Goal: Task Accomplishment & Management: Complete application form

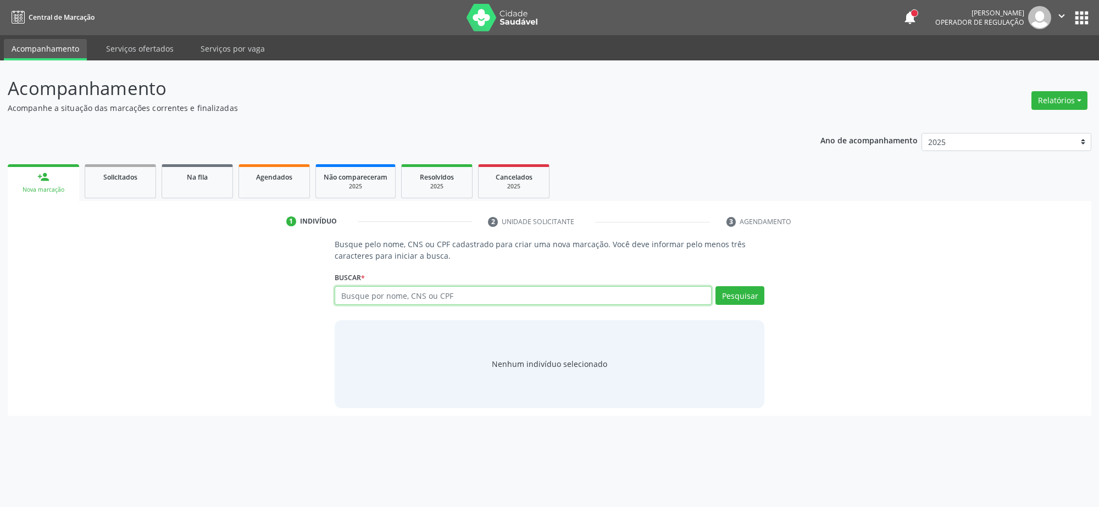
click at [375, 293] on input "text" at bounding box center [523, 295] width 377 height 19
click at [290, 184] on link "Agendados" at bounding box center [273, 181] width 71 height 34
select select "9"
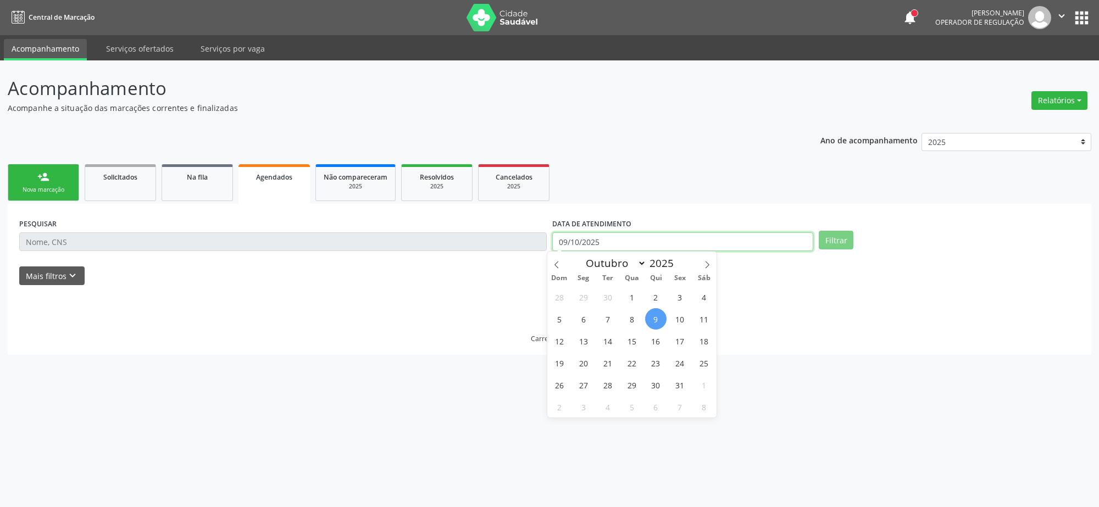
click at [603, 243] on input "09/10/2025" at bounding box center [682, 241] width 261 height 19
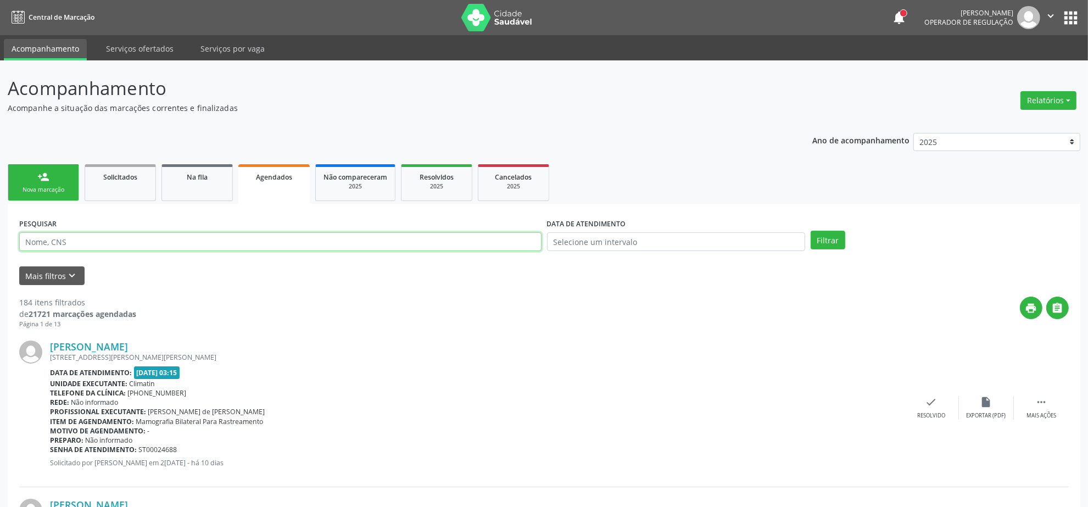
click at [504, 240] on input "text" at bounding box center [280, 241] width 522 height 19
click at [811, 231] on button "Filtrar" at bounding box center [828, 240] width 35 height 19
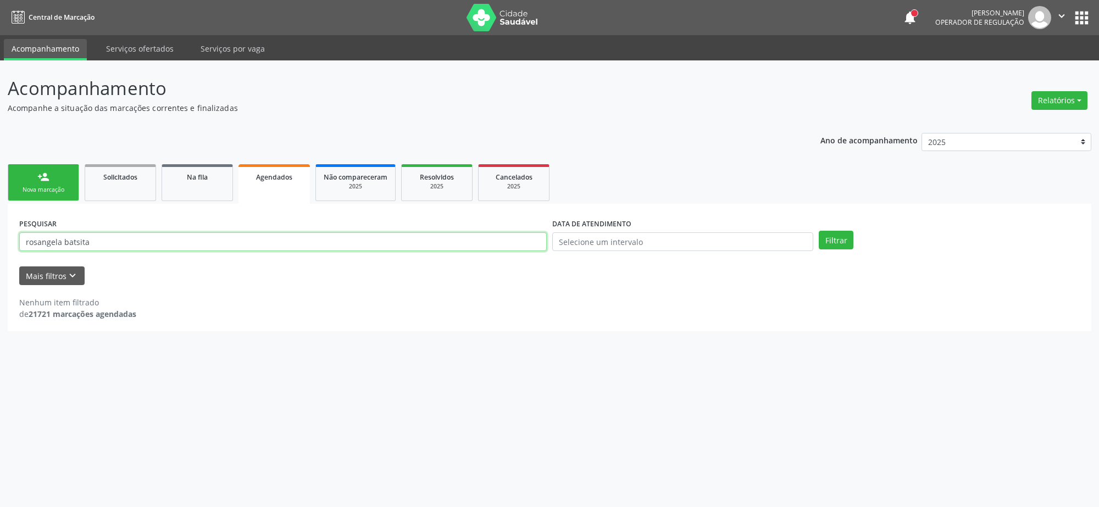
click at [40, 239] on input "rosangela batsita" at bounding box center [282, 241] width 527 height 19
type input "rozangela batsita"
click at [819, 231] on button "Filtrar" at bounding box center [836, 240] width 35 height 19
click at [46, 196] on link "person_add Nova marcação" at bounding box center [43, 182] width 71 height 37
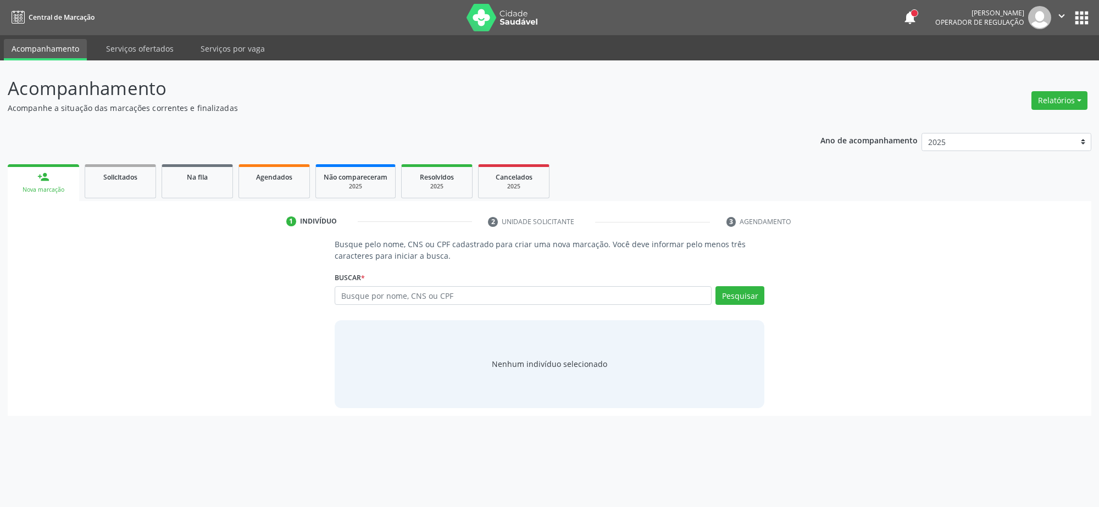
click at [48, 177] on div "person_add" at bounding box center [43, 177] width 12 height 12
click at [399, 294] on input "text" at bounding box center [523, 295] width 377 height 19
paste input "704704753794033"
type input "704704753794033"
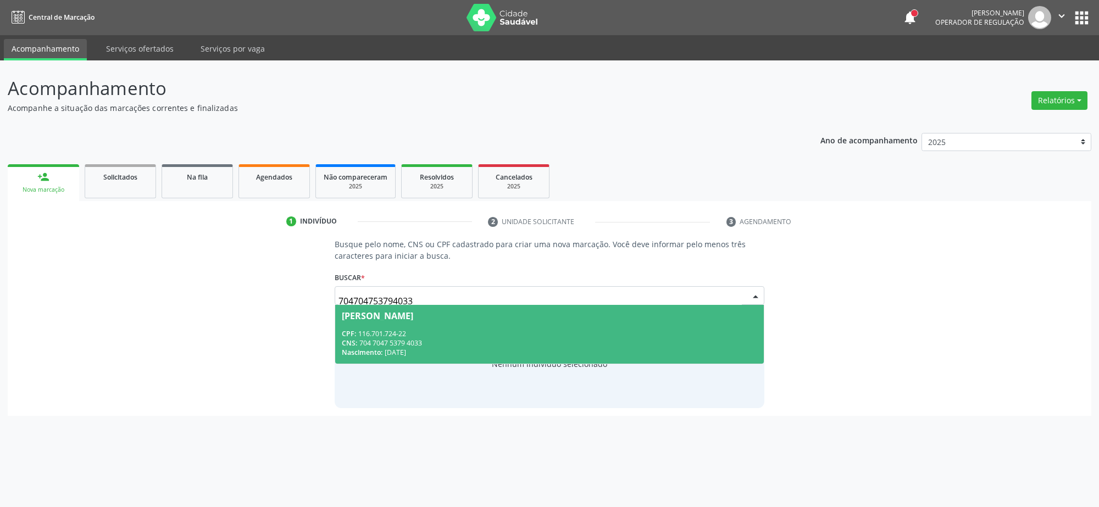
click at [389, 329] on div "CPF: 116.701.724-22" at bounding box center [549, 333] width 415 height 9
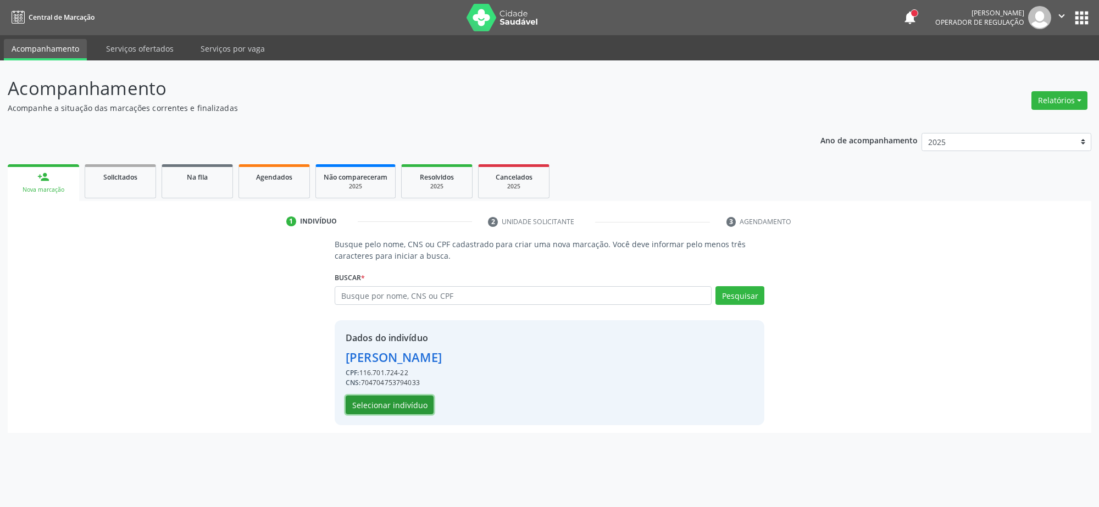
click at [388, 400] on button "Selecionar indivíduo" at bounding box center [390, 405] width 88 height 19
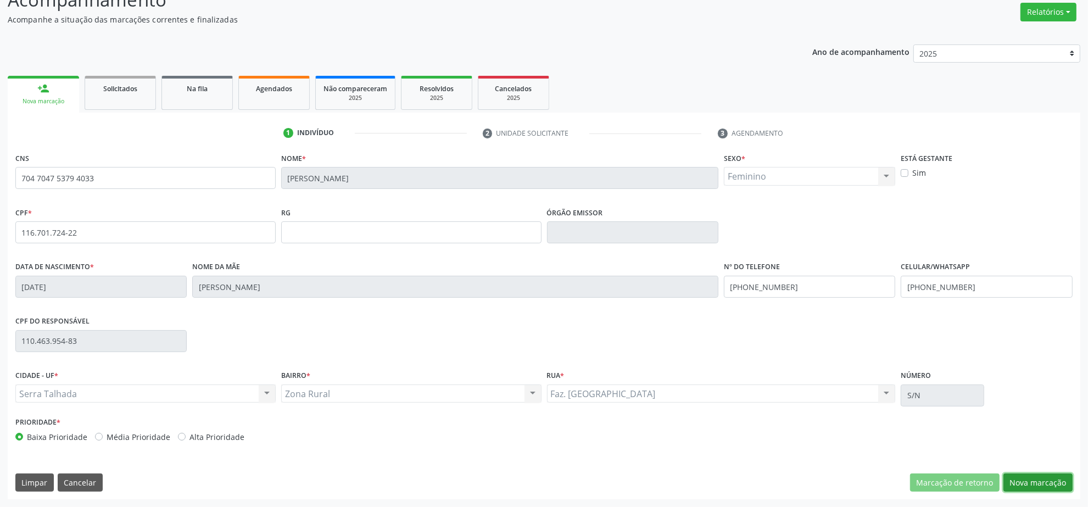
click at [1045, 482] on button "Nova marcação" at bounding box center [1038, 483] width 69 height 19
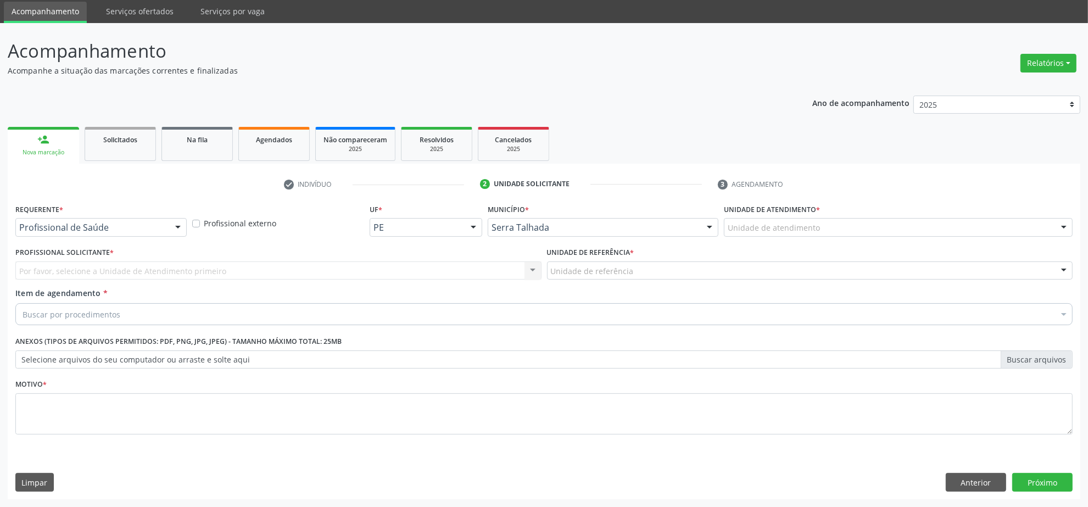
scroll to position [37, 0]
click at [168, 227] on div "Profissional de Saúde" at bounding box center [100, 228] width 171 height 19
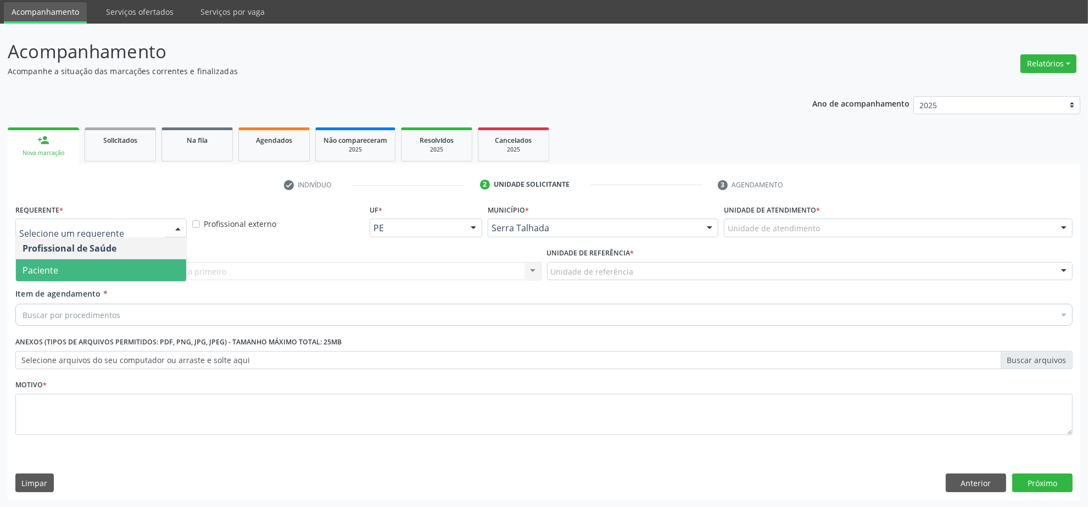
click at [143, 267] on span "Paciente" at bounding box center [101, 270] width 170 height 22
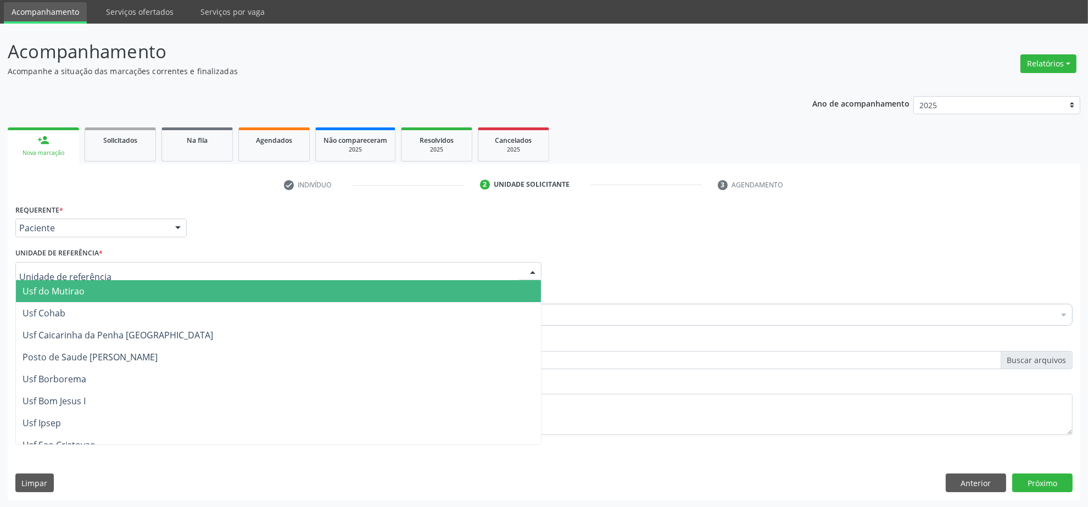
click at [144, 275] on div at bounding box center [278, 271] width 526 height 19
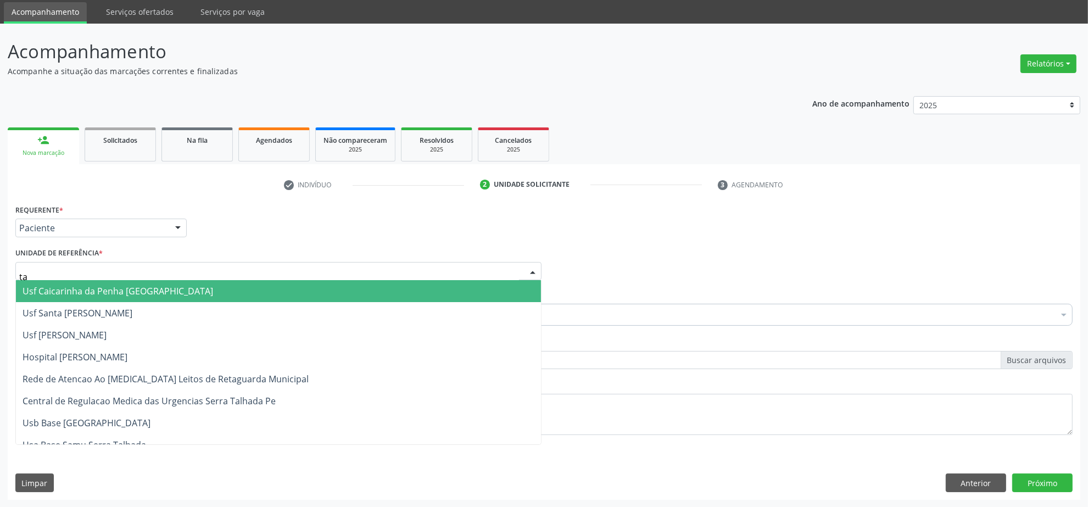
type input "tau"
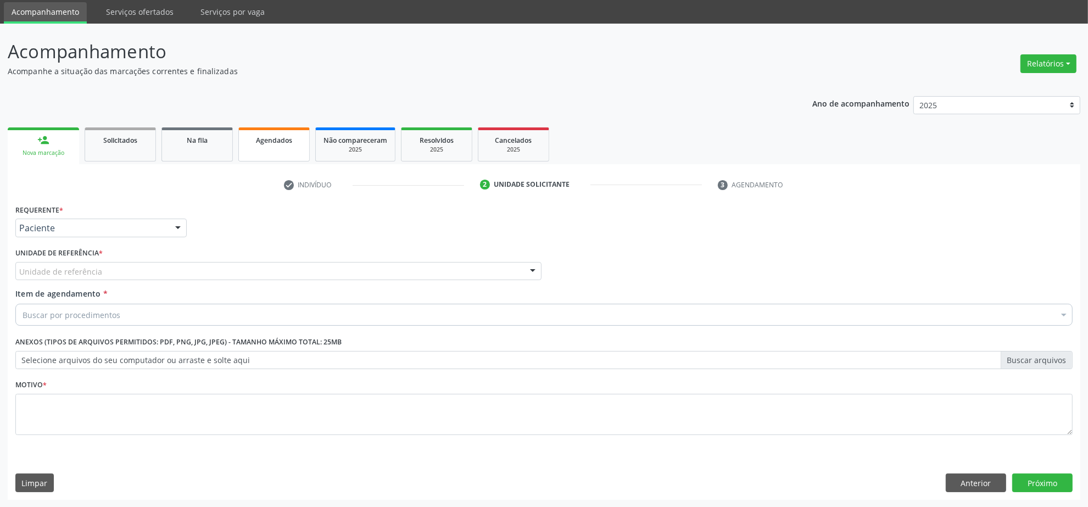
click at [296, 138] on div "Agendados" at bounding box center [274, 140] width 55 height 12
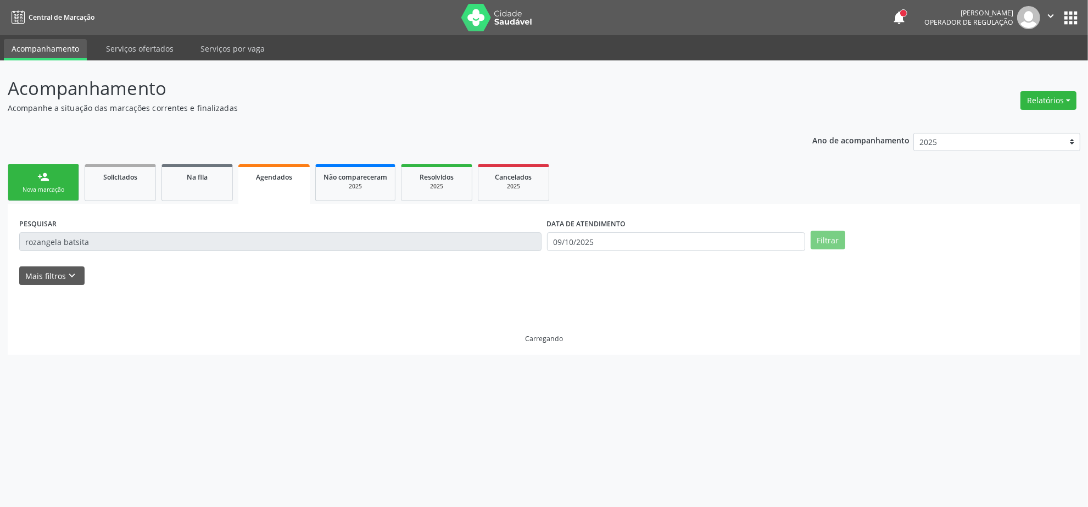
click at [300, 148] on div "Ano de acompanhamento 2025 2024 person_add Nova marcação Solicitados Na fila Ag…" at bounding box center [544, 240] width 1073 height 230
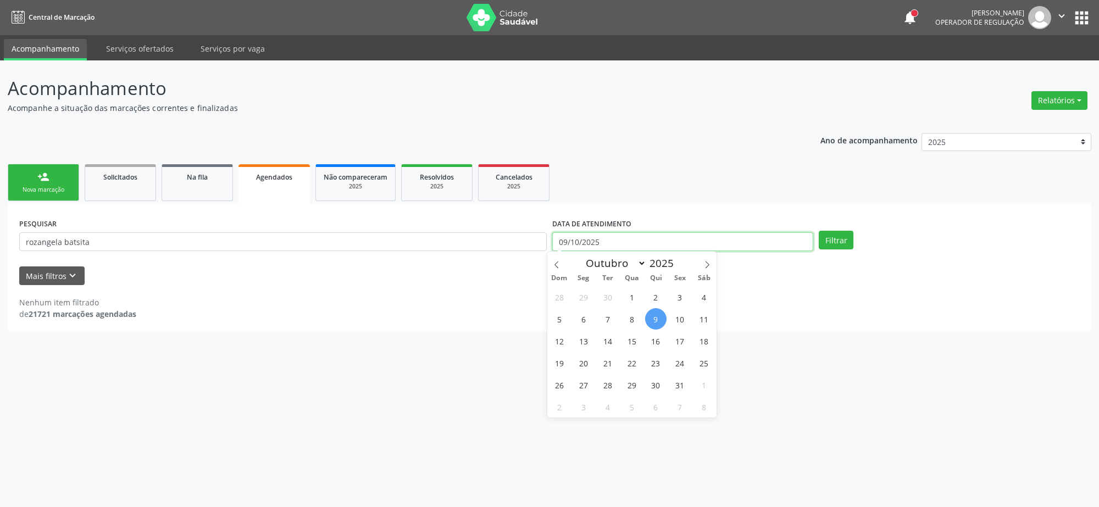
click at [639, 244] on input "09/10/2025" at bounding box center [682, 241] width 261 height 19
click at [344, 240] on input "rozangela batsita" at bounding box center [282, 241] width 527 height 19
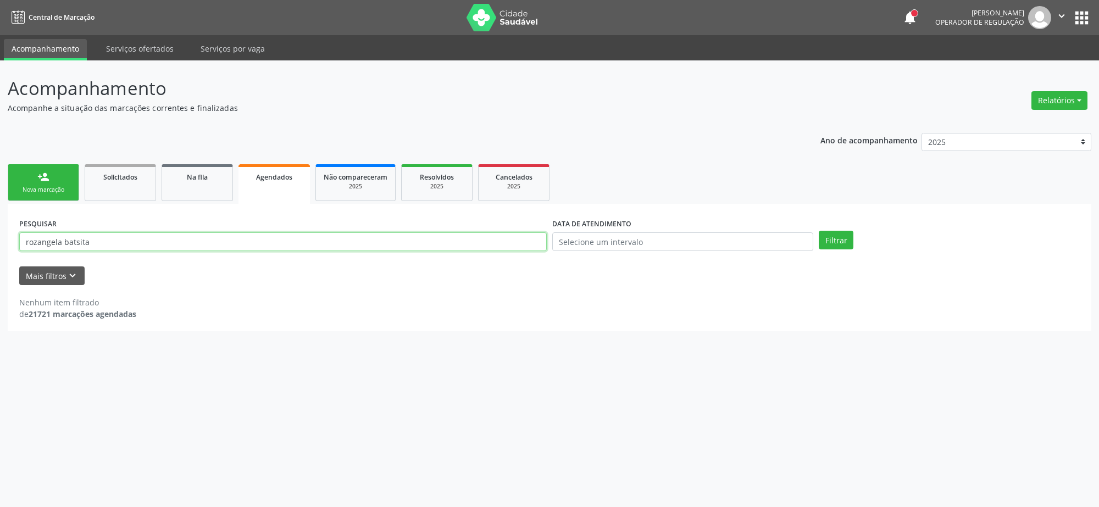
click at [344, 240] on input "rozangela batsita" at bounding box center [282, 241] width 527 height 19
paste input "704704753794033"
type input "704704753794033"
click at [819, 231] on button "Filtrar" at bounding box center [836, 240] width 35 height 19
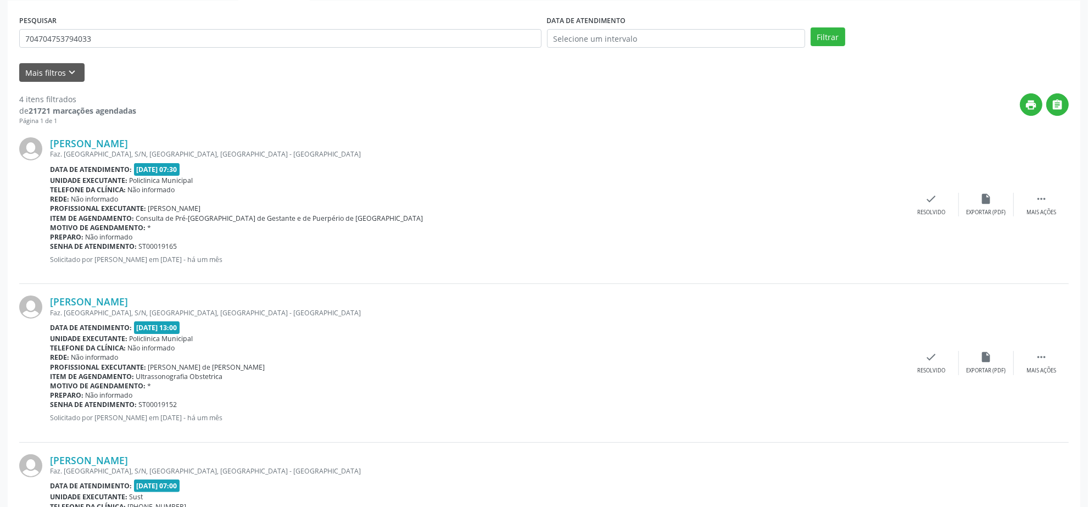
scroll to position [199, 0]
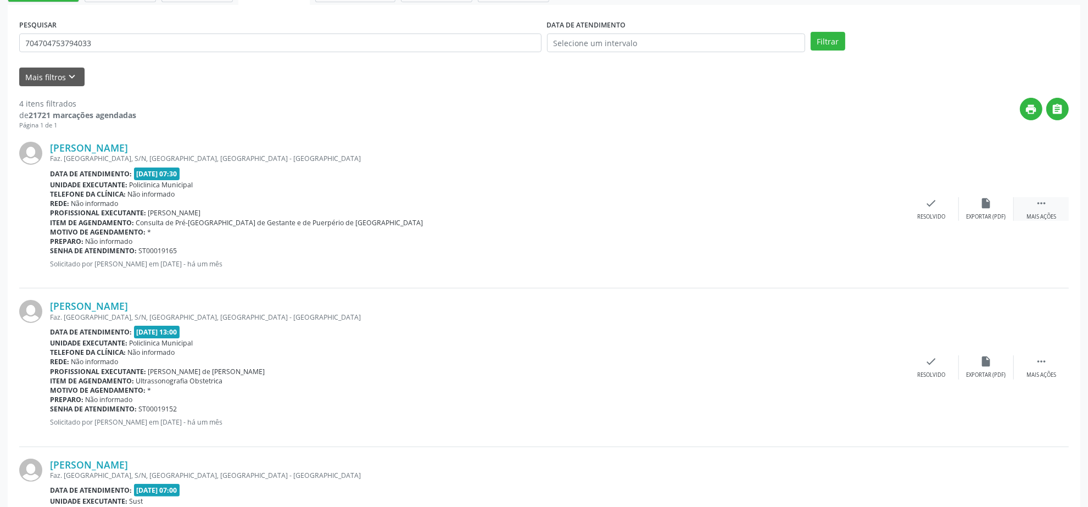
click at [1043, 201] on icon "" at bounding box center [1042, 203] width 12 height 12
click at [833, 204] on div "print Imprimir" at bounding box center [821, 209] width 55 height 24
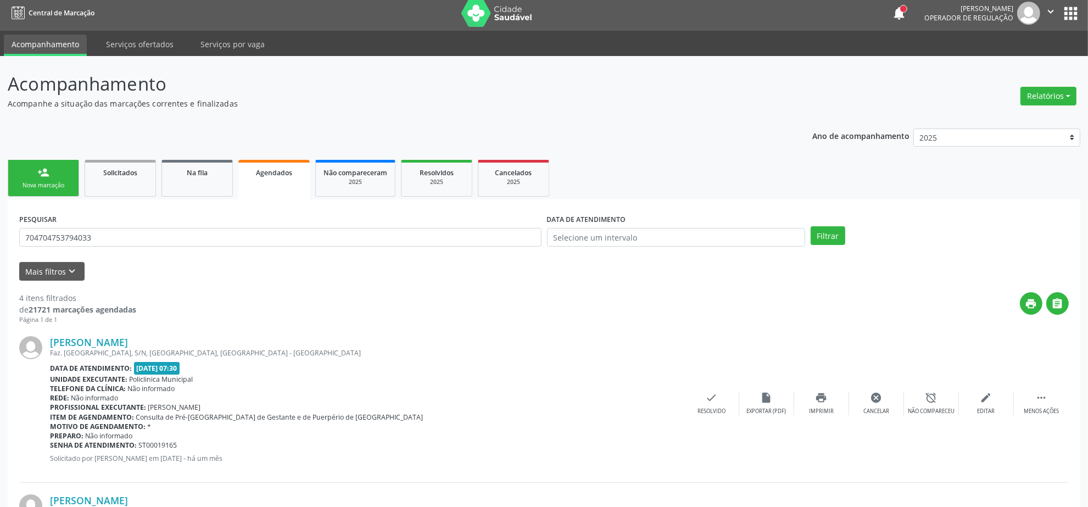
scroll to position [0, 0]
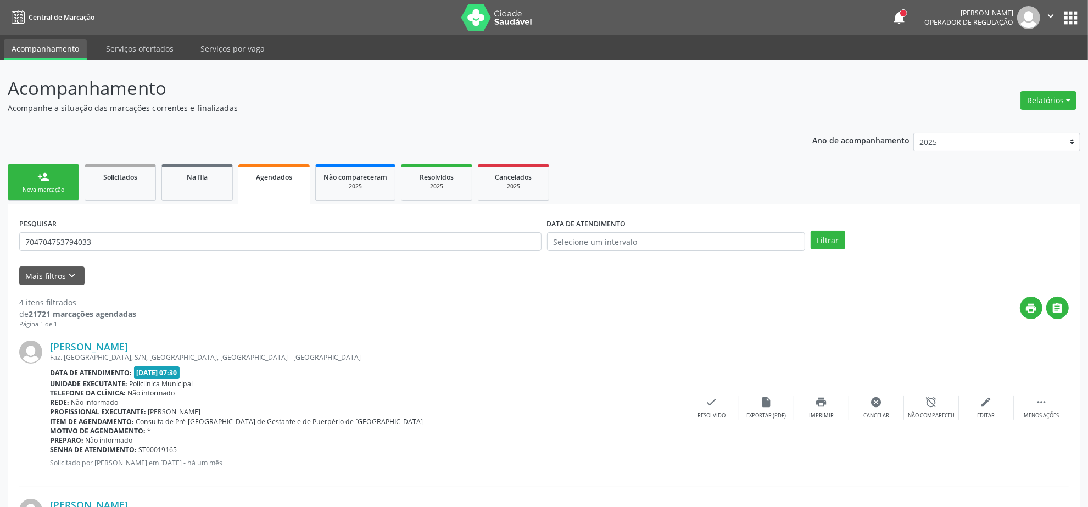
click at [59, 180] on link "person_add Nova marcação" at bounding box center [43, 182] width 71 height 37
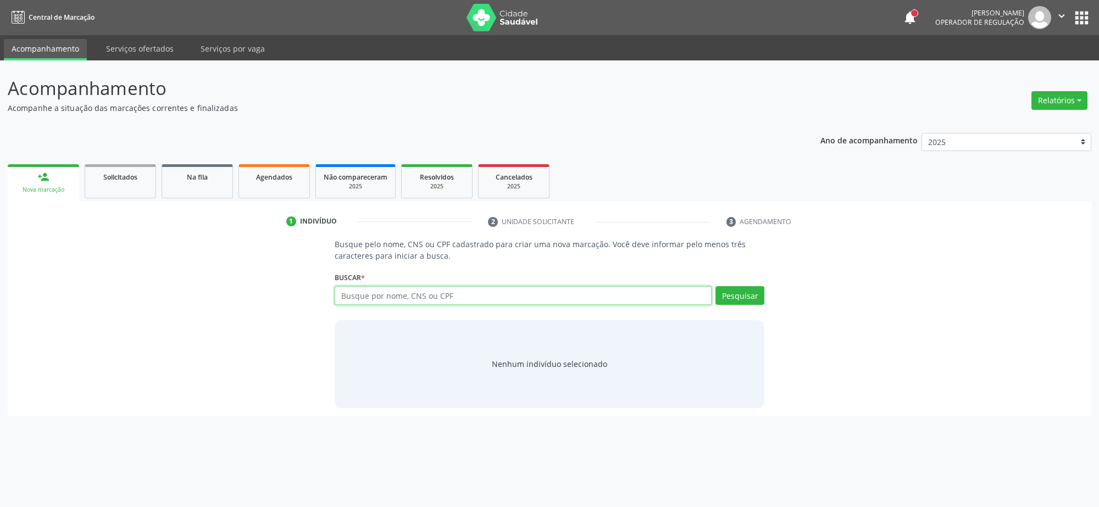
click at [382, 298] on input "text" at bounding box center [523, 295] width 377 height 19
paste input "703102827898460"
type input "703102827898460"
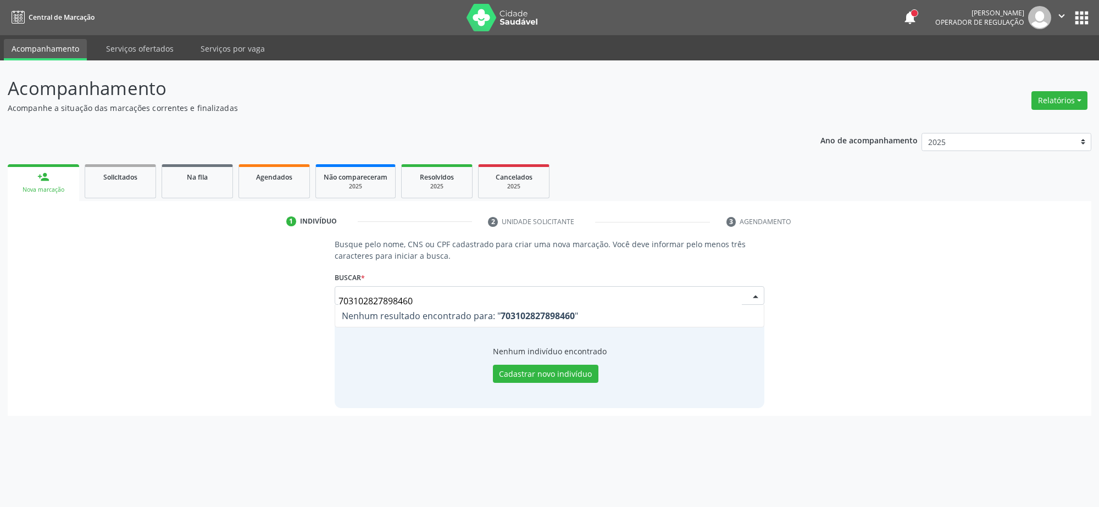
drag, startPoint x: 430, startPoint y: 300, endPoint x: 224, endPoint y: 302, distance: 206.0
click at [224, 302] on div "Busque pelo nome, CNS ou CPF cadastrado para criar uma nova marcação. Você deve…" at bounding box center [549, 322] width 1068 height 169
type input "LARA GABRIELA"
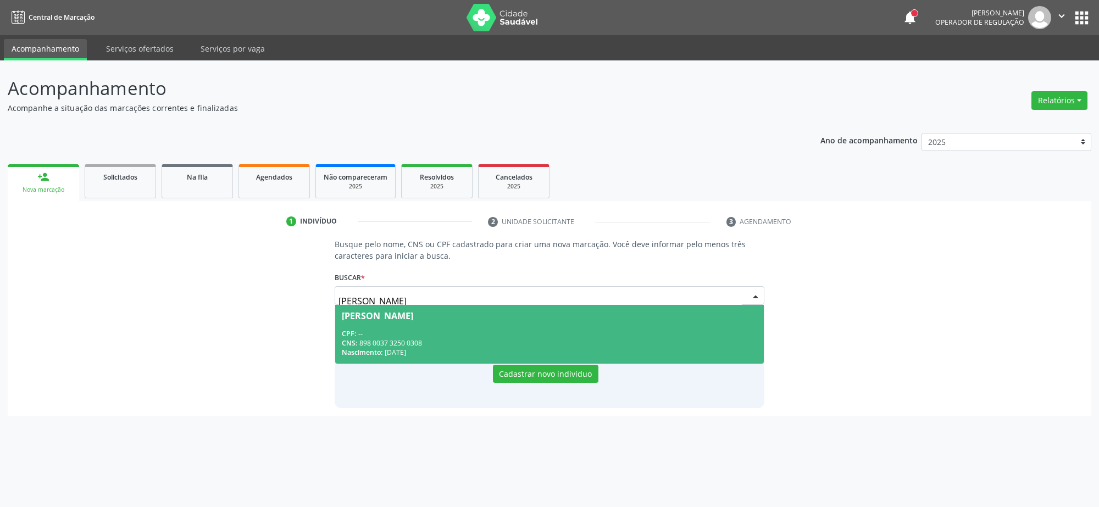
click at [443, 353] on div "Nascimento: 16/05/2010" at bounding box center [549, 352] width 415 height 9
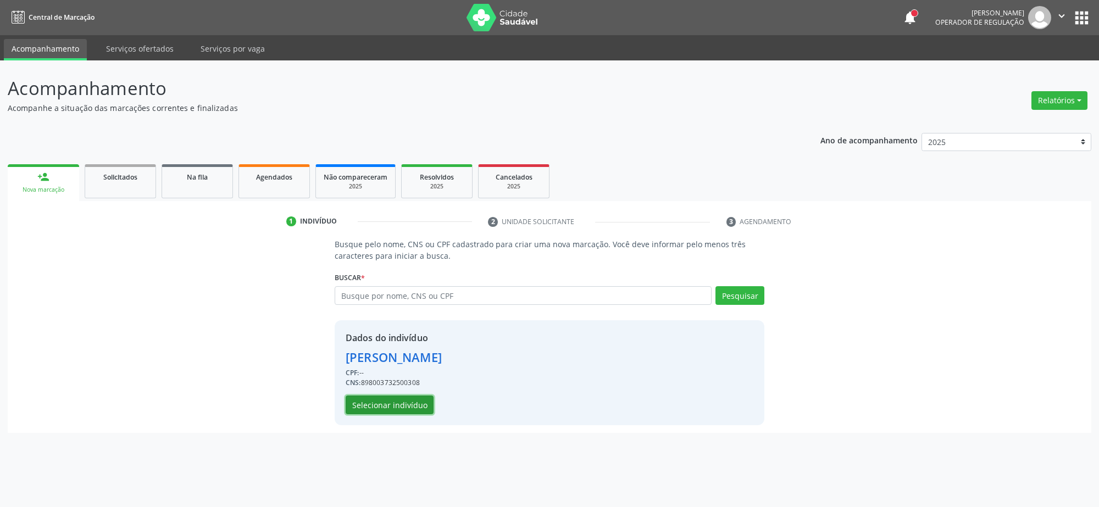
click at [386, 402] on button "Selecionar indivíduo" at bounding box center [390, 405] width 88 height 19
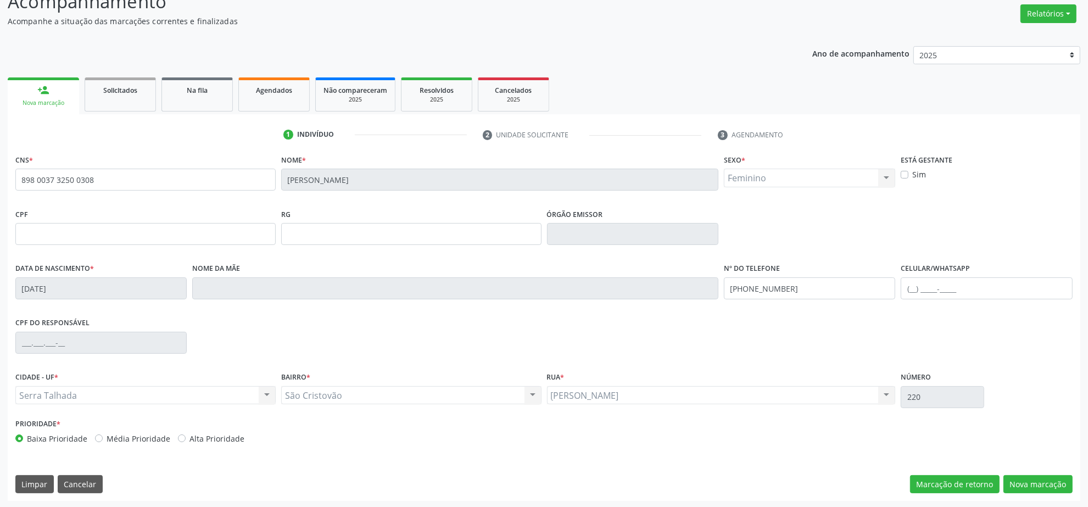
scroll to position [88, 0]
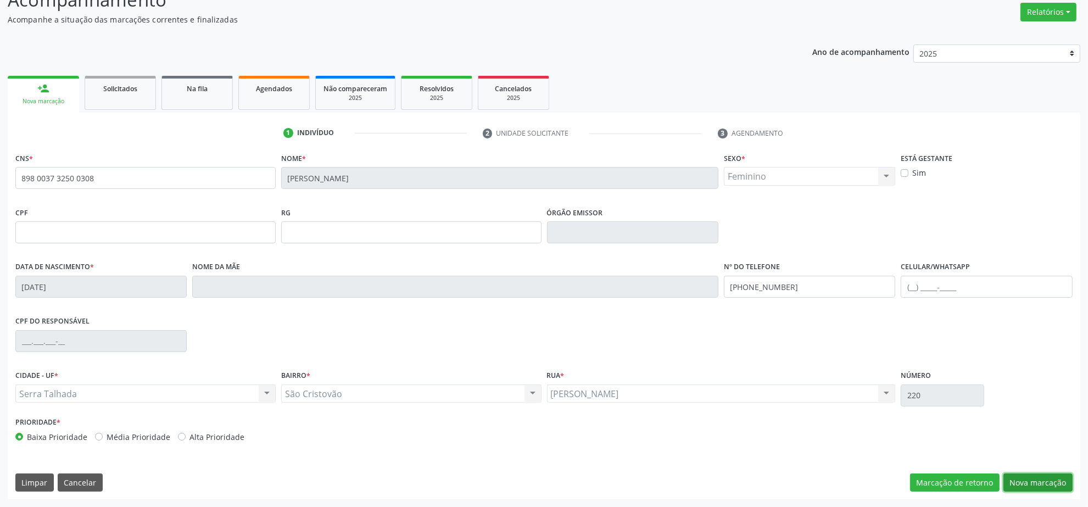
click at [1038, 485] on button "Nova marcação" at bounding box center [1038, 483] width 69 height 19
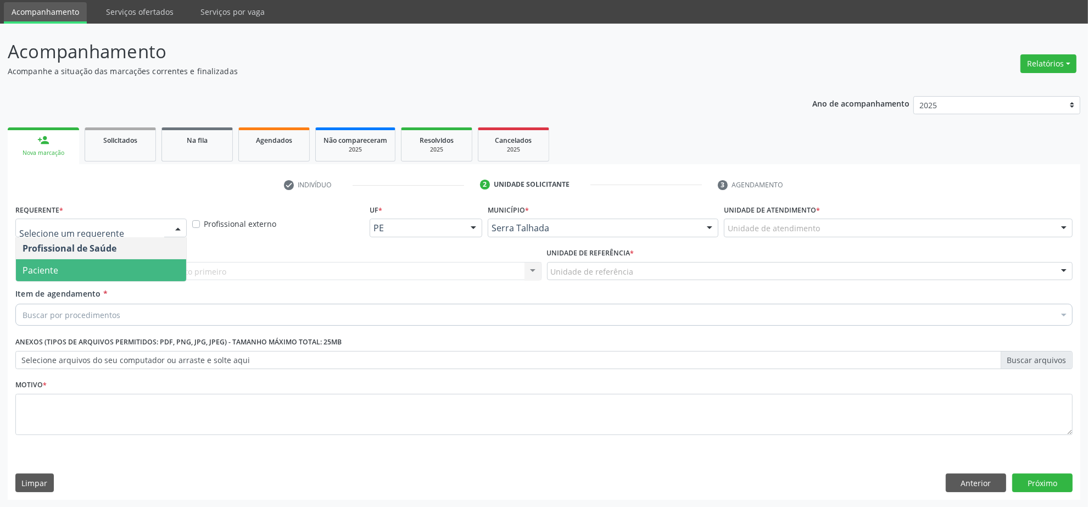
click at [55, 268] on span "Paciente" at bounding box center [41, 270] width 36 height 12
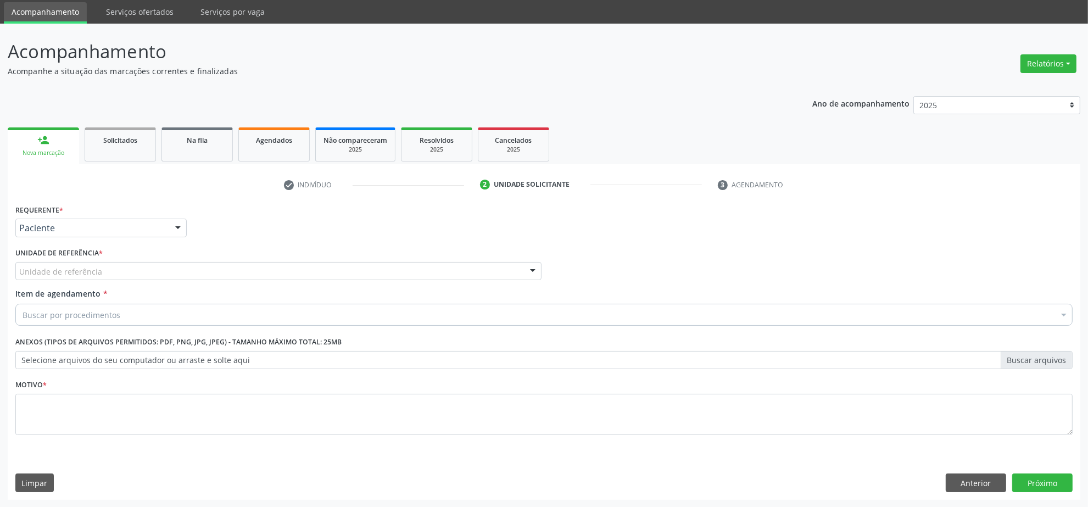
click at [125, 272] on div "Unidade de referência" at bounding box center [278, 271] width 526 height 19
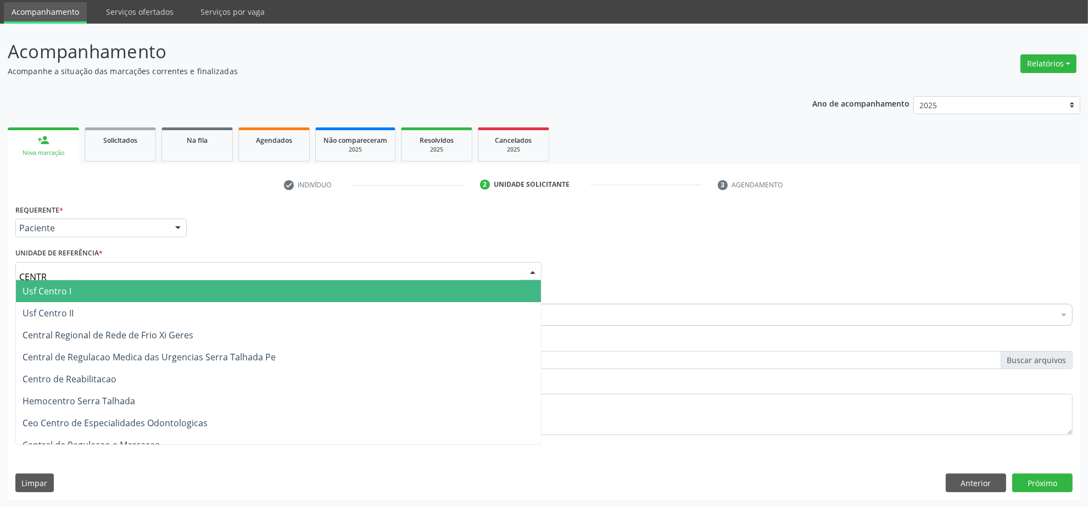
type input "CENTRO"
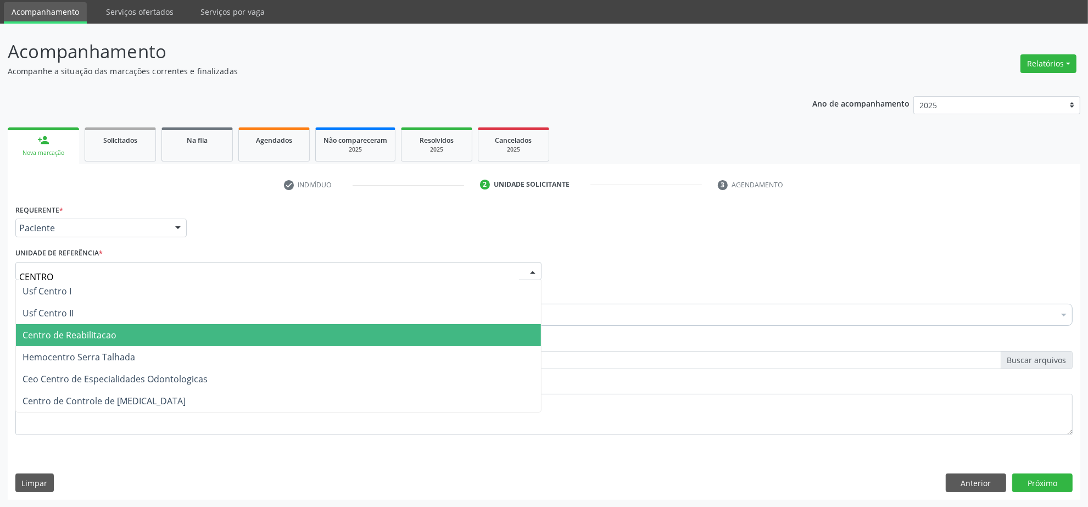
click at [73, 330] on span "Centro de Reabilitacao" at bounding box center [70, 335] width 94 height 12
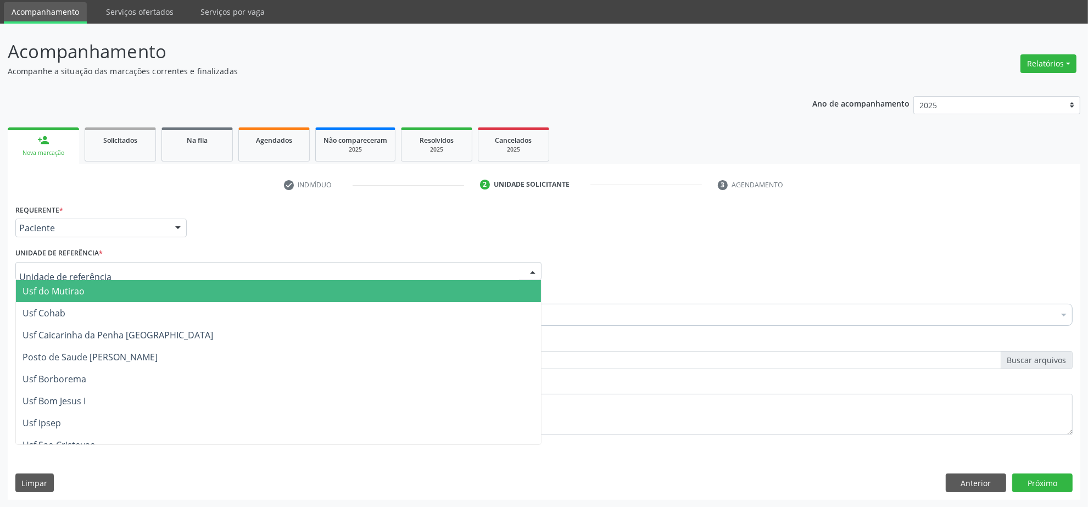
click at [619, 255] on div "Profissional Solicitante Por favor, selecione a Unidade de Atendimento primeiro…" at bounding box center [544, 266] width 1063 height 43
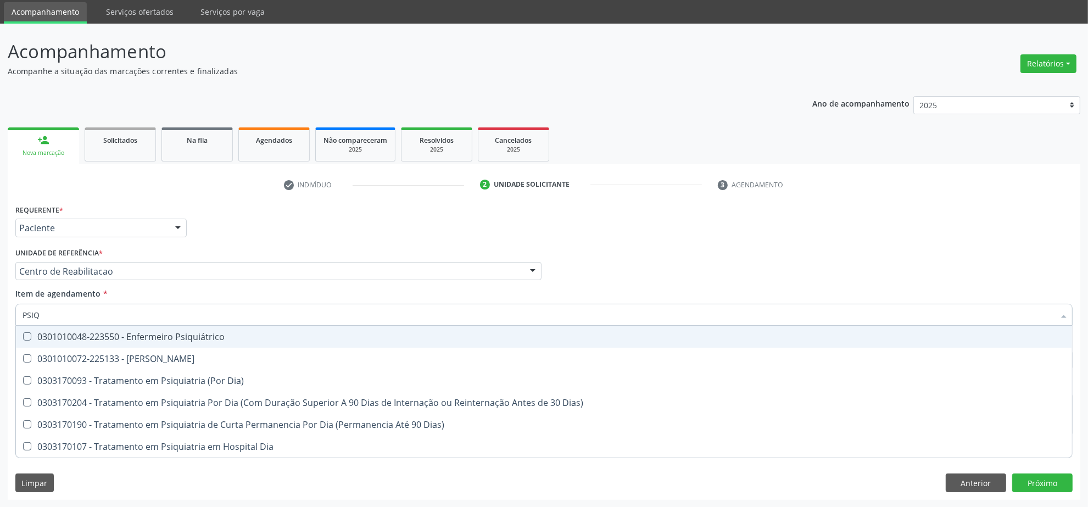
type input "PSIQU"
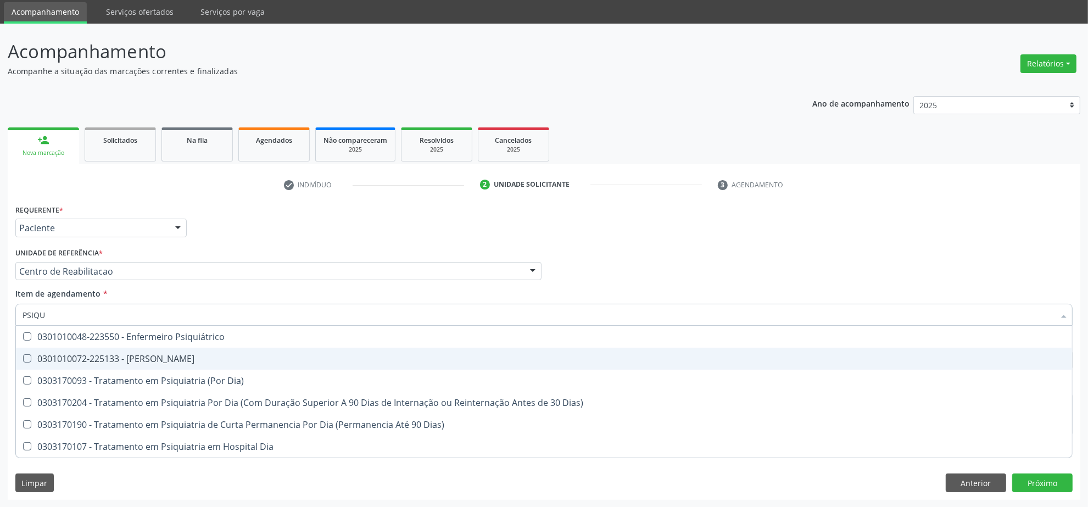
click at [91, 358] on div "0301010072-225133 - [PERSON_NAME]" at bounding box center [544, 358] width 1043 height 9
checkbox Psiquiatra "true"
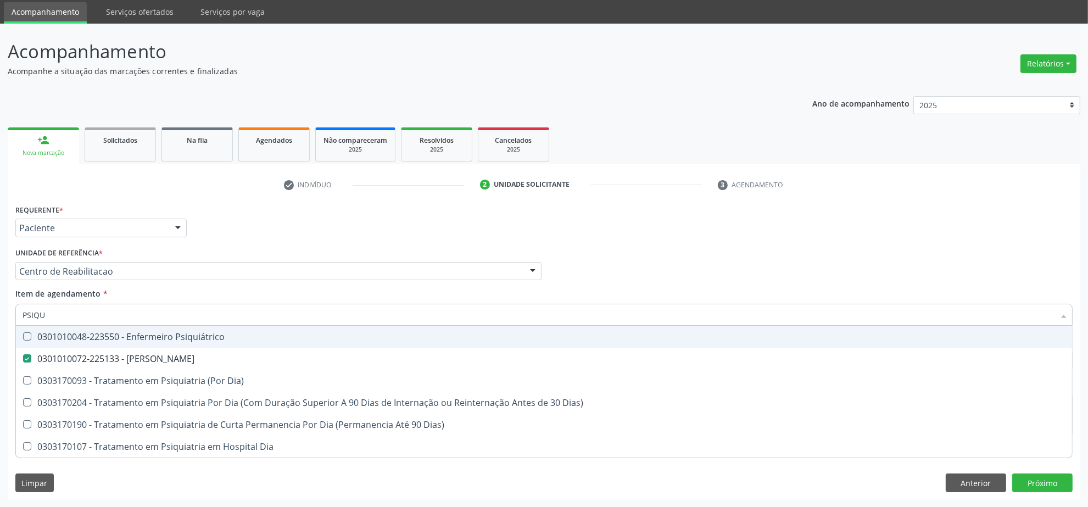
click at [639, 242] on div "Requerente * Paciente Profissional de Saúde Paciente Nenhum resultado encontrad…" at bounding box center [544, 223] width 1063 height 43
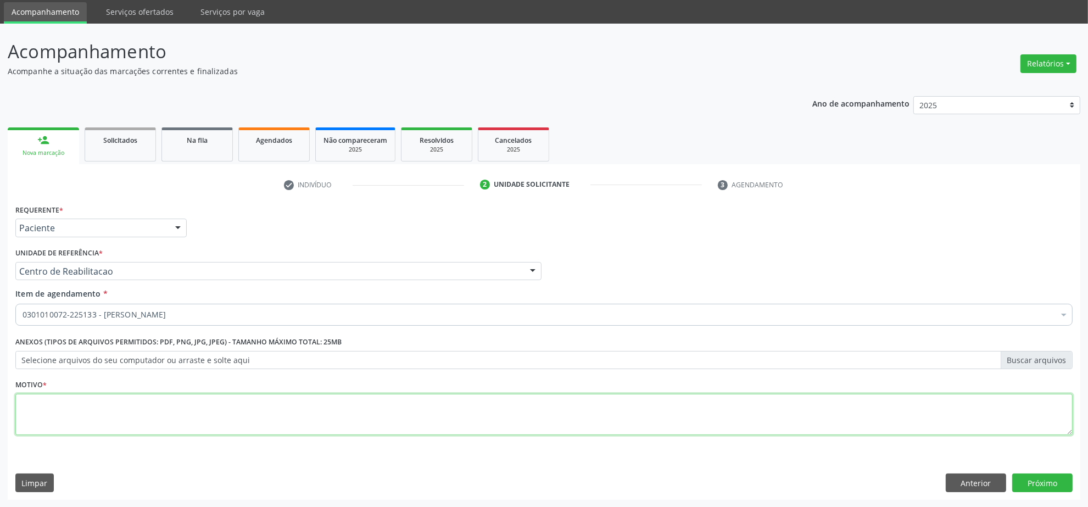
click at [163, 411] on textarea at bounding box center [543, 415] width 1057 height 42
type textarea "."
click at [1045, 476] on button "Próximo" at bounding box center [1042, 483] width 60 height 19
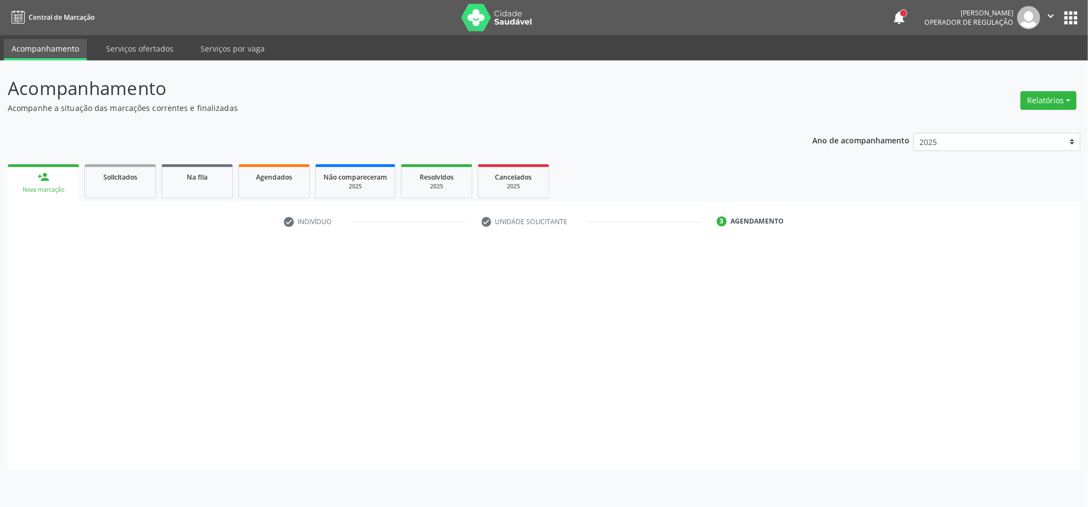
scroll to position [0, 0]
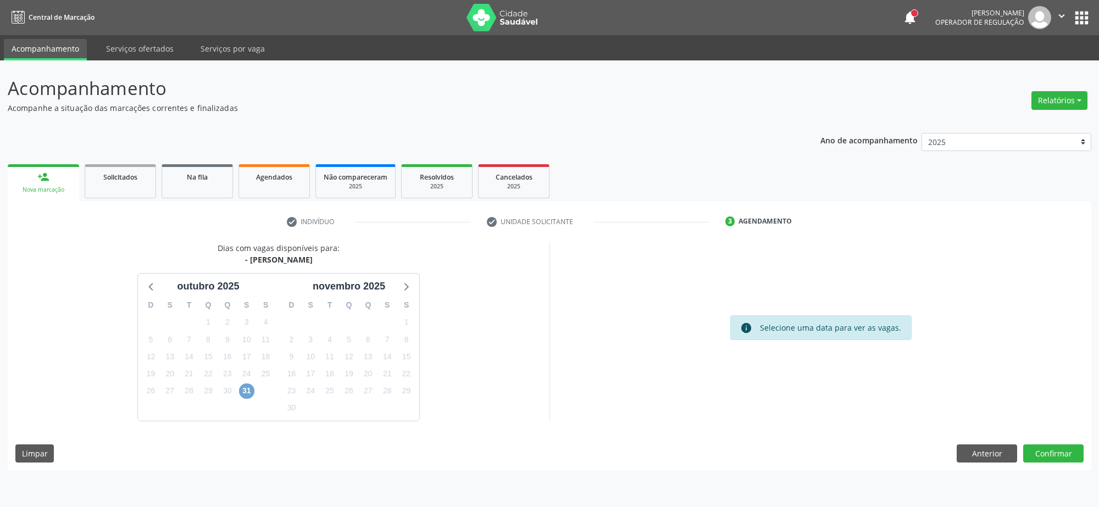
click at [246, 394] on span "31" at bounding box center [246, 390] width 15 height 15
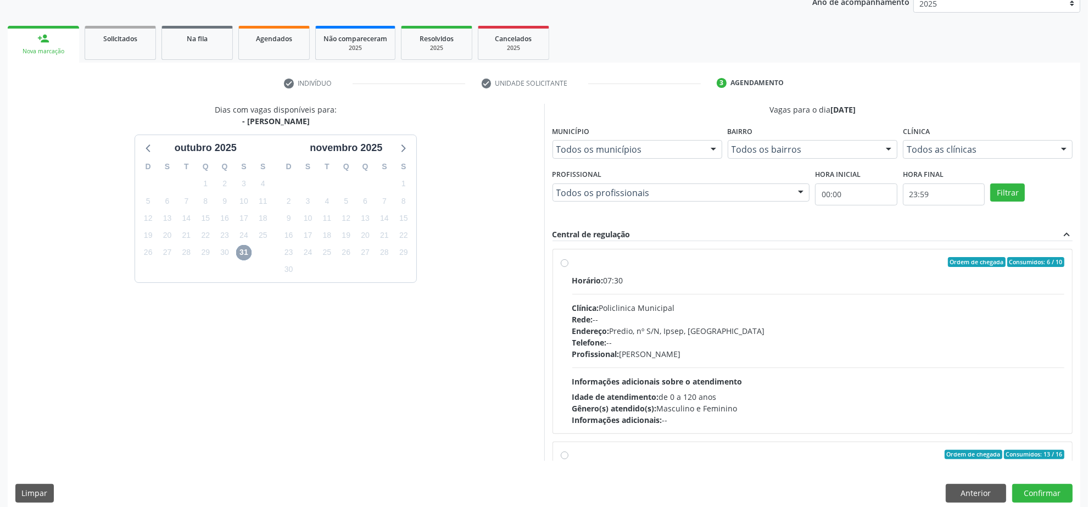
scroll to position [149, 0]
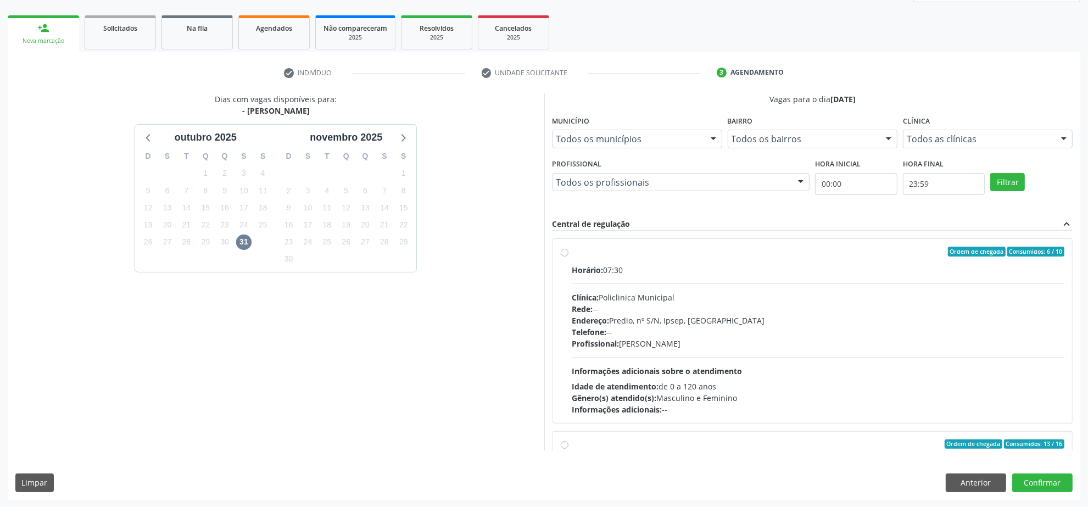
click at [825, 322] on div "Endereço: Predio, nº S/N, Ipsep, Serra Talhada - PE" at bounding box center [818, 321] width 493 height 12
click at [569, 257] on input "Ordem de chegada Consumidos: 6 / 10 Horário: 07:30 Clínica: Policlinica Municip…" at bounding box center [565, 252] width 8 height 10
radio input "true"
click at [1039, 485] on button "Confirmar" at bounding box center [1042, 483] width 60 height 19
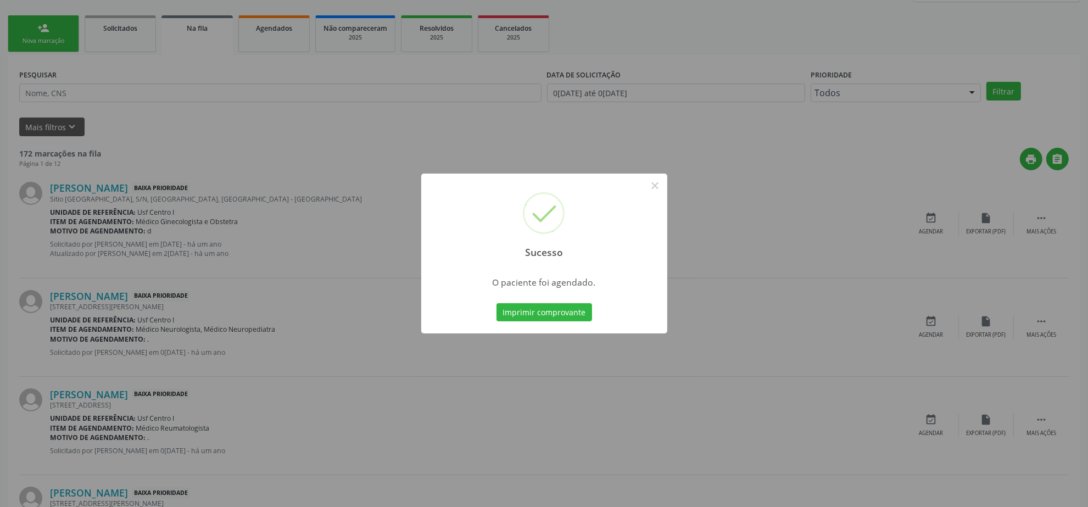
scroll to position [0, 0]
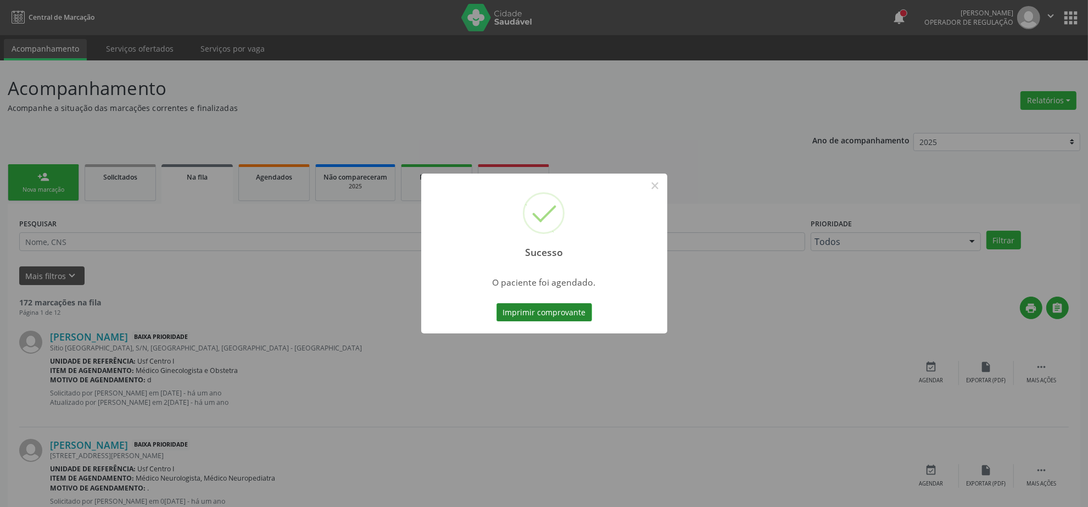
click at [549, 311] on button "Imprimir comprovante" at bounding box center [545, 312] width 96 height 19
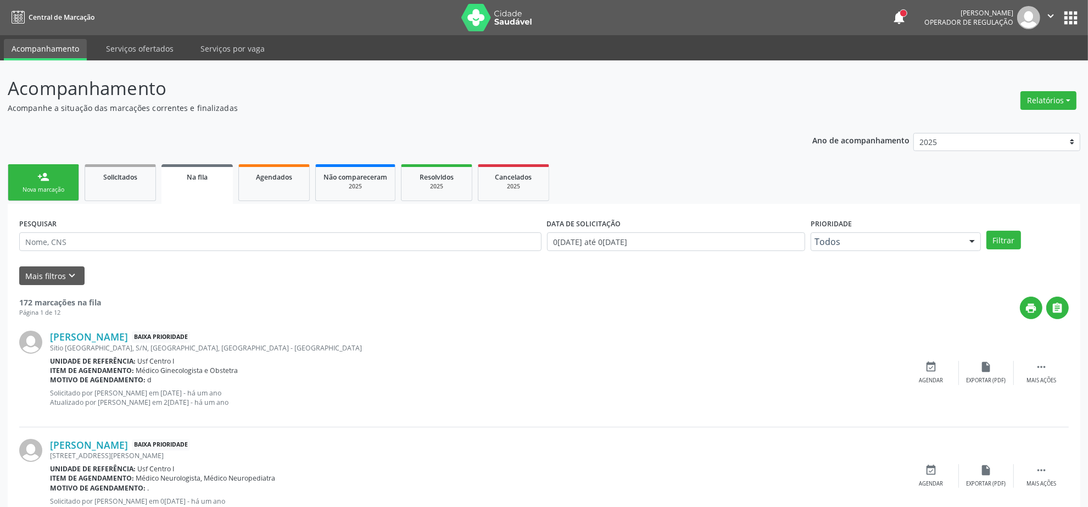
click at [34, 183] on link "person_add Nova marcação" at bounding box center [43, 182] width 71 height 37
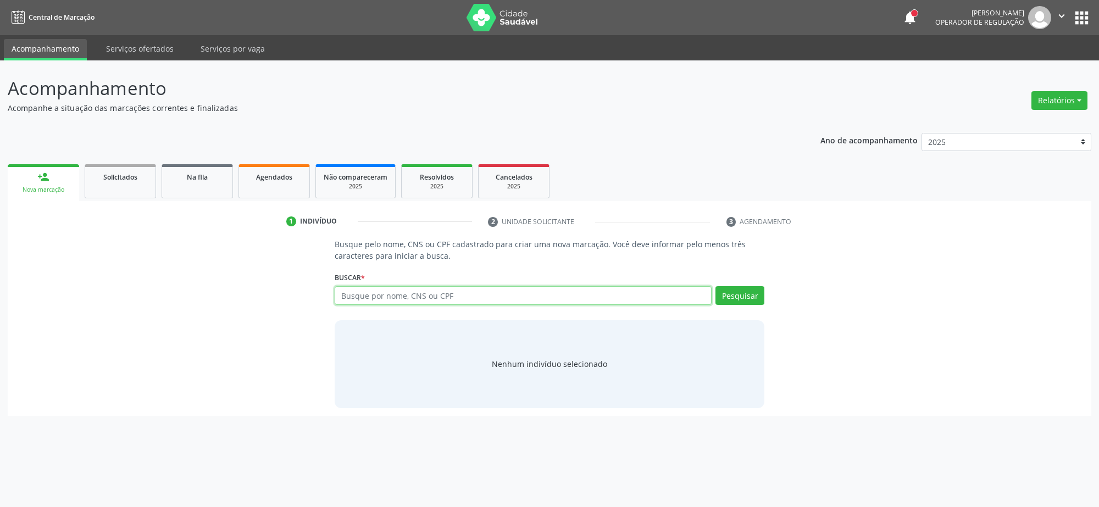
click at [347, 293] on input "text" at bounding box center [523, 295] width 377 height 19
paste input "092.966.353-57"
type input "092.966.353-57"
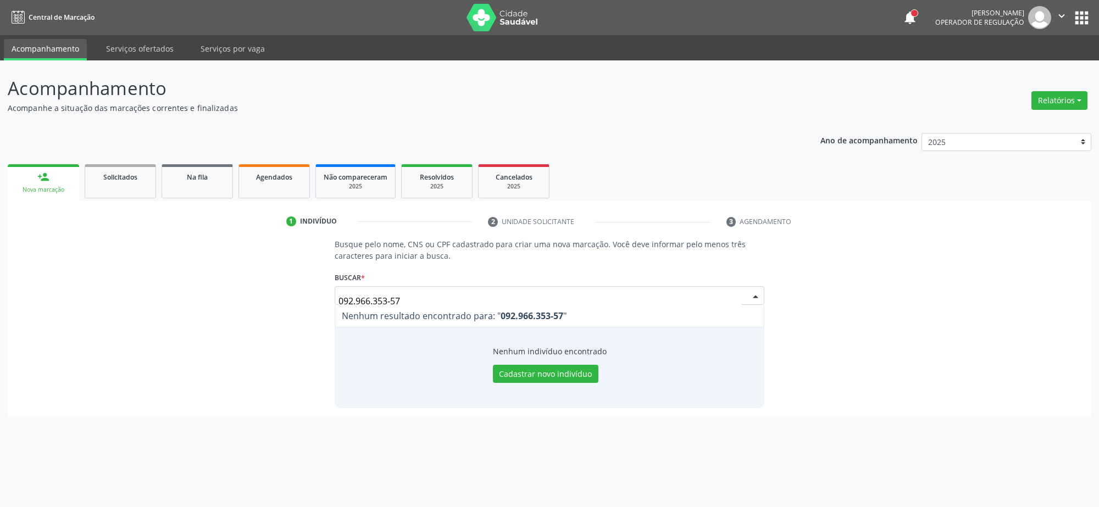
drag, startPoint x: 409, startPoint y: 298, endPoint x: 292, endPoint y: 315, distance: 118.2
click at [292, 315] on div "Busque pelo nome, CNS ou CPF cadastrado para criar uma nova marcação. Você deve…" at bounding box center [549, 322] width 1068 height 169
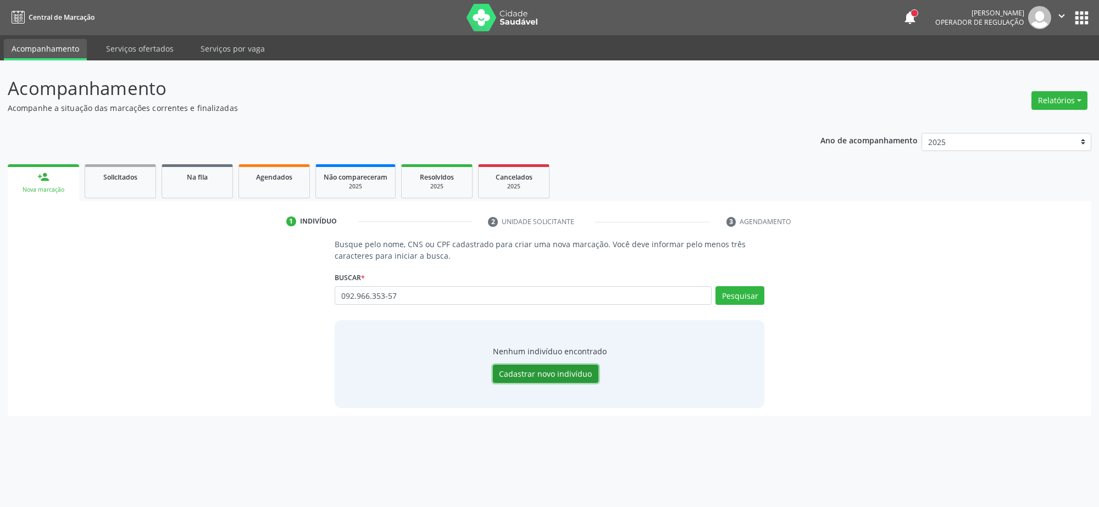
click at [567, 380] on button "Cadastrar novo indivíduo" at bounding box center [545, 374] width 105 height 19
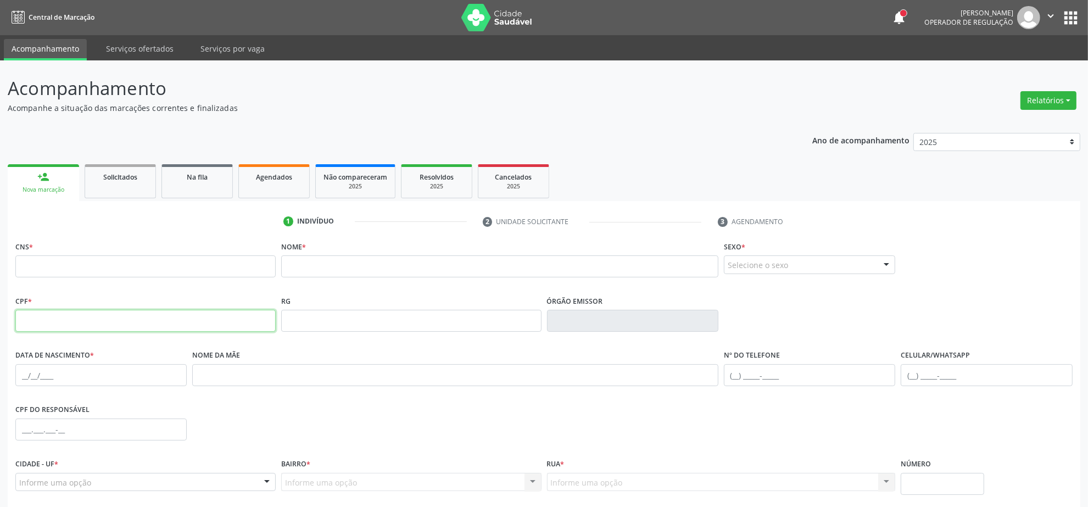
click at [179, 315] on input "text" at bounding box center [145, 321] width 260 height 22
paste input "092.966.353-57"
type input "092.966.353-57"
click at [260, 179] on span "Agendados" at bounding box center [274, 176] width 36 height 9
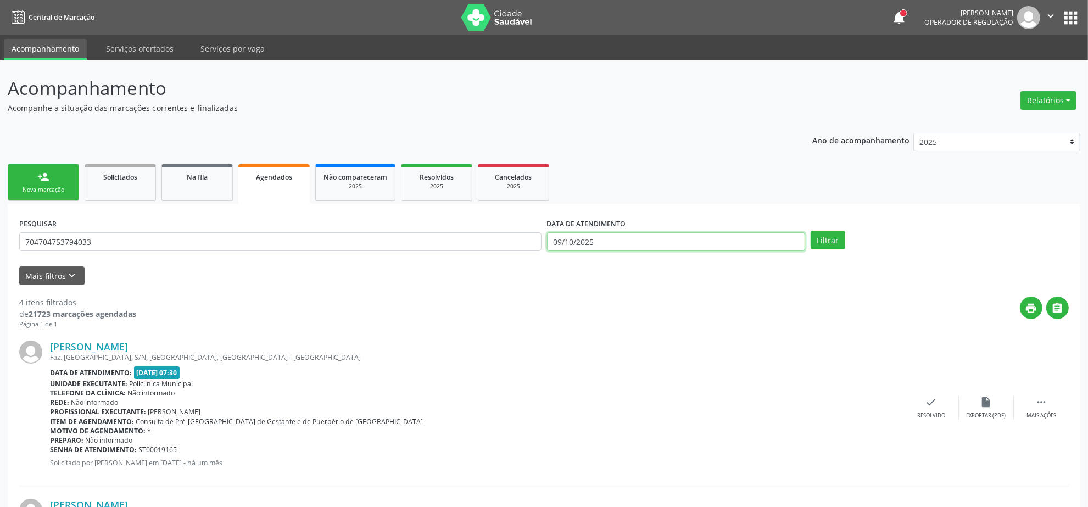
click at [627, 242] on input "09/10/2025" at bounding box center [676, 241] width 258 height 19
click at [350, 242] on input "704704753794033" at bounding box center [280, 241] width 522 height 19
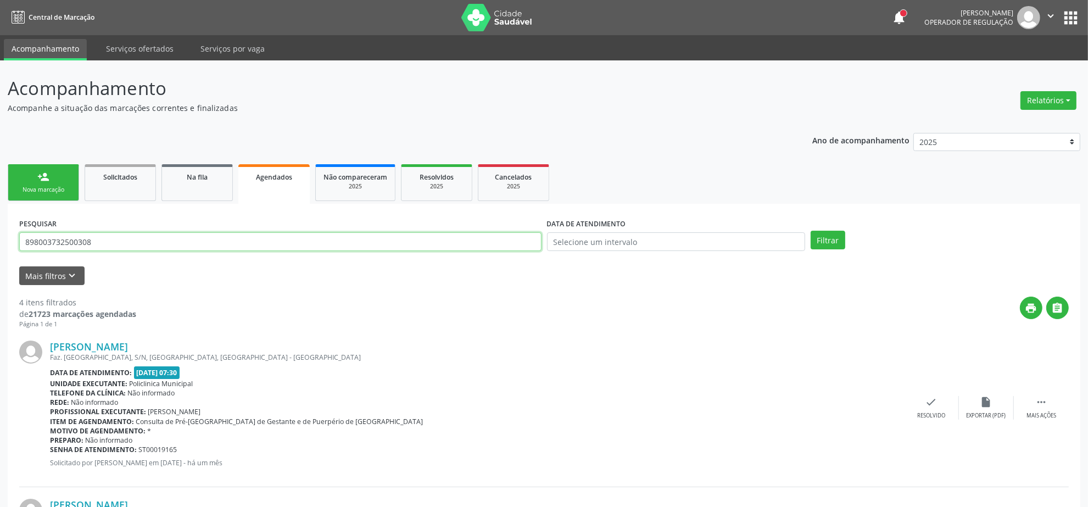
type input "898003732500308"
click at [811, 231] on button "Filtrar" at bounding box center [828, 240] width 35 height 19
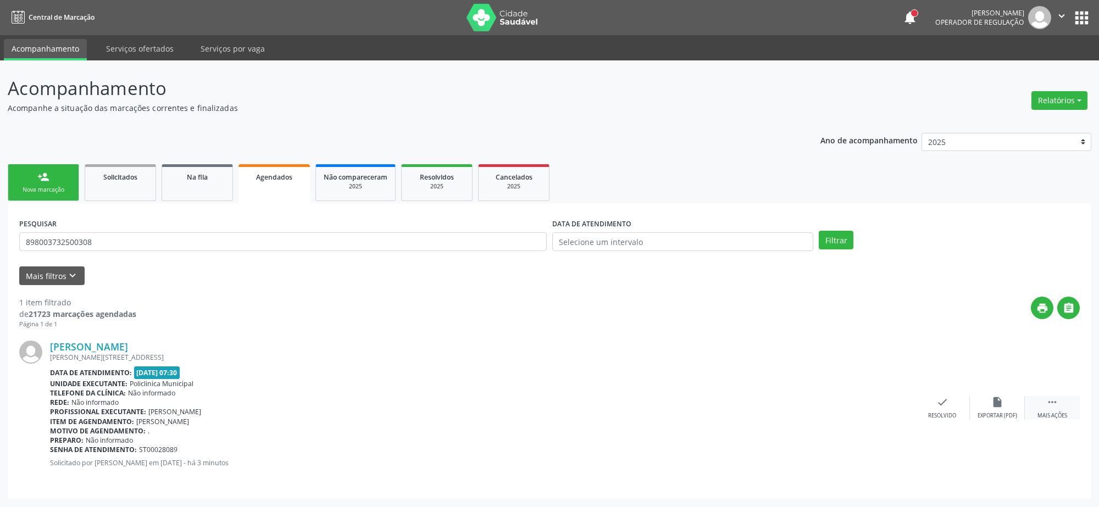
click at [1059, 409] on div " Mais ações" at bounding box center [1052, 408] width 55 height 24
click at [901, 404] on div "cancel Cancelar" at bounding box center [887, 408] width 55 height 24
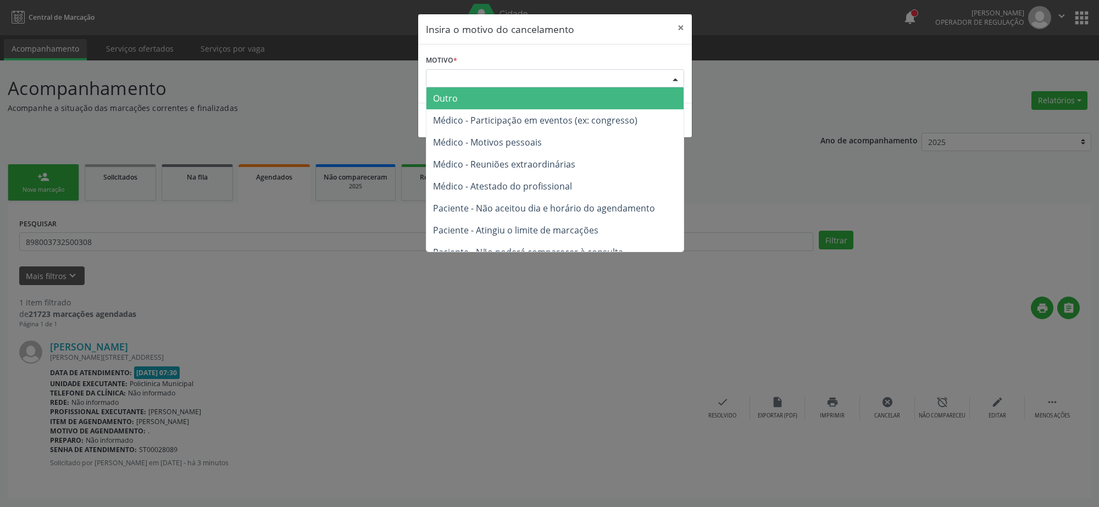
click at [564, 76] on div "Escolha o motivo" at bounding box center [555, 78] width 258 height 19
click at [534, 102] on span "Outro" at bounding box center [554, 98] width 257 height 22
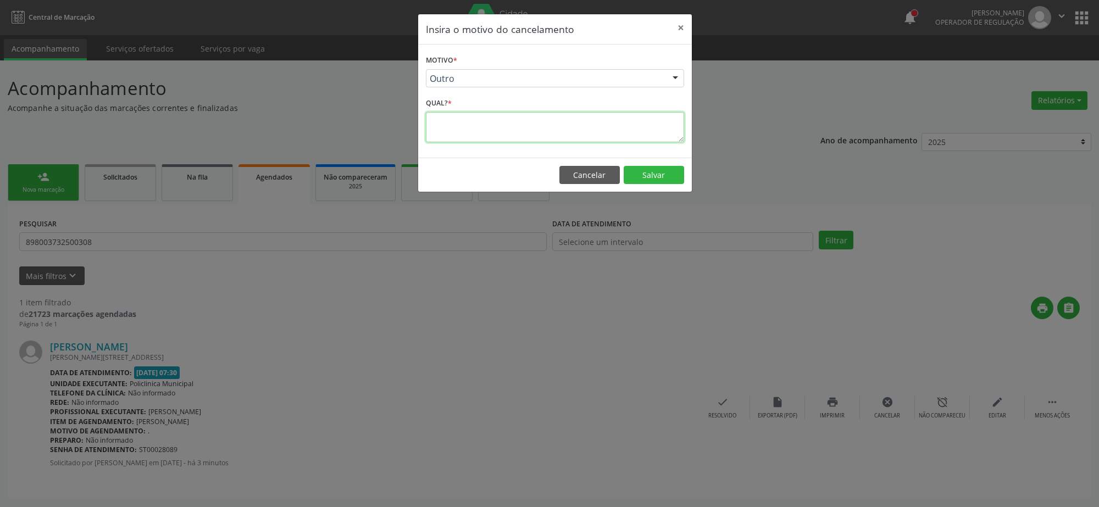
click at [530, 130] on textarea at bounding box center [555, 127] width 258 height 30
type textarea "."
click at [564, 171] on button "Cancelar" at bounding box center [589, 175] width 60 height 19
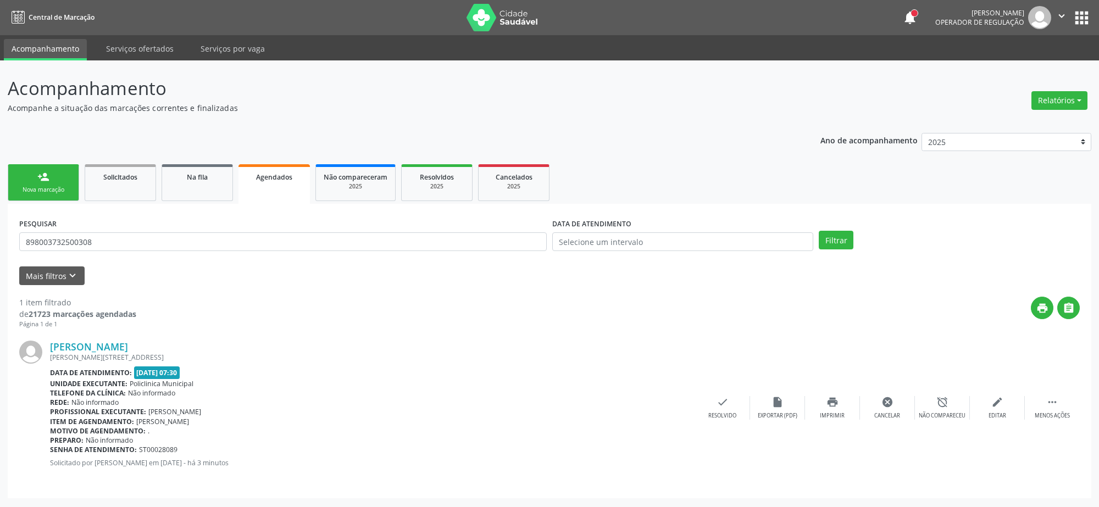
click at [47, 193] on div "Nova marcação" at bounding box center [43, 190] width 55 height 8
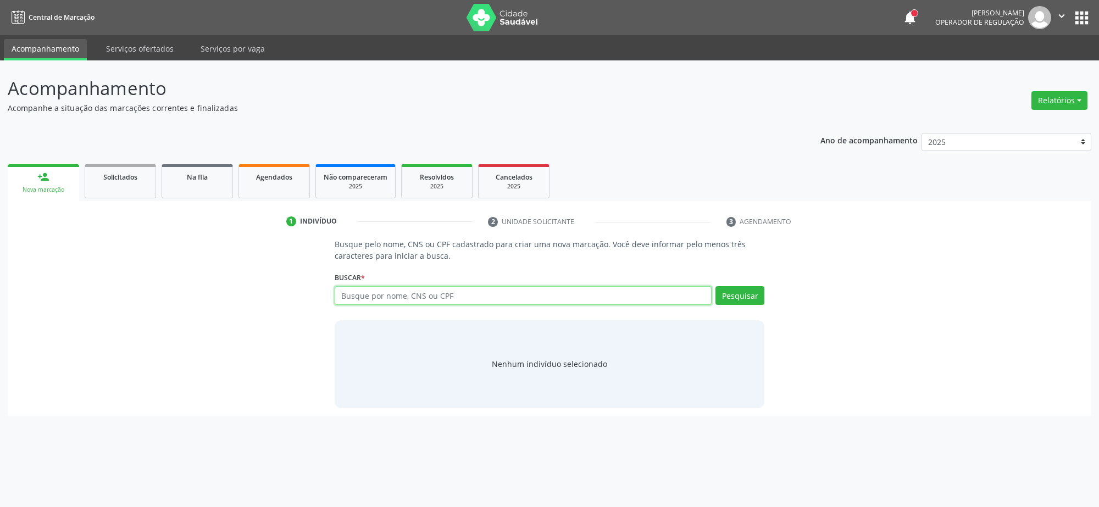
click at [397, 290] on input "text" at bounding box center [523, 295] width 377 height 19
click at [400, 296] on input "702" at bounding box center [523, 295] width 377 height 19
type input "703007865260074"
click at [753, 296] on button "Pesquisar" at bounding box center [739, 295] width 49 height 19
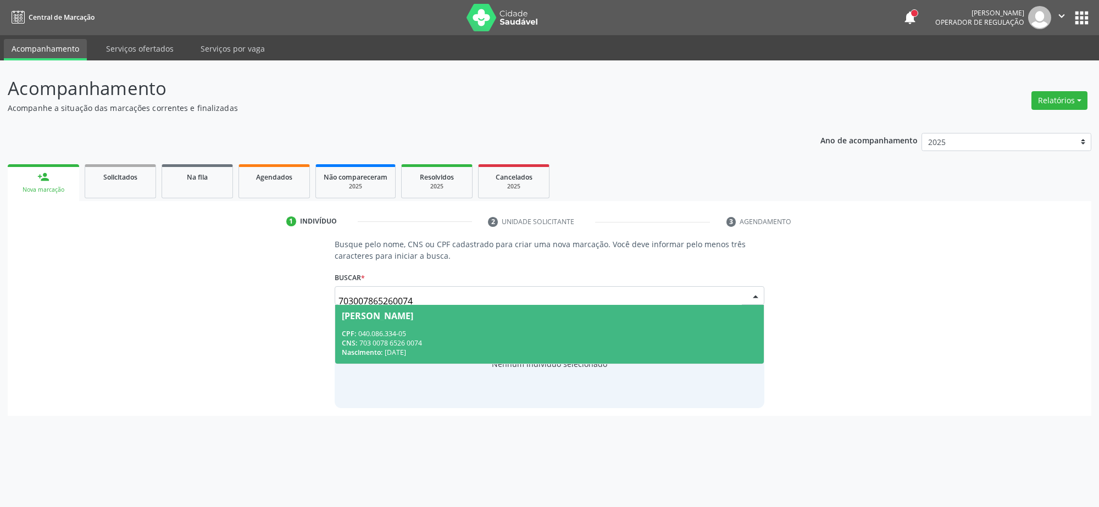
click at [365, 343] on div "CNS: 703 0078 6526 0074" at bounding box center [549, 342] width 415 height 9
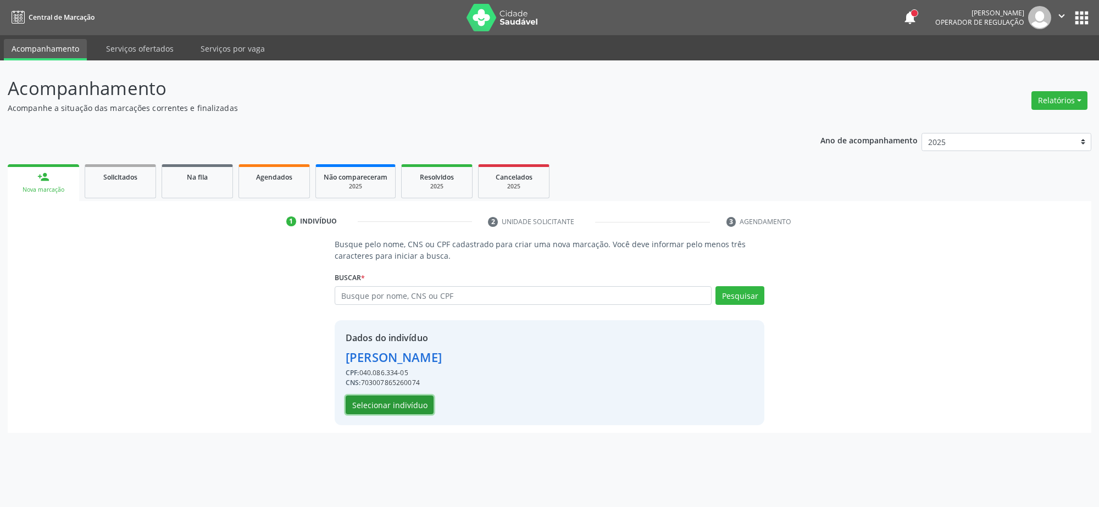
click at [352, 397] on button "Selecionar indivíduo" at bounding box center [390, 405] width 88 height 19
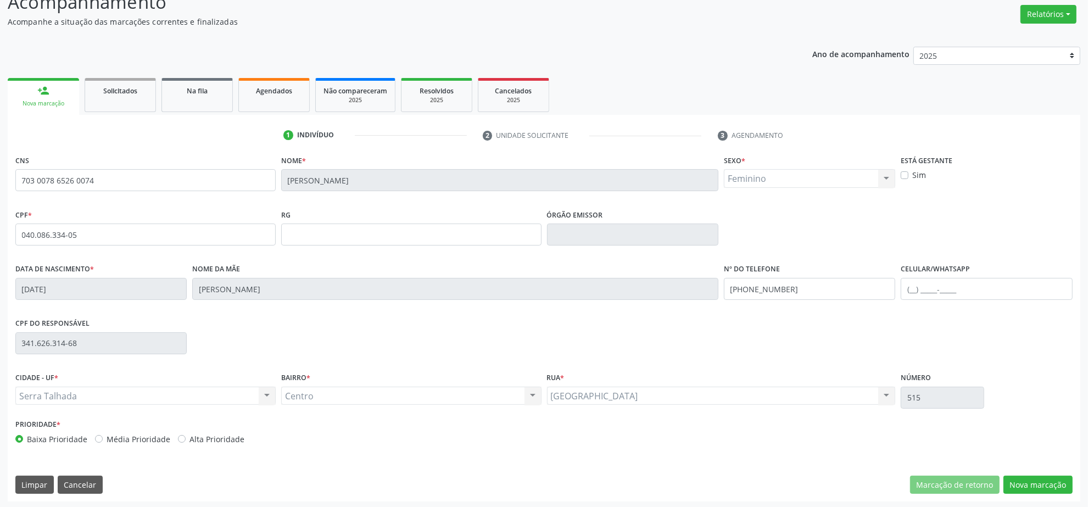
scroll to position [88, 0]
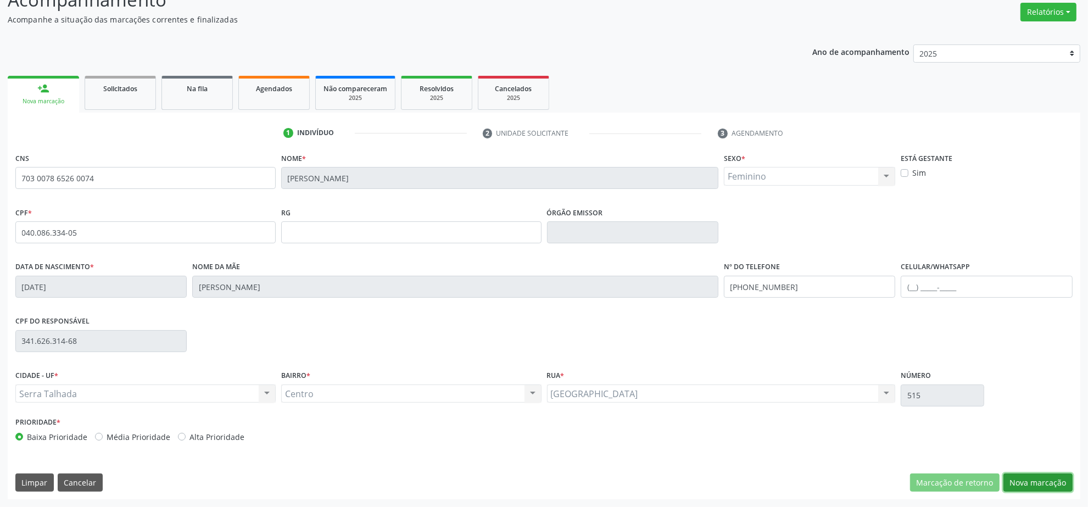
click at [1050, 487] on button "Nova marcação" at bounding box center [1038, 483] width 69 height 19
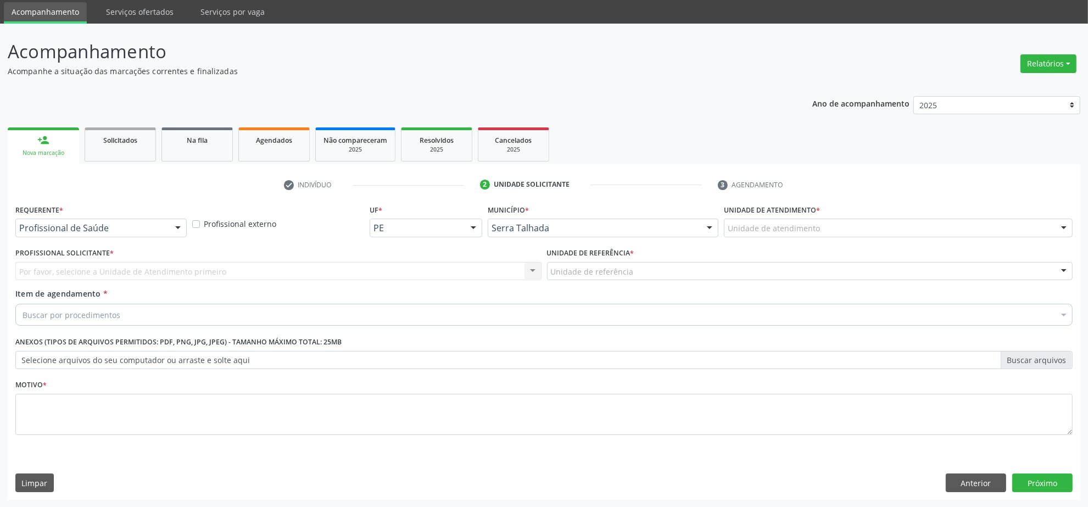
click at [14, 223] on div "Requerente * Profissional de Saúde Profissional de Saúde Paciente Nenhum result…" at bounding box center [101, 223] width 177 height 43
click at [43, 219] on div "Profissional de Saúde" at bounding box center [100, 228] width 171 height 19
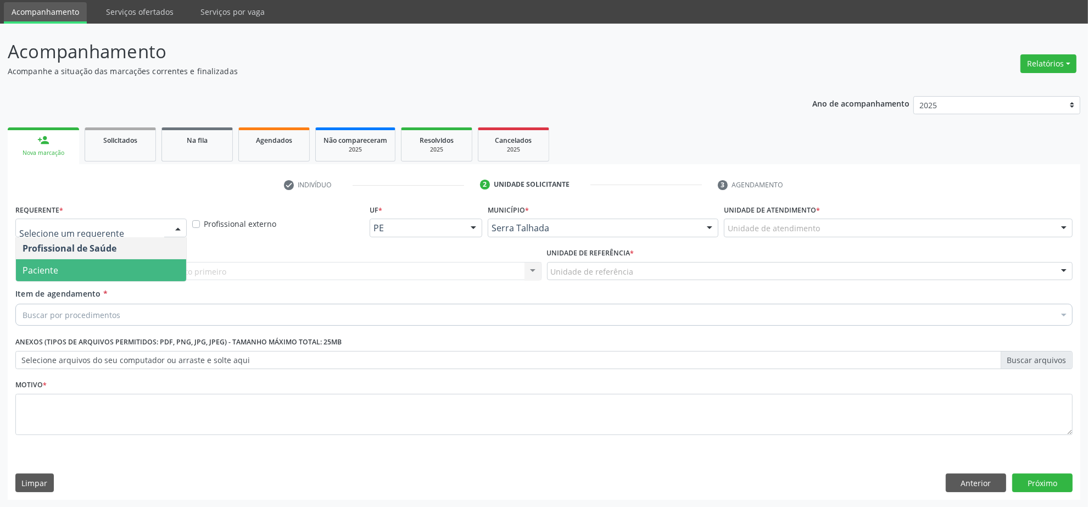
click at [31, 269] on span "Paciente" at bounding box center [41, 270] width 36 height 12
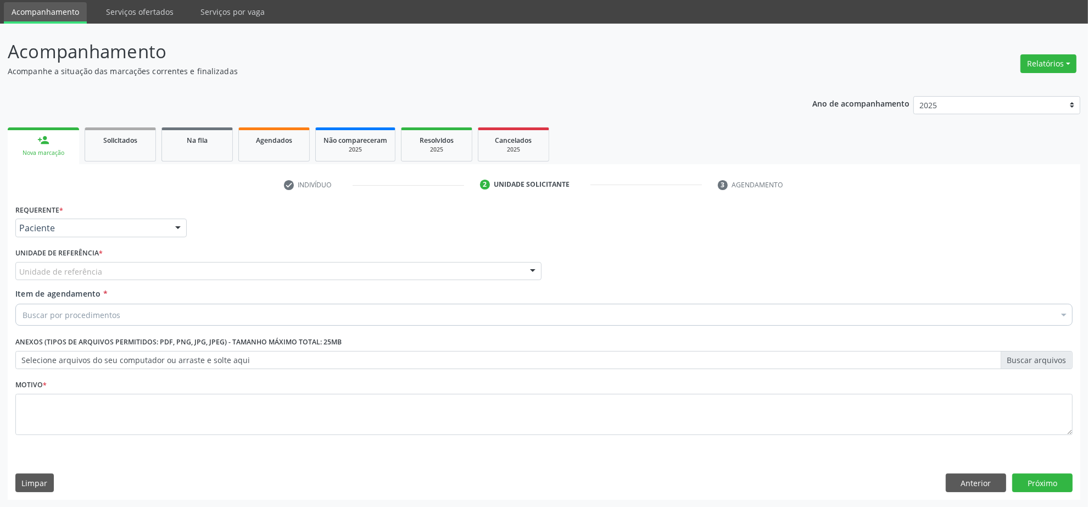
click at [29, 269] on div "Requerente * Paciente Profissional de Saúde Paciente Nenhum resultado encontrad…" at bounding box center [543, 326] width 1057 height 249
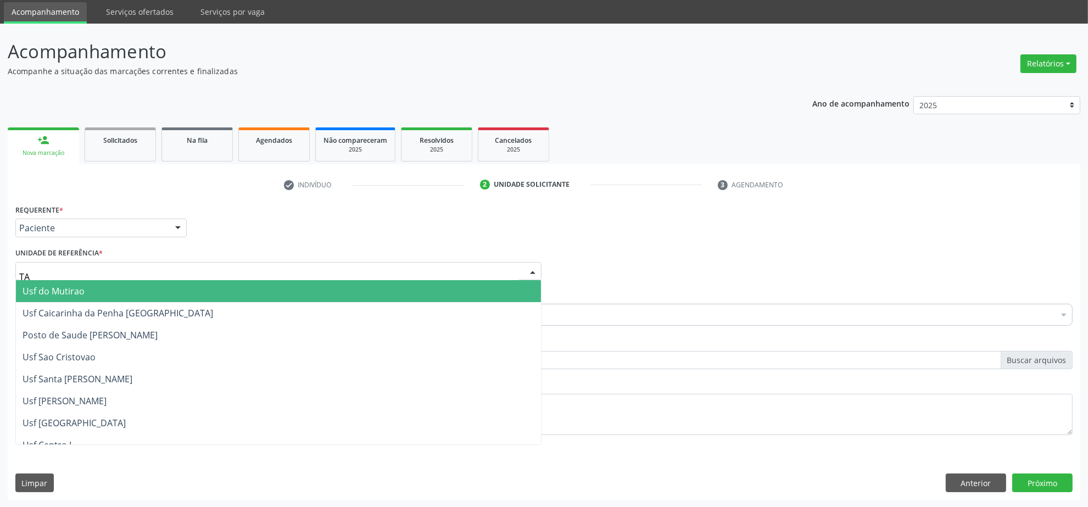
type input "TAU"
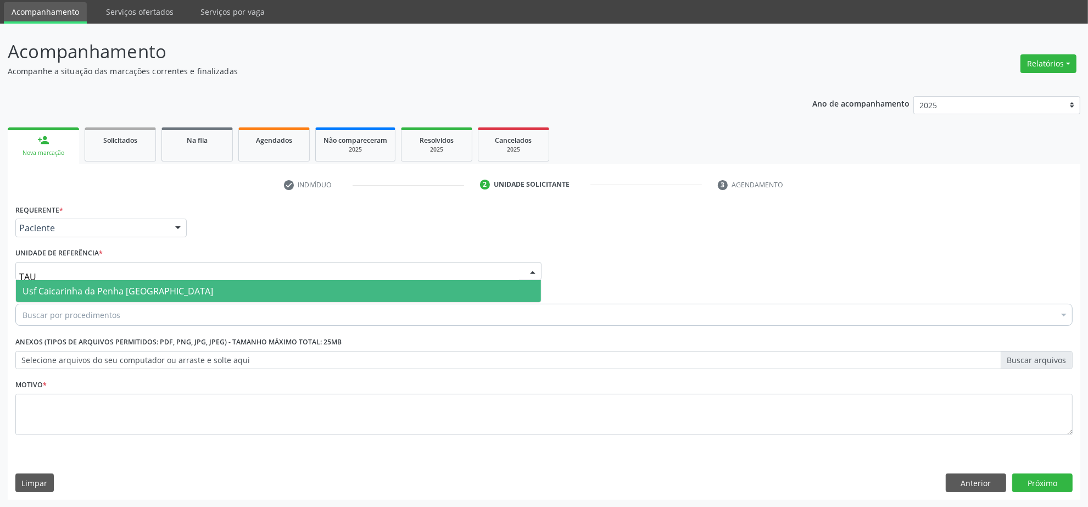
click at [49, 294] on span "Usf Caicarinha da Penha [GEOGRAPHIC_DATA]" at bounding box center [118, 291] width 191 height 12
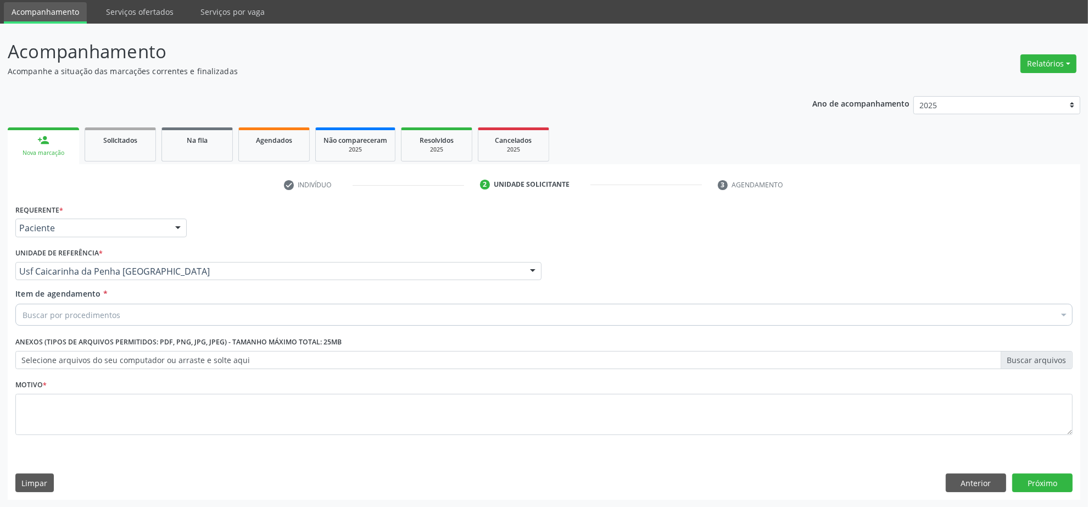
click at [48, 321] on div "Buscar por procedimentos" at bounding box center [543, 315] width 1057 height 22
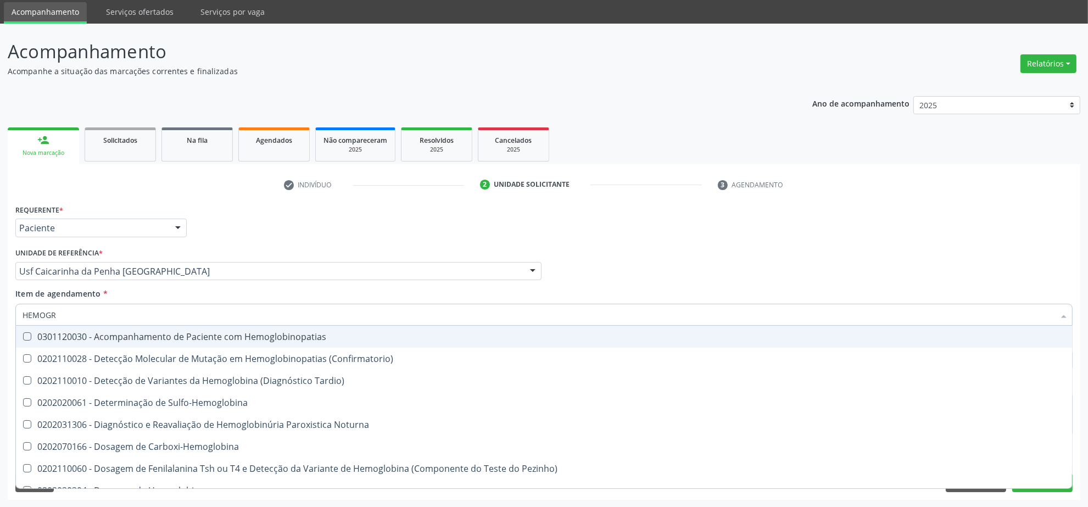
type input "HEMOGRA"
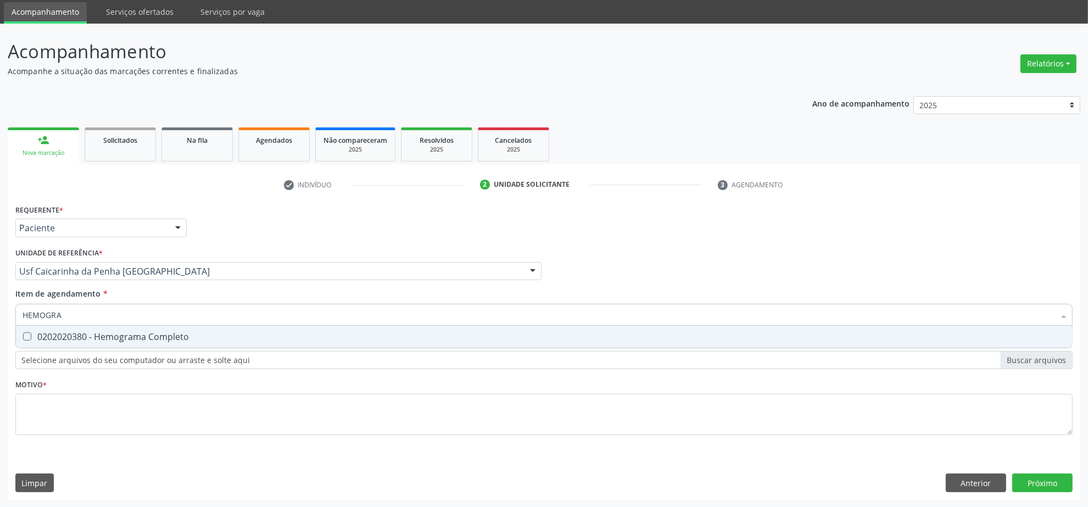
click at [64, 339] on div "0202020380 - Hemograma Completo" at bounding box center [544, 336] width 1043 height 9
checkbox Completo "true"
drag, startPoint x: 70, startPoint y: 318, endPoint x: 14, endPoint y: 315, distance: 56.1
click at [14, 315] on div "Item de agendamento * HEMOGRA Desfazer seleção 0202020380 - Hemograma Completo …" at bounding box center [544, 309] width 1063 height 42
type input "GLI"
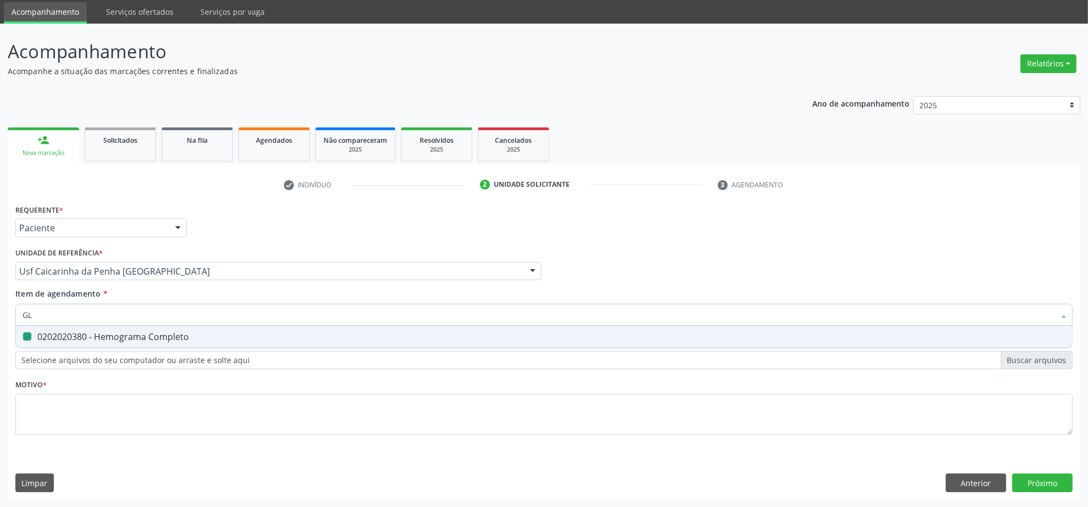
checkbox Completo "false"
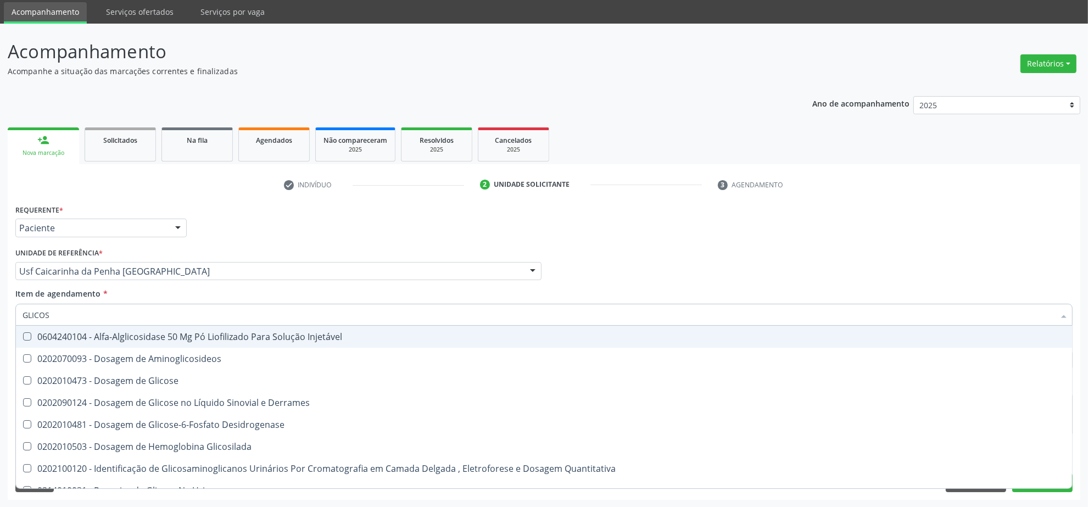
type input "GLICOSE"
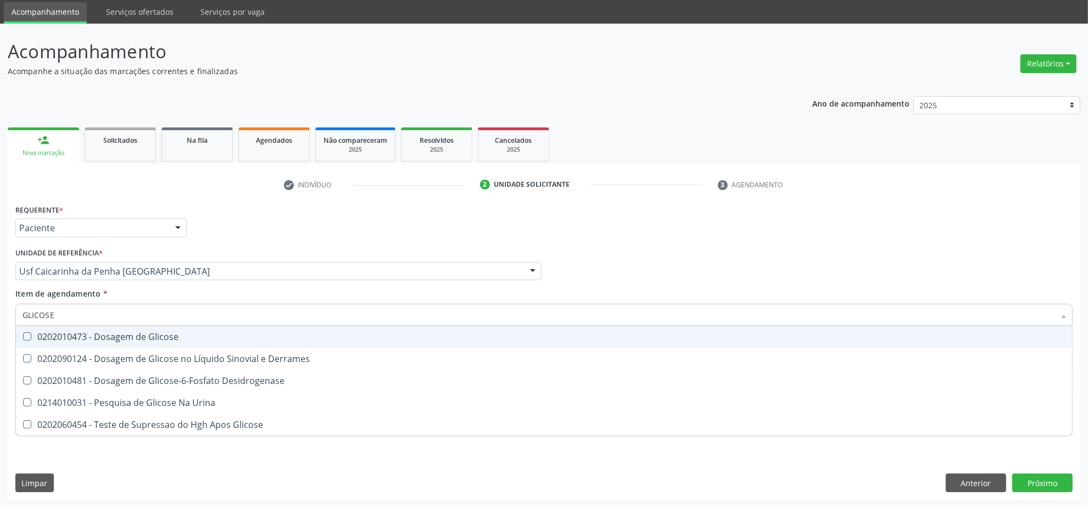
click at [94, 330] on span "0202010473 - Dosagem de Glicose" at bounding box center [544, 337] width 1056 height 22
checkbox Glicose "true"
drag, startPoint x: 87, startPoint y: 315, endPoint x: -22, endPoint y: 314, distance: 108.8
click at [0, 314] on html "Central de Marcação notifications Isadora Nunes Bezerra Pulça Operador de regul…" at bounding box center [544, 216] width 1088 height 507
type input "CO"
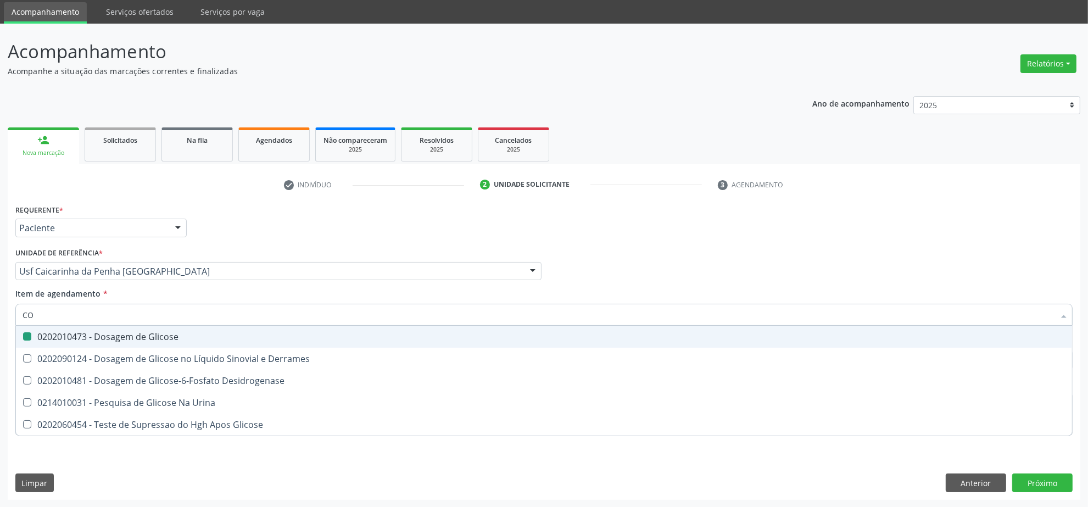
checkbox Glicose "false"
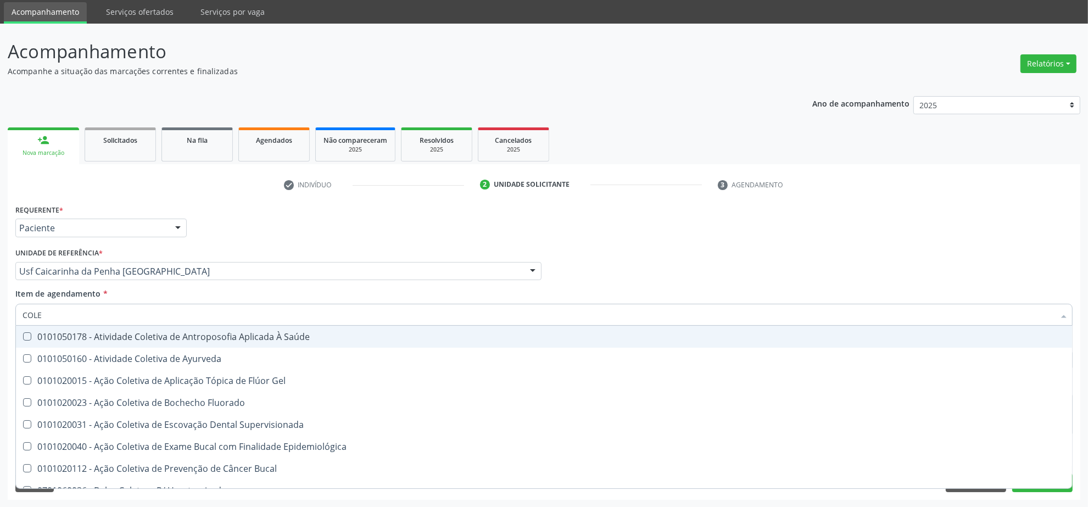
type input "COLES"
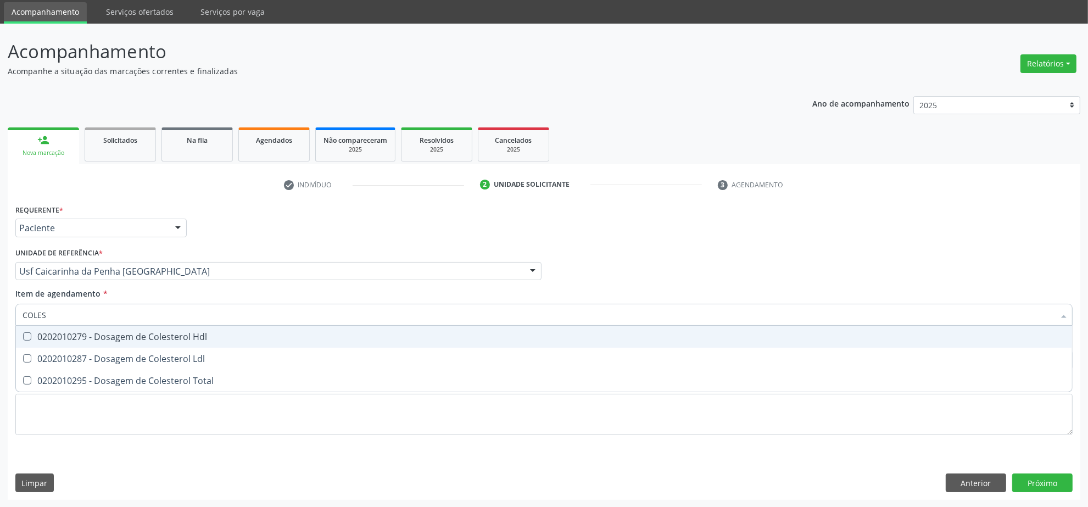
drag, startPoint x: 62, startPoint y: 330, endPoint x: 57, endPoint y: 347, distance: 17.7
click at [61, 330] on span "0202010279 - Dosagem de Colesterol Hdl" at bounding box center [544, 337] width 1056 height 22
checkbox Hdl "true"
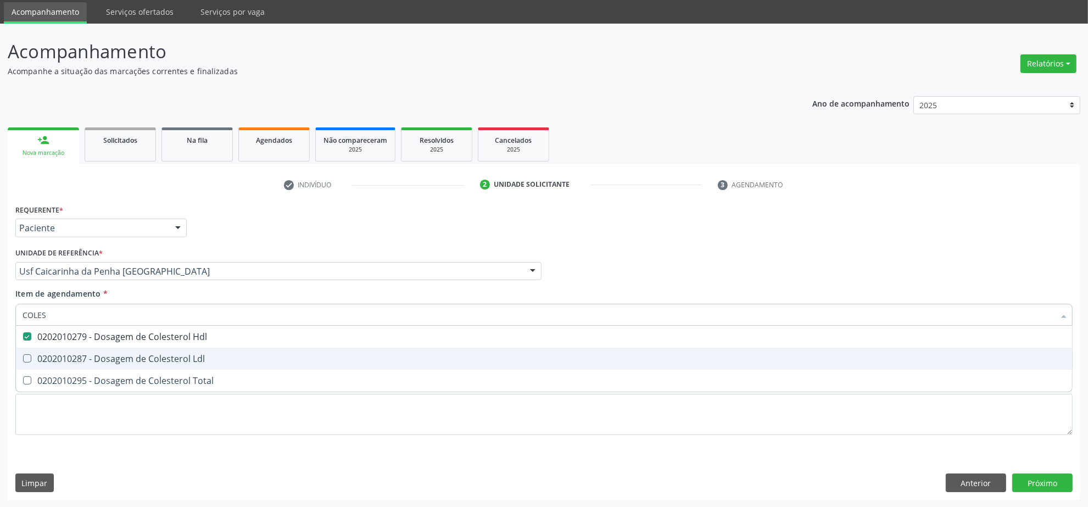
click at [54, 354] on div "0202010287 - Dosagem de Colesterol Ldl" at bounding box center [544, 358] width 1043 height 9
checkbox Ldl "true"
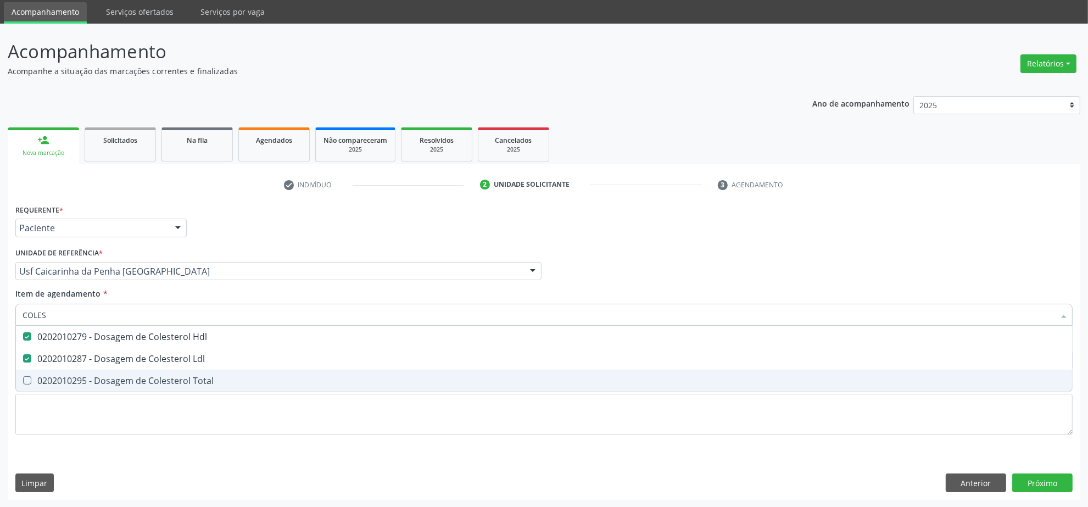
click at [54, 381] on div "0202010295 - Dosagem de Colesterol Total" at bounding box center [544, 380] width 1043 height 9
checkbox Total "true"
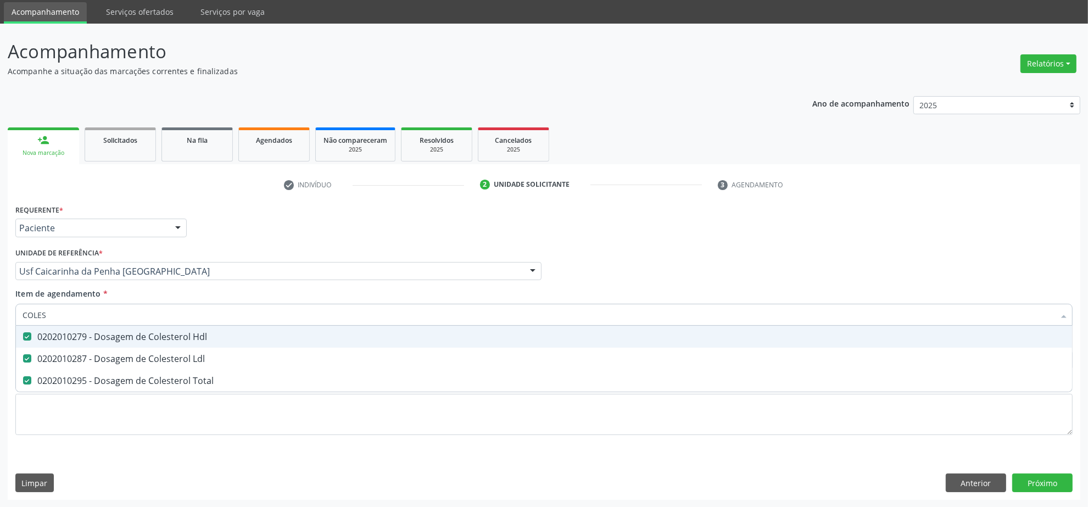
drag, startPoint x: 58, startPoint y: 310, endPoint x: -18, endPoint y: 312, distance: 75.8
click at [0, 312] on html "Central de Marcação notifications Isadora Nunes Bezerra Pulça Operador de regul…" at bounding box center [544, 216] width 1088 height 507
type input "CR"
checkbox Hdl "false"
checkbox Ldl "false"
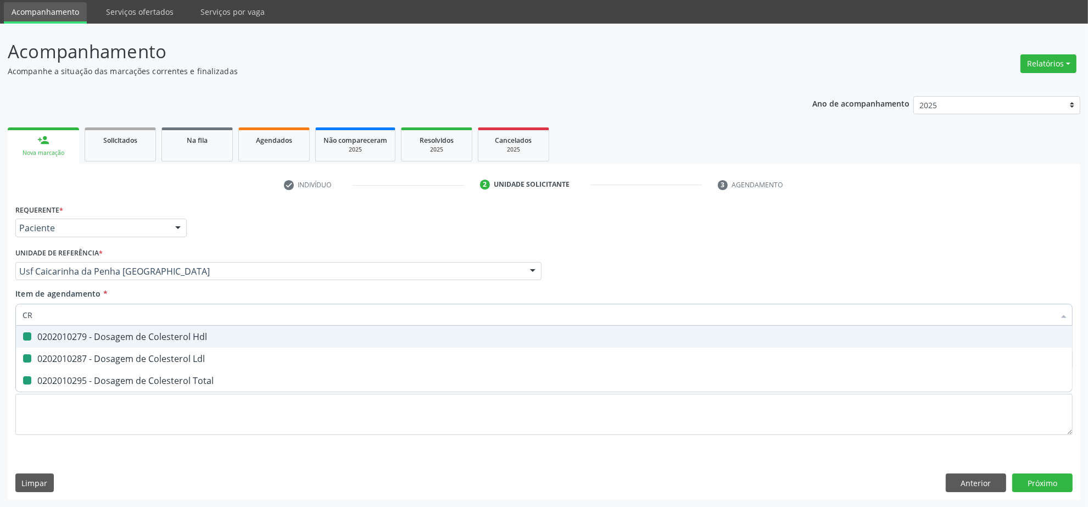
checkbox Total "false"
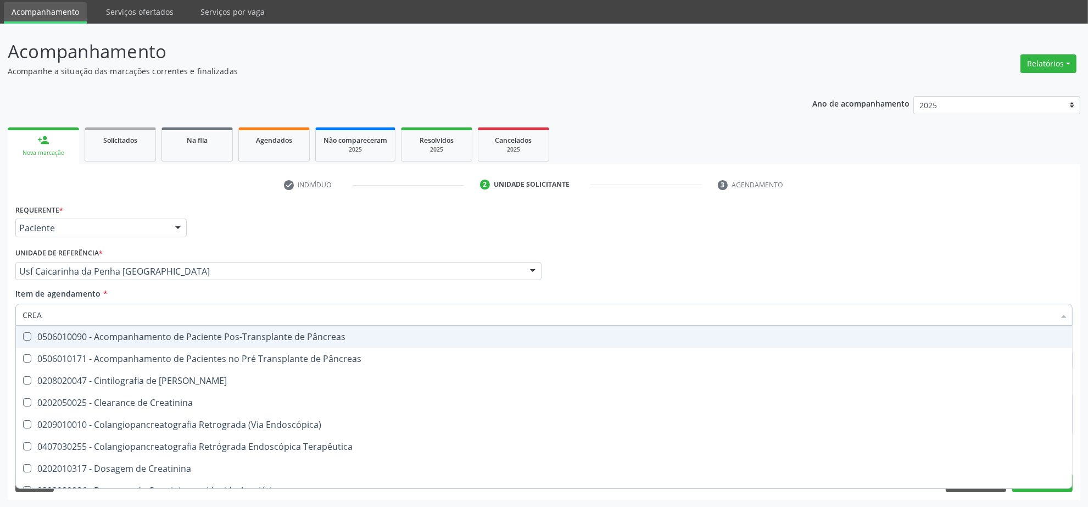
type input "CREAT"
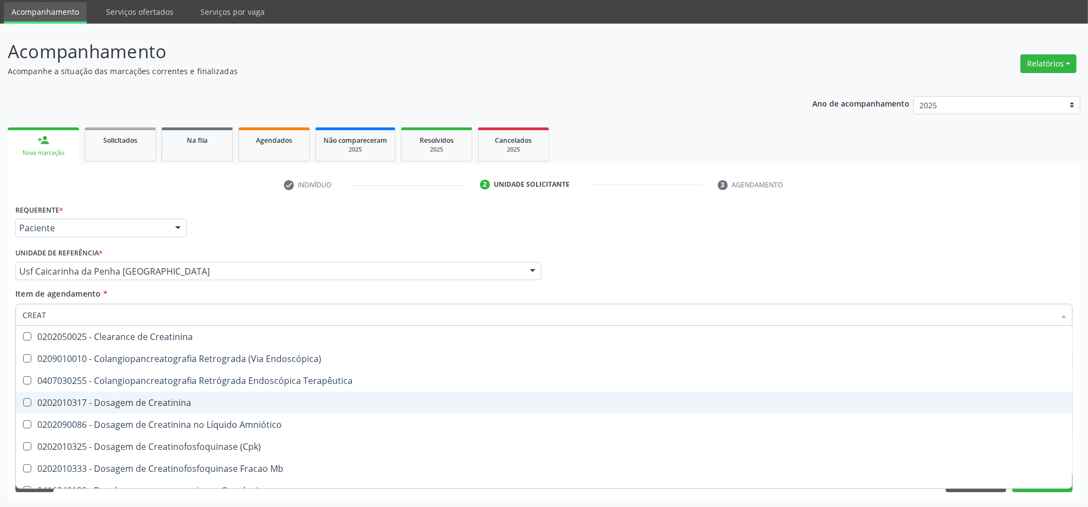
click at [66, 399] on div "0202010317 - Dosagem de Creatinina" at bounding box center [544, 402] width 1043 height 9
checkbox Creatinina "true"
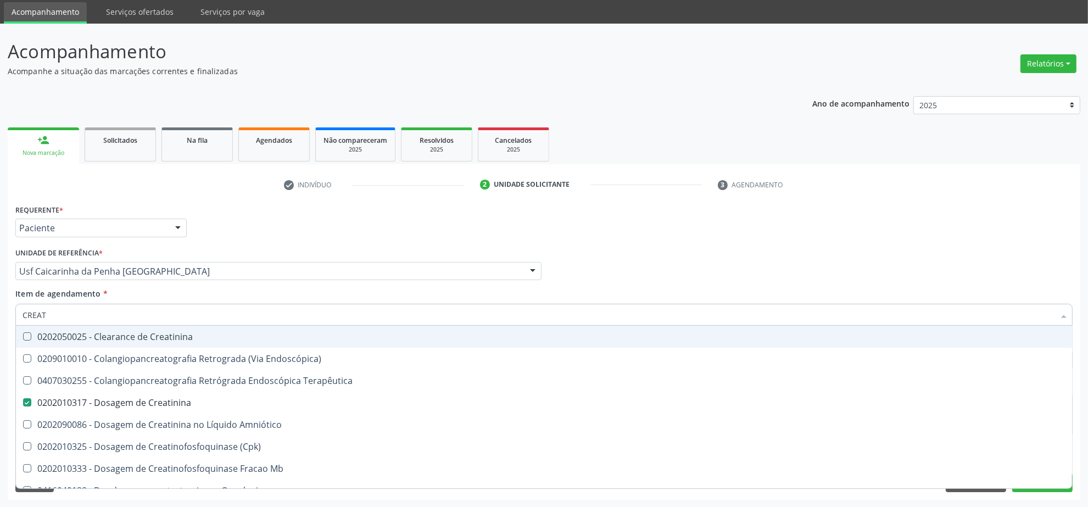
click at [48, 309] on input "CREAT" at bounding box center [539, 315] width 1032 height 22
type input "TRI"
checkbox Creatinina "false"
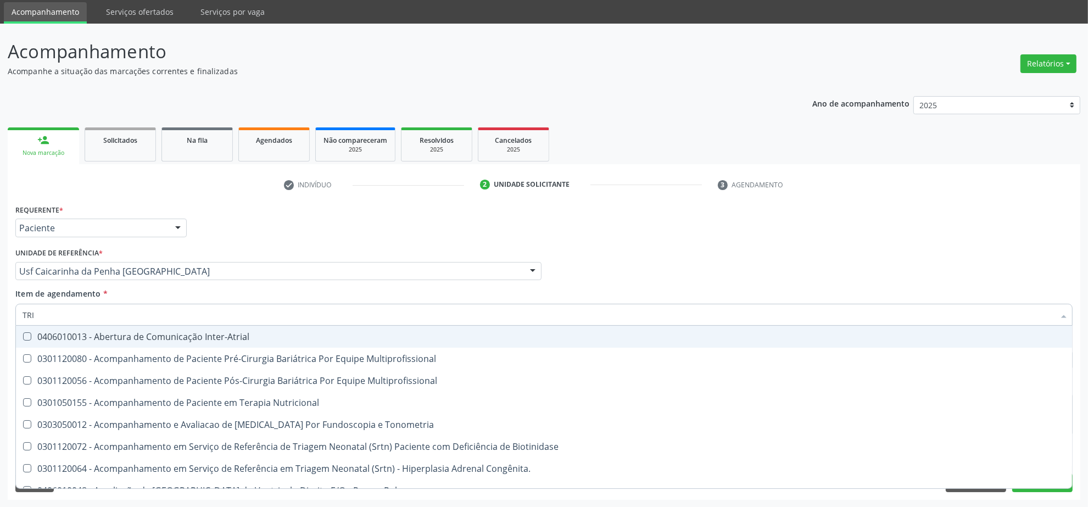
type input "TRIG"
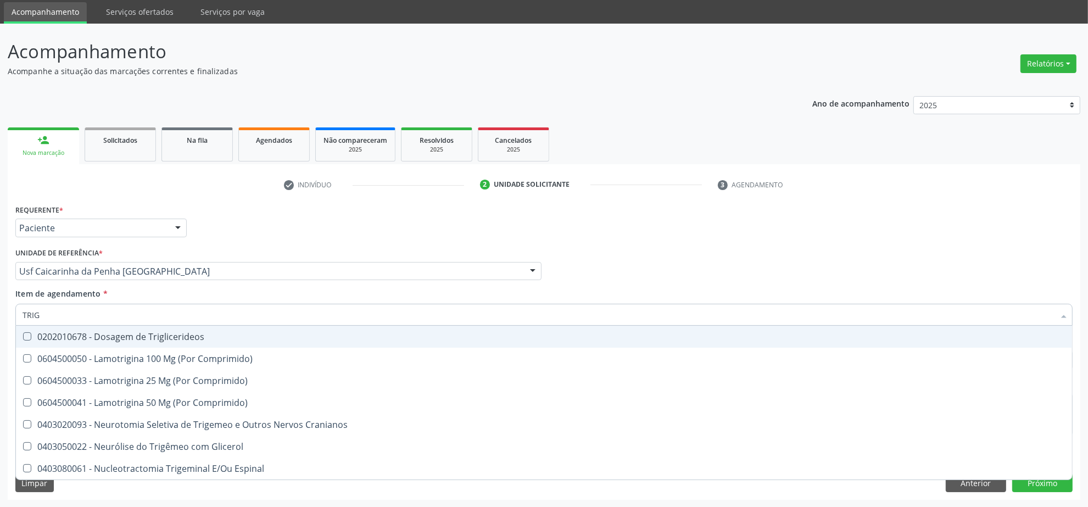
click at [58, 341] on div "0202010678 - Dosagem de Triglicerideos" at bounding box center [544, 336] width 1043 height 9
checkbox Triglicerideos "true"
click at [60, 319] on input "TRIG" at bounding box center [539, 315] width 1032 height 22
type input "HE"
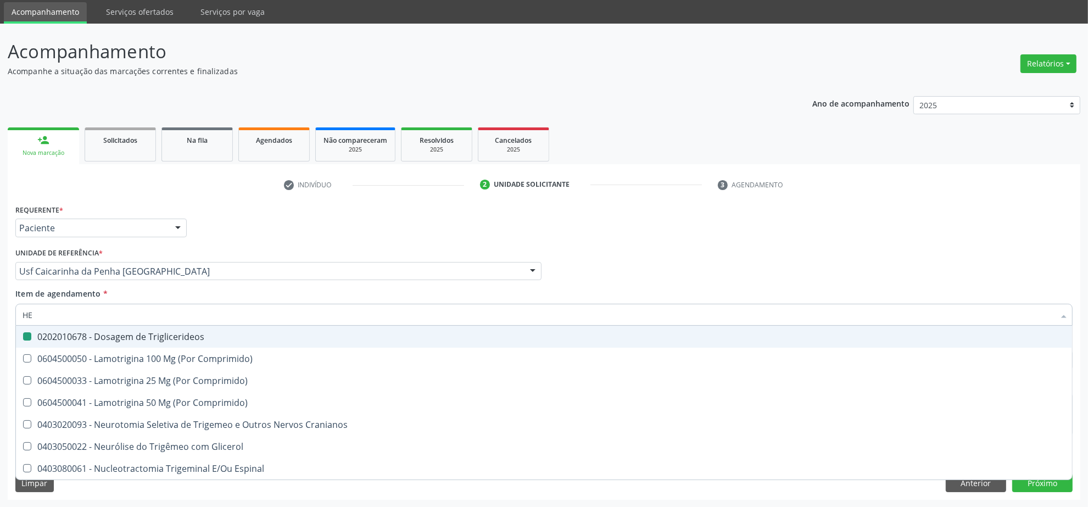
checkbox Triglicerideos "false"
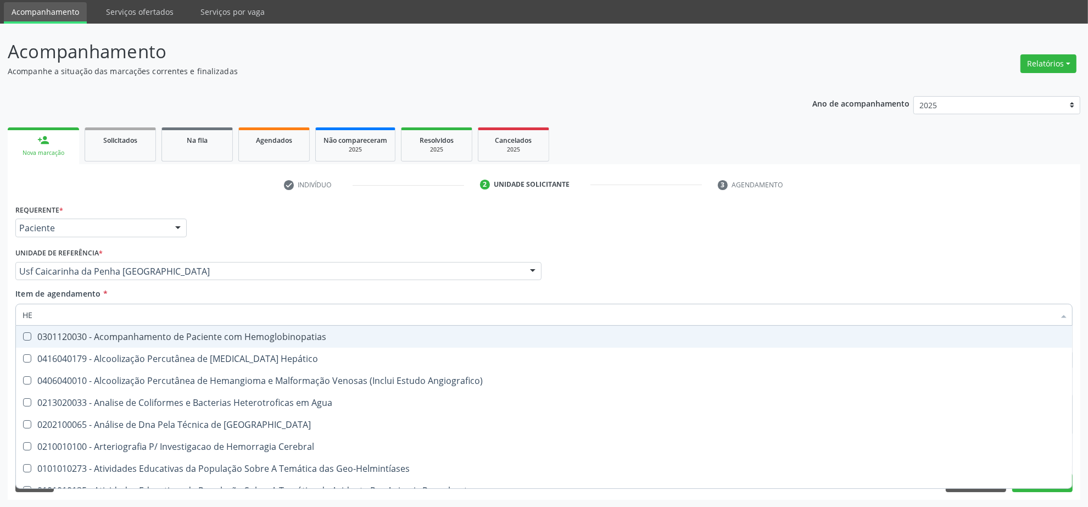
type input "HEM"
checkbox II "true"
checkbox Completo "false"
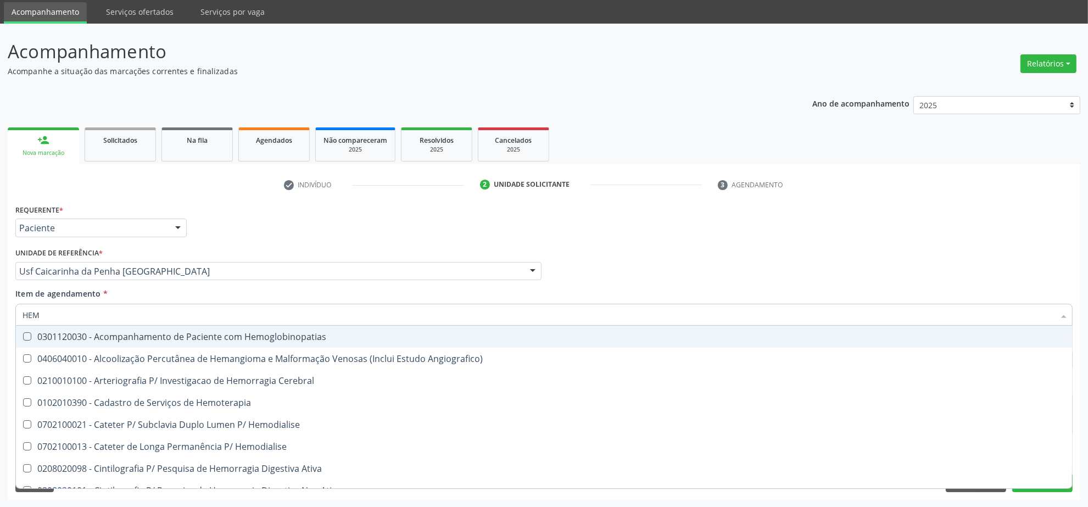
type input "HEMO"
checkbox Retro-Retal "true"
checkbox Completo "false"
type input "HEMOG"
checkbox Carboxi-Hemoglobina "true"
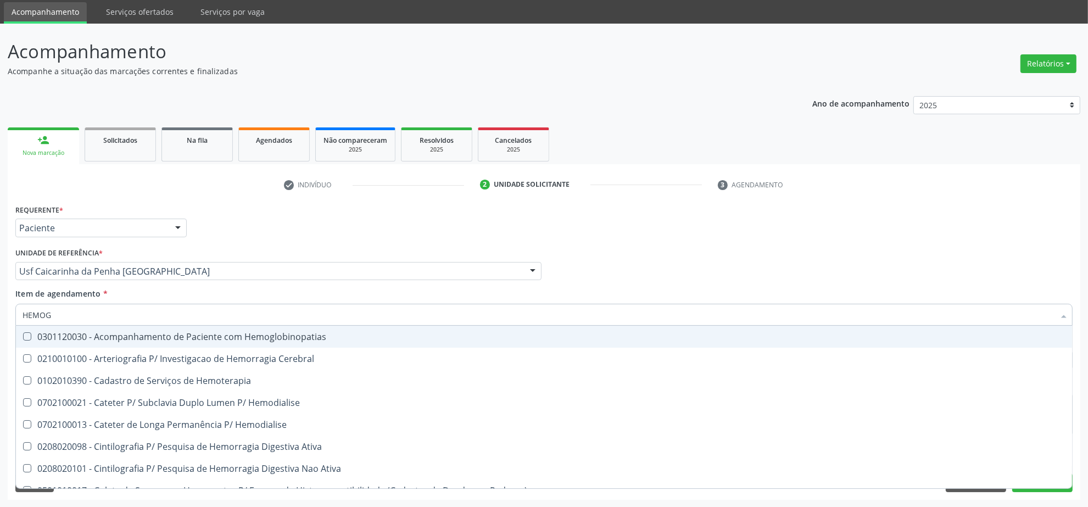
type input "HEMOGL"
checkbox Carboxi-Hemoglobina "false"
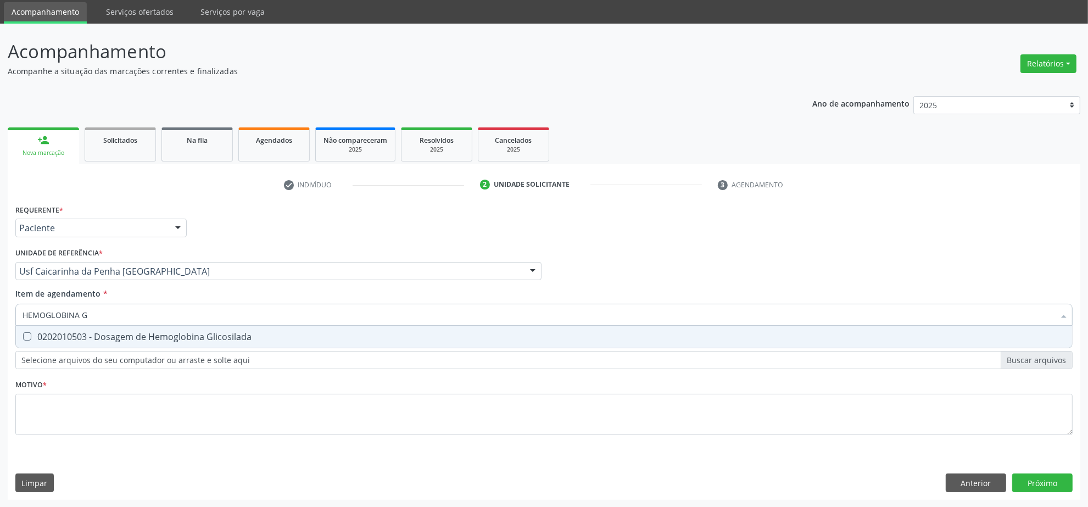
type input "HEMOGLOBINA G"
click at [35, 338] on div "0202010503 - Dosagem de Hemoglobina Glicosilada" at bounding box center [544, 336] width 1043 height 9
checkbox Glicosilada "true"
click at [88, 315] on input "HEMOGLOBINA G" at bounding box center [539, 315] width 1032 height 22
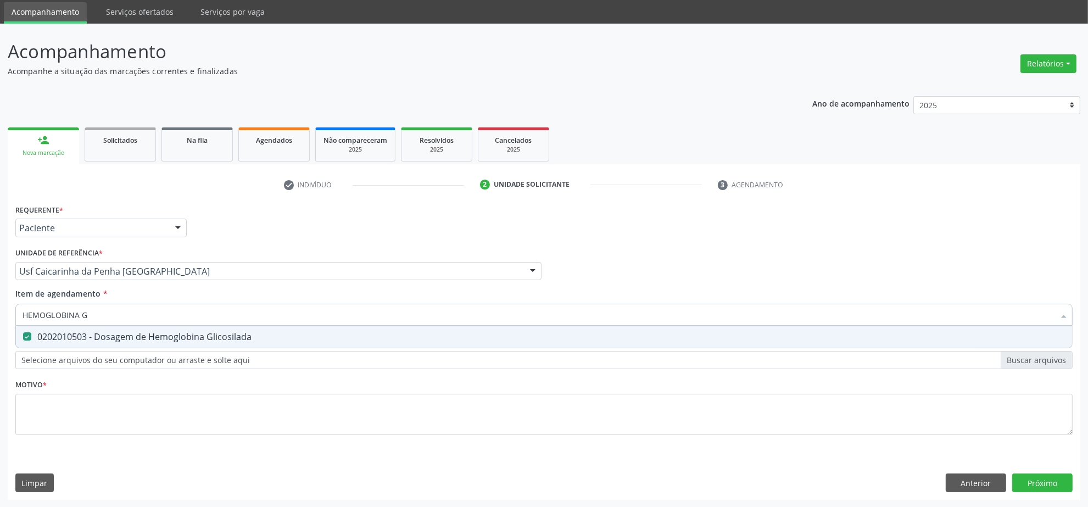
click at [88, 315] on input "HEMOGLOBINA G" at bounding box center [539, 315] width 1032 height 22
type input "T4"
checkbox Glicosilada "false"
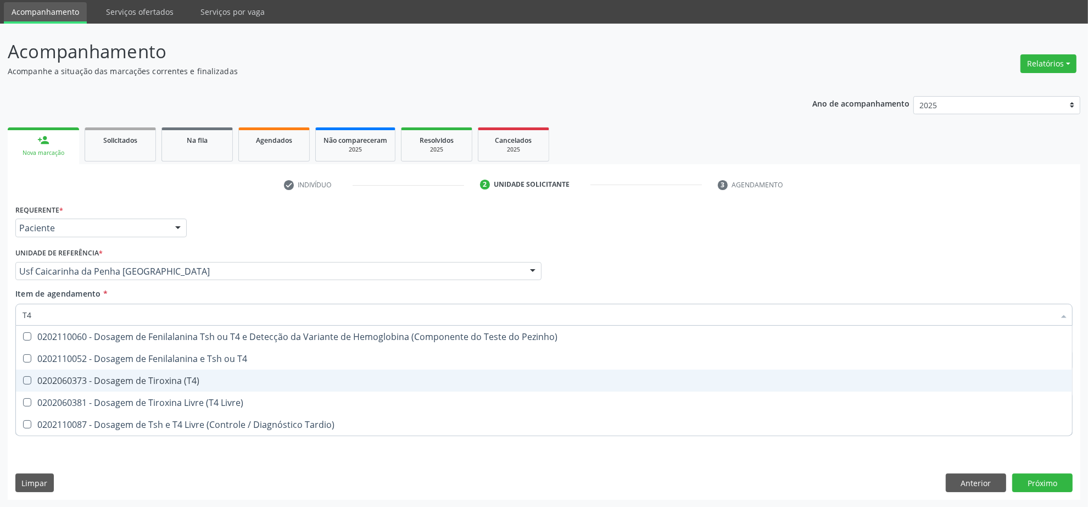
click at [82, 385] on div "0202060373 - Dosagem de Tiroxina (T4)" at bounding box center [544, 380] width 1043 height 9
checkbox \(T4\) "true"
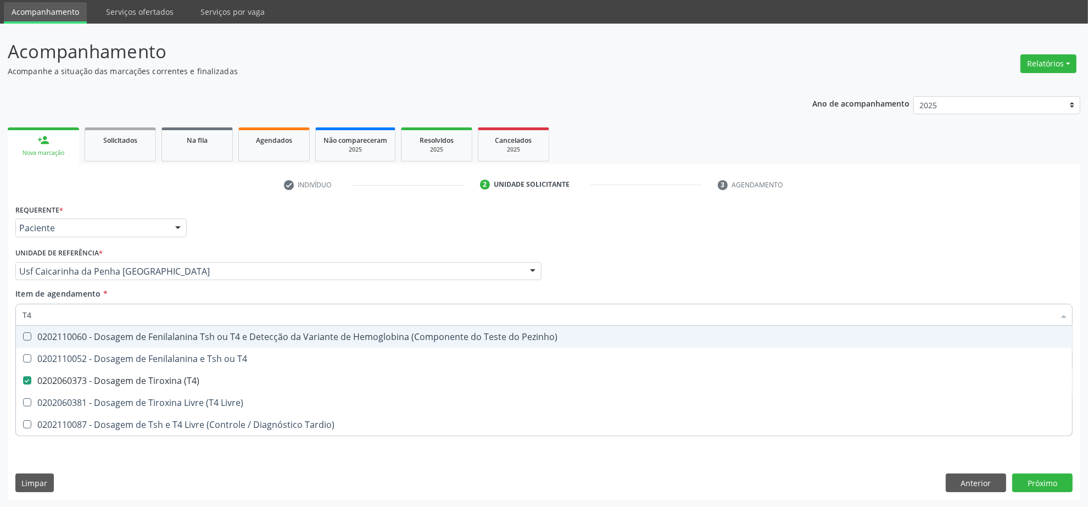
drag, startPoint x: 51, startPoint y: 309, endPoint x: -57, endPoint y: 324, distance: 109.2
click at [0, 324] on html "Central de Marcação notifications Isadora Nunes Bezerra Pulça Operador de regul…" at bounding box center [544, 216] width 1088 height 507
type input "T"
checkbox \(T4\) "false"
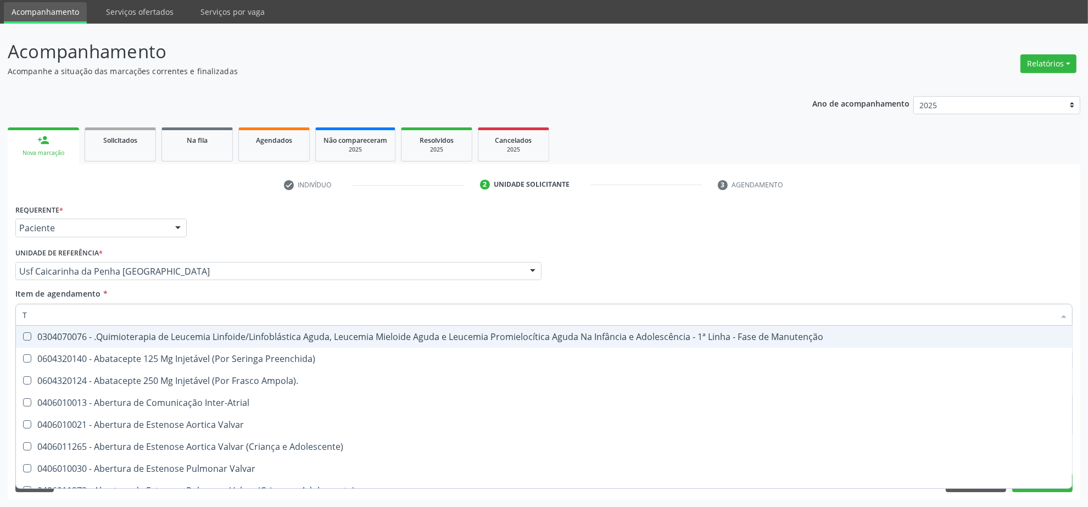
type input "TG"
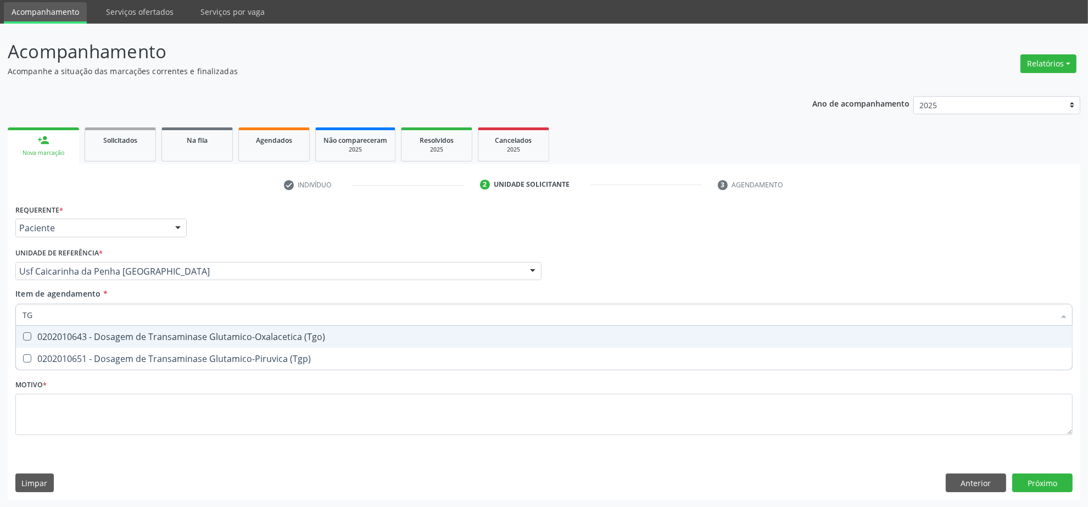
drag, startPoint x: 115, startPoint y: 335, endPoint x: 108, endPoint y: 345, distance: 12.2
click at [116, 334] on div "0202010643 - Dosagem de Transaminase Glutamico-Oxalacetica (Tgo)" at bounding box center [544, 336] width 1043 height 9
checkbox \(Tgo\) "true"
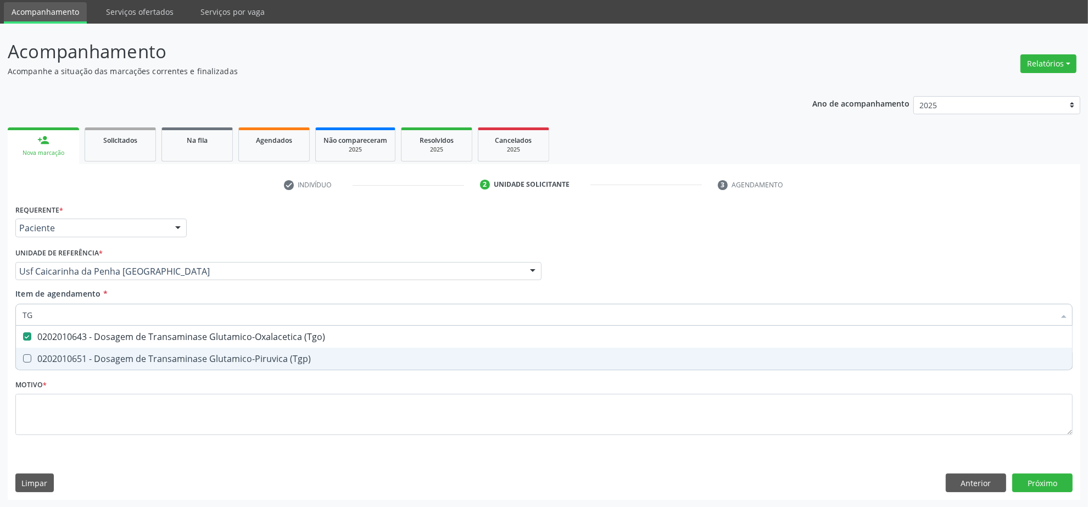
click at [107, 350] on span "0202010651 - Dosagem de Transaminase Glutamico-Piruvica (Tgp)" at bounding box center [544, 359] width 1056 height 22
checkbox \(Tgp\) "true"
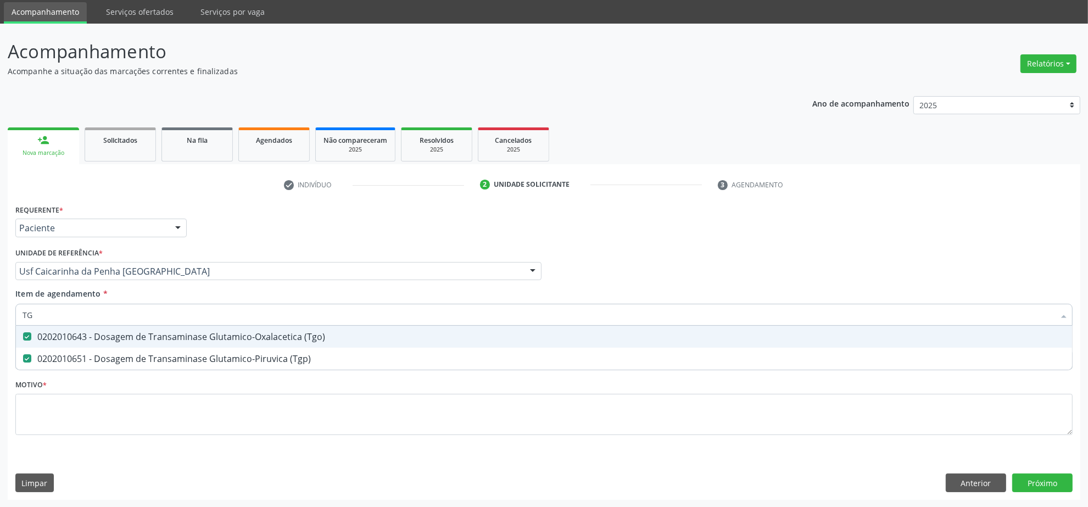
click at [73, 311] on input "TG" at bounding box center [539, 315] width 1032 height 22
type input "T"
checkbox \(Tgo\) "false"
checkbox \(Tgp\) "false"
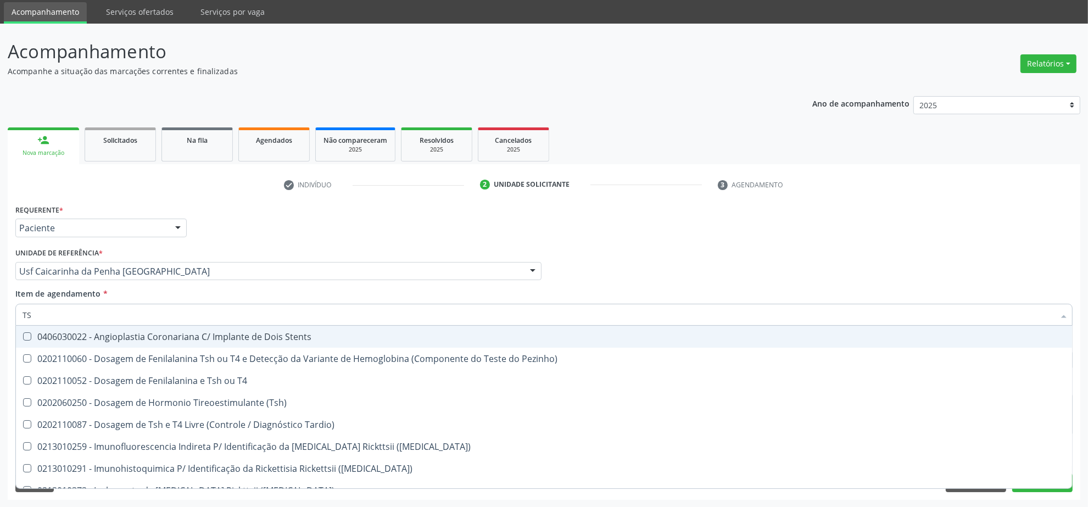
type input "TSH"
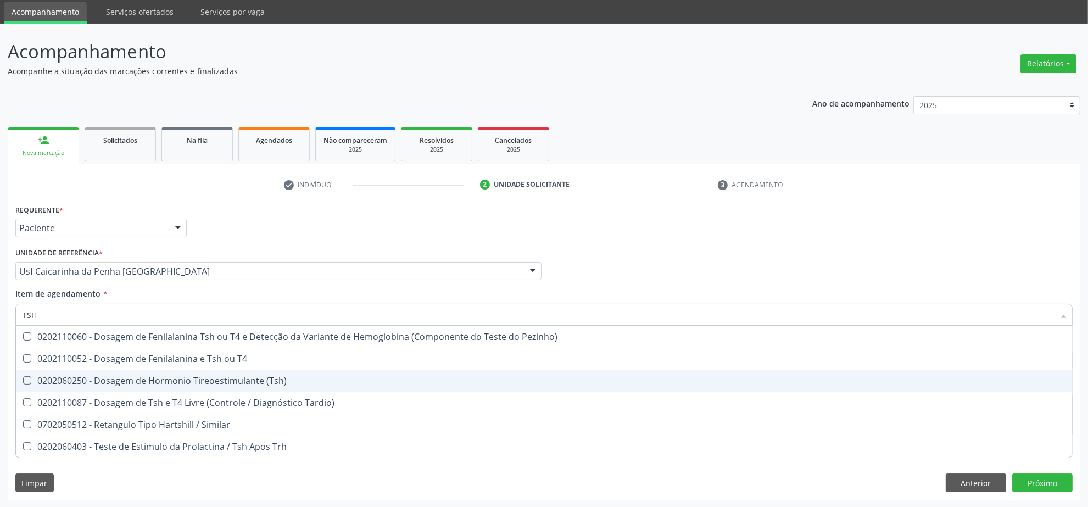
click at [110, 376] on div "0202060250 - Dosagem de Hormonio Tireoestimulante (Tsh)" at bounding box center [544, 380] width 1043 height 9
checkbox \(Tsh\) "true"
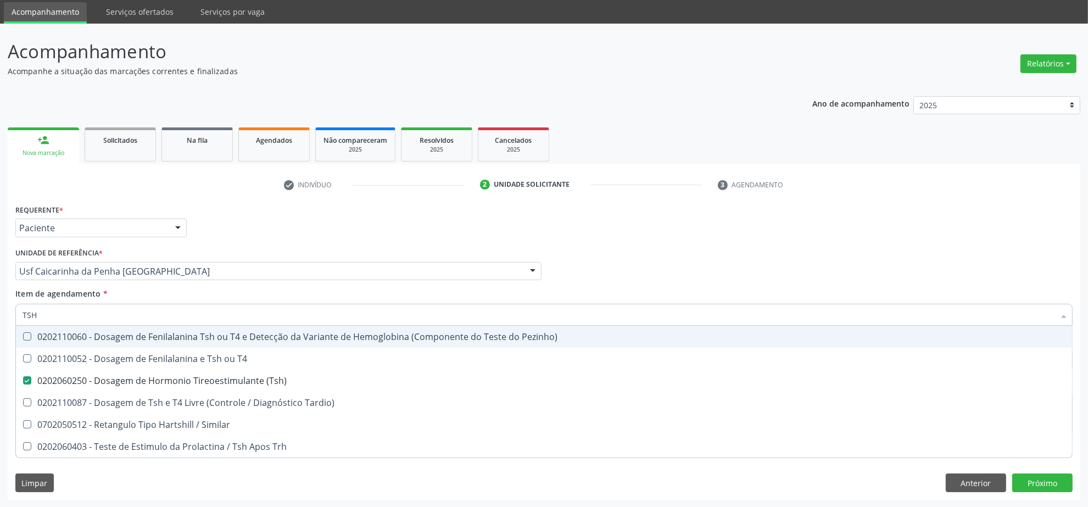
click at [96, 311] on input "TSH" at bounding box center [539, 315] width 1032 height 22
drag, startPoint x: 554, startPoint y: 231, endPoint x: 176, endPoint y: 411, distance: 418.7
click at [555, 230] on div "Requerente * Paciente Profissional de Saúde Paciente Nenhum resultado encontrad…" at bounding box center [544, 223] width 1063 height 43
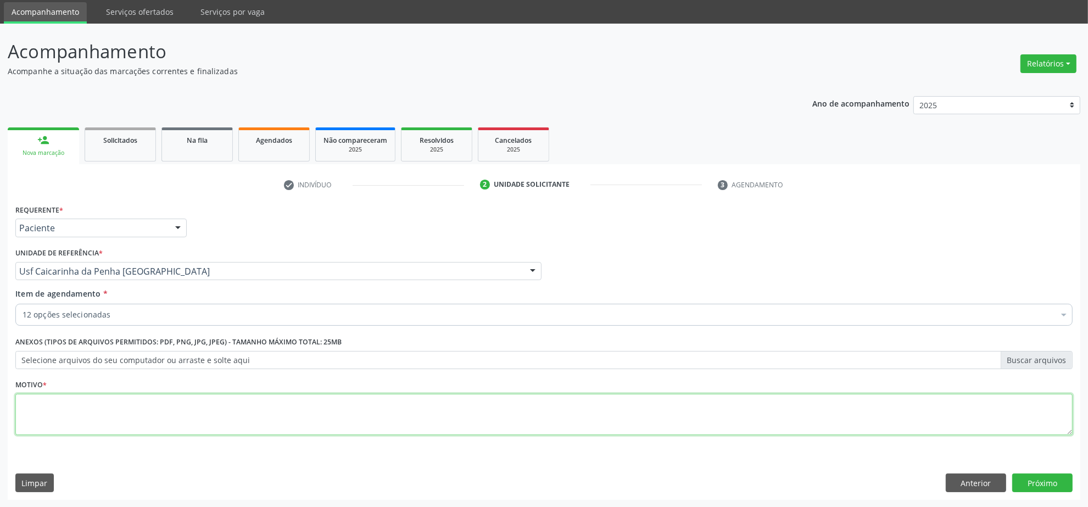
click at [165, 405] on textarea at bounding box center [543, 415] width 1057 height 42
type textarea "."
click at [1043, 477] on button "Próximo" at bounding box center [1042, 483] width 60 height 19
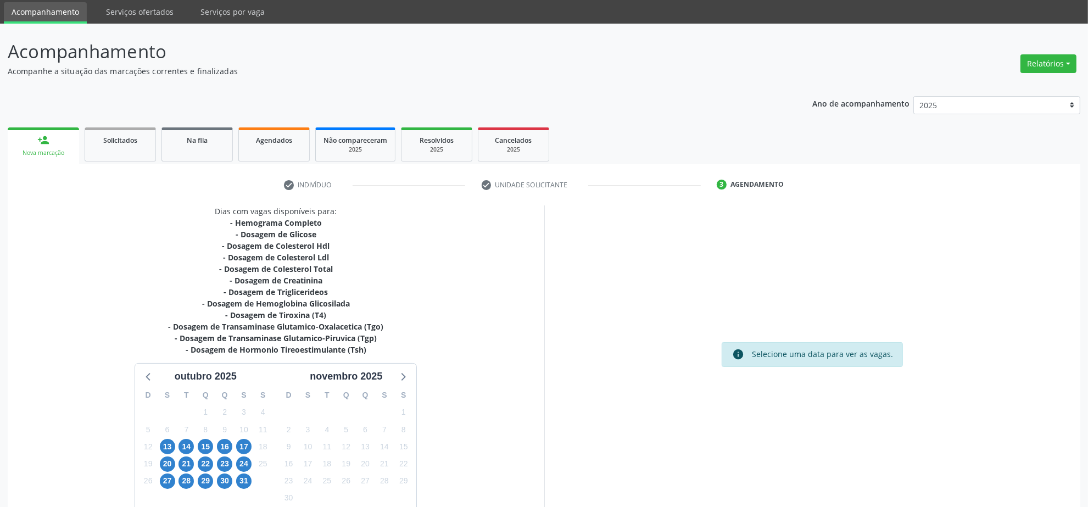
click at [193, 452] on div "14" at bounding box center [186, 446] width 15 height 17
click at [188, 447] on span "14" at bounding box center [186, 446] width 15 height 15
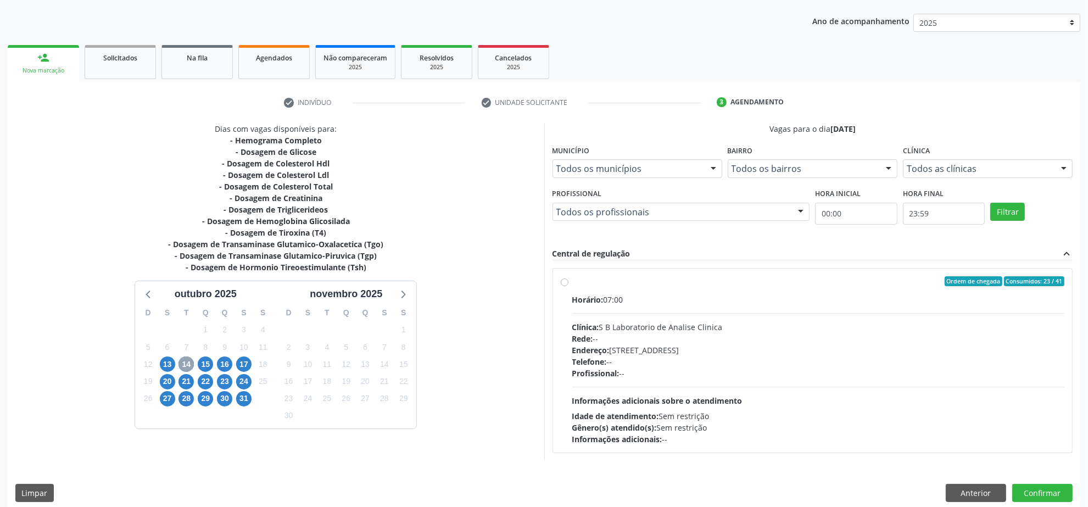
scroll to position [130, 0]
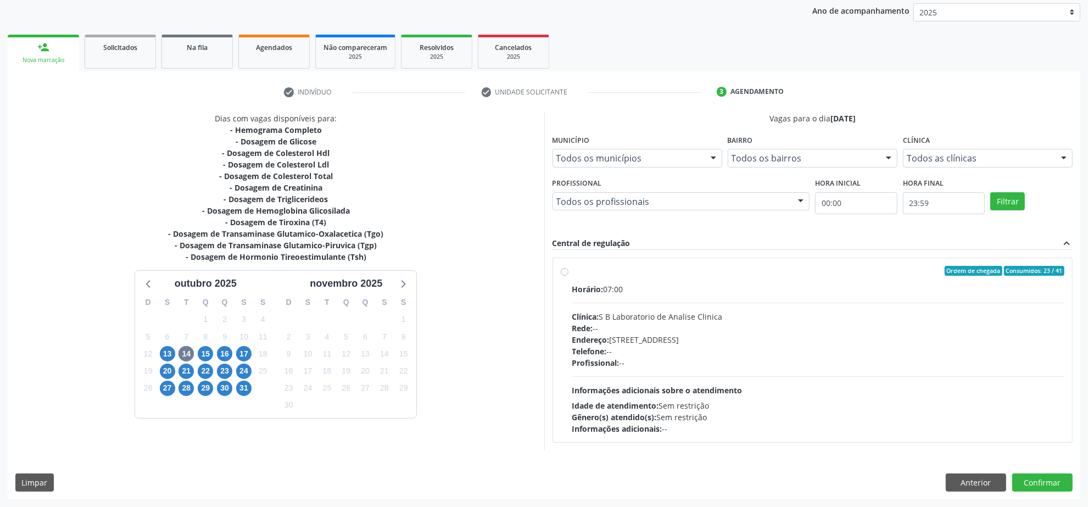
click at [751, 294] on div "Horário: 07:00" at bounding box center [818, 289] width 493 height 12
click at [569, 276] on input "Ordem de chegada Consumidos: 23 / 41 Horário: 07:00 Clínica: S B Laboratorio de…" at bounding box center [565, 271] width 8 height 10
radio input "true"
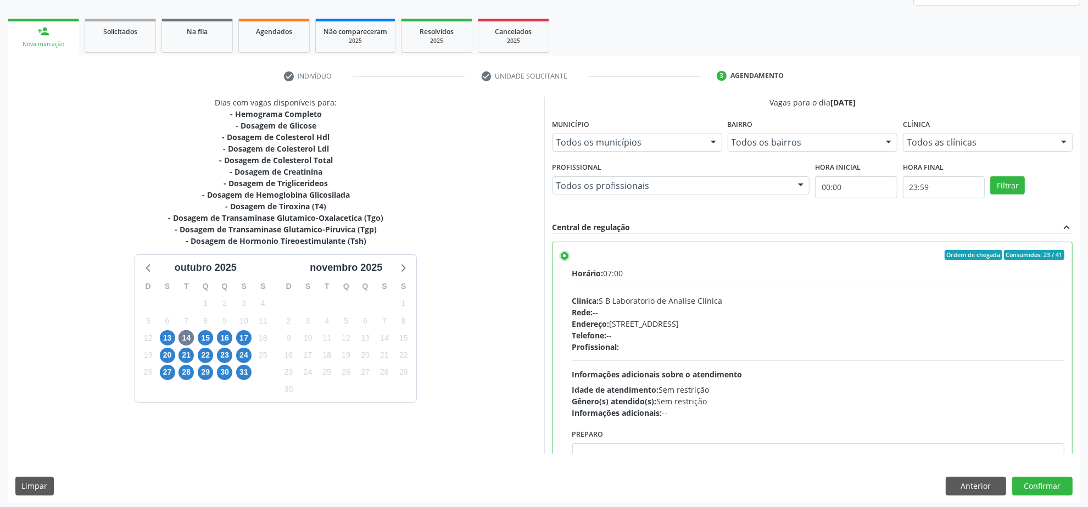
scroll to position [149, 0]
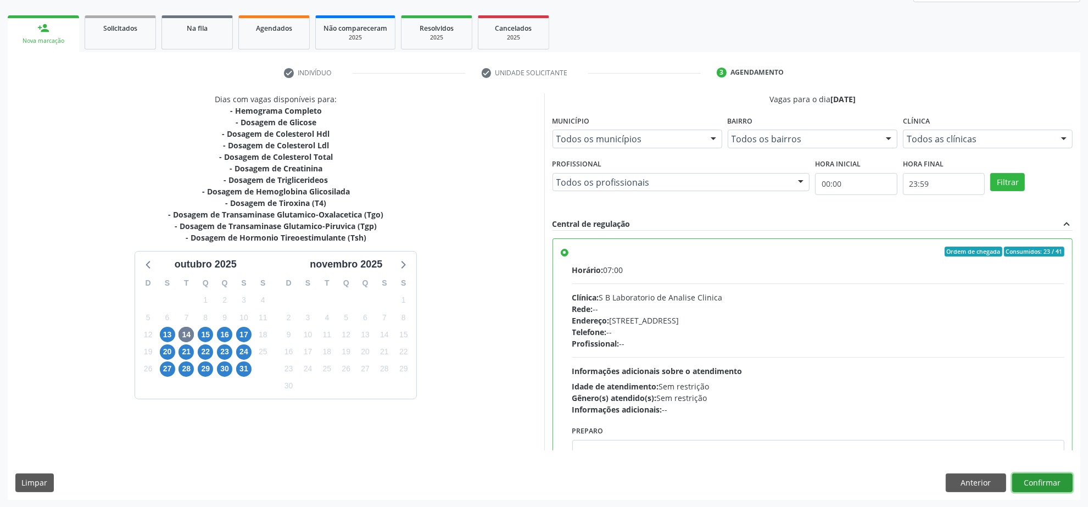
click at [1039, 479] on button "Confirmar" at bounding box center [1042, 483] width 60 height 19
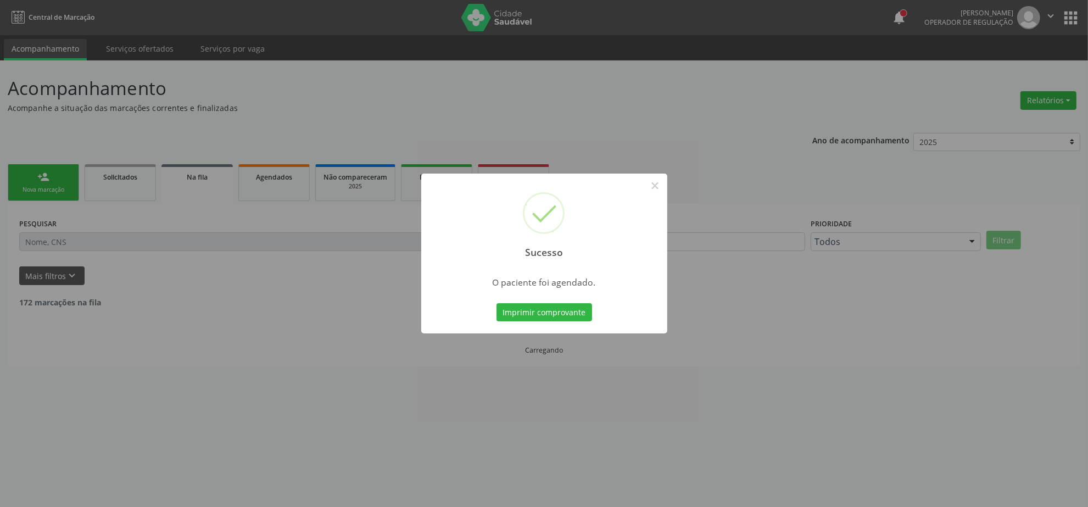
scroll to position [0, 0]
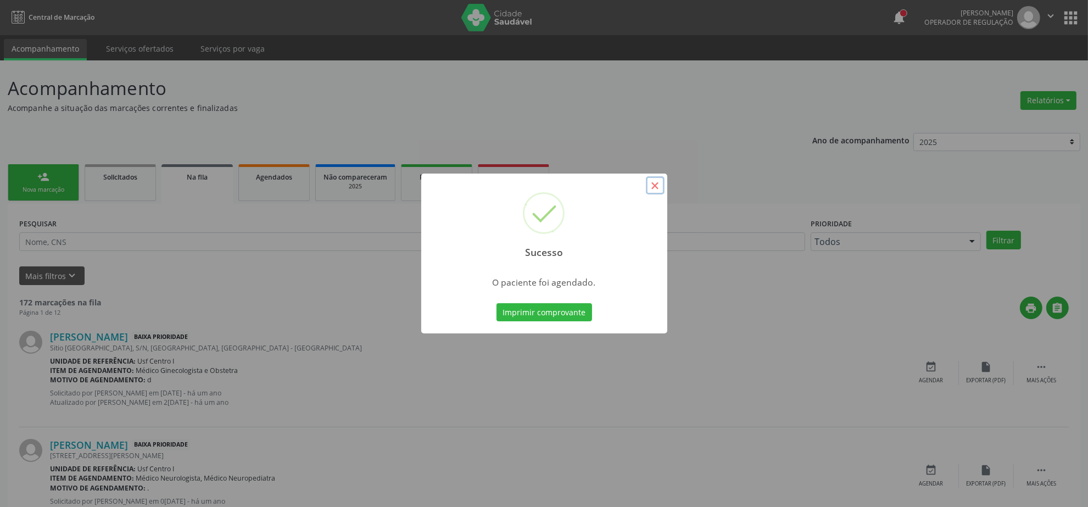
click at [660, 188] on button "×" at bounding box center [655, 185] width 19 height 19
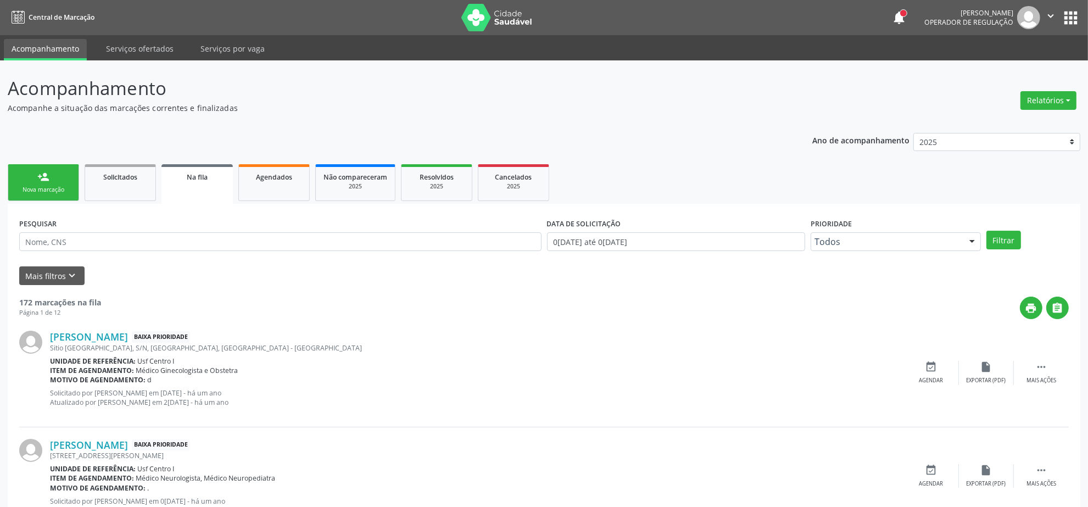
click at [51, 173] on link "person_add Nova marcação" at bounding box center [43, 182] width 71 height 37
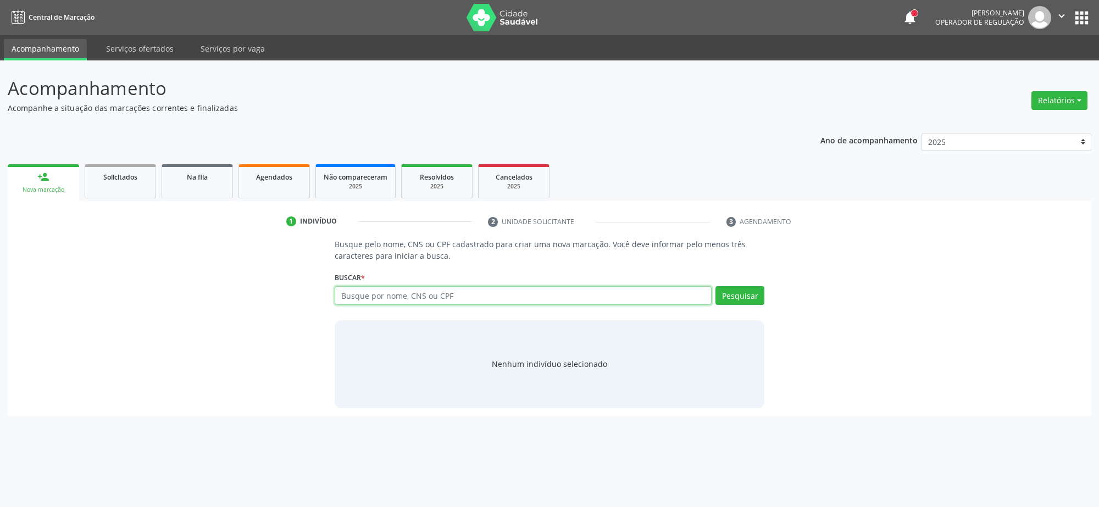
click at [346, 295] on input "text" at bounding box center [523, 295] width 377 height 19
drag, startPoint x: 452, startPoint y: 295, endPoint x: 125, endPoint y: 313, distance: 327.4
click at [212, 310] on div "Busque pelo nome, CNS ou CPF cadastrado para criar uma nova marcação. Você deve…" at bounding box center [549, 322] width 1068 height 169
type input "898003404118571"
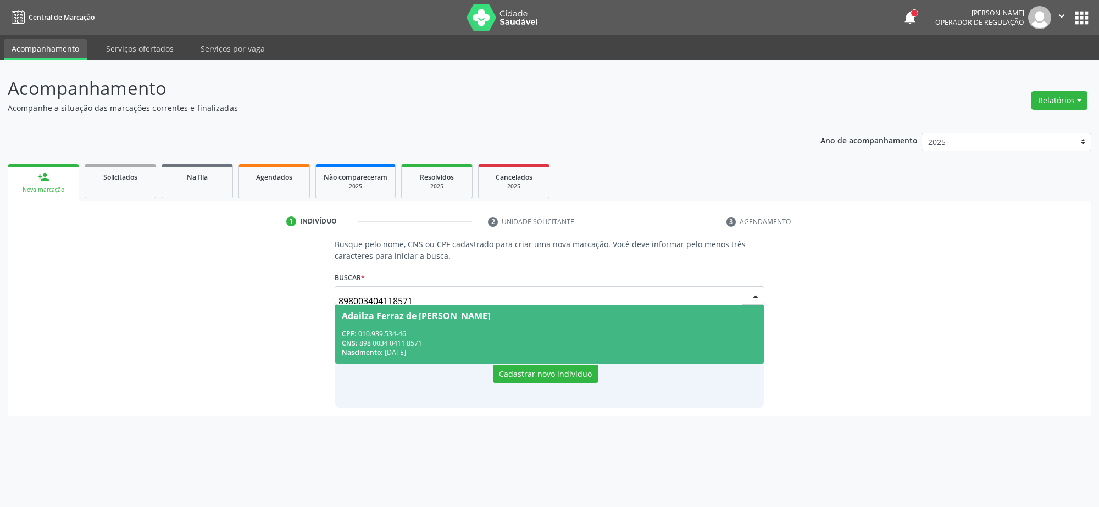
click at [364, 346] on div "CNS: 898 0034 0411 8571" at bounding box center [549, 342] width 415 height 9
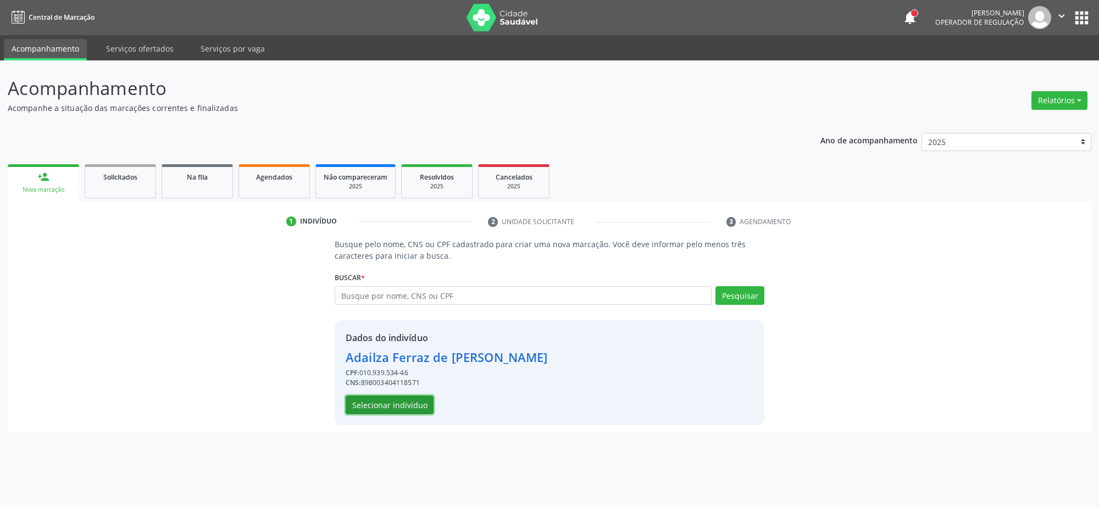
click at [380, 404] on button "Selecionar indivíduo" at bounding box center [390, 405] width 88 height 19
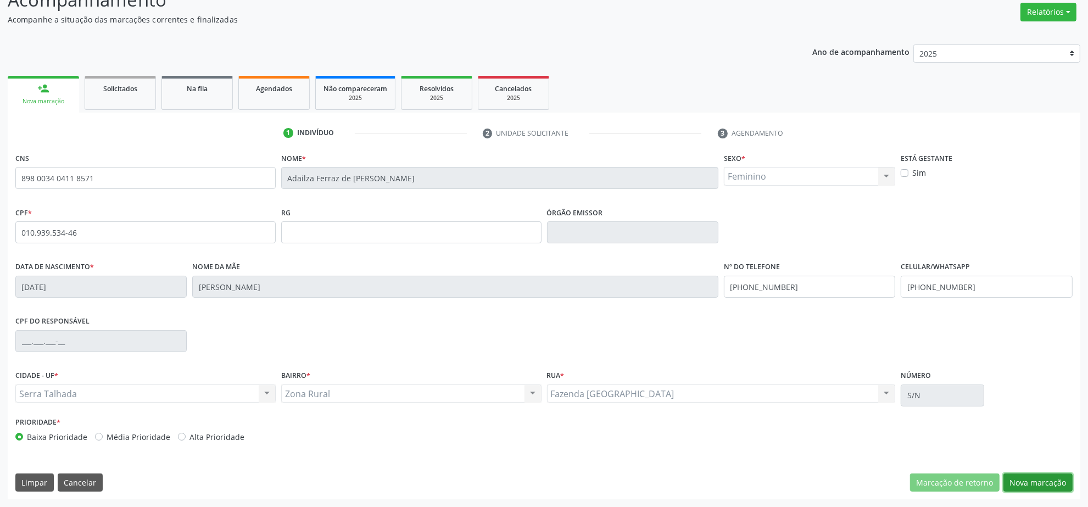
click at [1047, 481] on button "Nova marcação" at bounding box center [1038, 483] width 69 height 19
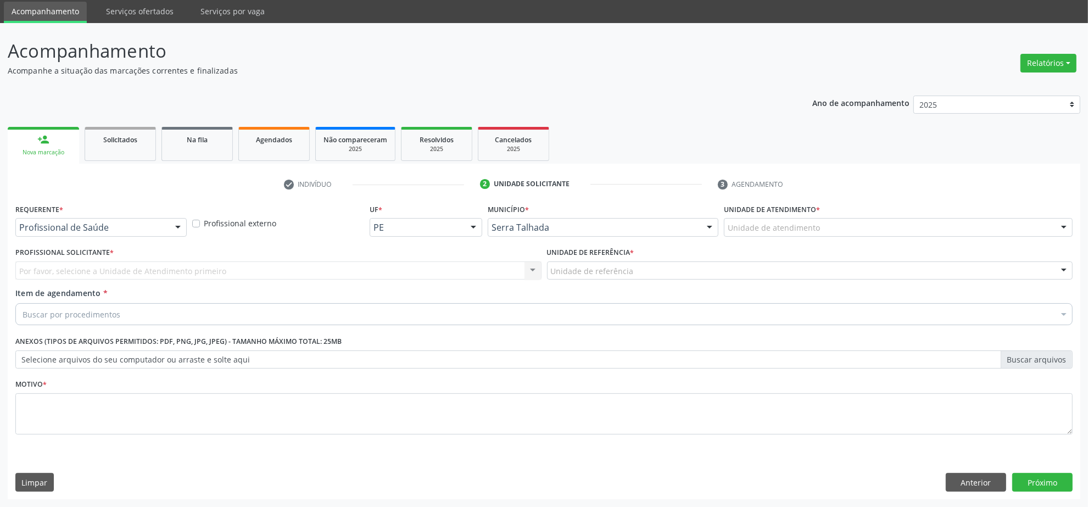
scroll to position [37, 0]
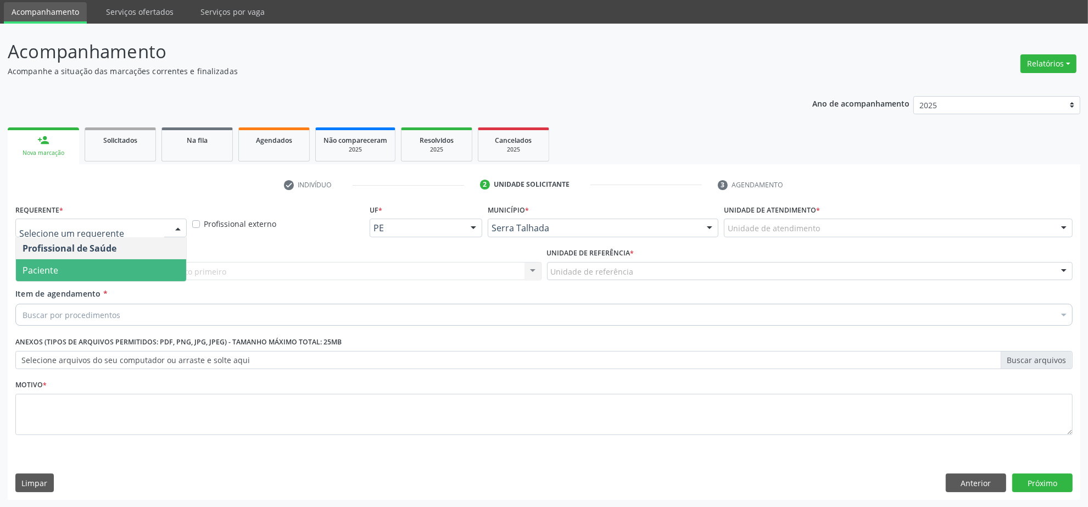
click at [137, 272] on span "Paciente" at bounding box center [101, 270] width 170 height 22
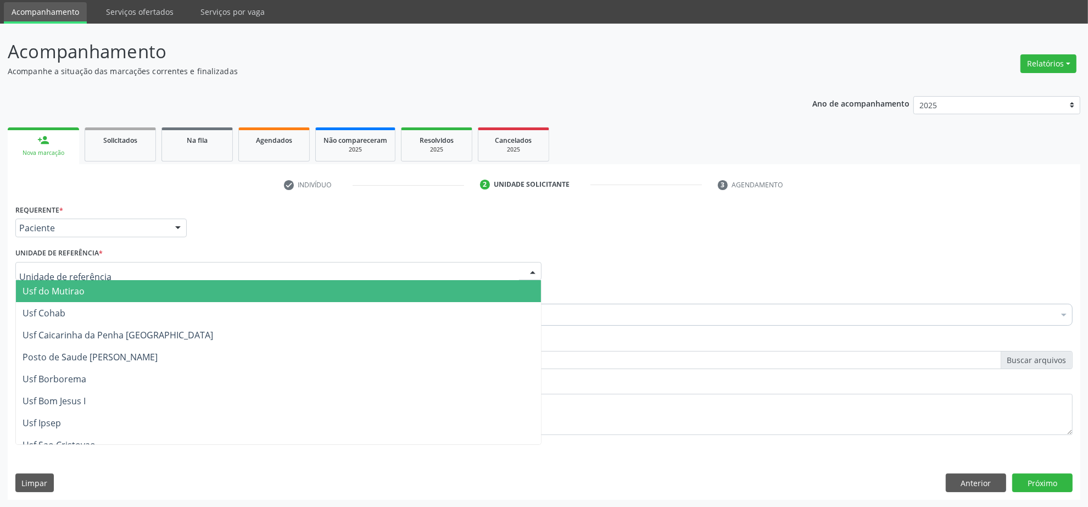
click at [127, 267] on div at bounding box center [278, 271] width 526 height 19
type input "V"
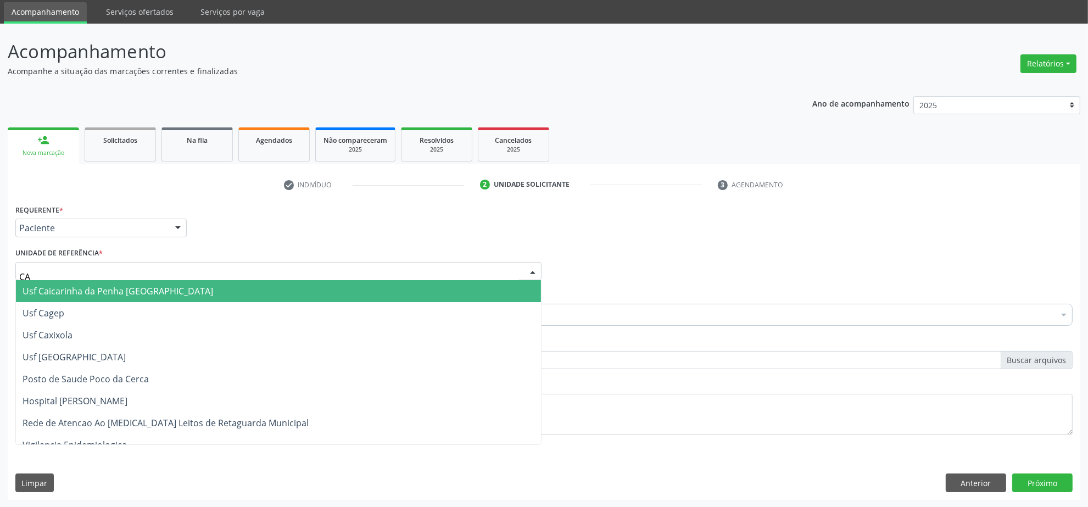
type input "CAI"
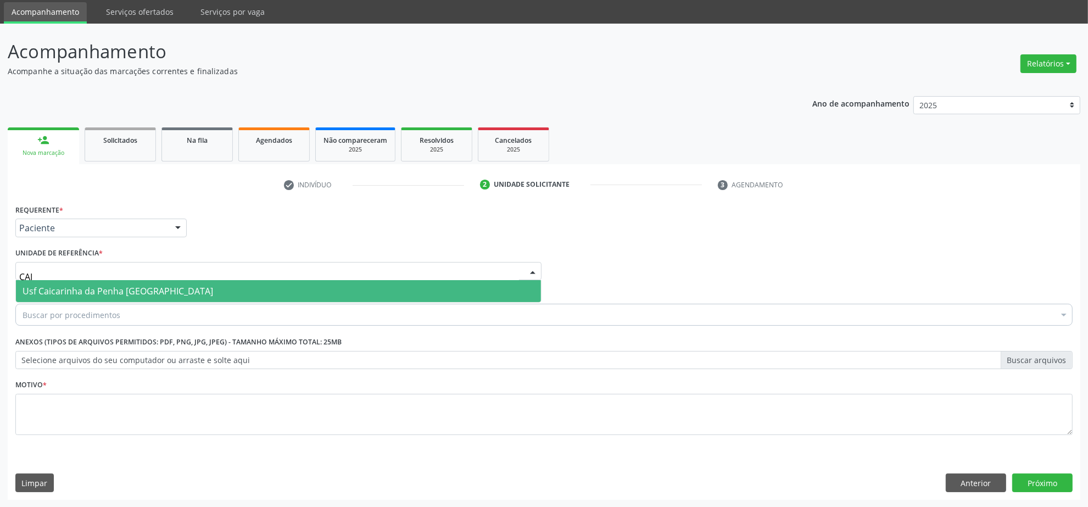
click at [159, 285] on span "Usf Caicarinha da Penha [GEOGRAPHIC_DATA]" at bounding box center [118, 291] width 191 height 12
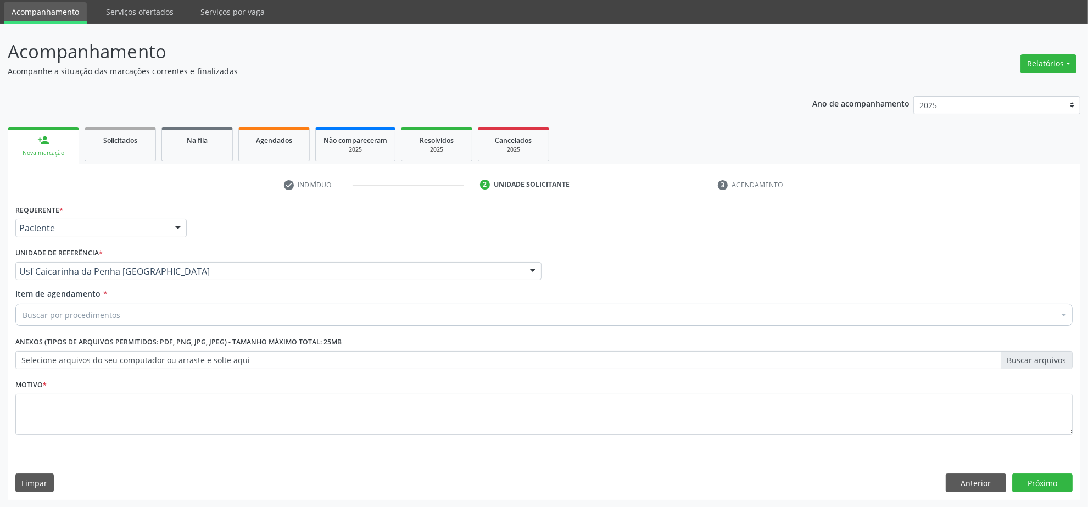
click at [133, 314] on div "Buscar por procedimentos" at bounding box center [543, 315] width 1057 height 22
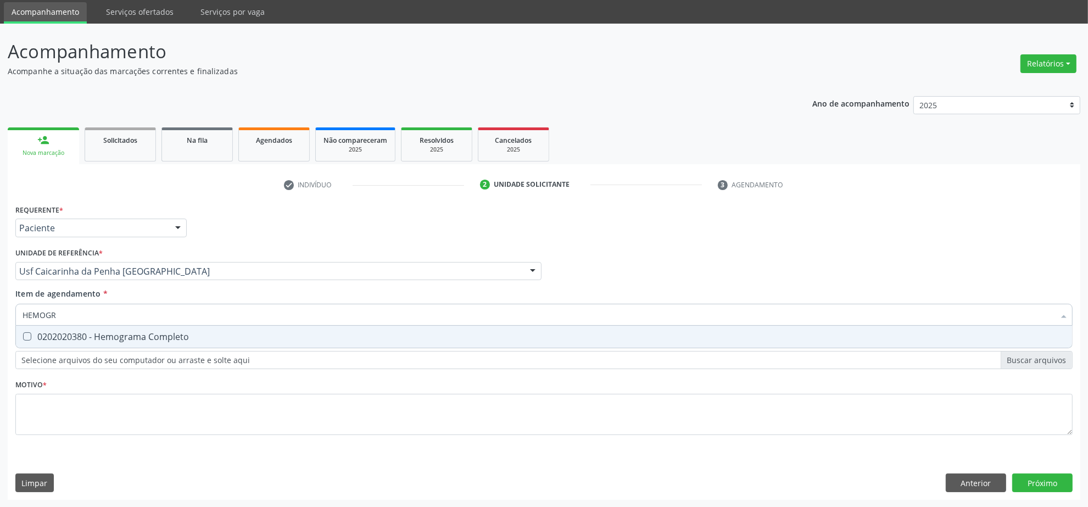
type input "HEMOGRA"
click at [133, 336] on div "0202020380 - Hemograma Completo" at bounding box center [544, 336] width 1043 height 9
checkbox Completo "true"
drag, startPoint x: 81, startPoint y: 311, endPoint x: -40, endPoint y: 313, distance: 120.9
click at [0, 313] on html "Central de Marcação notifications Isadora Nunes Bezerra Pulça Operador de regul…" at bounding box center [544, 216] width 1088 height 507
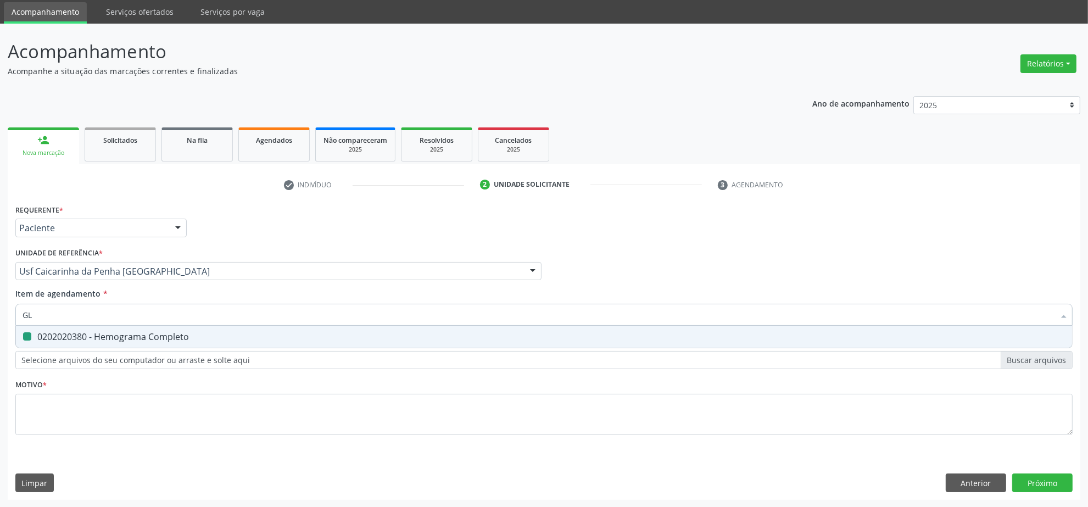
type input "GLI"
checkbox Completo "false"
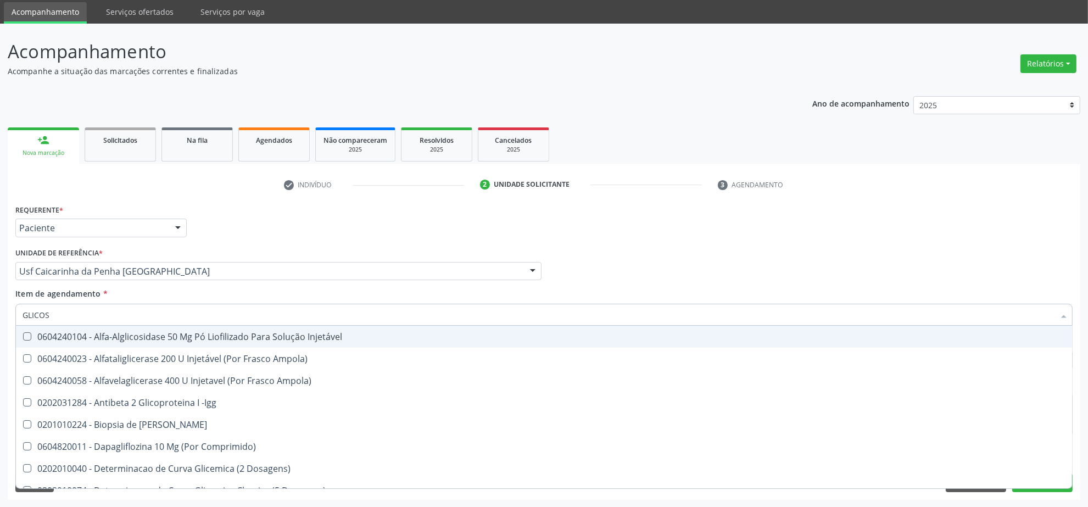
type input "GLICOSE"
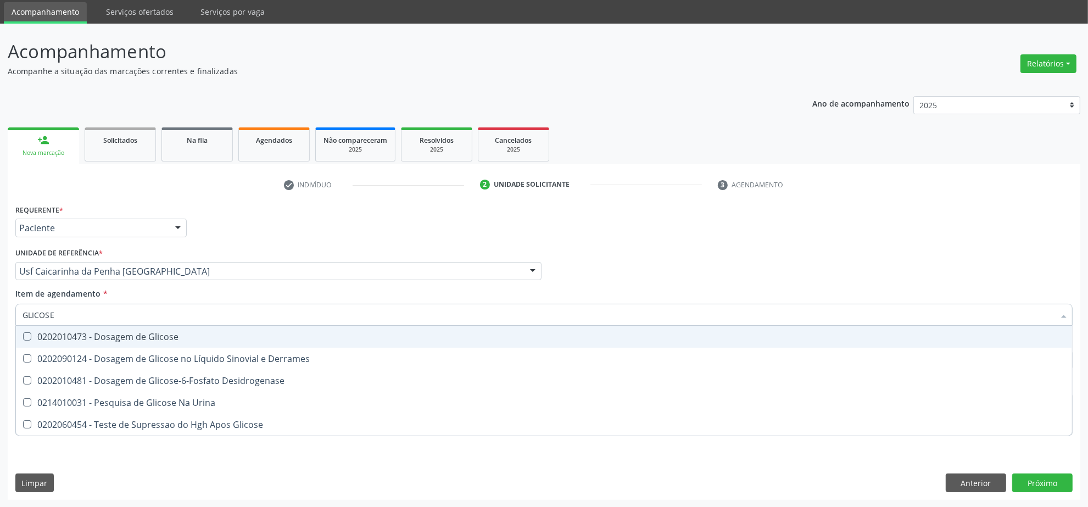
click at [94, 334] on div "0202010473 - Dosagem de Glicose" at bounding box center [544, 336] width 1043 height 9
checkbox Glicose "true"
drag, startPoint x: 64, startPoint y: 316, endPoint x: -53, endPoint y: 303, distance: 117.7
click at [0, 303] on html "Central de Marcação notifications Isadora Nunes Bezerra Pulça Operador de regul…" at bounding box center [544, 216] width 1088 height 507
type input "UR"
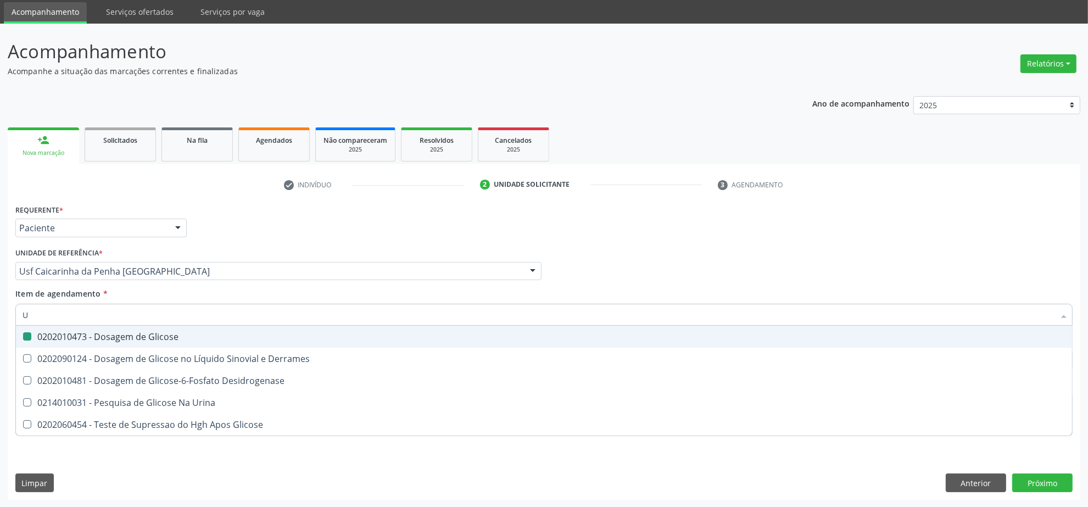
checkbox Glicose "false"
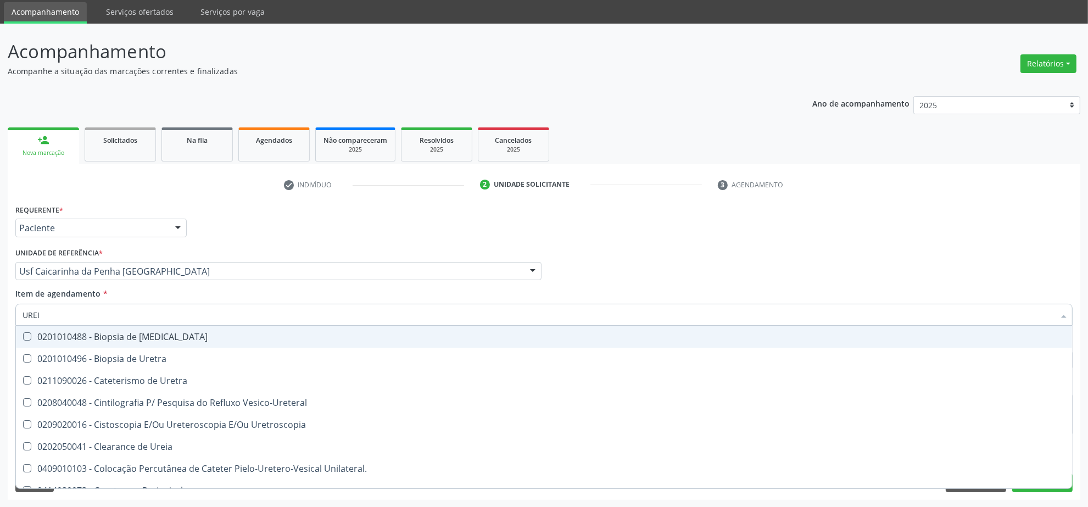
type input "UREIA"
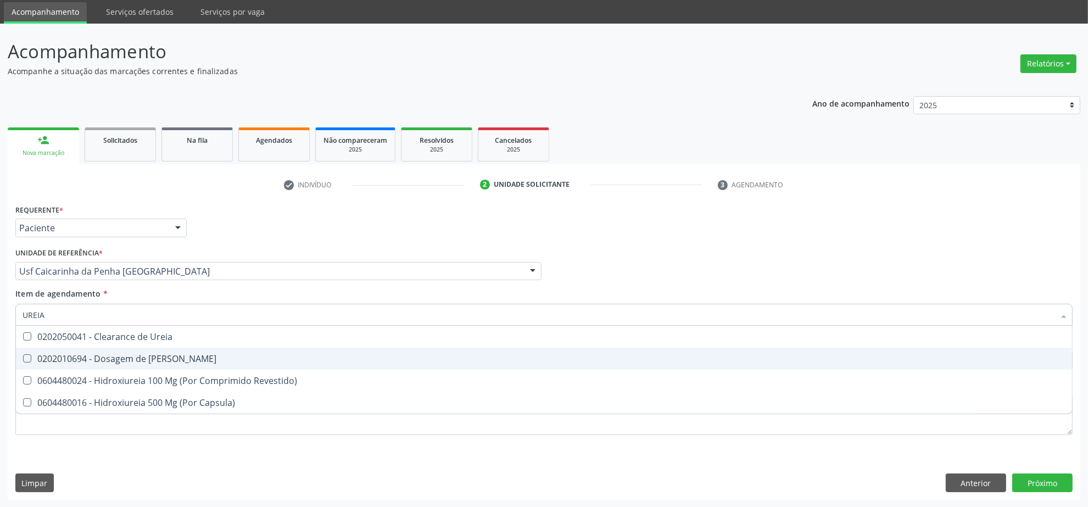
click at [125, 354] on div "0202010694 - Dosagem de [PERSON_NAME]" at bounding box center [544, 358] width 1043 height 9
checkbox Ureia "true"
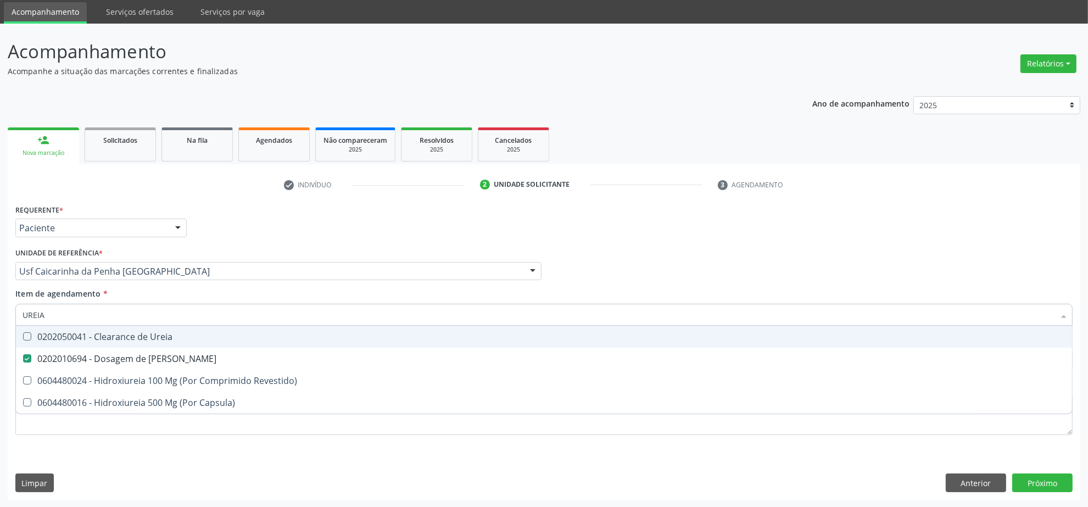
drag, startPoint x: 78, startPoint y: 316, endPoint x: -109, endPoint y: 312, distance: 186.8
click at [0, 312] on html "Central de Marcação notifications Isadora Nunes Bezerra Pulça Operador de regul…" at bounding box center [544, 216] width 1088 height 507
type input "COLES"
checkbox Ureia "false"
click at [119, 338] on div "0202010279 - Dosagem de Colesterol Hdl" at bounding box center [544, 336] width 1043 height 9
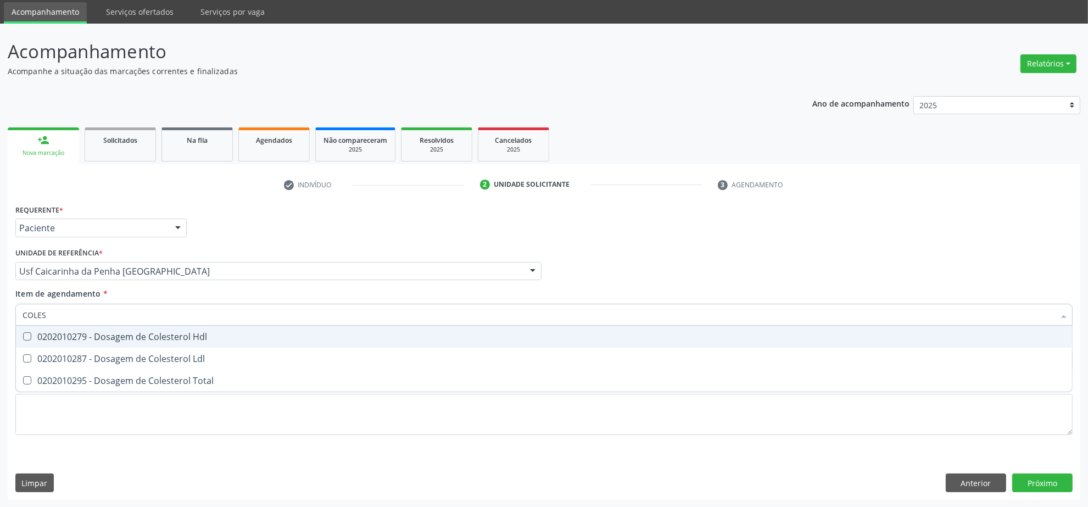
checkbox Hdl "true"
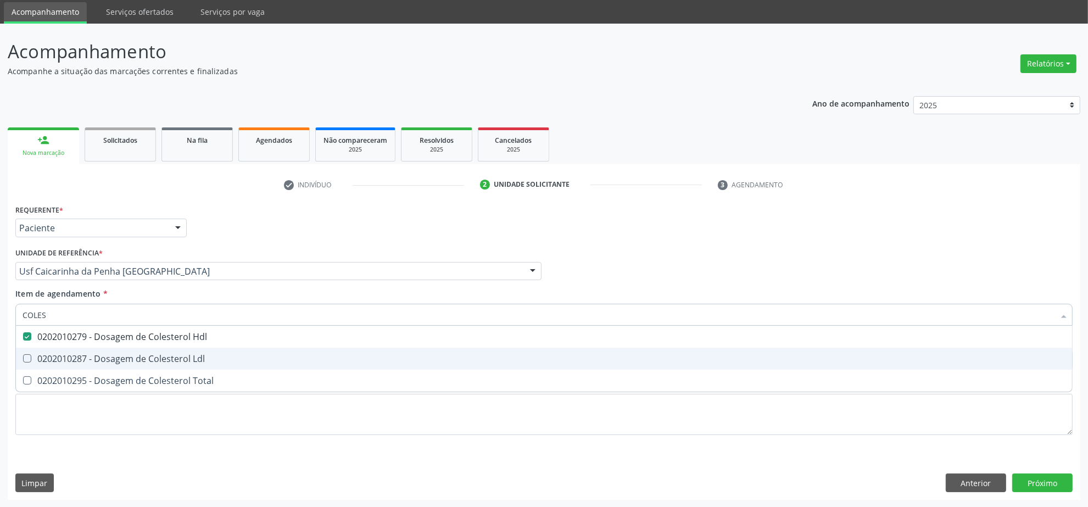
click at [112, 354] on div "0202010287 - Dosagem de Colesterol Ldl" at bounding box center [544, 358] width 1043 height 9
checkbox Ldl "true"
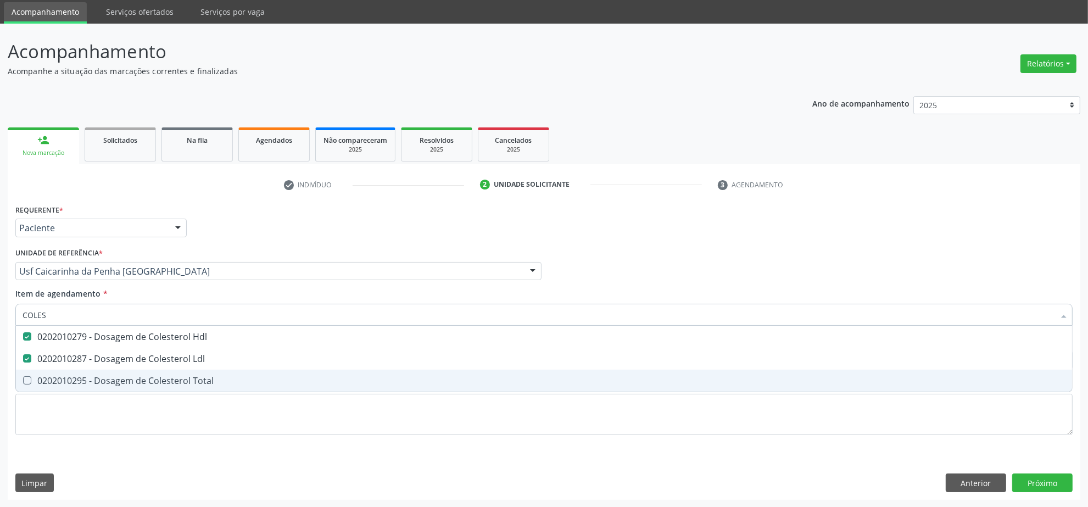
click at [99, 374] on span "0202010295 - Dosagem de Colesterol Total" at bounding box center [544, 381] width 1056 height 22
checkbox Total "true"
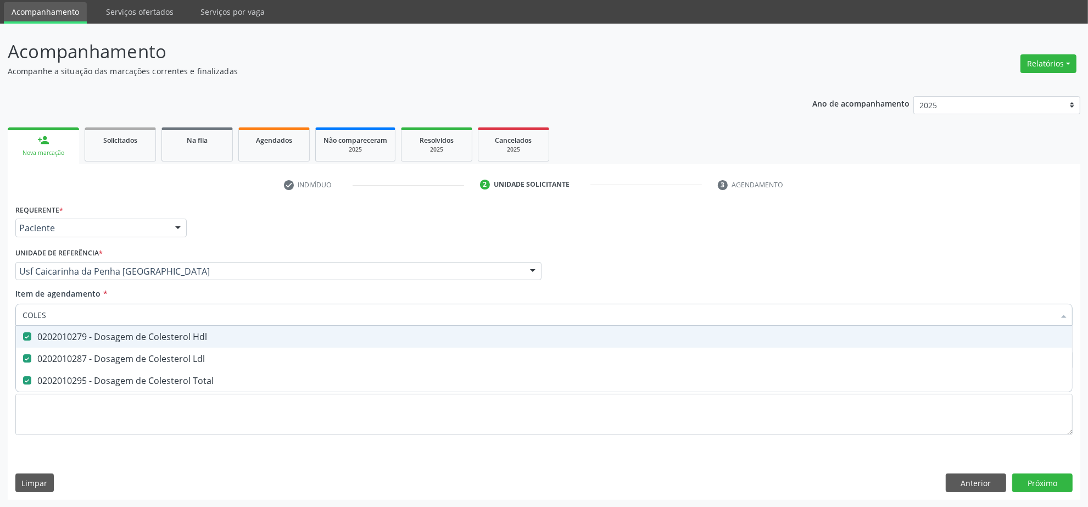
drag, startPoint x: 70, startPoint y: 309, endPoint x: -55, endPoint y: 314, distance: 124.8
click at [0, 314] on html "Central de Marcação notifications Isadora Nunes Bezerra Pulça Operador de regul…" at bounding box center [544, 216] width 1088 height 507
type input "CRE"
checkbox Hdl "false"
checkbox Ldl "false"
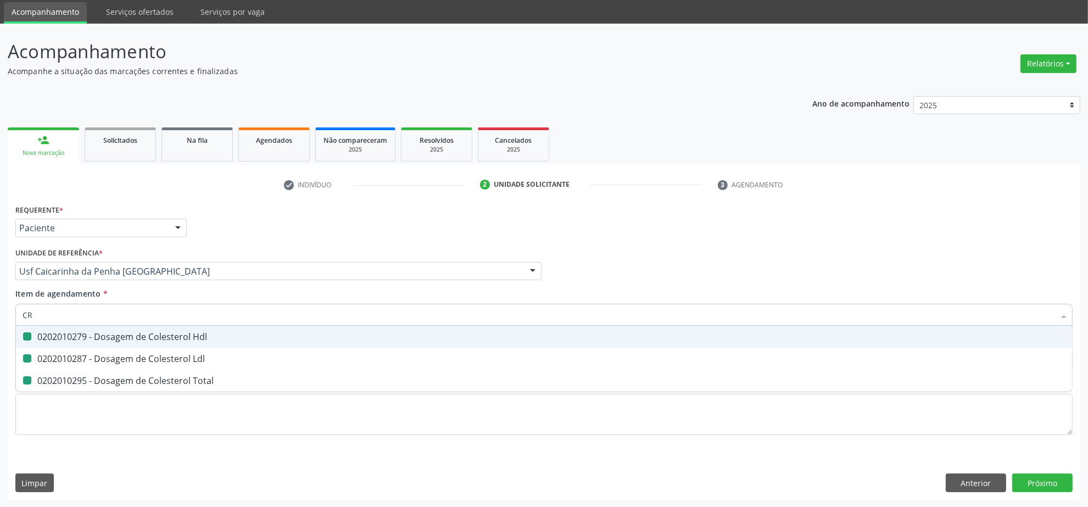
checkbox Total "false"
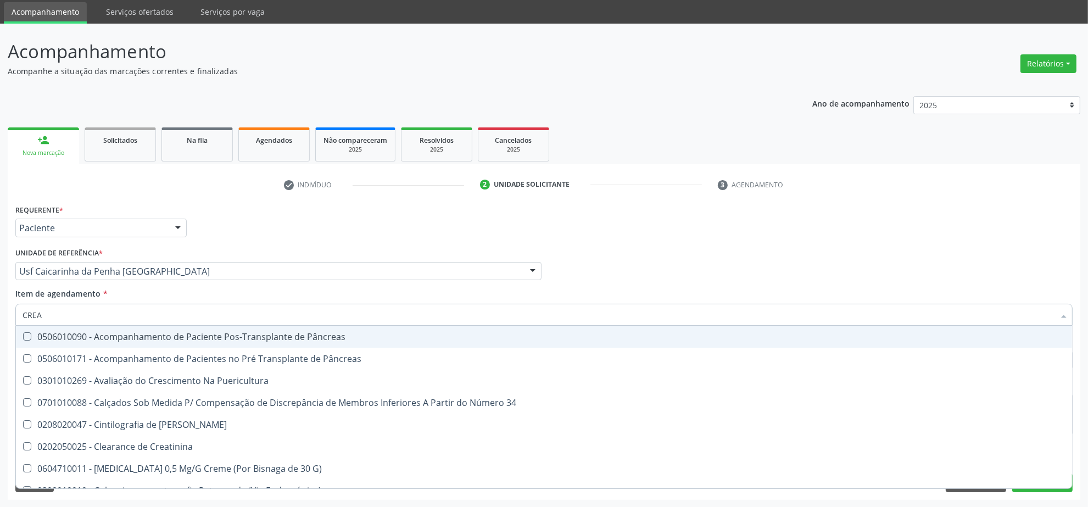
type input "CREAT"
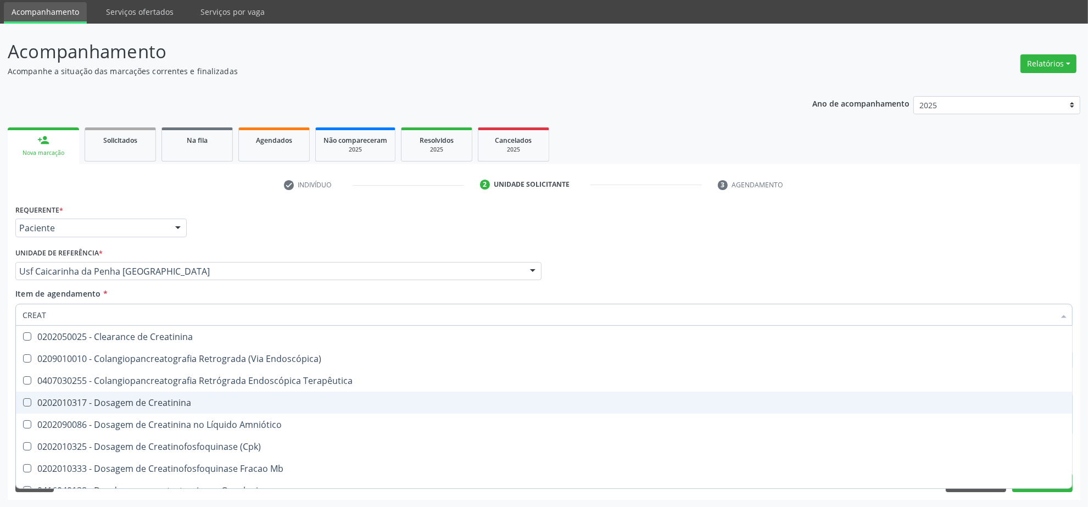
drag, startPoint x: 100, startPoint y: 401, endPoint x: 80, endPoint y: 337, distance: 67.2
click at [100, 400] on div "0202010317 - Dosagem de Creatinina" at bounding box center [544, 402] width 1043 height 9
checkbox Creatinina "true"
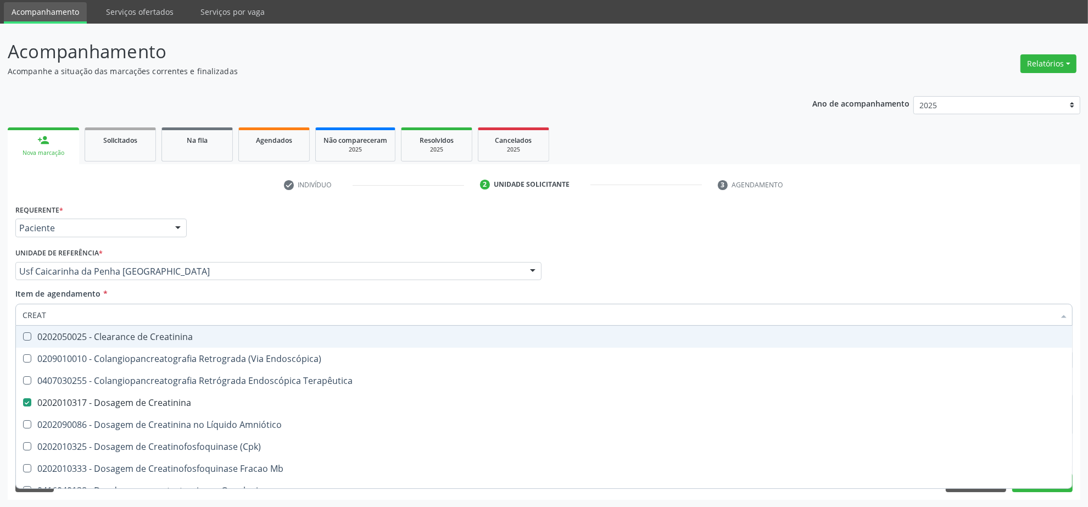
drag, startPoint x: 69, startPoint y: 316, endPoint x: -68, endPoint y: 309, distance: 137.5
click at [0, 309] on html "Central de Marcação notifications Isadora Nunes Bezerra Pulça Operador de regul…" at bounding box center [544, 216] width 1088 height 507
type input "TRI"
checkbox Creatinina "false"
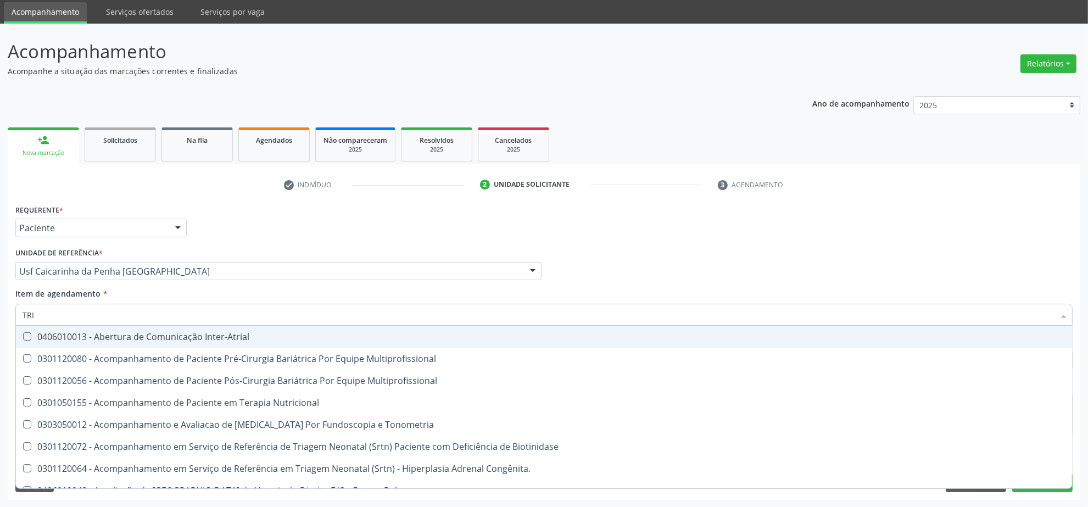
type input "TRIG"
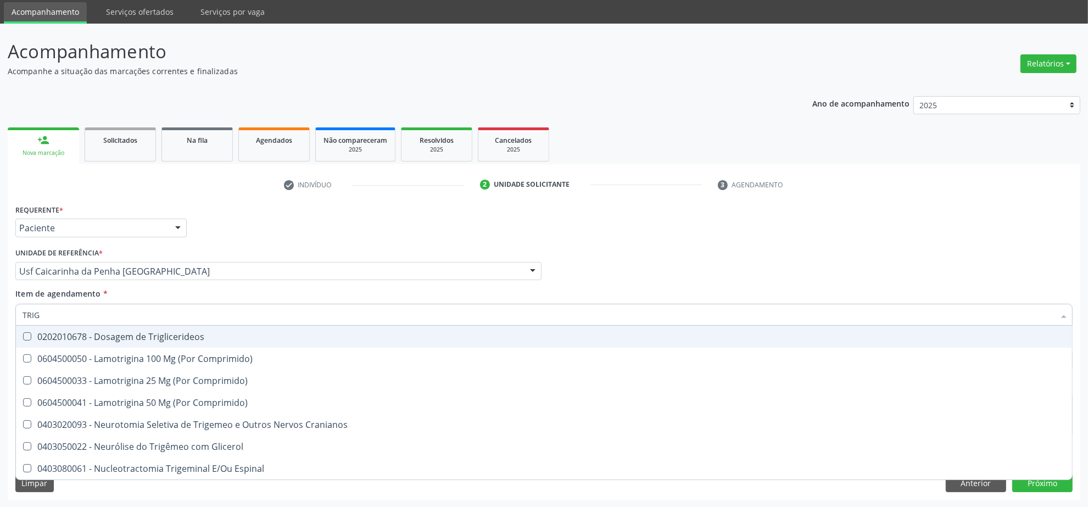
drag, startPoint x: 75, startPoint y: 342, endPoint x: 69, endPoint y: 327, distance: 16.7
click at [74, 339] on span "0202010678 - Dosagem de Triglicerideos" at bounding box center [544, 337] width 1056 height 22
checkbox Triglicerideos "true"
drag, startPoint x: 66, startPoint y: 319, endPoint x: -82, endPoint y: 309, distance: 148.1
click at [0, 309] on html "Central de Marcação notifications Isadora Nunes Bezerra Pulça Operador de regul…" at bounding box center [544, 216] width 1088 height 507
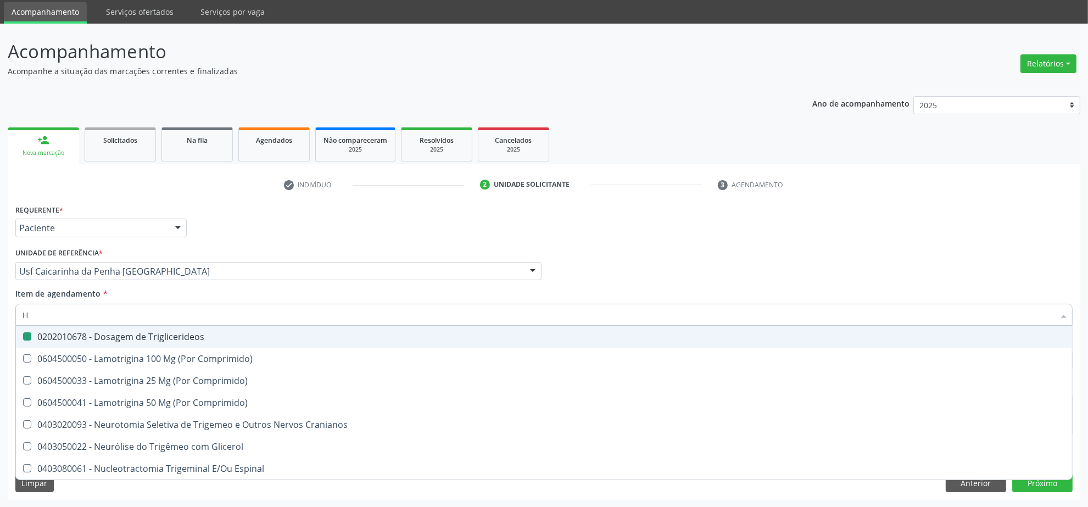
type input "HE"
checkbox Triglicerideos "false"
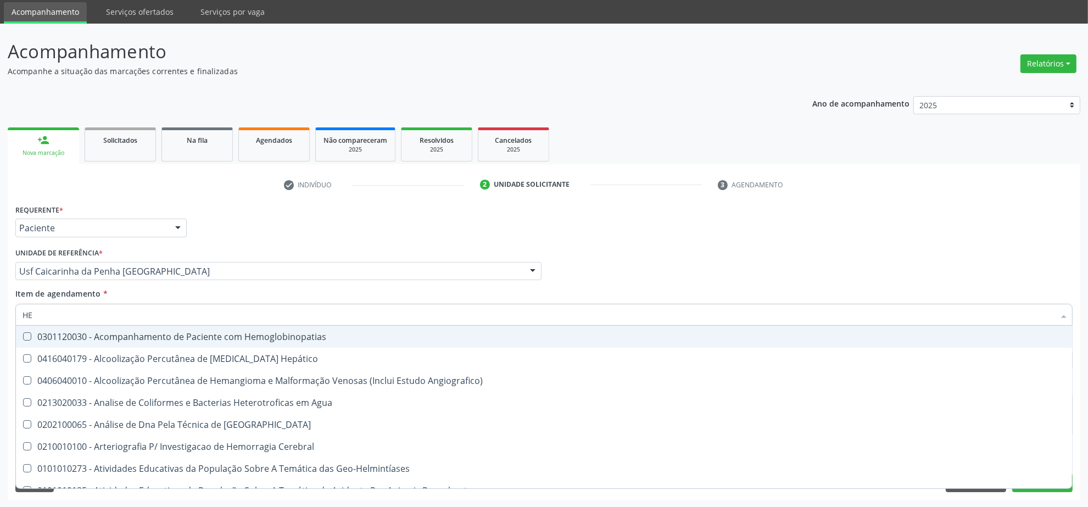
type input "HEM"
checkbox II "true"
checkbox Completo "false"
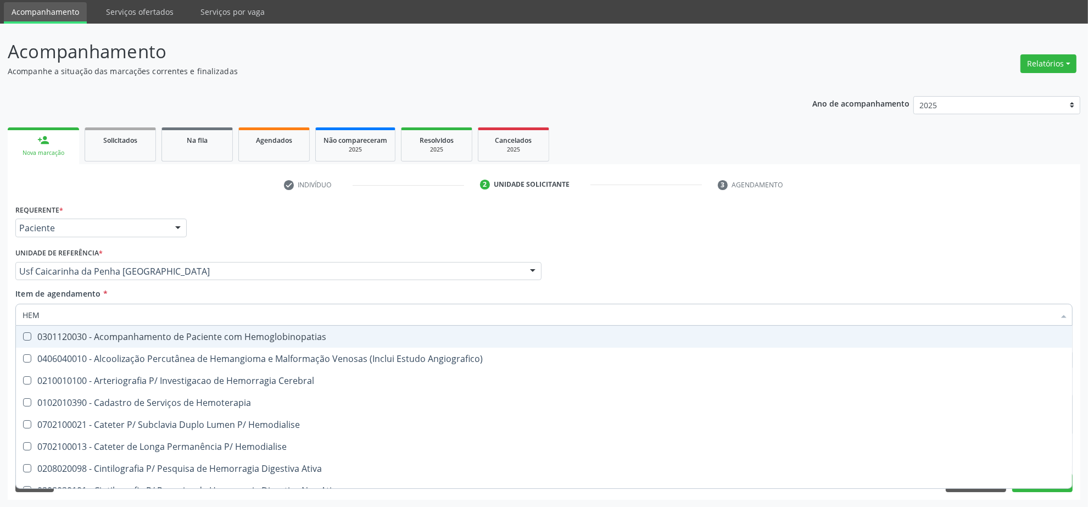
type input "HEMO"
checkbox Retro-Retal "true"
checkbox Completo "false"
type input "HEMOG"
checkbox Carboxi-Hemoglobina "true"
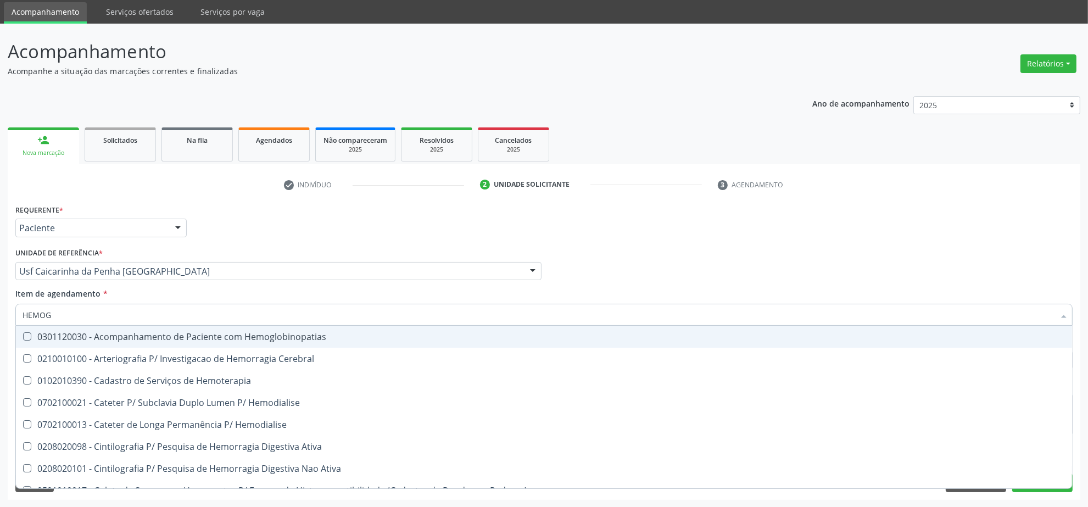
type input "HEMOGL"
checkbox Carboxi-Hemoglobina "false"
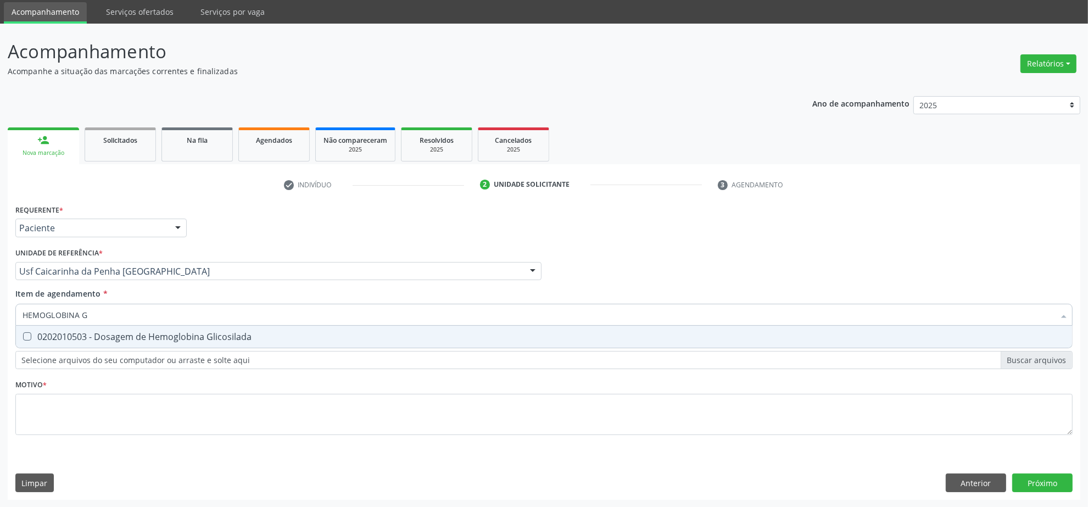
type input "HEMOGLOBINA G"
click at [130, 339] on div "0202010503 - Dosagem de Hemoglobina Glicosilada" at bounding box center [544, 336] width 1043 height 9
checkbox Glicosilada "true"
drag, startPoint x: 123, startPoint y: 319, endPoint x: 12, endPoint y: 318, distance: 111.0
click at [12, 318] on div "Requerente * Paciente Profissional de Saúde Paciente Nenhum resultado encontrad…" at bounding box center [544, 351] width 1073 height 298
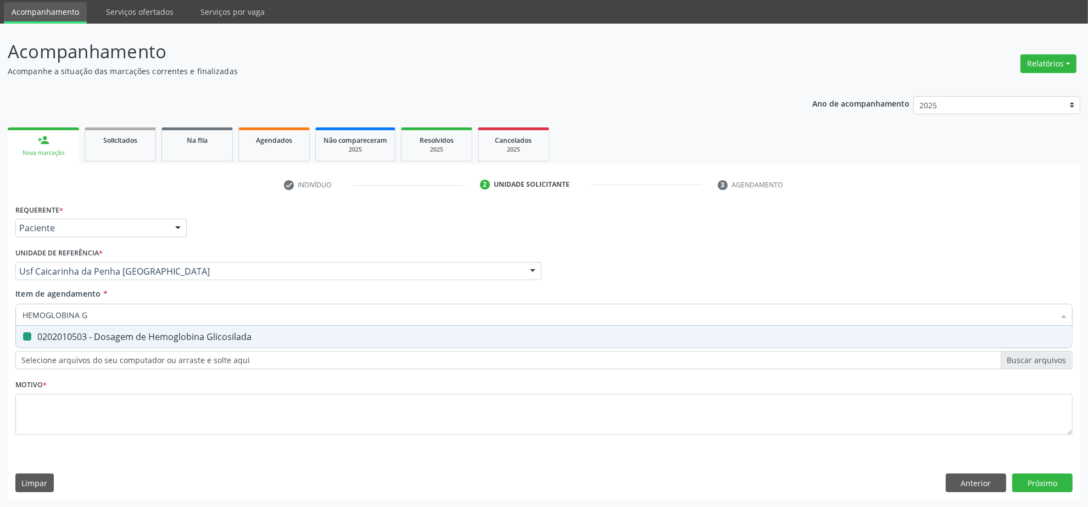
type input "A"
checkbox Glicosilada "false"
type input "ACIDO U"
click at [48, 338] on div "0202010120 - Dosagem de Acido Urico" at bounding box center [544, 336] width 1043 height 9
checkbox Urico "true"
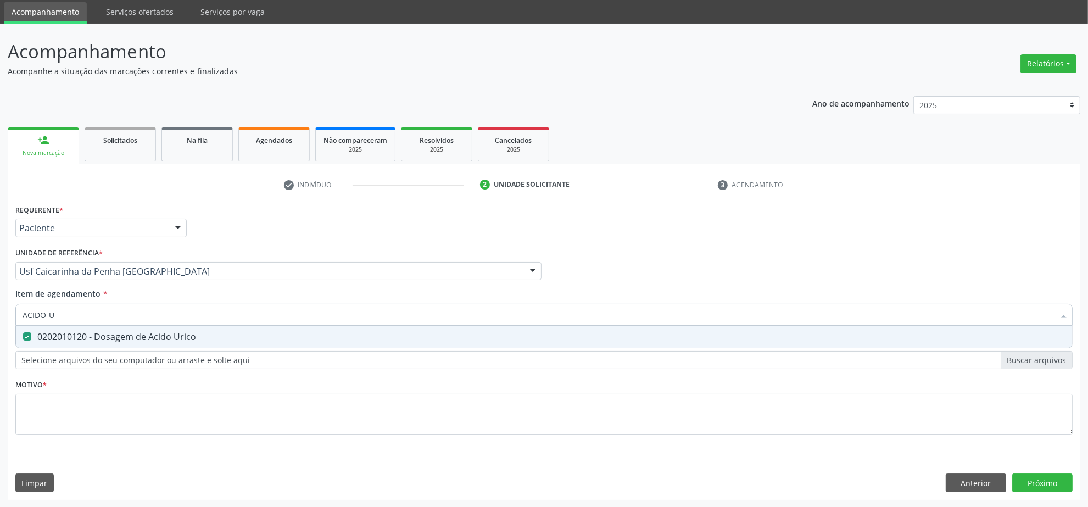
drag, startPoint x: 61, startPoint y: 312, endPoint x: -40, endPoint y: 319, distance: 100.8
click at [0, 319] on html "Central de Marcação notifications Isadora Nunes Bezerra Pulça Operador de regul…" at bounding box center [544, 216] width 1088 height 507
type input "TG"
click at [94, 332] on div "0202010643 - Dosagem de Transaminase Glutamico-Oxalacetica (Tgo)" at bounding box center [544, 336] width 1043 height 9
checkbox \(Tgo\) "true"
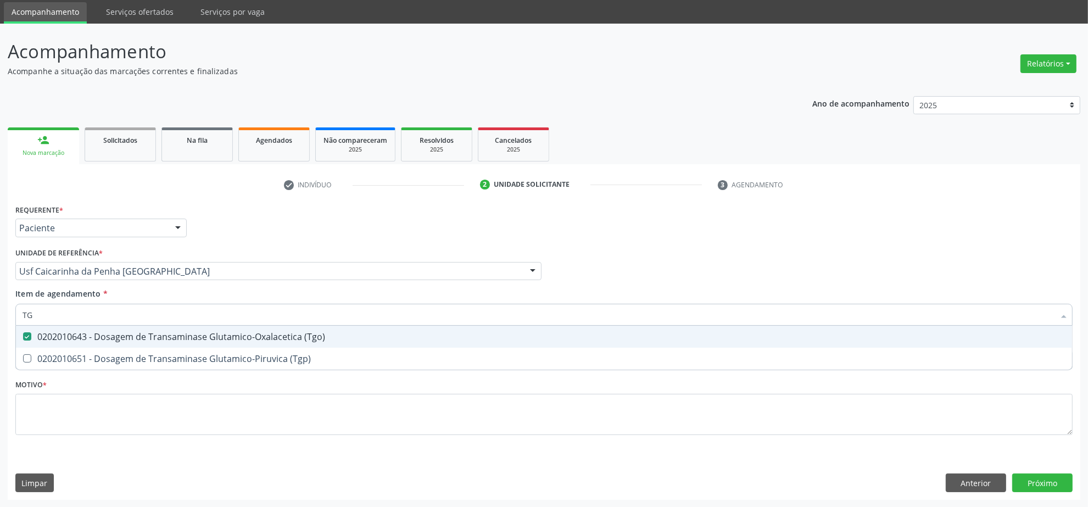
click at [82, 352] on span "0202010651 - Dosagem de Transaminase Glutamico-Piruvica (Tgp)" at bounding box center [544, 359] width 1056 height 22
checkbox \(Tgp\) "true"
drag, startPoint x: 80, startPoint y: 319, endPoint x: -158, endPoint y: 320, distance: 237.9
click at [0, 320] on html "Central de Marcação notifications Isadora Nunes Bezerra Pulça Operador de regul…" at bounding box center [544, 216] width 1088 height 507
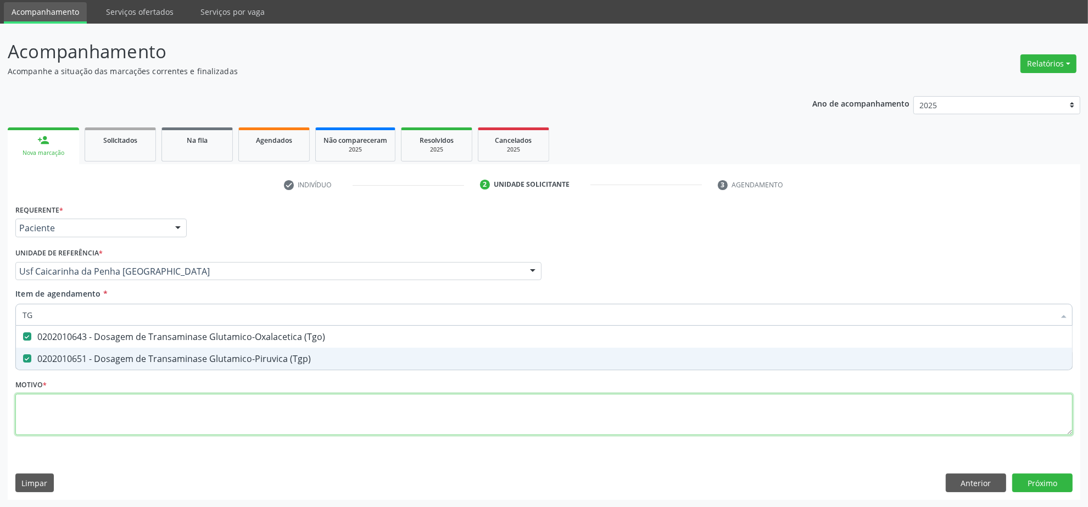
click at [293, 407] on div "Requerente * Paciente Profissional de Saúde Paciente Nenhum resultado encontrad…" at bounding box center [543, 326] width 1057 height 249
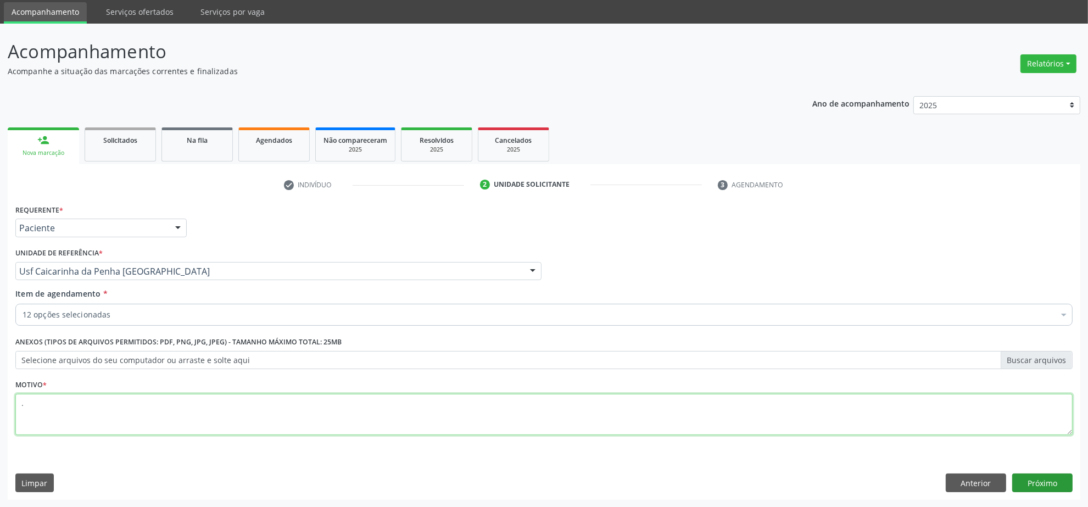
type textarea "."
click at [1045, 479] on button "Próximo" at bounding box center [1042, 483] width 60 height 19
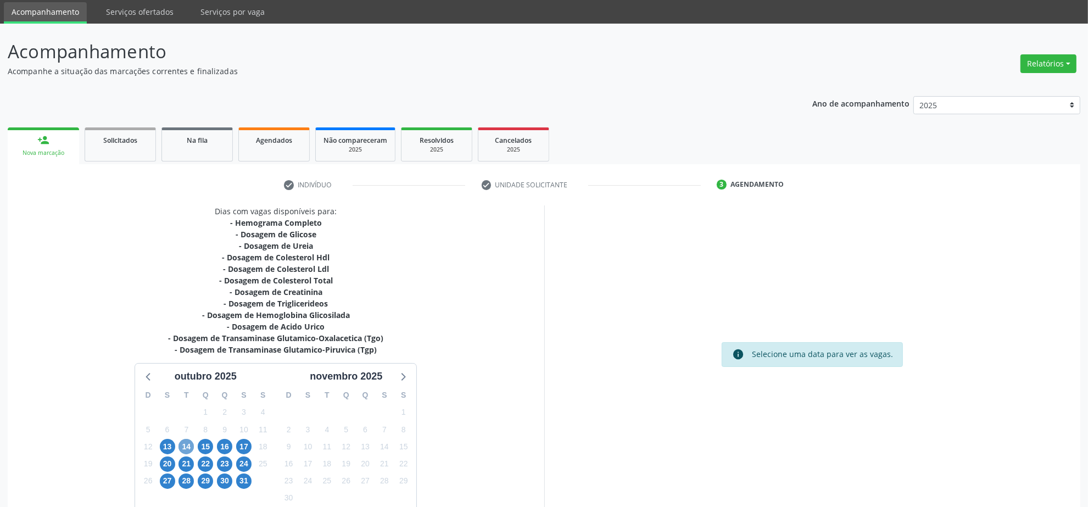
click at [181, 446] on span "14" at bounding box center [186, 446] width 15 height 15
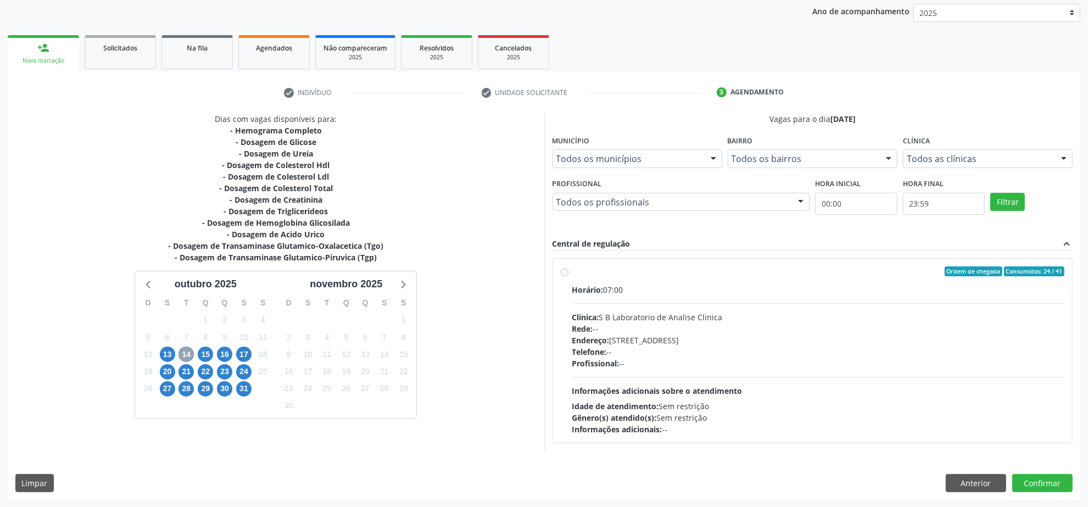
scroll to position [130, 0]
drag, startPoint x: 784, startPoint y: 379, endPoint x: 809, endPoint y: 360, distance: 31.0
click at [783, 378] on div "Horário: 07:00 Clínica: S B Laboratorio de Analise Clinica Rede: -- Endereço: C…" at bounding box center [818, 358] width 493 height 151
click at [569, 276] on input "Ordem de chegada Consumidos: 24 / 41 Horário: 07:00 Clínica: S B Laboratorio de…" at bounding box center [565, 271] width 8 height 10
radio input "true"
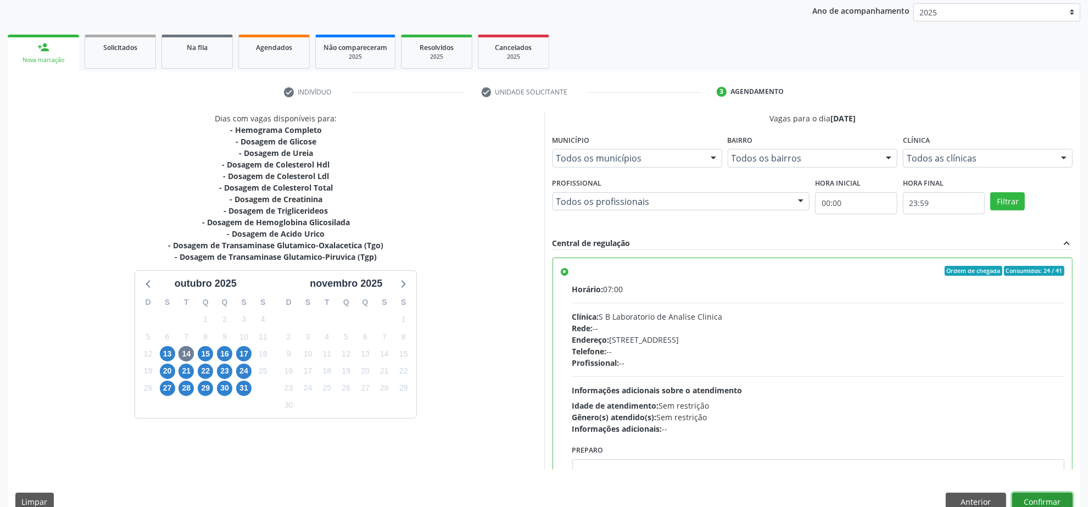
click at [1053, 497] on button "Confirmar" at bounding box center [1042, 502] width 60 height 19
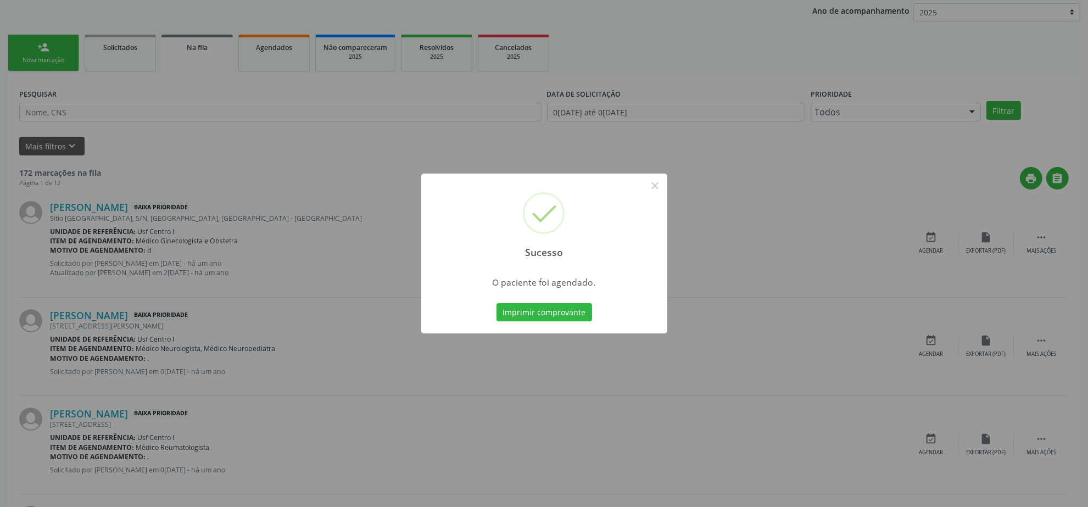
scroll to position [0, 0]
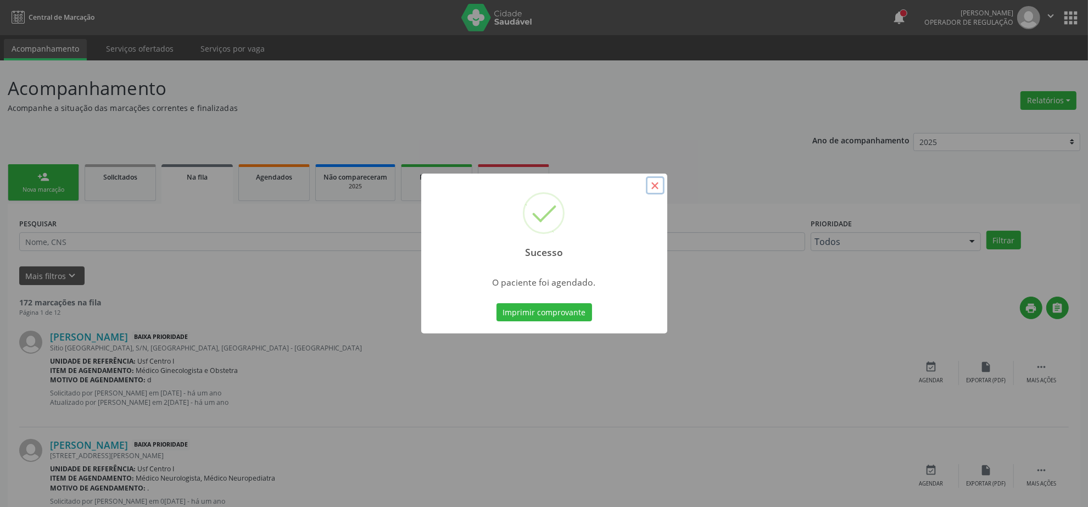
click at [652, 187] on button "×" at bounding box center [655, 185] width 19 height 19
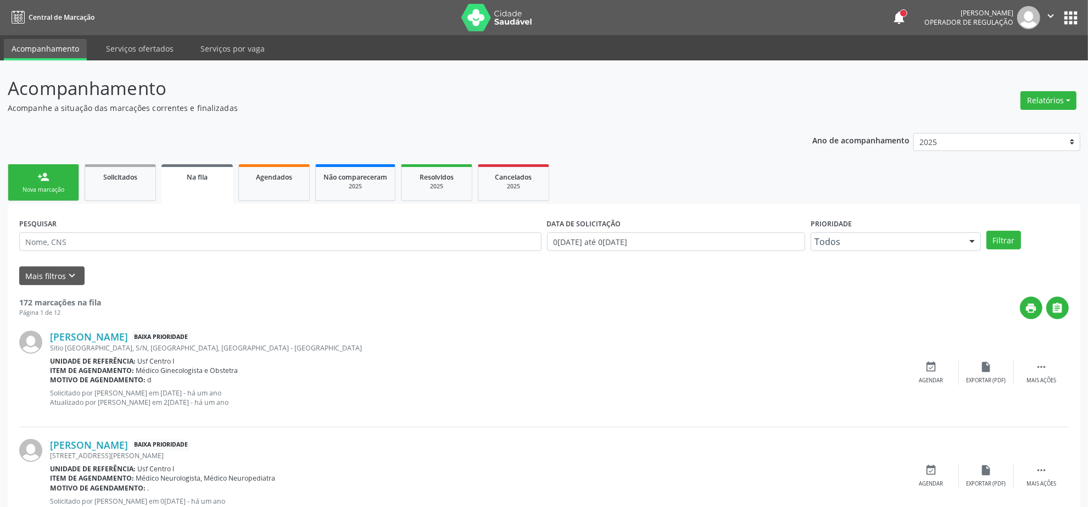
click at [54, 193] on div "Nova marcação" at bounding box center [43, 190] width 55 height 8
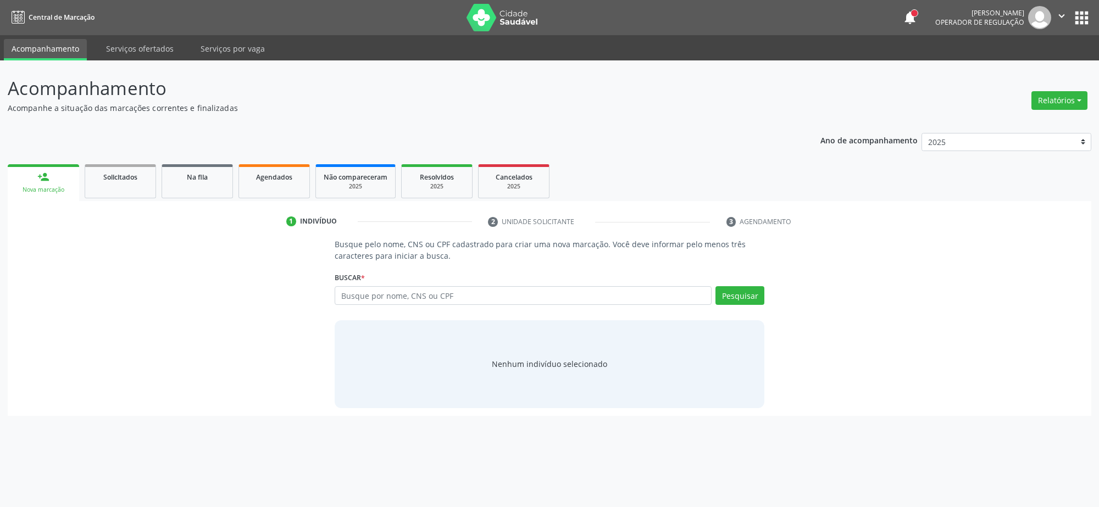
click at [40, 179] on div "person_add" at bounding box center [43, 177] width 12 height 12
click at [504, 285] on div "Buscar * Busque por nome, CNS ou CPF Nenhum resultado encontrado para: " " Digi…" at bounding box center [550, 290] width 430 height 43
click at [498, 298] on input "text" at bounding box center [523, 295] width 377 height 19
click at [507, 292] on input "text" at bounding box center [523, 295] width 377 height 19
type input "85555517491"
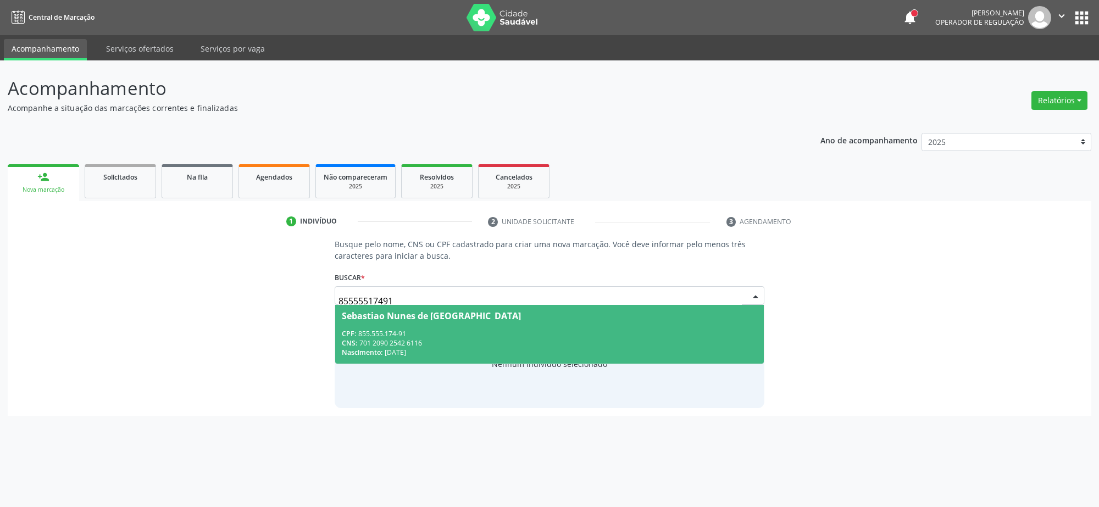
click at [394, 349] on div "Nascimento: 20/01/1971" at bounding box center [549, 352] width 415 height 9
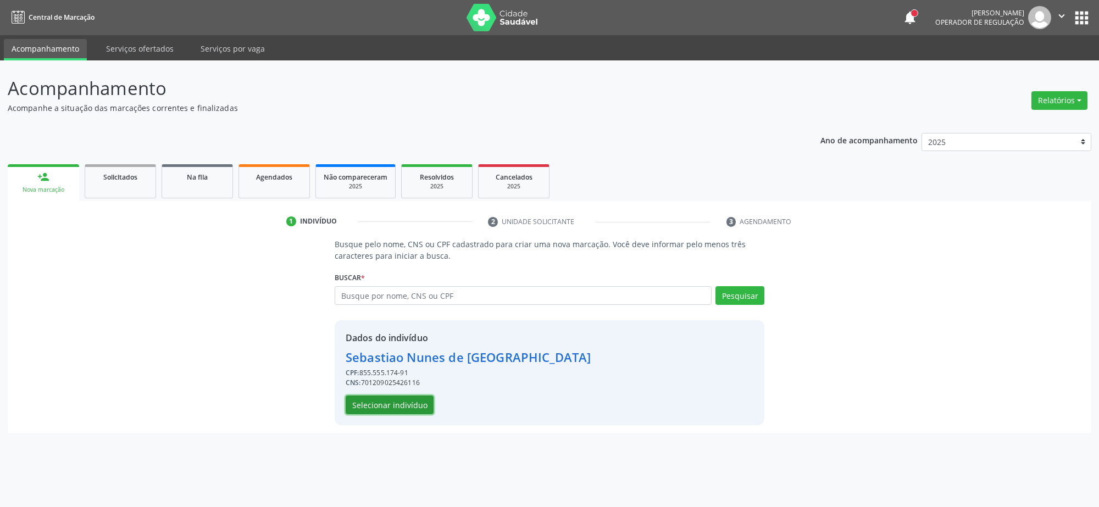
click at [371, 410] on button "Selecionar indivíduo" at bounding box center [390, 405] width 88 height 19
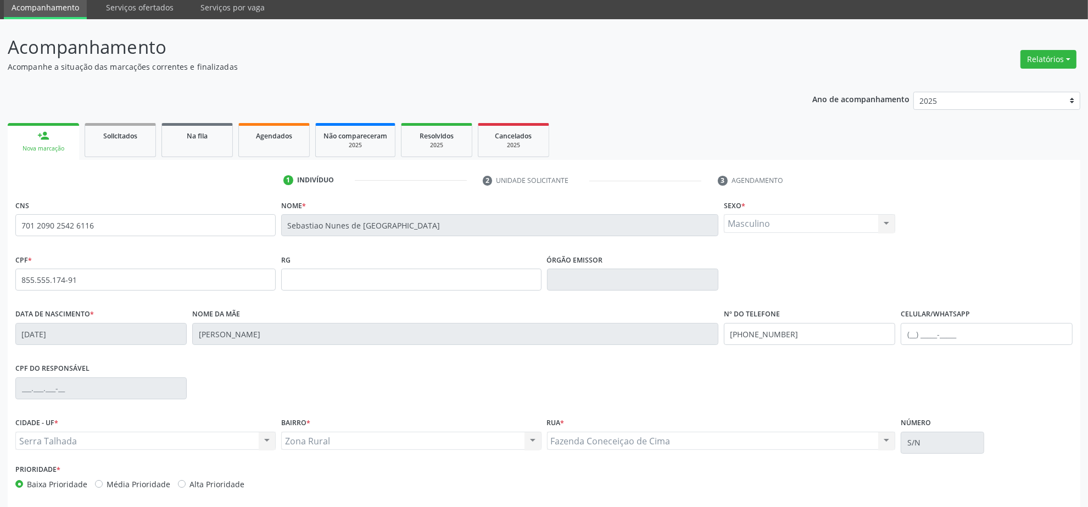
scroll to position [88, 0]
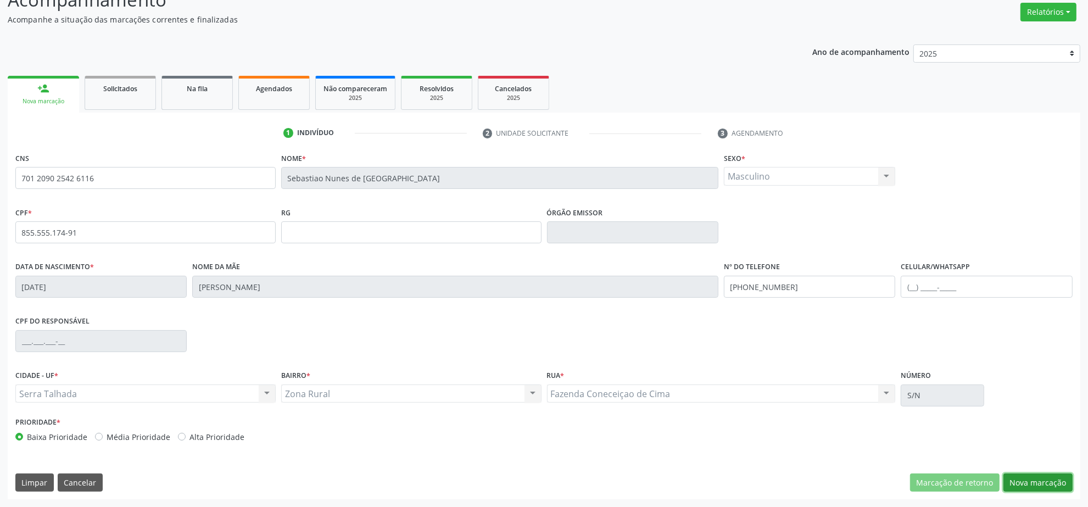
click at [1039, 477] on button "Nova marcação" at bounding box center [1038, 483] width 69 height 19
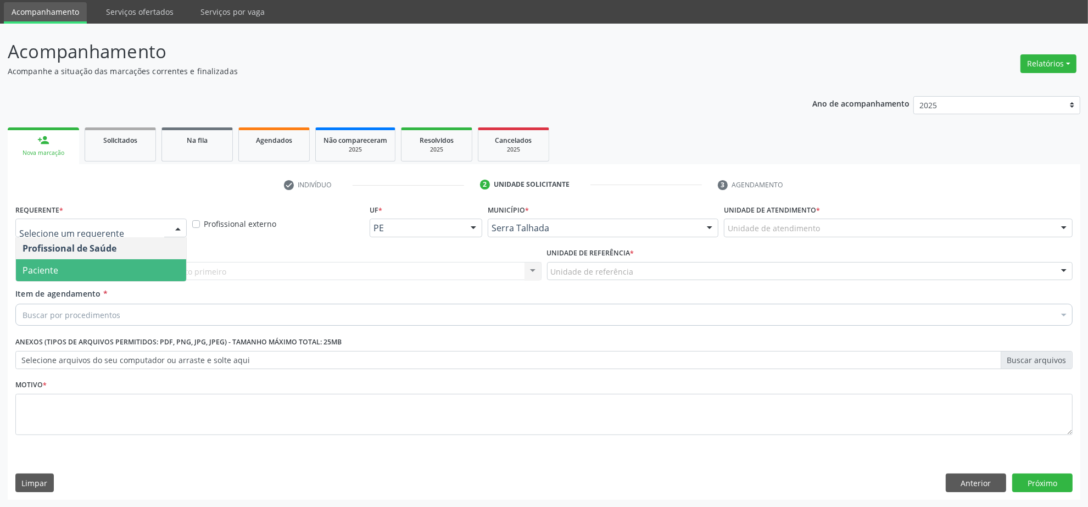
click at [130, 264] on span "Paciente" at bounding box center [101, 270] width 170 height 22
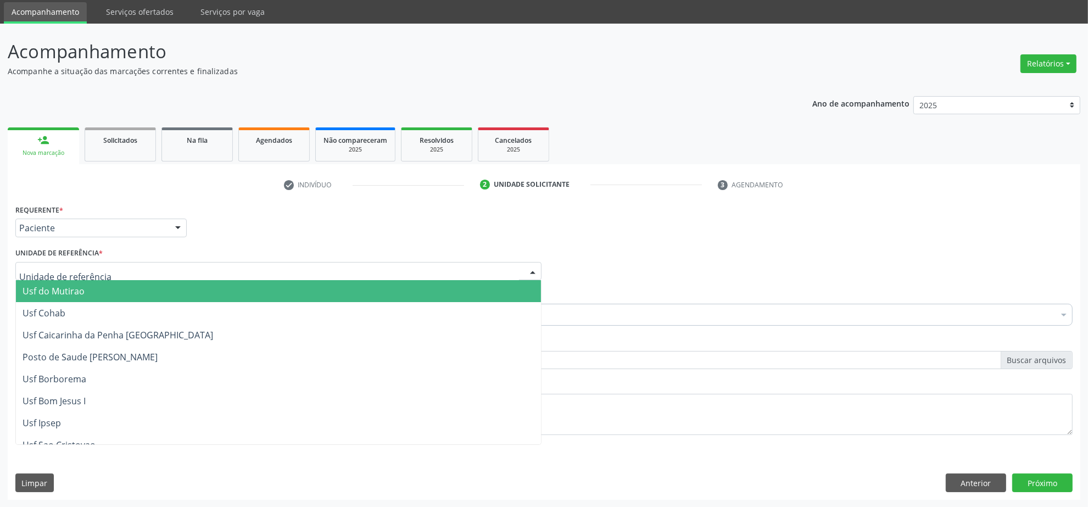
click at [130, 264] on div at bounding box center [278, 271] width 526 height 19
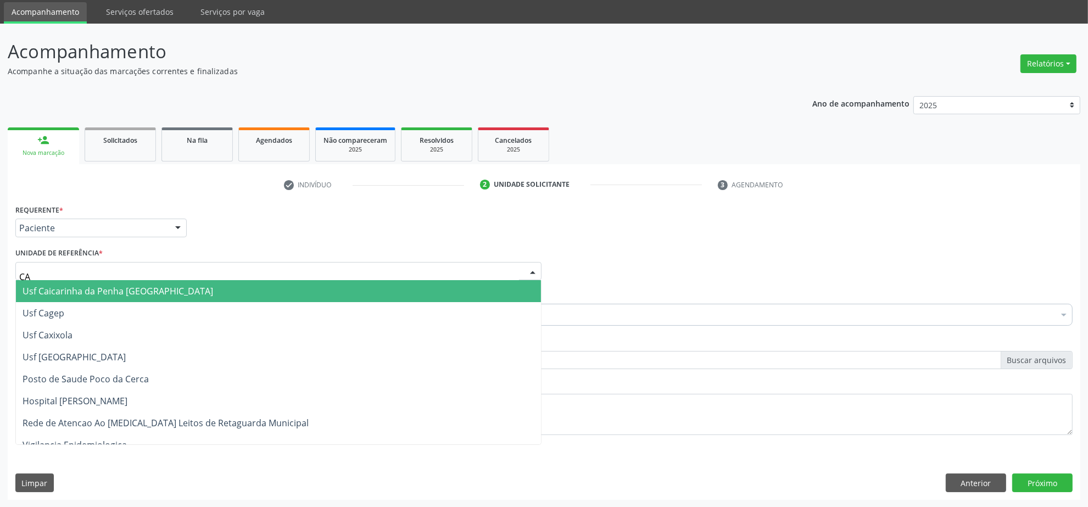
type input "CAI"
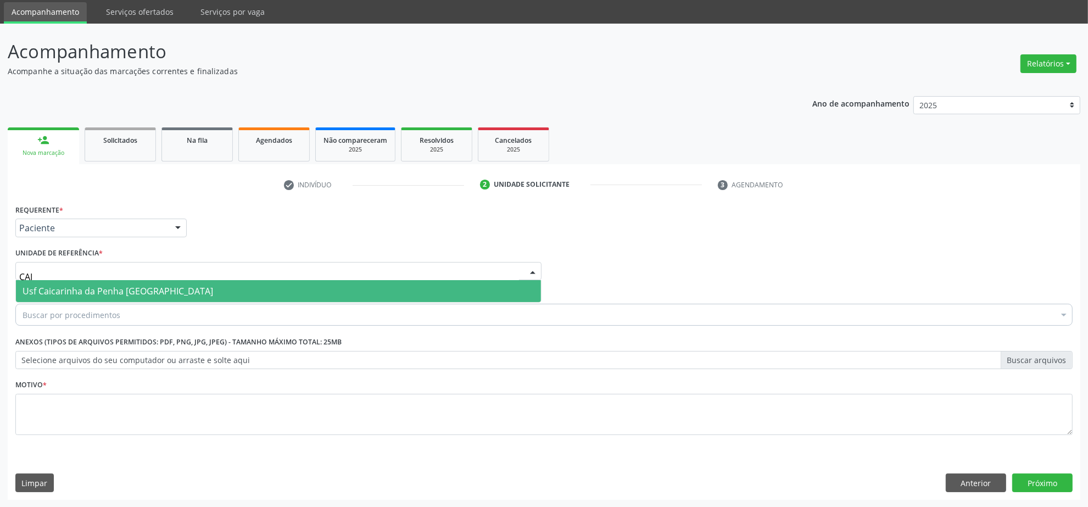
click at [133, 292] on span "Usf Caicarinha da Penha [GEOGRAPHIC_DATA]" at bounding box center [118, 291] width 191 height 12
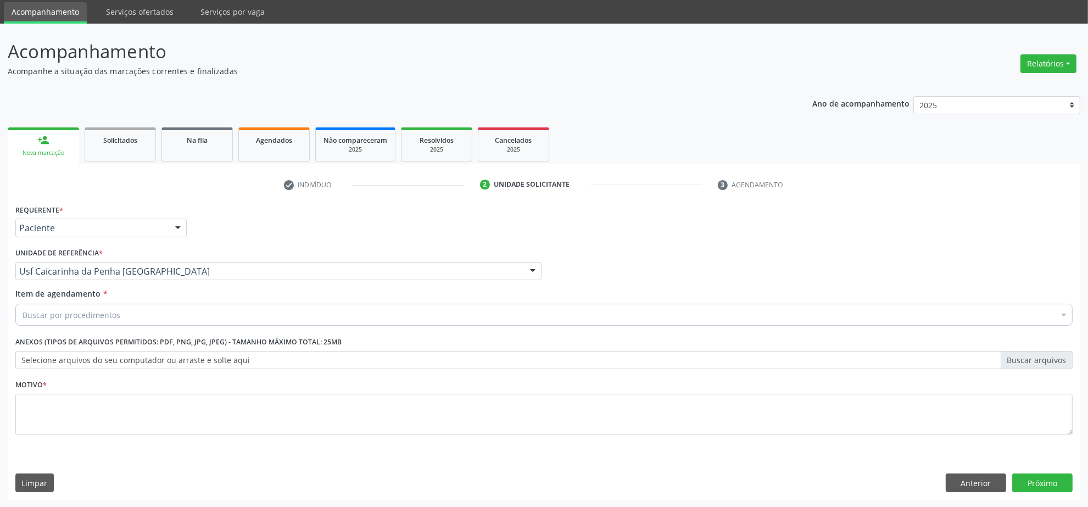
click at [124, 313] on div "Buscar por procedimentos" at bounding box center [543, 315] width 1057 height 22
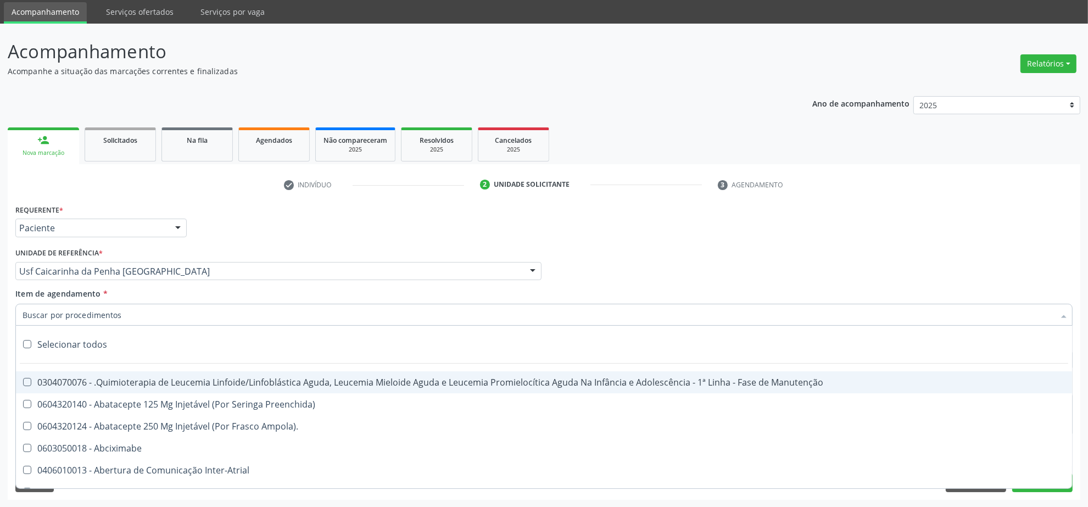
click at [124, 313] on input "Item de agendamento *" at bounding box center [539, 315] width 1032 height 22
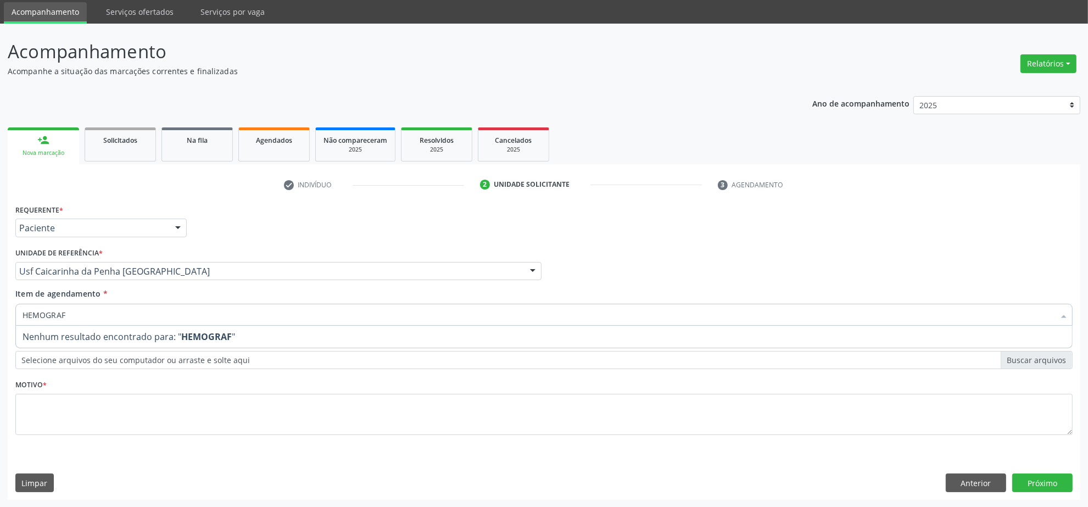
type input "HEMOGRA"
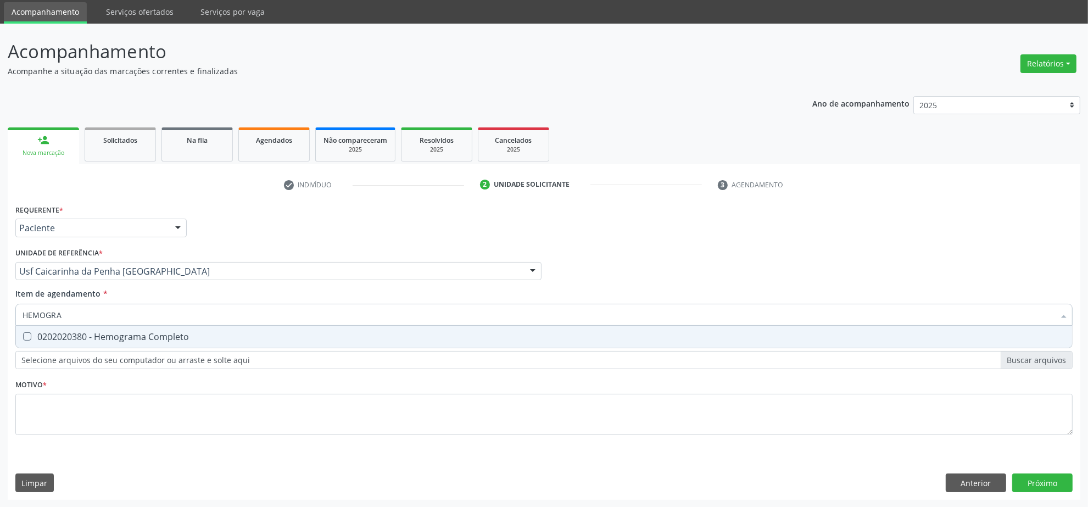
click at [96, 333] on div "0202020380 - Hemograma Completo" at bounding box center [544, 336] width 1043 height 9
checkbox Completo "true"
drag, startPoint x: 62, startPoint y: 309, endPoint x: -40, endPoint y: 318, distance: 102.6
click at [0, 318] on html "Central de Marcação notifications Isadora Nunes Bezerra Pulça Operador de regul…" at bounding box center [544, 216] width 1088 height 507
type input "GL"
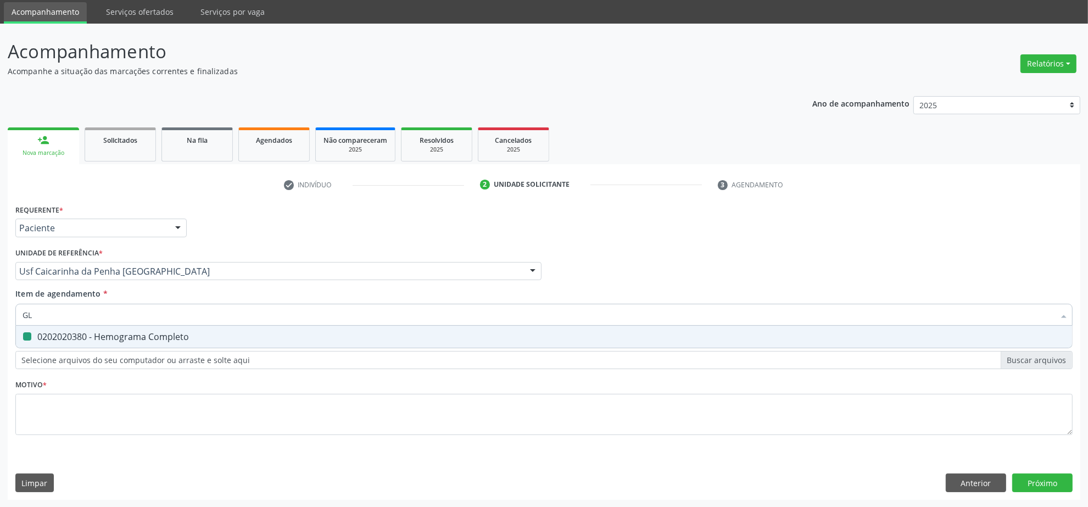
checkbox Completo "false"
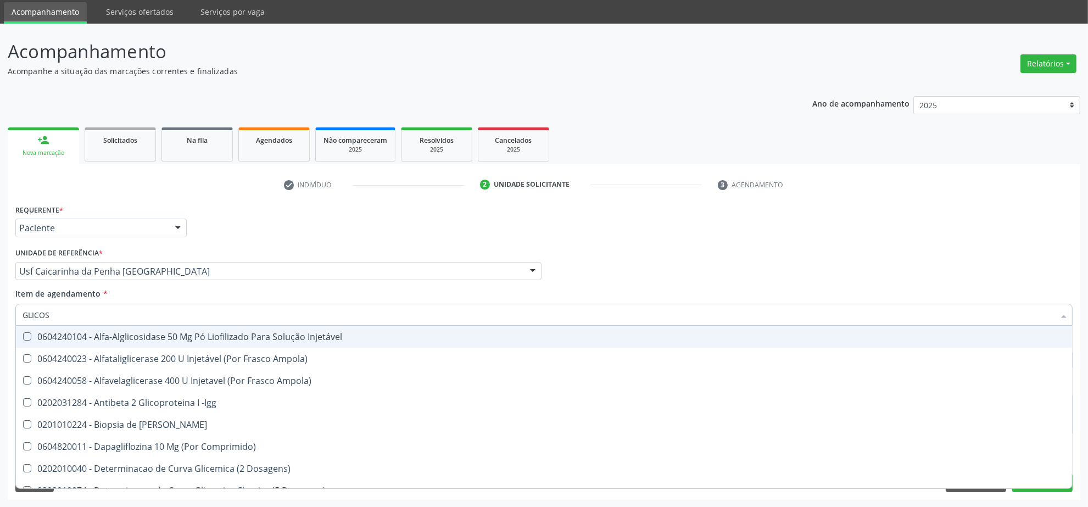
type input "GLICOSE"
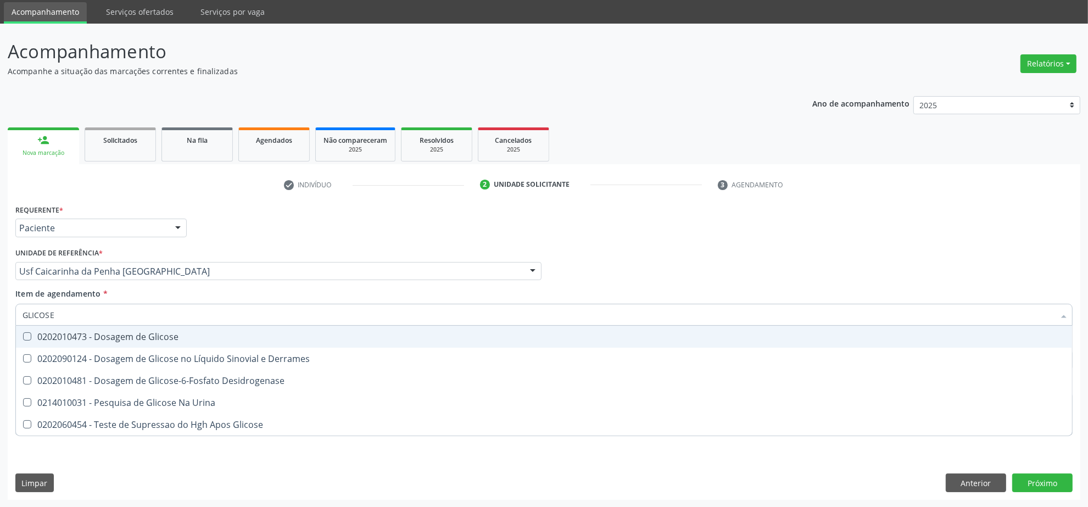
click at [130, 336] on div "0202010473 - Dosagem de Glicose" at bounding box center [544, 336] width 1043 height 9
checkbox Glicose "true"
drag, startPoint x: 110, startPoint y: 314, endPoint x: -79, endPoint y: 310, distance: 188.5
click at [0, 310] on html "Central de Marcação notifications Isadora Nunes Bezerra Pulça Operador de regul…" at bounding box center [544, 216] width 1088 height 507
type input "UREI"
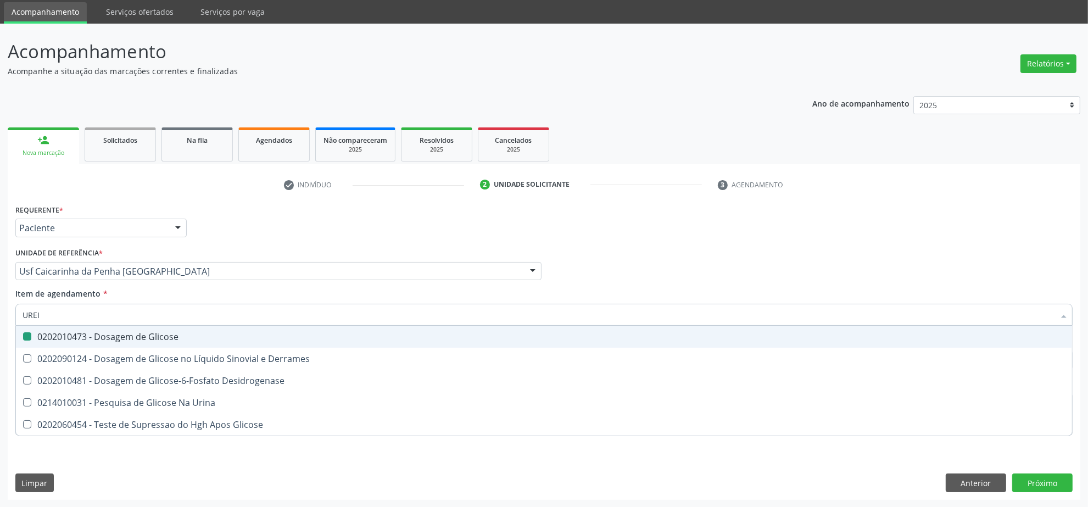
checkbox Glicose "false"
type input "UREIA"
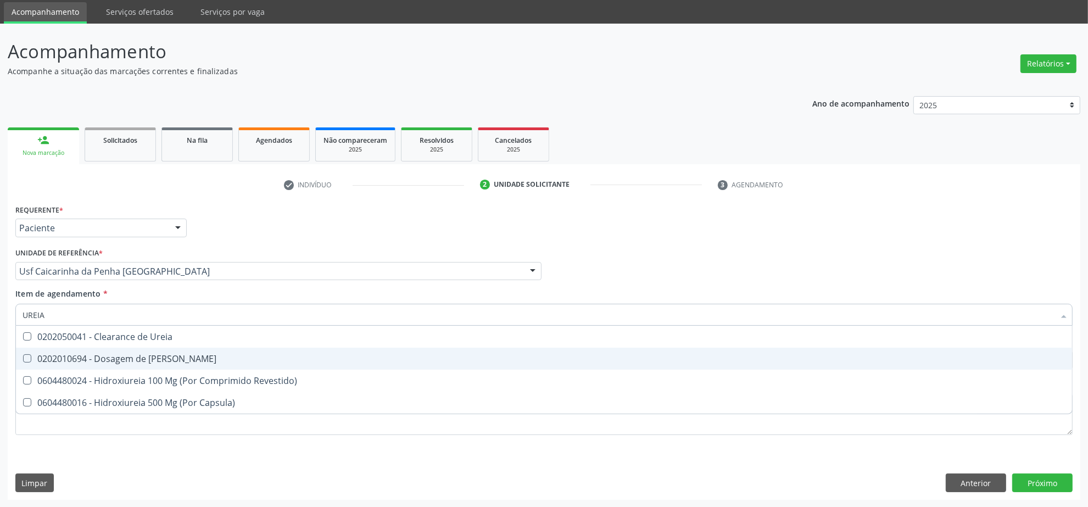
click at [77, 350] on span "0202010694 - Dosagem de [PERSON_NAME]" at bounding box center [544, 359] width 1056 height 22
checkbox Ureia "true"
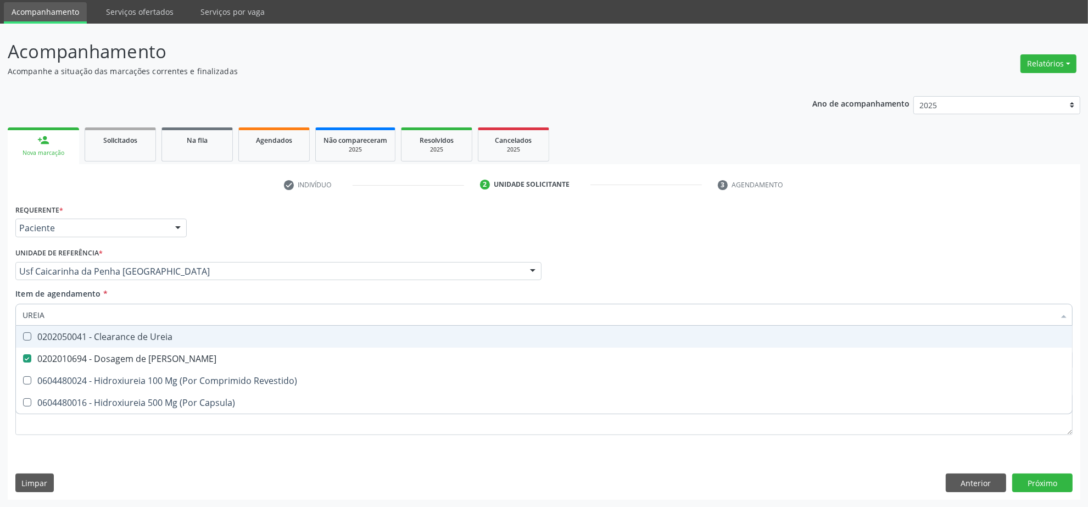
drag, startPoint x: 71, startPoint y: 313, endPoint x: 23, endPoint y: 311, distance: 48.4
click at [33, 311] on input "UREIA" at bounding box center [539, 315] width 1032 height 22
click at [60, 317] on input "UREIA" at bounding box center [539, 315] width 1032 height 22
drag, startPoint x: 60, startPoint y: 317, endPoint x: -52, endPoint y: 309, distance: 112.3
click at [0, 309] on html "Central de Marcação notifications Isadora Nunes Bezerra Pulça Operador de regul…" at bounding box center [544, 216] width 1088 height 507
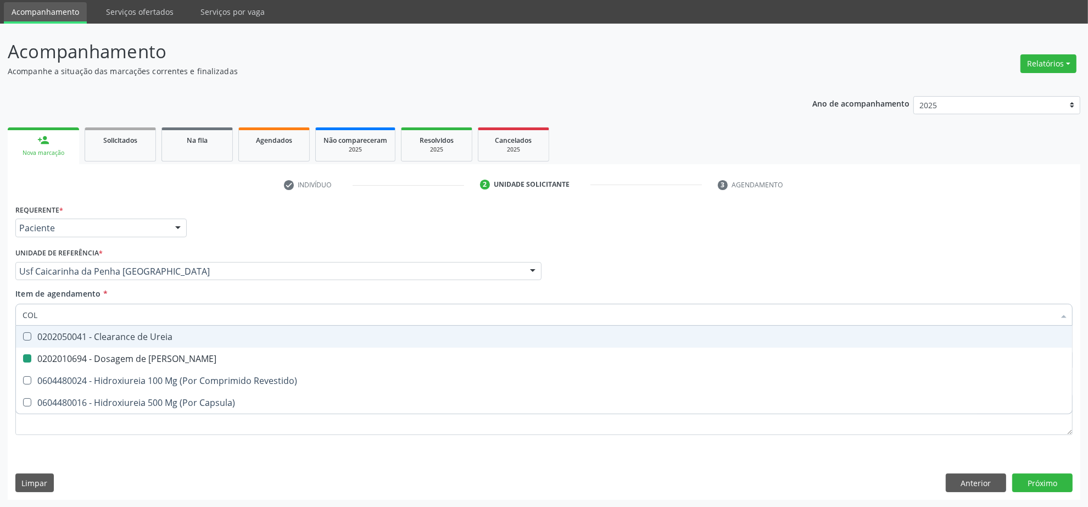
type input "COLE"
checkbox Ureia "false"
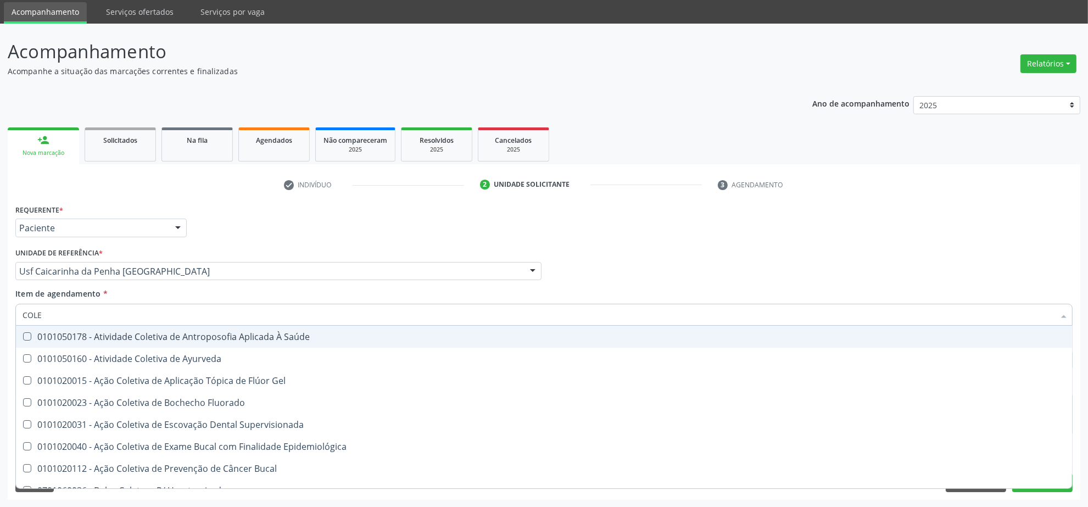
type input "COLES"
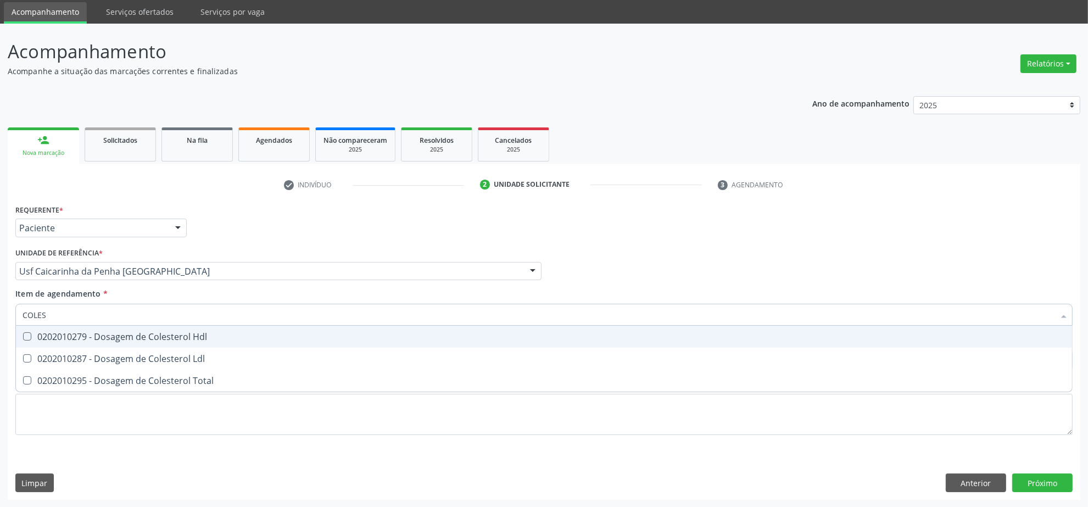
drag, startPoint x: 89, startPoint y: 332, endPoint x: 88, endPoint y: 386, distance: 53.3
click at [88, 334] on div "0202010279 - Dosagem de Colesterol Hdl" at bounding box center [544, 336] width 1043 height 9
checkbox Hdl "true"
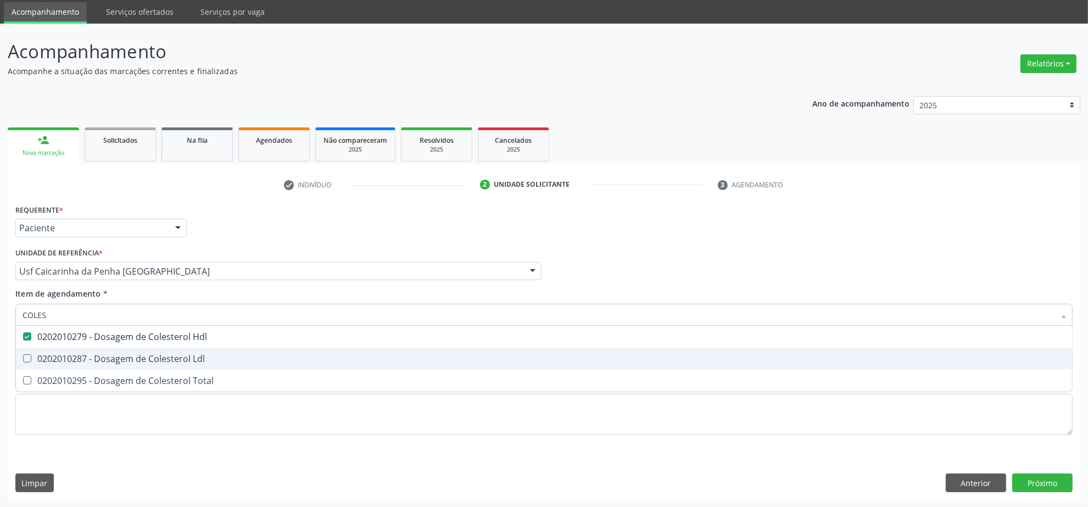
drag, startPoint x: 81, startPoint y: 365, endPoint x: 70, endPoint y: 378, distance: 17.1
click at [81, 365] on span "0202010287 - Dosagem de Colesterol Ldl" at bounding box center [544, 359] width 1056 height 22
checkbox Ldl "true"
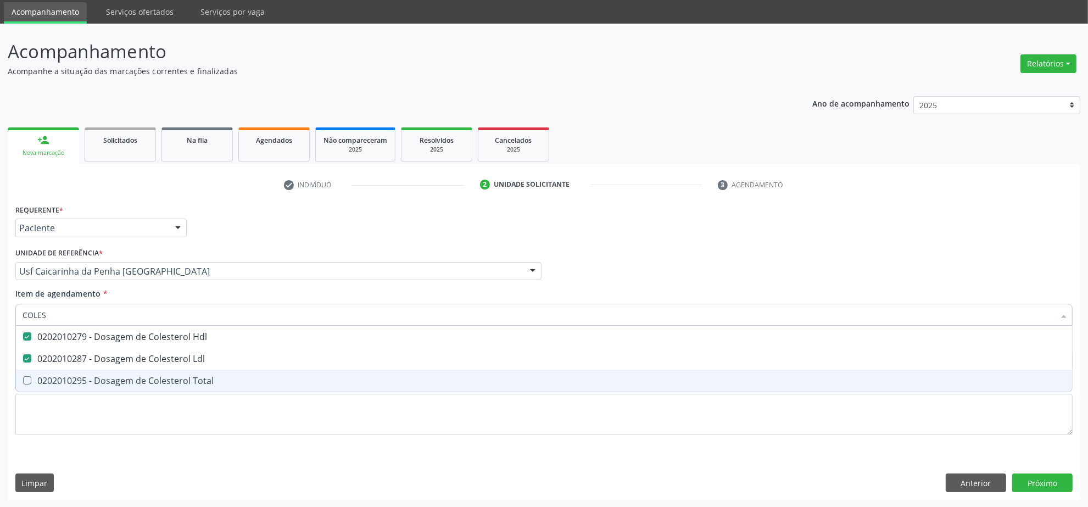
click at [66, 382] on div "0202010295 - Dosagem de Colesterol Total" at bounding box center [544, 380] width 1043 height 9
checkbox Total "true"
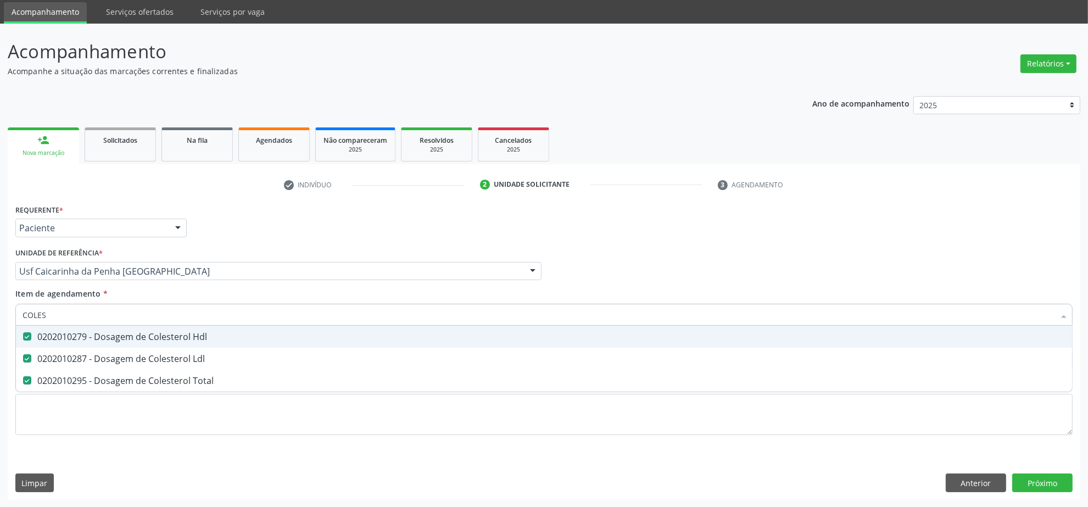
drag, startPoint x: 67, startPoint y: 316, endPoint x: -45, endPoint y: 316, distance: 112.1
click at [0, 316] on html "Central de Marcação notifications Isadora Nunes Bezerra Pulça Operador de regul…" at bounding box center [544, 216] width 1088 height 507
type input "CR"
checkbox Hdl "false"
checkbox Ldl "false"
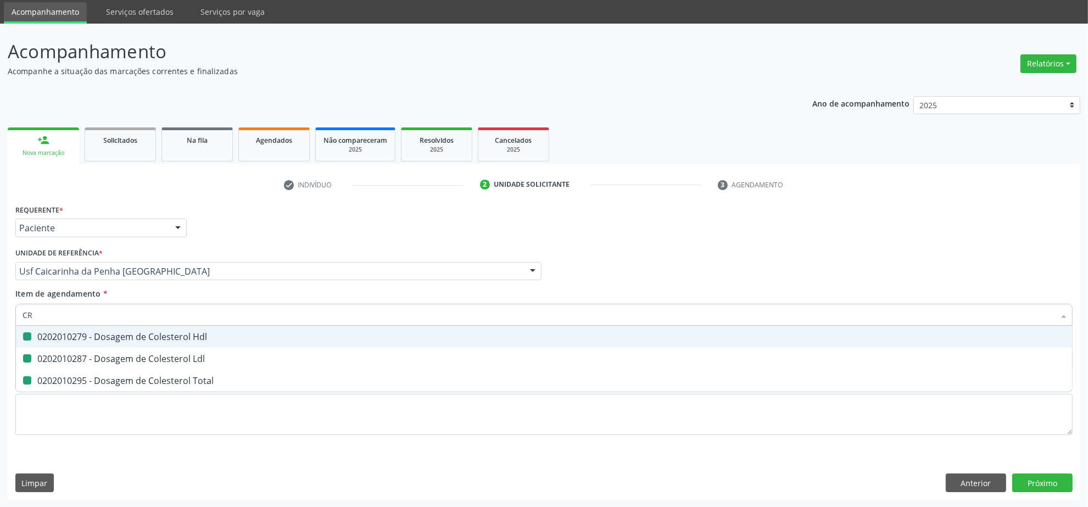
checkbox Total "false"
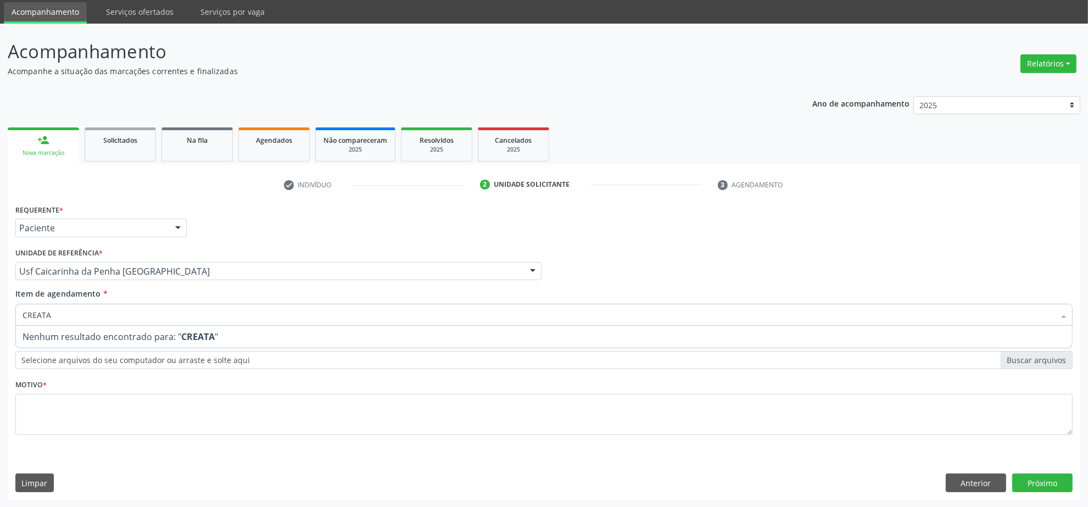
type input "CREAT"
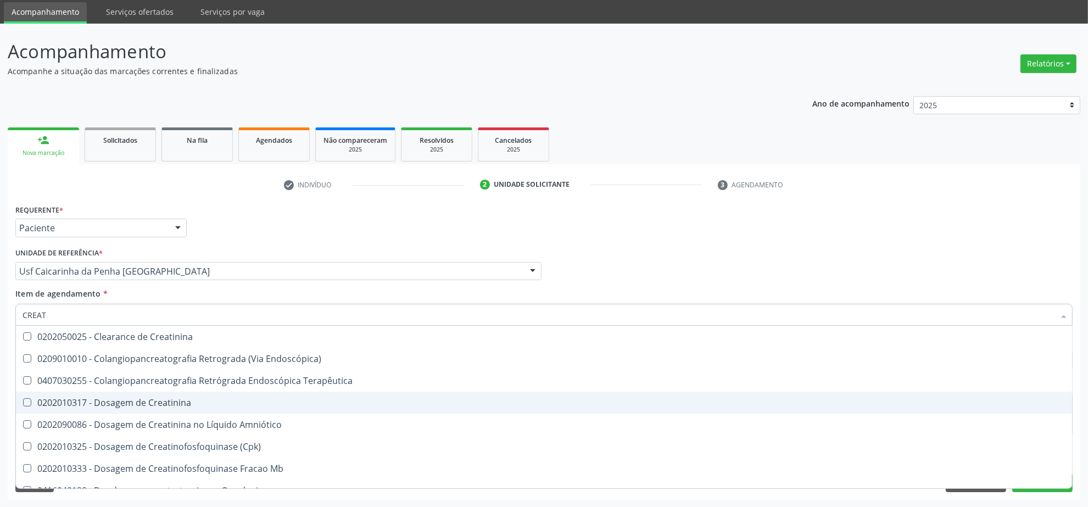
click at [89, 399] on div "0202010317 - Dosagem de Creatinina" at bounding box center [544, 402] width 1043 height 9
checkbox Creatinina "true"
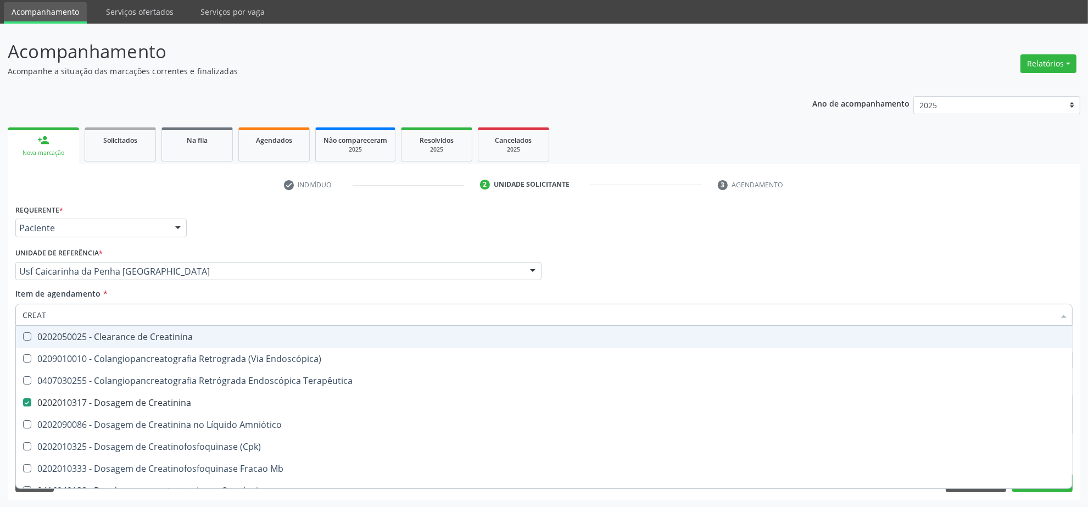
drag, startPoint x: 31, startPoint y: 309, endPoint x: -13, endPoint y: 309, distance: 43.4
click at [0, 309] on html "Central de Marcação notifications Isadora Nunes Bezerra Pulça Operador de regul…" at bounding box center [544, 216] width 1088 height 507
type input "TR"
checkbox Creatinina "false"
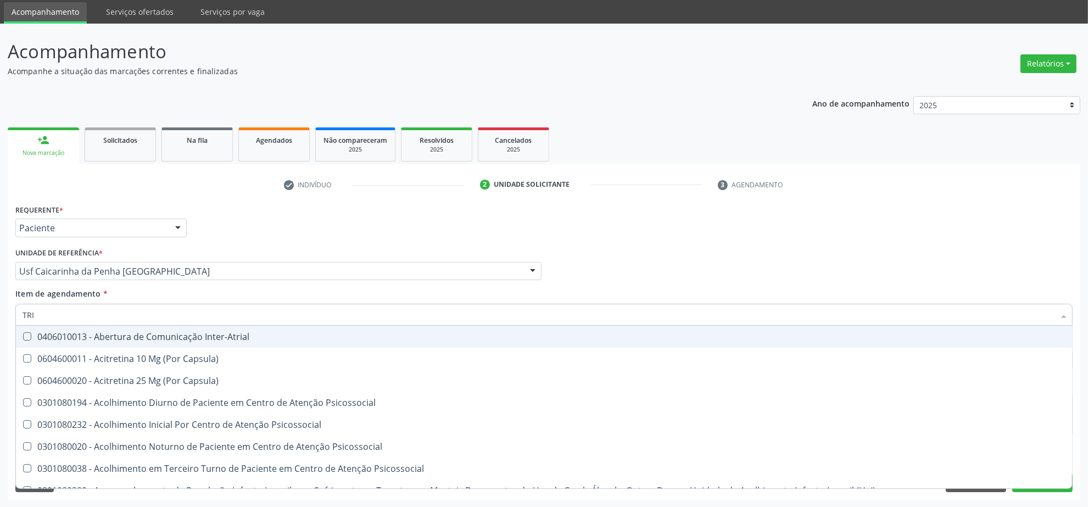
type input "TRIG"
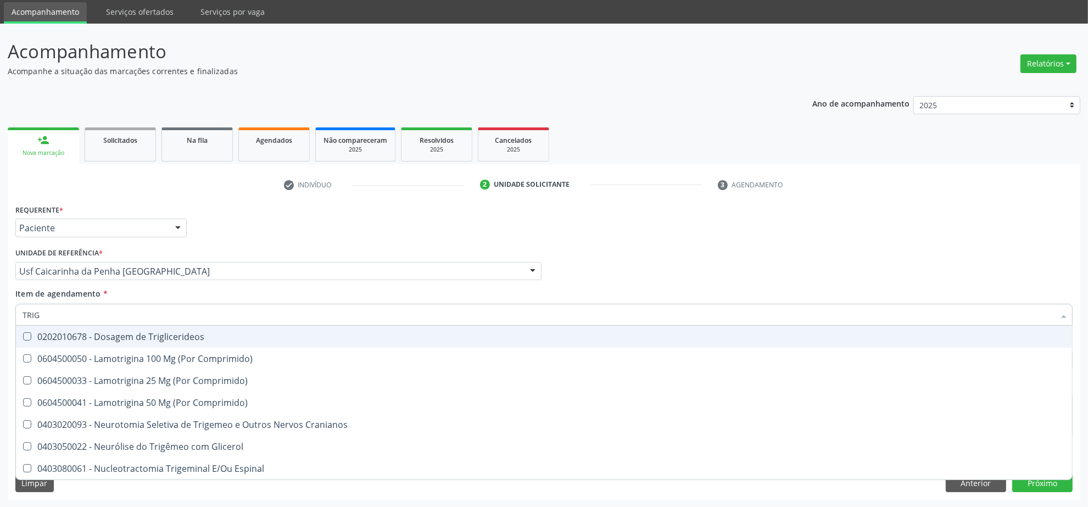
click at [136, 339] on div "0202010678 - Dosagem de Triglicerideos" at bounding box center [544, 336] width 1043 height 9
checkbox Triglicerideos "true"
drag, startPoint x: 99, startPoint y: 315, endPoint x: -38, endPoint y: 325, distance: 137.1
click at [0, 325] on html "Central de Marcação notifications Isadora Nunes Bezerra Pulça Operador de regul…" at bounding box center [544, 216] width 1088 height 507
type input "HEM"
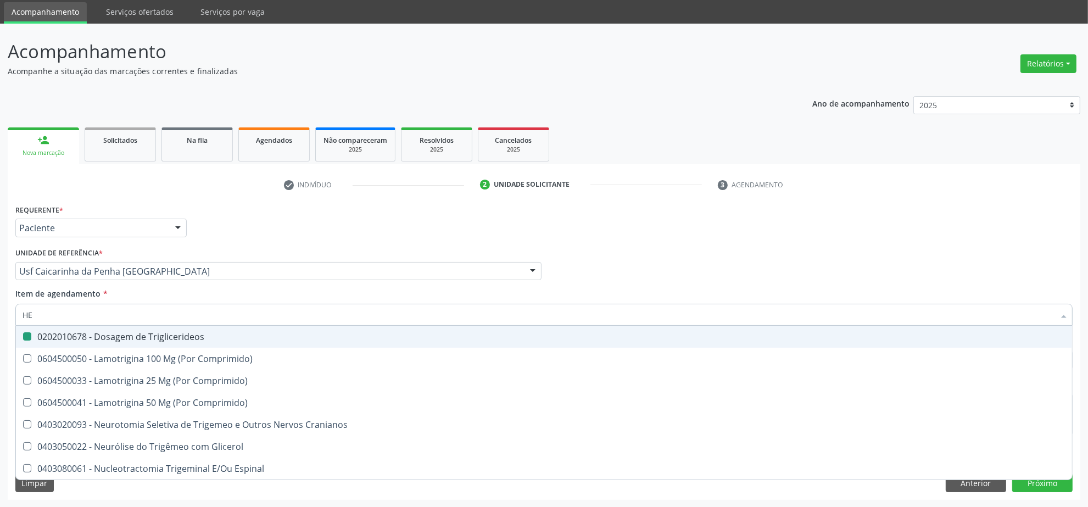
checkbox Triglicerideos "false"
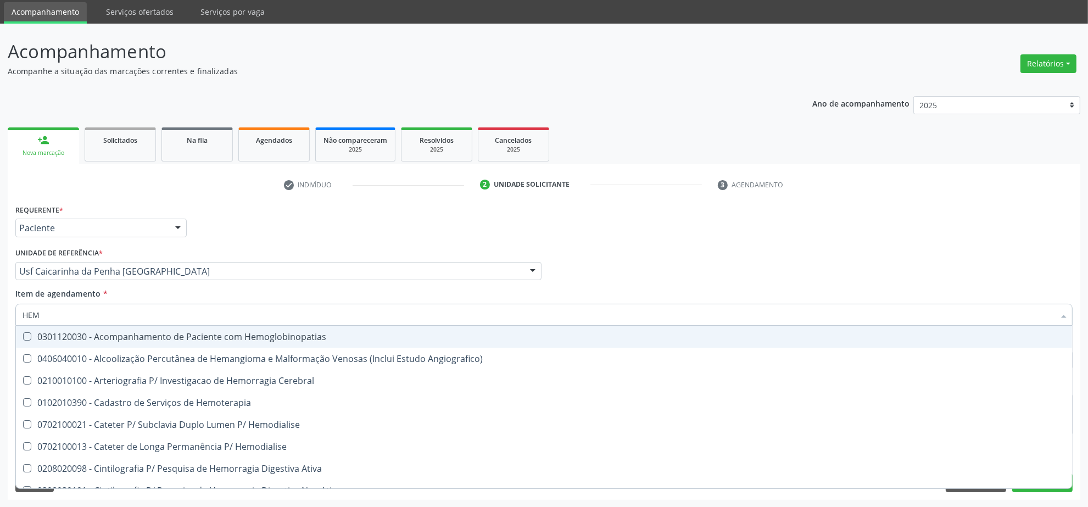
type input "HEMO"
checkbox Retro-Retal "true"
checkbox Completo "false"
type input "HEMOG"
checkbox Carboxi-Hemoglobina "true"
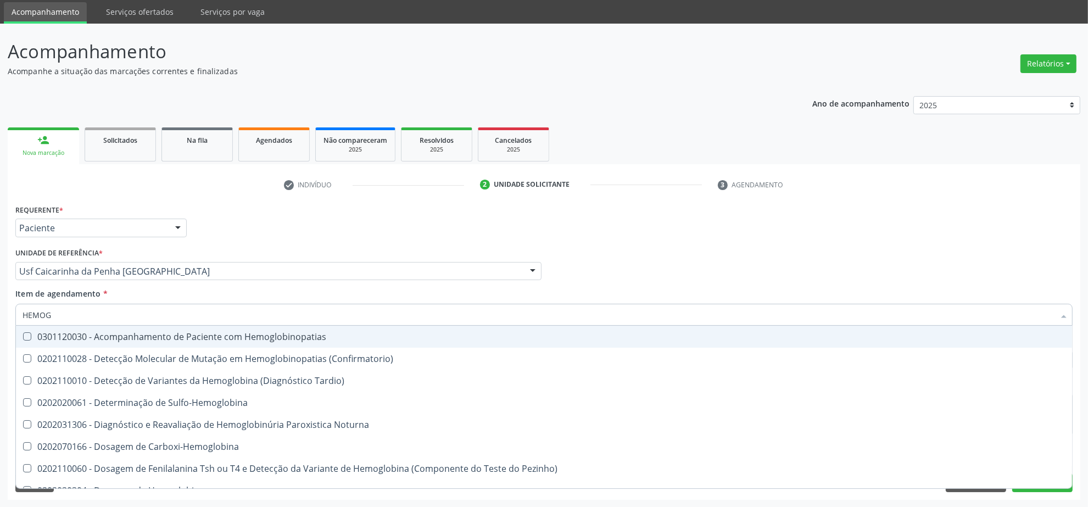
type input "HEMOGL"
checkbox Completo "false"
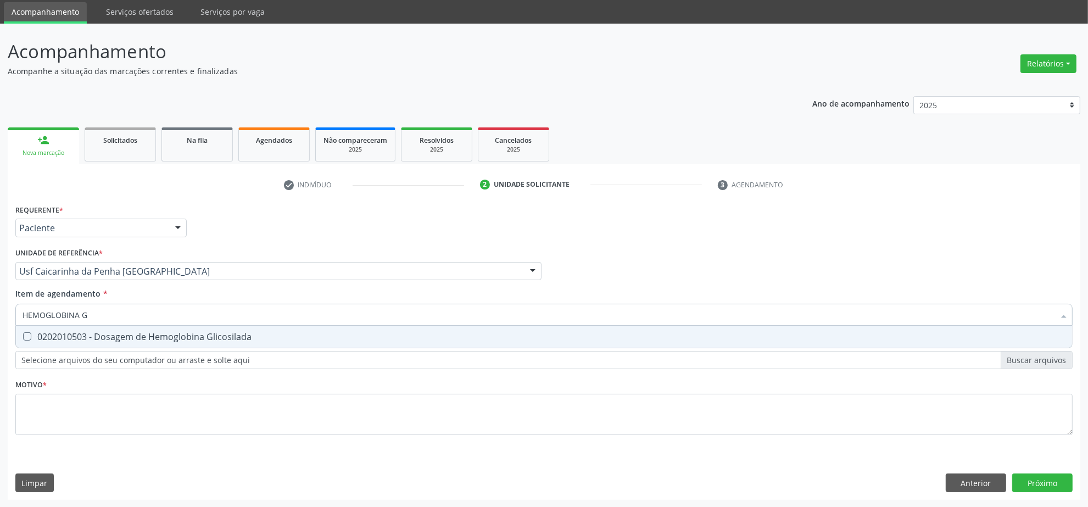
type input "HEMOGLOBINA G"
click at [99, 336] on div "0202010503 - Dosagem de Hemoglobina Glicosilada" at bounding box center [544, 336] width 1043 height 9
checkbox Glicosilada "true"
drag, startPoint x: 103, startPoint y: 322, endPoint x: -8, endPoint y: 310, distance: 112.1
click at [0, 310] on html "Central de Marcação notifications Isadora Nunes Bezerra Pulça Operador de regul…" at bounding box center [544, 216] width 1088 height 507
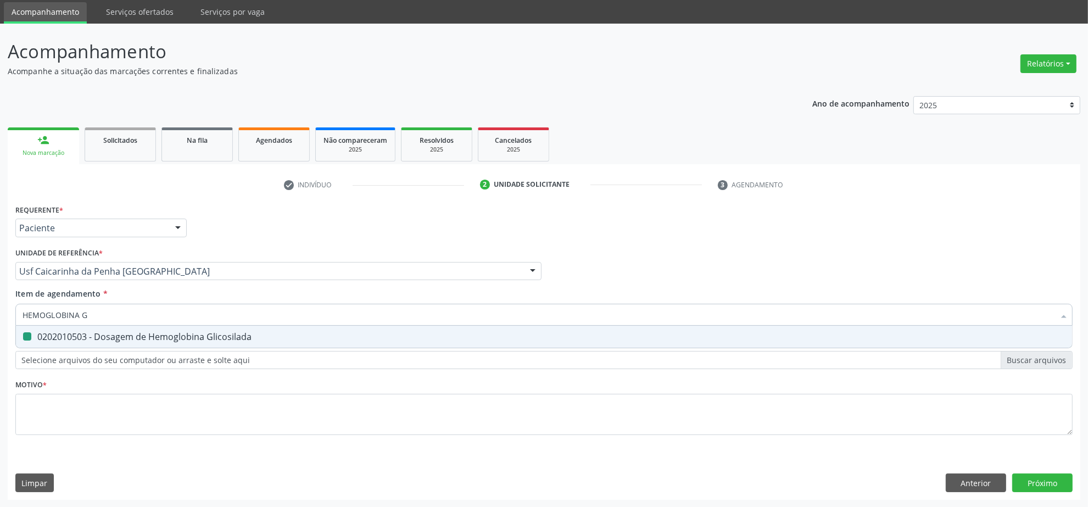
type input "A"
checkbox Glicosilada "false"
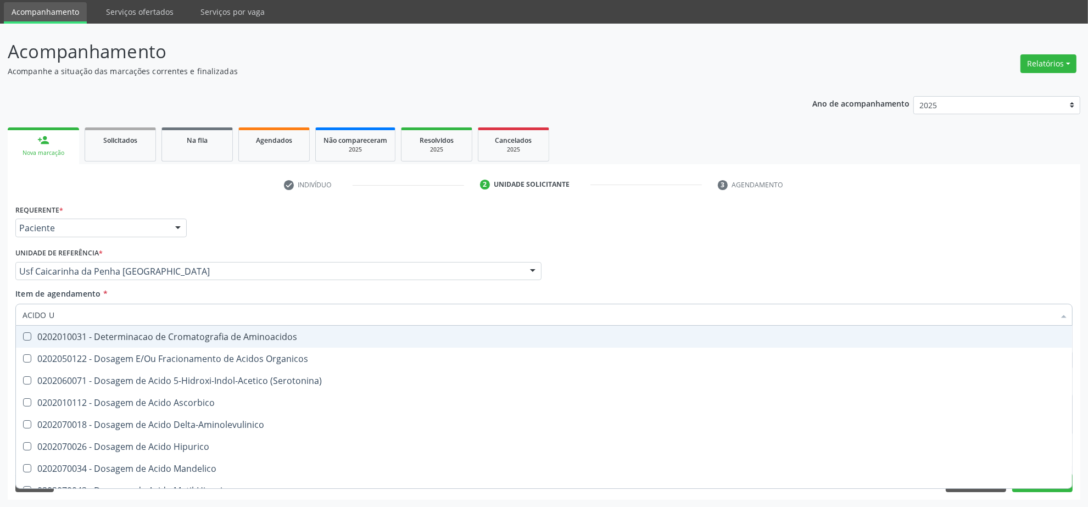
type input "ACIDO U"
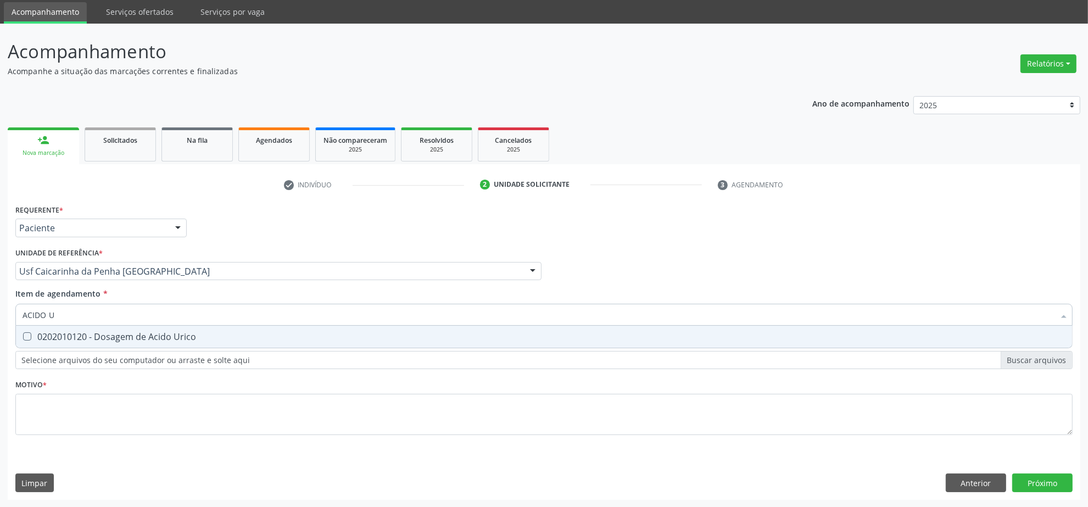
drag, startPoint x: 74, startPoint y: 342, endPoint x: 76, endPoint y: 322, distance: 19.8
click at [73, 342] on span "0202010120 - Dosagem de Acido Urico" at bounding box center [544, 337] width 1056 height 22
checkbox Urico "true"
drag, startPoint x: 77, startPoint y: 321, endPoint x: -30, endPoint y: 319, distance: 107.2
click at [0, 319] on html "Central de Marcação notifications Isadora Nunes Bezerra Pulça Operador de regul…" at bounding box center [544, 216] width 1088 height 507
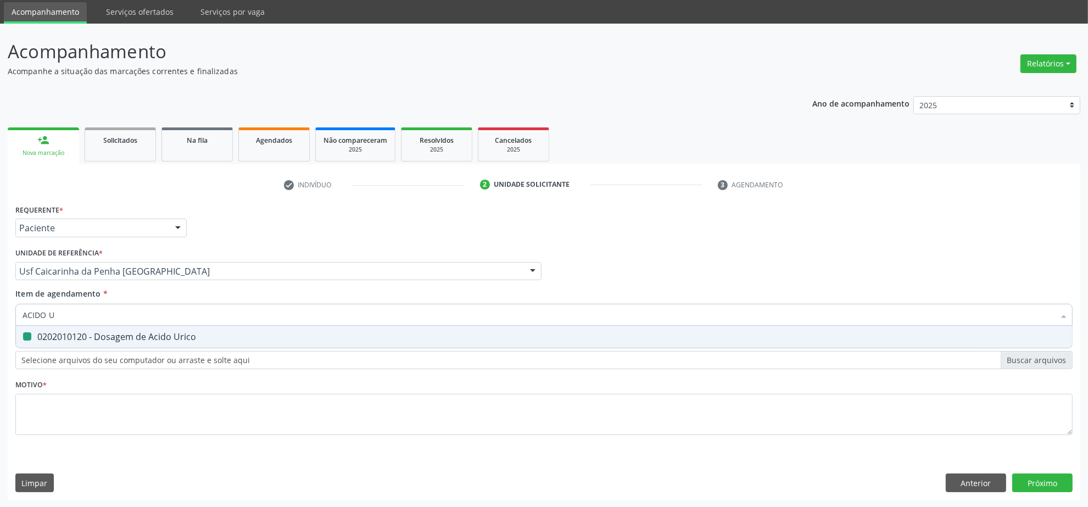
type input "T"
checkbox Urico "false"
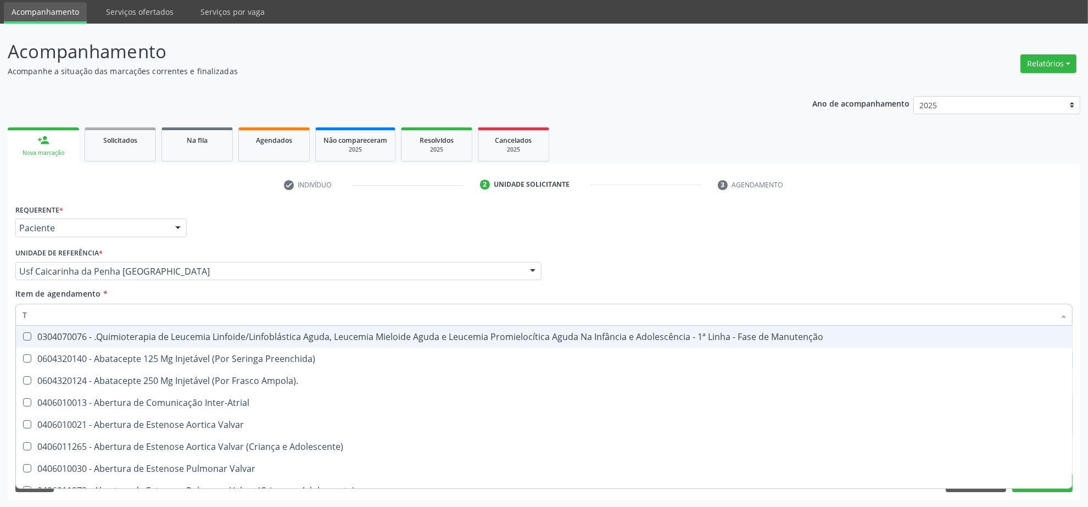
type input "TG"
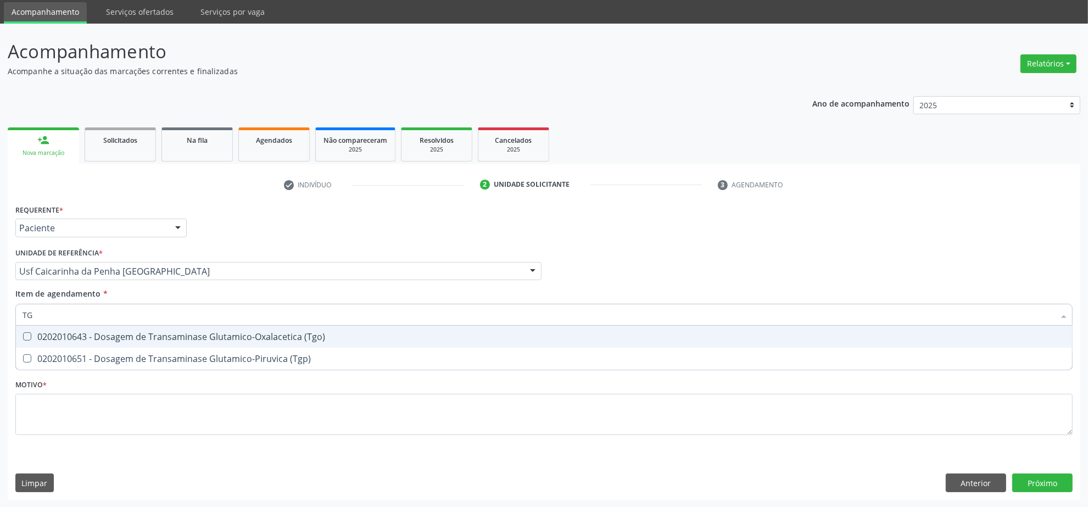
click at [69, 344] on span "0202010643 - Dosagem de Transaminase Glutamico-Oxalacetica (Tgo)" at bounding box center [544, 337] width 1056 height 22
checkbox \(Tgo\) "true"
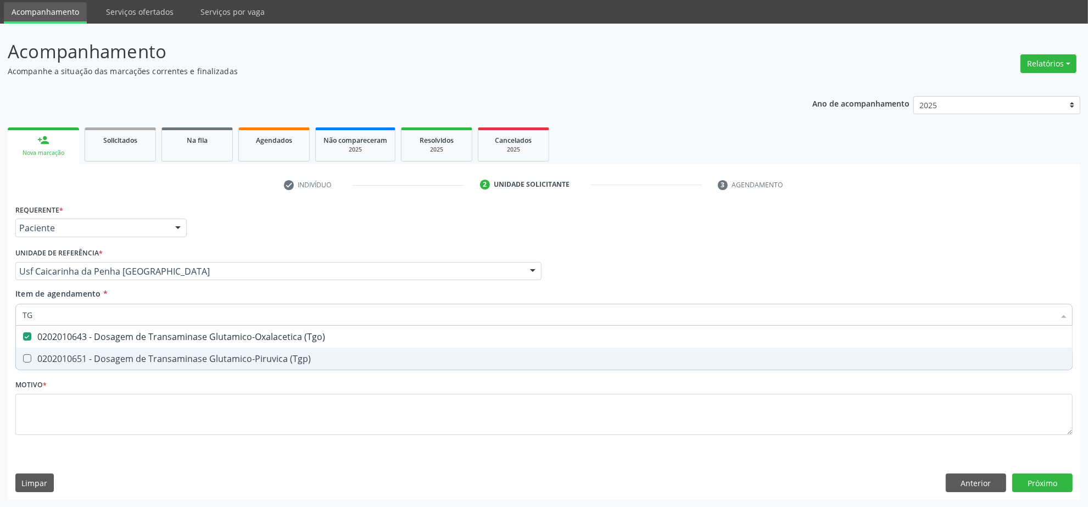
click at [67, 356] on div "0202010651 - Dosagem de Transaminase Glutamico-Piruvica (Tgp)" at bounding box center [544, 358] width 1043 height 9
checkbox \(Tgp\) "true"
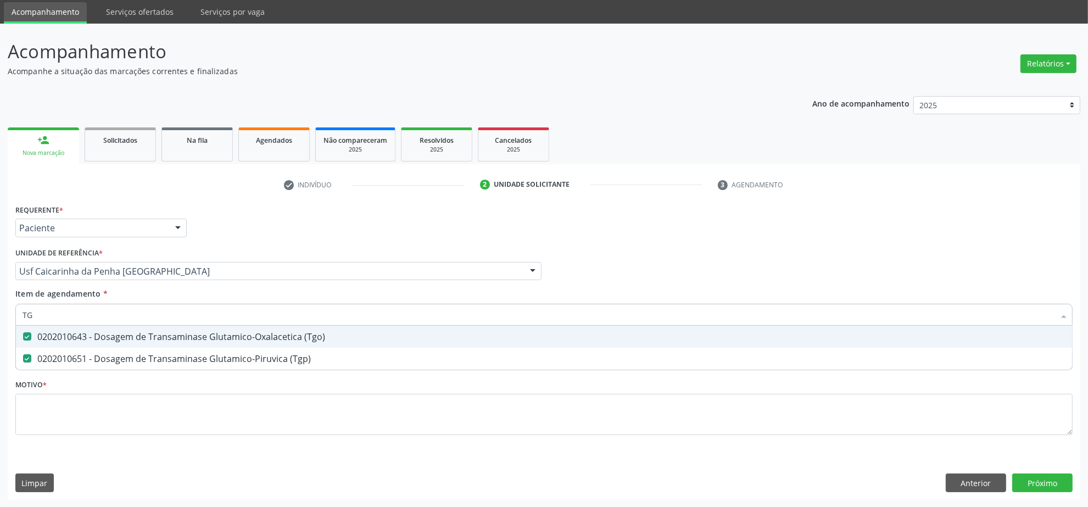
click at [66, 318] on input "TG" at bounding box center [539, 315] width 1032 height 22
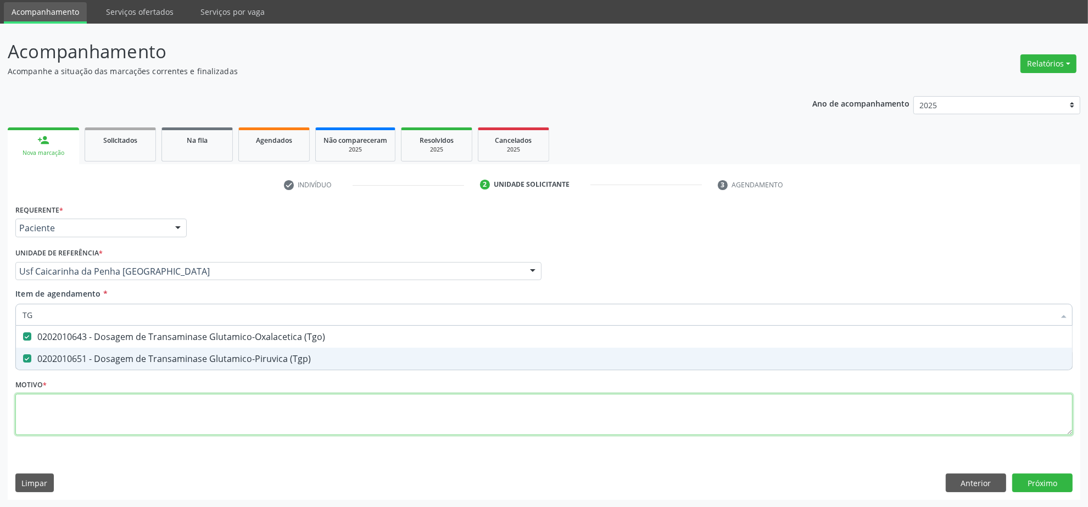
click at [286, 416] on div "Requerente * Paciente Profissional de Saúde Paciente Nenhum resultado encontrad…" at bounding box center [543, 326] width 1057 height 249
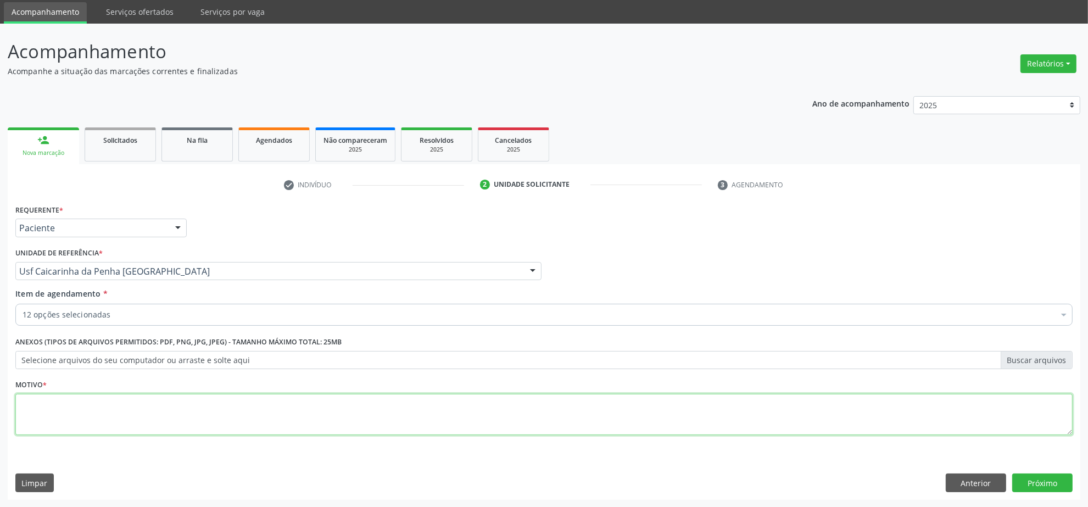
type textarea "."
click at [1032, 476] on button "Próximo" at bounding box center [1042, 483] width 60 height 19
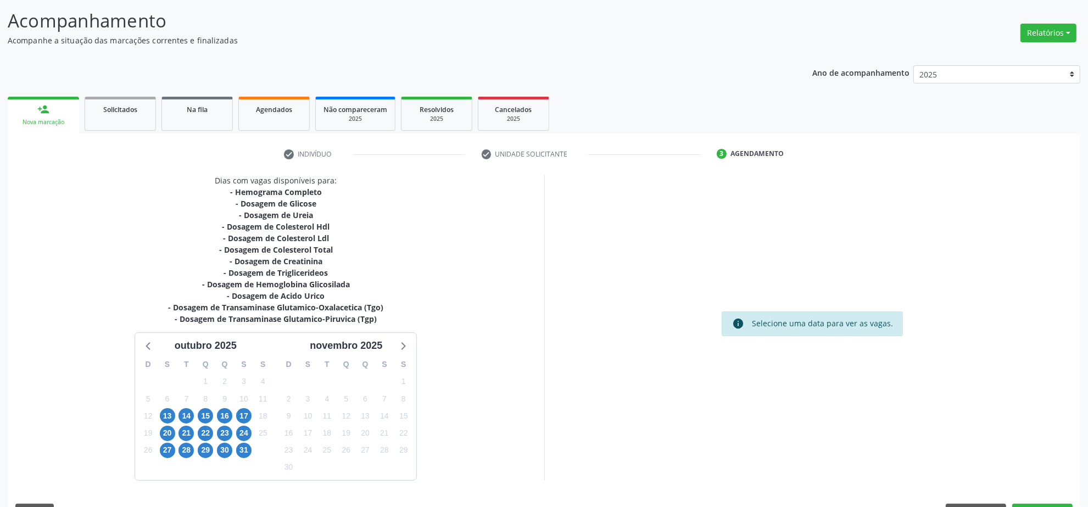
scroll to position [97, 0]
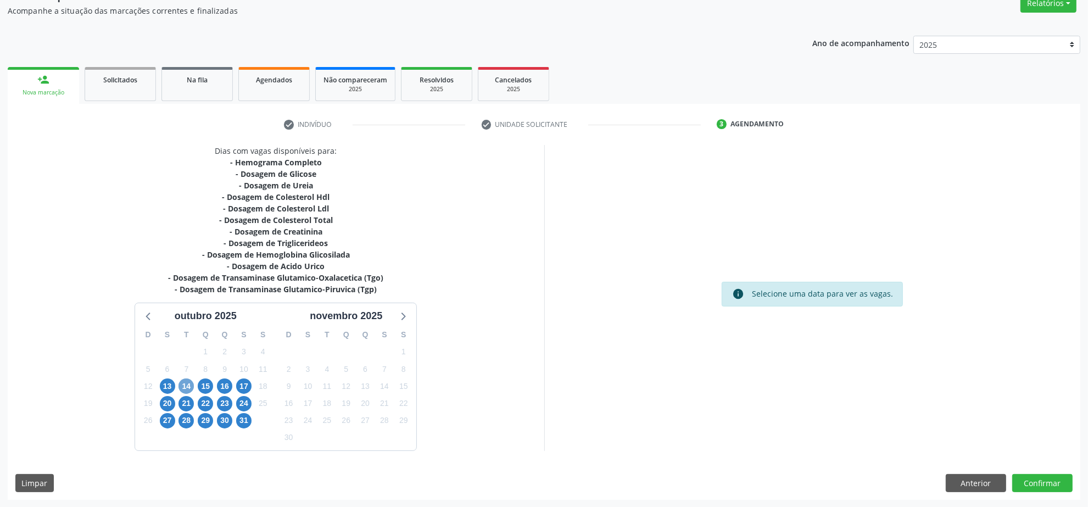
click at [185, 388] on span "14" at bounding box center [186, 385] width 15 height 15
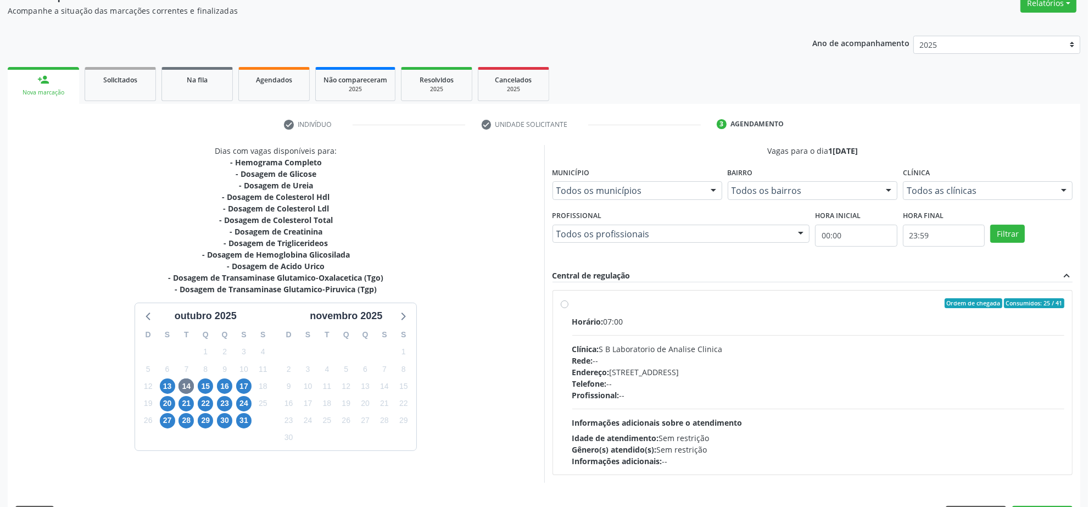
click at [731, 325] on div "Horário: 07:00" at bounding box center [818, 322] width 493 height 12
click at [569, 308] on input "Ordem de chegada Consumidos: 25 / 41 Horário: 07:00 Clínica: S B Laboratorio de…" at bounding box center [565, 303] width 8 height 10
radio input "true"
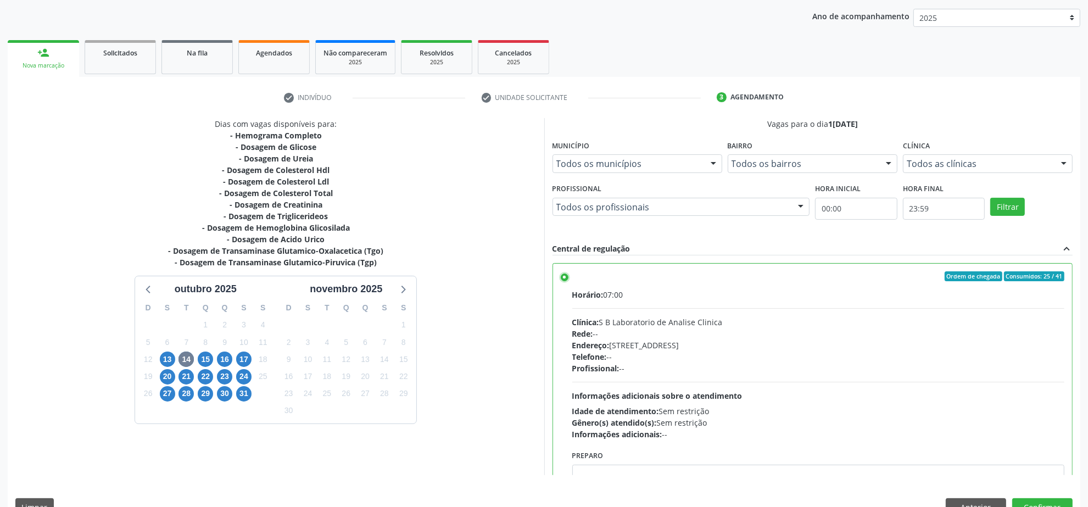
scroll to position [149, 0]
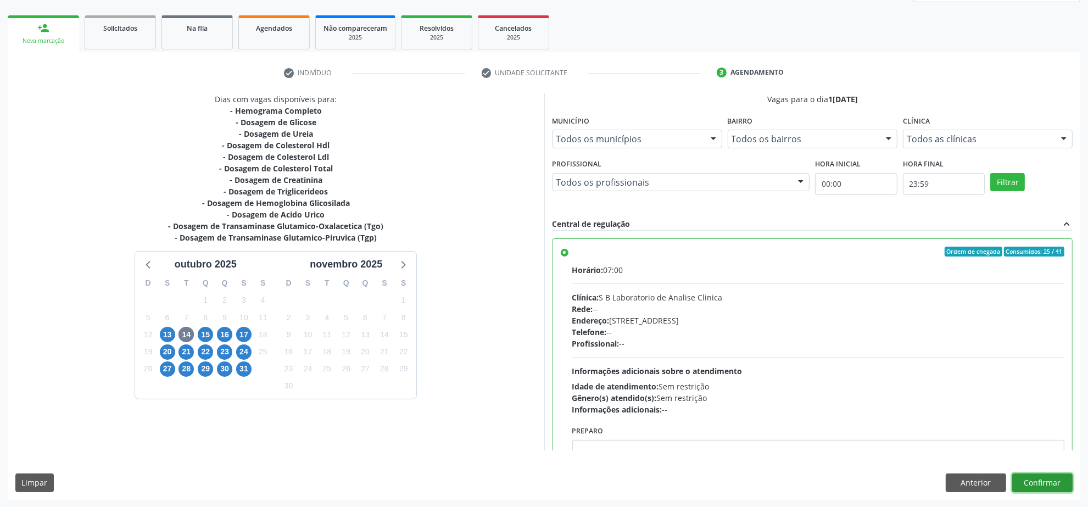
click at [1057, 478] on button "Confirmar" at bounding box center [1042, 483] width 60 height 19
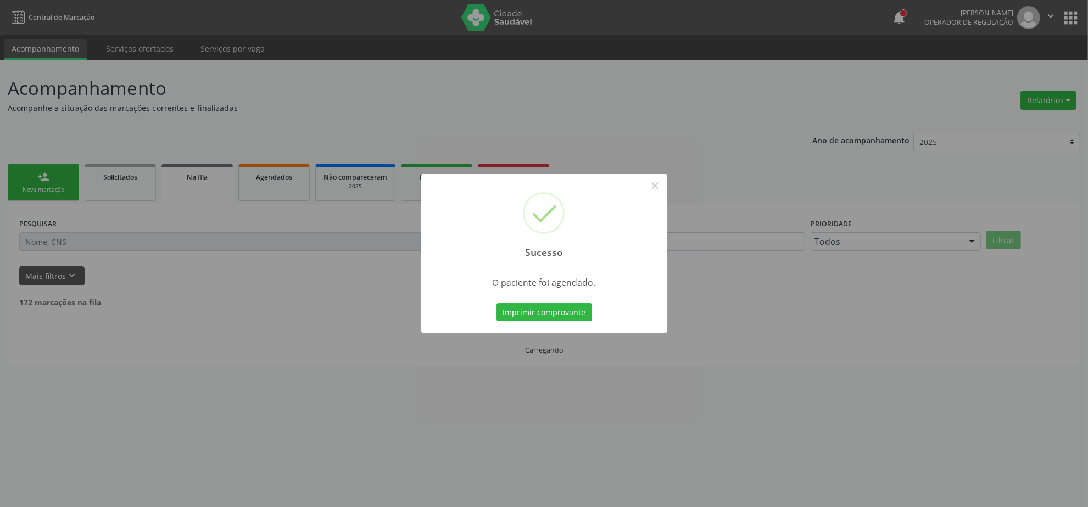
scroll to position [0, 0]
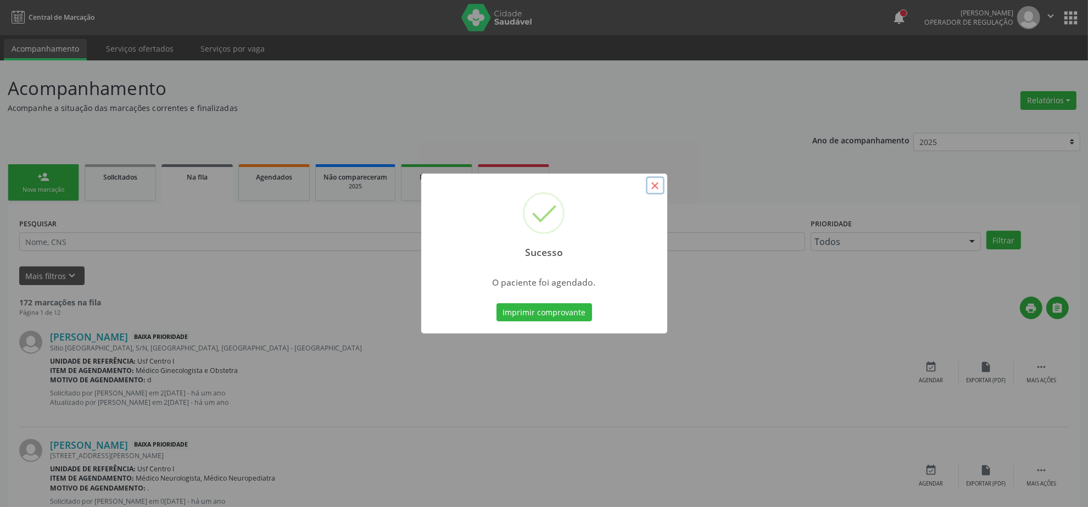
click at [652, 191] on button "×" at bounding box center [655, 185] width 19 height 19
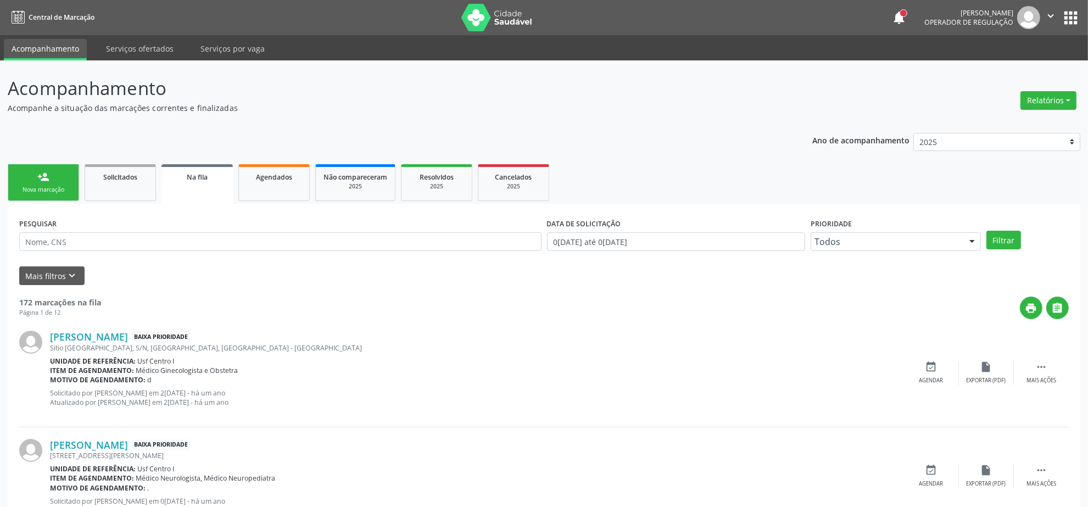
click at [55, 187] on div "Nova marcação" at bounding box center [43, 190] width 55 height 8
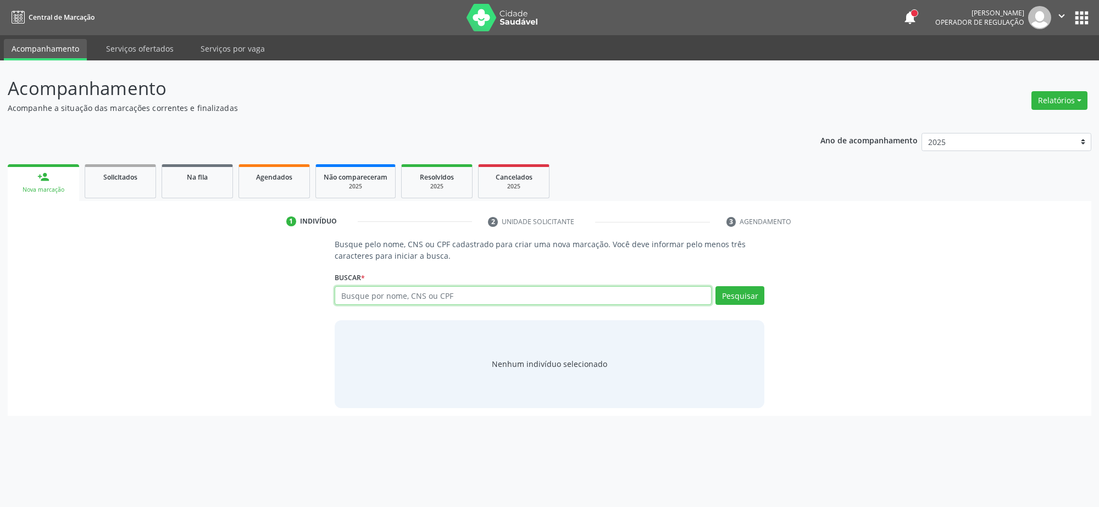
click at [353, 294] on input "text" at bounding box center [523, 295] width 377 height 19
type input "191575414"
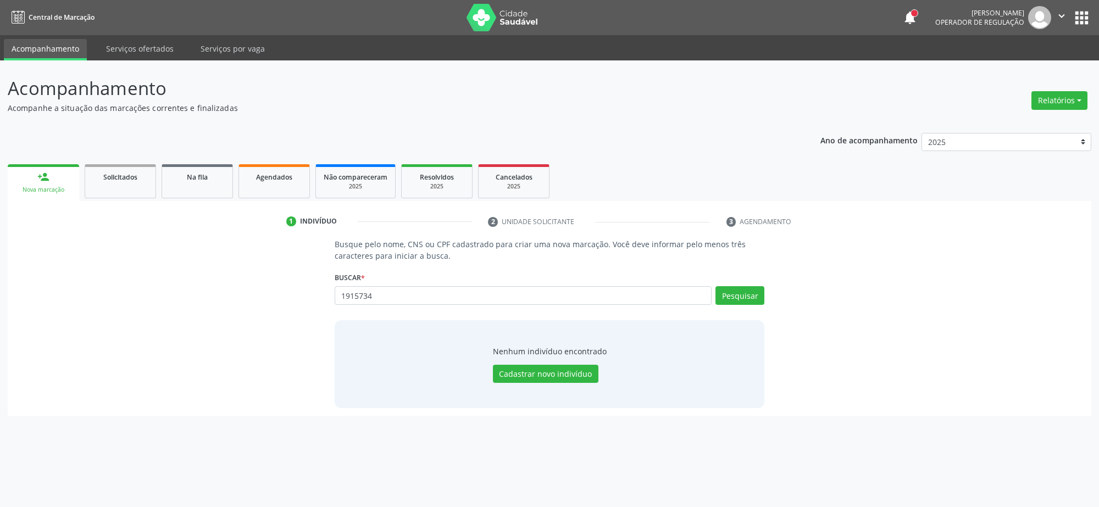
type input "1915734"
click at [429, 307] on div "1915734 Busque por nome, CNS ou CPF Nenhum resultado encontrado para: " 1915734…" at bounding box center [550, 299] width 430 height 26
click at [421, 297] on input "1915734" at bounding box center [523, 295] width 377 height 19
drag, startPoint x: 390, startPoint y: 300, endPoint x: 305, endPoint y: 292, distance: 85.5
click at [305, 292] on div "Busque pelo nome, CNS ou CPF cadastrado para criar uma nova marcação. Você deve…" at bounding box center [549, 322] width 1068 height 169
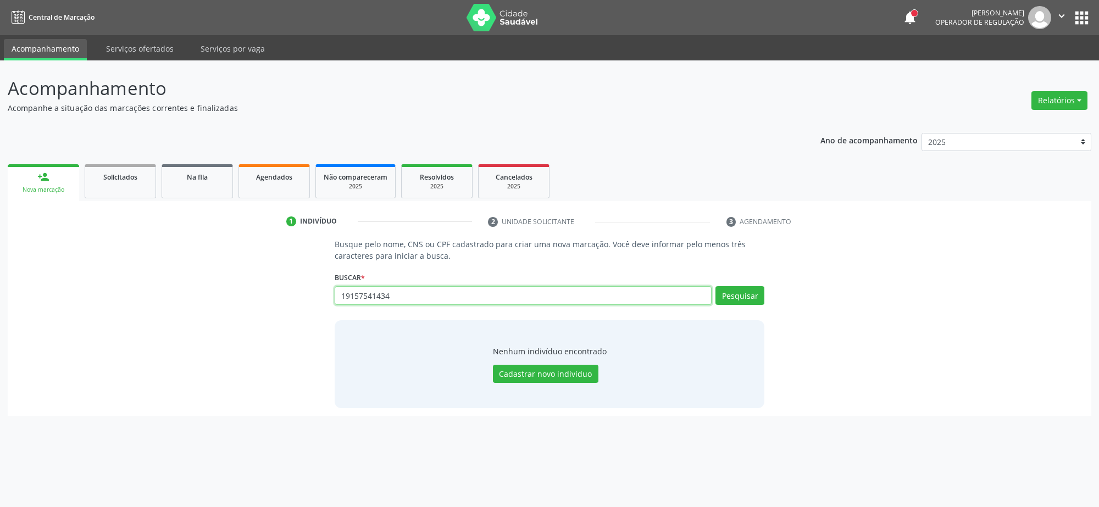
type input "19157541434"
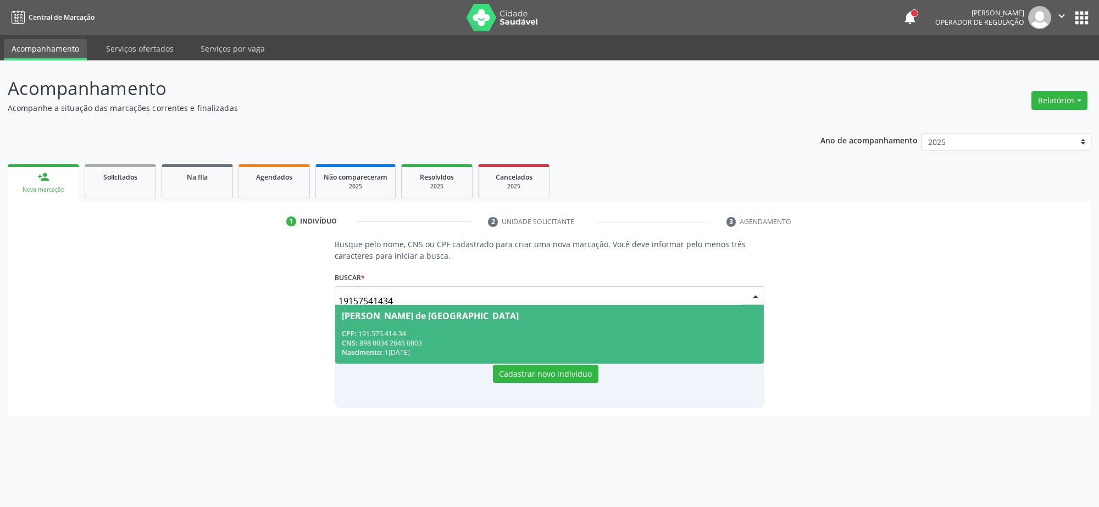
click at [382, 328] on span "Odilon Cariri de Lima CPF: 191.575.414-34 CNS: 898 0034 2645 0803 Nascimento: 1…" at bounding box center [549, 334] width 428 height 59
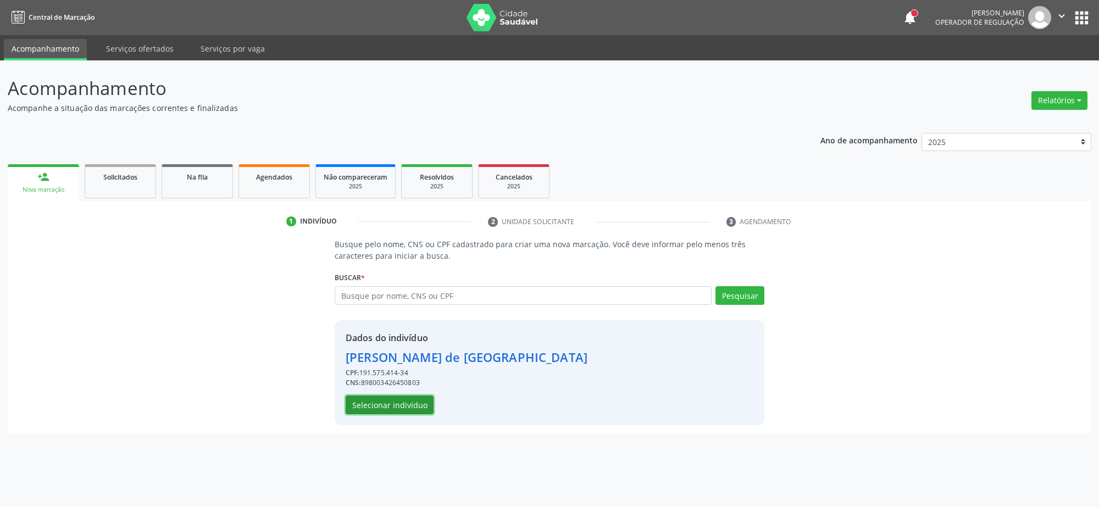
click at [355, 400] on button "Selecionar indivíduo" at bounding box center [390, 405] width 88 height 19
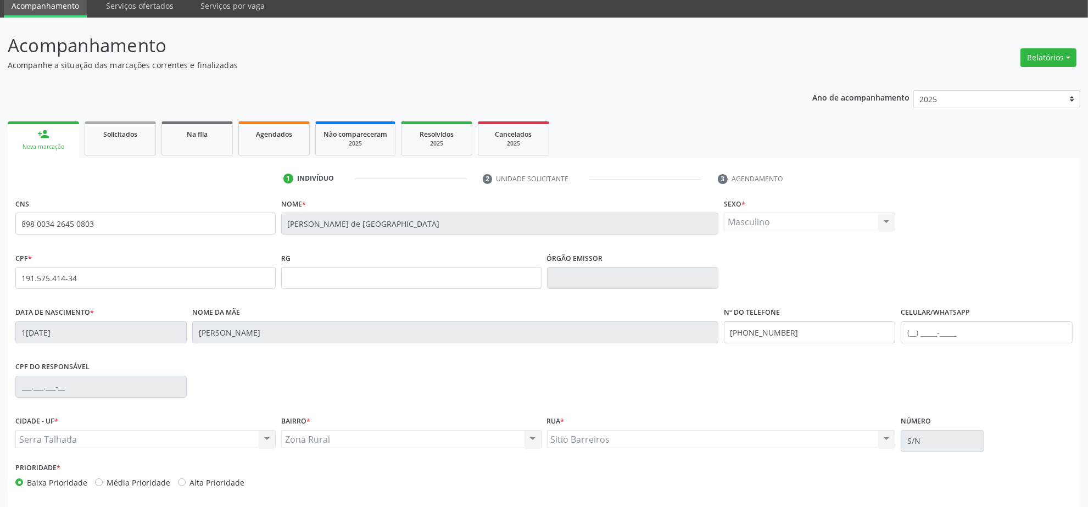
scroll to position [88, 0]
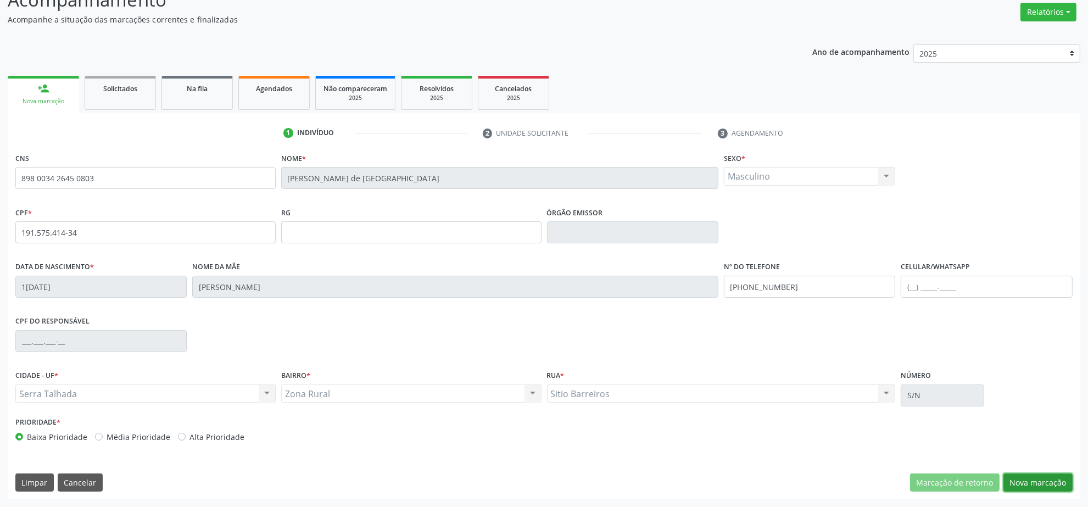
click at [1025, 477] on button "Nova marcação" at bounding box center [1038, 483] width 69 height 19
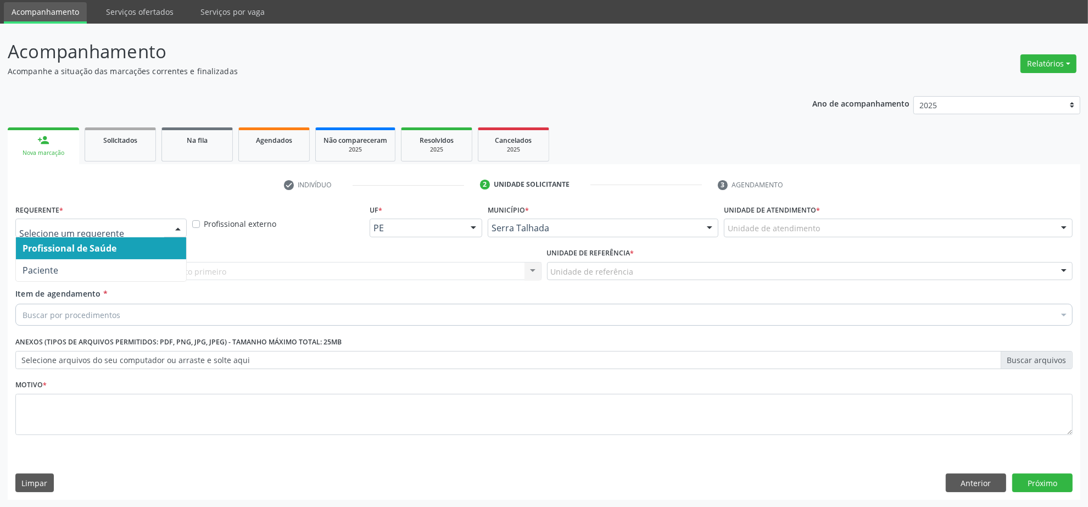
click at [174, 227] on div at bounding box center [178, 228] width 16 height 19
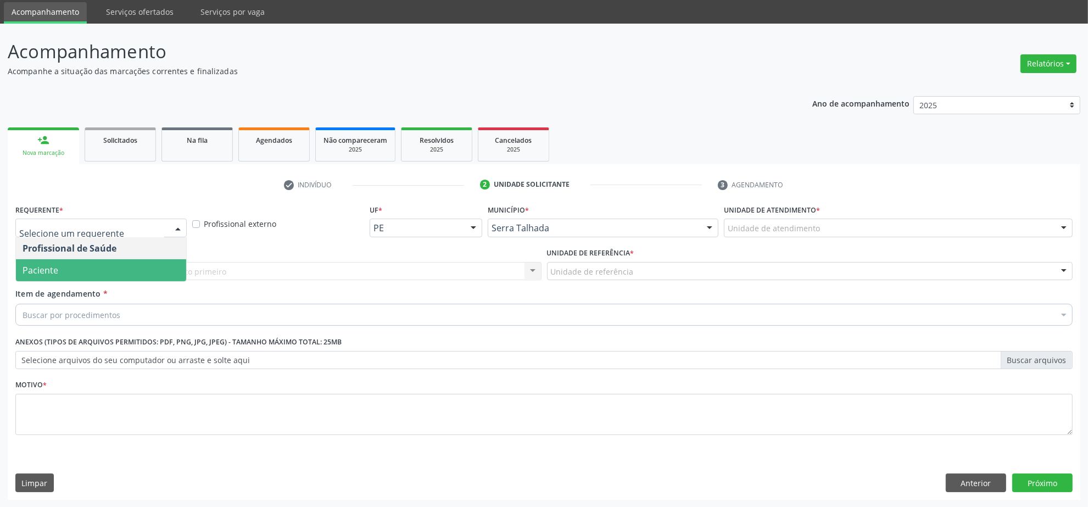
click at [137, 262] on span "Paciente" at bounding box center [101, 270] width 170 height 22
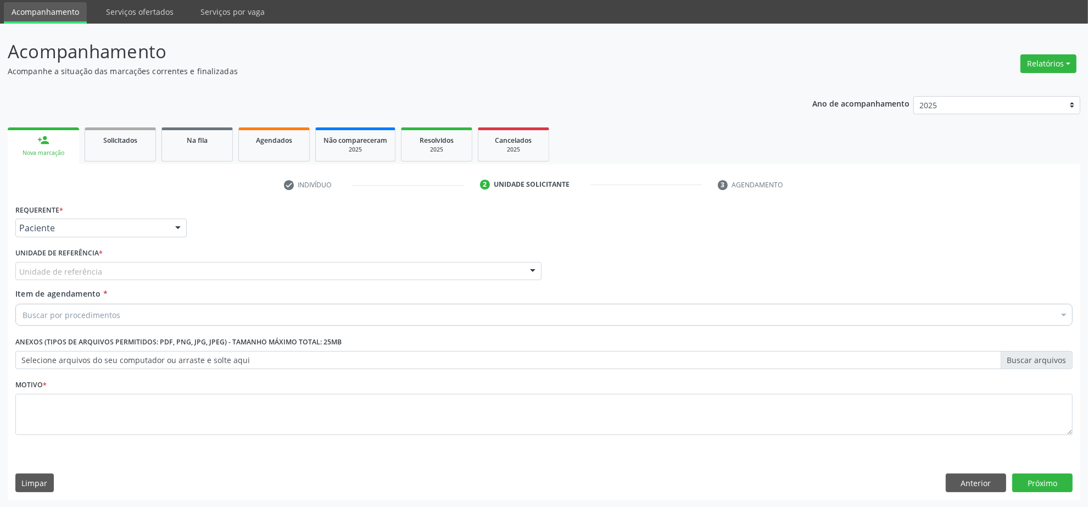
click at [135, 266] on div "Unidade de referência" at bounding box center [278, 271] width 526 height 19
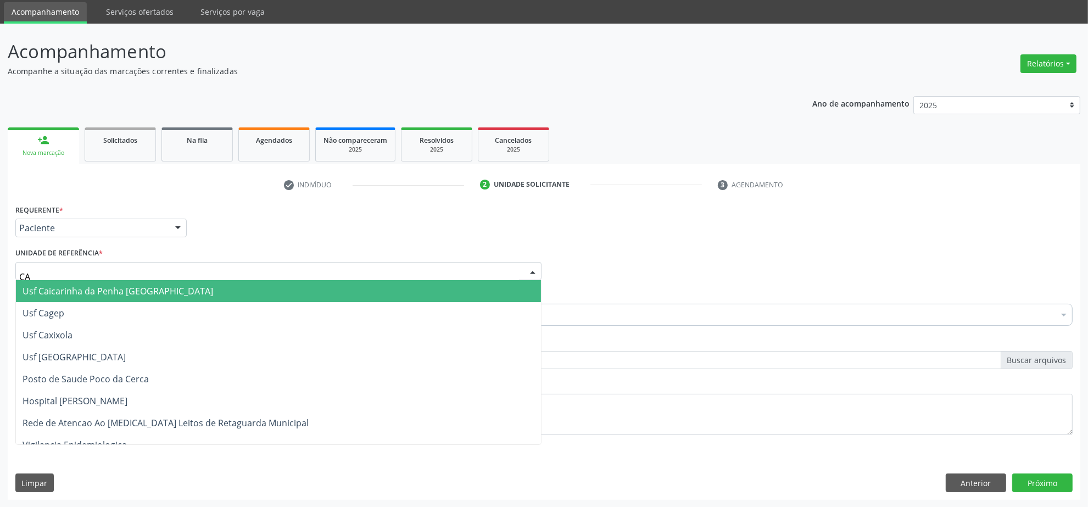
type input "CAI"
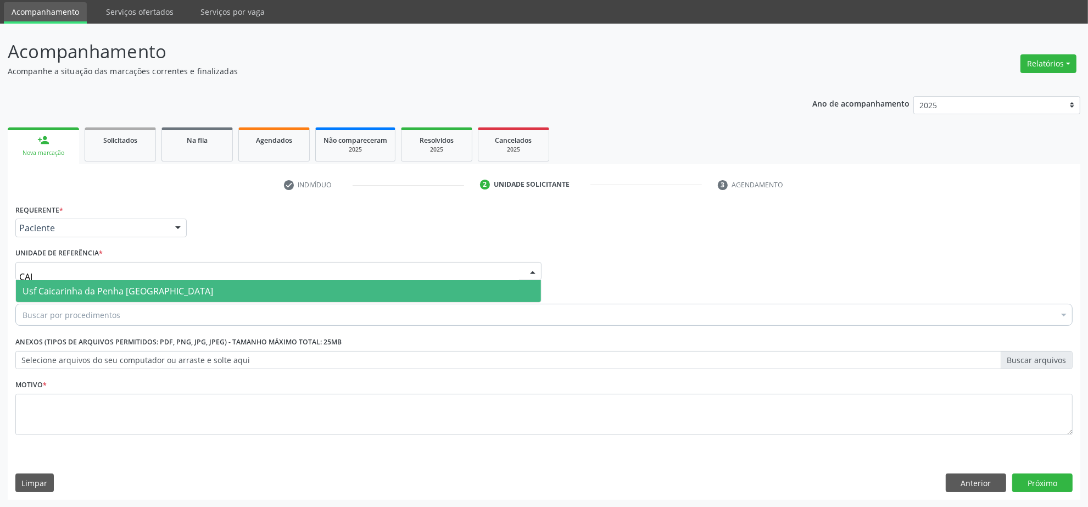
click at [125, 281] on span "Usf Caicarinha da Penha [GEOGRAPHIC_DATA]" at bounding box center [278, 291] width 525 height 22
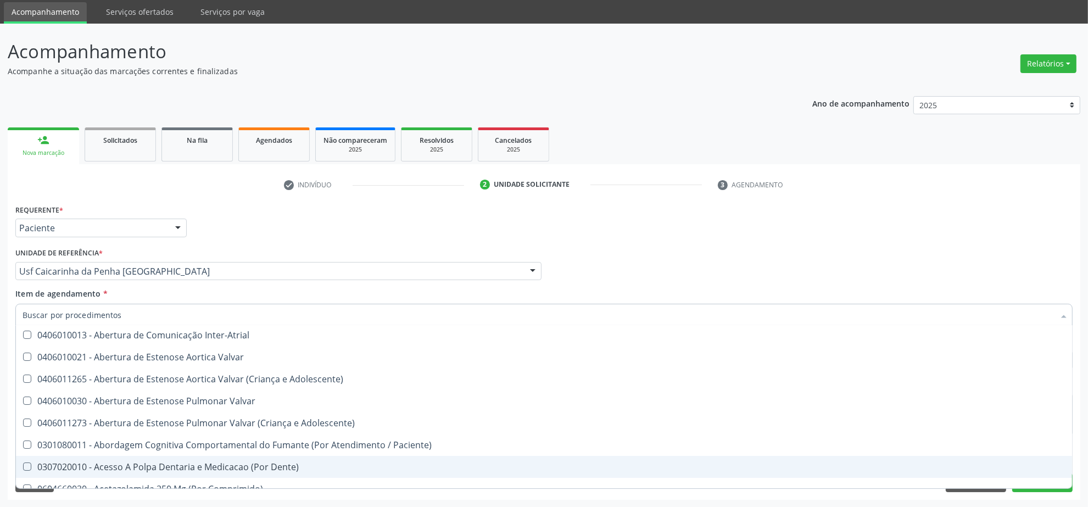
scroll to position [137, 0]
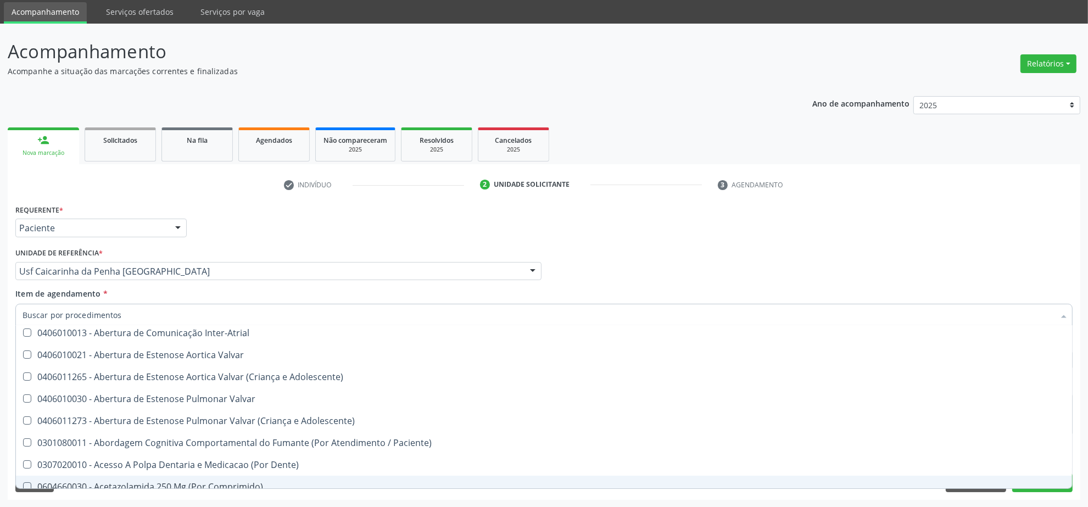
click at [956, 496] on div "Requerente * Paciente Profissional de Saúde Paciente Nenhum resultado encontrad…" at bounding box center [544, 351] width 1073 height 298
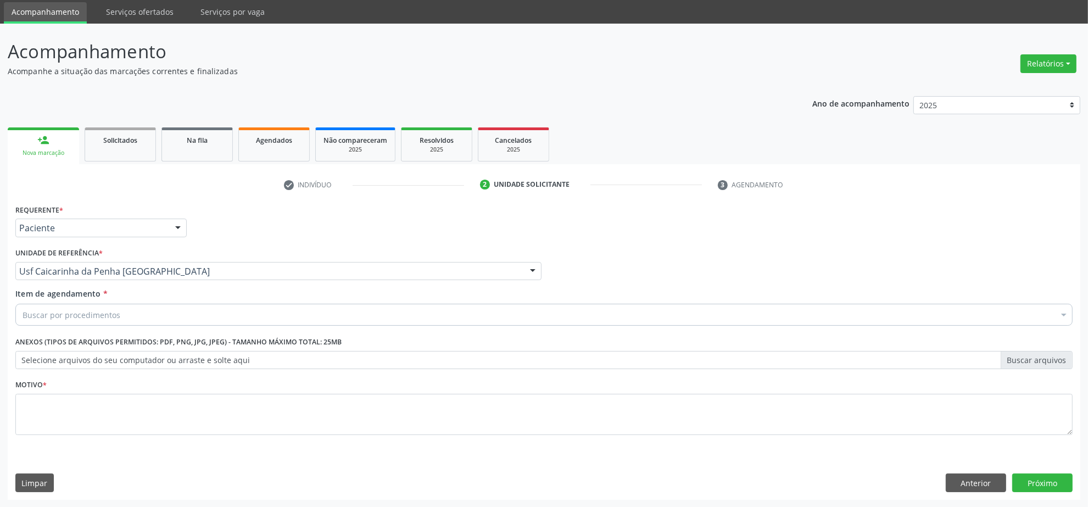
scroll to position [0, 0]
click at [957, 487] on button "Anterior" at bounding box center [976, 483] width 60 height 19
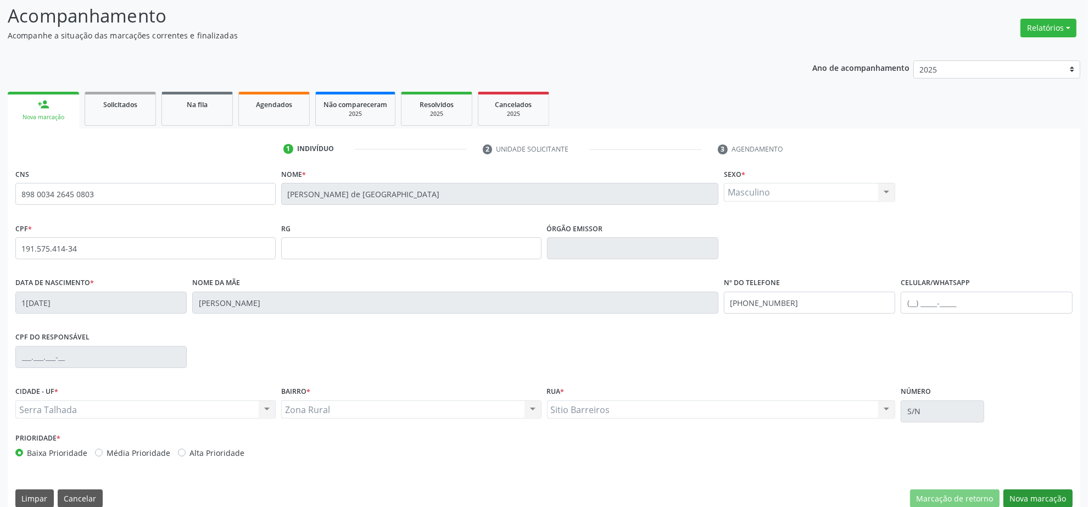
scroll to position [88, 0]
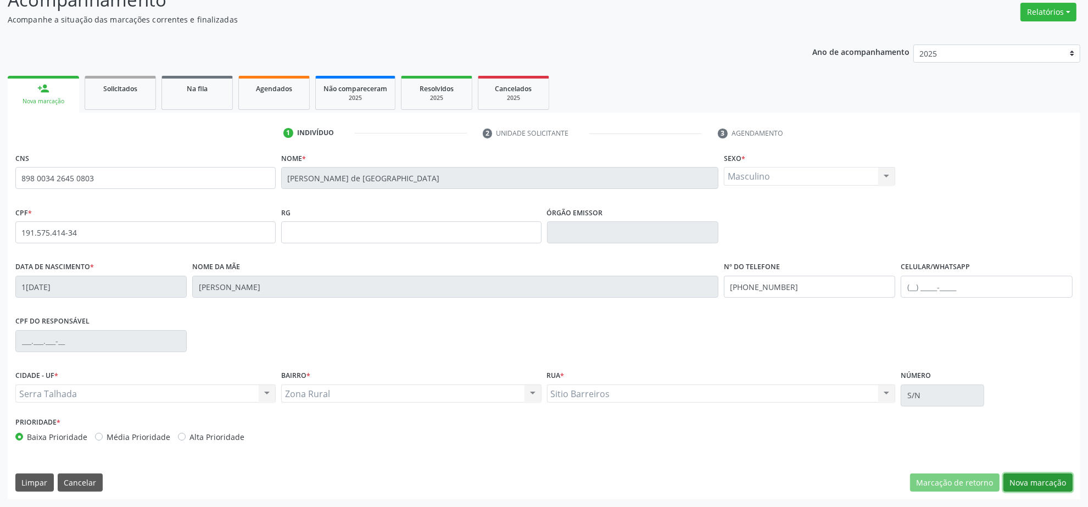
click at [1048, 484] on button "Nova marcação" at bounding box center [1038, 483] width 69 height 19
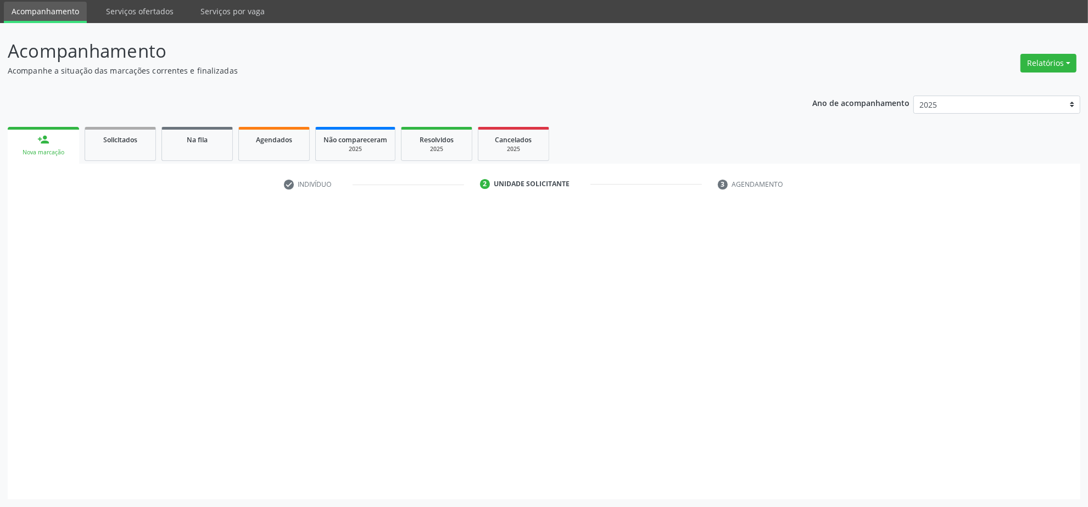
scroll to position [37, 0]
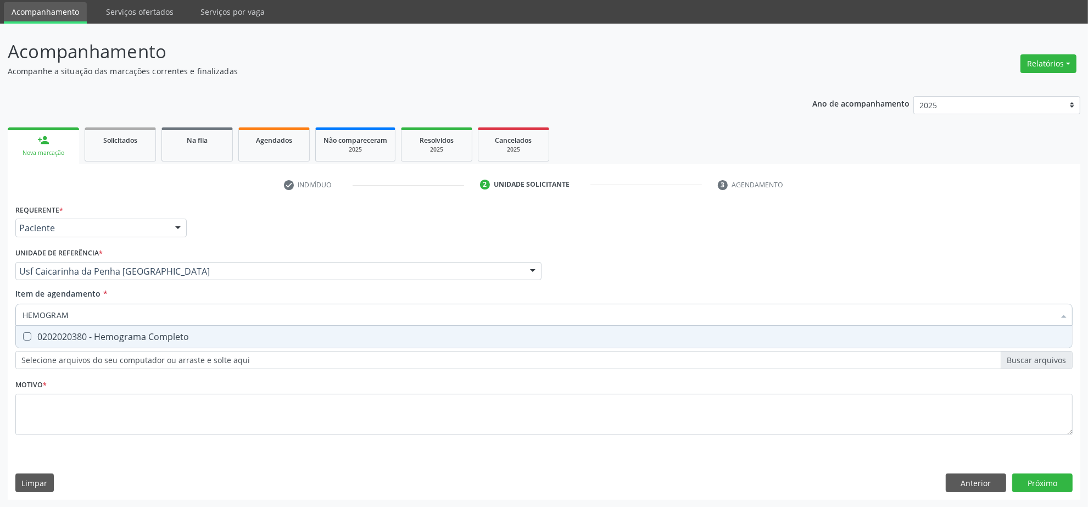
type input "HEMOGRAMA"
click at [109, 336] on div "0202020380 - Hemograma Completo" at bounding box center [544, 336] width 1043 height 9
checkbox Completo "true"
drag, startPoint x: 97, startPoint y: 310, endPoint x: -112, endPoint y: 313, distance: 208.8
click at [0, 313] on html "Central de Marcação notifications Isadora Nunes Bezerra Pulça Operador de regul…" at bounding box center [544, 216] width 1088 height 507
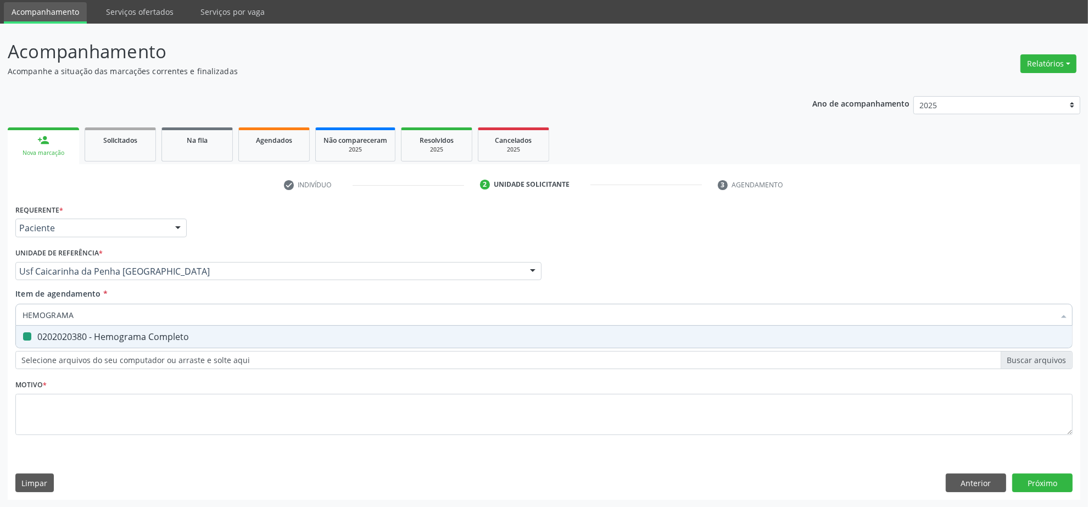
type input "G"
checkbox Completo "false"
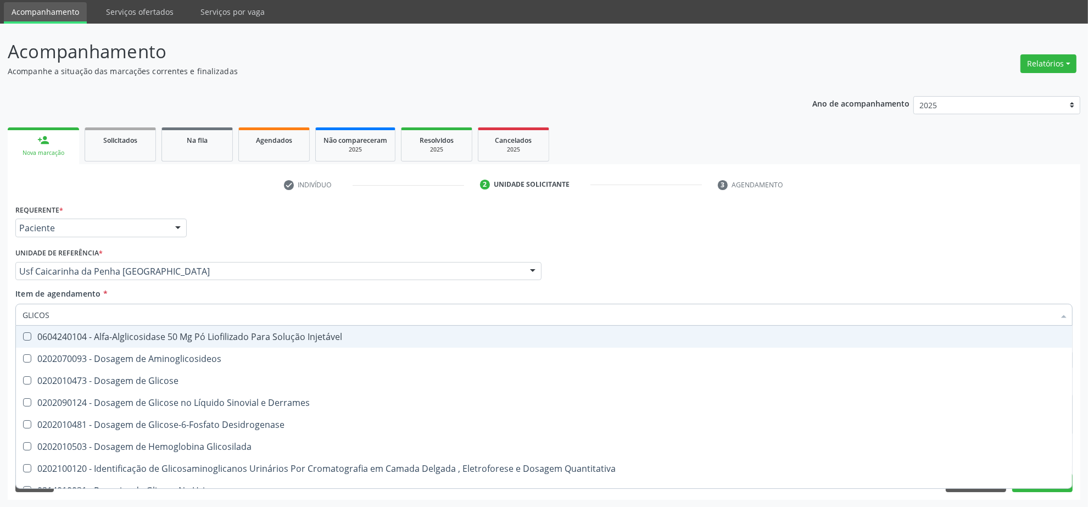
type input "GLICOSE"
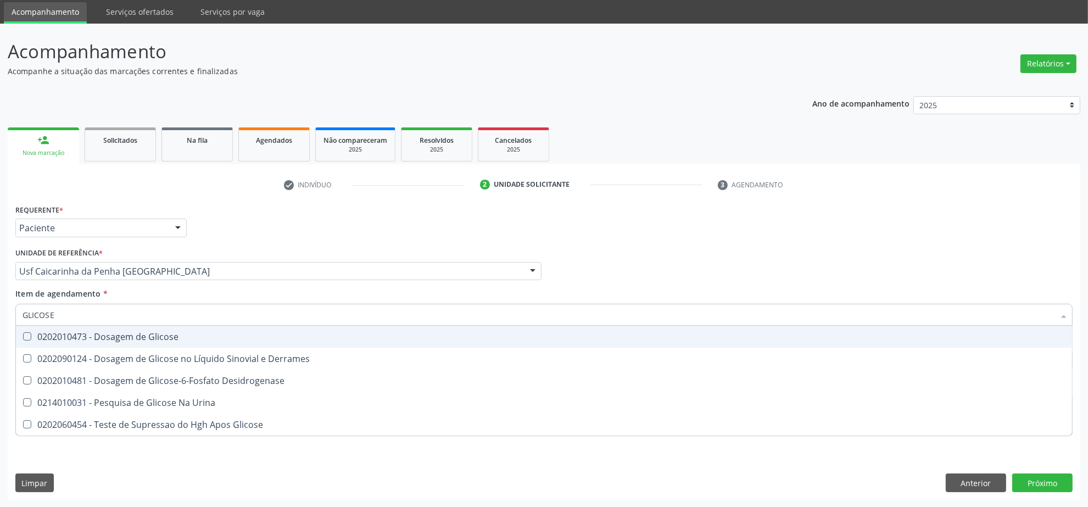
click at [77, 332] on div "0202010473 - Dosagem de Glicose" at bounding box center [544, 336] width 1043 height 9
checkbox Glicose "true"
drag, startPoint x: 57, startPoint y: 314, endPoint x: -63, endPoint y: 311, distance: 119.2
click at [0, 311] on html "Central de Marcação notifications Isadora Nunes Bezerra Pulça Operador de regul…" at bounding box center [544, 216] width 1088 height 507
type input "UR"
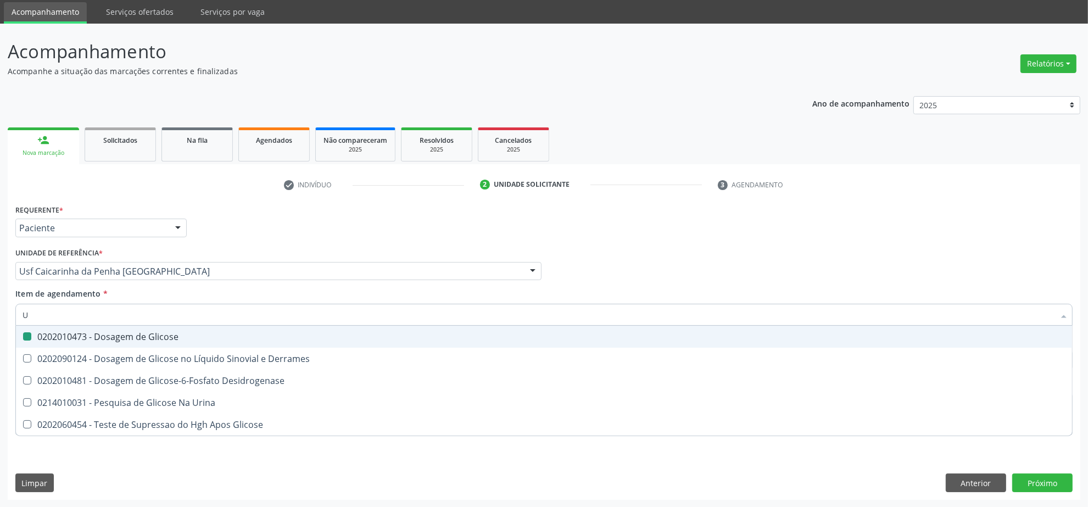
checkbox Glicose "false"
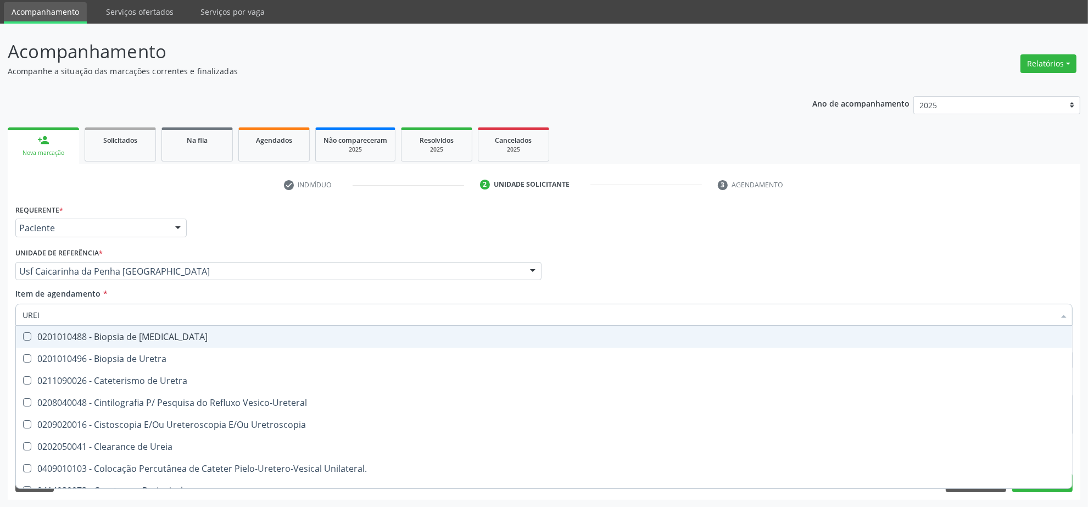
type input "UREIA"
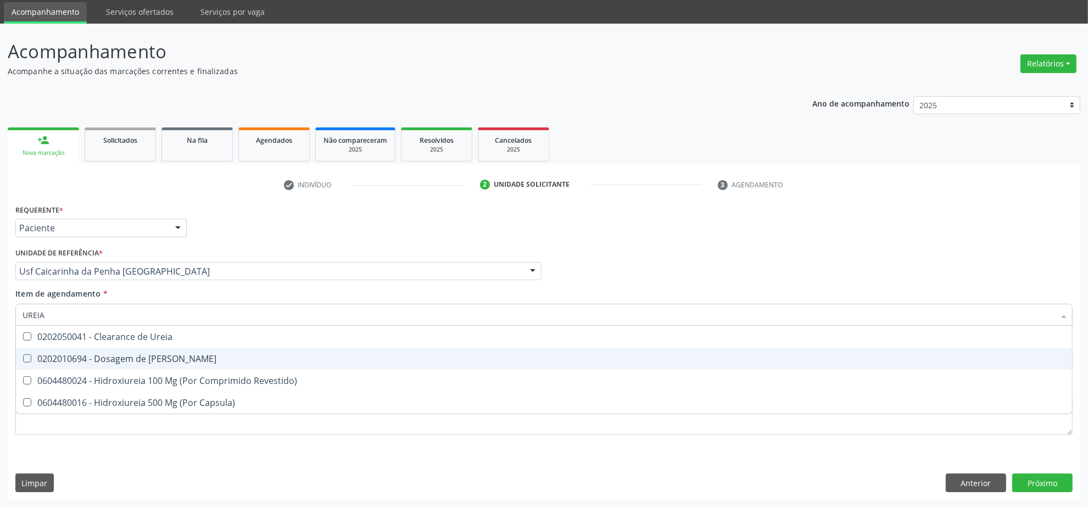
click at [138, 358] on div "0202010694 - Dosagem de [PERSON_NAME]" at bounding box center [544, 358] width 1043 height 9
checkbox Ureia "true"
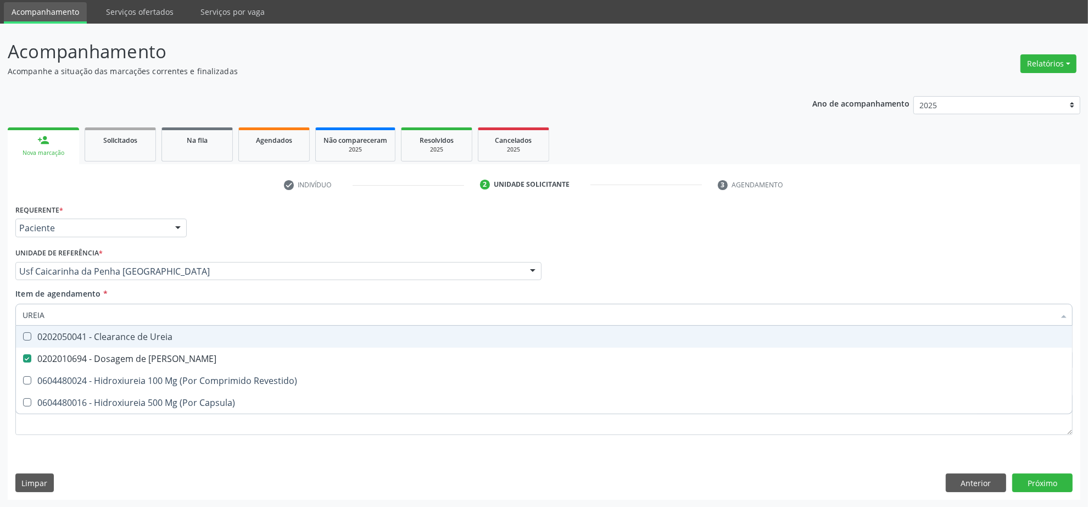
drag, startPoint x: 82, startPoint y: 311, endPoint x: -11, endPoint y: 312, distance: 93.4
click at [0, 312] on html "Central de Marcação notifications Isadora Nunes Bezerra Pulça Operador de regul…" at bounding box center [544, 216] width 1088 height 507
type input "COLE"
checkbox Ureia "false"
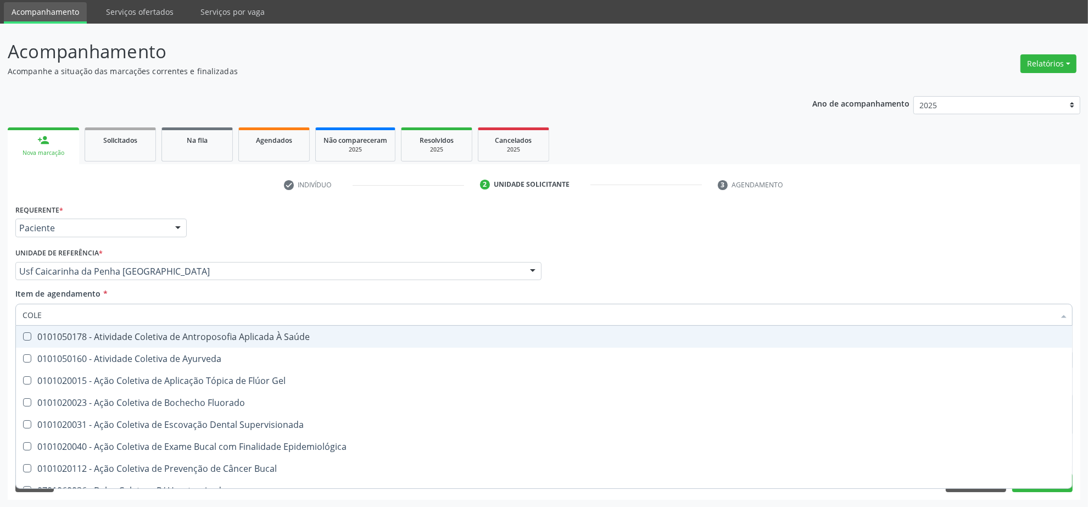
type input "COLES"
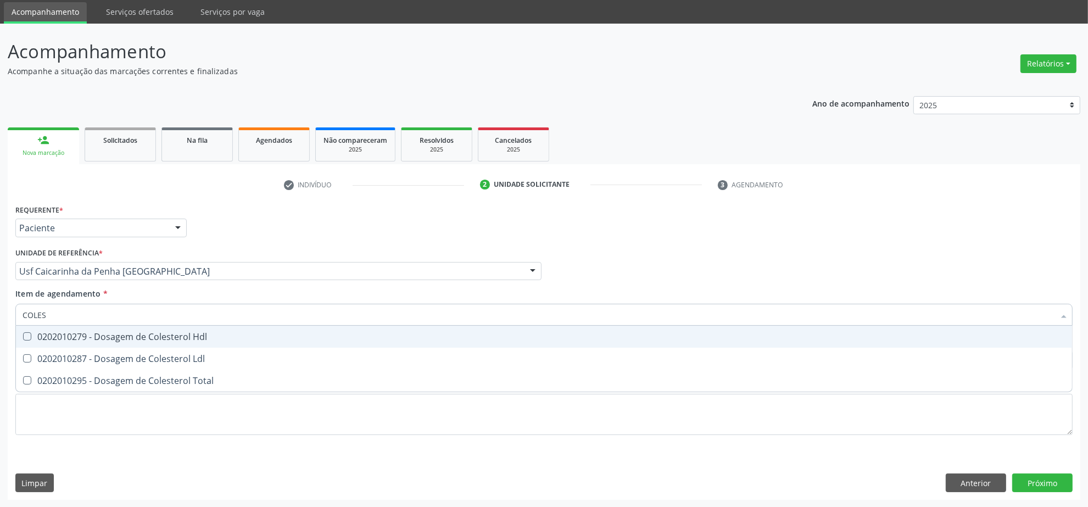
click at [76, 341] on div "0202010279 - Dosagem de Colesterol Hdl" at bounding box center [544, 336] width 1043 height 9
checkbox Hdl "true"
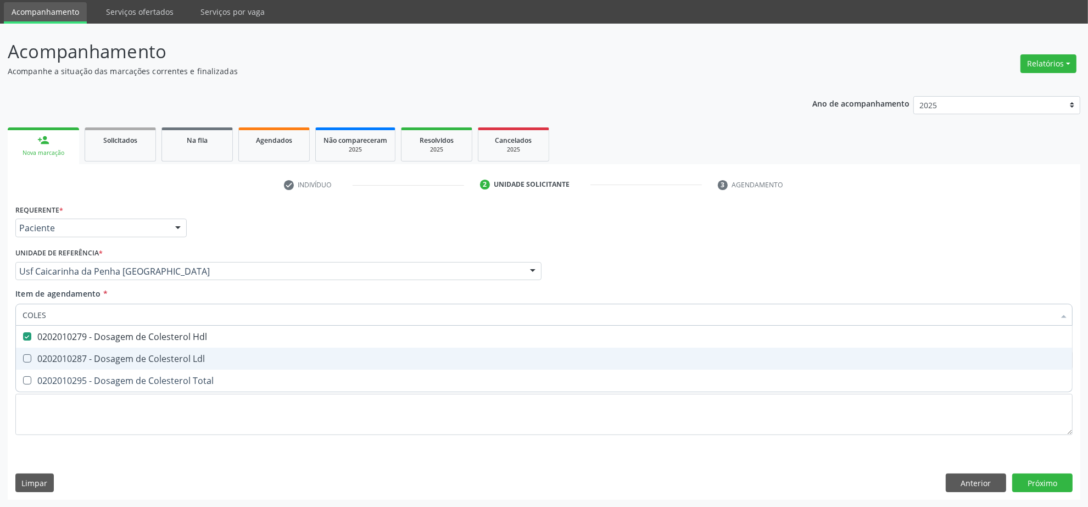
drag, startPoint x: 71, startPoint y: 354, endPoint x: 67, endPoint y: 369, distance: 15.5
click at [70, 357] on div "0202010287 - Dosagem de Colesterol Ldl" at bounding box center [544, 358] width 1043 height 9
checkbox Ldl "true"
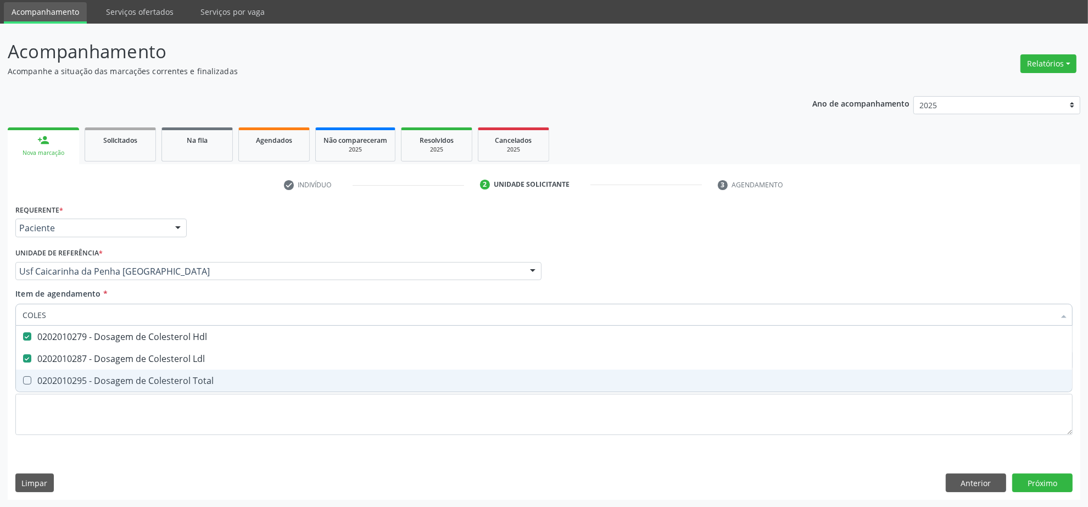
click at [63, 381] on div "0202010295 - Dosagem de Colesterol Total" at bounding box center [544, 380] width 1043 height 9
checkbox Total "true"
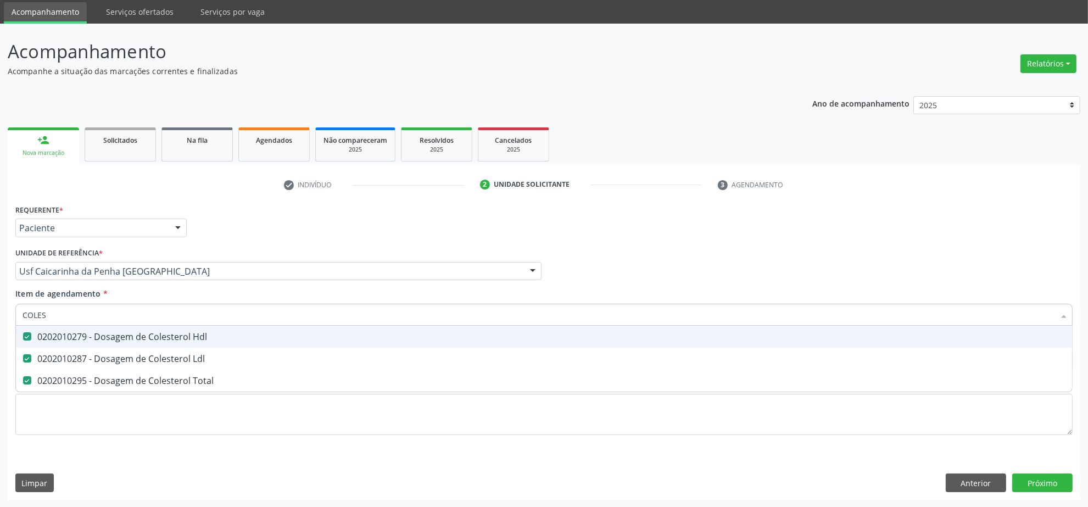
drag, startPoint x: 62, startPoint y: 316, endPoint x: -77, endPoint y: 315, distance: 138.4
click at [0, 315] on html "Central de Marcação notifications Isadora Nunes Bezerra Pulça Operador de regul…" at bounding box center [544, 216] width 1088 height 507
type input "C"
checkbox Hdl "false"
checkbox Ldl "false"
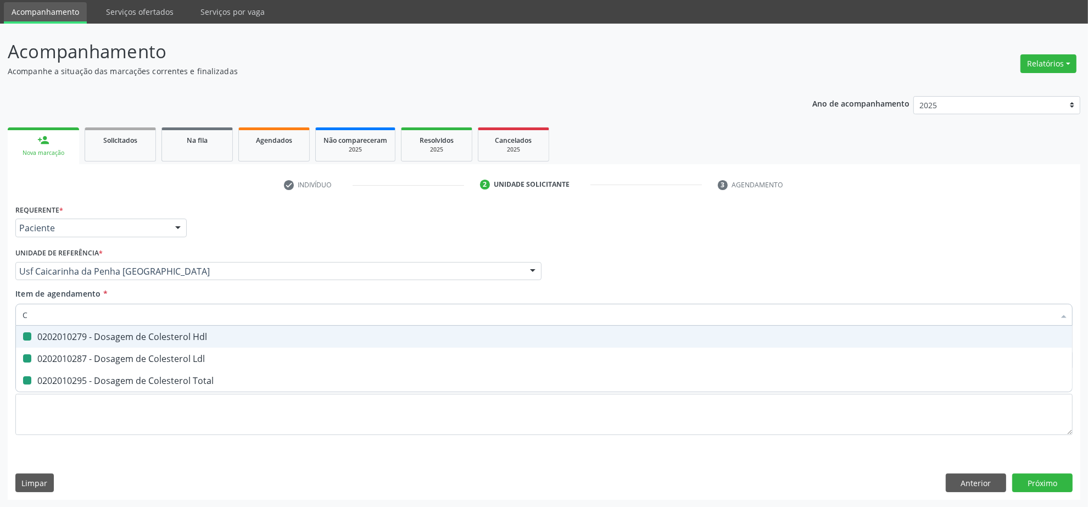
checkbox Total "false"
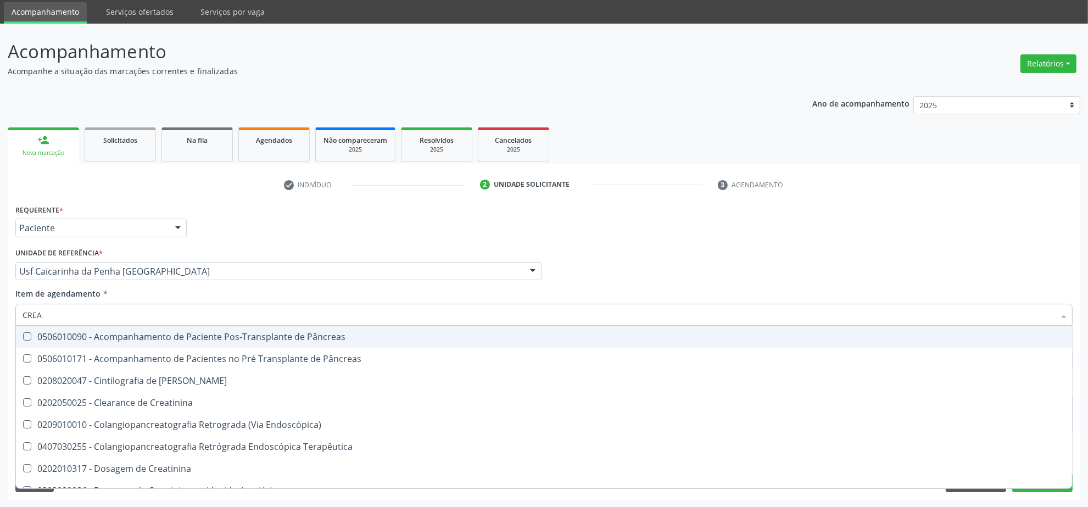
type input "CREAT"
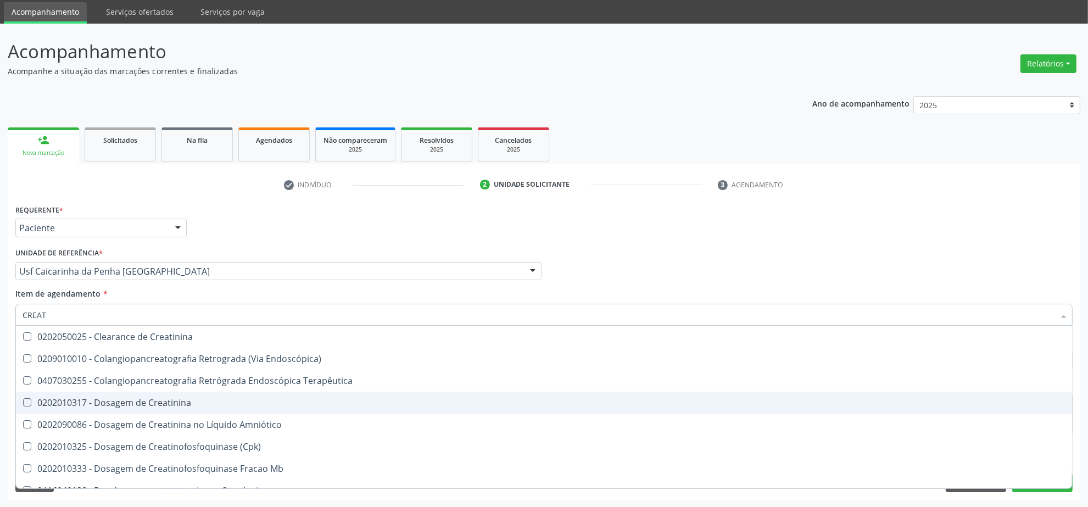
click at [161, 393] on span "0202010317 - Dosagem de Creatinina" at bounding box center [544, 403] width 1056 height 22
checkbox Creatinina "true"
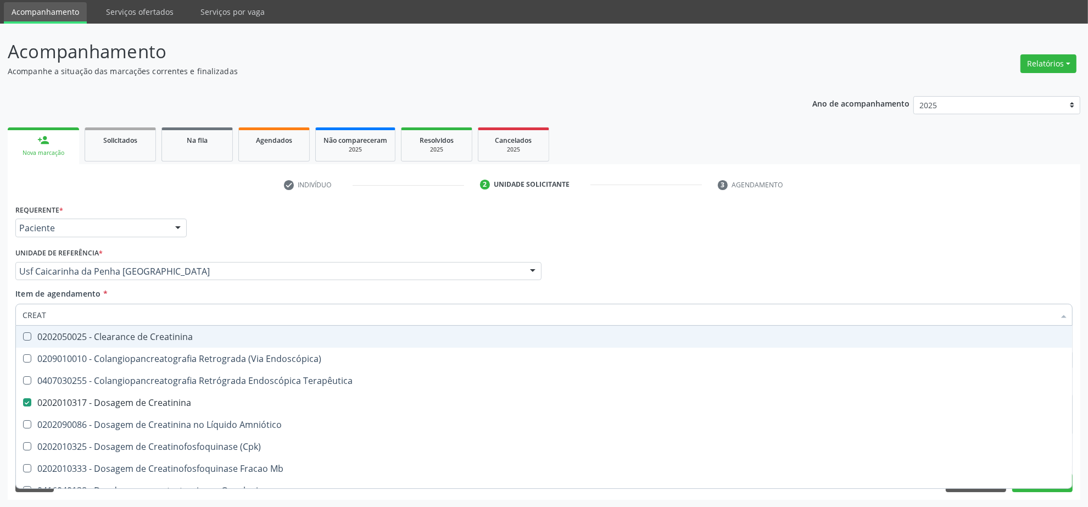
click at [0, 321] on html "Central de Marcação notifications Isadora Nunes Bezerra Pulça Operador de regul…" at bounding box center [544, 216] width 1088 height 507
type input "URI"
checkbox Creatinina "false"
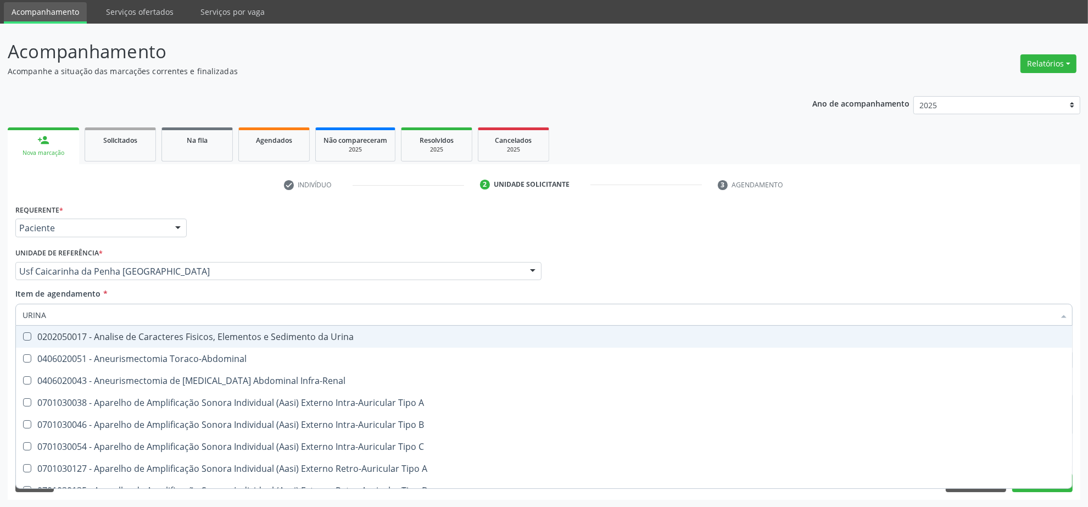
type input "URINA"
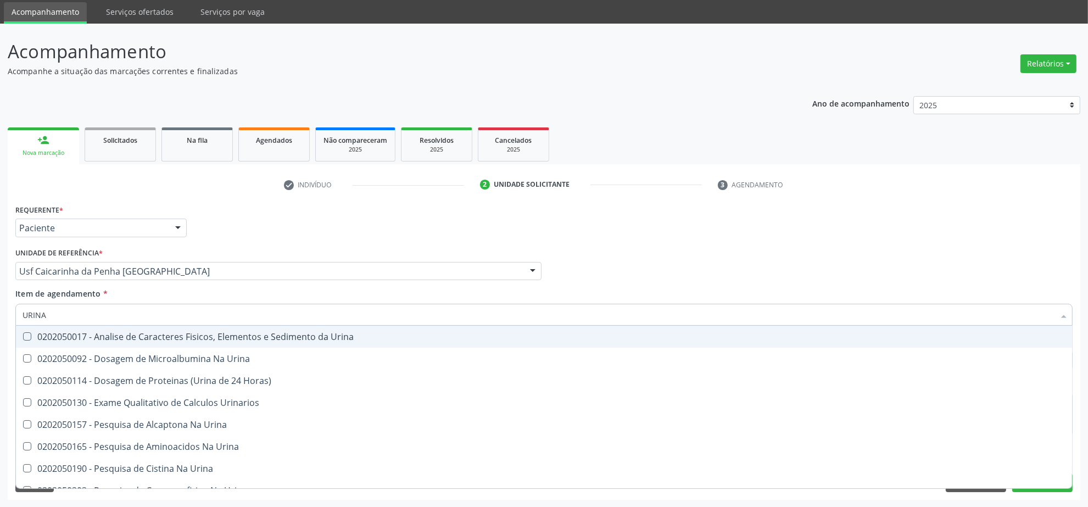
click at [32, 337] on div "0202050017 - Analise de Caracteres Fisicos, Elementos e Sedimento da Urina" at bounding box center [544, 336] width 1043 height 9
checkbox Urina "true"
drag, startPoint x: 70, startPoint y: 325, endPoint x: -48, endPoint y: 316, distance: 119.0
click at [0, 316] on html "Central de Marcação notifications Isadora Nunes Bezerra Pulça Operador de regul…" at bounding box center [544, 216] width 1088 height 507
click at [50, 310] on input "URINA" at bounding box center [539, 315] width 1032 height 22
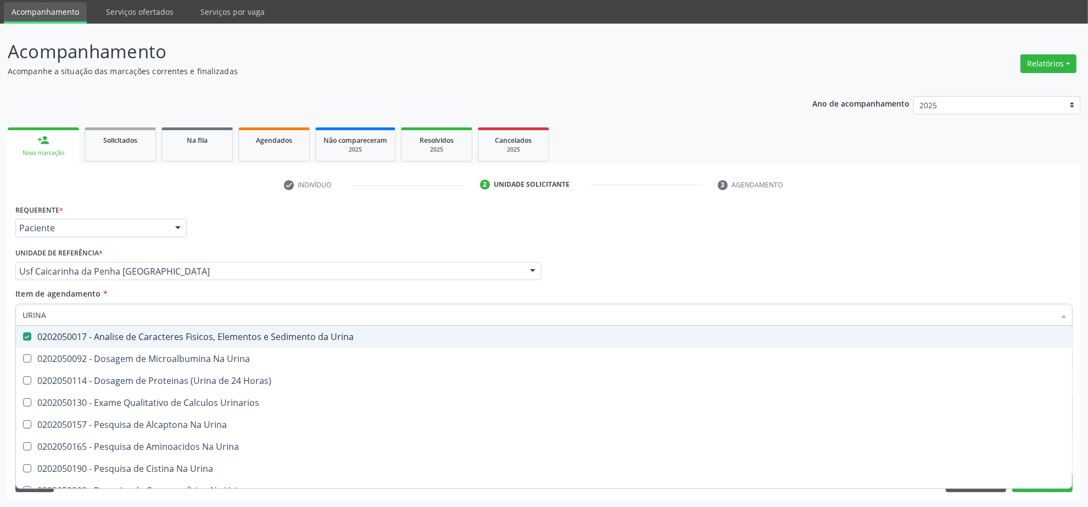
click at [50, 310] on input "URINA" at bounding box center [539, 315] width 1032 height 22
type input "TRIG"
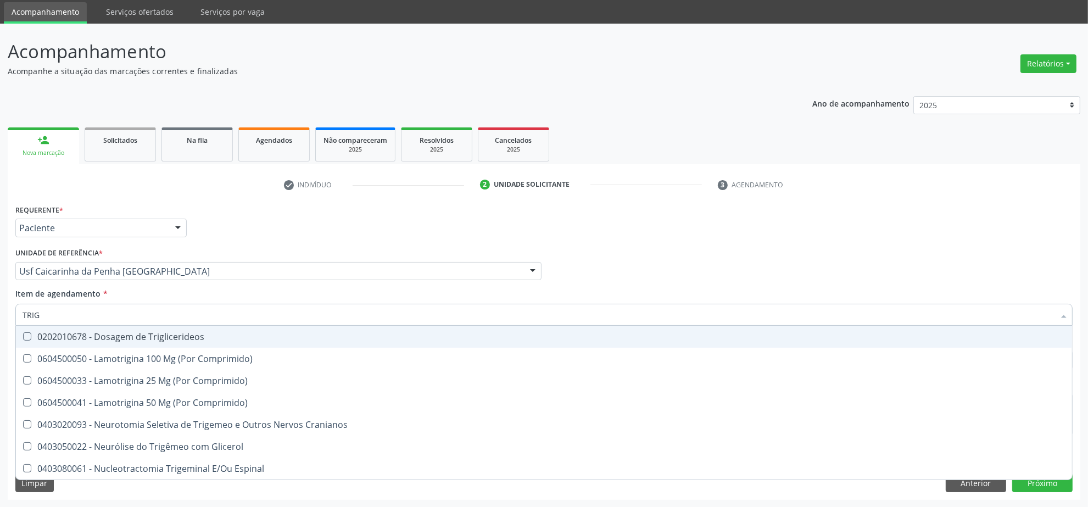
click at [73, 339] on div "0202010678 - Dosagem de Triglicerideos" at bounding box center [544, 336] width 1043 height 9
checkbox Triglicerideos "true"
drag, startPoint x: 70, startPoint y: 317, endPoint x: -7, endPoint y: 316, distance: 76.9
click at [0, 316] on html "Central de Marcação notifications Isadora Nunes Bezerra Pulça Operador de regul…" at bounding box center [544, 216] width 1088 height 507
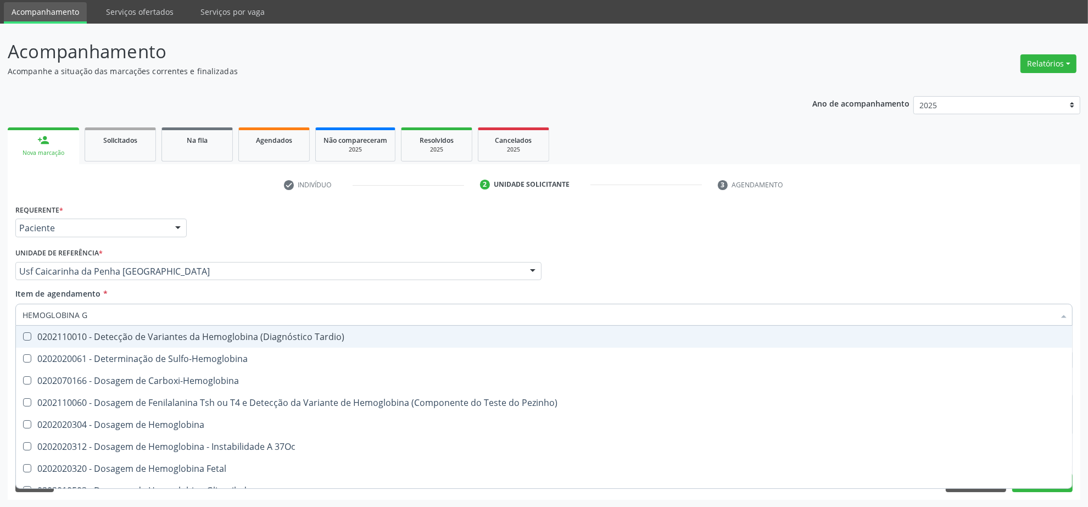
type input "HEMOGLOBINA G"
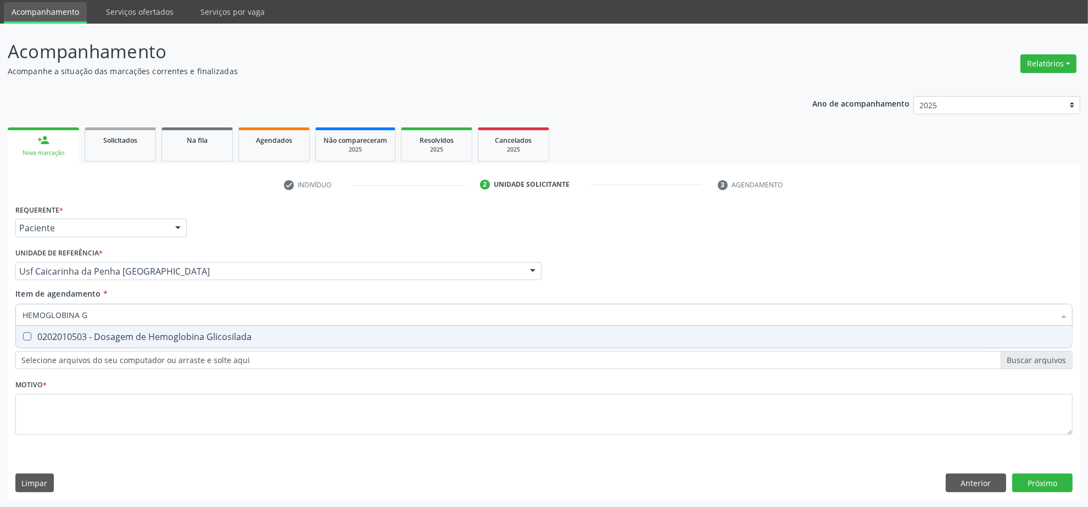
click at [63, 339] on div "0202010503 - Dosagem de Hemoglobina Glicosilada" at bounding box center [544, 336] width 1043 height 9
checkbox Glicosilada "true"
drag, startPoint x: 101, startPoint y: 311, endPoint x: -101, endPoint y: 303, distance: 201.8
click at [0, 303] on html "Central de Marcação notifications Isadora Nunes Bezerra Pulça Operador de regul…" at bounding box center [544, 216] width 1088 height 507
type input "BI"
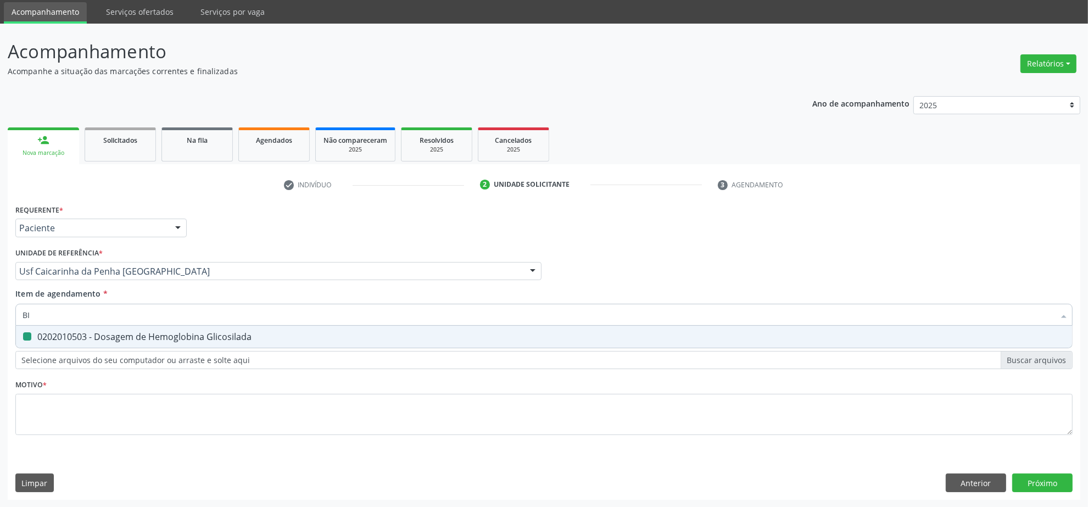
checkbox Glicosilada "false"
type input "BILIRRU"
click at [73, 339] on div "0202010201 - Dosagem de Bilirrubina Total e Fracoes" at bounding box center [544, 336] width 1043 height 9
checkbox Fracoes "true"
click at [0, 300] on html "Central de Marcação notifications Isadora Nunes Bezerra Pulça Operador de regul…" at bounding box center [544, 216] width 1088 height 507
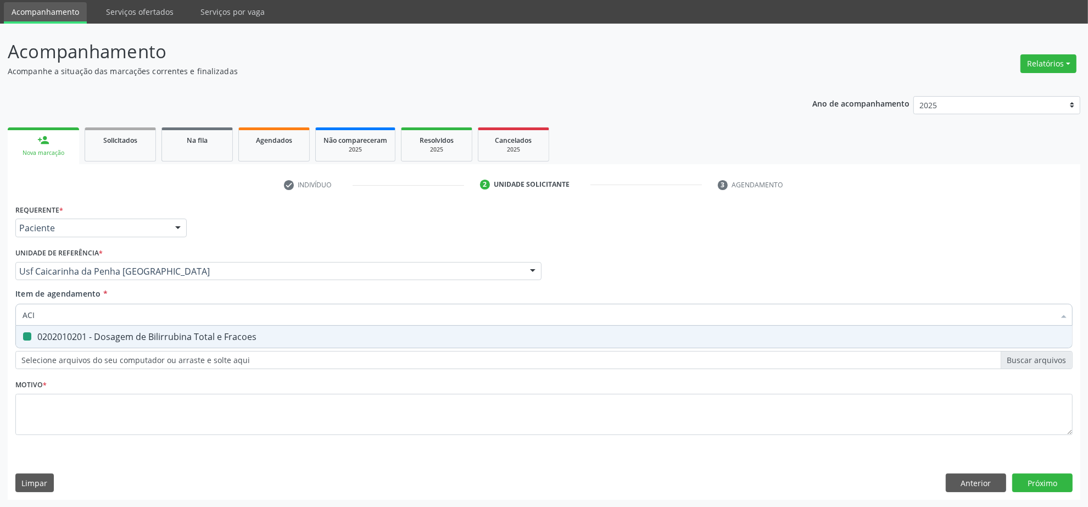
type input "ACID"
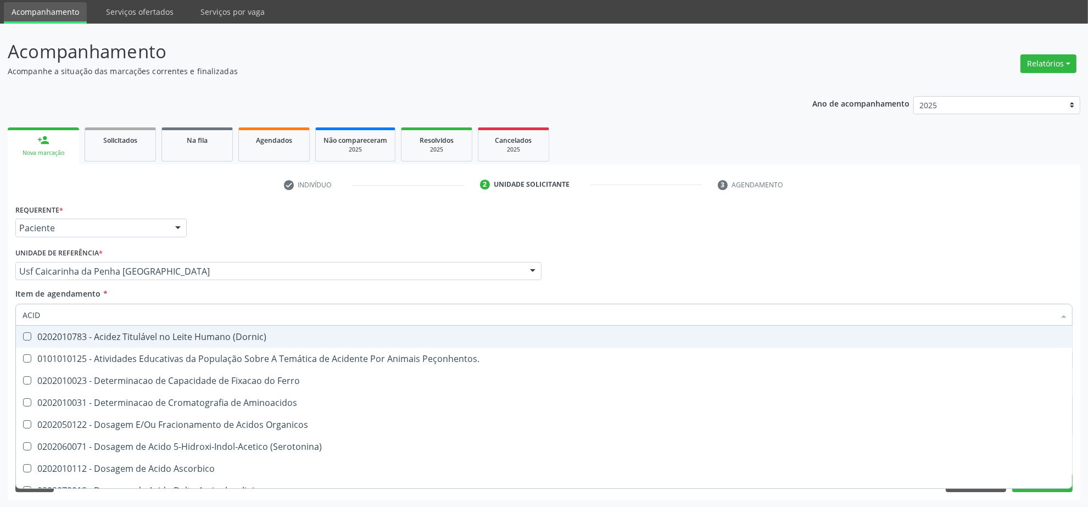
checkbox \(Dornic\) "false"
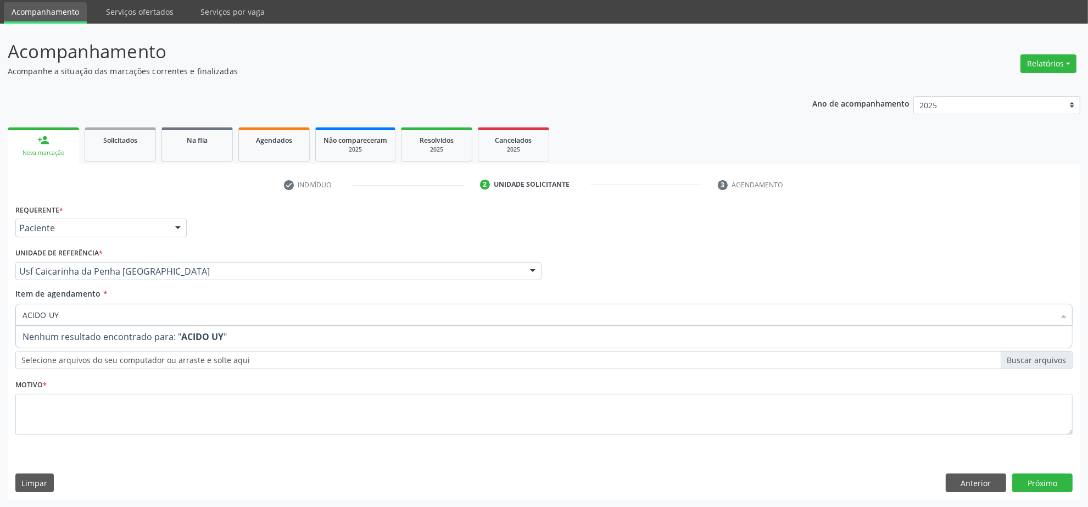
type input "ACIDO U"
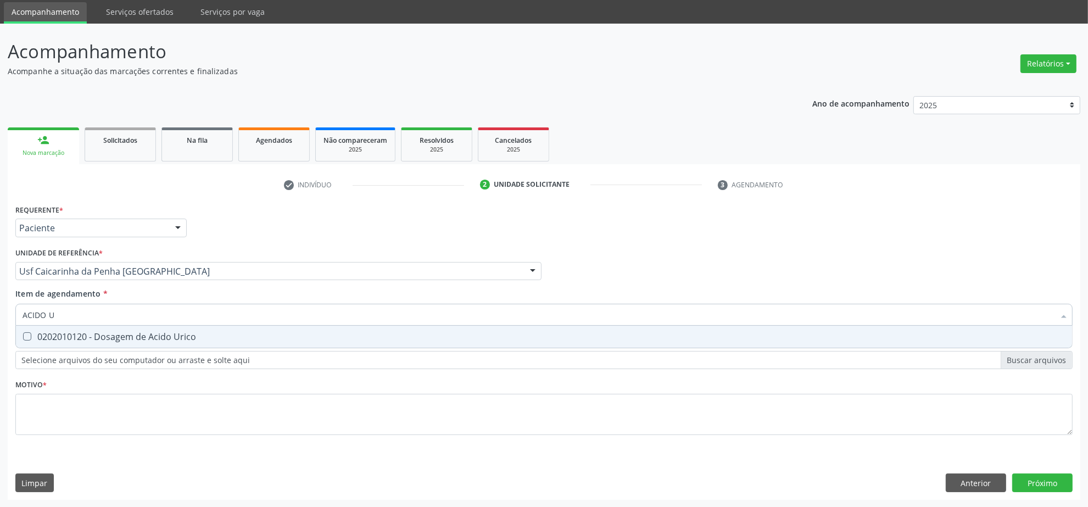
click at [90, 337] on div "0202010120 - Dosagem de Acido Urico" at bounding box center [544, 336] width 1043 height 9
checkbox Urico "true"
drag, startPoint x: 59, startPoint y: 311, endPoint x: -109, endPoint y: 312, distance: 168.1
click at [0, 312] on html "Central de Marcação notifications Isadora Nunes Bezerra Pulça Operador de regul…" at bounding box center [544, 216] width 1088 height 507
type input "TG"
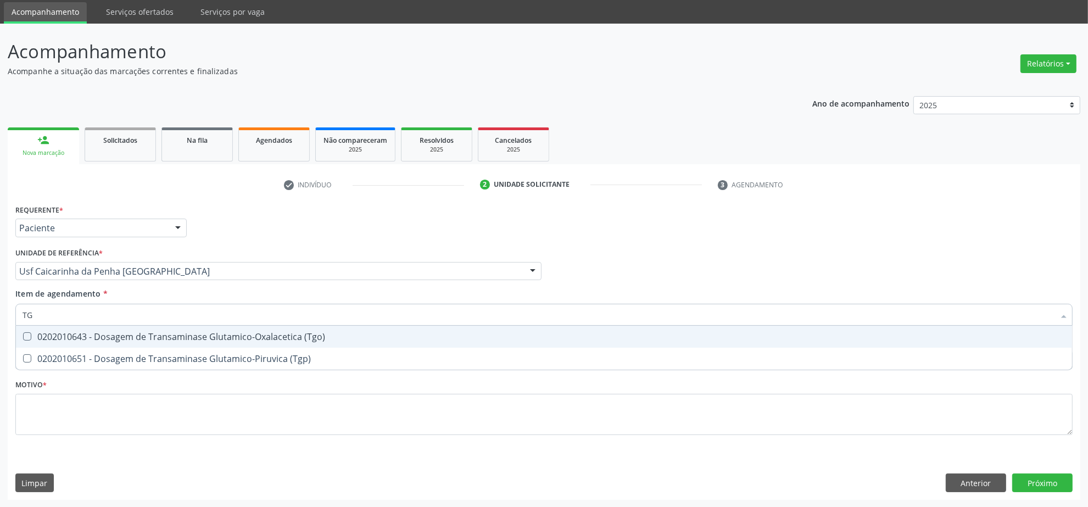
click at [83, 338] on div "0202010643 - Dosagem de Transaminase Glutamico-Oxalacetica (Tgo)" at bounding box center [544, 336] width 1043 height 9
checkbox \(Tgo\) "true"
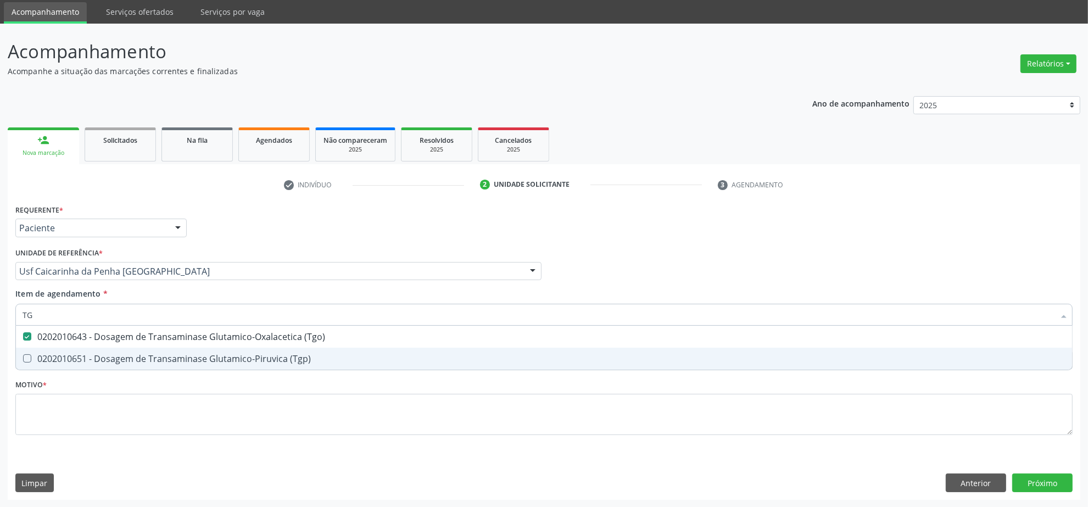
click at [77, 358] on div "0202010651 - Dosagem de Transaminase Glutamico-Piruvica (Tgp)" at bounding box center [544, 358] width 1043 height 9
checkbox \(Tgp\) "true"
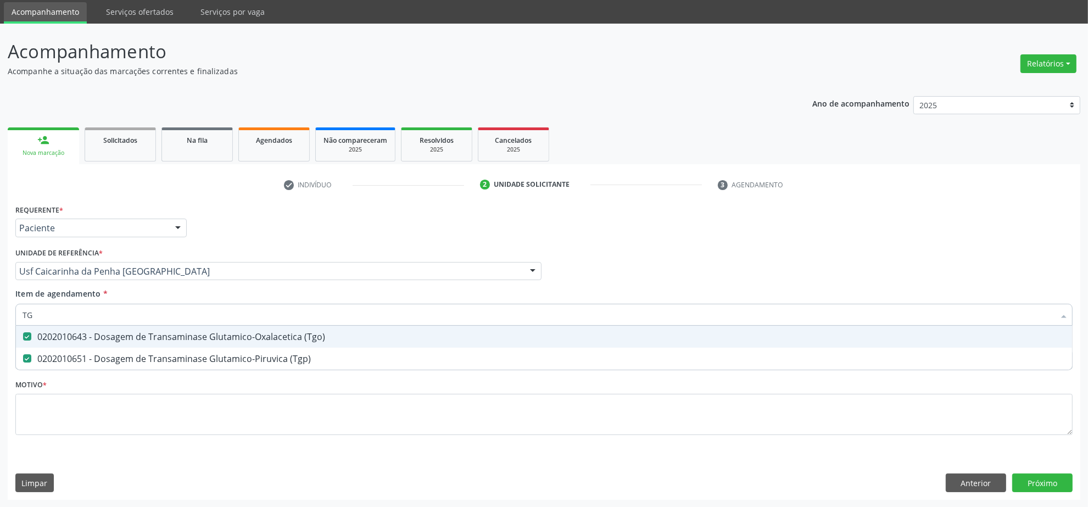
drag, startPoint x: 75, startPoint y: 314, endPoint x: 4, endPoint y: 312, distance: 70.3
click at [4, 312] on div "Acompanhamento Acompanhe a situação das marcações correntes e finalizadas Relat…" at bounding box center [544, 266] width 1088 height 484
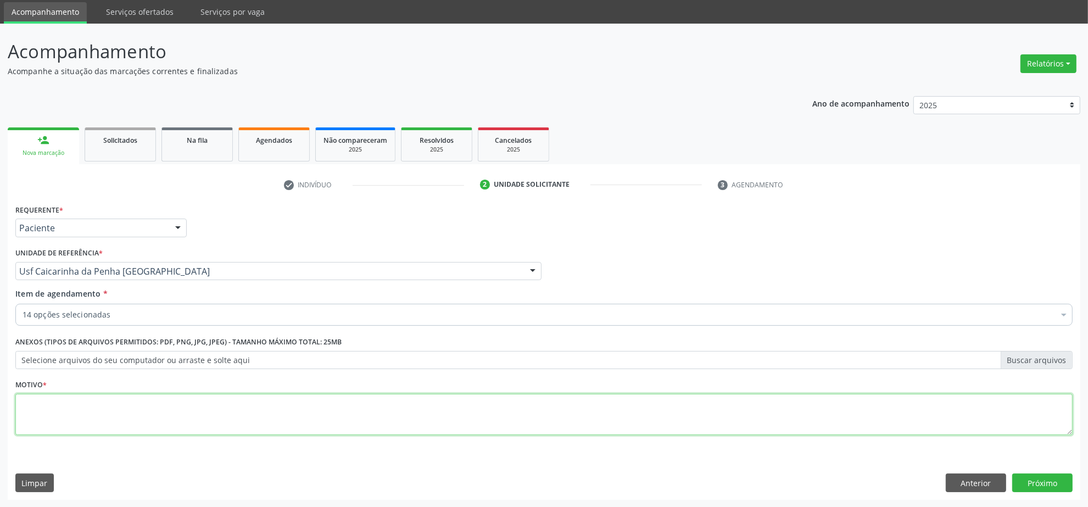
click at [97, 412] on textarea at bounding box center [543, 415] width 1057 height 42
type textarea "."
click at [1037, 477] on button "Próximo" at bounding box center [1042, 483] width 60 height 19
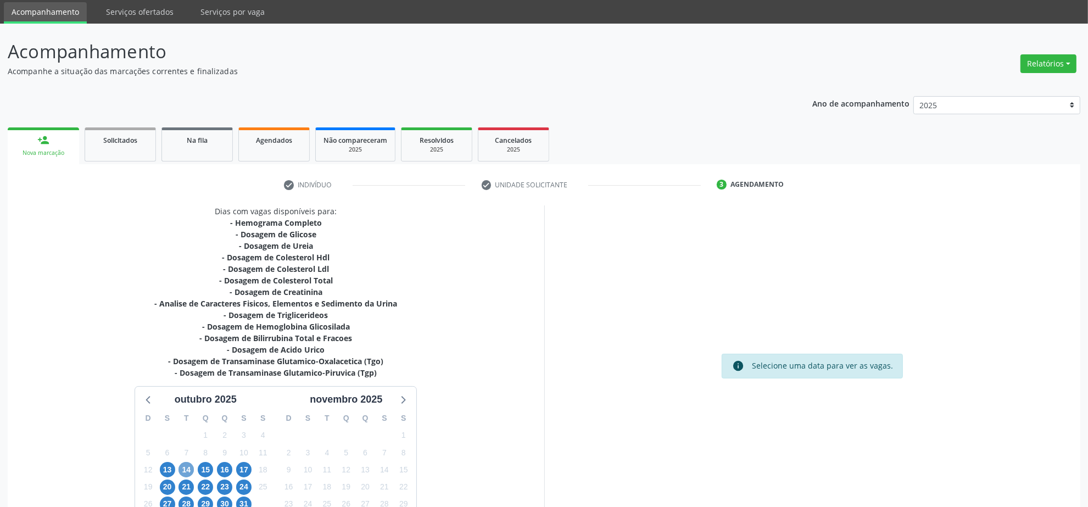
click at [184, 472] on span "14" at bounding box center [186, 469] width 15 height 15
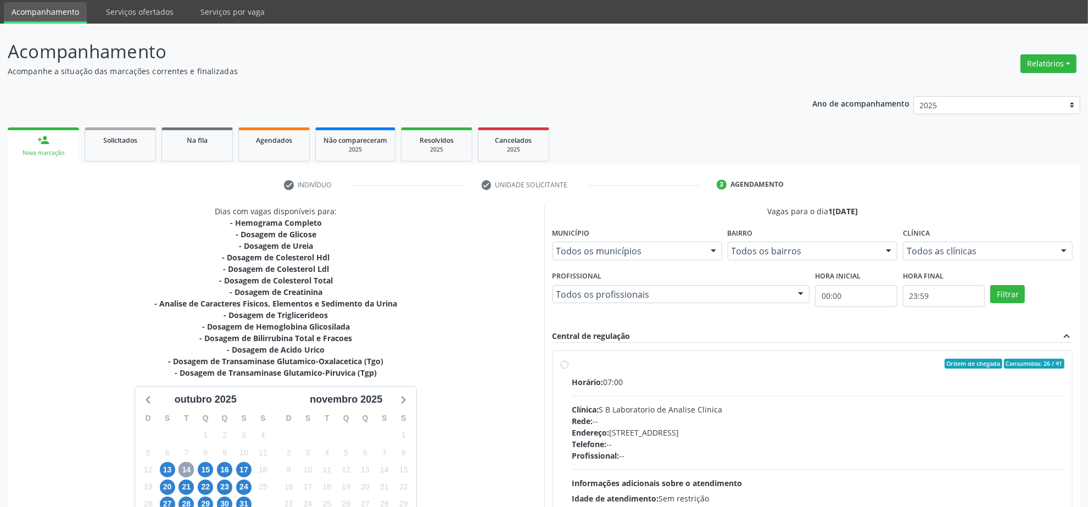
scroll to position [105, 0]
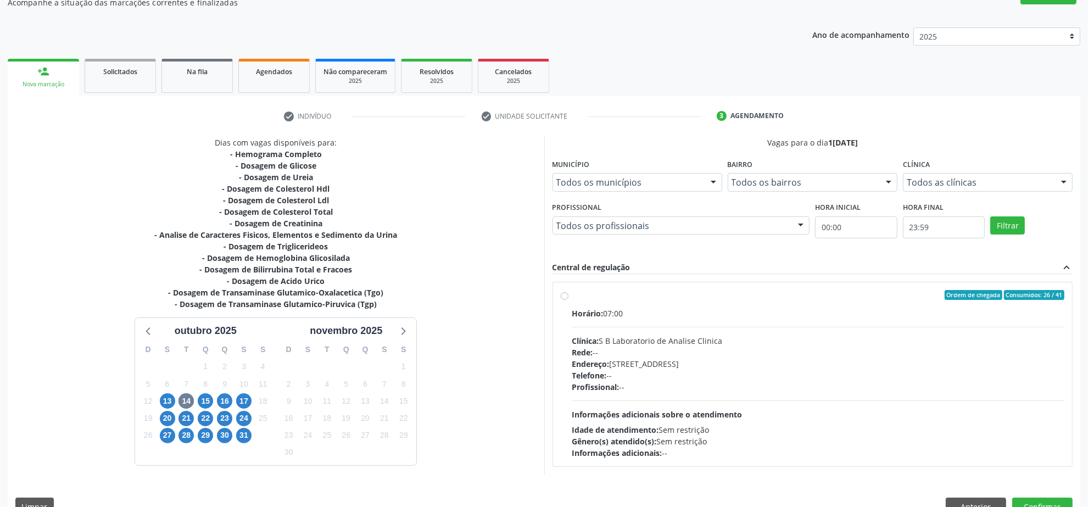
click at [717, 347] on div "Rede: --" at bounding box center [818, 353] width 493 height 12
click at [569, 300] on input "Ordem de chegada Consumidos: 26 / 41 Horário: 07:00 Clínica: S B Laboratorio de…" at bounding box center [565, 295] width 8 height 10
radio input "true"
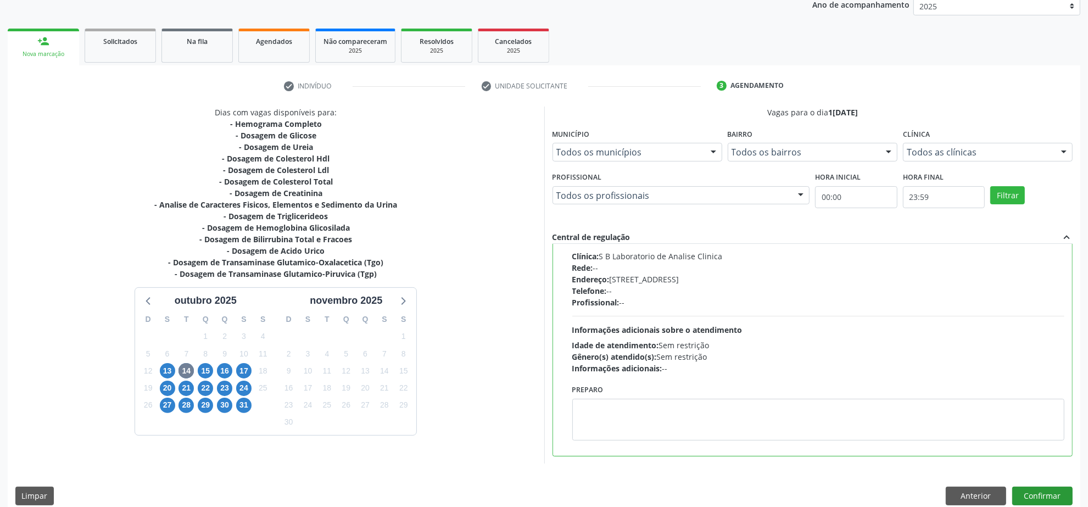
scroll to position [149, 0]
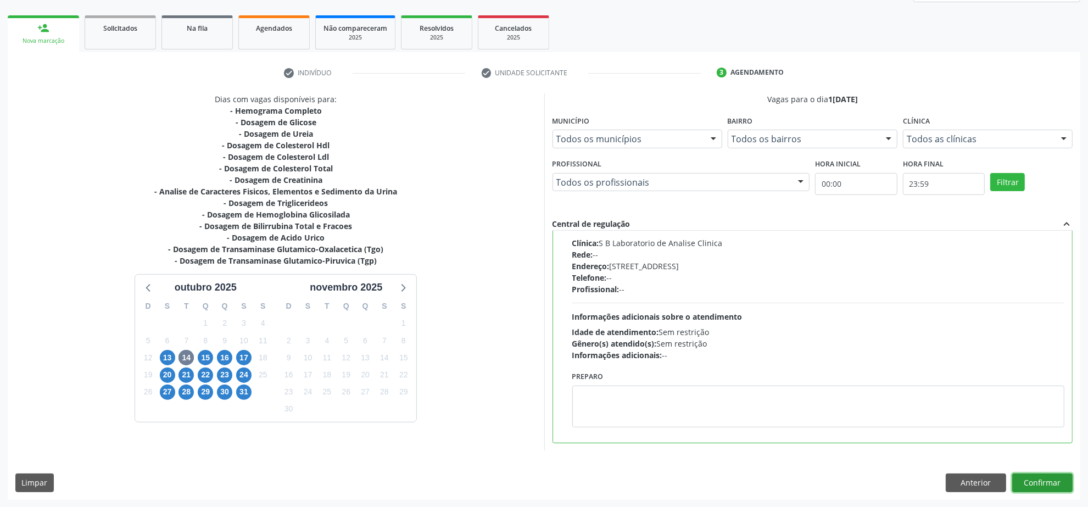
click at [1050, 480] on button "Confirmar" at bounding box center [1042, 483] width 60 height 19
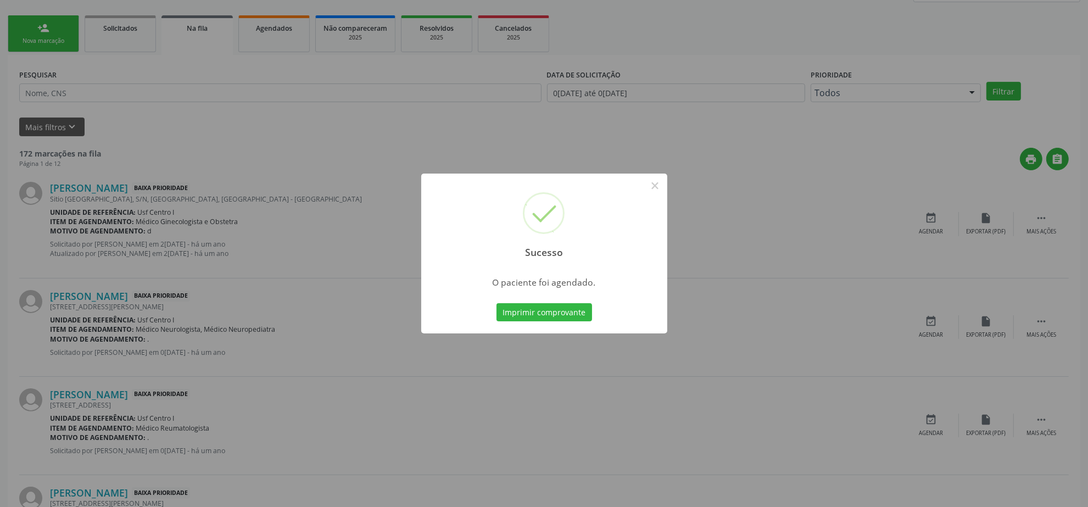
scroll to position [0, 0]
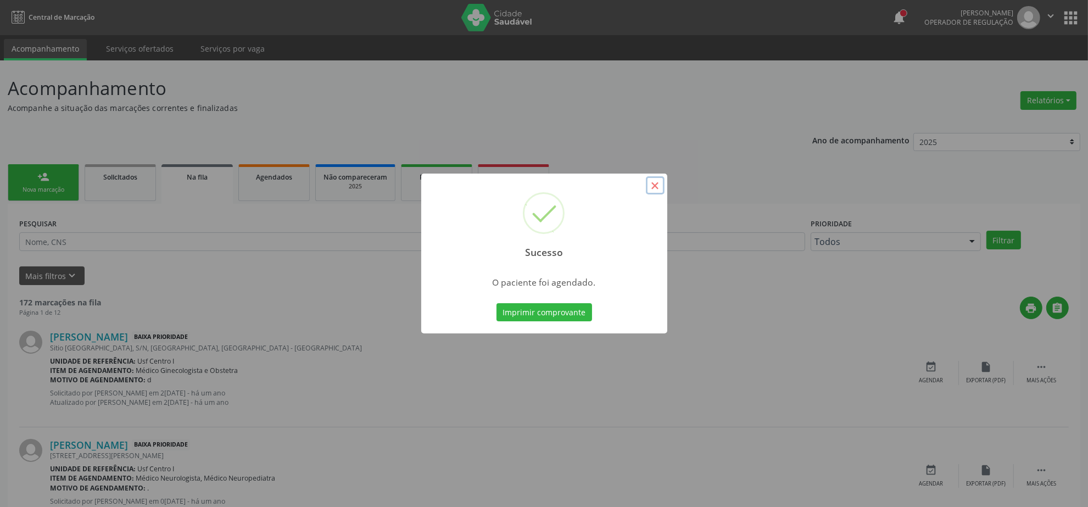
click at [652, 188] on button "×" at bounding box center [655, 185] width 19 height 19
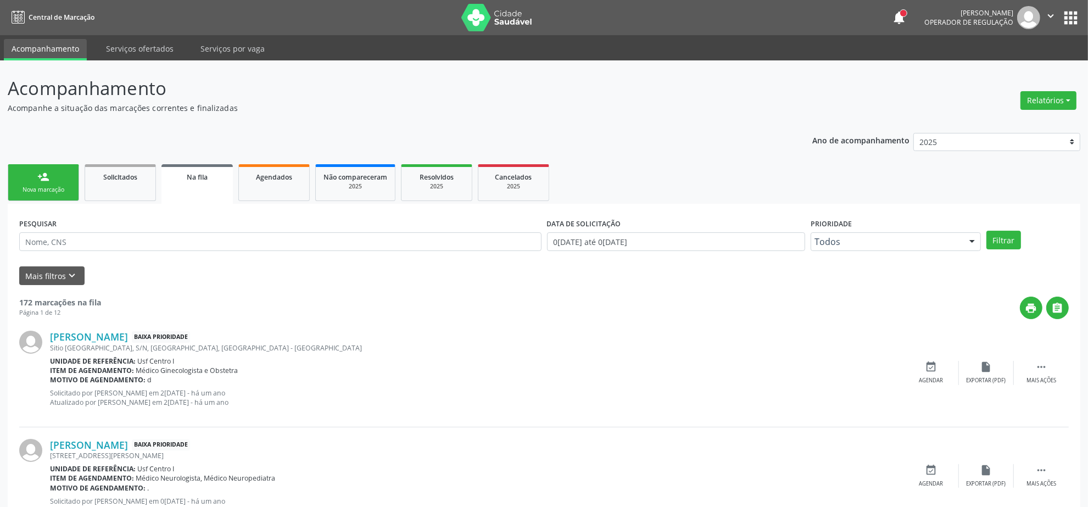
click at [27, 175] on link "person_add Nova marcação" at bounding box center [43, 182] width 71 height 37
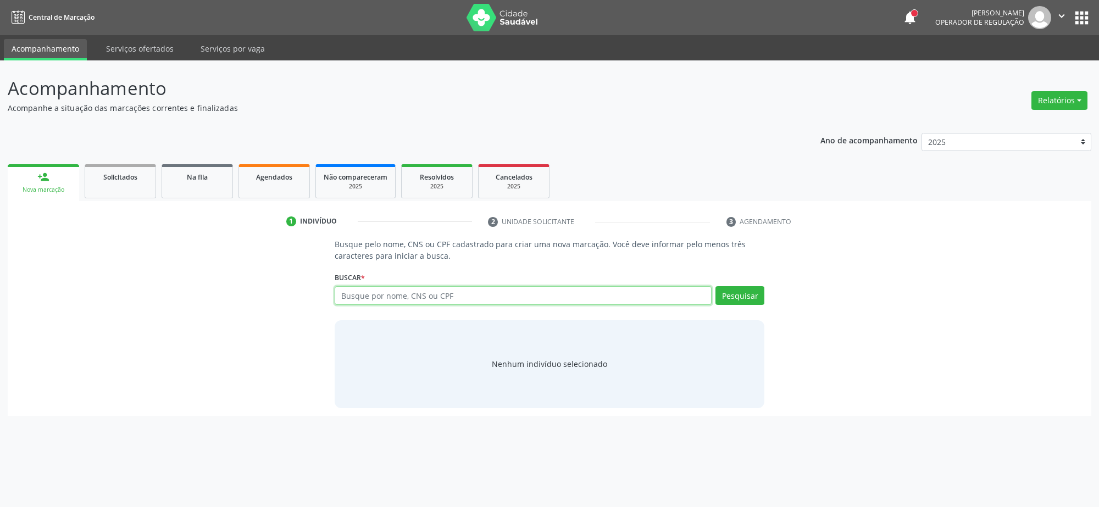
click at [376, 298] on input "text" at bounding box center [523, 295] width 377 height 19
type input "92235468420"
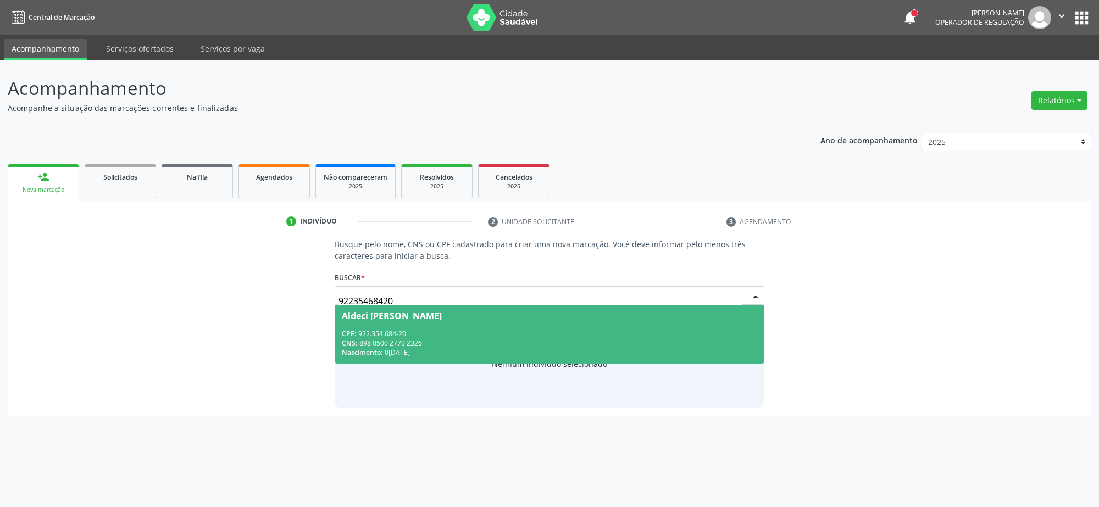
click at [438, 330] on div "CPF: 922.354.684-20" at bounding box center [549, 333] width 415 height 9
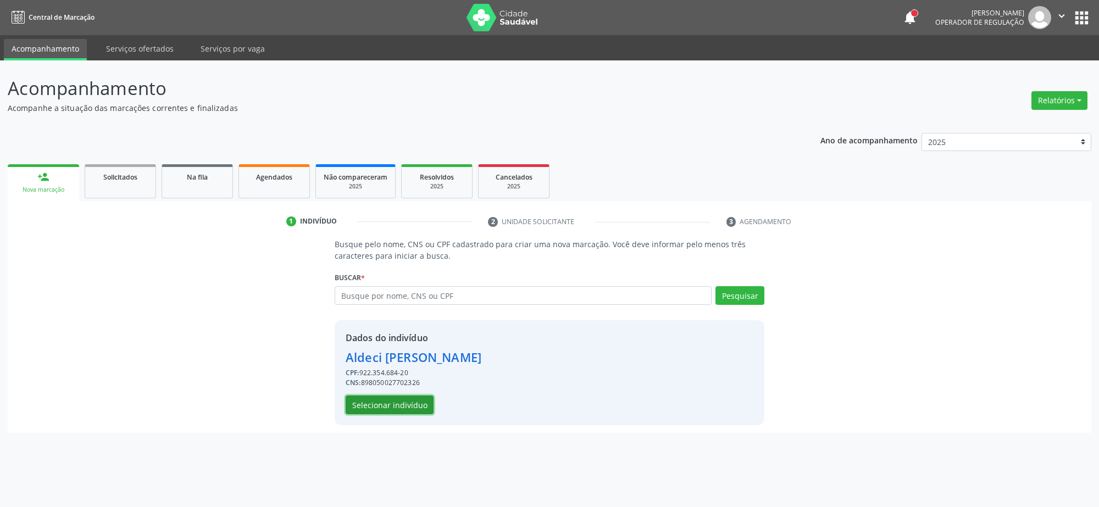
click at [365, 410] on button "Selecionar indivíduo" at bounding box center [390, 405] width 88 height 19
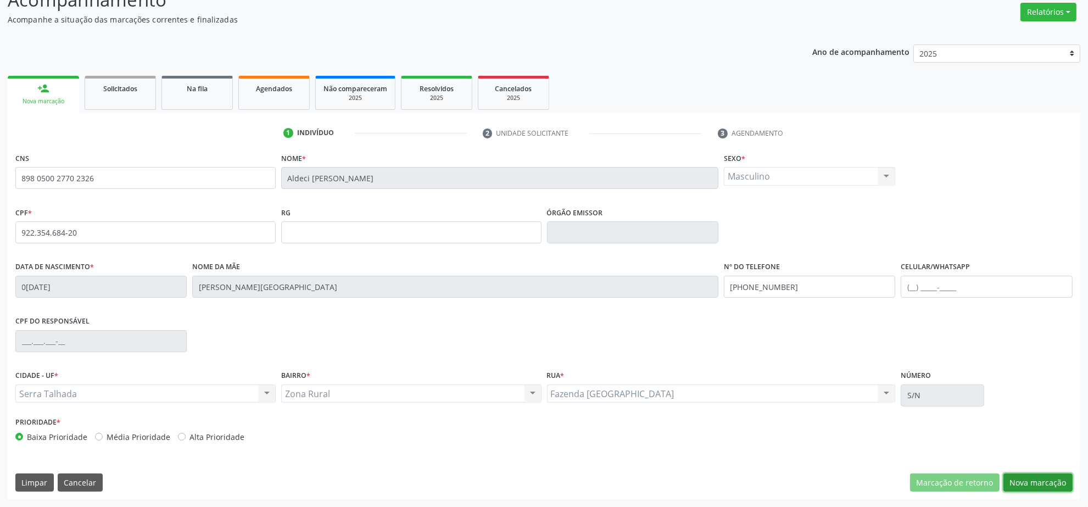
click at [1052, 478] on button "Nova marcação" at bounding box center [1038, 483] width 69 height 19
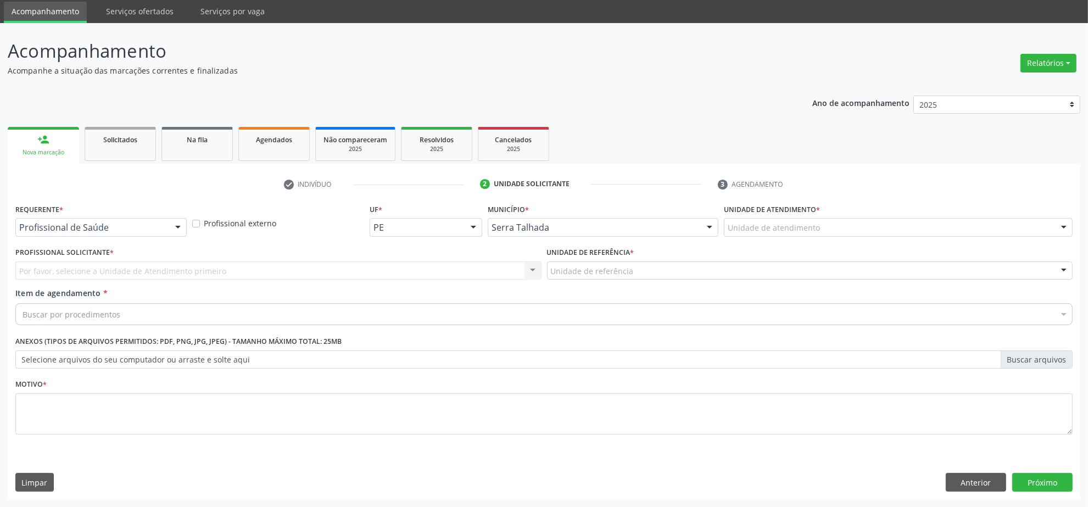
scroll to position [37, 0]
click at [165, 225] on div "Profissional de Saúde" at bounding box center [100, 228] width 171 height 19
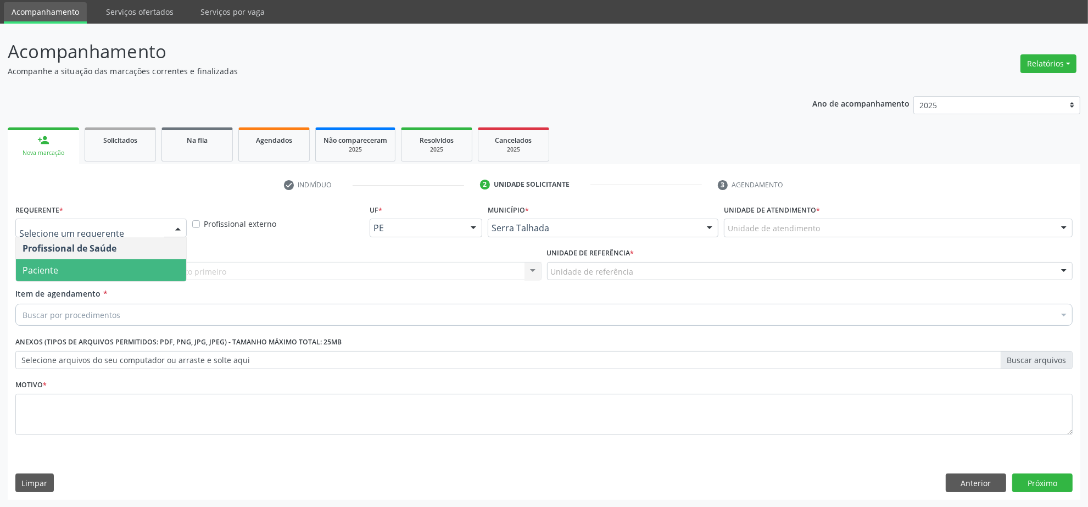
click at [87, 270] on span "Paciente" at bounding box center [101, 270] width 170 height 22
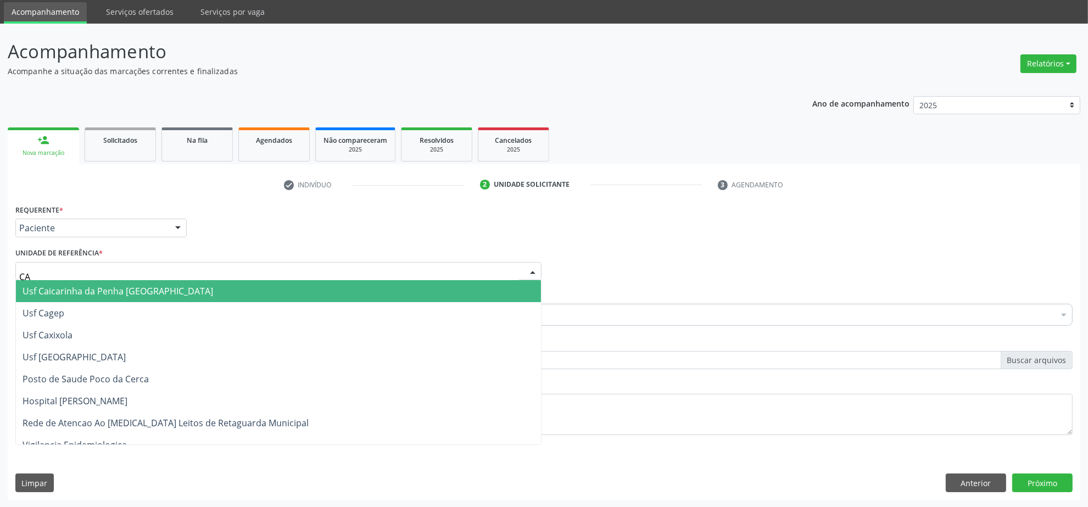
type input "CAI"
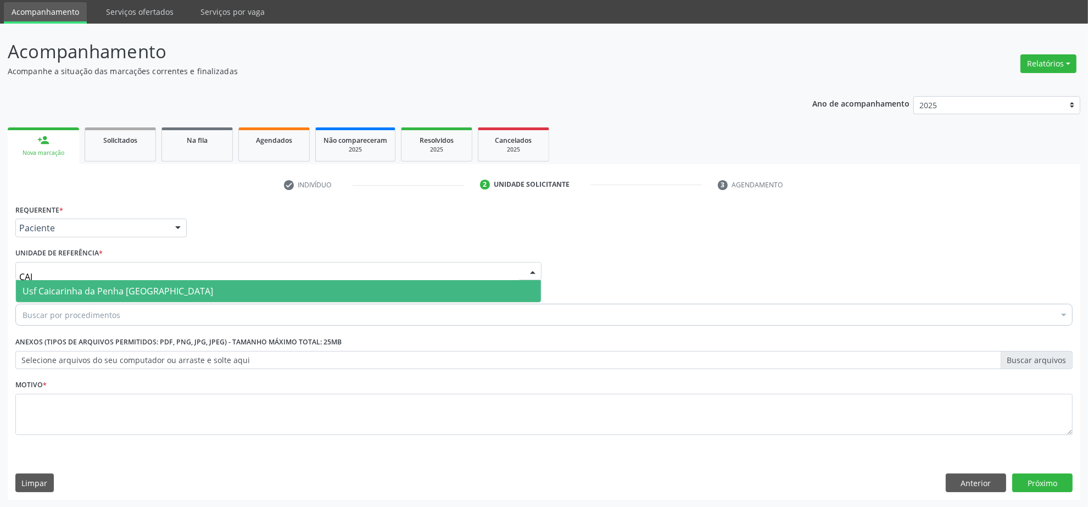
click at [70, 294] on span "Usf Caicarinha da Penha [GEOGRAPHIC_DATA]" at bounding box center [118, 291] width 191 height 12
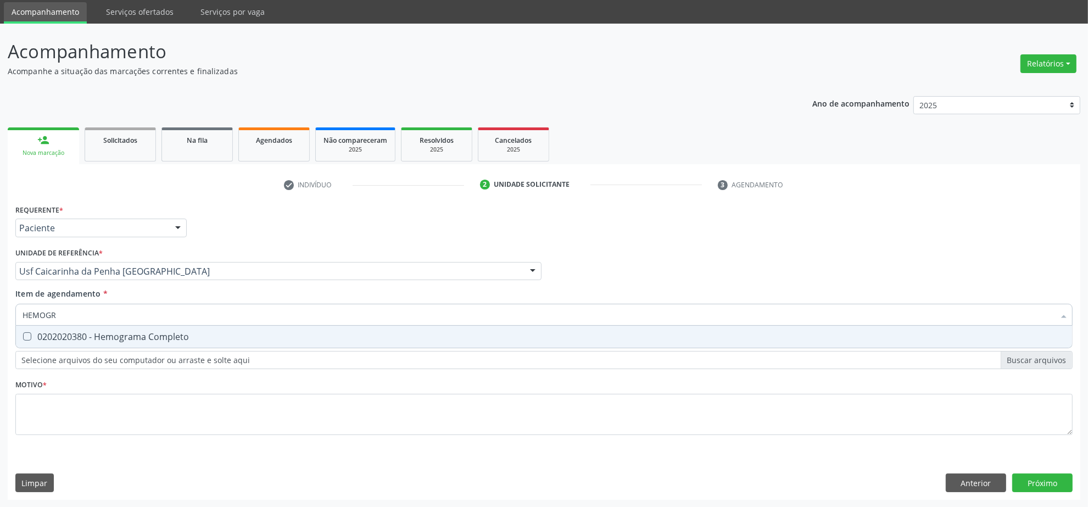
type input "HEMOGRA"
click at [56, 328] on span "0202020380 - Hemograma Completo" at bounding box center [544, 337] width 1056 height 22
checkbox Completo "true"
drag, startPoint x: 73, startPoint y: 313, endPoint x: -58, endPoint y: 314, distance: 130.7
click at [0, 314] on html "Central de Marcação notifications Isadora Nunes Bezerra Pulça Operador de regul…" at bounding box center [544, 216] width 1088 height 507
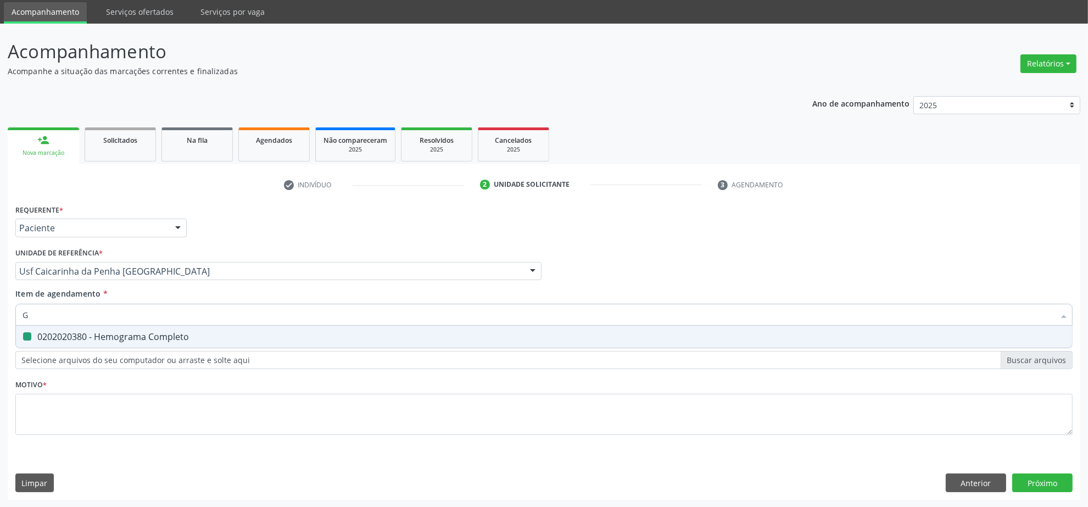
type input "GL"
checkbox Completo "false"
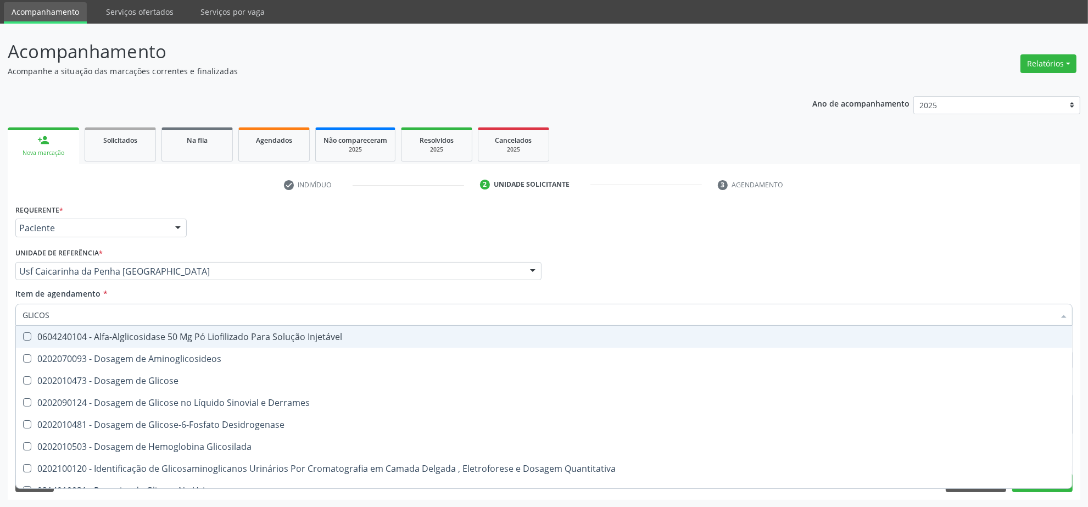
type input "GLICOSE"
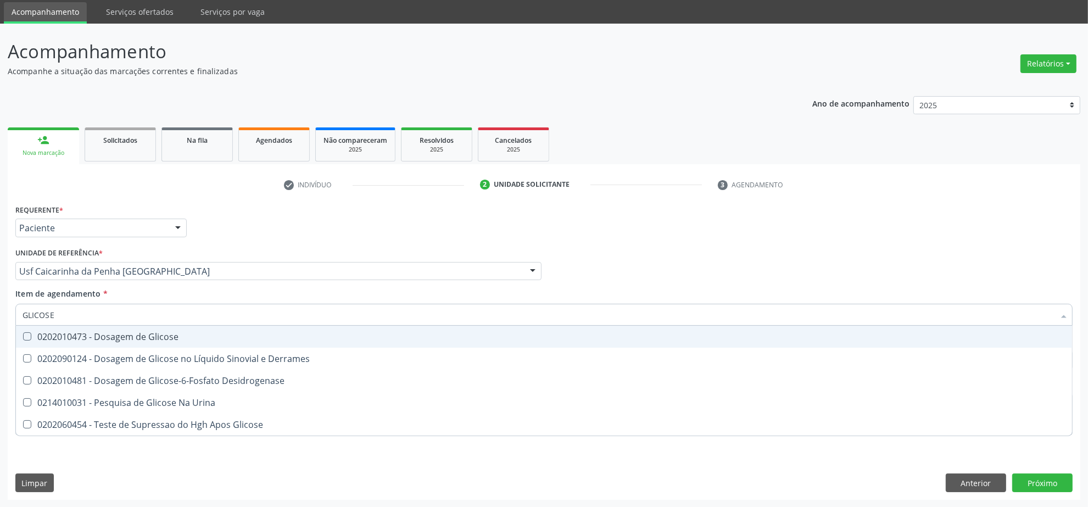
click at [66, 333] on div "0202010473 - Dosagem de Glicose" at bounding box center [544, 336] width 1043 height 9
checkbox Glicose "true"
drag, startPoint x: 73, startPoint y: 316, endPoint x: -7, endPoint y: 309, distance: 79.4
click at [0, 309] on html "Central de Marcação notifications Isadora Nunes Bezerra Pulça Operador de regul…" at bounding box center [544, 216] width 1088 height 507
type input "UR"
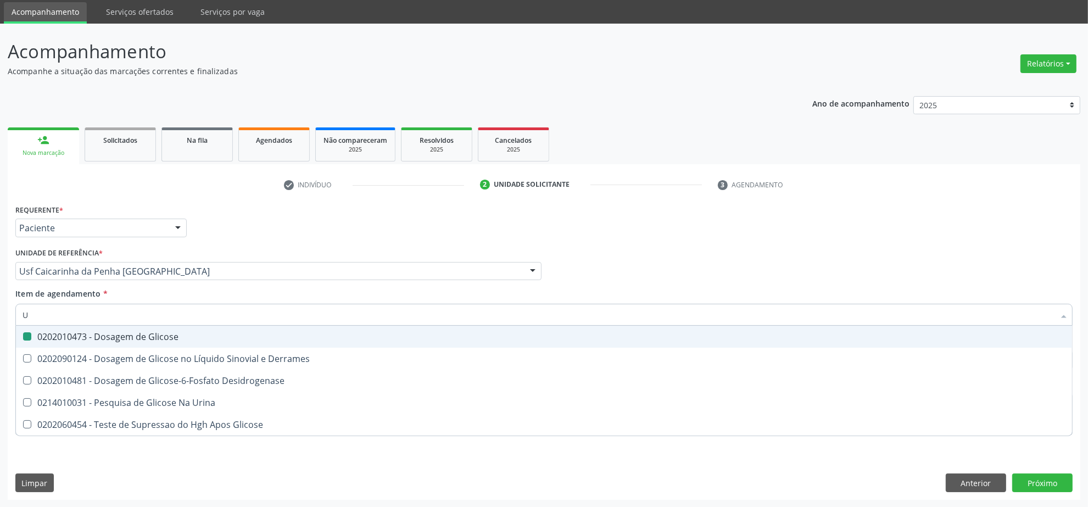
checkbox Glicose "false"
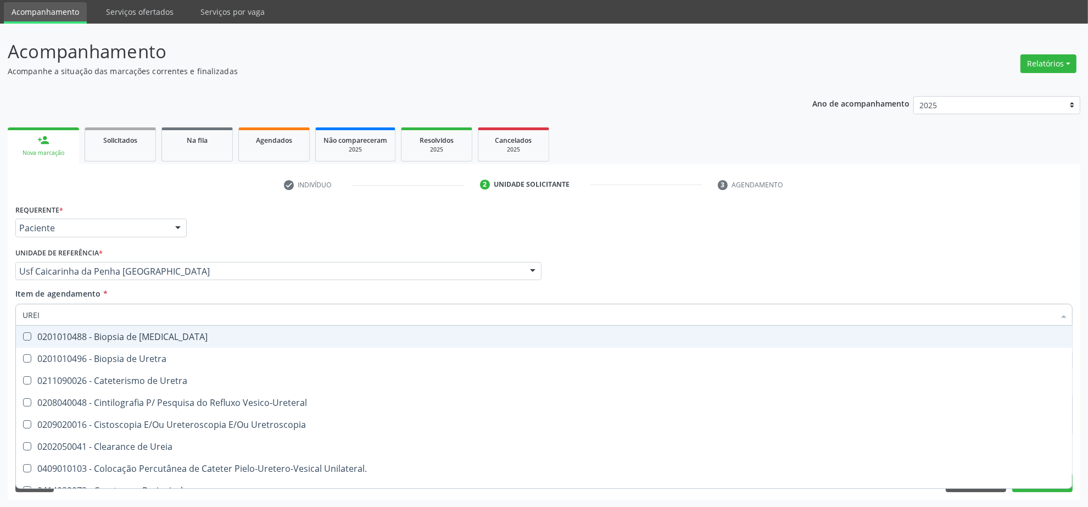
type input "UREIA"
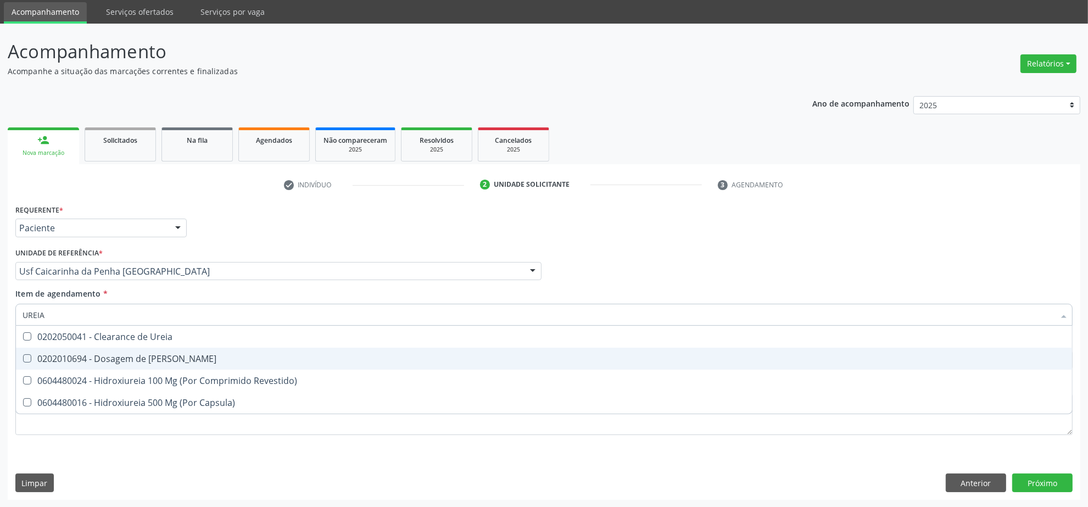
click at [84, 358] on div "0202010694 - Dosagem de [PERSON_NAME]" at bounding box center [544, 358] width 1043 height 9
checkbox Ureia "true"
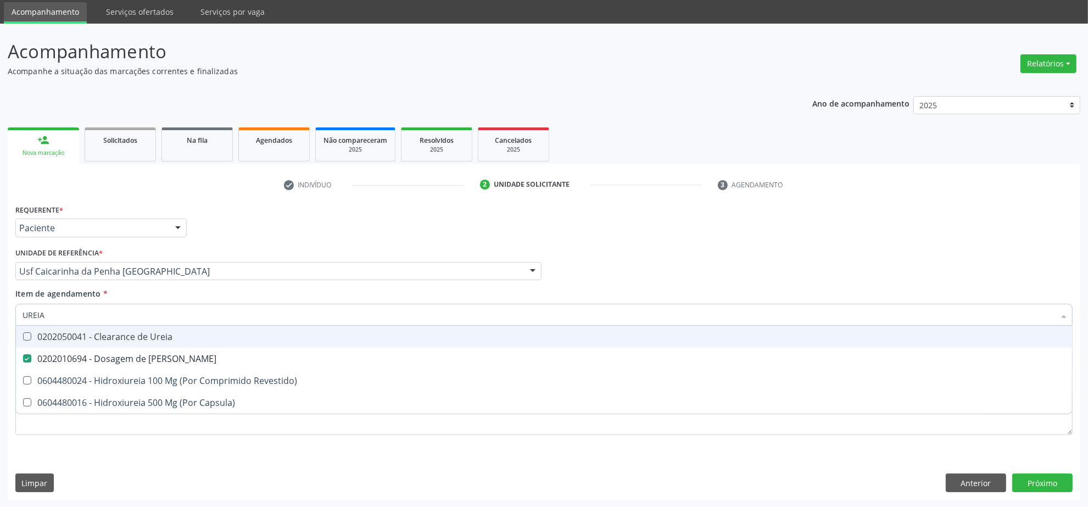
drag, startPoint x: 79, startPoint y: 314, endPoint x: 38, endPoint y: 318, distance: 40.2
click at [38, 318] on input "UREIA" at bounding box center [539, 315] width 1032 height 22
click at [42, 319] on input "UREIA" at bounding box center [539, 315] width 1032 height 22
drag, startPoint x: 46, startPoint y: 310, endPoint x: -1, endPoint y: 319, distance: 47.4
click at [0, 319] on html "Central de Marcação notifications Isadora Nunes Bezerra Pulça Operador de regul…" at bounding box center [544, 216] width 1088 height 507
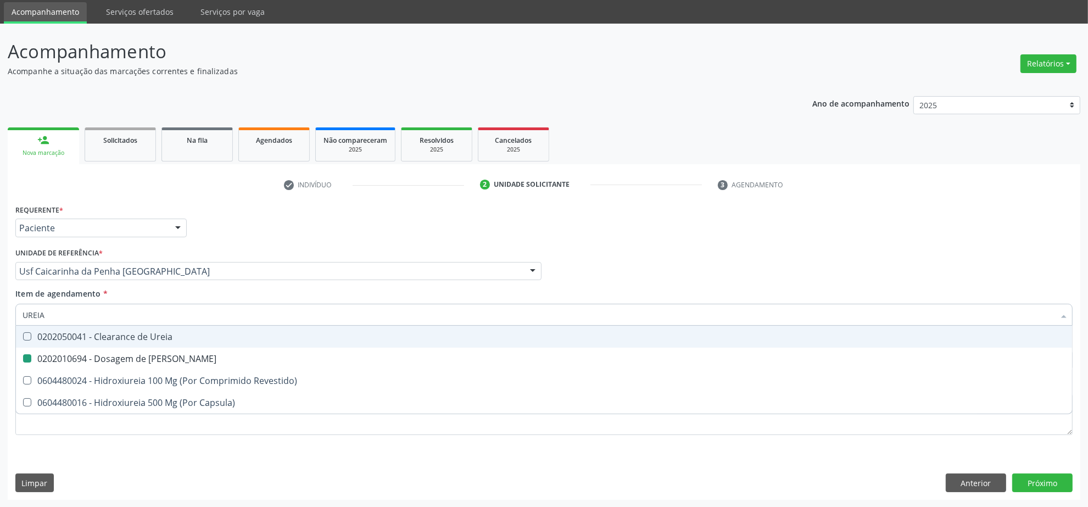
type input "P"
checkbox Ureia "false"
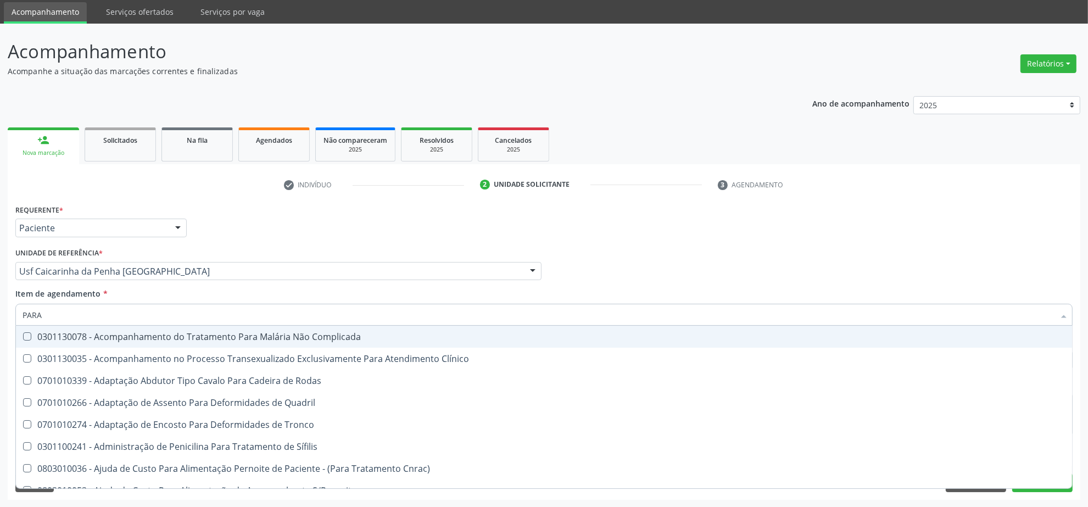
type input "PARAS"
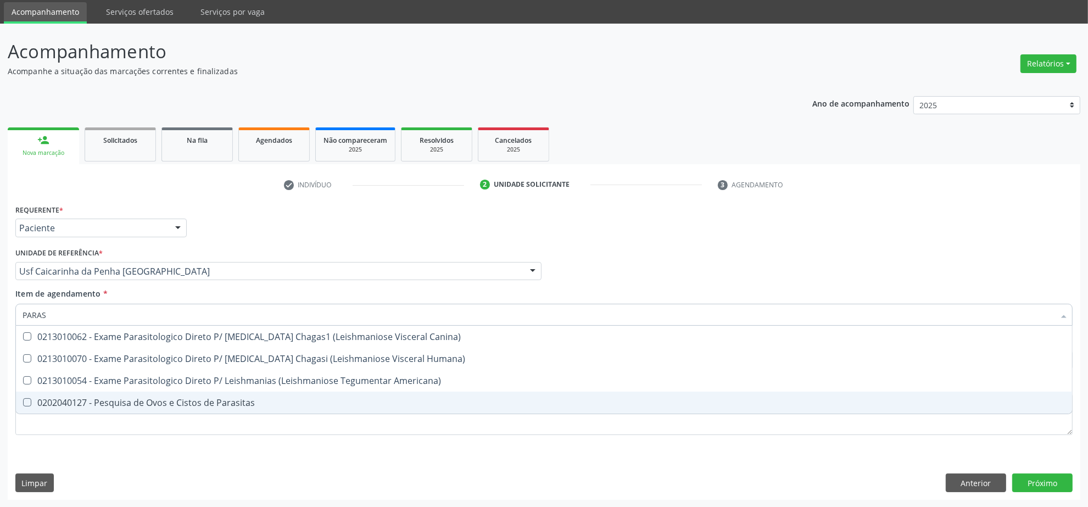
click at [76, 405] on div "0202040127 - Pesquisa de Ovos e Cistos de Parasitas" at bounding box center [544, 402] width 1043 height 9
checkbox Parasitas "true"
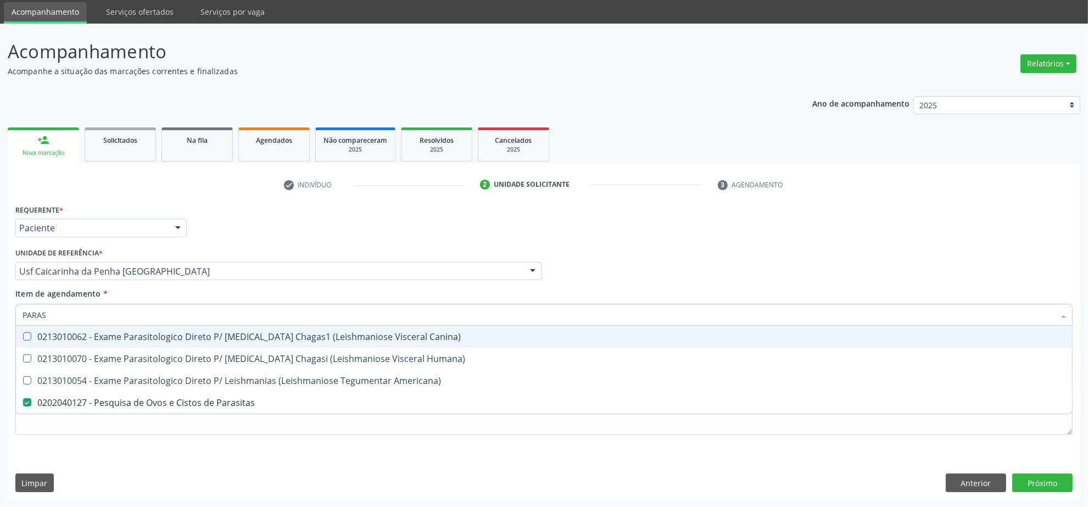
drag, startPoint x: 70, startPoint y: 319, endPoint x: -26, endPoint y: 312, distance: 95.8
click at [0, 312] on html "Central de Marcação notifications Isadora Nunes Bezerra Pulça Operador de regul…" at bounding box center [544, 216] width 1088 height 507
type input "COLE"
checkbox Parasitas "false"
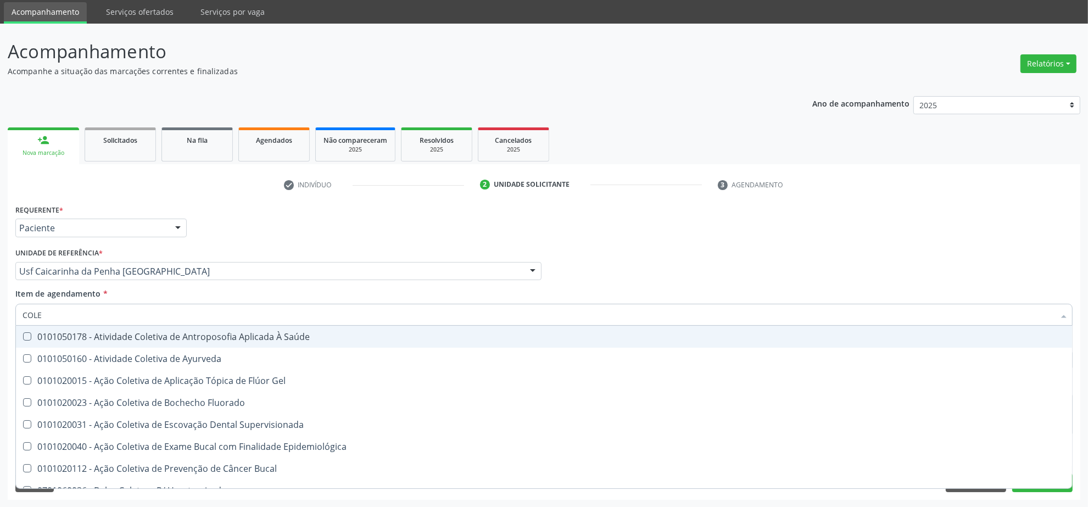
type input "COLES"
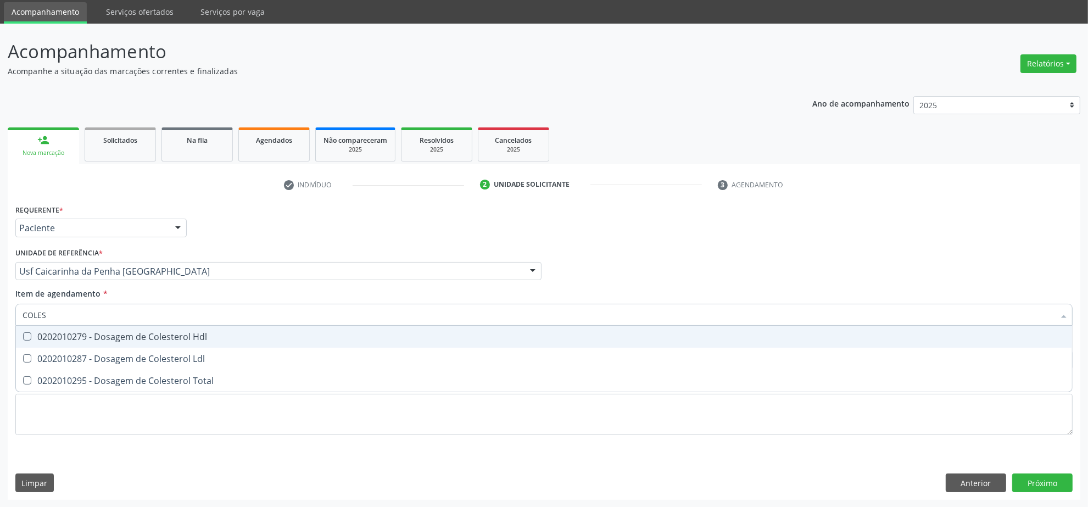
click at [51, 339] on div "0202010279 - Dosagem de Colesterol Hdl" at bounding box center [544, 336] width 1043 height 9
checkbox Hdl "true"
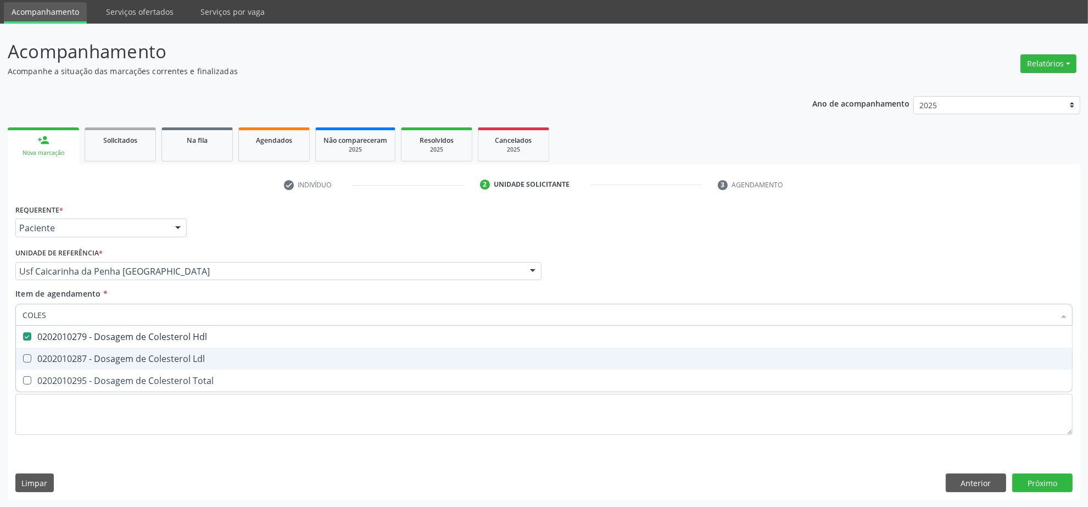
click at [47, 361] on div "0202010287 - Dosagem de Colesterol Ldl" at bounding box center [544, 358] width 1043 height 9
checkbox Ldl "true"
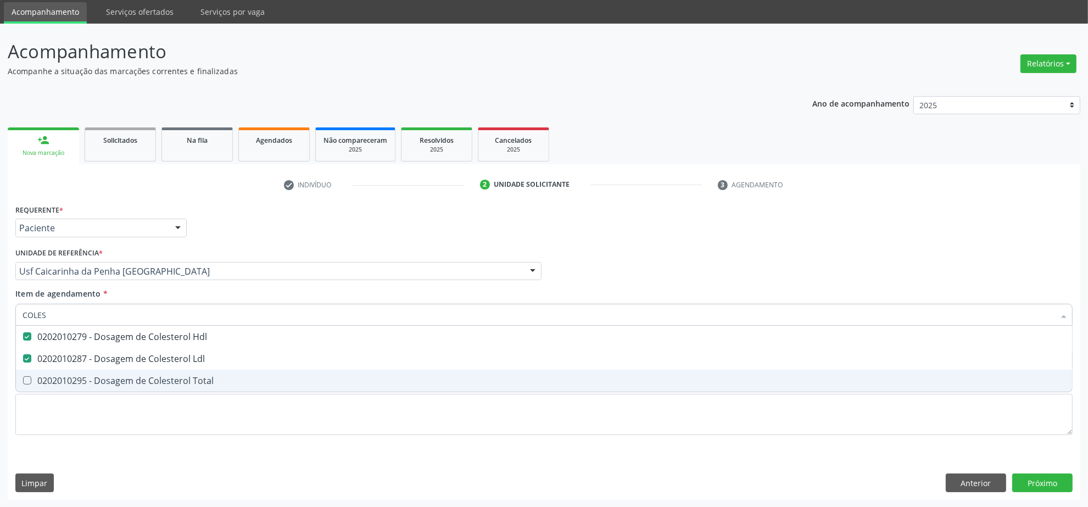
click at [47, 376] on div "0202010295 - Dosagem de Colesterol Total" at bounding box center [544, 380] width 1043 height 9
checkbox Total "true"
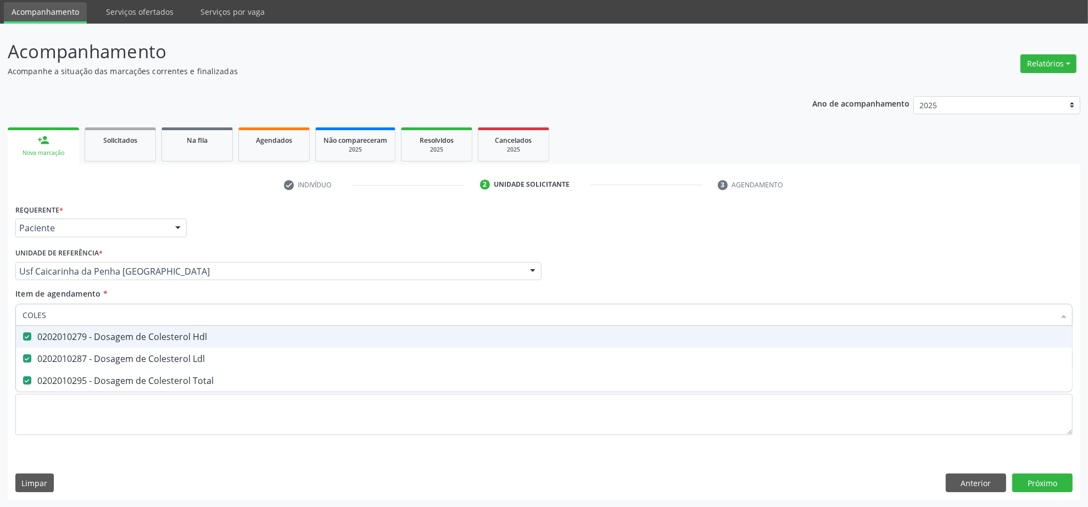
drag, startPoint x: 56, startPoint y: 315, endPoint x: 7, endPoint y: 310, distance: 49.1
click at [8, 310] on div "Requerente * Paciente Profissional de Saúde Paciente Nenhum resultado encontrad…" at bounding box center [544, 351] width 1073 height 298
type input "CR"
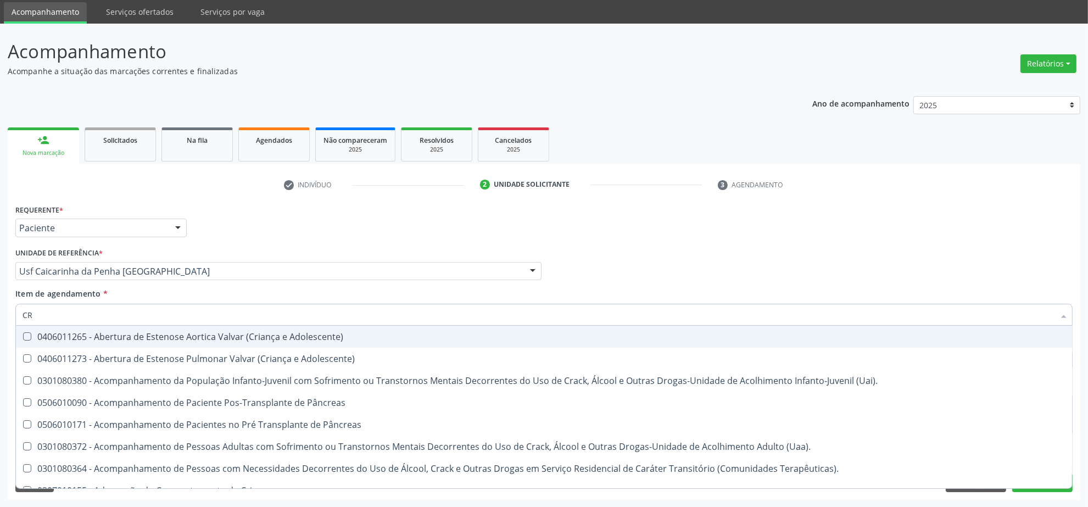
checkbox Adolescente\) "false"
checkbox \(Uai\)\ "false"
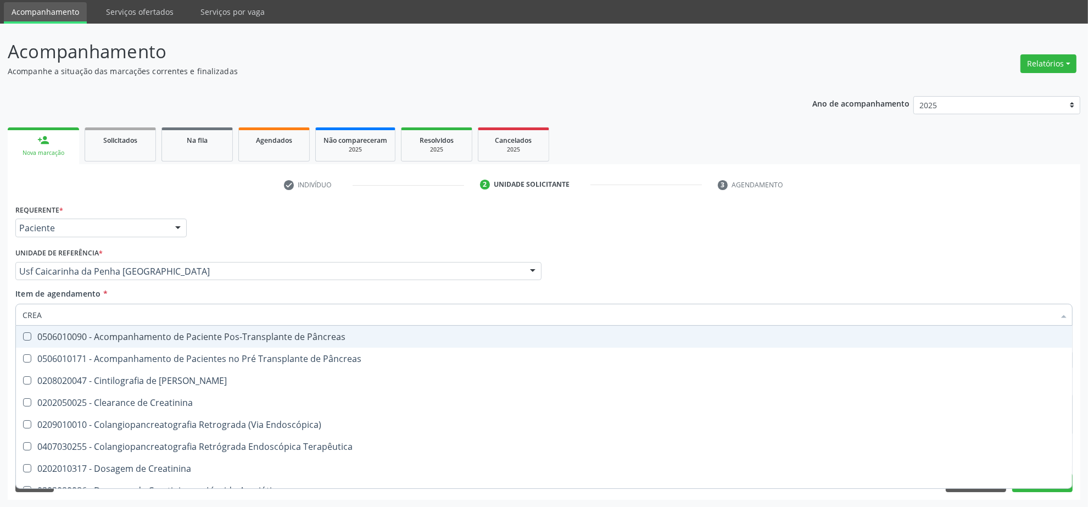
type input "CREAT"
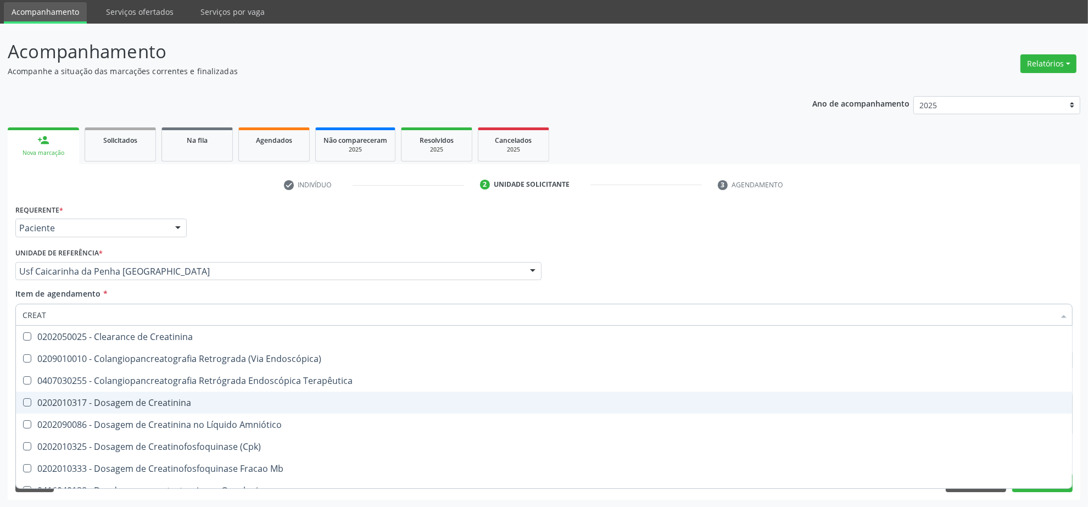
drag, startPoint x: 95, startPoint y: 399, endPoint x: 97, endPoint y: 393, distance: 6.9
click at [95, 401] on div "0202010317 - Dosagem de Creatinina" at bounding box center [544, 402] width 1043 height 9
checkbox Creatinina "true"
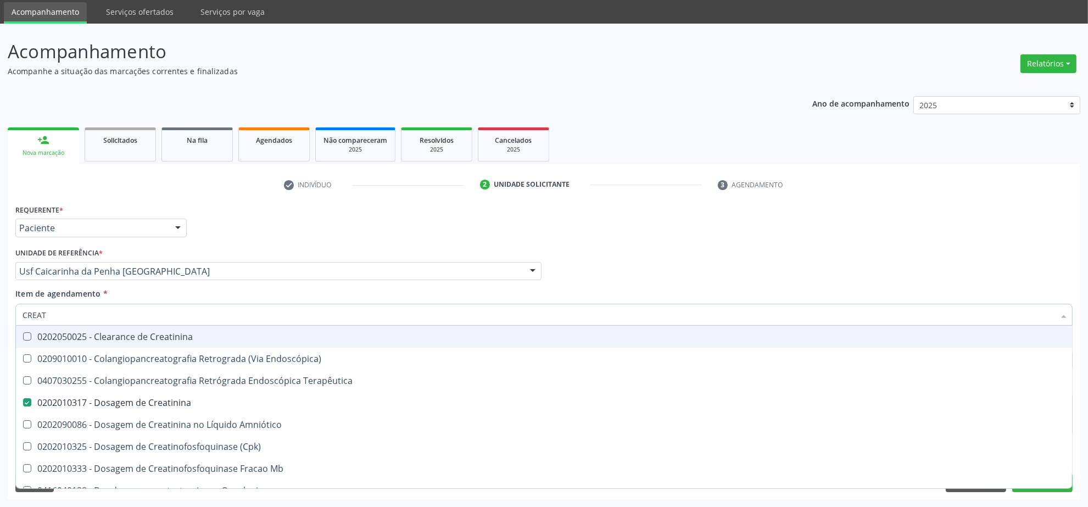
drag, startPoint x: 61, startPoint y: 311, endPoint x: 17, endPoint y: 311, distance: 44.0
click at [17, 311] on div "CREAT" at bounding box center [543, 315] width 1057 height 22
type input "URI"
checkbox Creatinina "false"
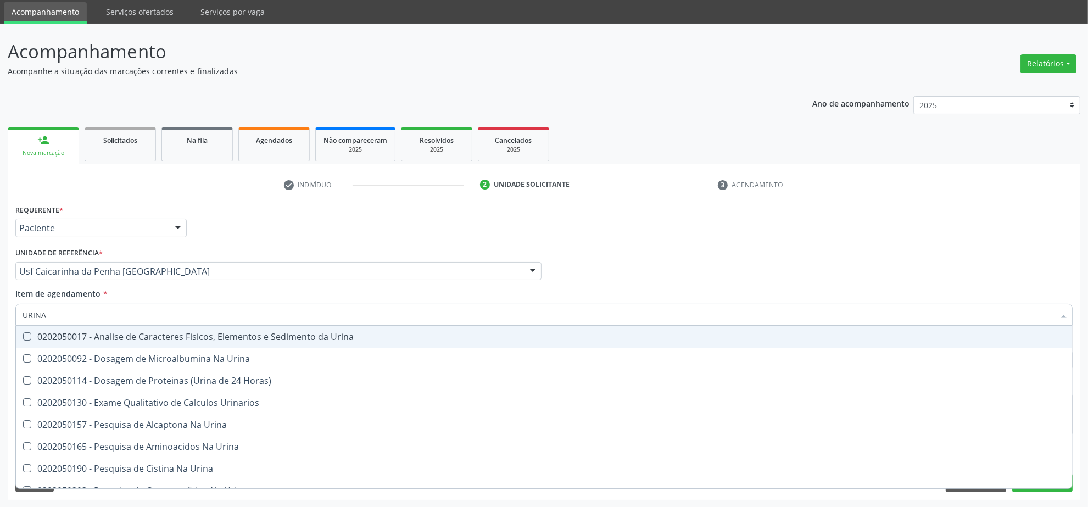
type input "URINA"
click at [91, 337] on div "0202050017 - Analise de Caracteres Fisicos, Elementos e Sedimento da Urina" at bounding box center [544, 336] width 1043 height 9
checkbox Urina "true"
drag, startPoint x: 71, startPoint y: 319, endPoint x: 8, endPoint y: 319, distance: 63.2
click at [8, 319] on div "Requerente * Paciente Profissional de Saúde Paciente Nenhum resultado encontrad…" at bounding box center [544, 351] width 1073 height 298
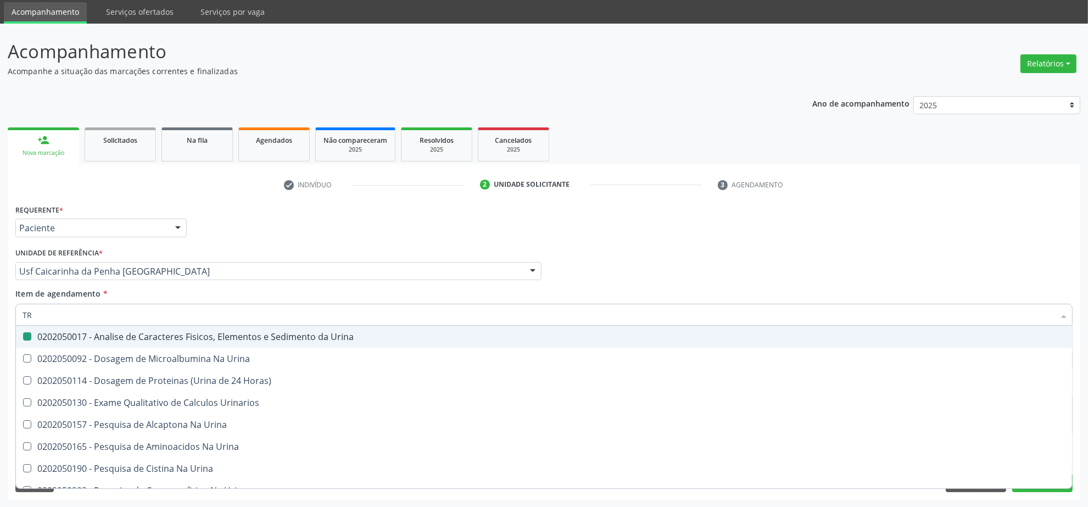
type input "TRI"
checkbox Urina "false"
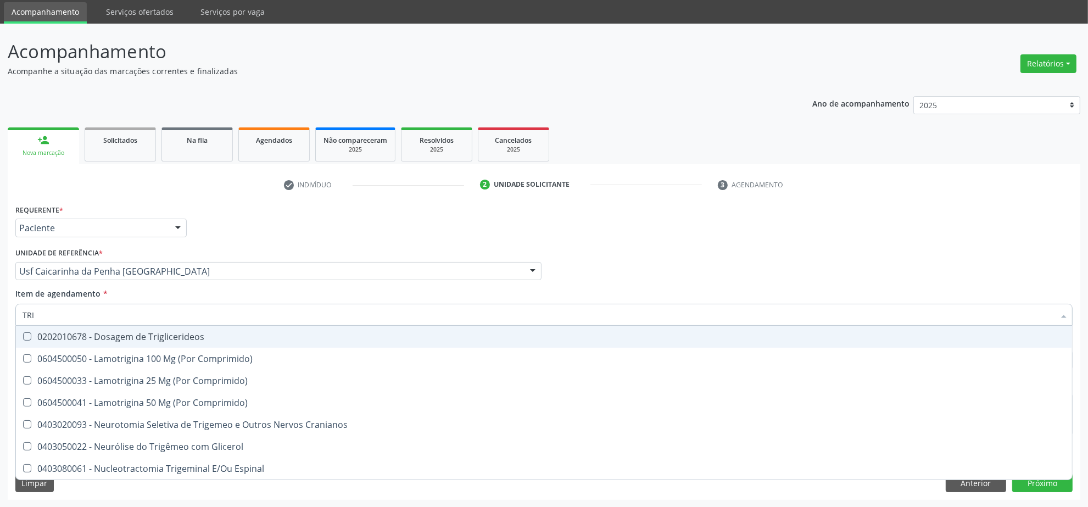
type input "TRIG"
click at [40, 338] on div "0202010678 - Dosagem de Triglicerideos" at bounding box center [544, 336] width 1043 height 9
checkbox Triglicerideos "true"
drag, startPoint x: 50, startPoint y: 312, endPoint x: 15, endPoint y: 312, distance: 34.6
click at [15, 312] on div "TRIG" at bounding box center [543, 315] width 1057 height 22
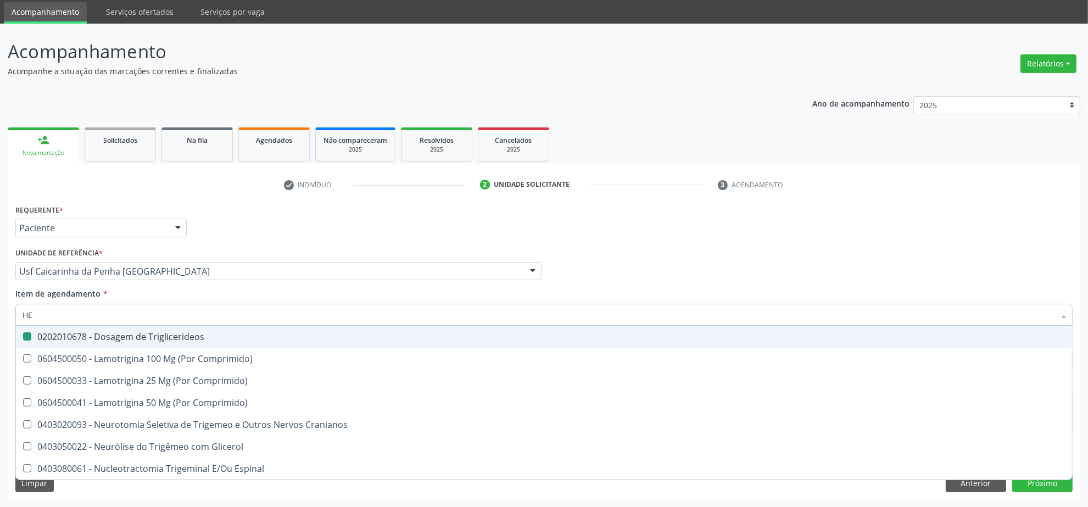
type input "HEM"
checkbox Triglicerideos "false"
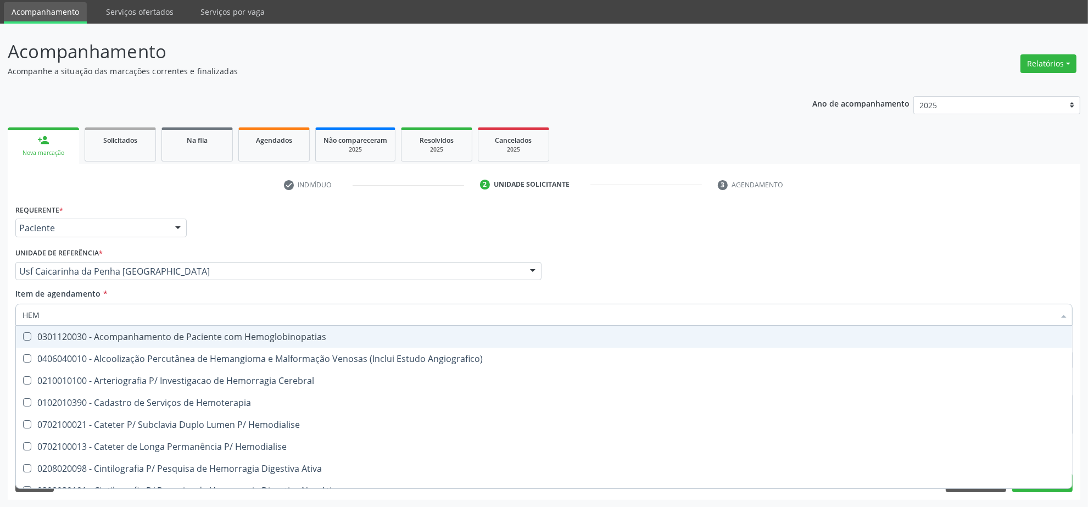
type input "HEMO"
checkbox Retro-Retal "true"
checkbox Completo "false"
type input "HEMOG"
checkbox Carboxi-Hemoglobina "true"
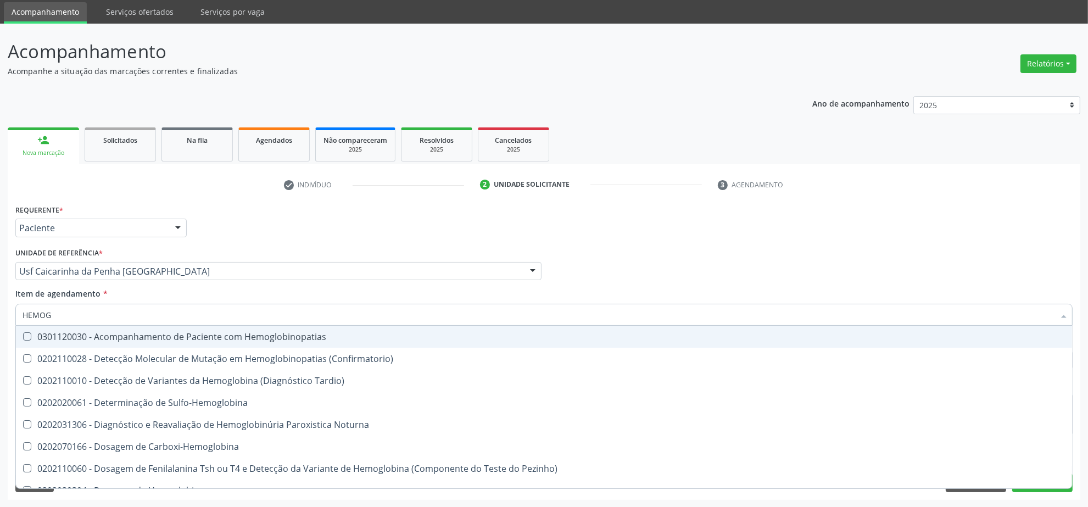
type input "HEMOGL"
checkbox Completo "false"
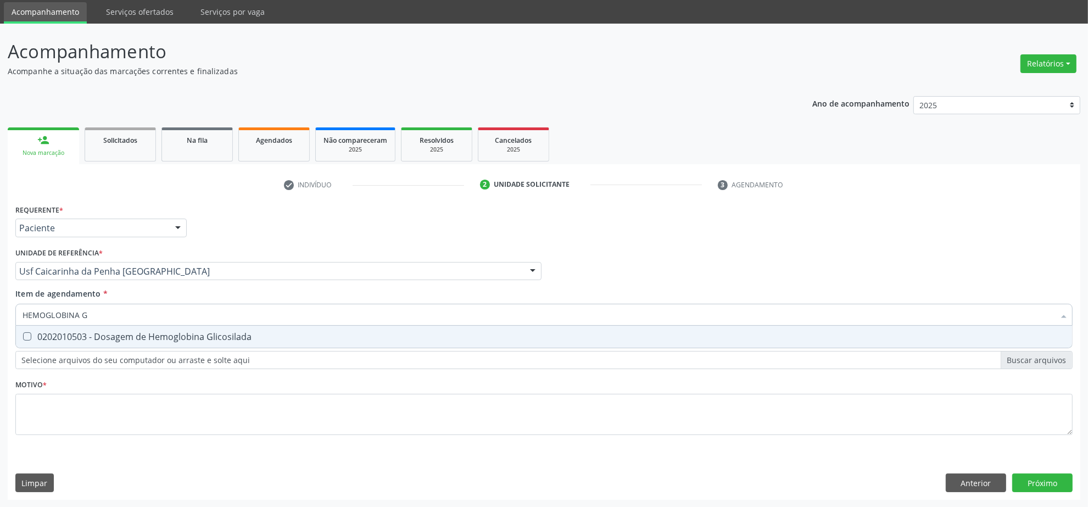
type input "HEMOGLOBINA G"
click at [129, 332] on div "0202010503 - Dosagem de Hemoglobina Glicosilada" at bounding box center [544, 336] width 1043 height 9
checkbox Glicosilada "true"
click at [10, 316] on div "Requerente * Paciente Profissional de Saúde Paciente Nenhum resultado encontrad…" at bounding box center [544, 351] width 1073 height 298
type input "CULTU"
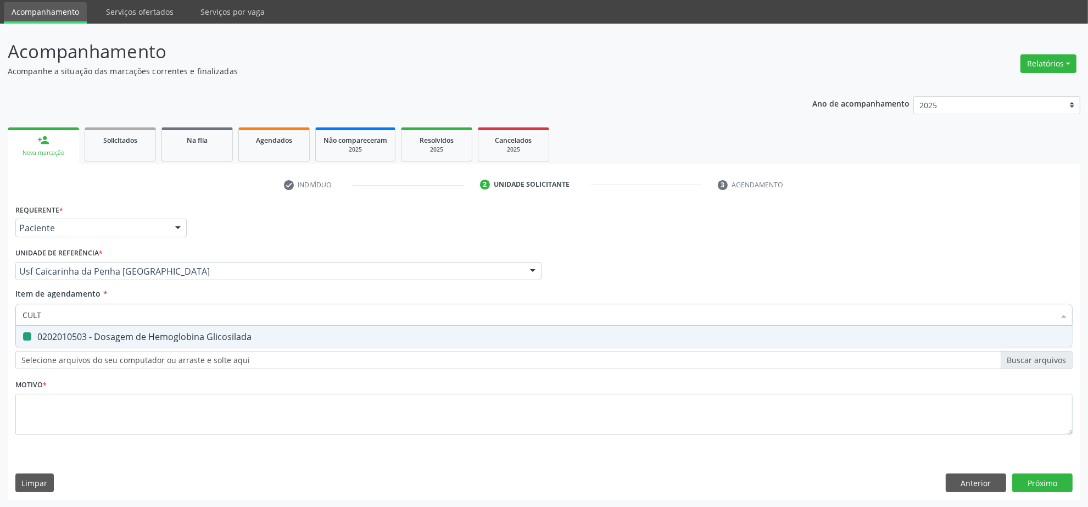
checkbox Glicosilada "false"
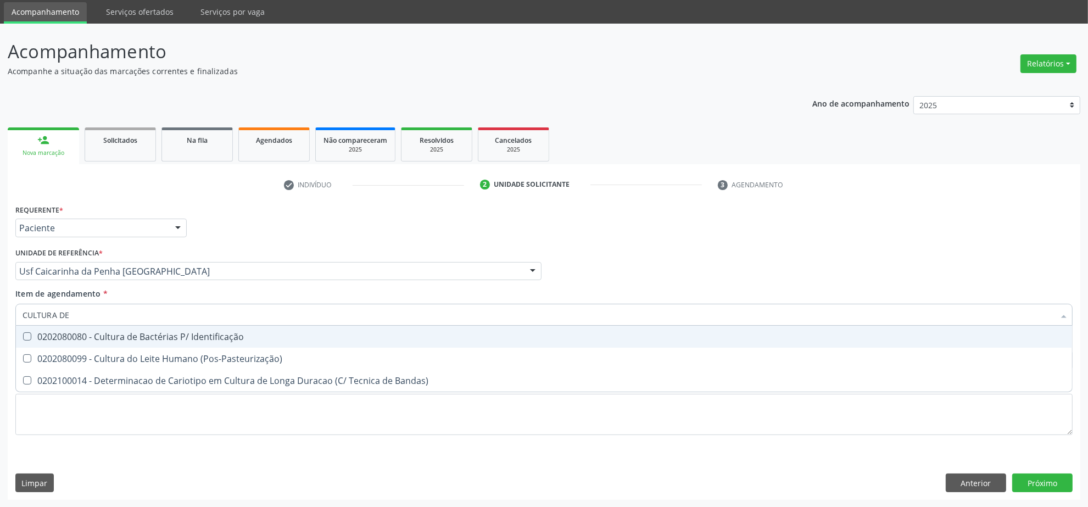
type input "CULTURA DE"
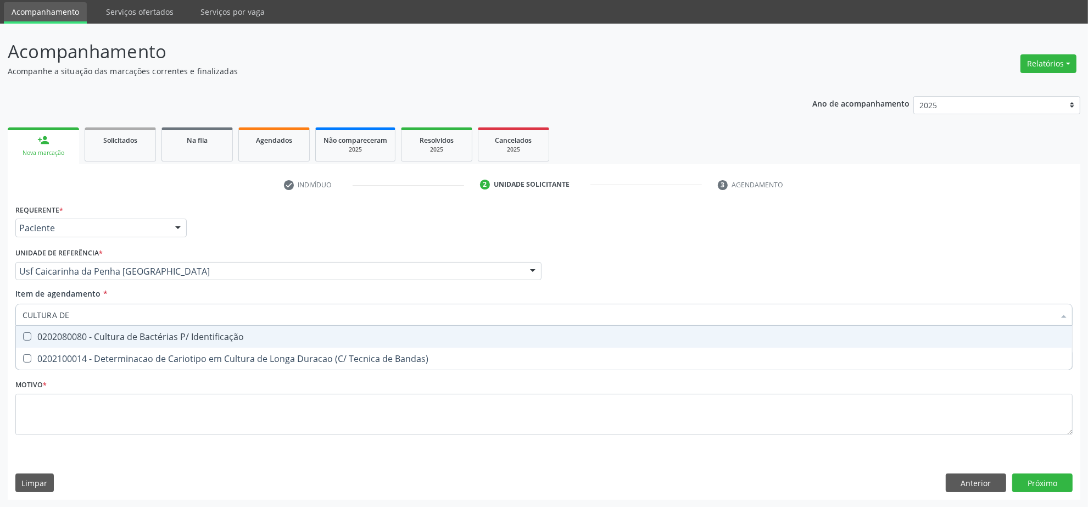
click at [44, 341] on div "0202080080 - Cultura de Bactérias P/ Identificação" at bounding box center [544, 336] width 1043 height 9
checkbox Identificação "true"
drag, startPoint x: 85, startPoint y: 314, endPoint x: -37, endPoint y: 300, distance: 122.8
click at [0, 300] on html "Central de Marcação notifications Isadora Nunes Bezerra Pulça Operador de regul…" at bounding box center [544, 216] width 1088 height 507
type input "BI"
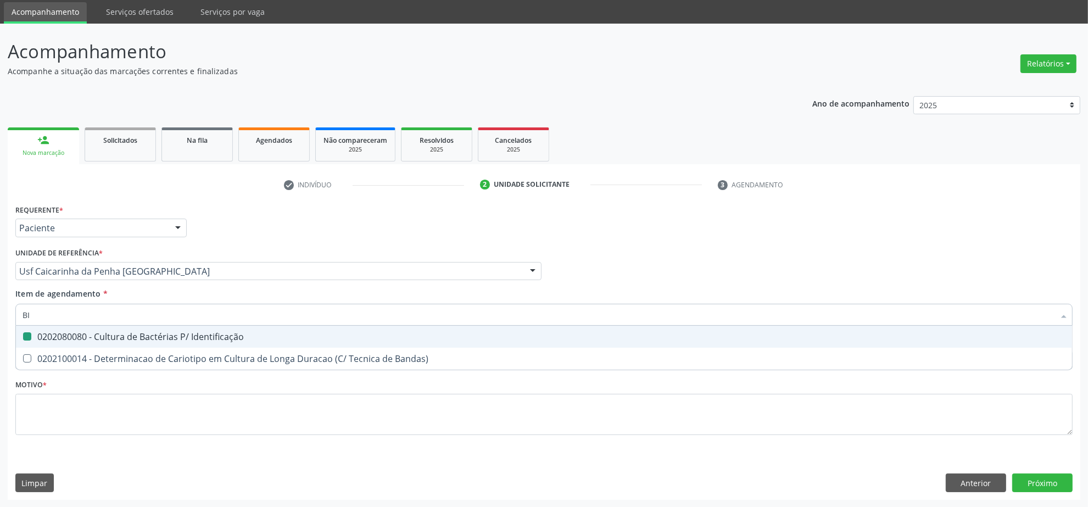
checkbox Identificação "false"
type input "BILIRR"
click at [70, 332] on div "0202010201 - Dosagem de Bilirrubina Total e Fracoes" at bounding box center [544, 336] width 1043 height 9
checkbox Fracoes "true"
drag, startPoint x: 70, startPoint y: 319, endPoint x: 3, endPoint y: 318, distance: 67.6
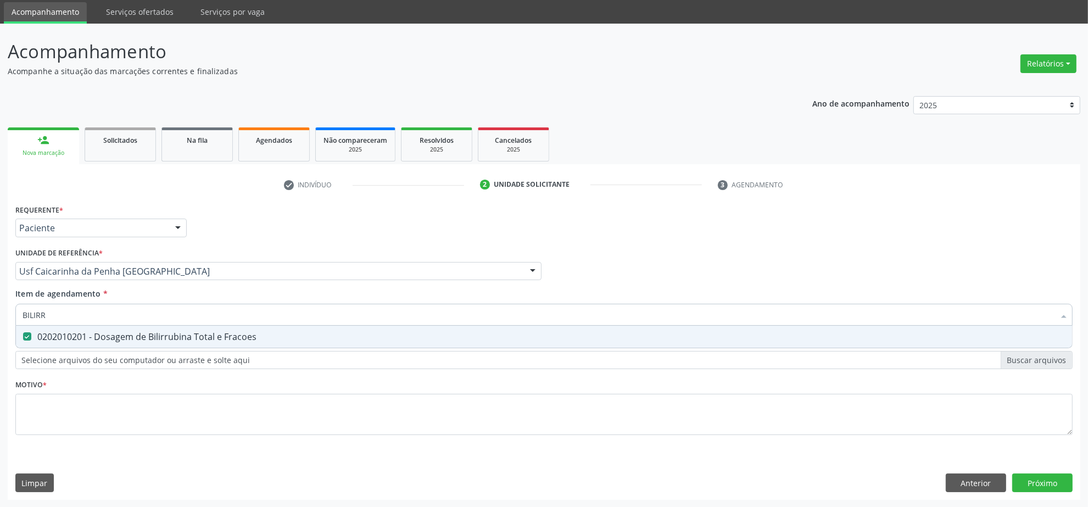
click at [17, 319] on div "BILIRR" at bounding box center [543, 315] width 1057 height 22
type input "TG"
click at [89, 337] on div "0202010643 - Dosagem de Transaminase Glutamico-Oxalacetica (Tgo)" at bounding box center [544, 336] width 1043 height 9
checkbox \(Tgo\) "true"
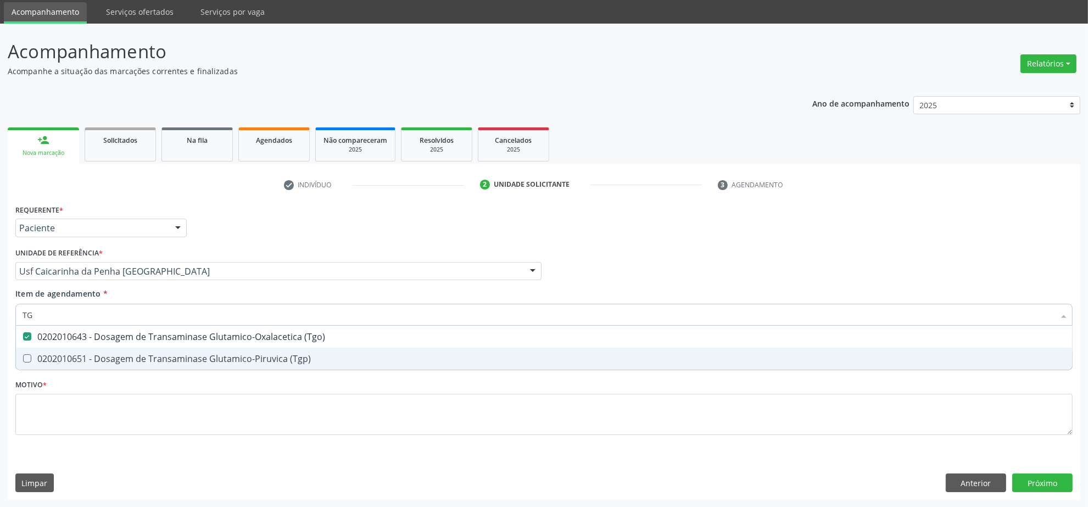
click at [83, 358] on div "0202010651 - Dosagem de Transaminase Glutamico-Piruvica (Tgp)" at bounding box center [544, 358] width 1043 height 9
checkbox \(Tgp\) "true"
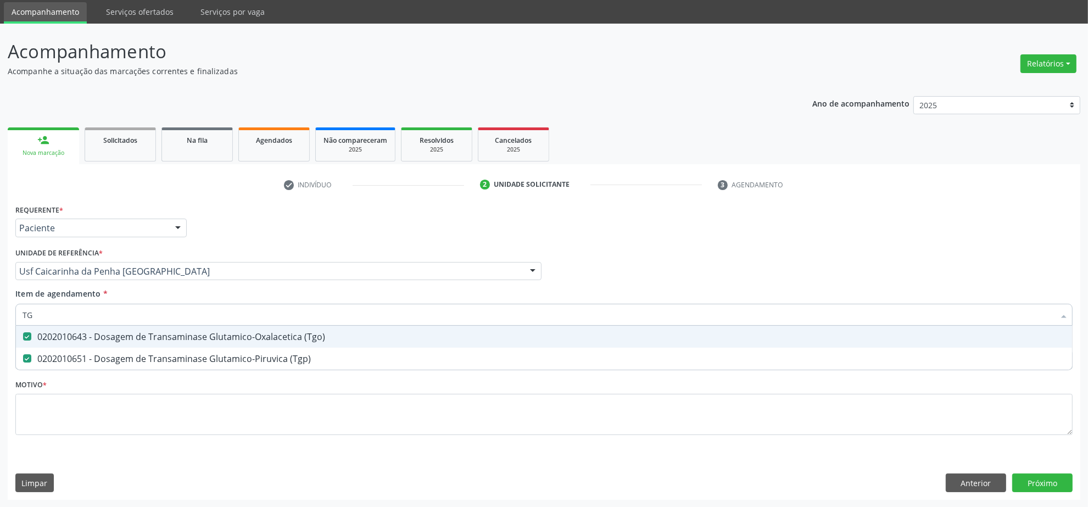
click at [70, 315] on input "TG" at bounding box center [539, 315] width 1032 height 22
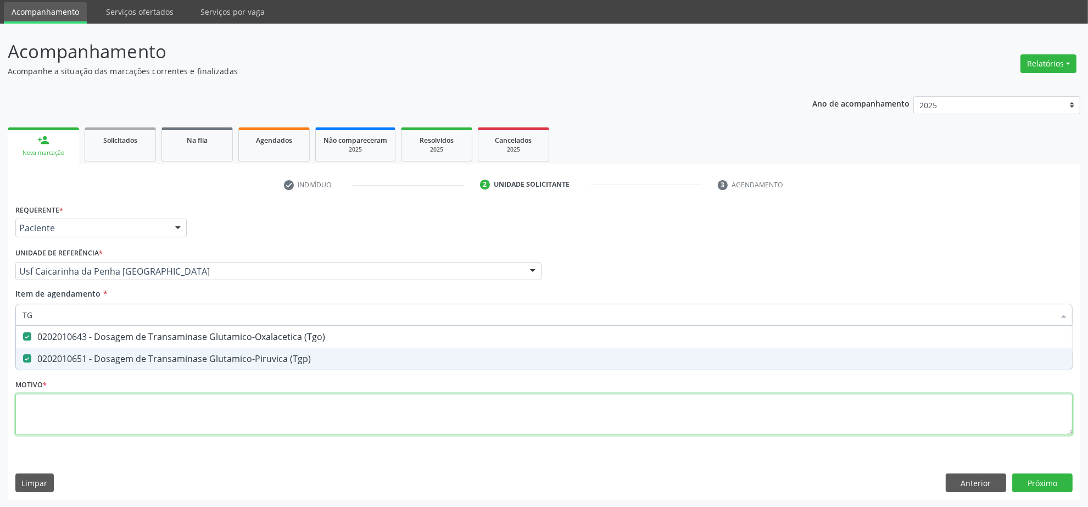
click at [81, 409] on div "Requerente * Paciente Profissional de Saúde Paciente Nenhum resultado encontrad…" at bounding box center [543, 326] width 1057 height 249
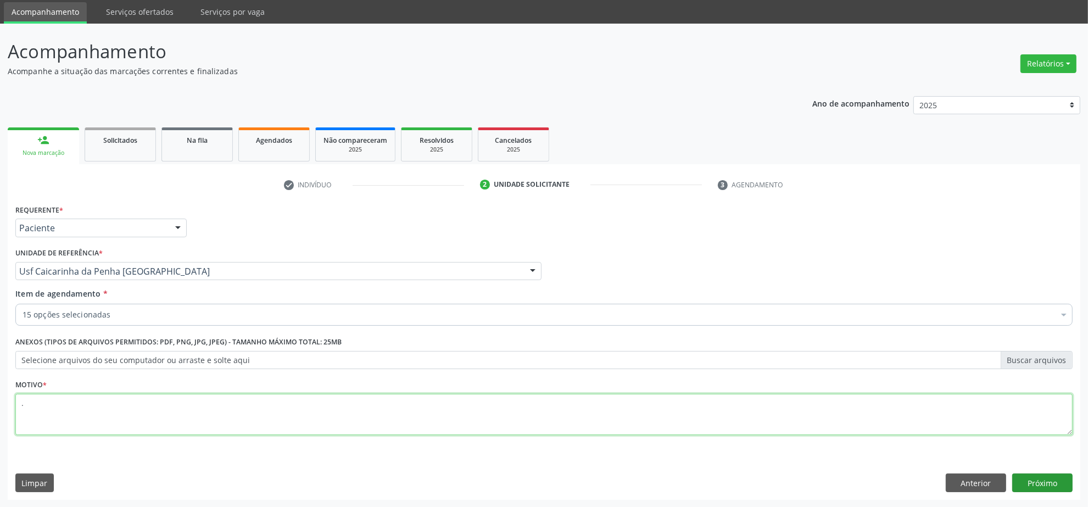
type textarea "."
click at [1040, 485] on button "Próximo" at bounding box center [1042, 483] width 60 height 19
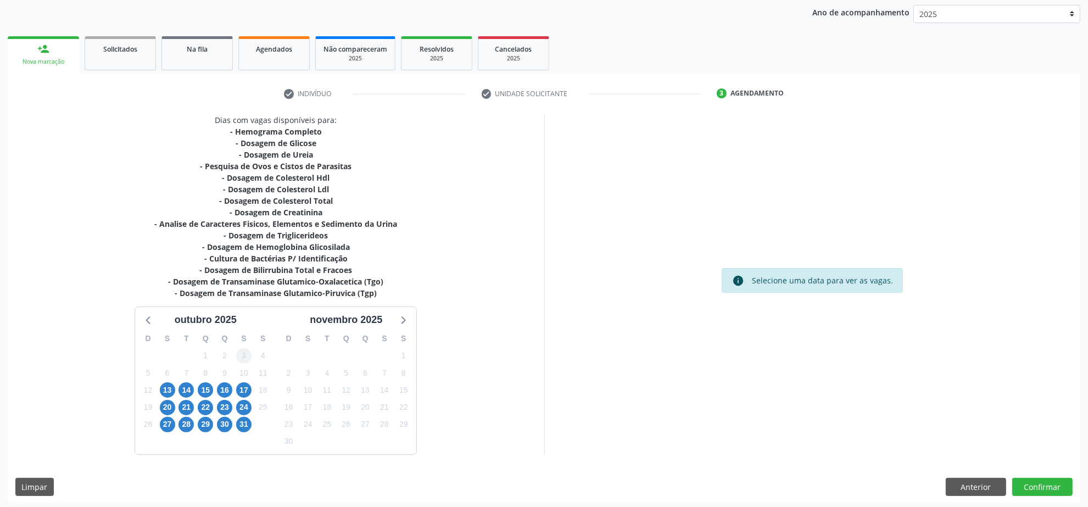
scroll to position [132, 0]
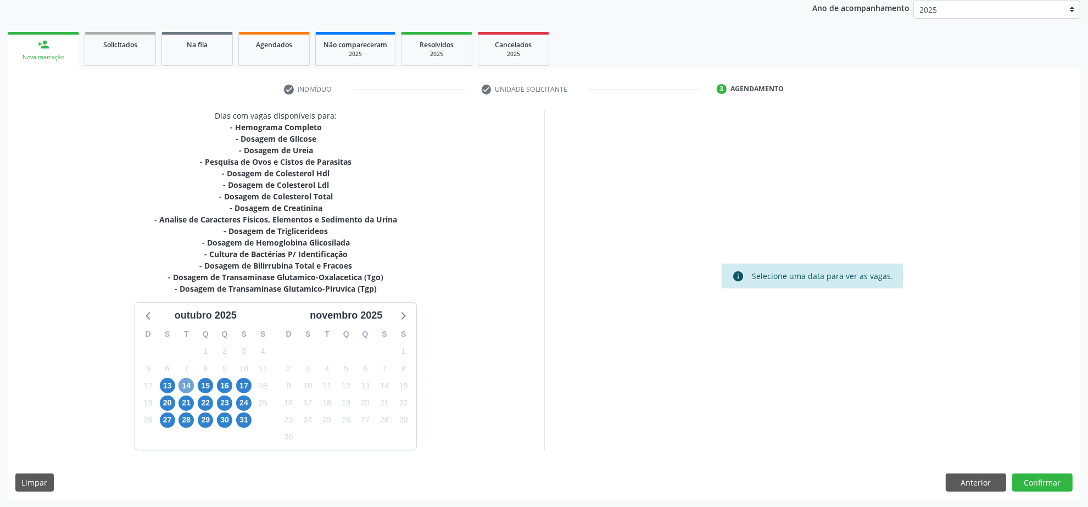
click at [188, 380] on span "14" at bounding box center [186, 385] width 15 height 15
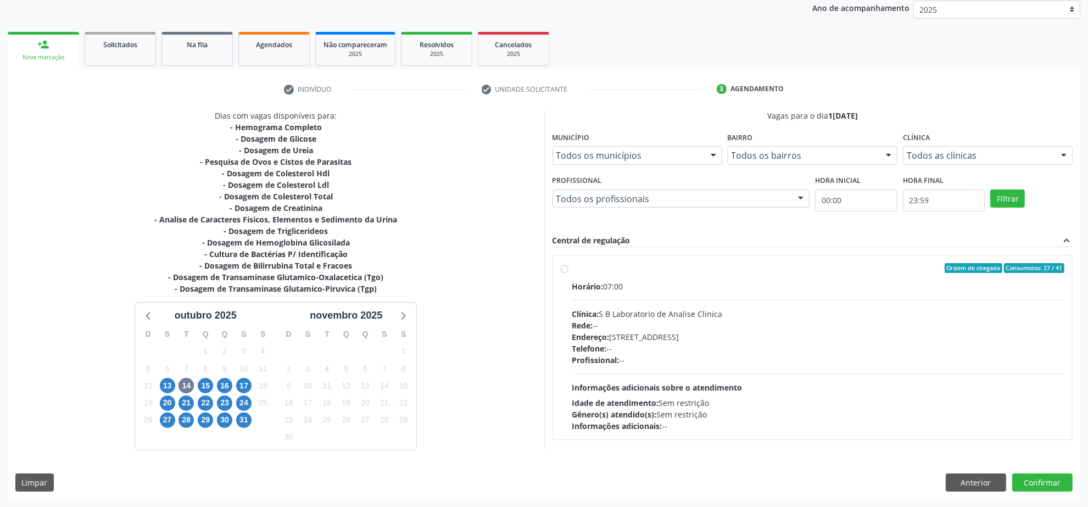
click at [665, 309] on div "Clínica: S B Laboratorio de Analise Clinica" at bounding box center [818, 314] width 493 height 12
click at [569, 273] on input "Ordem de chegada Consumidos: 27 / 41 Horário: 07:00 Clínica: S B Laboratorio de…" at bounding box center [565, 268] width 8 height 10
radio input "true"
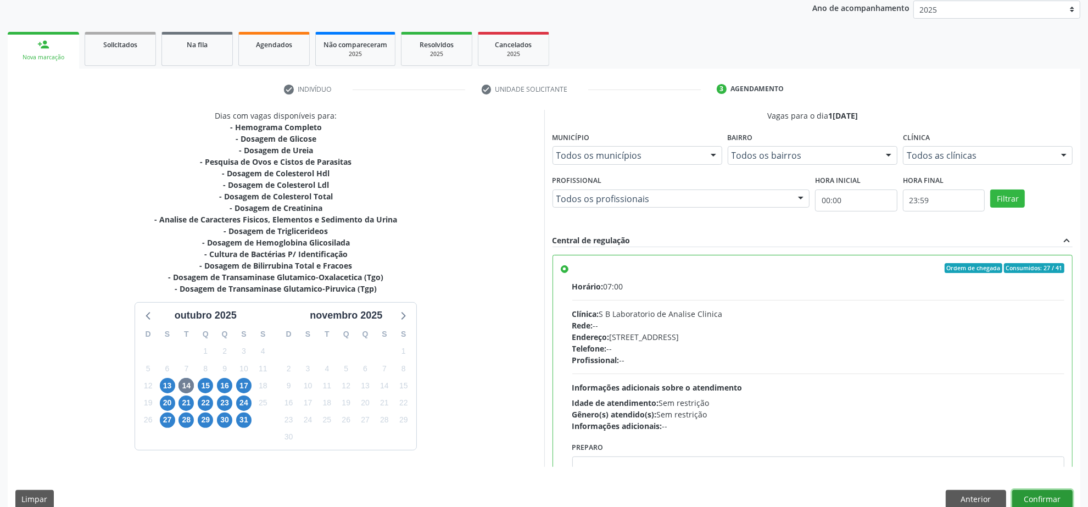
click at [1037, 493] on button "Confirmar" at bounding box center [1042, 499] width 60 height 19
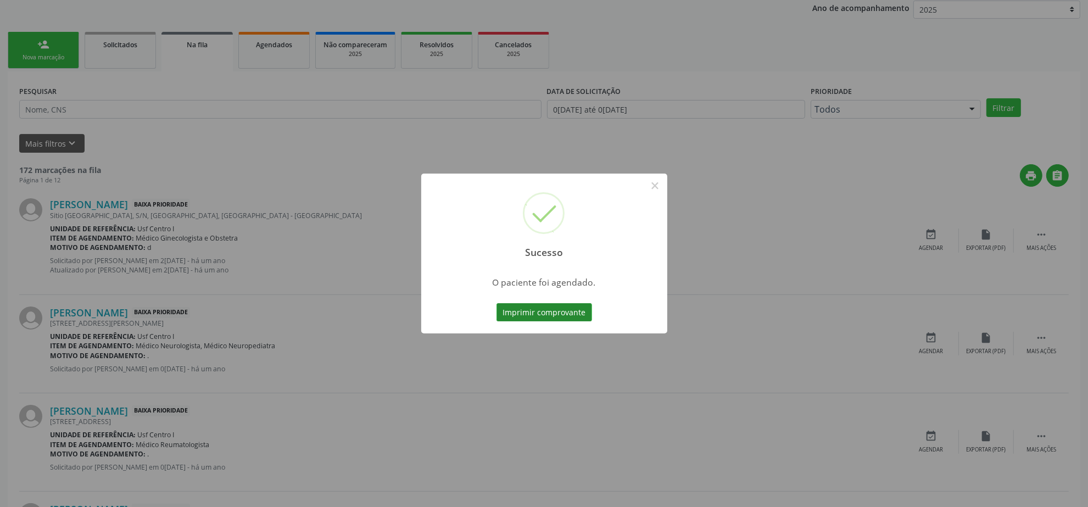
scroll to position [0, 0]
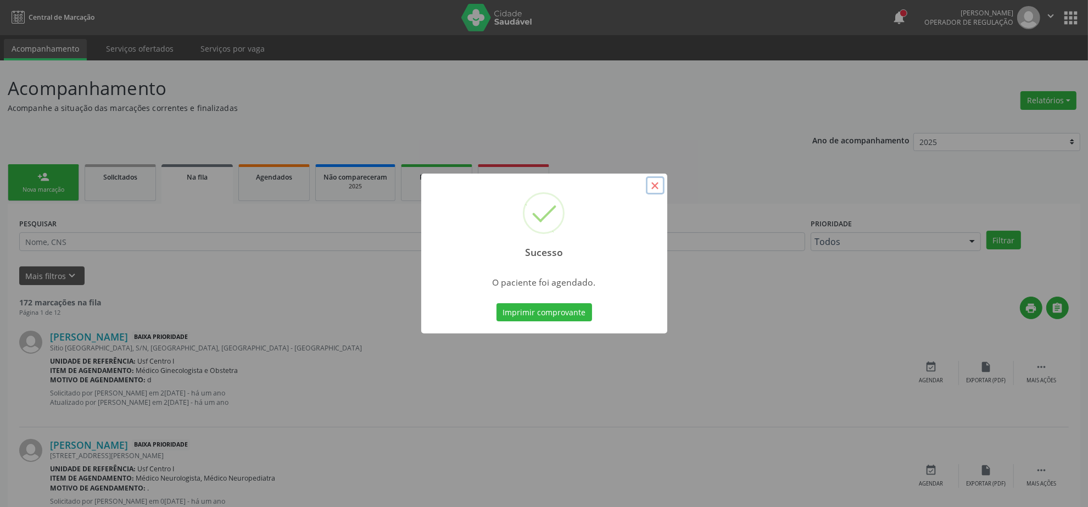
click at [658, 185] on button "×" at bounding box center [655, 185] width 19 height 19
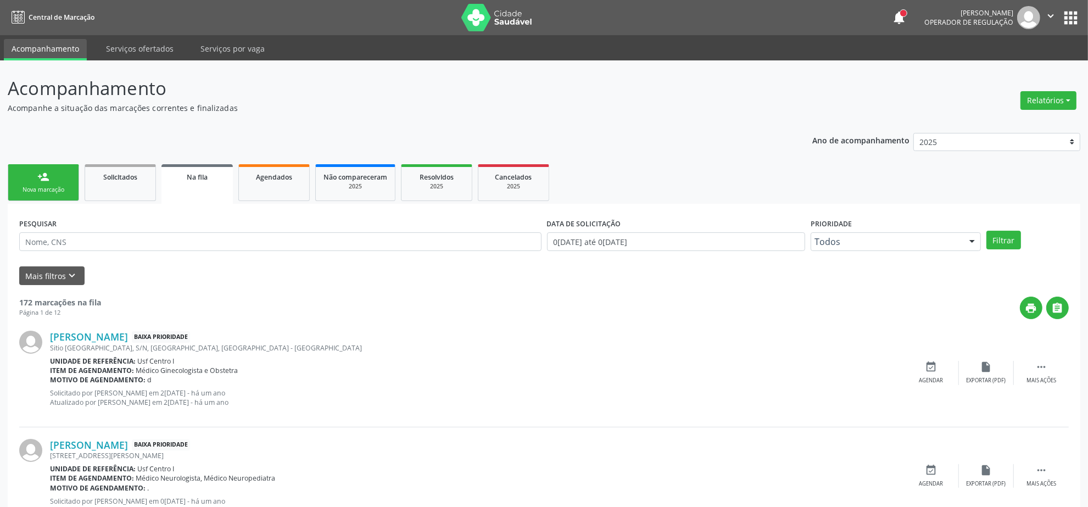
click at [48, 179] on div "person_add" at bounding box center [43, 177] width 12 height 12
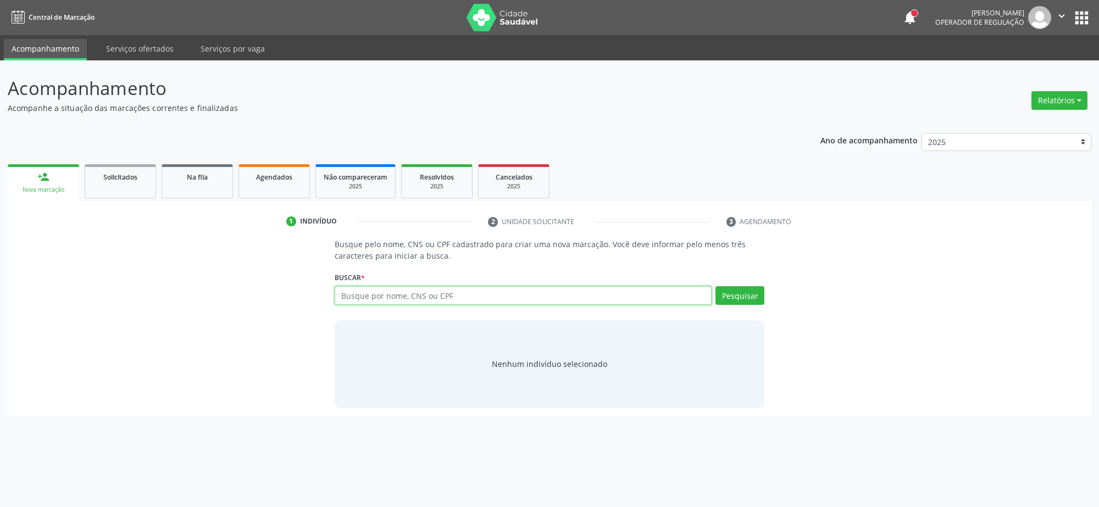
drag, startPoint x: 366, startPoint y: 294, endPoint x: 359, endPoint y: 294, distance: 7.1
click at [366, 294] on input "text" at bounding box center [523, 295] width 377 height 19
type input "02869623496"
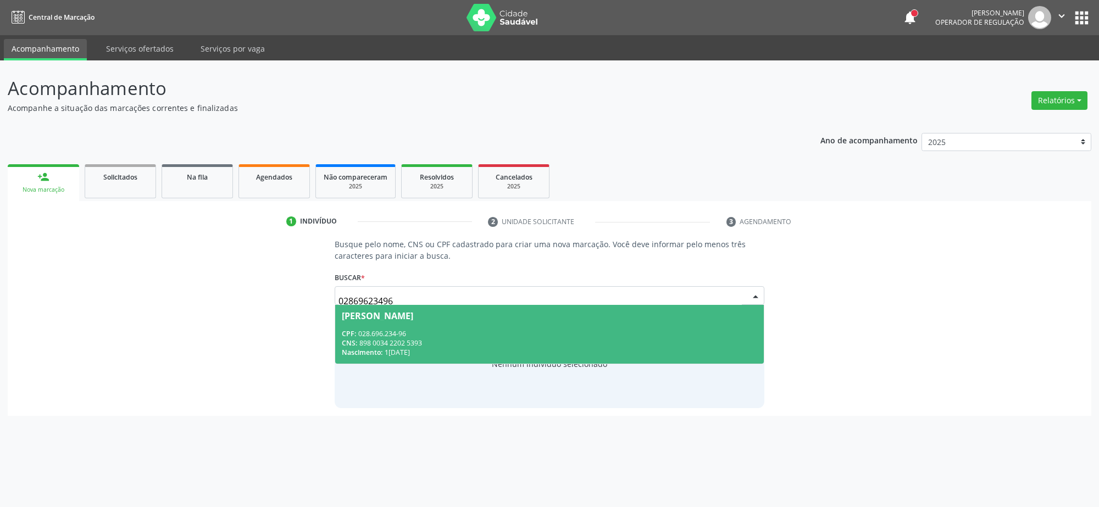
click at [415, 349] on div "Nascimento: 16/11/1939" at bounding box center [549, 352] width 415 height 9
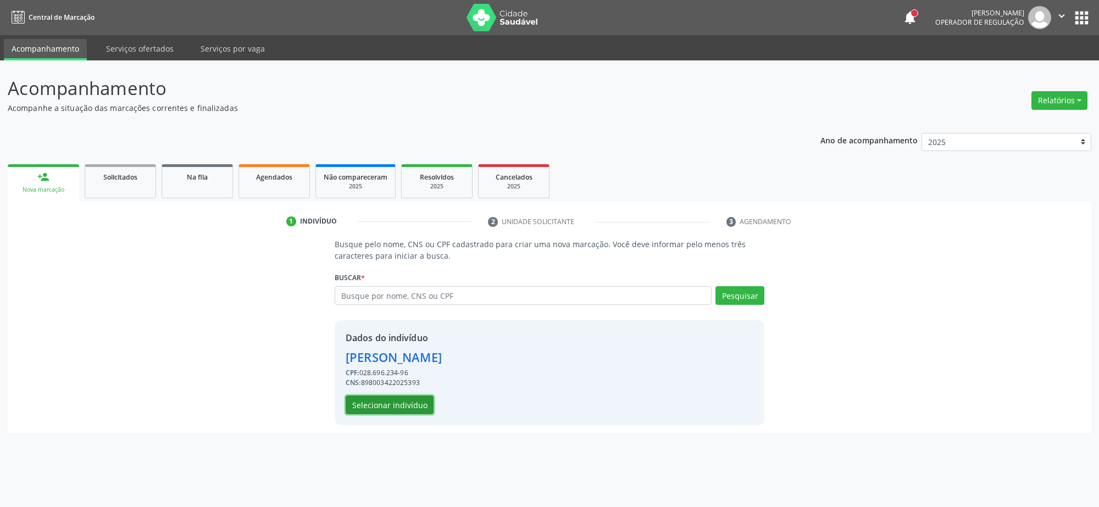
click at [378, 402] on button "Selecionar indivíduo" at bounding box center [390, 405] width 88 height 19
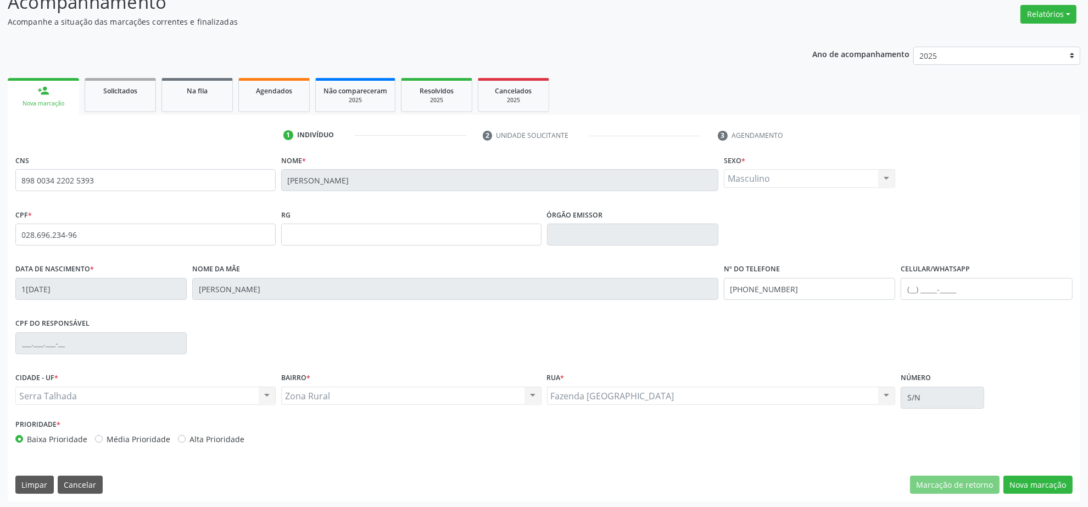
scroll to position [88, 0]
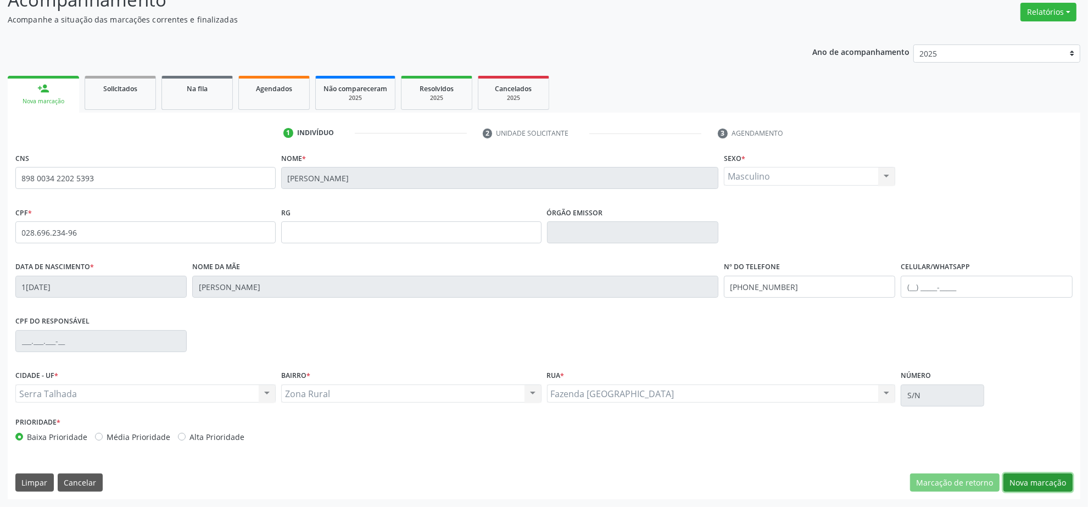
click at [1033, 484] on button "Nova marcação" at bounding box center [1038, 483] width 69 height 19
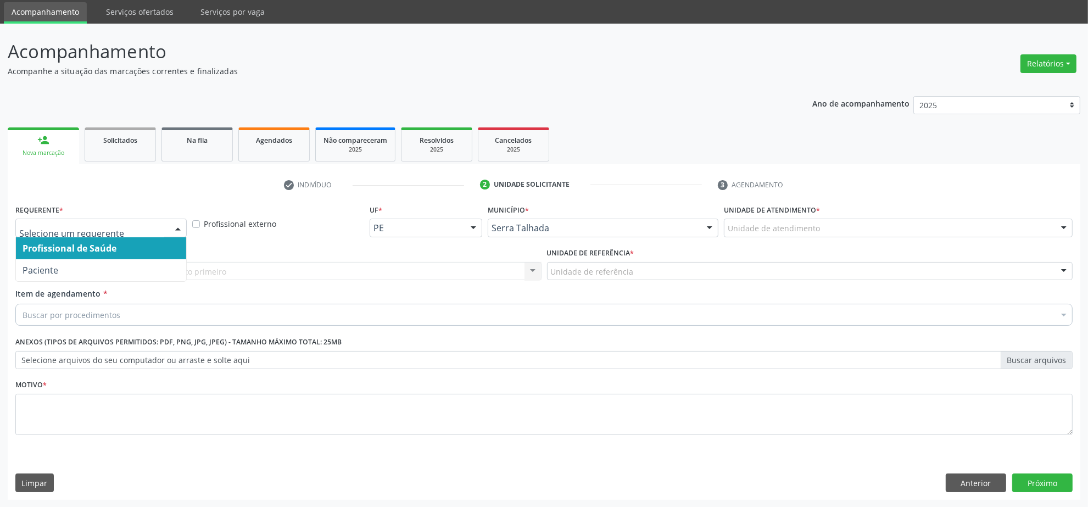
click at [173, 226] on div at bounding box center [178, 228] width 16 height 19
click at [154, 258] on span "Profissional de Saúde" at bounding box center [101, 248] width 170 height 22
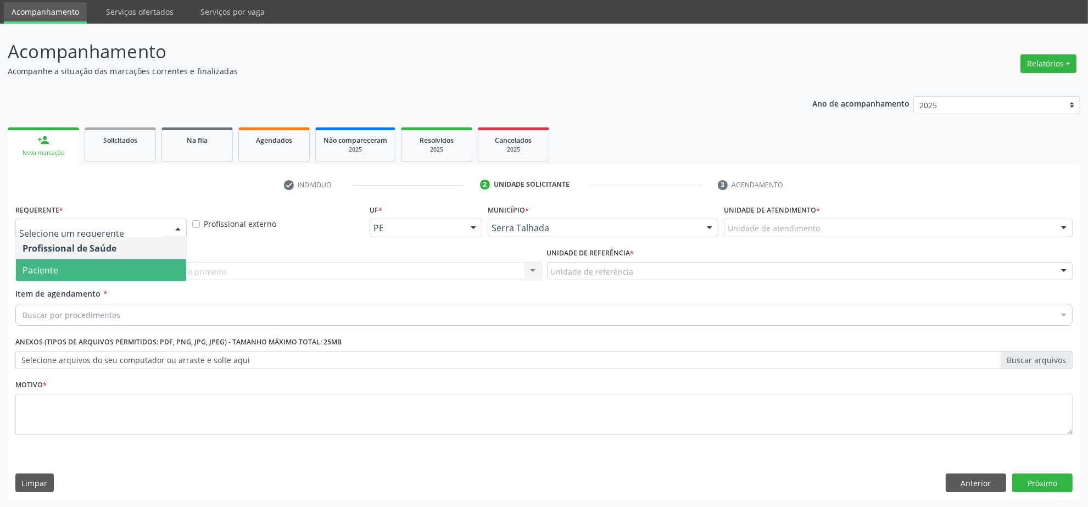
click at [119, 269] on span "Paciente" at bounding box center [101, 270] width 170 height 22
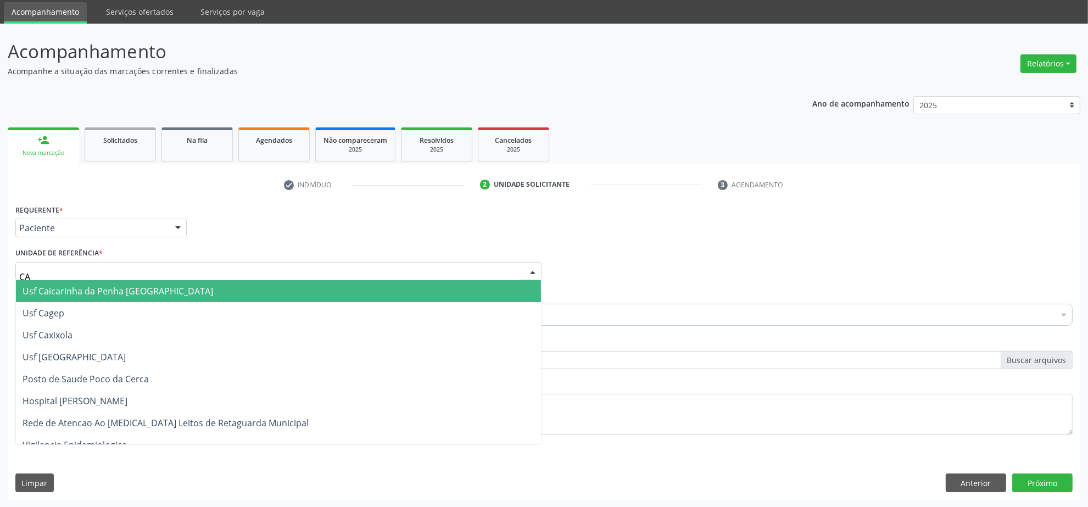
type input "CAI"
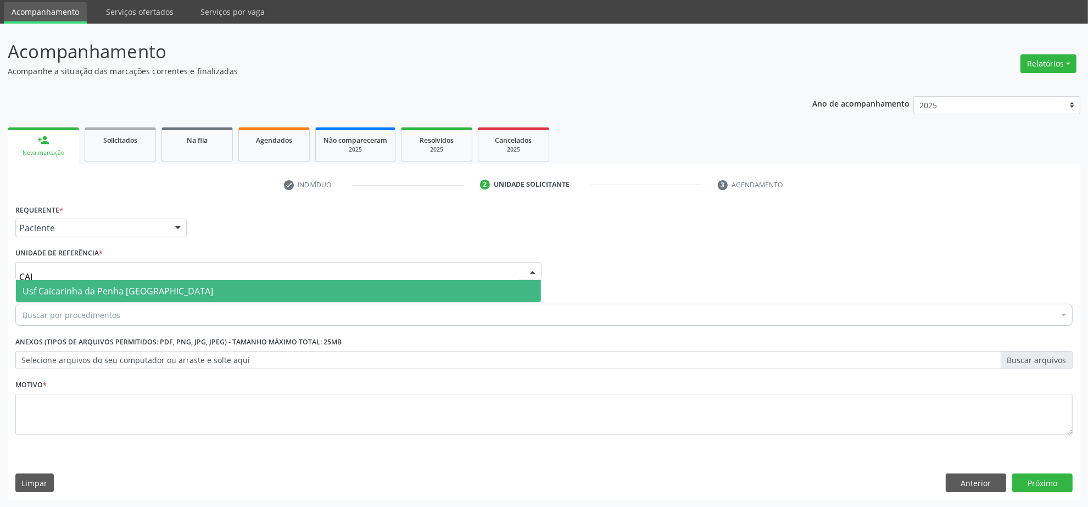
click at [87, 286] on span "Usf Caicarinha da Penha [GEOGRAPHIC_DATA]" at bounding box center [118, 291] width 191 height 12
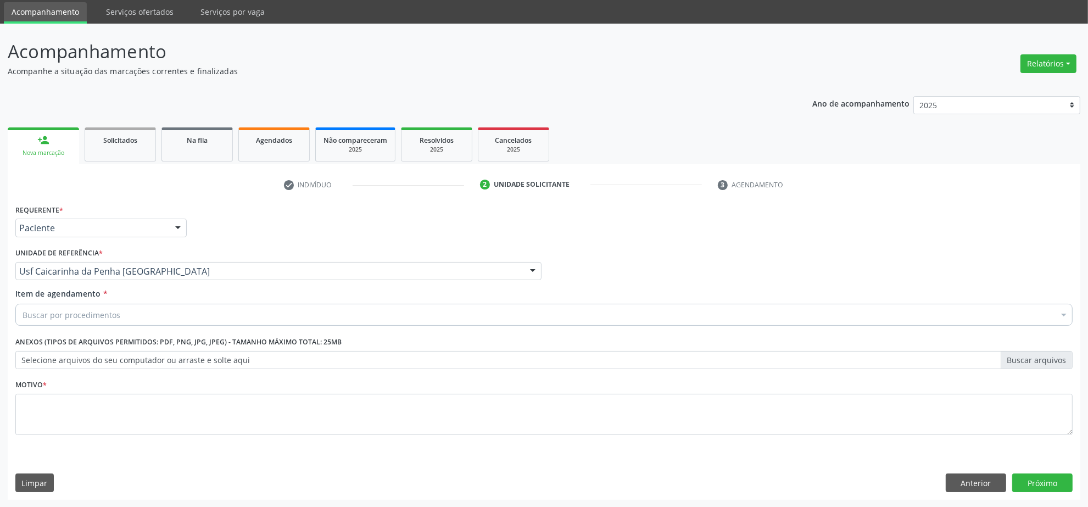
click at [78, 308] on div "Buscar por procedimentos" at bounding box center [543, 315] width 1057 height 22
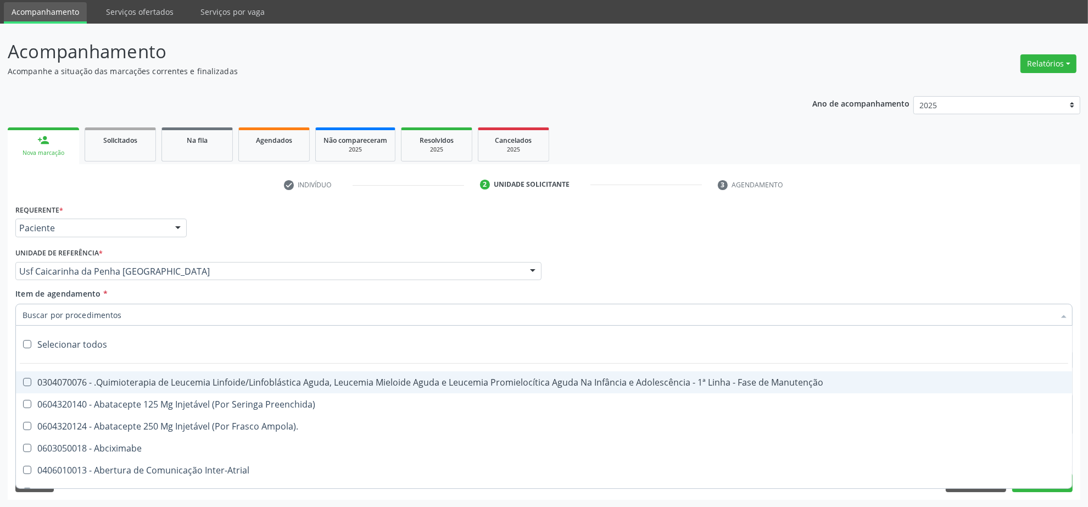
click at [78, 309] on input "Item de agendamento *" at bounding box center [539, 315] width 1032 height 22
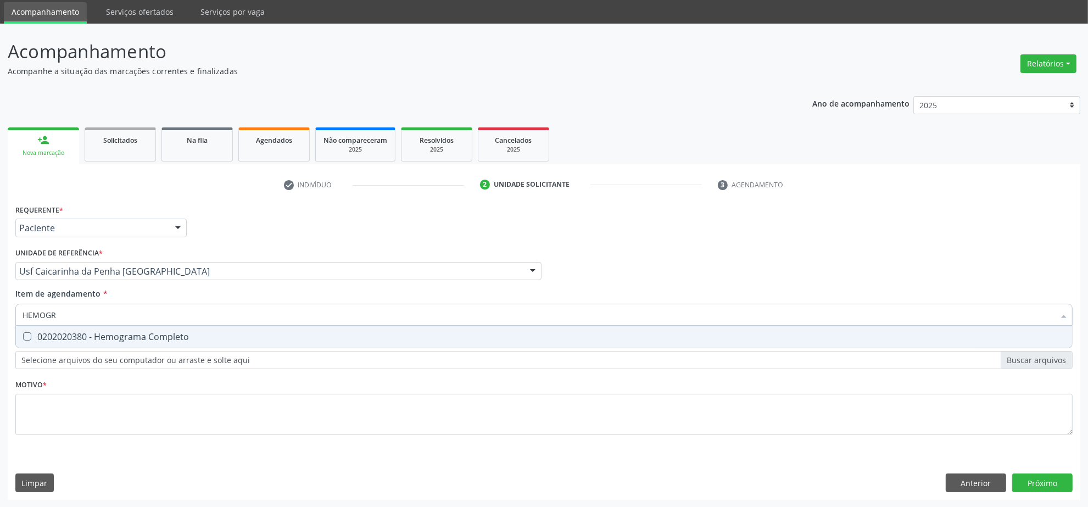
type input "HEMOGRA"
drag, startPoint x: 77, startPoint y: 334, endPoint x: 77, endPoint y: 314, distance: 20.3
click at [77, 334] on div "0202020380 - Hemograma Completo" at bounding box center [544, 336] width 1043 height 9
checkbox Completo "true"
drag, startPoint x: 77, startPoint y: 314, endPoint x: -30, endPoint y: 313, distance: 107.1
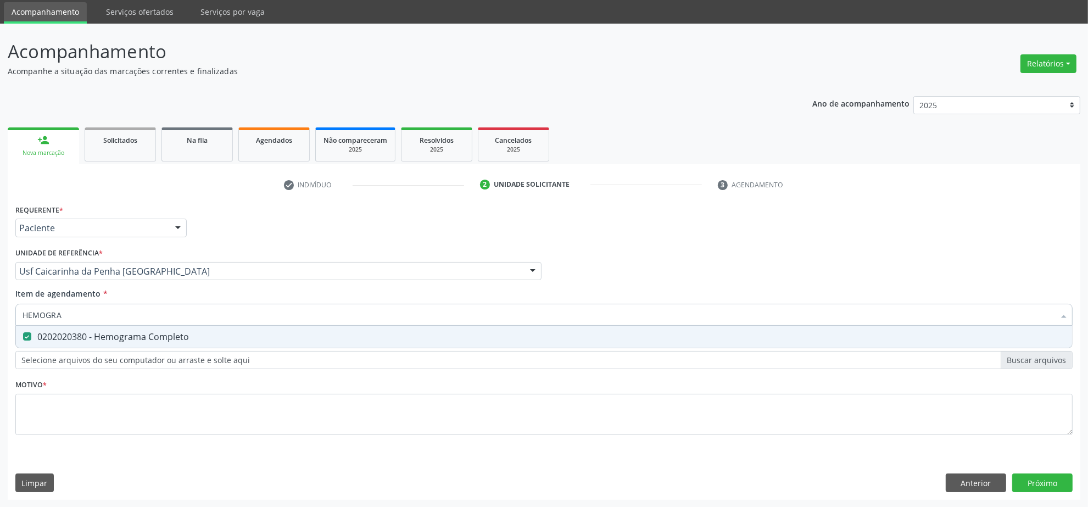
click at [0, 313] on html "Central de Marcação notifications Isadora Nunes Bezerra Pulça Operador de regul…" at bounding box center [544, 216] width 1088 height 507
type input "GLI"
checkbox Completo "false"
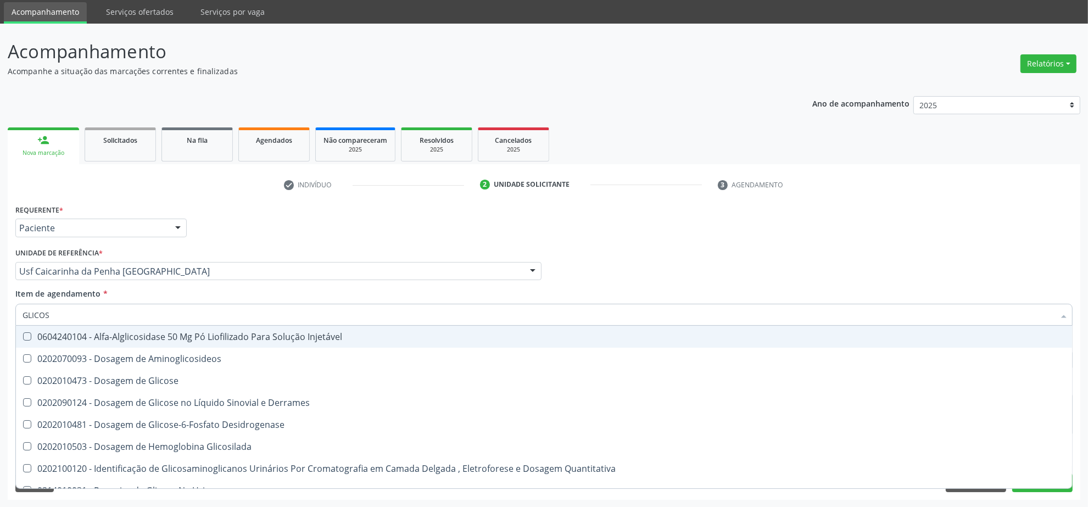
type input "GLICOSE"
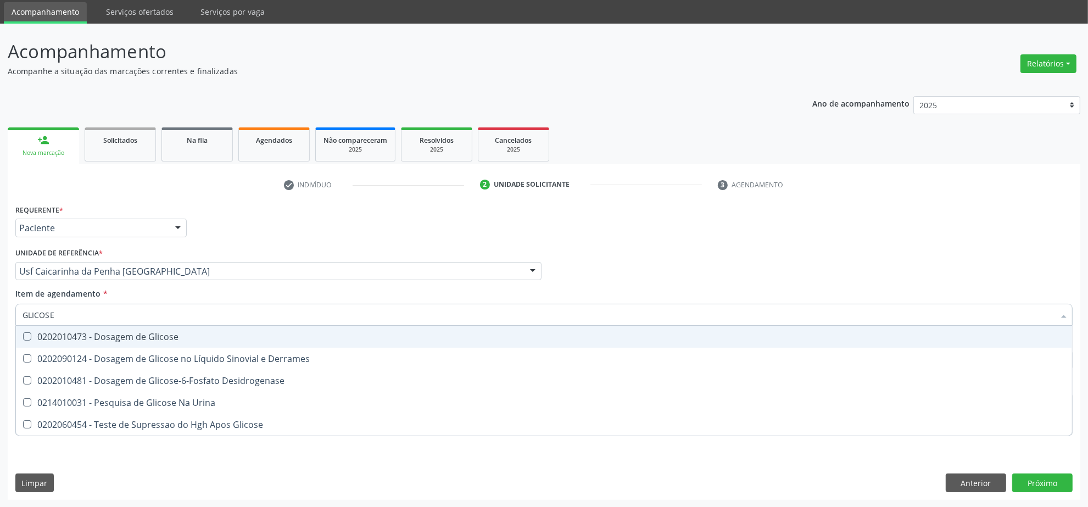
drag, startPoint x: 55, startPoint y: 330, endPoint x: 64, endPoint y: 320, distance: 12.8
click at [55, 330] on span "0202010473 - Dosagem de Glicose" at bounding box center [544, 337] width 1056 height 22
checkbox Glicose "true"
drag, startPoint x: 73, startPoint y: 309, endPoint x: -54, endPoint y: 292, distance: 127.6
click at [0, 292] on html "Central de Marcação notifications Isadora Nunes Bezerra Pulça Operador de regul…" at bounding box center [544, 216] width 1088 height 507
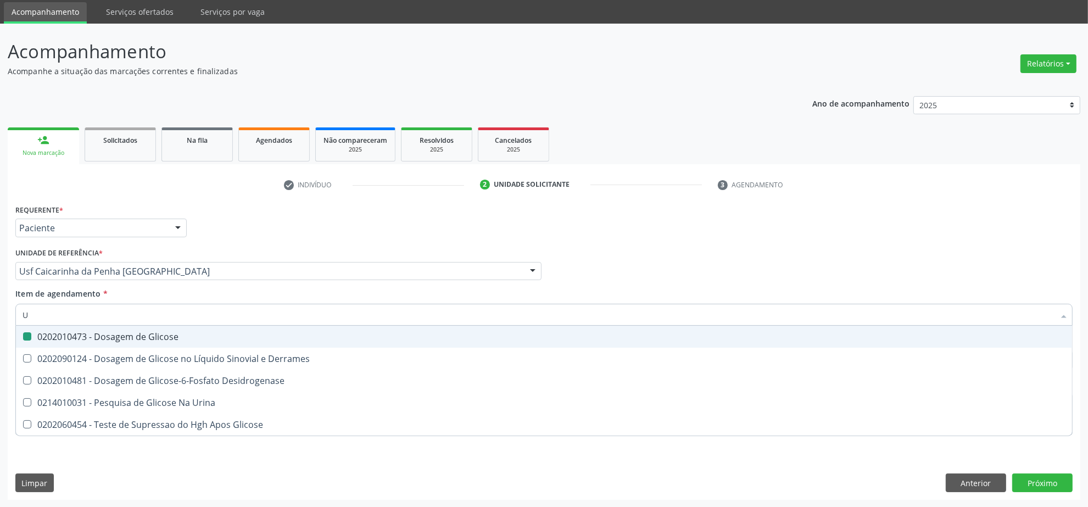
type input "UR"
checkbox Glicose "false"
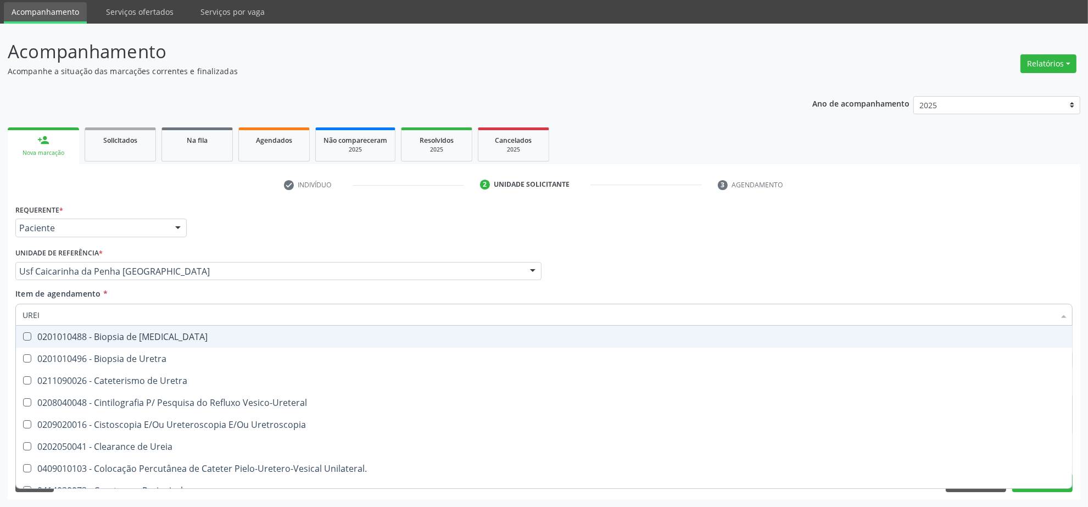
type input "UREIA"
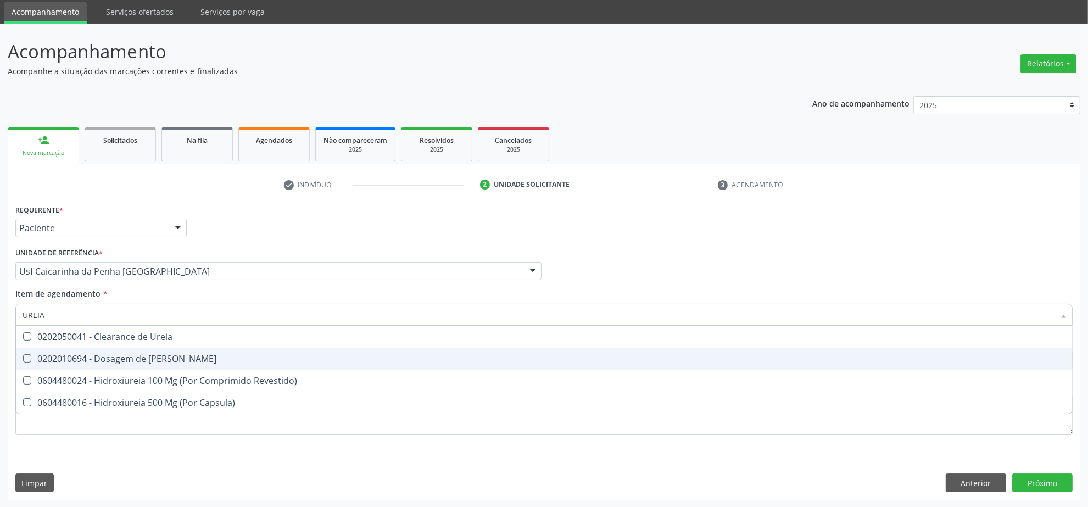
click at [92, 357] on div "0202010694 - Dosagem de [PERSON_NAME]" at bounding box center [544, 358] width 1043 height 9
checkbox Ureia "true"
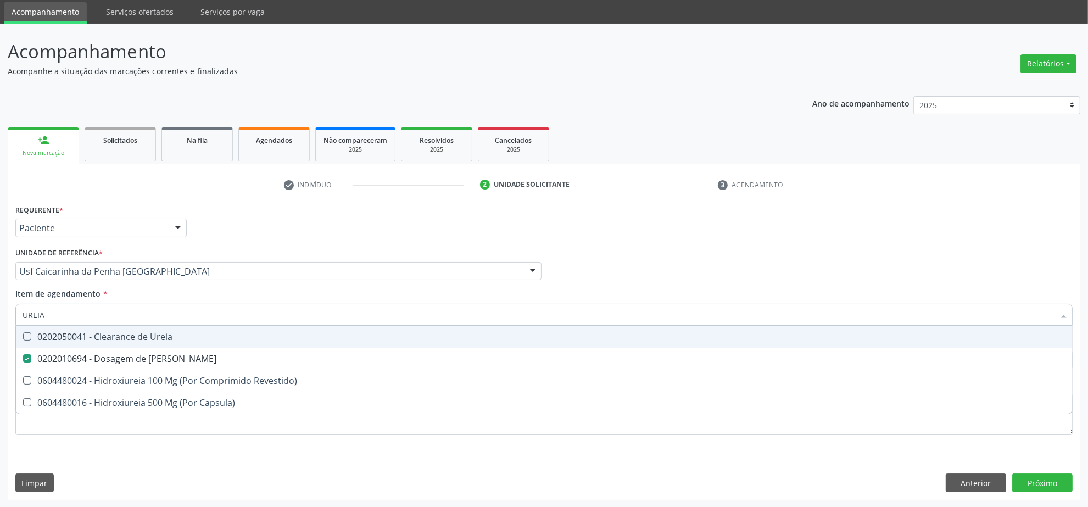
drag, startPoint x: 69, startPoint y: 319, endPoint x: 14, endPoint y: 316, distance: 54.4
click at [14, 316] on div "Item de agendamento * UREIA Desfazer seleção 0202050041 - Clearance de Ureia 02…" at bounding box center [544, 309] width 1063 height 42
type input "PAR"
checkbox Ureia "false"
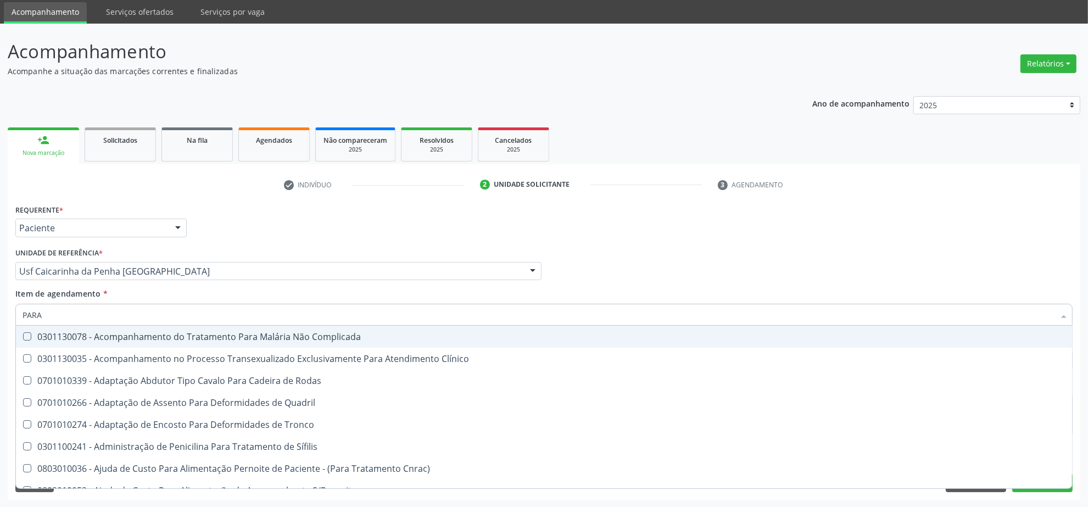
type input "PARAS"
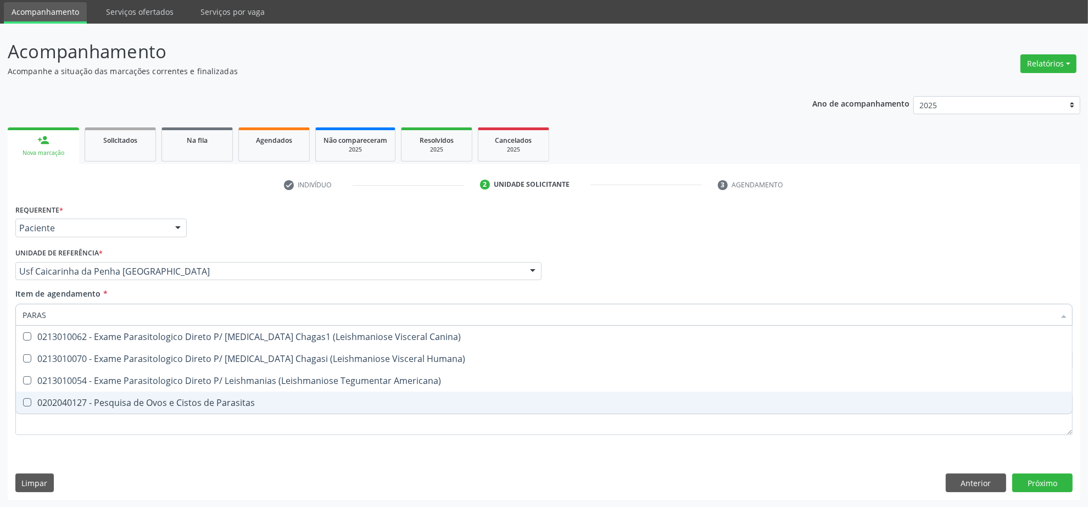
drag, startPoint x: 67, startPoint y: 398, endPoint x: 65, endPoint y: 347, distance: 51.7
click at [67, 398] on div "0202040127 - Pesquisa de Ovos e Cistos de Parasitas" at bounding box center [544, 402] width 1043 height 9
checkbox Parasitas "true"
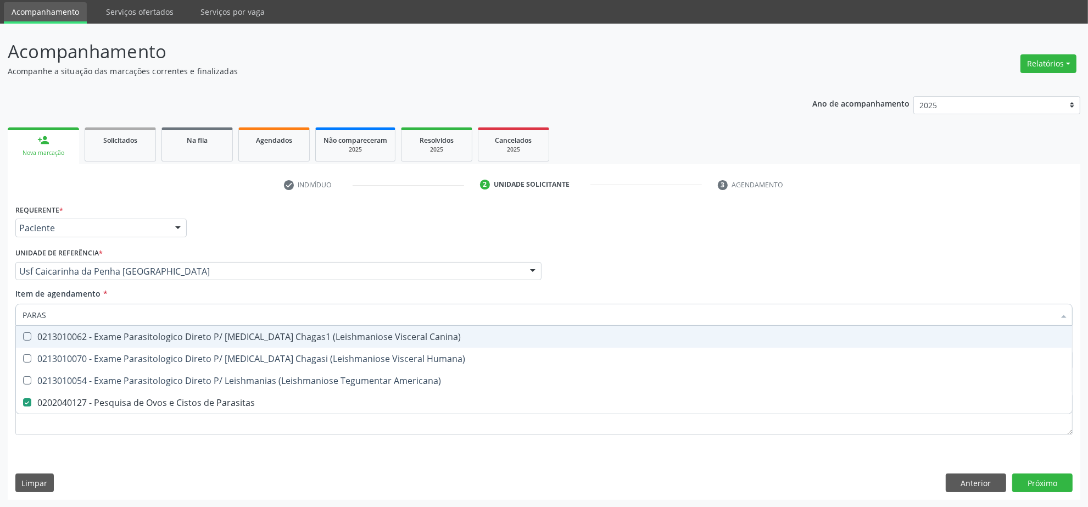
drag, startPoint x: 59, startPoint y: 311, endPoint x: -20, endPoint y: 305, distance: 79.4
click at [0, 305] on html "Central de Marcação notifications Isadora Nunes Bezerra Pulça Operador de regul…" at bounding box center [544, 216] width 1088 height 507
type input "COLE"
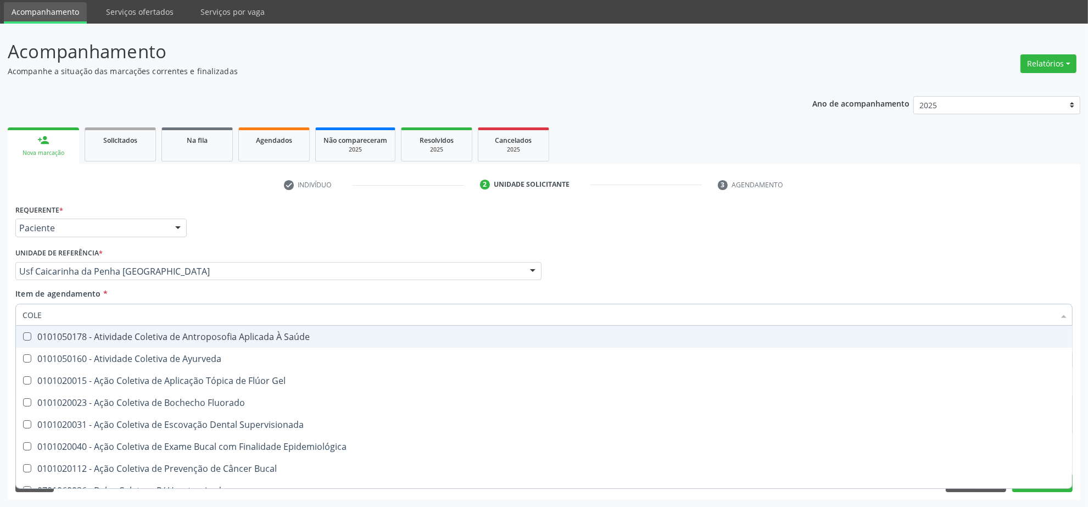
checkbox Fluorado "false"
type input "COLES"
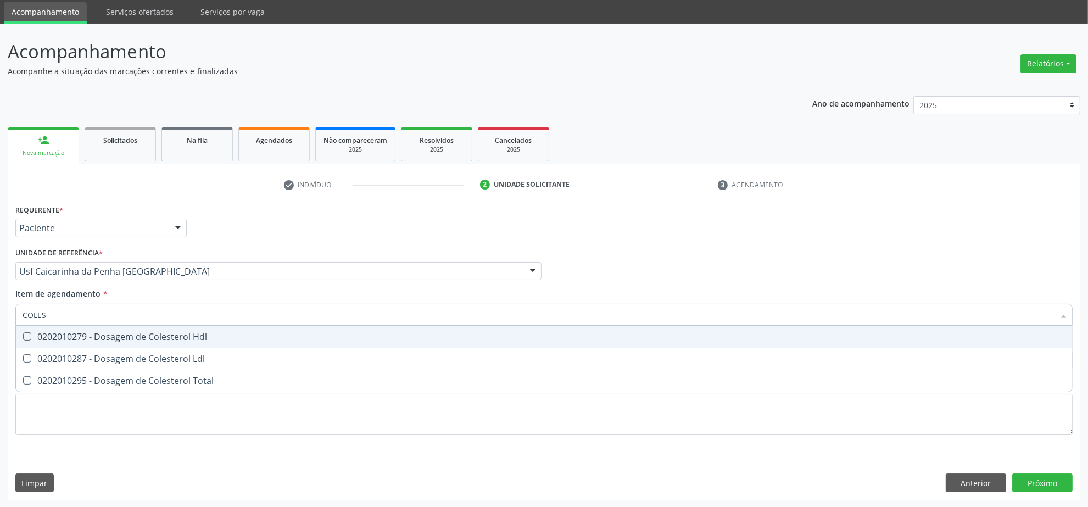
drag, startPoint x: 68, startPoint y: 338, endPoint x: 67, endPoint y: 354, distance: 15.9
click at [67, 339] on div "0202010279 - Dosagem de Colesterol Hdl" at bounding box center [544, 336] width 1043 height 9
checkbox Hdl "true"
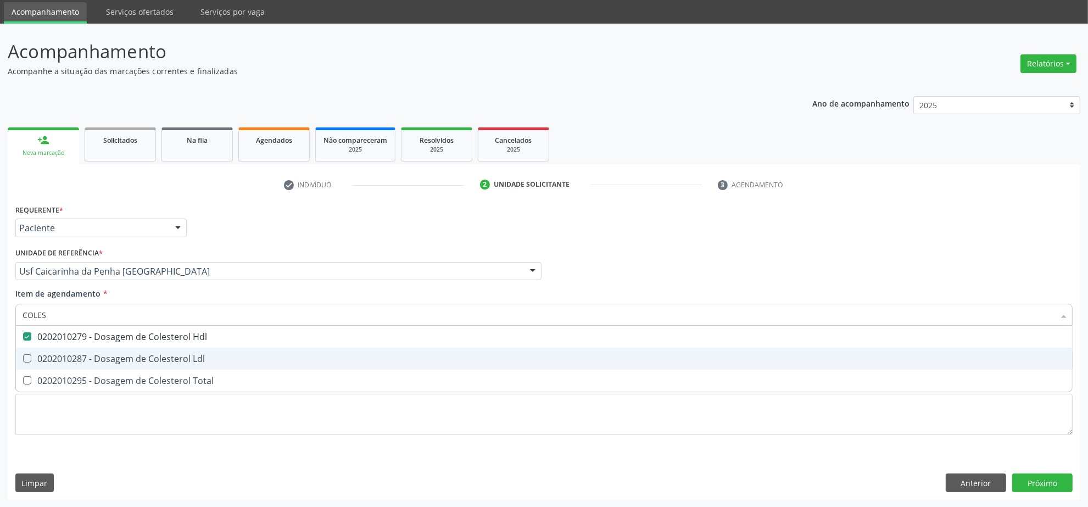
click at [69, 355] on div "0202010287 - Dosagem de Colesterol Ldl" at bounding box center [544, 358] width 1043 height 9
checkbox Ldl "true"
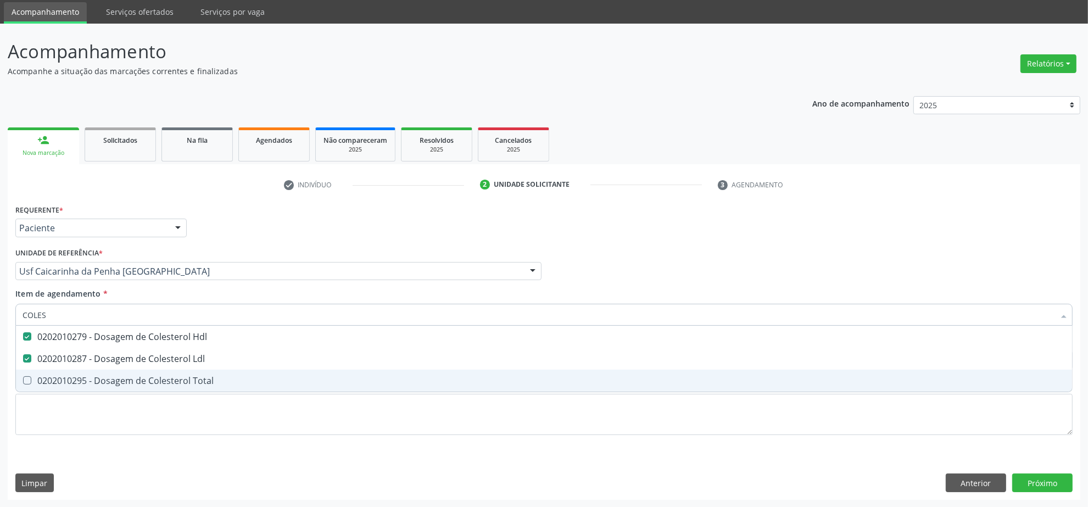
click at [66, 383] on div "0202010295 - Dosagem de Colesterol Total" at bounding box center [544, 380] width 1043 height 9
checkbox Total "true"
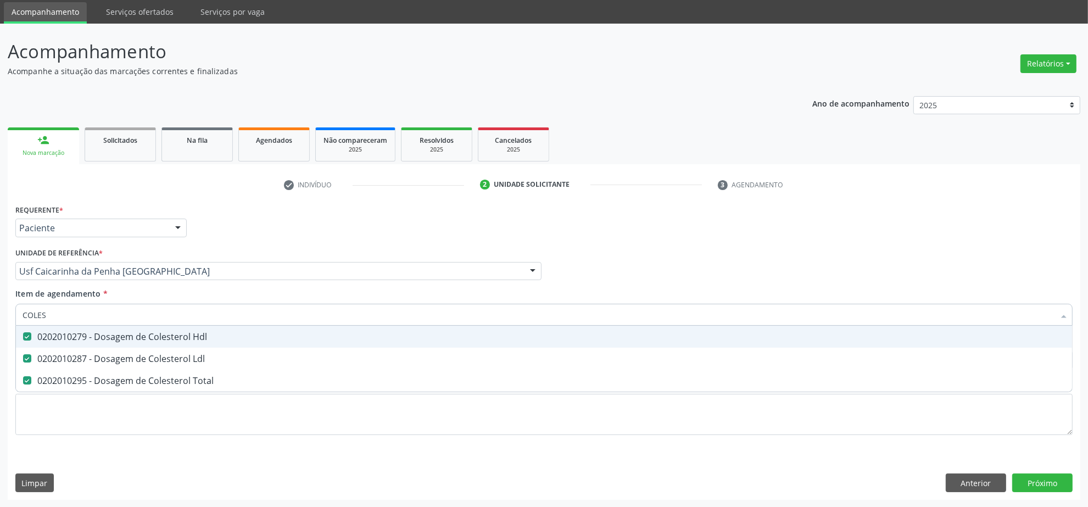
click at [3, 318] on div "Acompanhamento Acompanhe a situação das marcações correntes e finalizadas Relat…" at bounding box center [544, 266] width 1088 height 484
type input "CR"
checkbox Hdl "false"
checkbox Ldl "false"
checkbox Total "false"
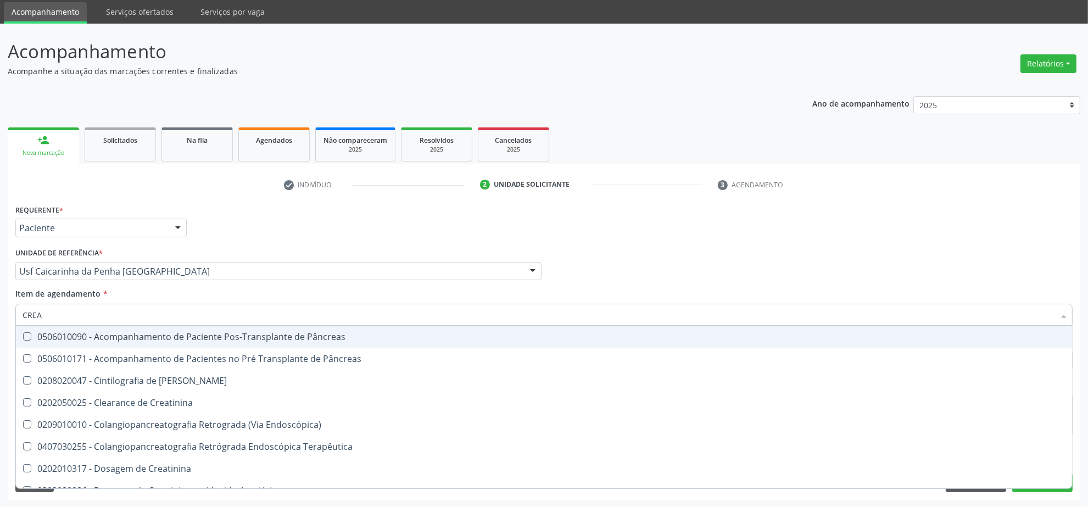
type input "CREAT"
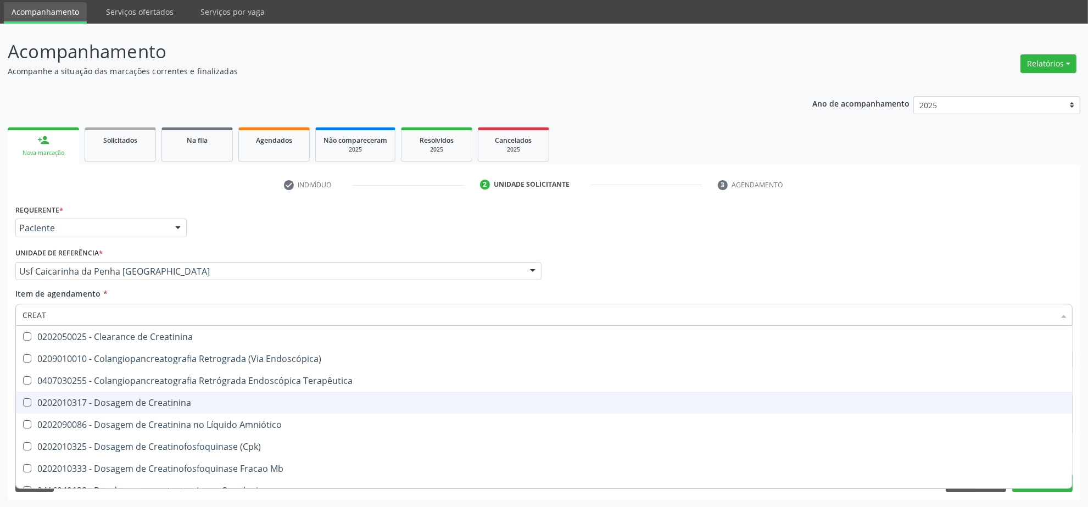
drag, startPoint x: 90, startPoint y: 403, endPoint x: 69, endPoint y: 342, distance: 63.9
click at [89, 402] on div "0202010317 - Dosagem de Creatinina" at bounding box center [544, 402] width 1043 height 9
checkbox Creatinina "true"
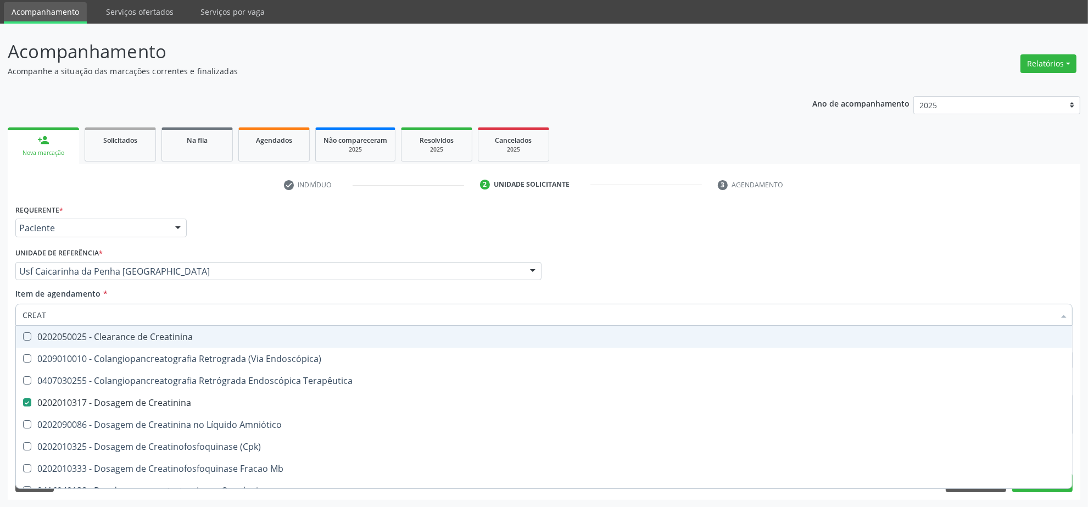
drag, startPoint x: 58, startPoint y: 315, endPoint x: -35, endPoint y: 311, distance: 92.9
click at [0, 311] on html "Central de Marcação notifications Isadora Nunes Bezerra Pulça Operador de regul…" at bounding box center [544, 216] width 1088 height 507
type input "TRIG"
checkbox Creatinina "false"
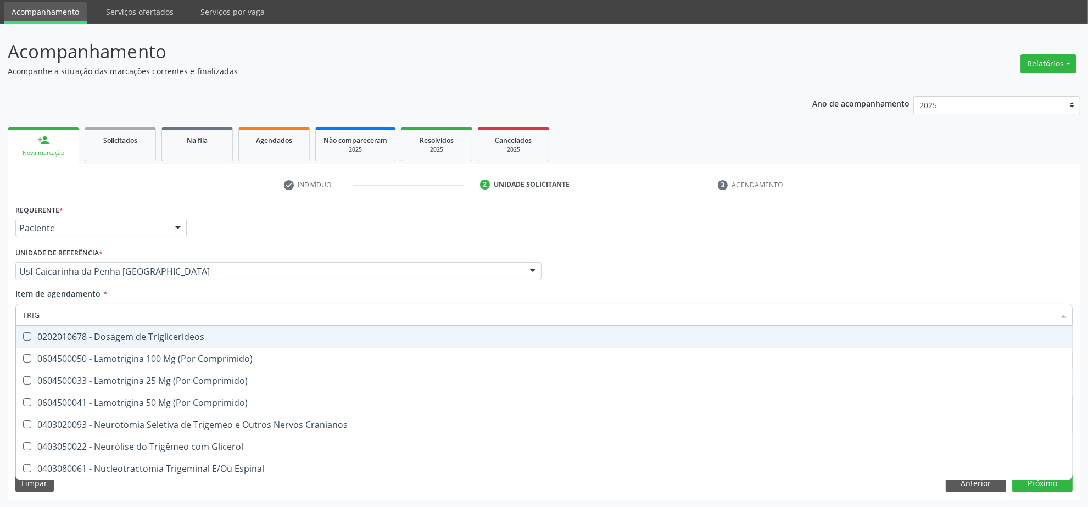
click at [98, 338] on div "0202010678 - Dosagem de Triglicerideos" at bounding box center [544, 336] width 1043 height 9
checkbox Triglicerideos "true"
drag, startPoint x: 85, startPoint y: 314, endPoint x: -42, endPoint y: 314, distance: 127.4
click at [0, 314] on html "Central de Marcação notifications Isadora Nunes Bezerra Pulça Operador de regul…" at bounding box center [544, 216] width 1088 height 507
type input "HEM"
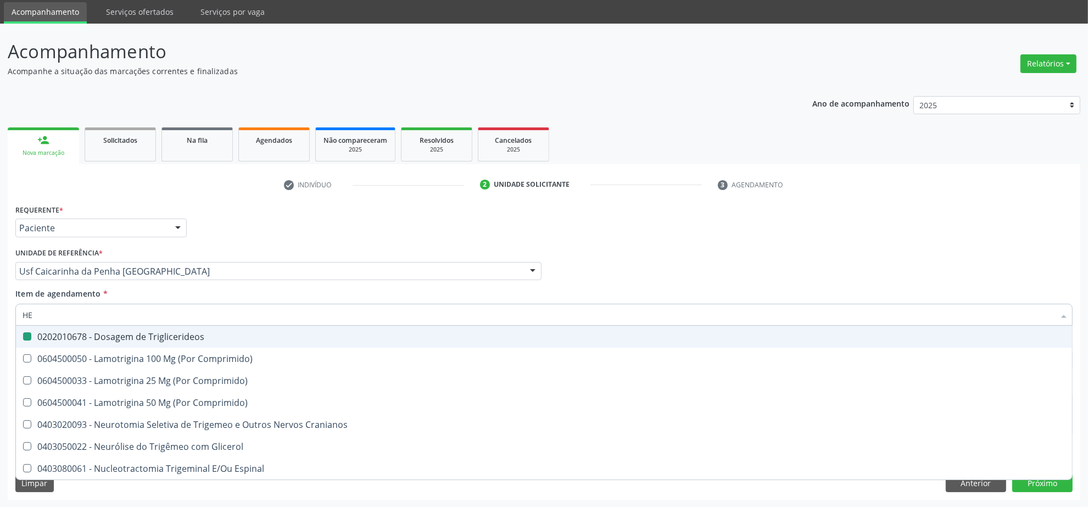
checkbox Triglicerideos "false"
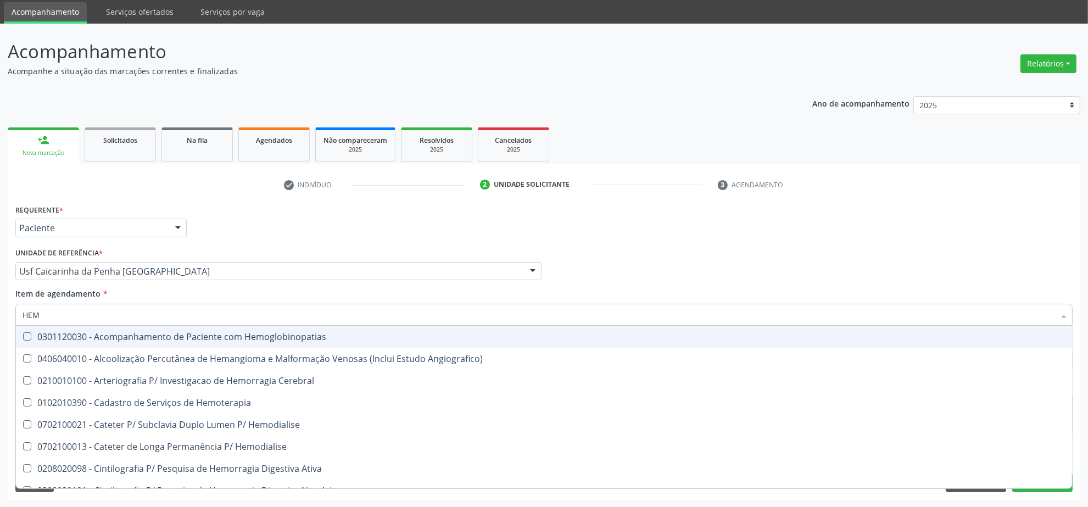
type input "HEMO"
checkbox Retro-Retal "true"
checkbox Completo "false"
type input "HEMOG"
checkbox Carboxi-Hemoglobina "true"
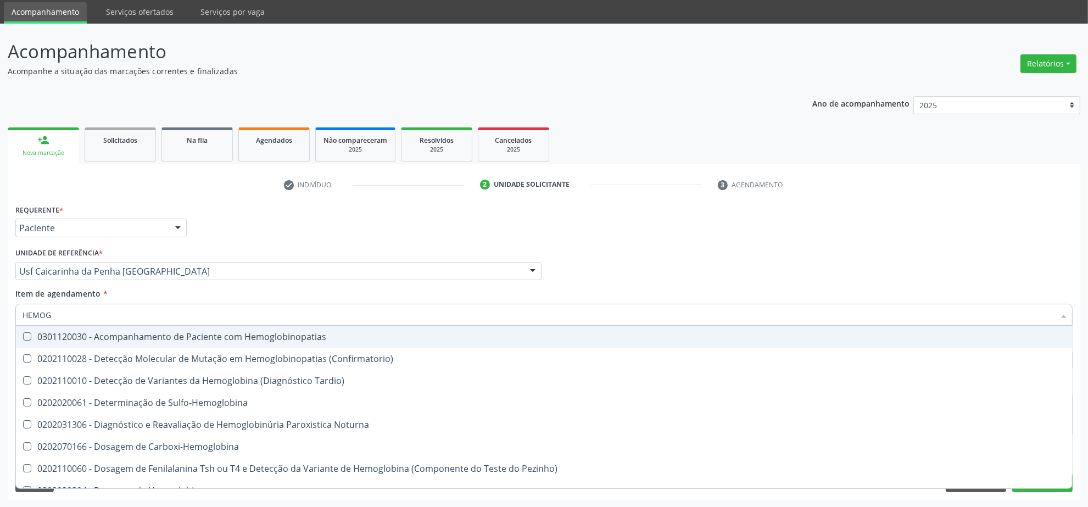
type input "HEMOGL"
checkbox Completo "false"
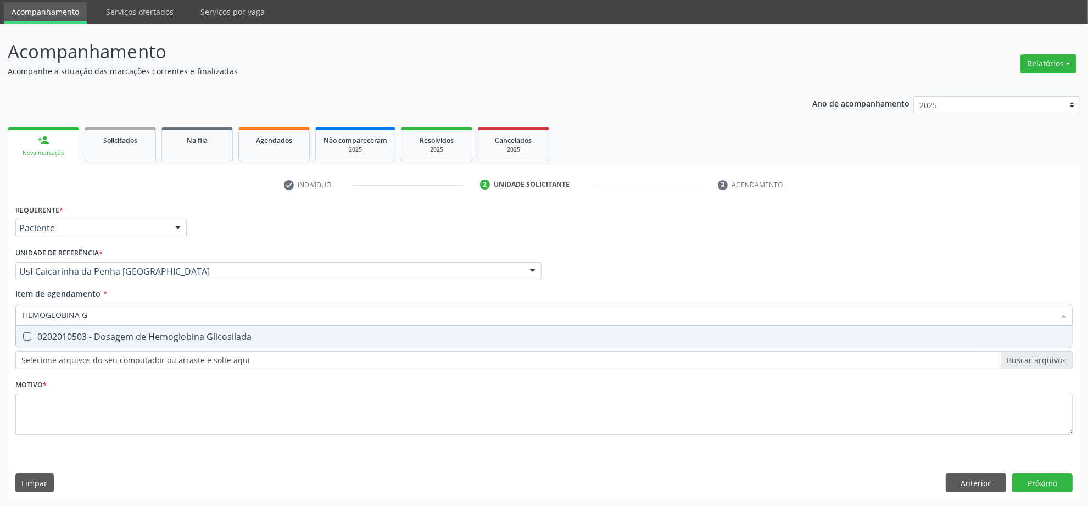
type input "HEMOGLOBINA G"
click at [43, 344] on span "0202010503 - Dosagem de Hemoglobina Glicosilada" at bounding box center [544, 337] width 1056 height 22
checkbox Glicosilada "true"
drag, startPoint x: 101, startPoint y: 316, endPoint x: -31, endPoint y: 313, distance: 131.9
click at [0, 313] on html "Central de Marcação notifications Isadora Nunes Bezerra Pulça Operador de regul…" at bounding box center [544, 216] width 1088 height 507
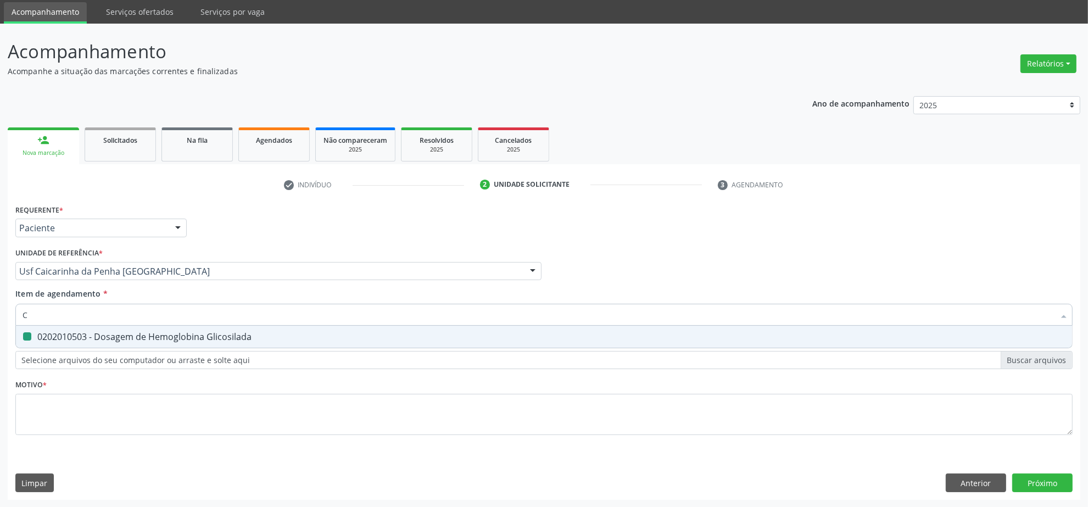
type input "CU"
checkbox Glicosilada "false"
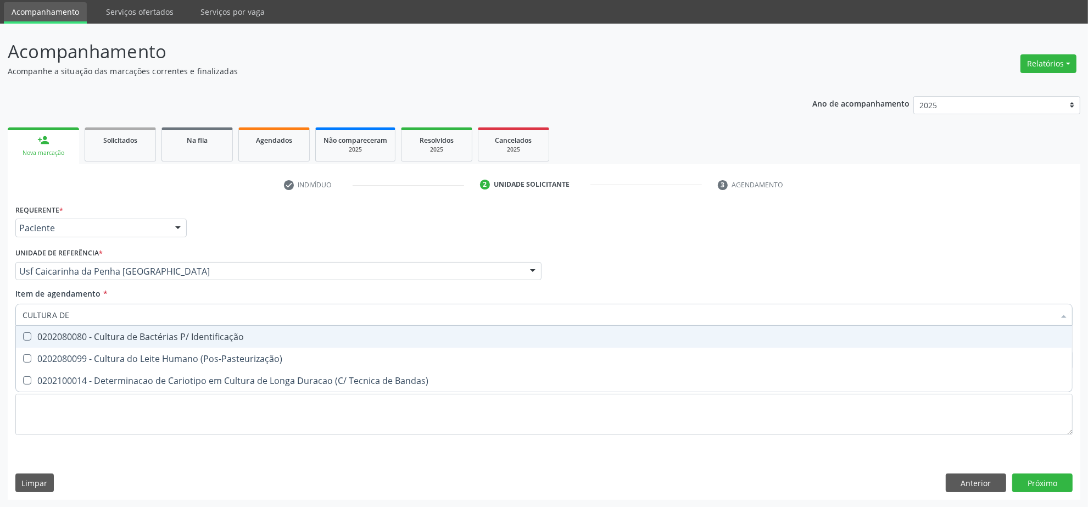
type input "CULTURA DE"
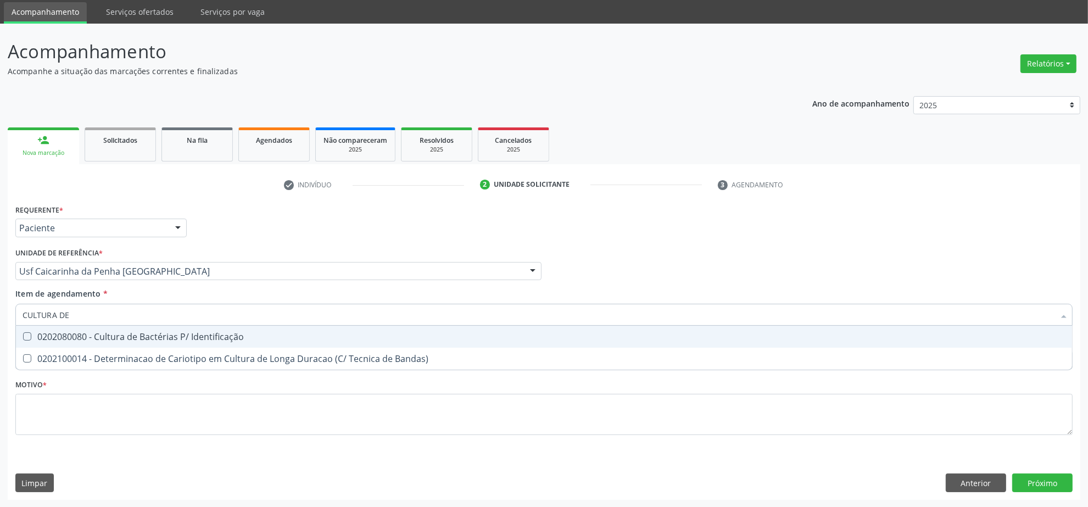
click at [48, 332] on div "0202080080 - Cultura de Bactérias P/ Identificação" at bounding box center [544, 336] width 1043 height 9
checkbox Identificação "true"
drag, startPoint x: 80, startPoint y: 318, endPoint x: 10, endPoint y: 321, distance: 69.9
click at [12, 321] on div "Requerente * Paciente Profissional de Saúde Paciente Nenhum resultado encontrad…" at bounding box center [544, 351] width 1073 height 298
type input "BI"
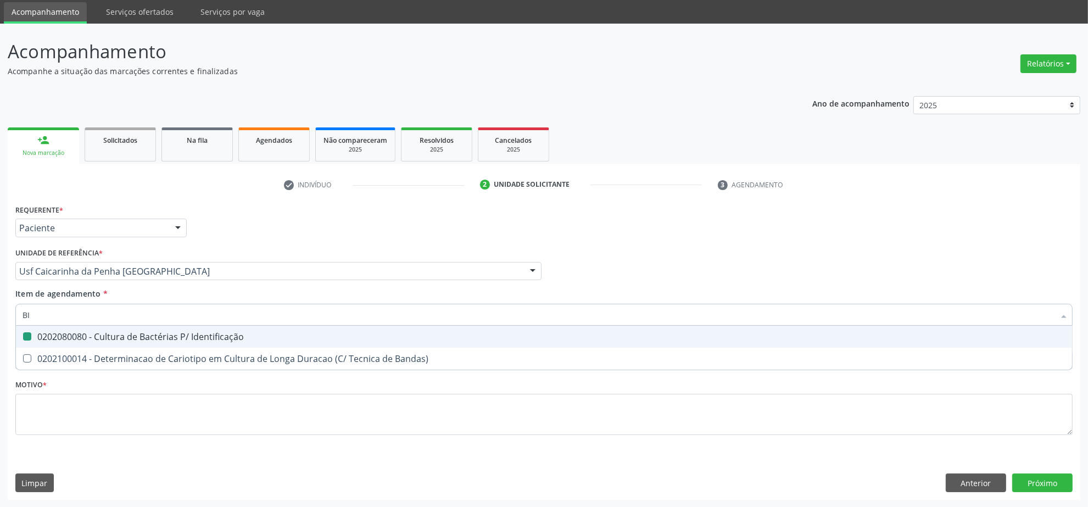
checkbox Identificação "false"
type input "BILIRR"
click at [22, 339] on div at bounding box center [20, 336] width 8 height 9
checkbox Fracoes "true"
drag, startPoint x: 47, startPoint y: 318, endPoint x: 3, endPoint y: 318, distance: 44.5
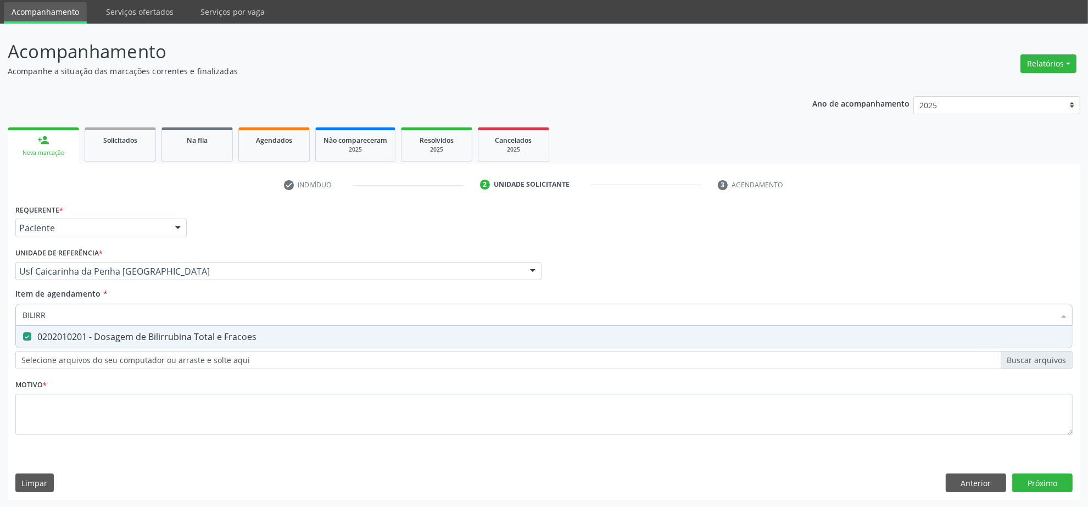
click at [3, 318] on div "Acompanhamento Acompanhe a situação das marcações correntes e finalizadas Relat…" at bounding box center [544, 266] width 1088 height 484
type input "T"
checkbox Fracoes "false"
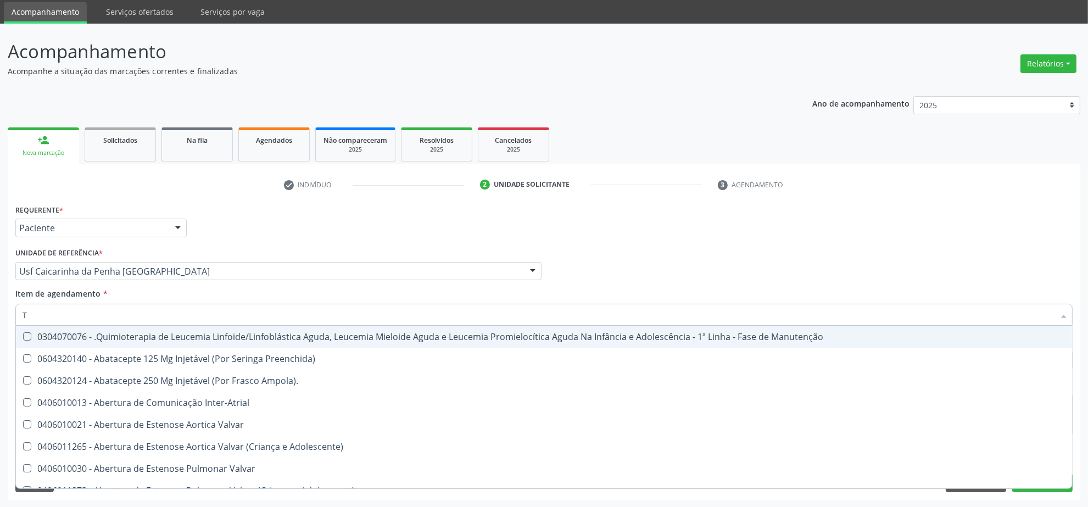
type input "T4"
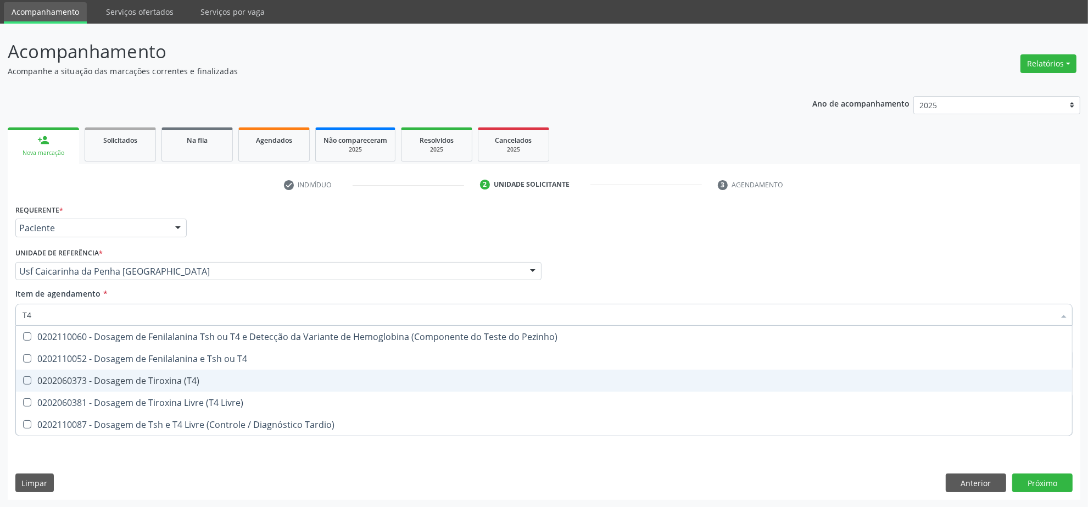
click at [235, 376] on div "0202060373 - Dosagem de Tiroxina (T4)" at bounding box center [544, 380] width 1043 height 9
checkbox \(T4\) "true"
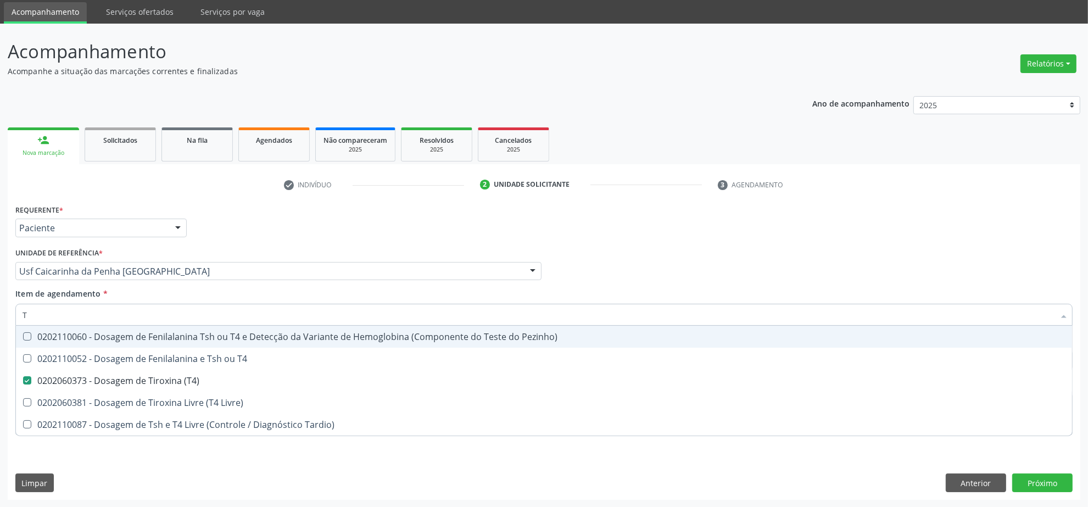
type input "[MEDICAL_DATA]"
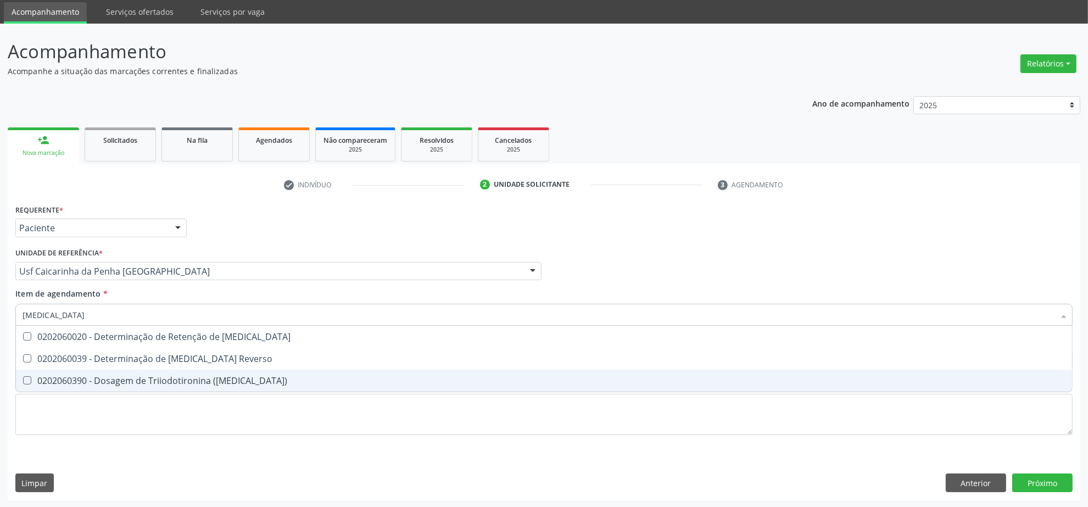
drag, startPoint x: 199, startPoint y: 378, endPoint x: 173, endPoint y: 336, distance: 49.4
click at [199, 378] on div "0202060390 - Dosagem de Triiodotironina ([MEDICAL_DATA])" at bounding box center [544, 380] width 1043 height 9
checkbox \(T3\) "true"
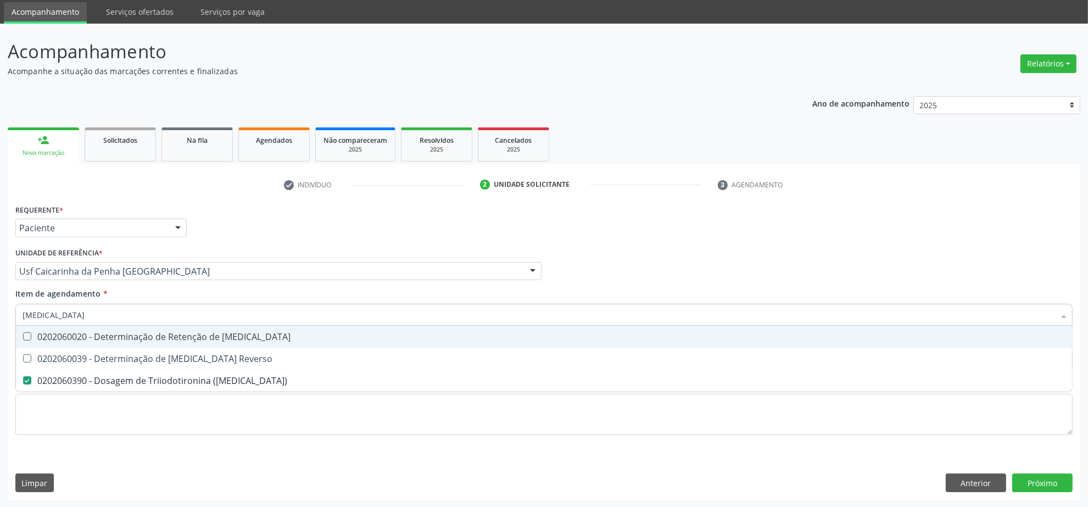
drag, startPoint x: 56, startPoint y: 314, endPoint x: -10, endPoint y: 315, distance: 65.9
click at [0, 315] on html "Central de Marcação notifications Isadora Nunes Bezerra Pulça Operador de regul…" at bounding box center [544, 216] width 1088 height 507
type input "TG"
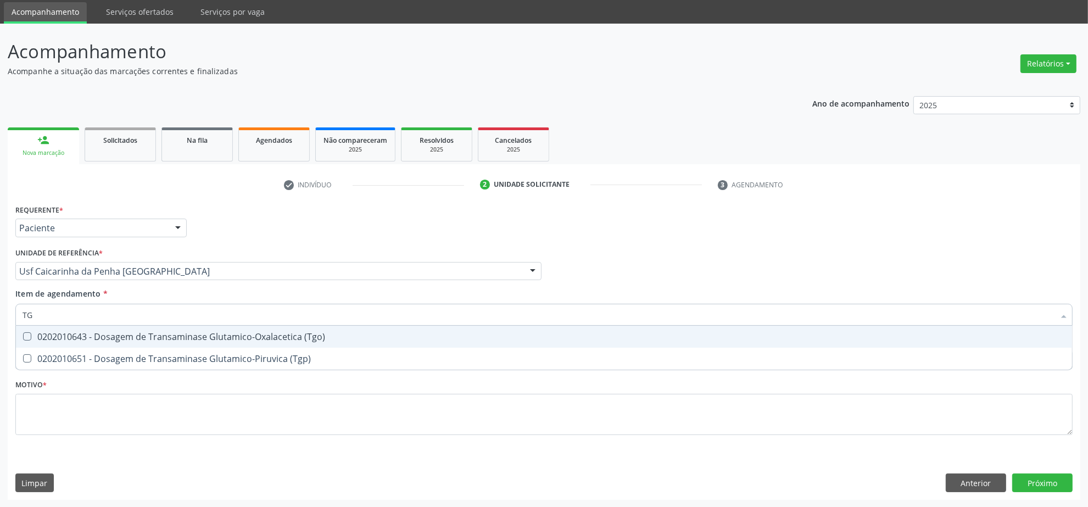
click at [97, 337] on div "0202010643 - Dosagem de Transaminase Glutamico-Oxalacetica (Tgo)" at bounding box center [544, 336] width 1043 height 9
checkbox \(Tgo\) "true"
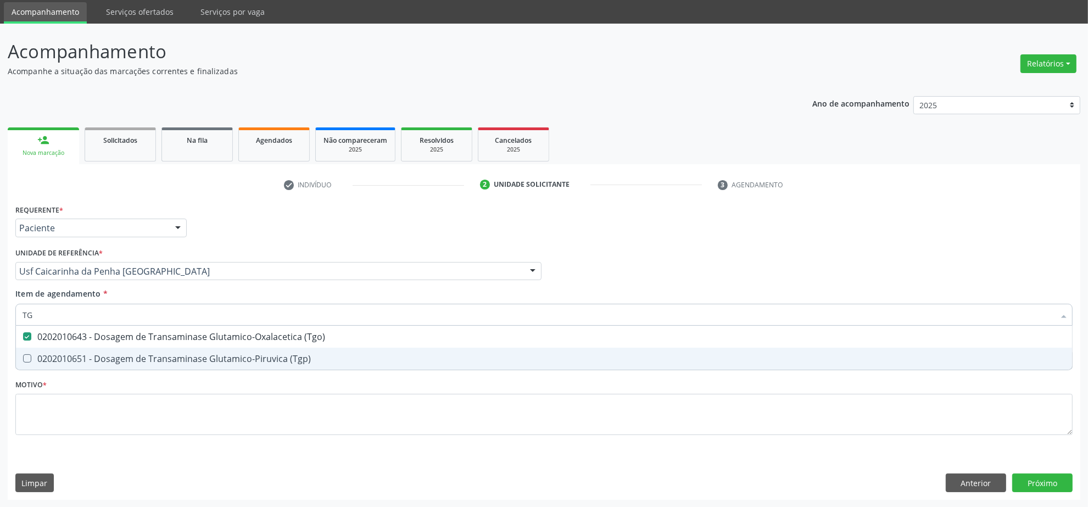
click at [82, 357] on div "0202010651 - Dosagem de Transaminase Glutamico-Piruvica (Tgp)" at bounding box center [544, 358] width 1043 height 9
checkbox \(Tgp\) "true"
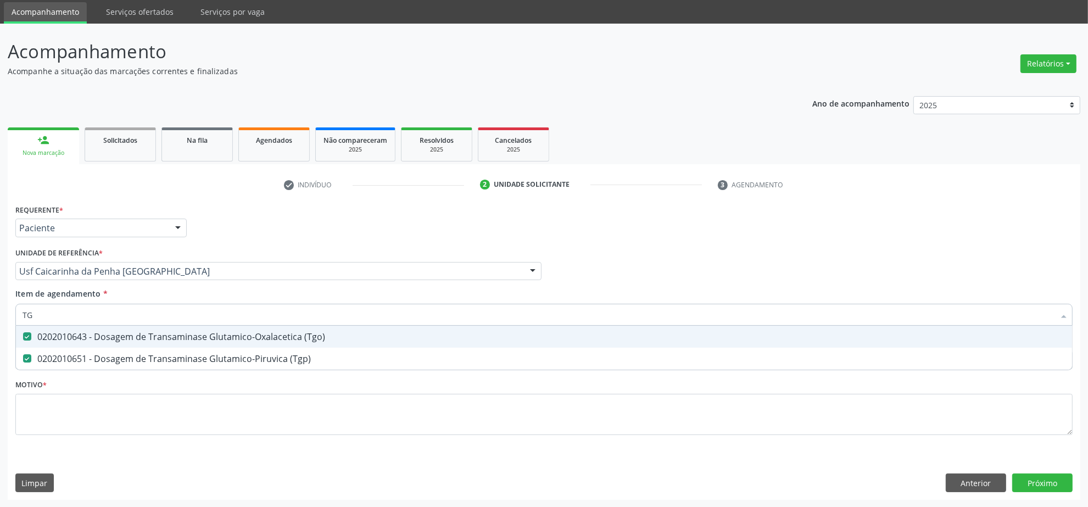
drag, startPoint x: 76, startPoint y: 317, endPoint x: -15, endPoint y: 305, distance: 91.4
click at [0, 305] on html "Central de Marcação notifications Isadora Nunes Bezerra Pulça Operador de regul…" at bounding box center [544, 216] width 1088 height 507
type input "T"
checkbox \(Tgo\) "false"
checkbox \(Tgp\) "false"
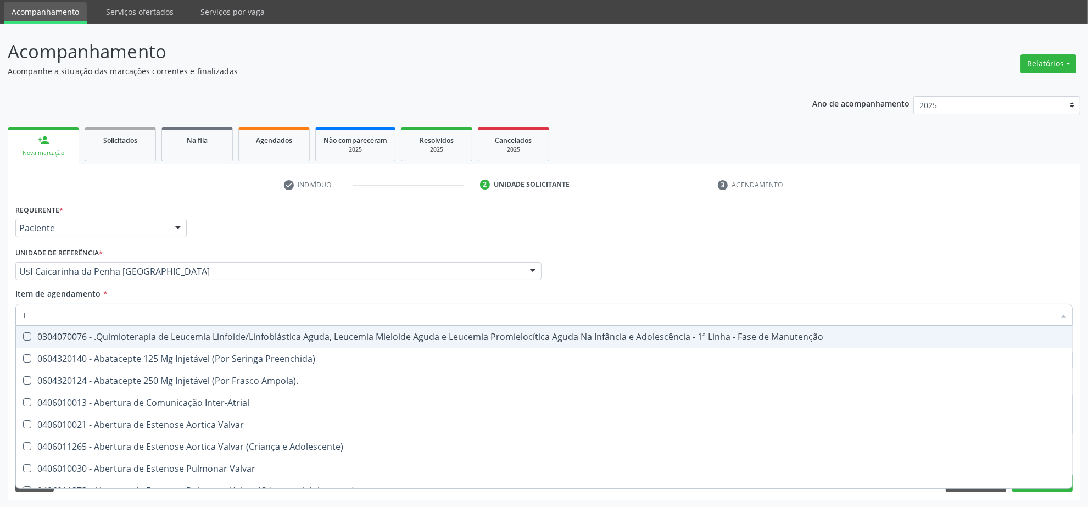
type input "TS"
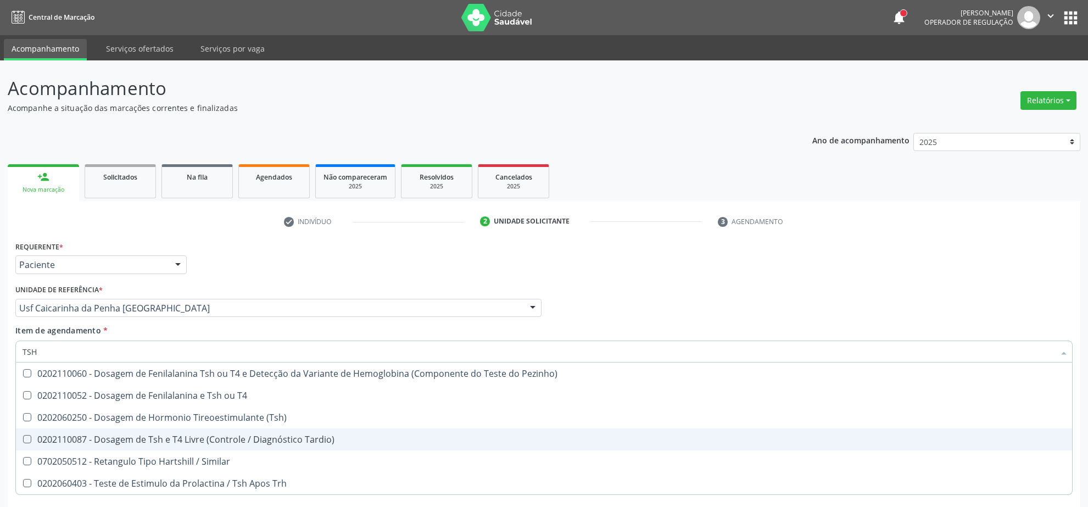
scroll to position [37, 0]
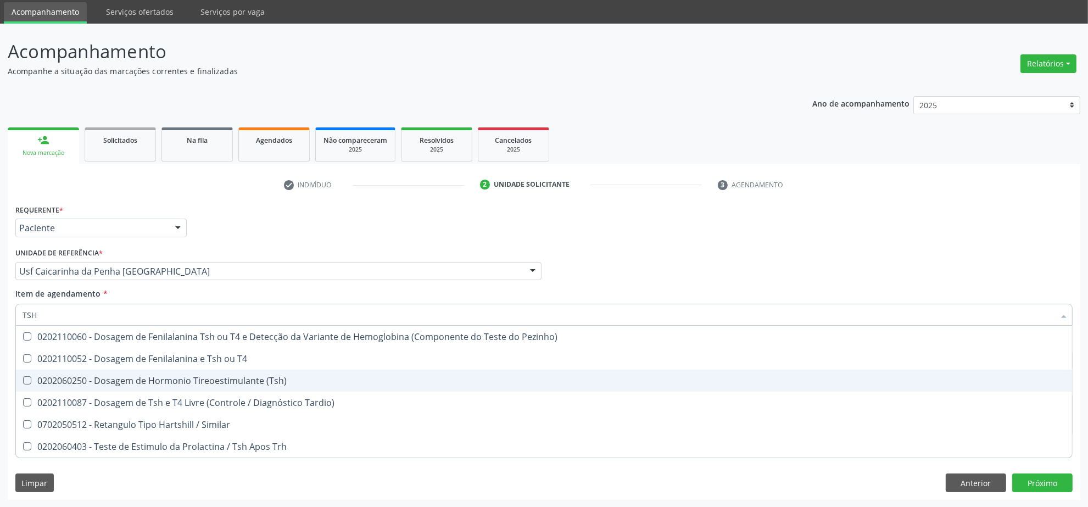
click at [259, 380] on div "0202060250 - Dosagem de Hormonio Tireoestimulante (Tsh)" at bounding box center [544, 380] width 1043 height 9
checkbox \(Tsh\) "true"
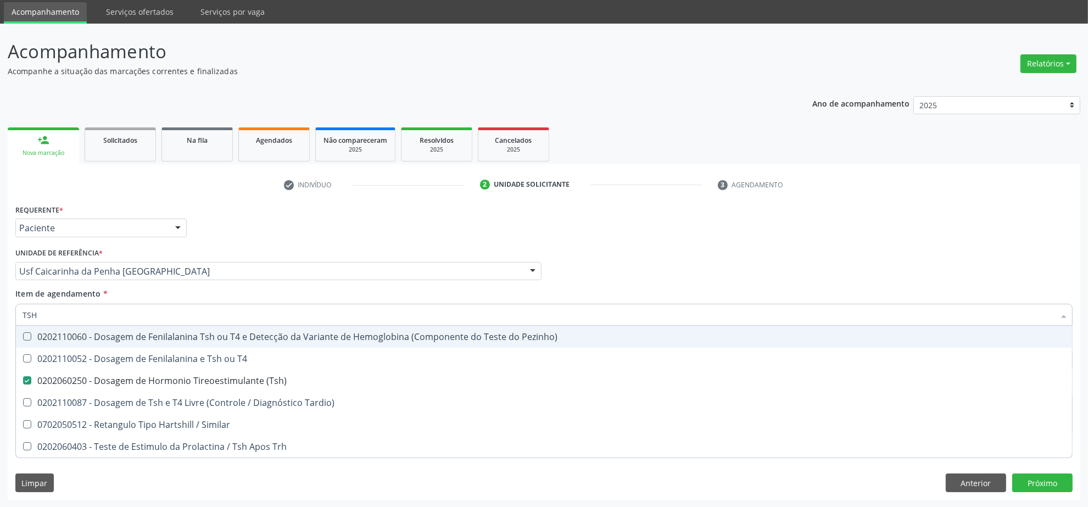
click at [647, 257] on div "Profissional Solicitante Por favor, selecione a Unidade de Atendimento primeiro…" at bounding box center [544, 266] width 1063 height 43
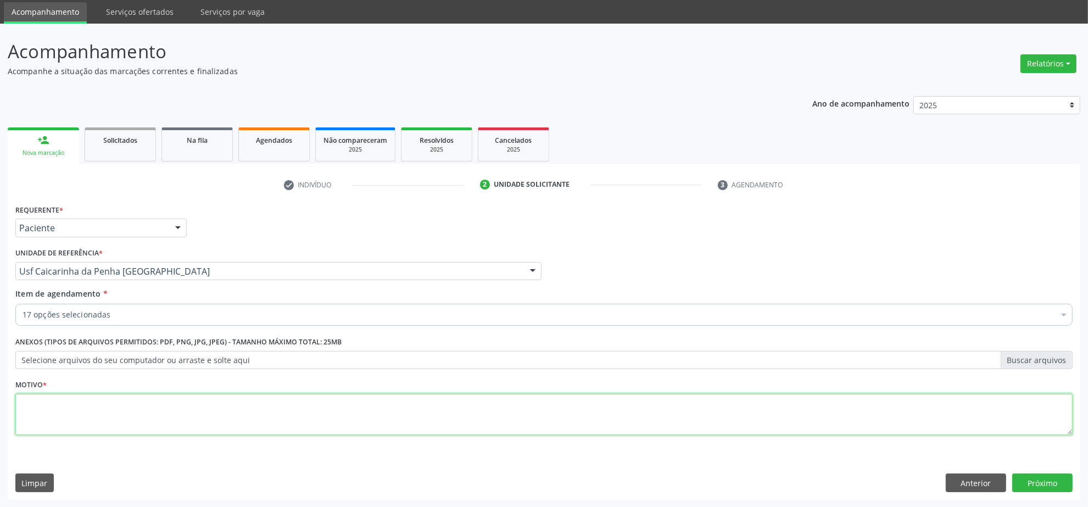
click at [218, 407] on textarea at bounding box center [543, 415] width 1057 height 42
type textarea "."
click at [1058, 481] on button "Próximo" at bounding box center [1042, 483] width 60 height 19
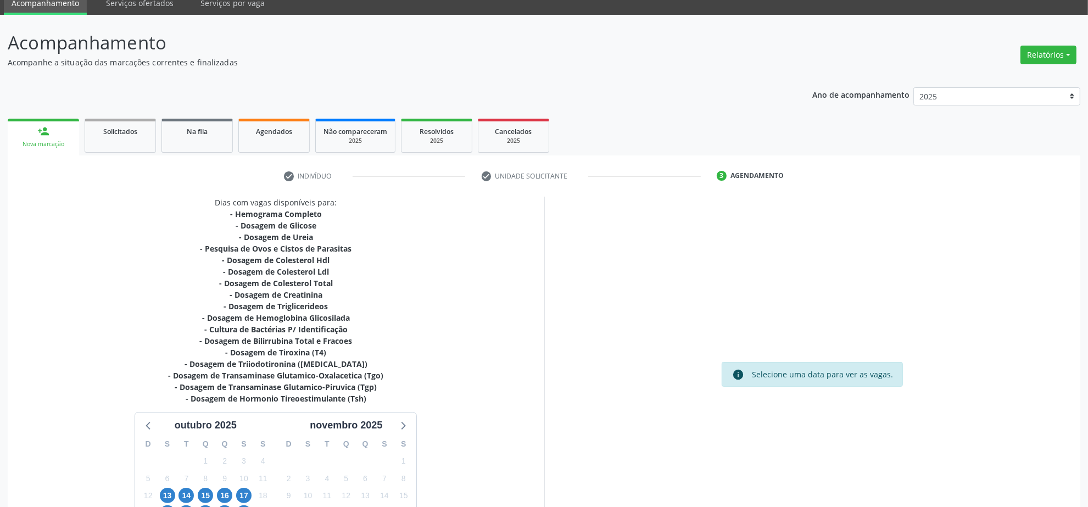
scroll to position [155, 0]
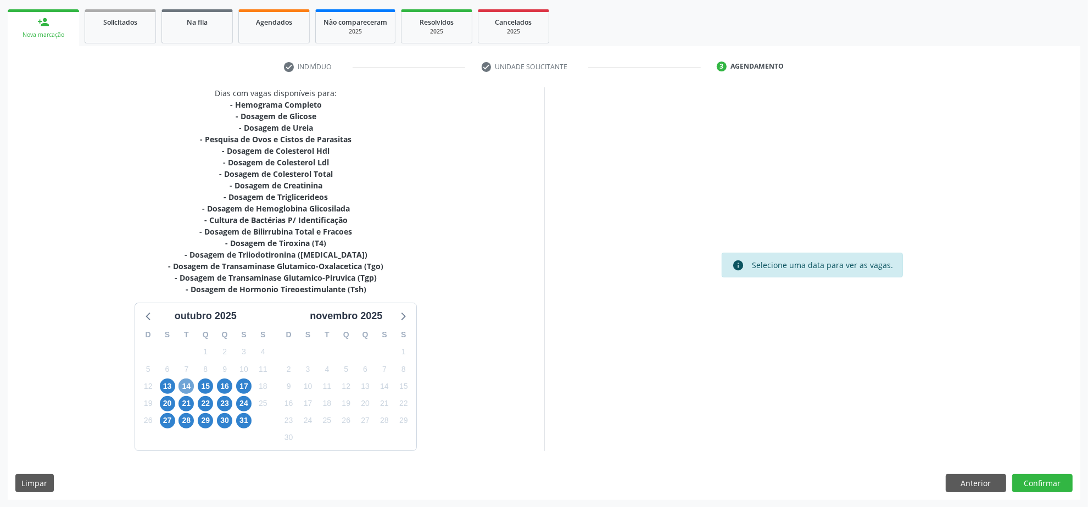
click at [180, 390] on span "14" at bounding box center [186, 385] width 15 height 15
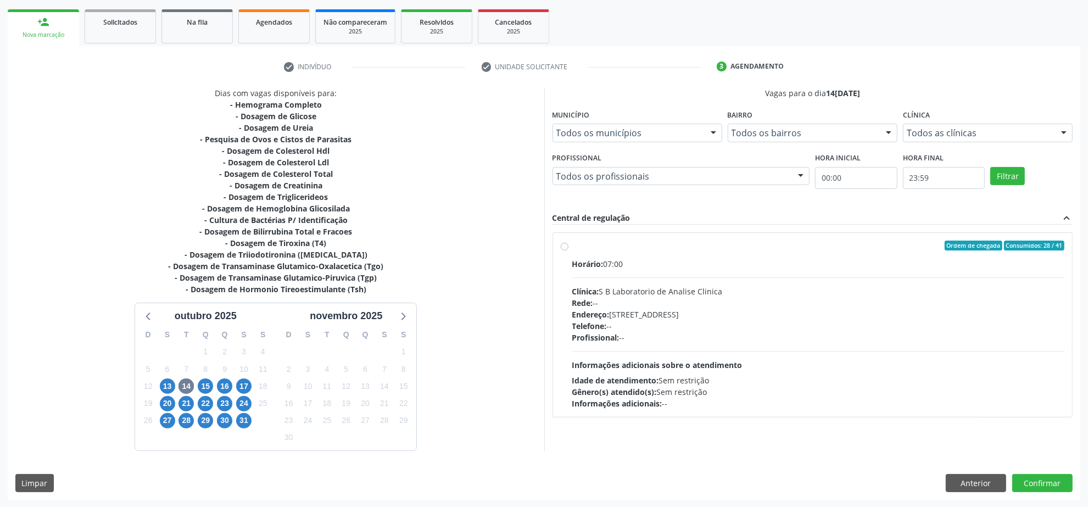
click at [839, 333] on div "Profissional: --" at bounding box center [818, 338] width 493 height 12
click at [569, 250] on input "Ordem de chegada Consumidos: 28 / 41 Horário: 07:00 Clínica: S B Laboratorio de…" at bounding box center [565, 246] width 8 height 10
radio input "true"
click at [1050, 484] on button "Confirmar" at bounding box center [1042, 483] width 60 height 19
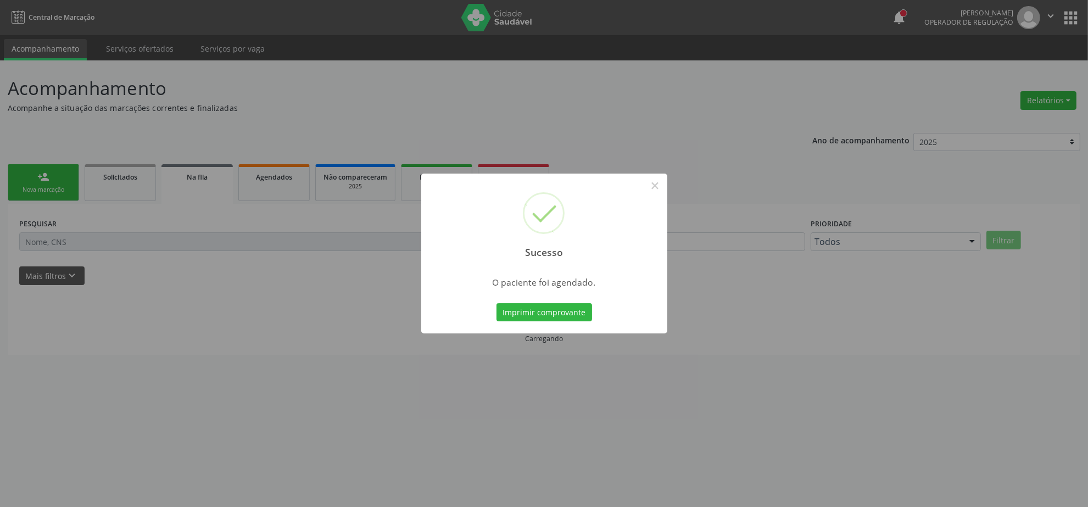
scroll to position [0, 0]
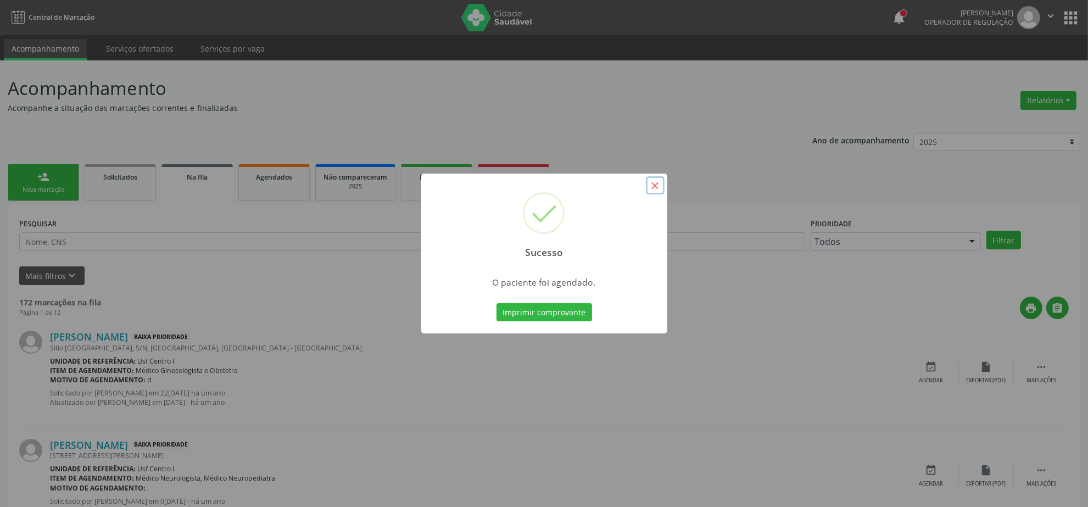
click at [654, 185] on button "×" at bounding box center [655, 185] width 19 height 19
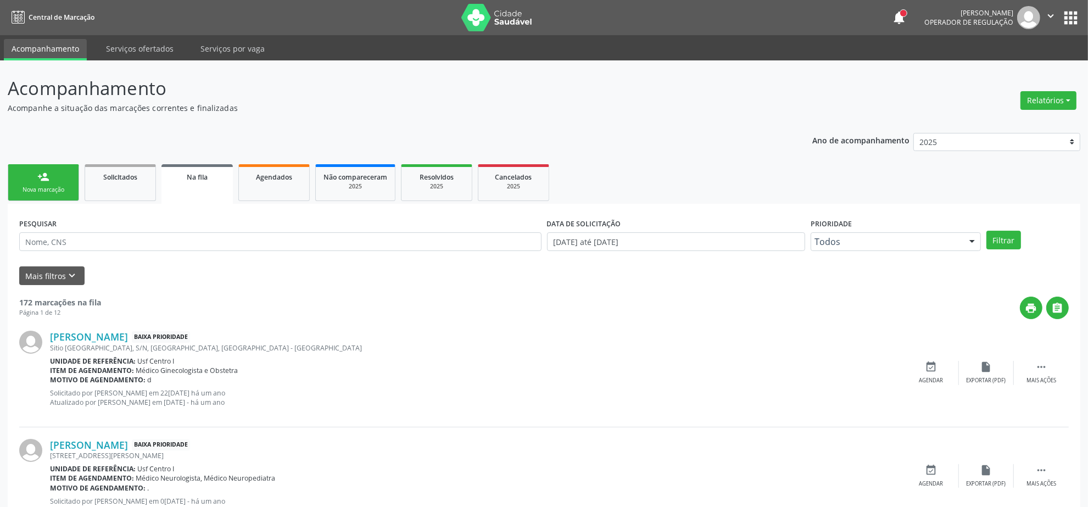
click at [57, 179] on link "person_add Nova marcação" at bounding box center [43, 182] width 71 height 37
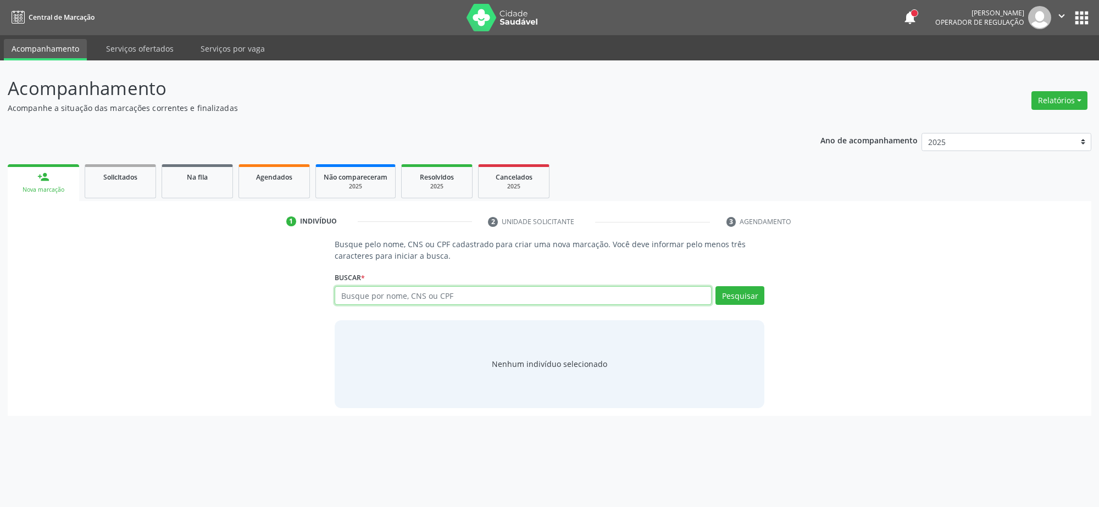
drag, startPoint x: 580, startPoint y: 299, endPoint x: 573, endPoint y: 298, distance: 6.7
click at [578, 298] on input "text" at bounding box center [523, 295] width 377 height 19
click at [560, 304] on input "text" at bounding box center [523, 295] width 377 height 19
type input "JOSE ARGEMIRO"
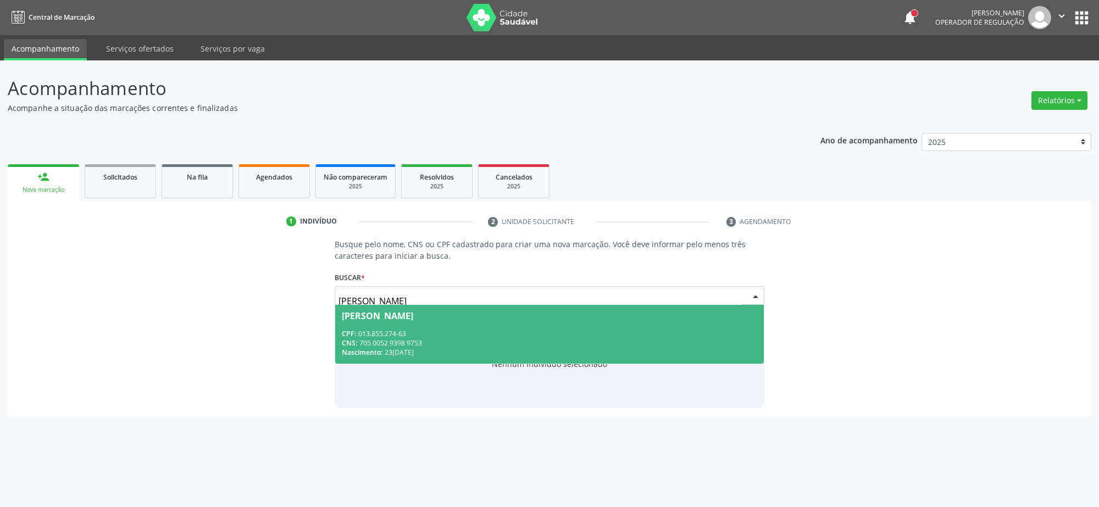
click at [410, 321] on span "Jose Argemiro da Silva CPF: 013.855.274-63 CNS: 705 0052 9398 9753 Nascimento: …" at bounding box center [549, 334] width 428 height 59
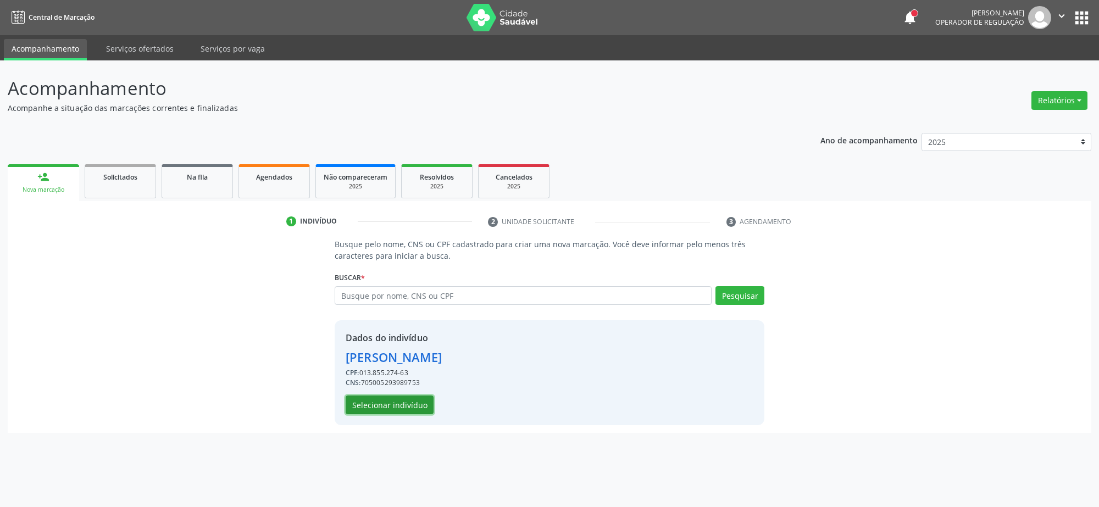
click at [368, 402] on button "Selecionar indivíduo" at bounding box center [390, 405] width 88 height 19
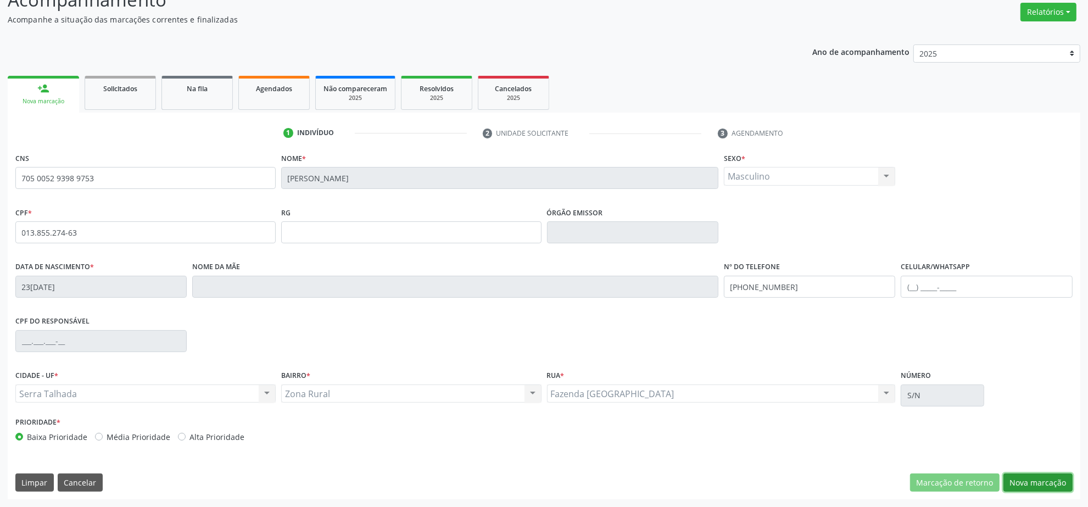
click at [1022, 478] on button "Nova marcação" at bounding box center [1038, 483] width 69 height 19
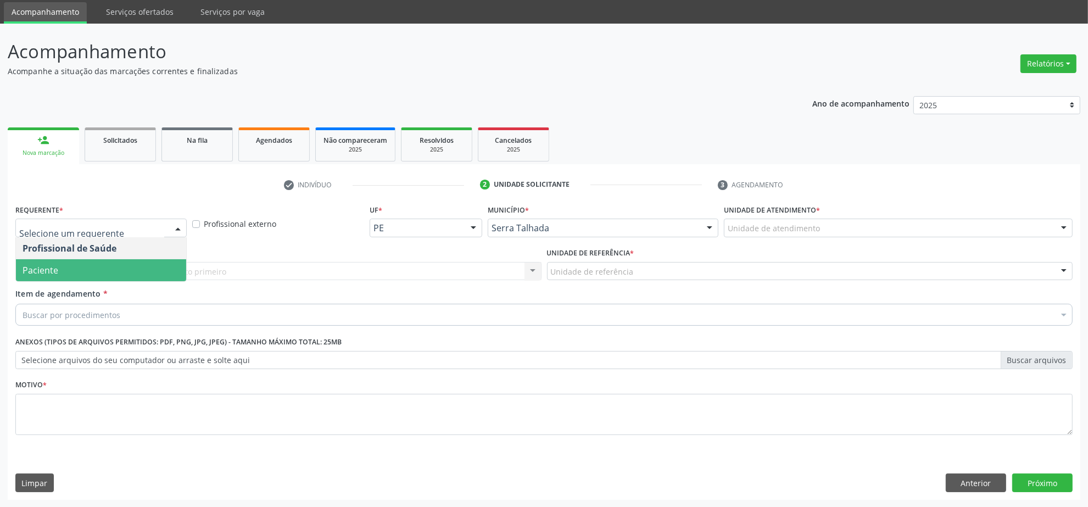
click at [103, 272] on span "Paciente" at bounding box center [101, 270] width 170 height 22
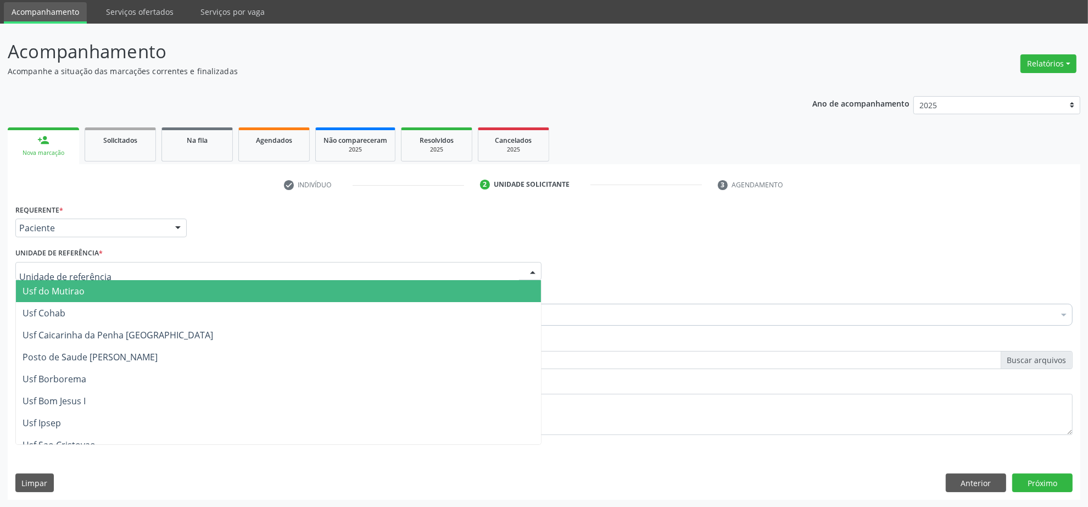
click at [103, 272] on div at bounding box center [278, 271] width 526 height 19
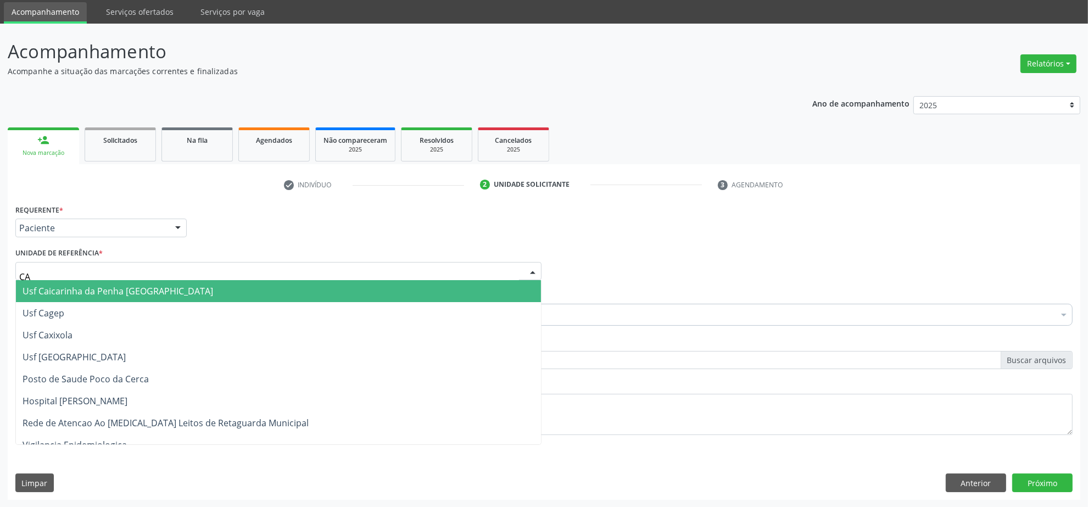
type input "CAI"
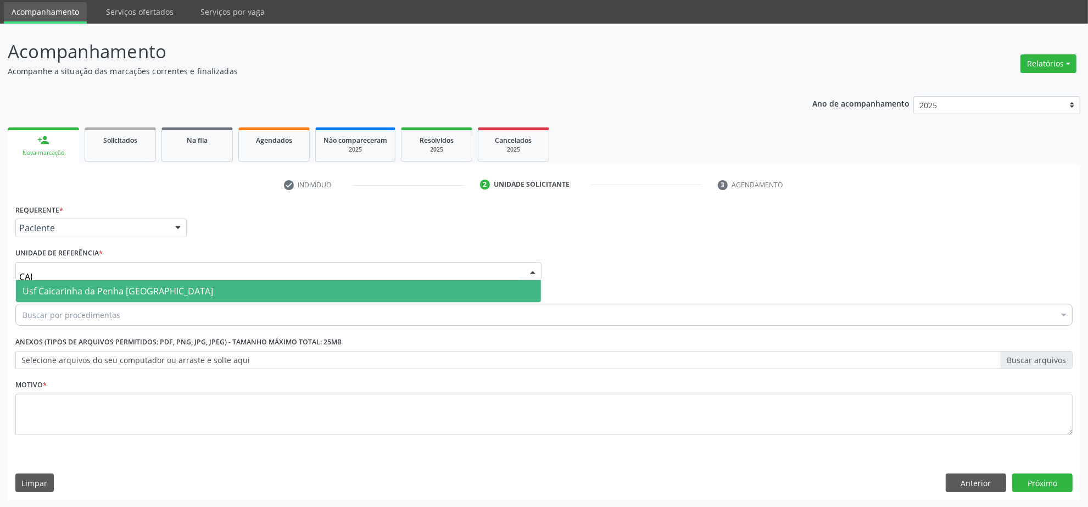
click at [95, 287] on span "Usf Caicarinha da Penha [GEOGRAPHIC_DATA]" at bounding box center [118, 291] width 191 height 12
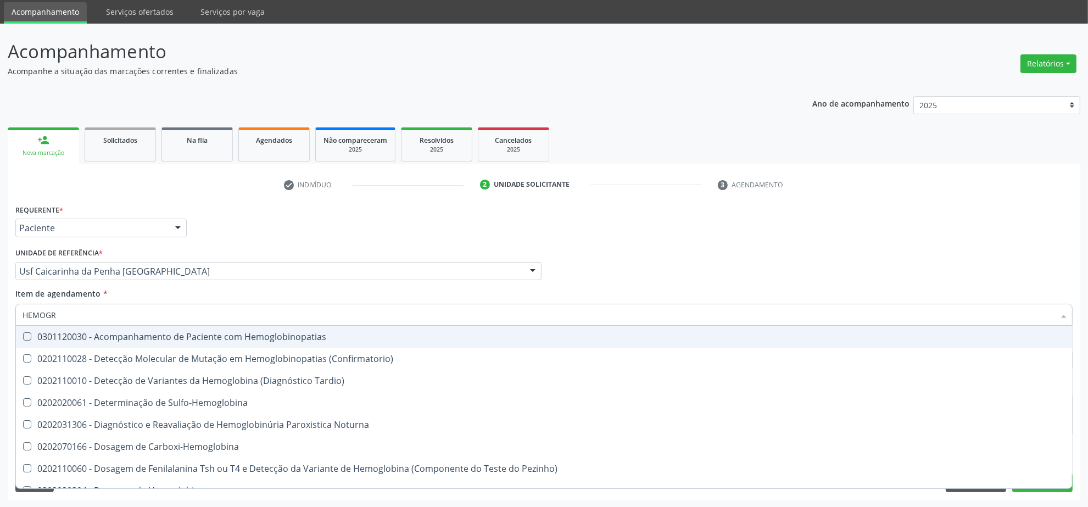
type input "HEMOGRA"
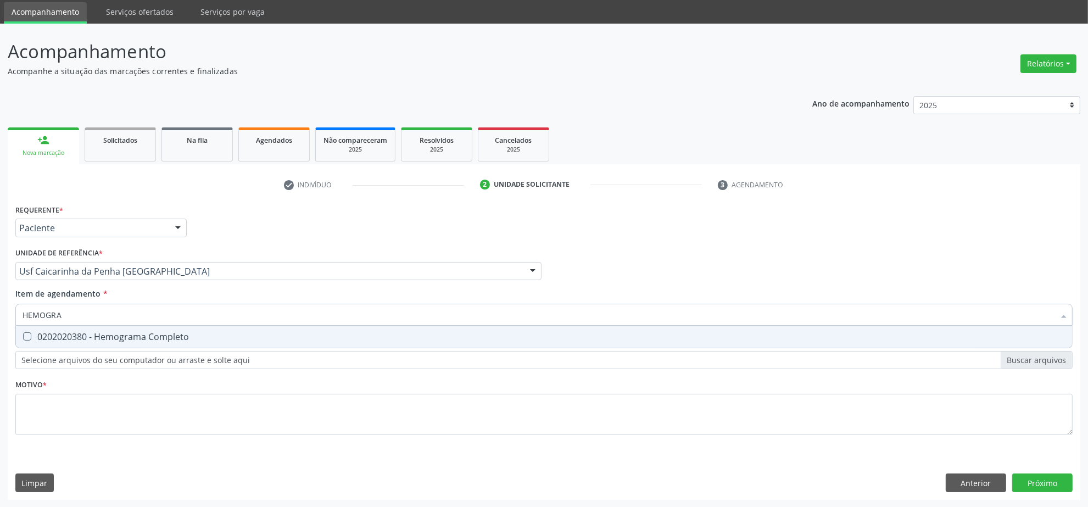
click at [130, 344] on span "0202020380 - Hemograma Completo" at bounding box center [544, 337] width 1056 height 22
checkbox Completo "true"
drag, startPoint x: 102, startPoint y: 316, endPoint x: -9, endPoint y: 318, distance: 111.5
click at [0, 318] on html "Central de Marcação notifications Isadora Nunes Bezerra Pulça Operador de regul…" at bounding box center [544, 216] width 1088 height 507
type input "GL"
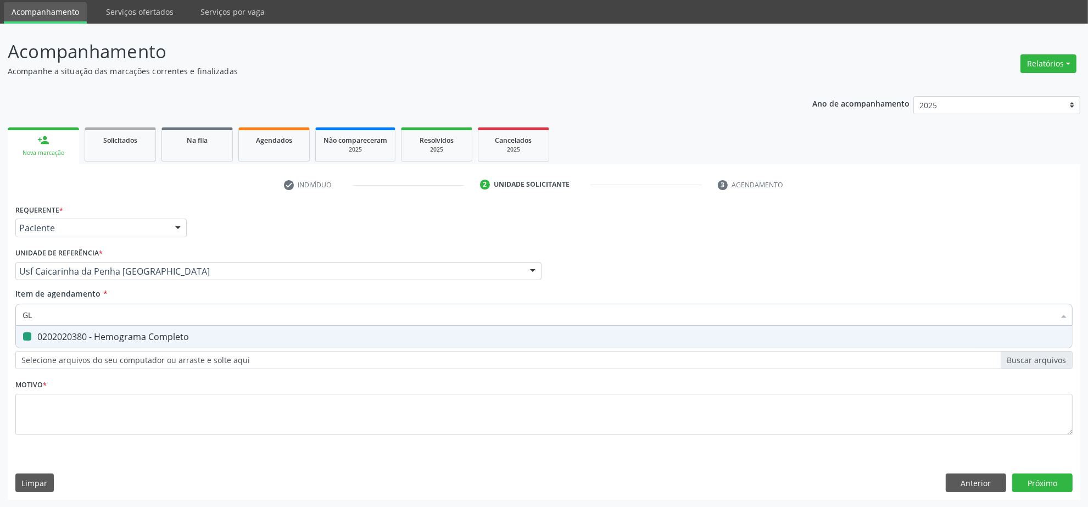
checkbox Completo "false"
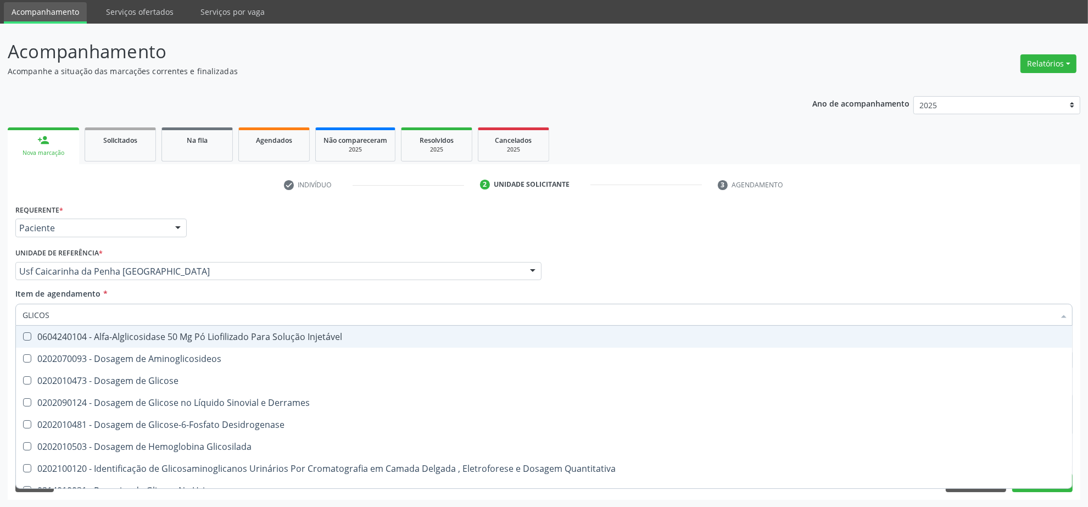
type input "GLICOSE"
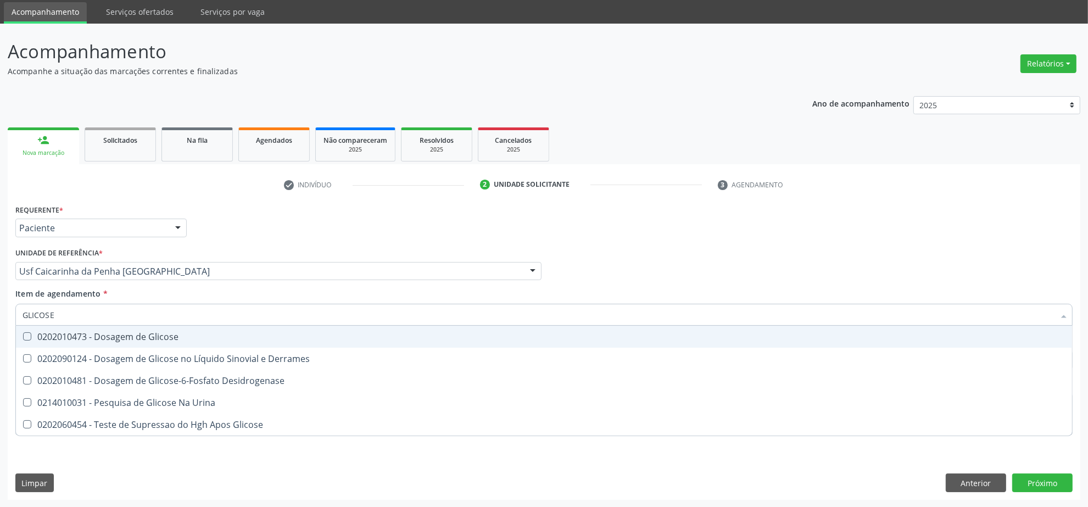
click at [133, 327] on span "0202010473 - Dosagem de Glicose" at bounding box center [544, 337] width 1056 height 22
checkbox Glicose "true"
drag, startPoint x: 113, startPoint y: 313, endPoint x: -1, endPoint y: 312, distance: 113.7
click at [0, 312] on html "Central de Marcação notifications Isadora Nunes Bezerra Pulça Operador de regul…" at bounding box center [544, 216] width 1088 height 507
type input "UR"
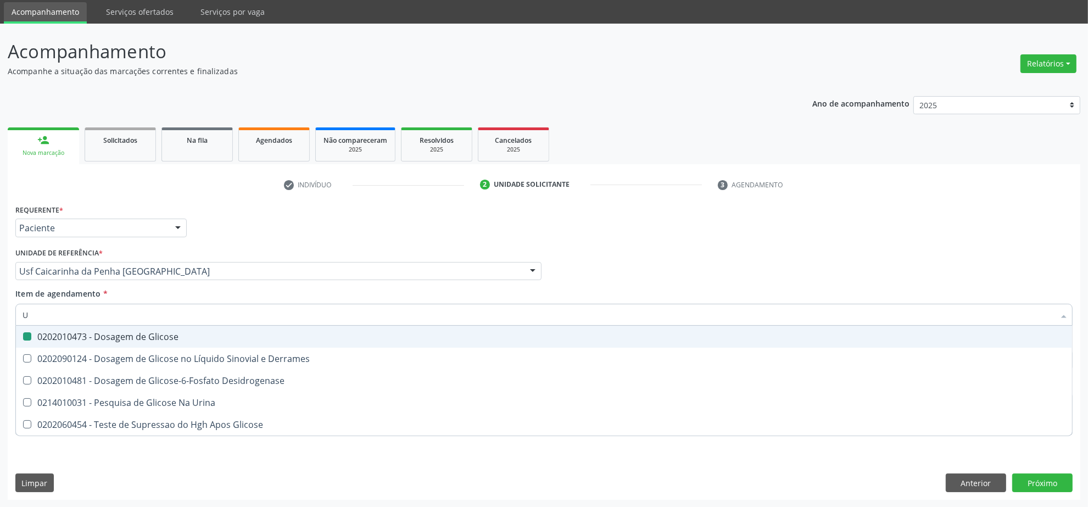
checkbox Glicose "false"
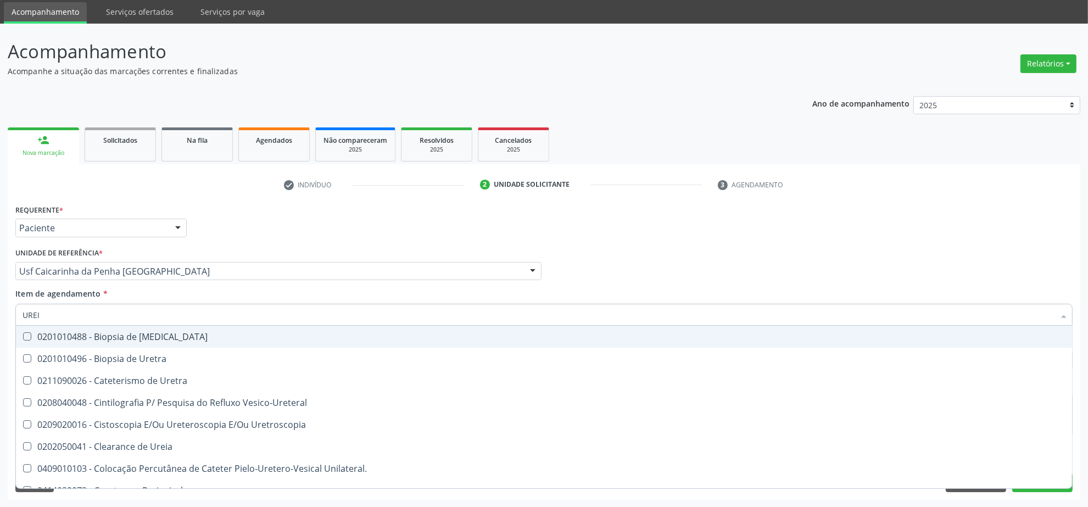
type input "UREIA"
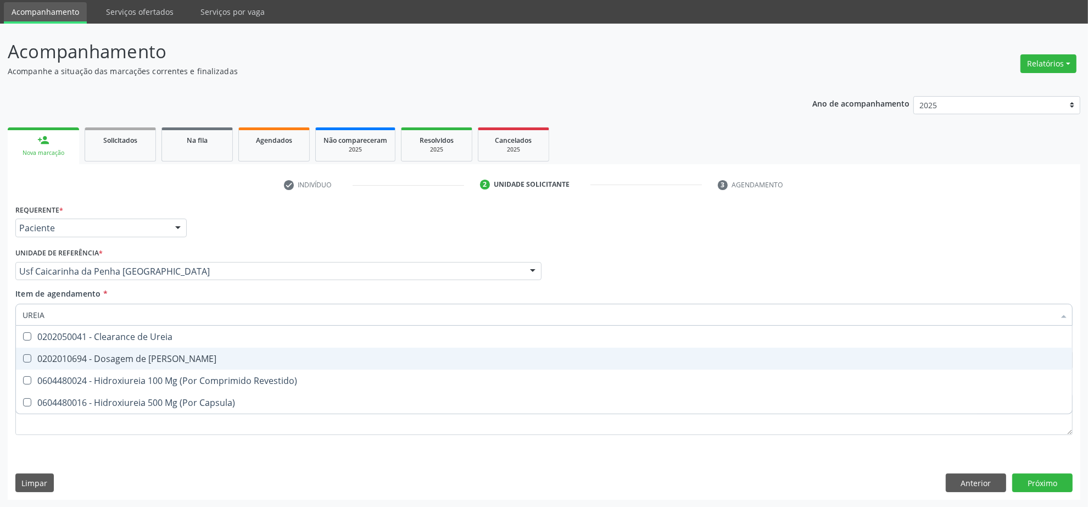
click at [204, 353] on span "0202010694 - Dosagem de [PERSON_NAME]" at bounding box center [544, 359] width 1056 height 22
checkbox Ureia "true"
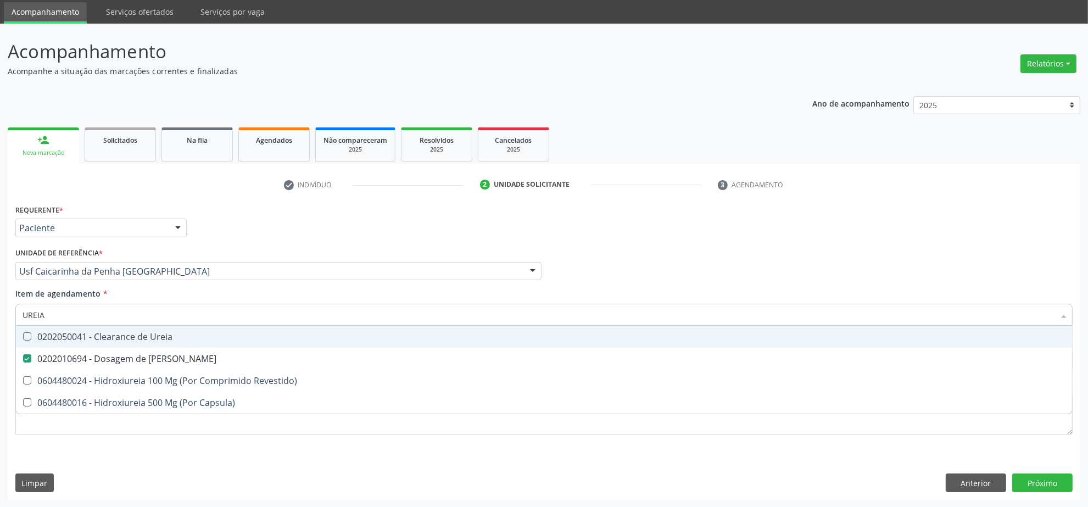
drag, startPoint x: 166, startPoint y: 319, endPoint x: 9, endPoint y: 309, distance: 157.4
click at [59, 314] on input "UREIA" at bounding box center [539, 315] width 1032 height 22
click at [53, 311] on input "UREIA" at bounding box center [539, 315] width 1032 height 22
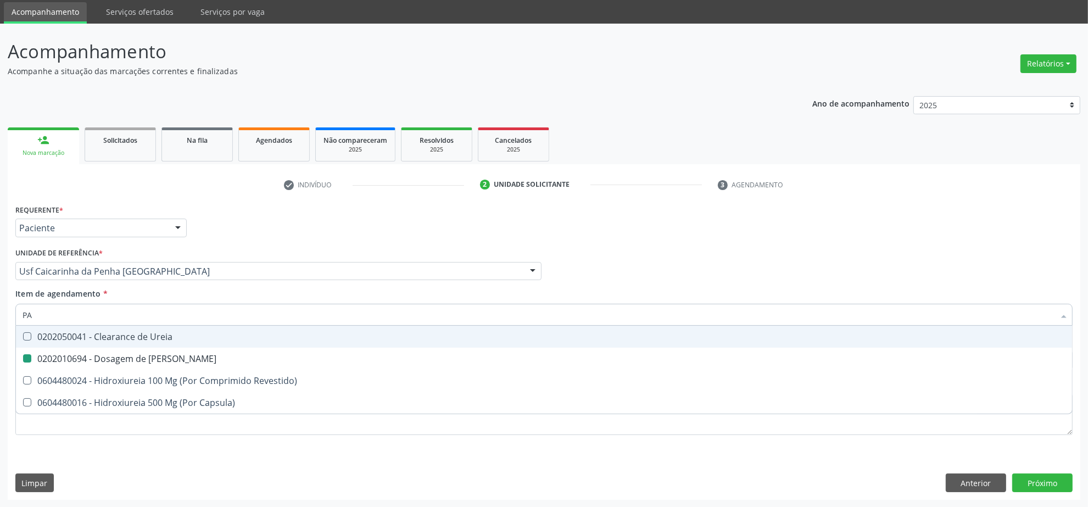
type input "PAR"
checkbox Ureia "false"
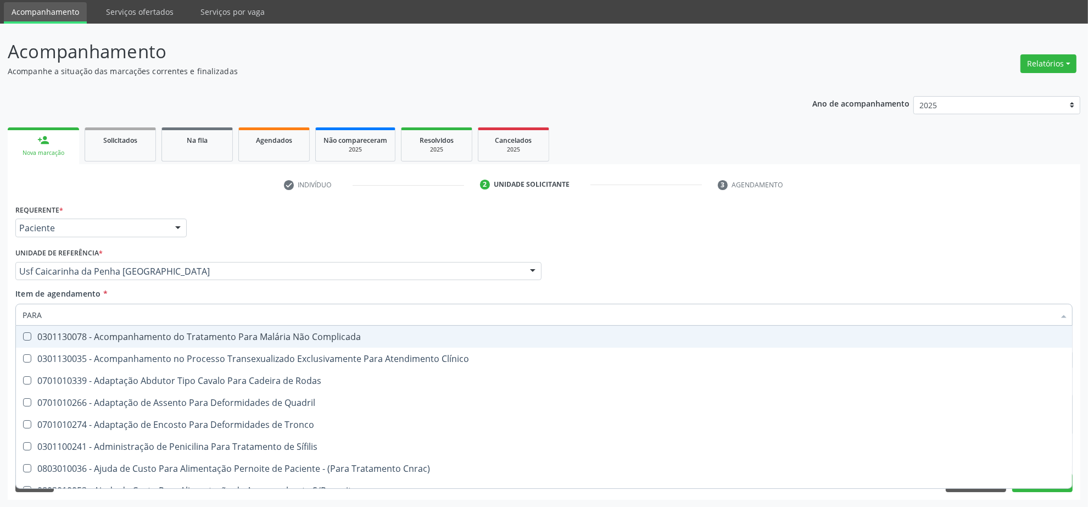
type input "PARAS"
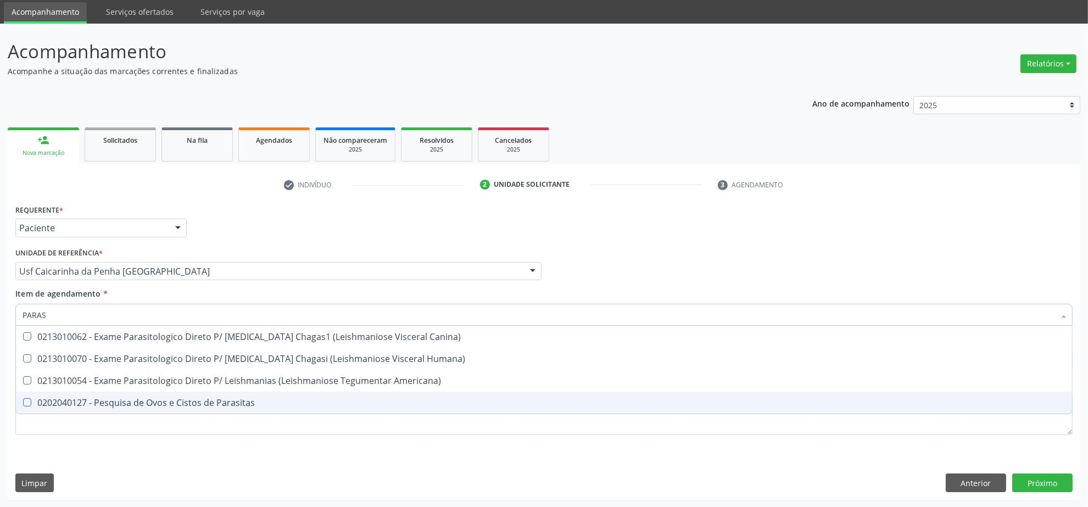
click at [91, 410] on span "0202040127 - Pesquisa de Ovos e Cistos de Parasitas" at bounding box center [544, 403] width 1056 height 22
checkbox Parasitas "true"
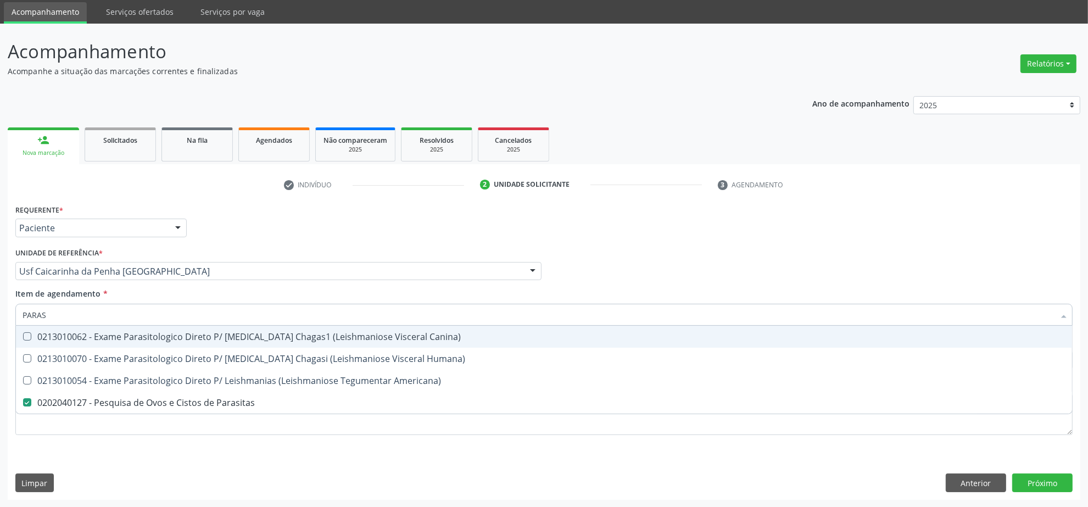
drag, startPoint x: 69, startPoint y: 316, endPoint x: -2, endPoint y: 300, distance: 73.3
click at [0, 300] on html "Central de Marcação notifications Isadora Nunes Bezerra Pulça Operador de regul…" at bounding box center [544, 216] width 1088 height 507
type input "COL"
checkbox Parasitas "false"
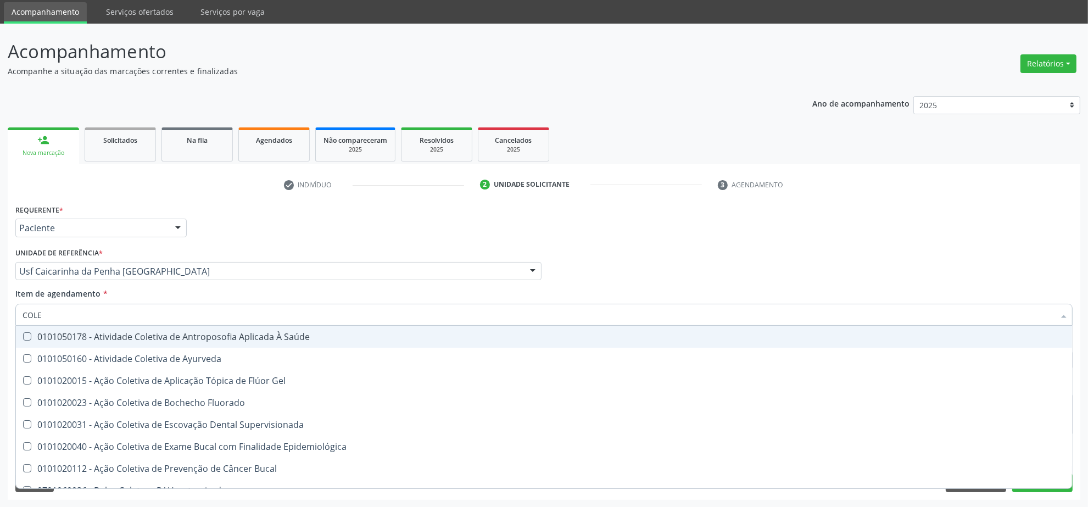
type input "COLES"
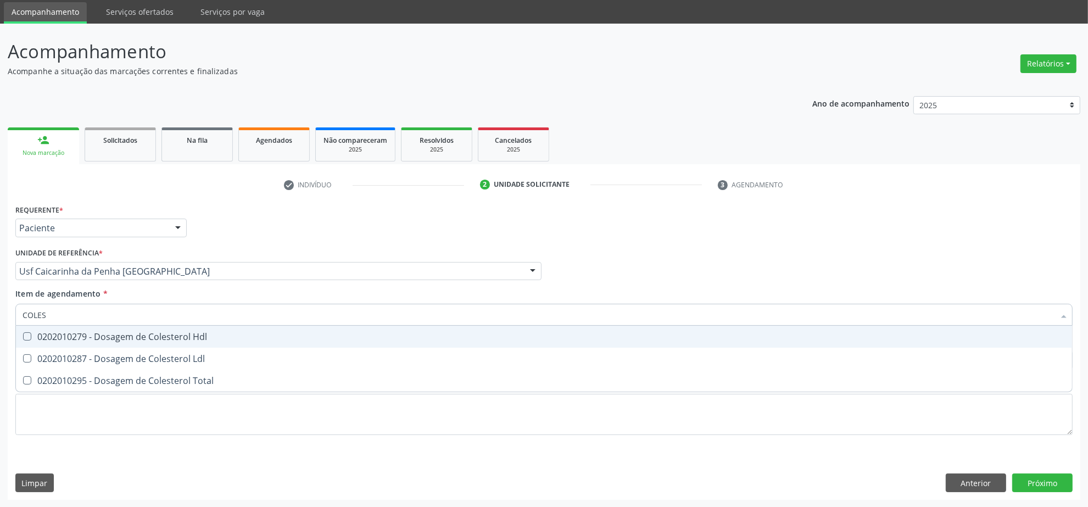
drag, startPoint x: 88, startPoint y: 334, endPoint x: 81, endPoint y: 349, distance: 16.7
click at [88, 334] on div "0202010279 - Dosagem de Colesterol Hdl" at bounding box center [544, 336] width 1043 height 9
checkbox Hdl "true"
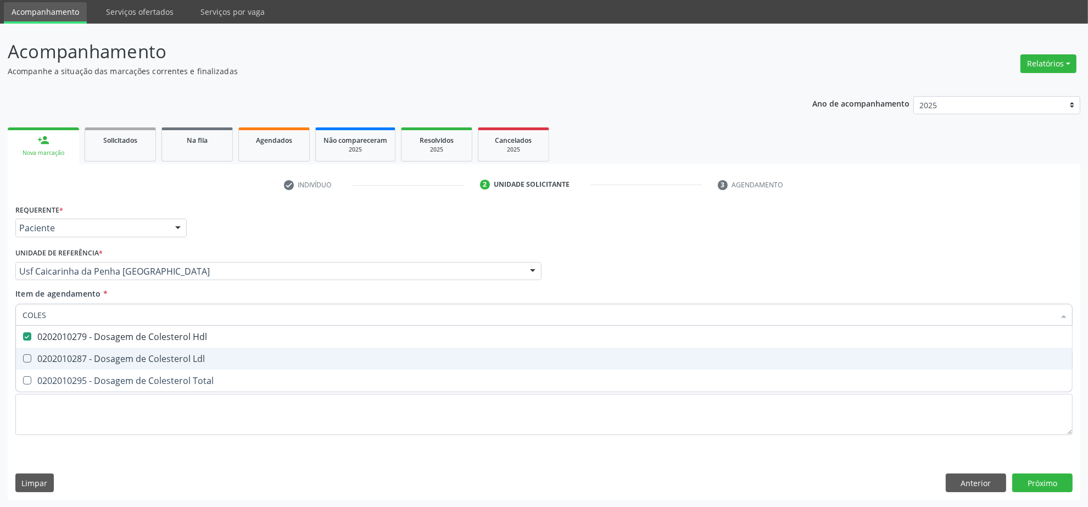
drag, startPoint x: 79, startPoint y: 350, endPoint x: 77, endPoint y: 363, distance: 12.2
click at [77, 353] on span "0202010287 - Dosagem de Colesterol Ldl" at bounding box center [544, 359] width 1056 height 22
checkbox Ldl "true"
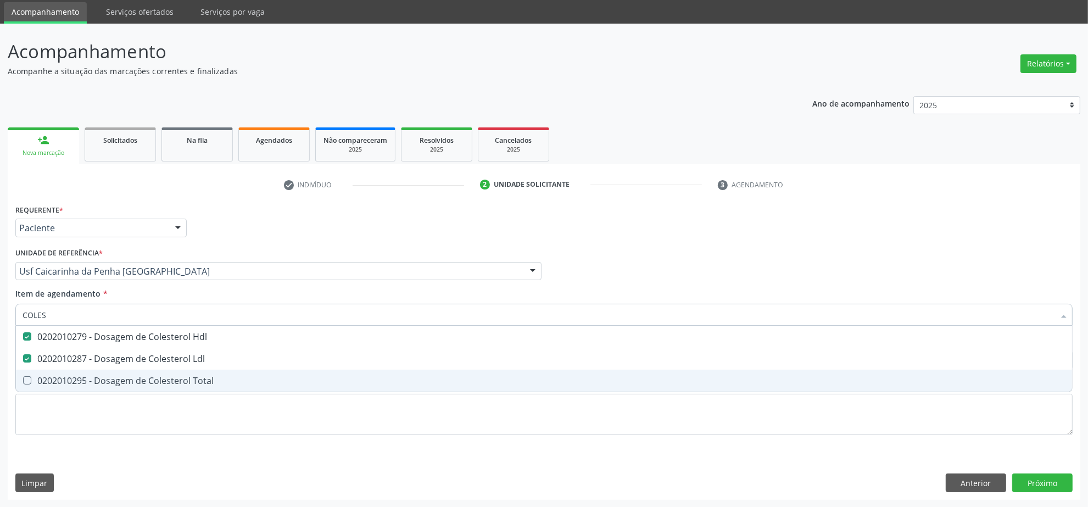
click at [70, 377] on div "0202010295 - Dosagem de Colesterol Total" at bounding box center [544, 380] width 1043 height 9
checkbox Total "true"
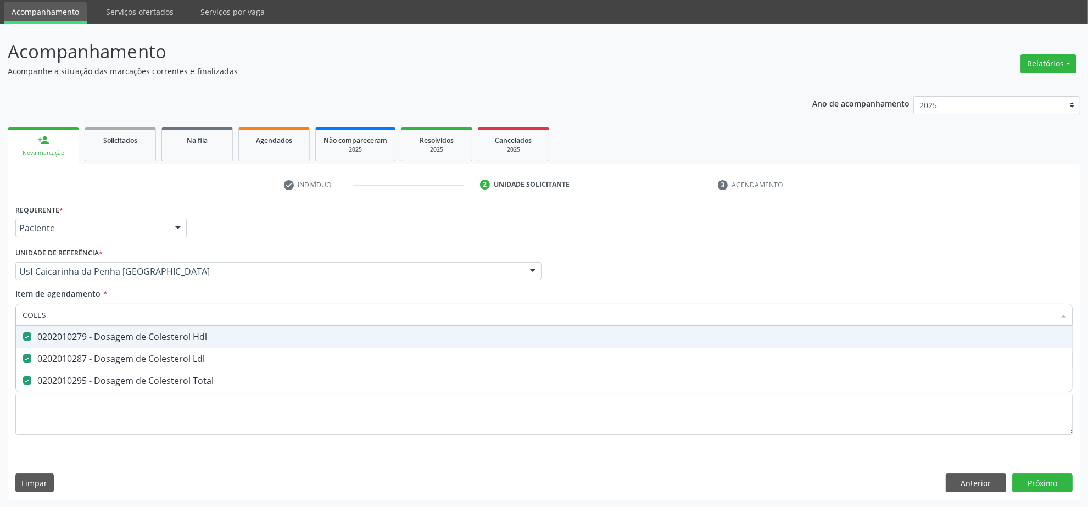
drag, startPoint x: 58, startPoint y: 319, endPoint x: -13, endPoint y: 307, distance: 72.4
click at [0, 307] on html "Central de Marcação notifications Isadora Nunes Bezerra Pulça Operador de regul…" at bounding box center [544, 216] width 1088 height 507
type input "CR"
checkbox Hdl "false"
checkbox Ldl "false"
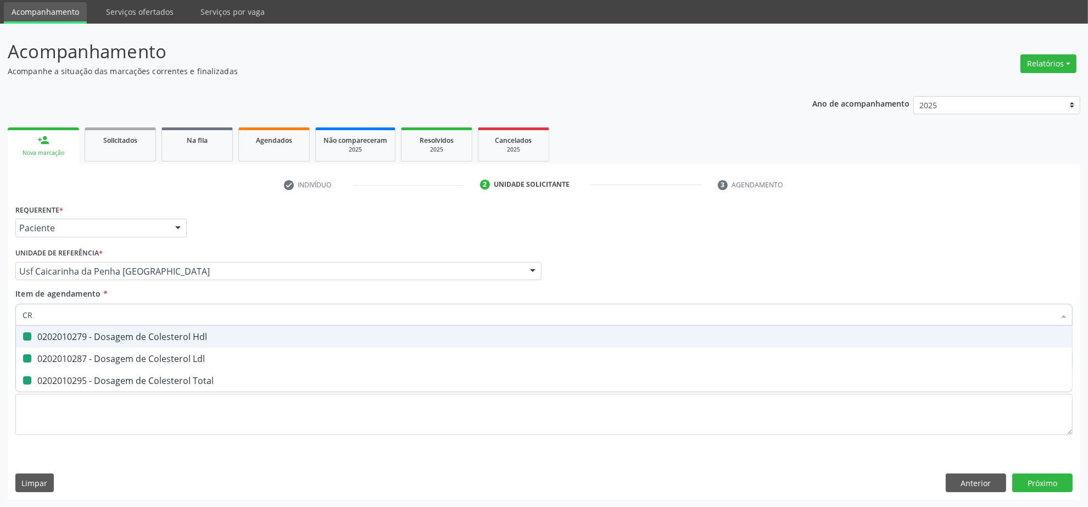
checkbox Total "false"
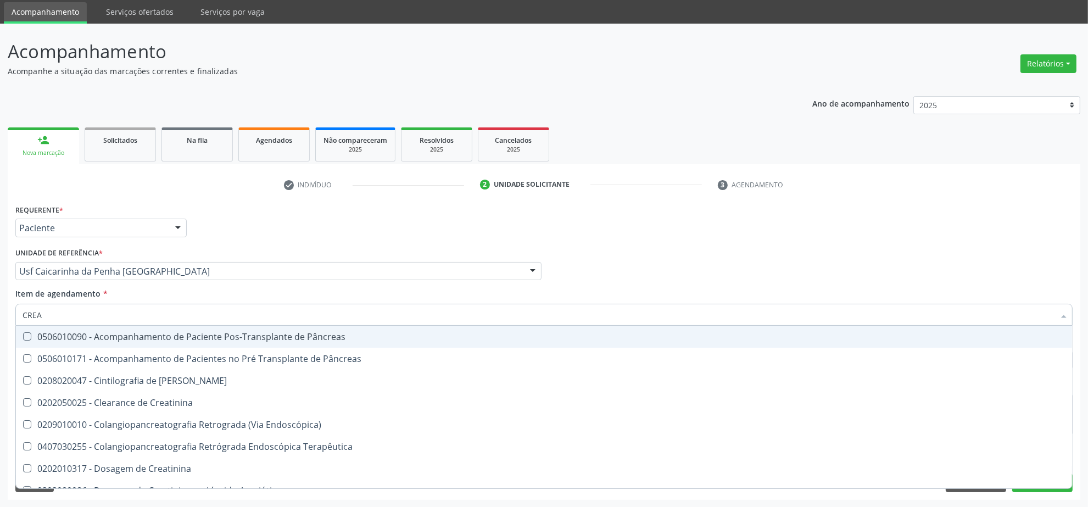
type input "CREAT"
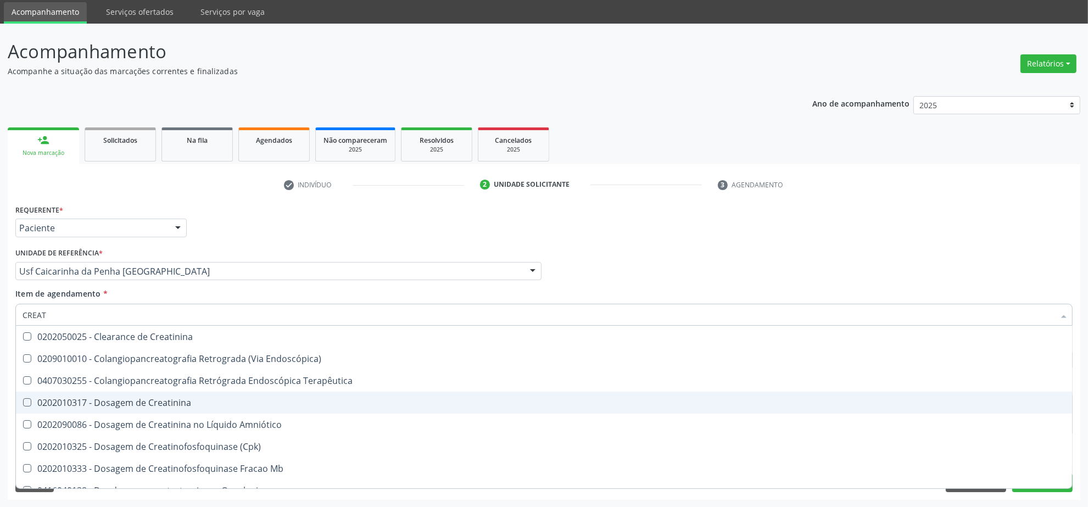
drag, startPoint x: 104, startPoint y: 404, endPoint x: 103, endPoint y: 396, distance: 7.9
click at [104, 403] on div "0202010317 - Dosagem de Creatinina" at bounding box center [544, 402] width 1043 height 9
checkbox Creatinina "true"
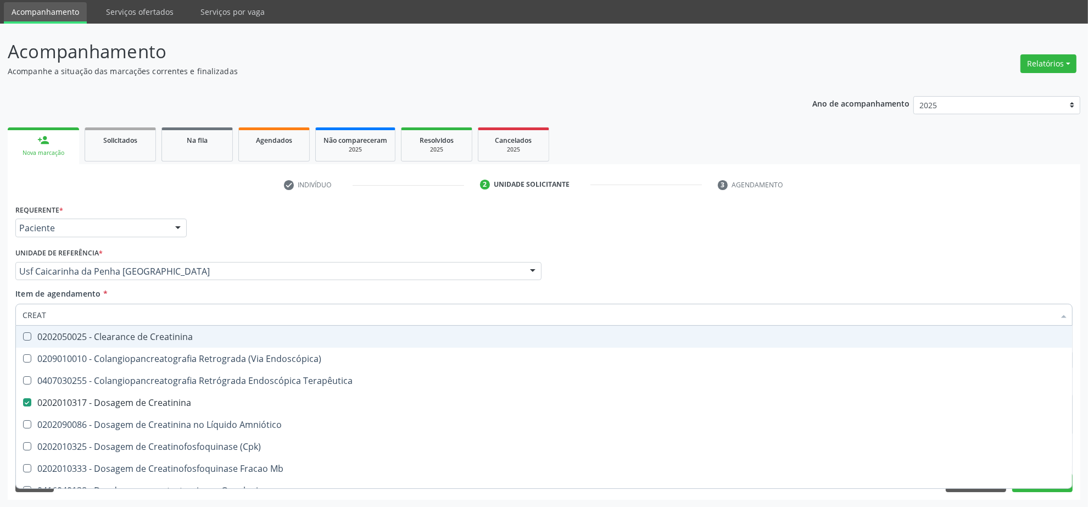
drag, startPoint x: 67, startPoint y: 317, endPoint x: -22, endPoint y: 307, distance: 89.6
click at [0, 307] on html "Central de Marcação notifications Isadora Nunes Bezerra Pulça Operador de regul…" at bounding box center [544, 216] width 1088 height 507
type input "UR"
checkbox Creatinina "false"
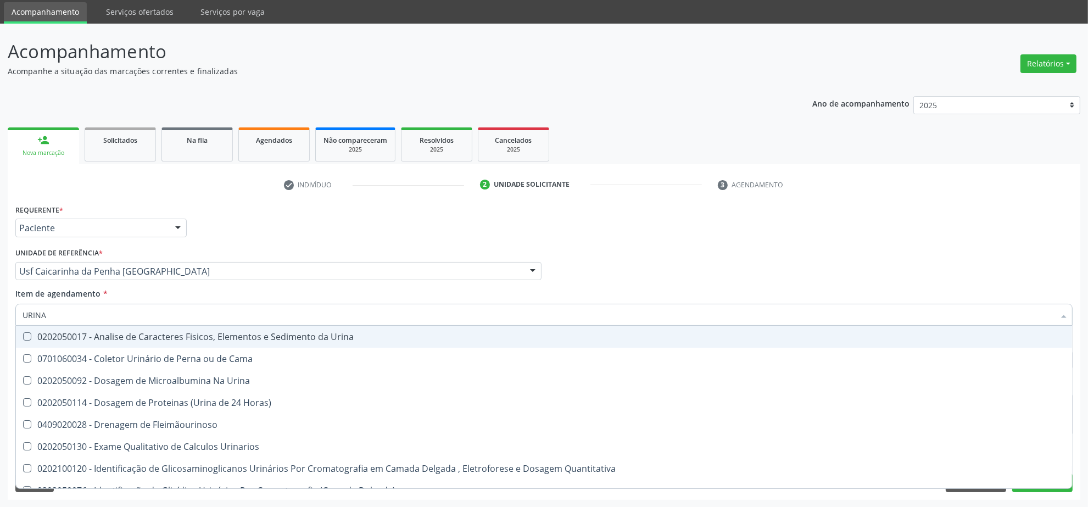
type input "URINA"
drag, startPoint x: 57, startPoint y: 344, endPoint x: 58, endPoint y: 336, distance: 8.4
click at [57, 342] on span "0202050017 - Analise de Caracteres Fisicos, Elementos e Sedimento da Urina" at bounding box center [544, 337] width 1056 height 22
checkbox Urina "true"
drag, startPoint x: 68, startPoint y: 314, endPoint x: 3, endPoint y: 314, distance: 64.8
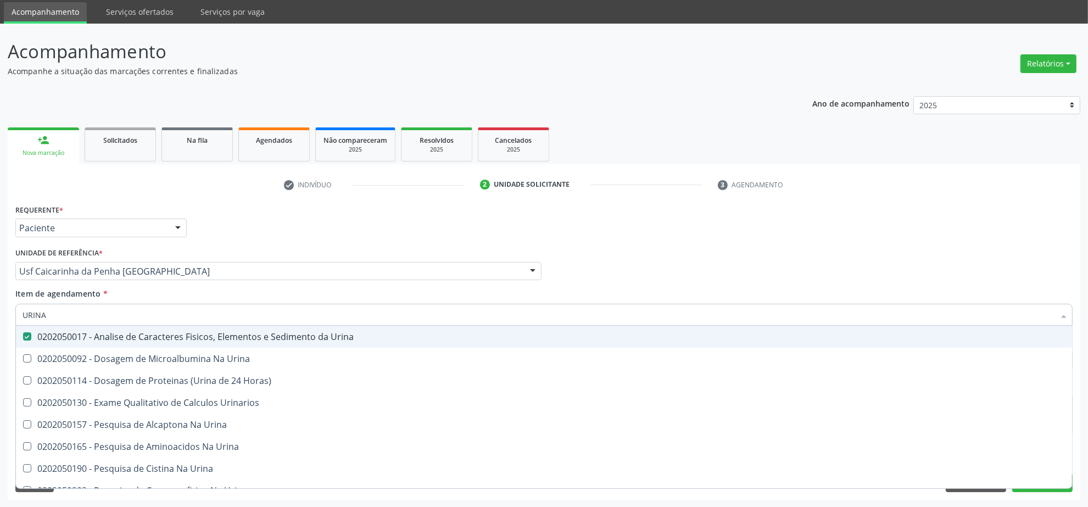
click at [3, 314] on div "Acompanhamento Acompanhe a situação das marcações correntes e finalizadas Relat…" at bounding box center [544, 266] width 1088 height 484
type input "TRIG"
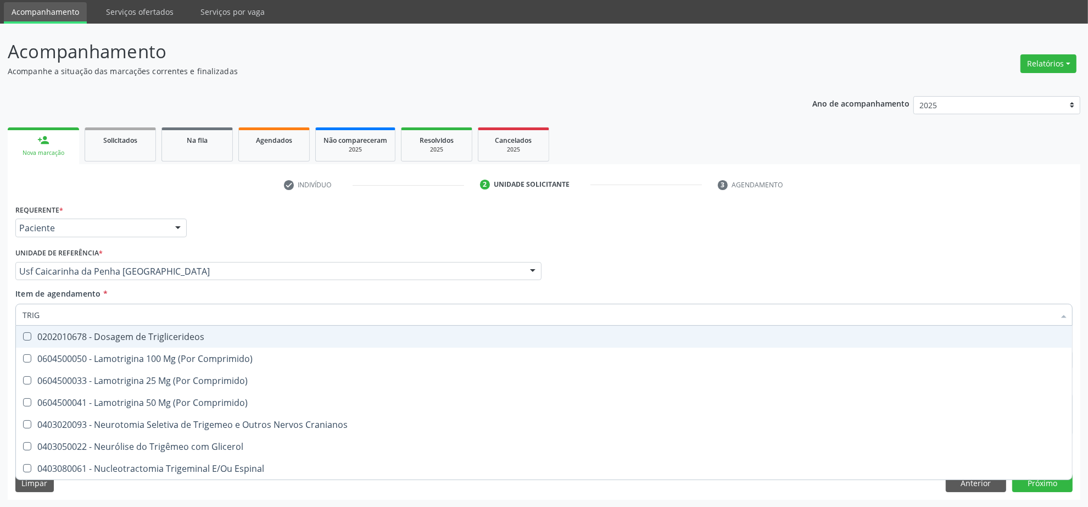
drag, startPoint x: 88, startPoint y: 328, endPoint x: 83, endPoint y: 319, distance: 9.8
click at [87, 328] on span "0202010678 - Dosagem de Triglicerideos" at bounding box center [544, 337] width 1056 height 22
checkbox Triglicerideos "true"
drag, startPoint x: 78, startPoint y: 314, endPoint x: -15, endPoint y: 307, distance: 93.1
click at [0, 307] on html "Central de Marcação notifications Isadora Nunes Bezerra Pulça Operador de regul…" at bounding box center [544, 216] width 1088 height 507
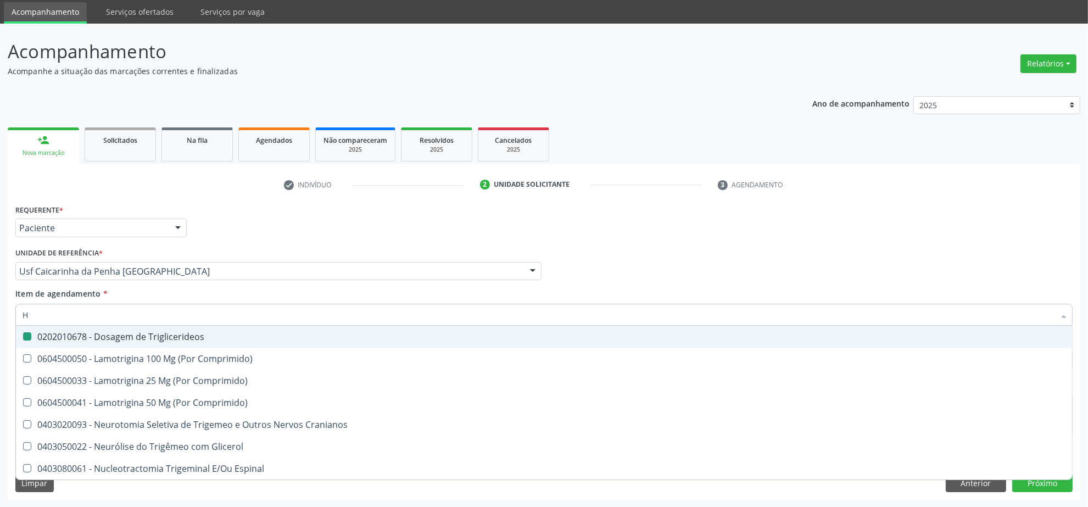
type input "HE"
checkbox Triglicerideos "false"
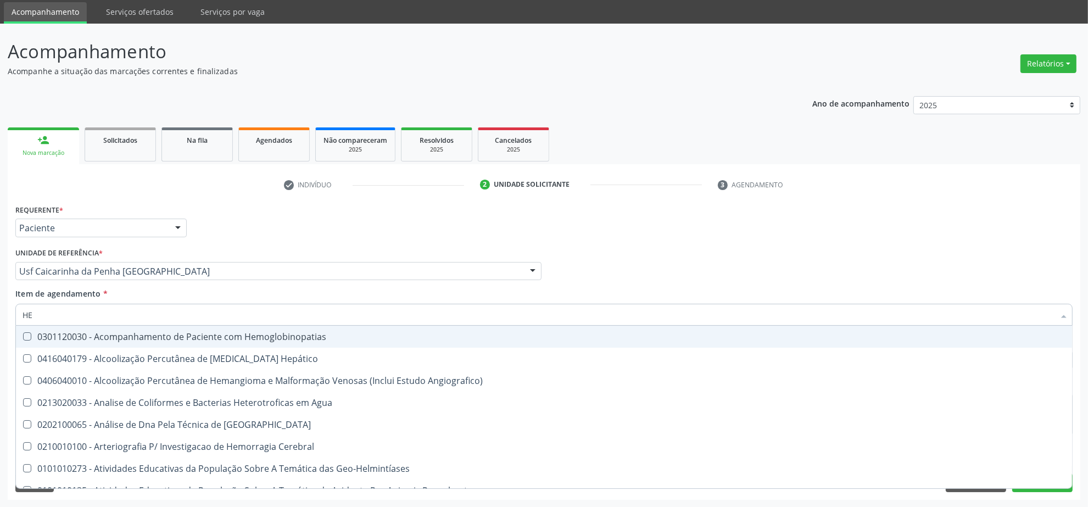
type input "HEM"
checkbox II "true"
checkbox Completo "false"
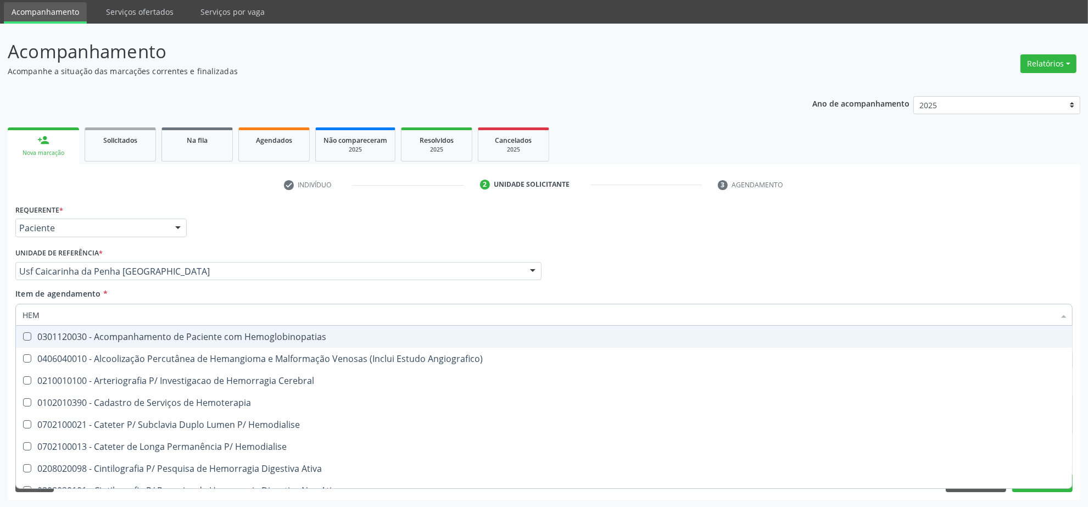
type input "HEMO"
checkbox Retro-Retal "true"
checkbox Completo "false"
type input "HEMOG"
checkbox Carboxi-Hemoglobina "true"
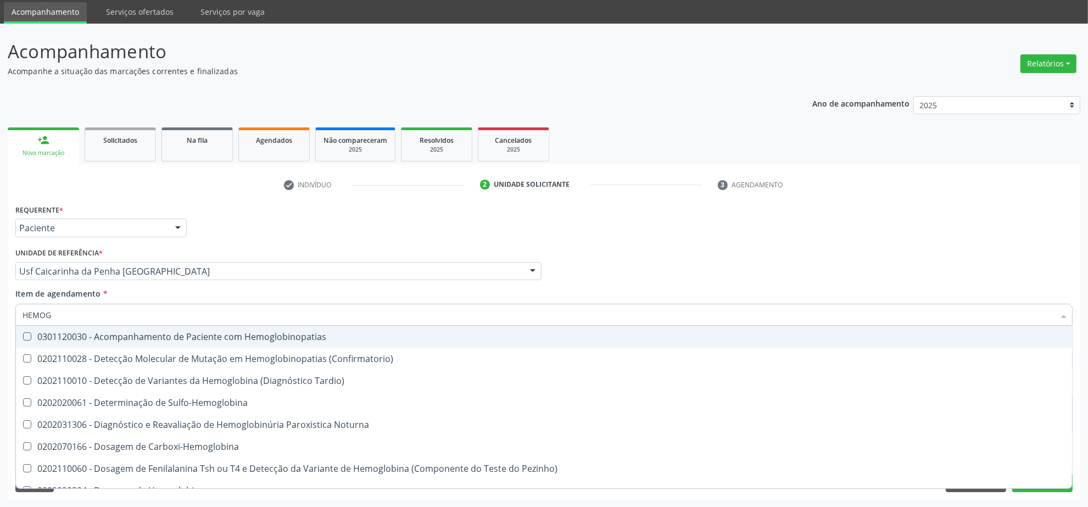
type input "HEMOGL"
checkbox Completo "false"
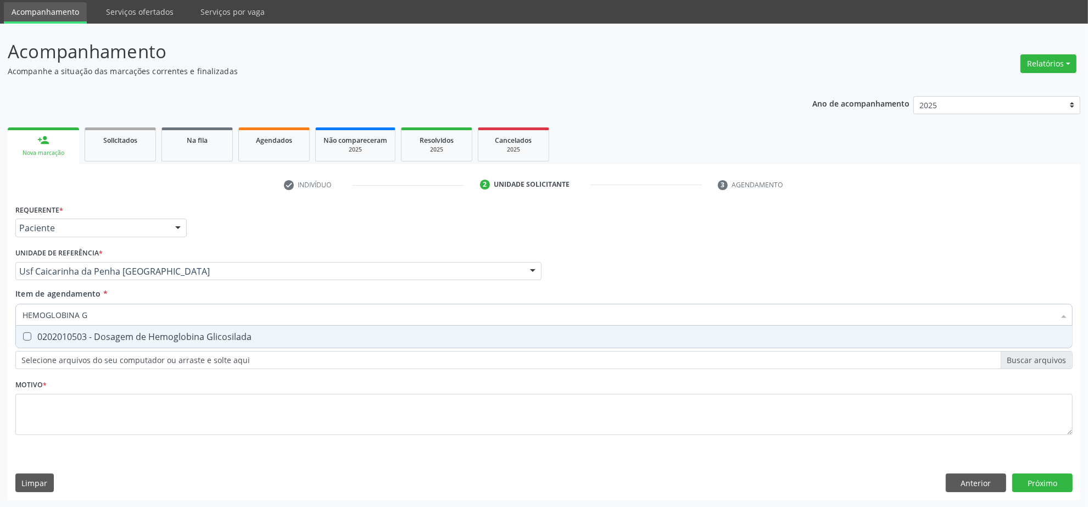
type input "HEMOGLOBINA G"
click at [52, 339] on div "0202010503 - Dosagem de Hemoglobina Glicosilada" at bounding box center [544, 336] width 1043 height 9
checkbox Glicosilada "true"
drag, startPoint x: 92, startPoint y: 316, endPoint x: -38, endPoint y: 312, distance: 130.3
click at [0, 312] on html "Central de Marcação notifications Isadora Nunes Bezerra Pulça Operador de regul…" at bounding box center [544, 216] width 1088 height 507
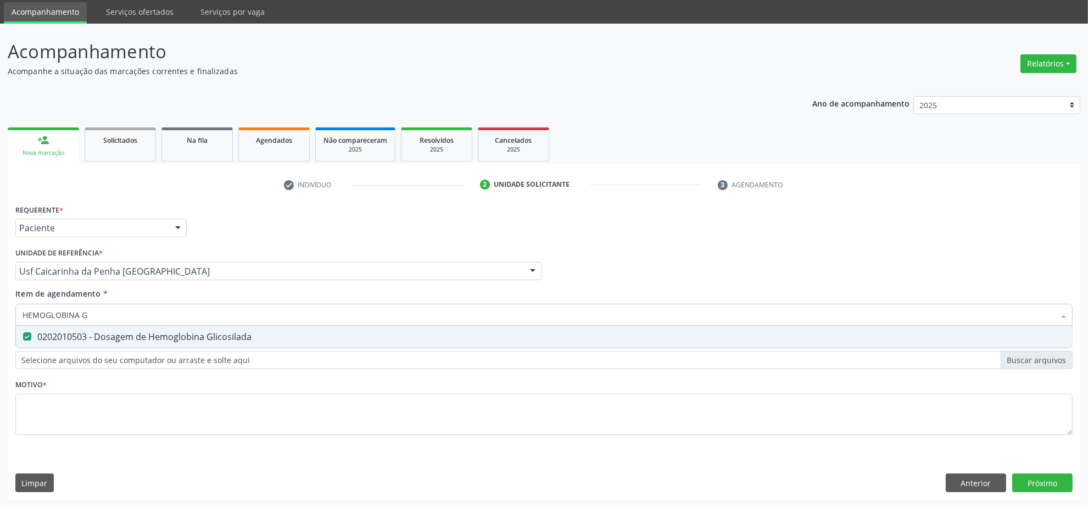
click at [103, 311] on input "HEMOGLOBINA G" at bounding box center [539, 315] width 1032 height 22
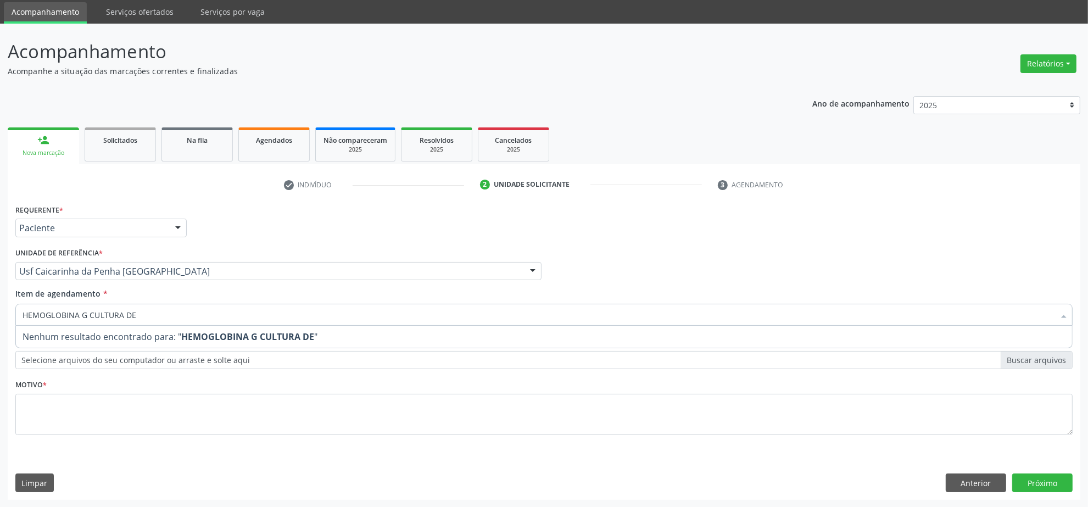
drag, startPoint x: 88, startPoint y: 316, endPoint x: -5, endPoint y: 324, distance: 93.8
click at [0, 324] on html "Central de Marcação notifications Isadora Nunes Bezerra Pulça Operador de regul…" at bounding box center [544, 216] width 1088 height 507
type input "CULTURA DE"
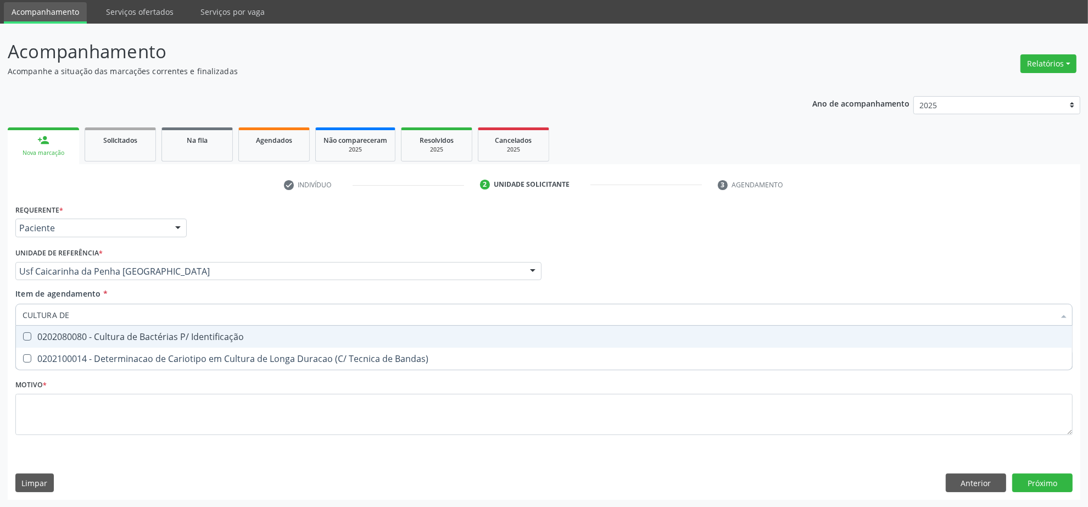
click at [86, 336] on div "0202080080 - Cultura de Bactérias P/ Identificação" at bounding box center [544, 336] width 1043 height 9
checkbox Identificação "true"
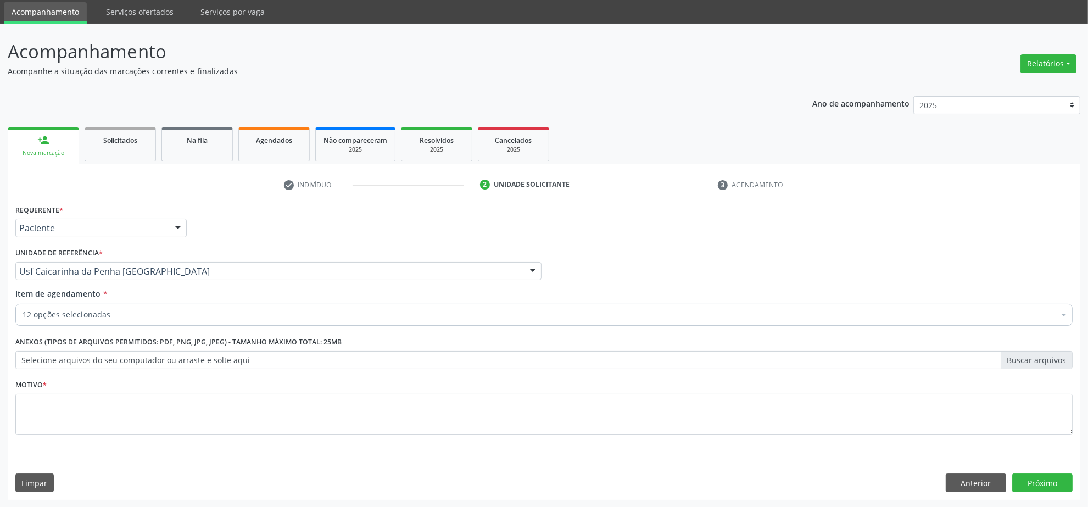
click at [143, 306] on div "12 opções selecionadas" at bounding box center [543, 315] width 1057 height 22
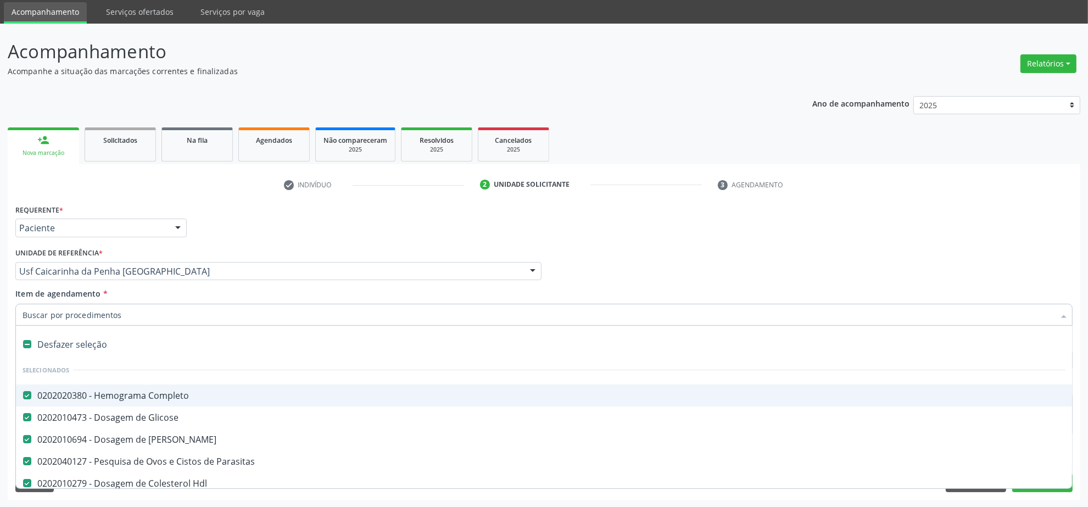
click at [135, 313] on input "Item de agendamento *" at bounding box center [539, 315] width 1032 height 22
click at [168, 314] on input "Item de agendamento *" at bounding box center [539, 315] width 1032 height 22
click at [165, 310] on input "Item de agendamento *" at bounding box center [539, 315] width 1032 height 22
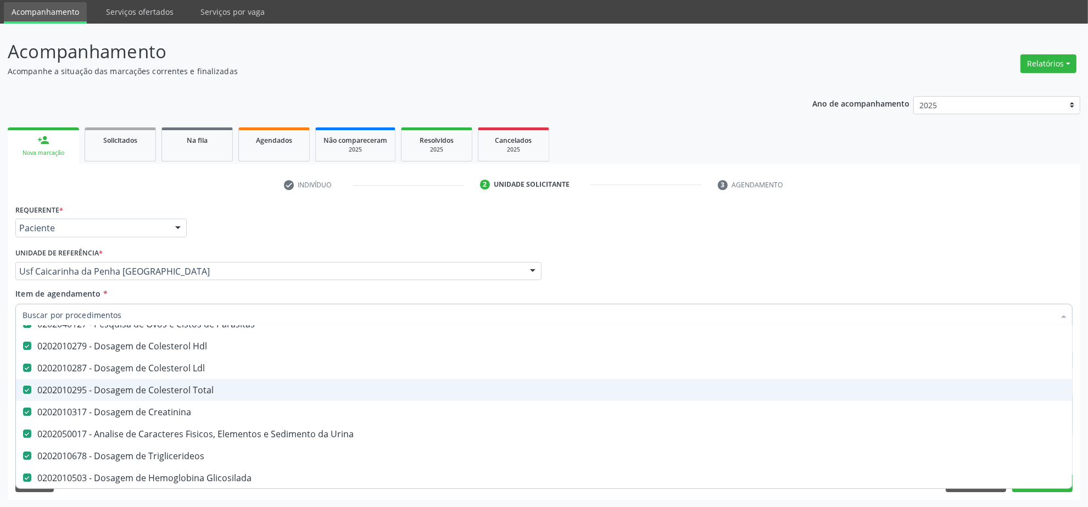
scroll to position [206, 0]
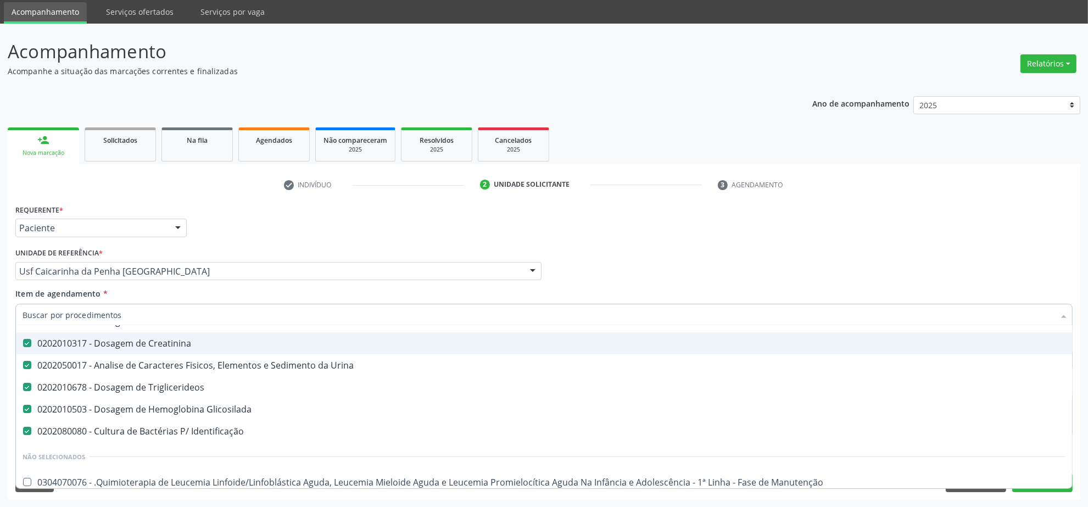
click at [800, 246] on div "Profissional Solicitante Por favor, selecione a Unidade de Atendimento primeiro…" at bounding box center [544, 266] width 1063 height 43
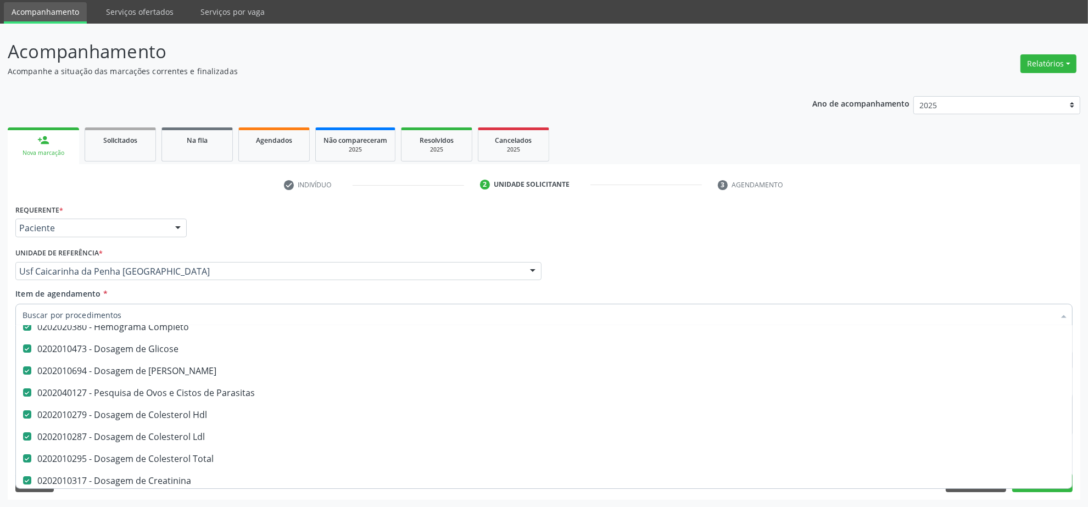
scroll to position [0, 0]
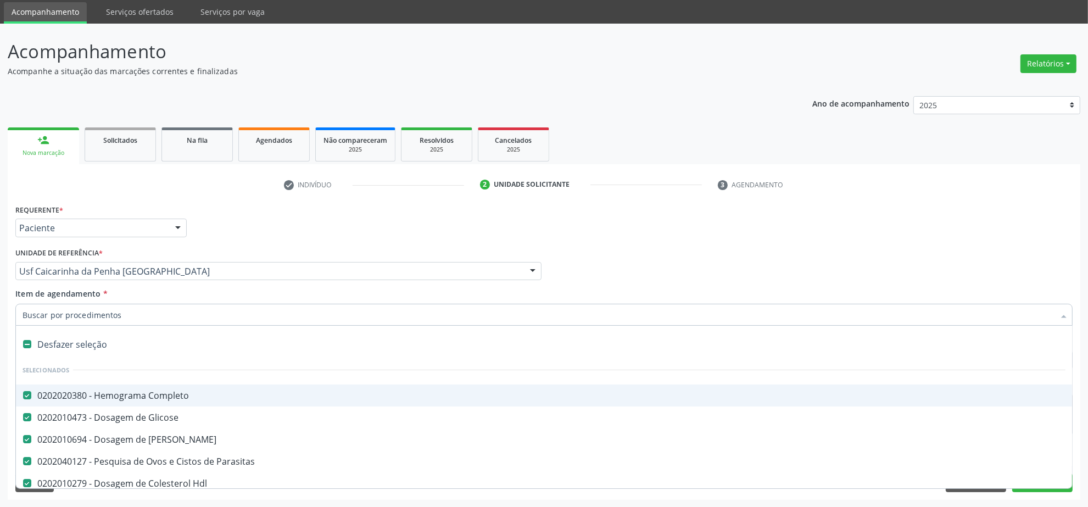
click at [154, 315] on input "Item de agendamento *" at bounding box center [539, 315] width 1032 height 22
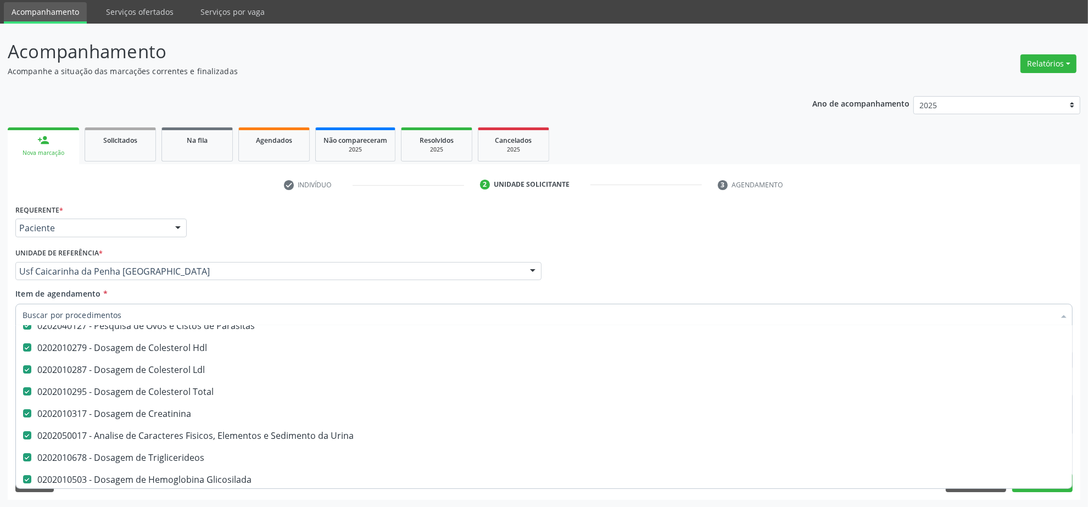
scroll to position [137, 0]
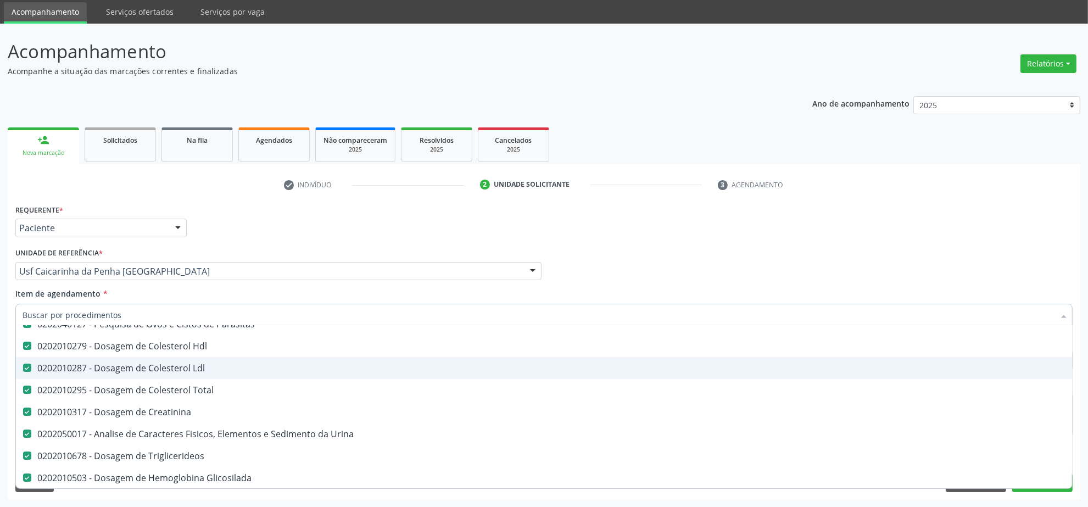
drag, startPoint x: 643, startPoint y: 241, endPoint x: 415, endPoint y: 323, distance: 241.9
click at [643, 242] on div "Requerente * Paciente Profissional de Saúde Paciente Nenhum resultado encontrad…" at bounding box center [544, 223] width 1063 height 43
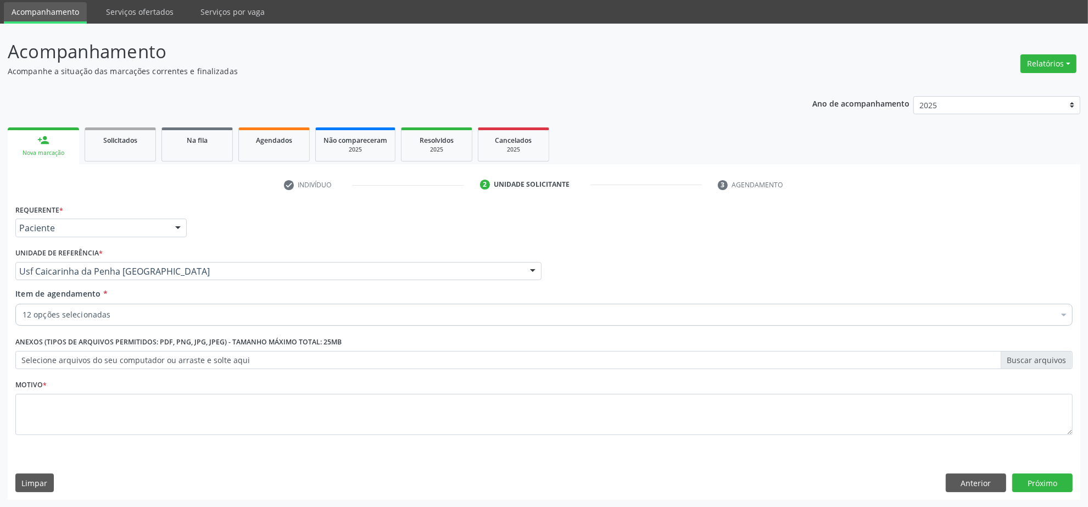
scroll to position [0, 0]
click at [192, 304] on div "12 opções selecionadas" at bounding box center [543, 315] width 1057 height 22
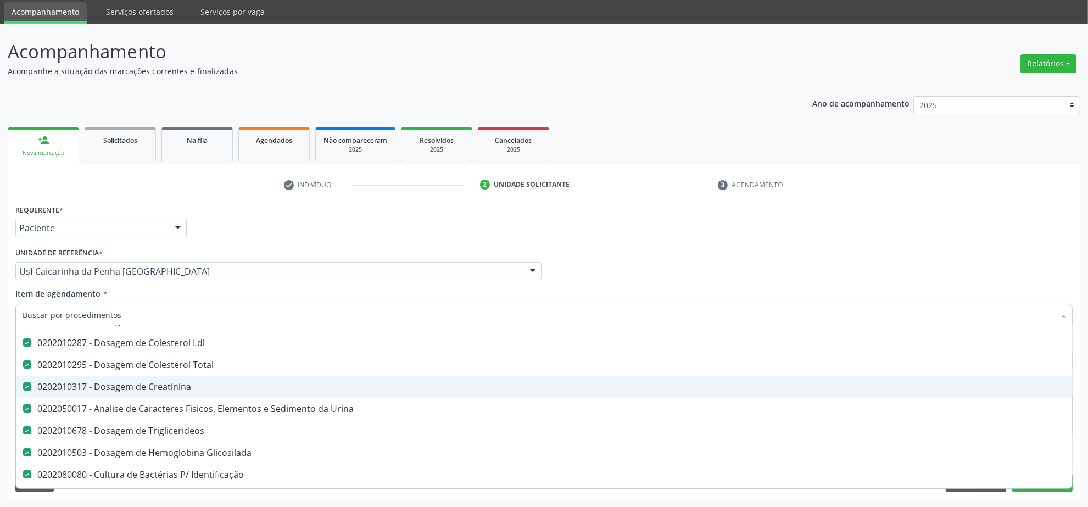
scroll to position [137, 0]
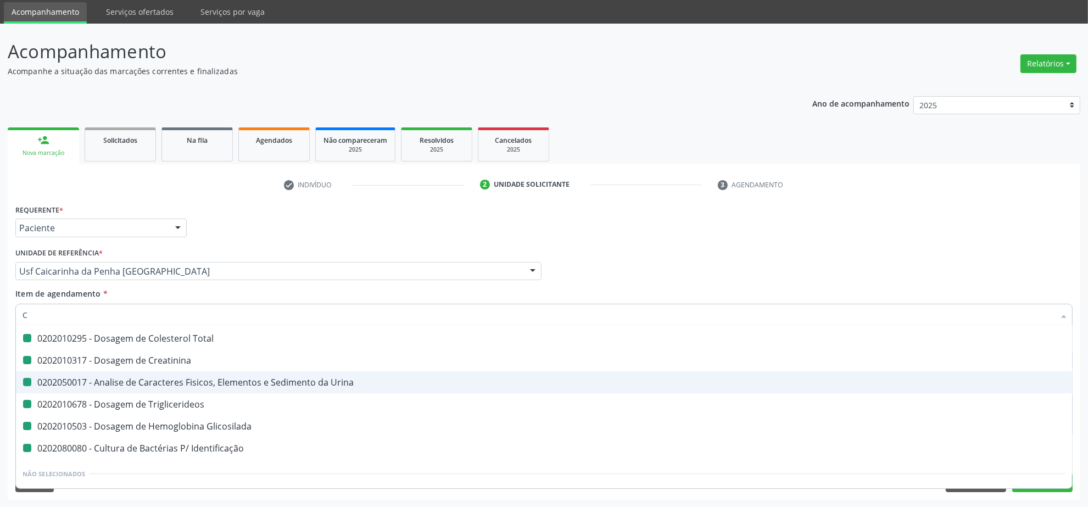
type input "CU"
checkbox Parasitas "false"
checkbox Hdl "false"
checkbox Ldl "false"
checkbox Total "false"
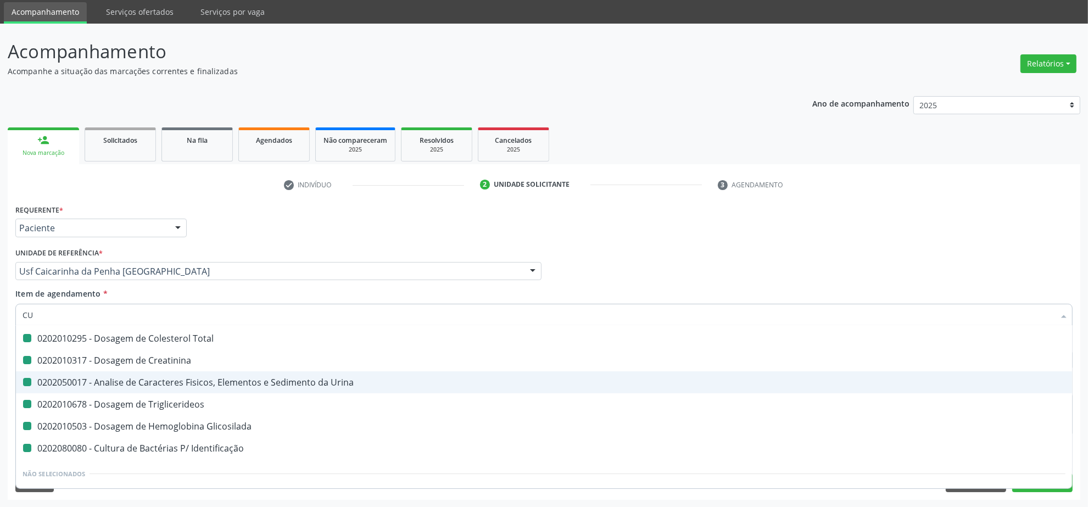
checkbox Creatinina "false"
checkbox Urina "false"
checkbox Triglicerideos "false"
checkbox Glicosilada "false"
checkbox Identificação "false"
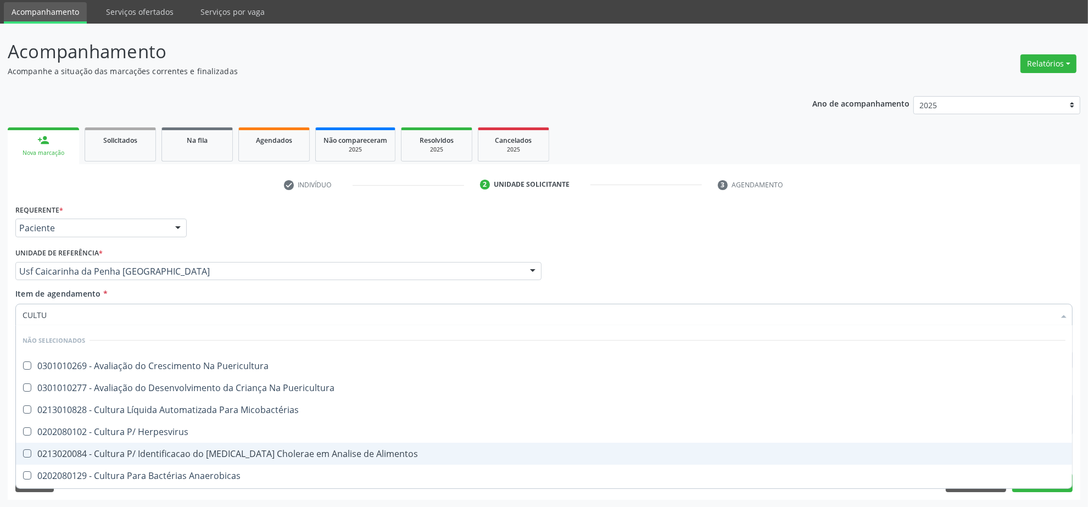
scroll to position [0, 0]
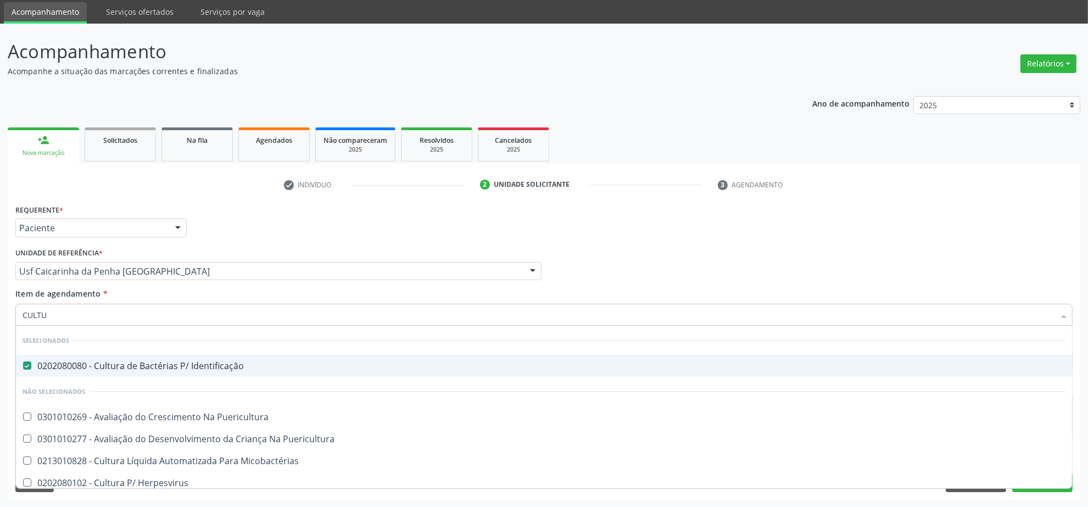
drag, startPoint x: 183, startPoint y: 311, endPoint x: -51, endPoint y: 305, distance: 233.5
click at [0, 305] on html "Central de Marcação notifications Isadora Nunes Bezerra Pulça Operador de regul…" at bounding box center [544, 216] width 1088 height 507
type input "A"
checkbox Puericultura "true"
checkbox Micobactérias "true"
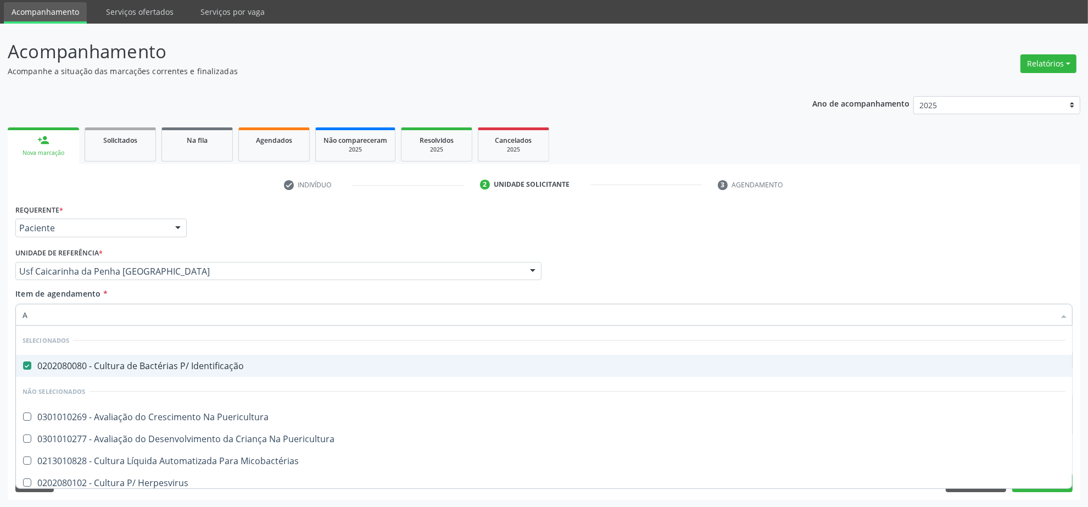
checkbox Herpesvirus "true"
checkbox Alimentos "true"
checkbox Anaerobicas "true"
checkbox Fungos "true"
checkbox Água "true"
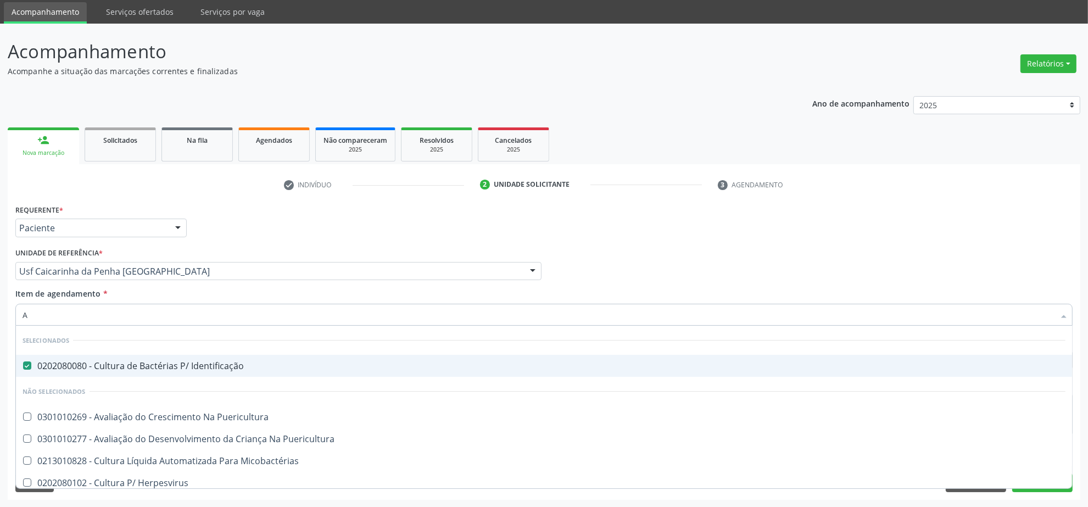
checkbox Micobactérias "true"
checkbox \(Pos-Pasteurização\) "true"
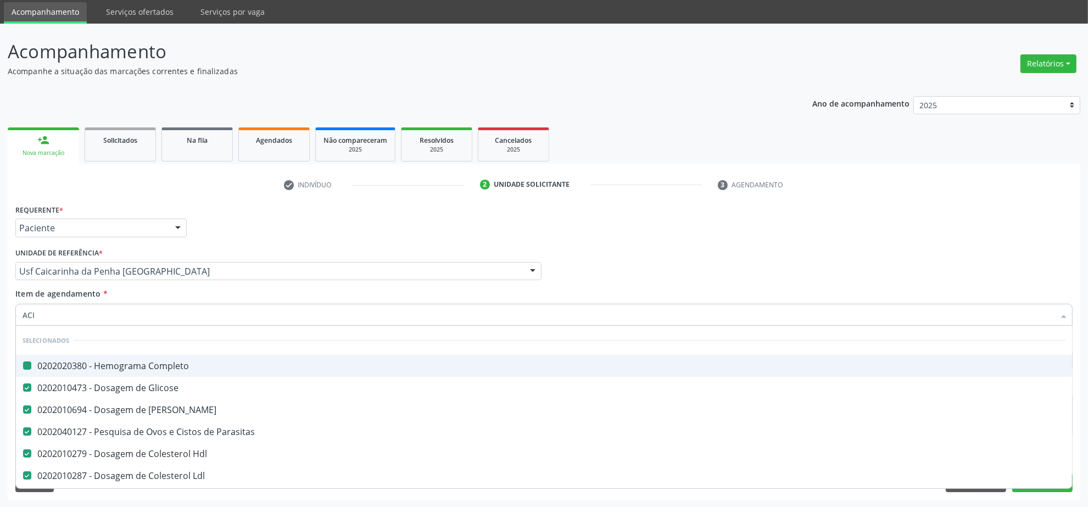
type input "ACID"
checkbox Completo "false"
checkbox Parasitas "false"
checkbox Hdl "false"
checkbox Ldl "false"
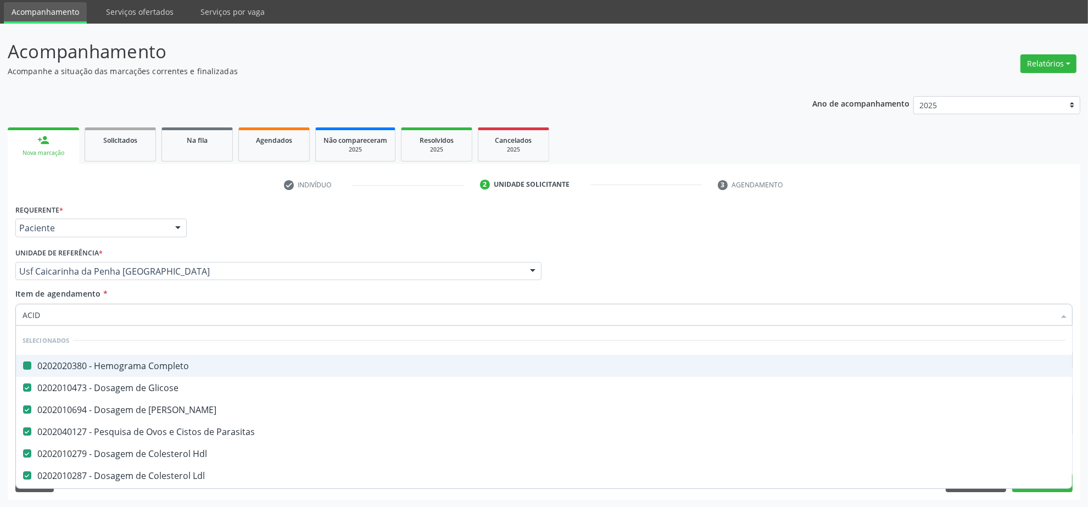
checkbox Total "false"
checkbox Creatinina "false"
checkbox Urina "false"
checkbox Triglicerideos "false"
checkbox Glicosilada "false"
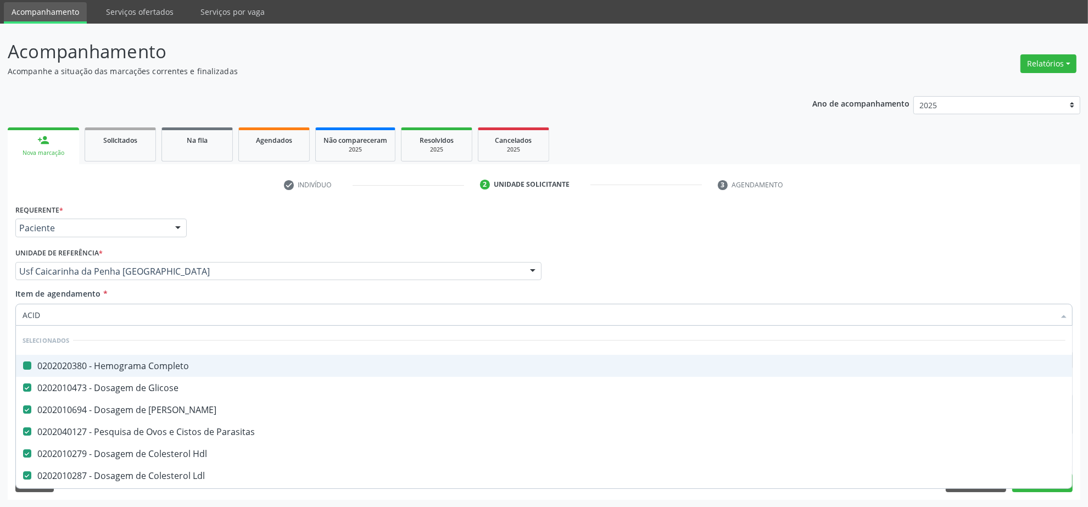
checkbox Identificação "false"
checkbox Glicose "false"
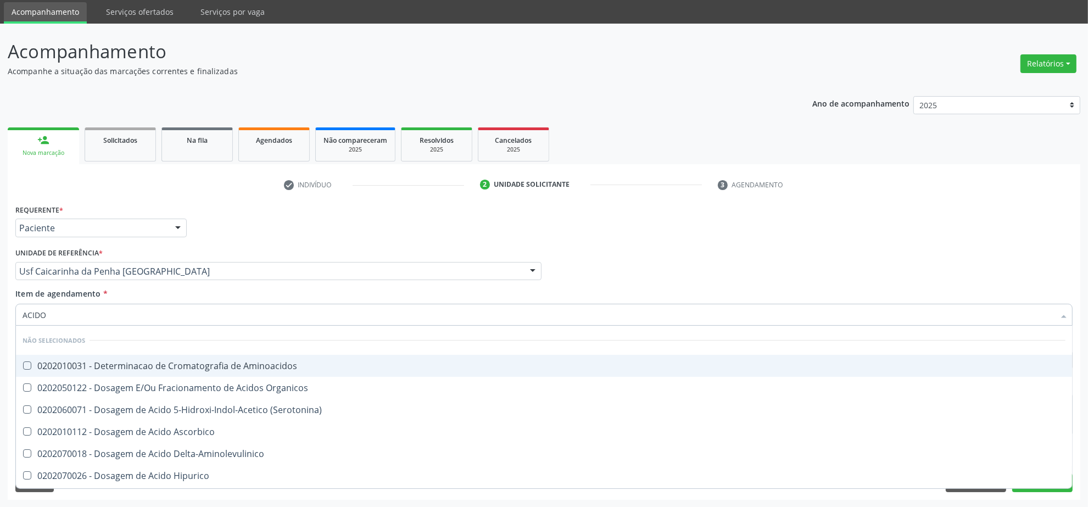
type input "ACIDO U"
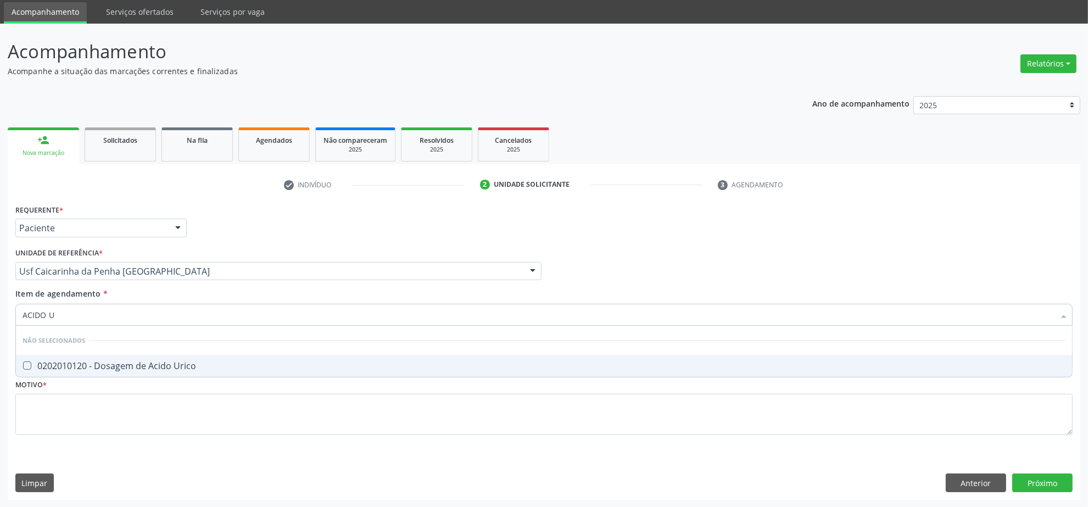
drag, startPoint x: 57, startPoint y: 356, endPoint x: 61, endPoint y: 347, distance: 9.8
click at [57, 359] on span "0202010120 - Dosagem de Acido Urico" at bounding box center [544, 366] width 1056 height 22
checkbox Urico "true"
drag, startPoint x: 75, startPoint y: 316, endPoint x: 12, endPoint y: 312, distance: 63.3
click at [12, 312] on div "Requerente * Paciente Profissional de Saúde Paciente Nenhum resultado encontrad…" at bounding box center [544, 351] width 1073 height 298
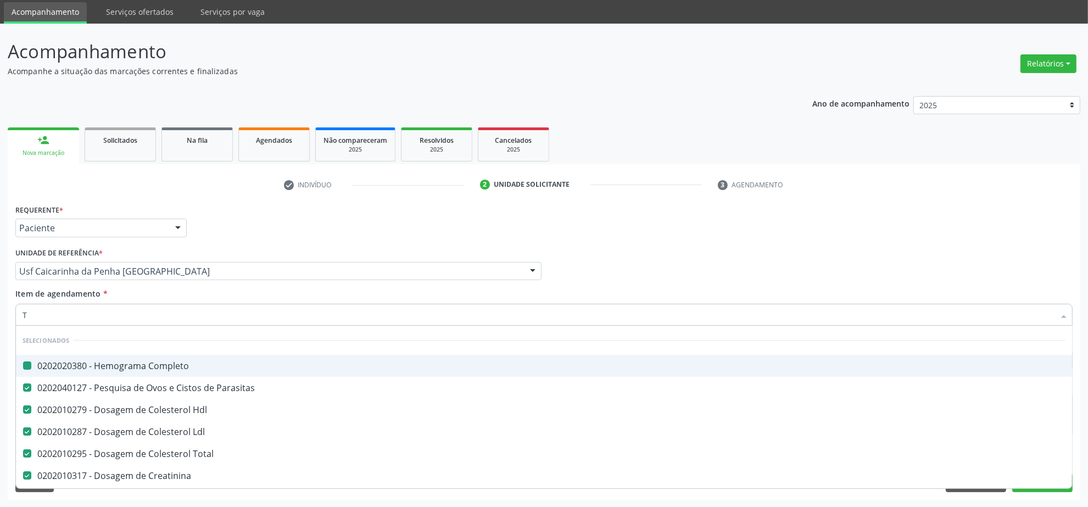
type input "TG"
checkbox Completo "false"
checkbox Parasitas "false"
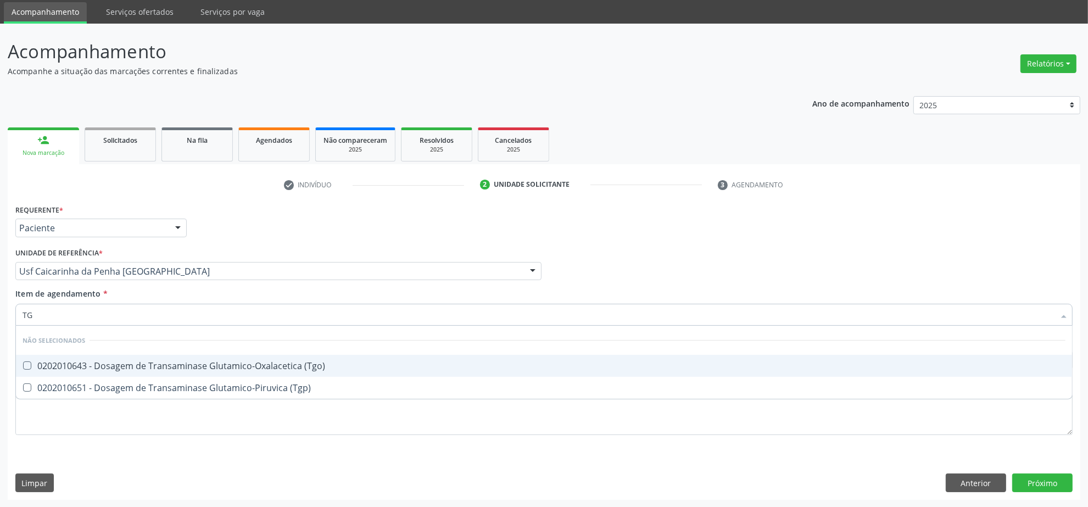
click at [128, 364] on div "0202010643 - Dosagem de Transaminase Glutamico-Oxalacetica (Tgo)" at bounding box center [544, 365] width 1043 height 9
checkbox \(Tgo\) "true"
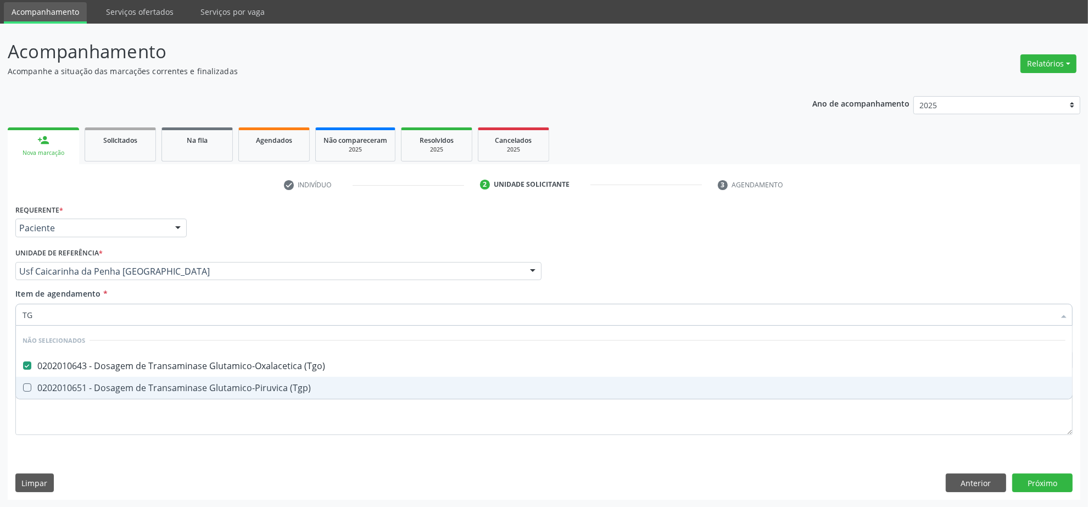
click at [121, 386] on div "0202010651 - Dosagem de Transaminase Glutamico-Piruvica (Tgp)" at bounding box center [544, 387] width 1043 height 9
checkbox \(Tgp\) "true"
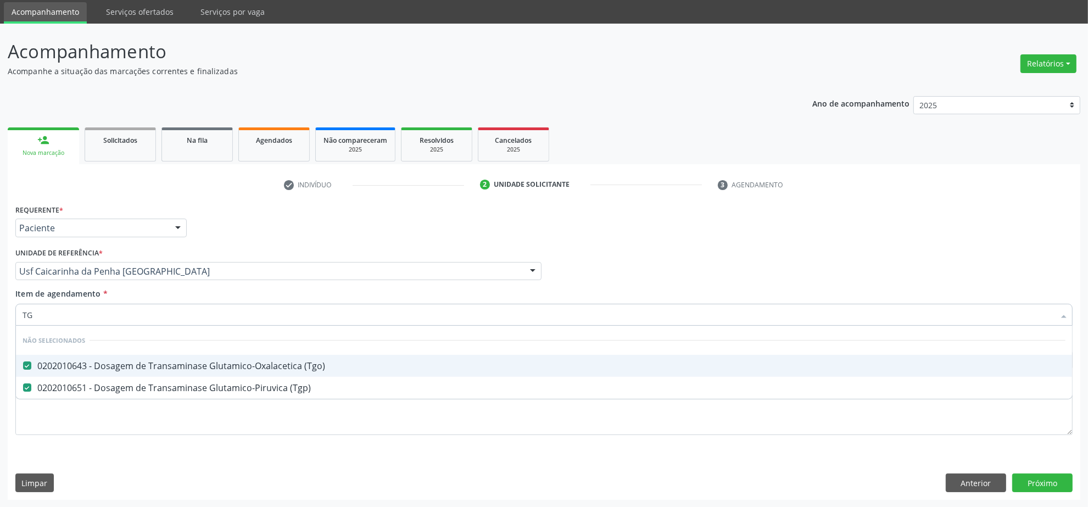
drag, startPoint x: 48, startPoint y: 306, endPoint x: -2, endPoint y: 306, distance: 50.0
click at [0, 306] on html "Central de Marcação notifications Isadora Nunes Bezerra Pulça Operador de regul…" at bounding box center [544, 216] width 1088 height 507
type input "TS"
checkbox \(Tgo\) "false"
checkbox \(Tgp\) "false"
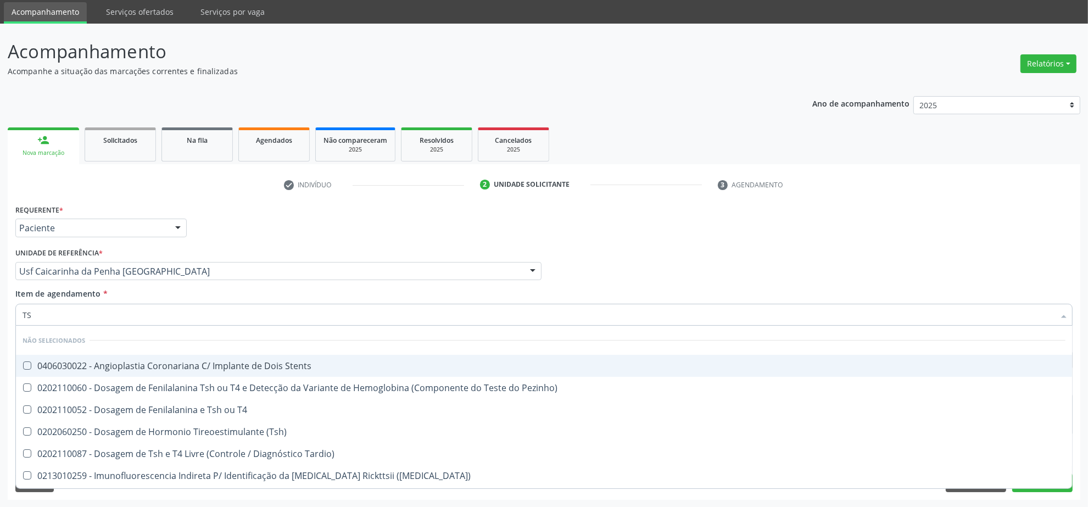
type input "TSH"
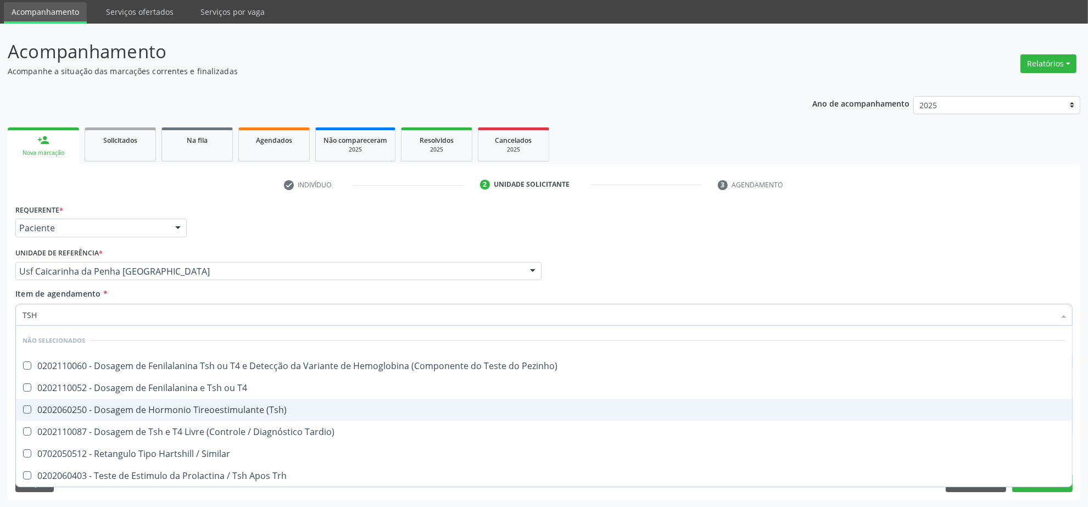
click at [207, 416] on span "0202060250 - Dosagem de Hormonio Tireoestimulante (Tsh)" at bounding box center [544, 410] width 1056 height 22
checkbox \(Tsh\) "true"
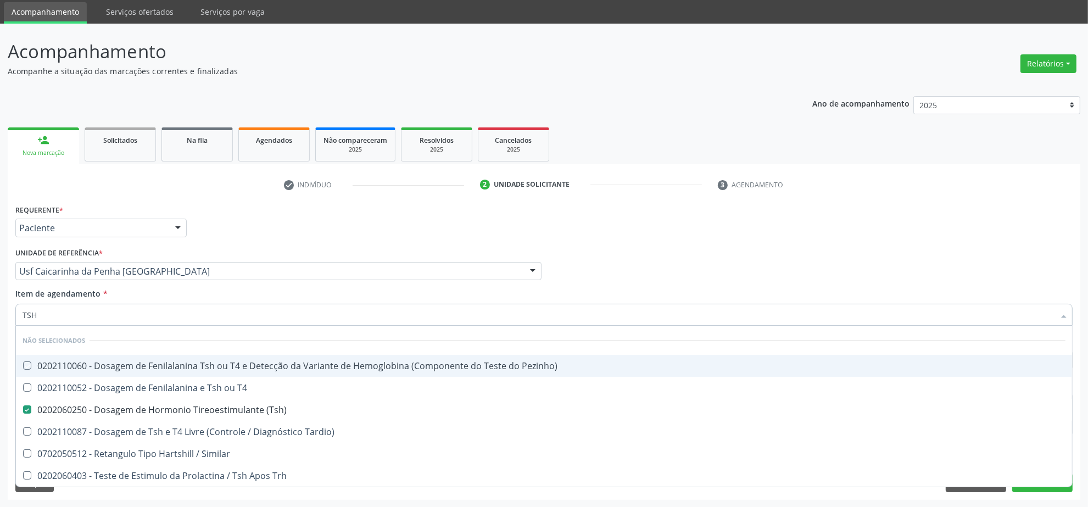
click at [718, 272] on div "Profissional Solicitante Por favor, selecione a Unidade de Atendimento primeiro…" at bounding box center [544, 266] width 1063 height 43
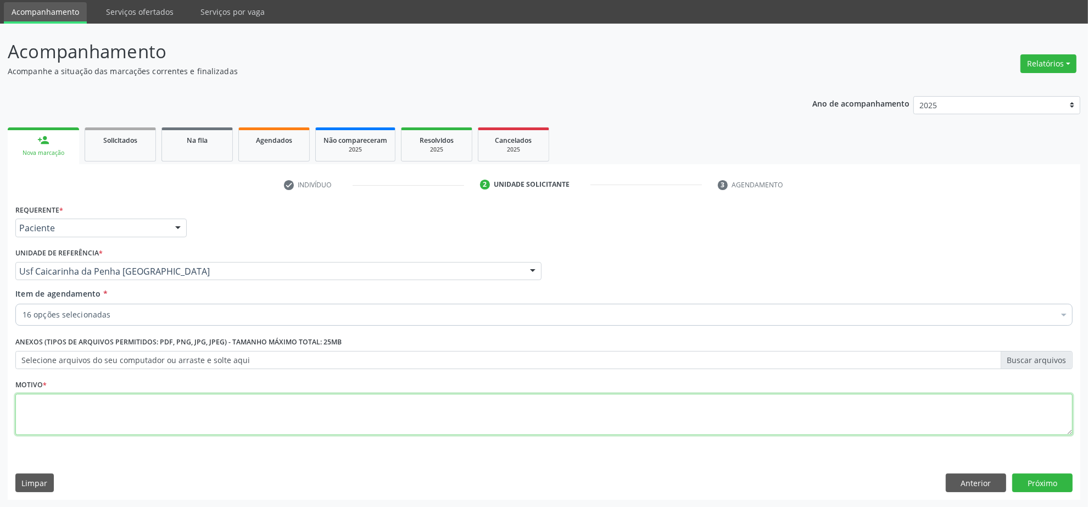
click at [229, 422] on textarea at bounding box center [543, 415] width 1057 height 42
type textarea "."
click at [1054, 484] on button "Próximo" at bounding box center [1042, 483] width 60 height 19
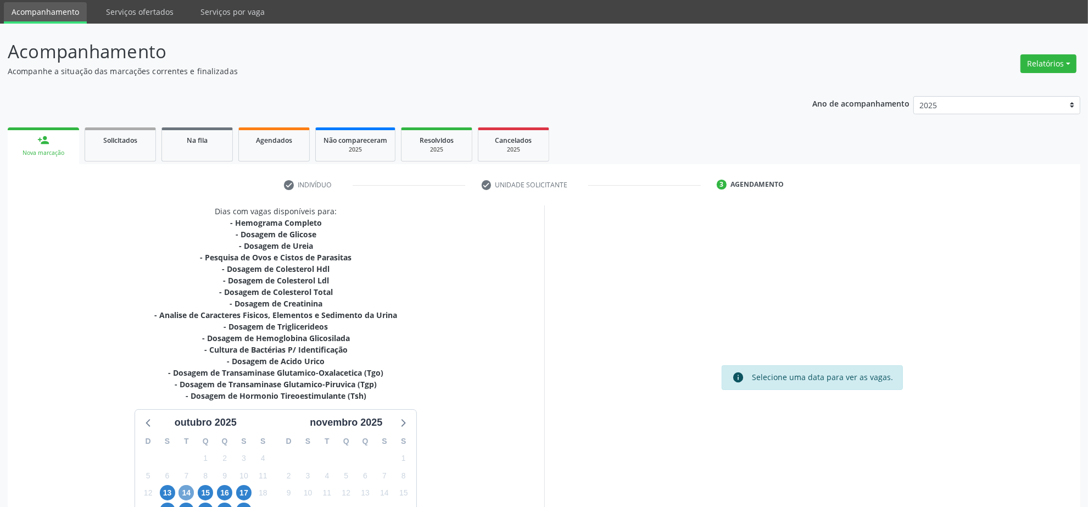
click at [183, 487] on span "14" at bounding box center [186, 492] width 15 height 15
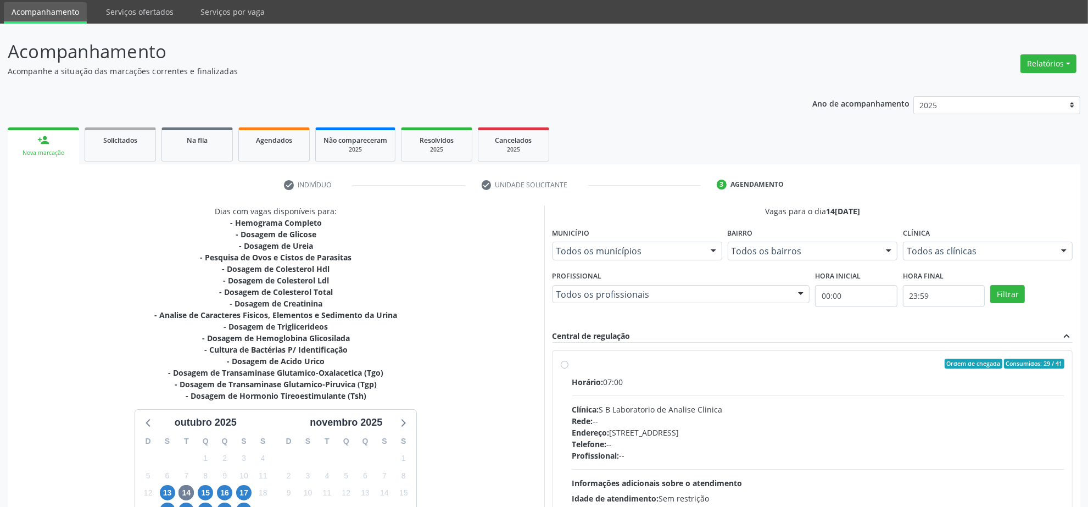
click at [610, 382] on div "Horário: 07:00" at bounding box center [818, 382] width 493 height 12
click at [569, 369] on input "Ordem de chegada Consumidos: 29 / 41 Horário: 07:00 Clínica: S B Laboratorio de…" at bounding box center [565, 364] width 8 height 10
radio input "true"
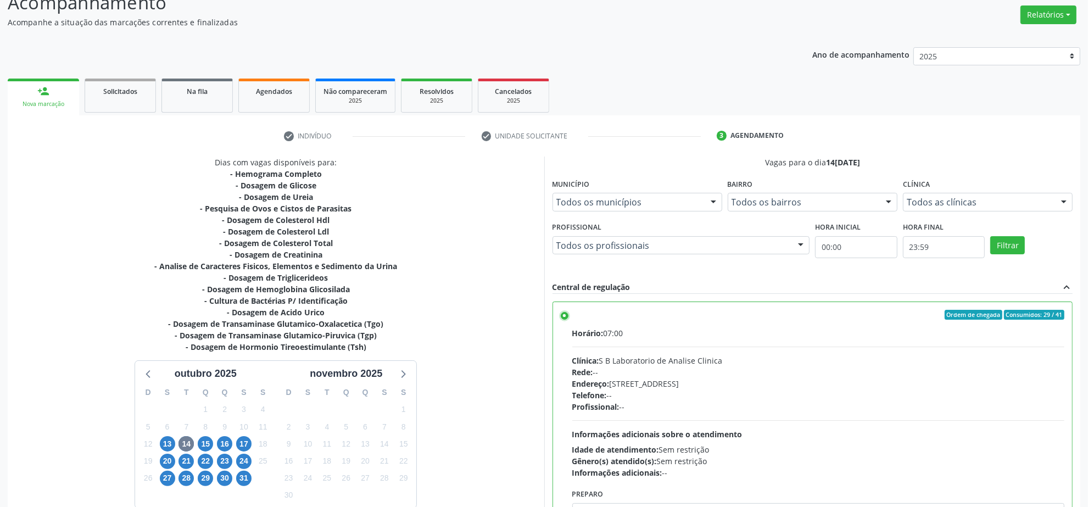
scroll to position [149, 0]
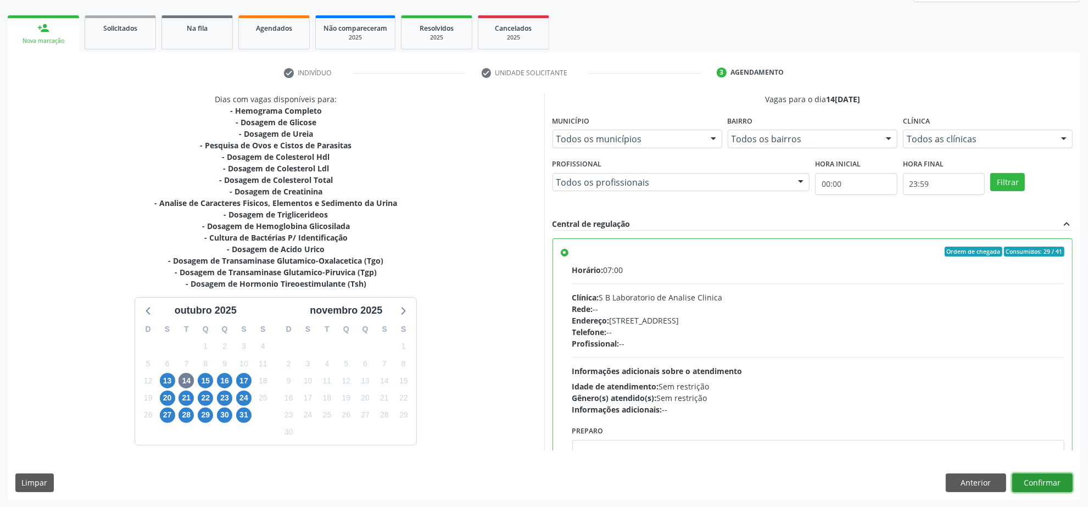
click at [1028, 477] on button "Confirmar" at bounding box center [1042, 483] width 60 height 19
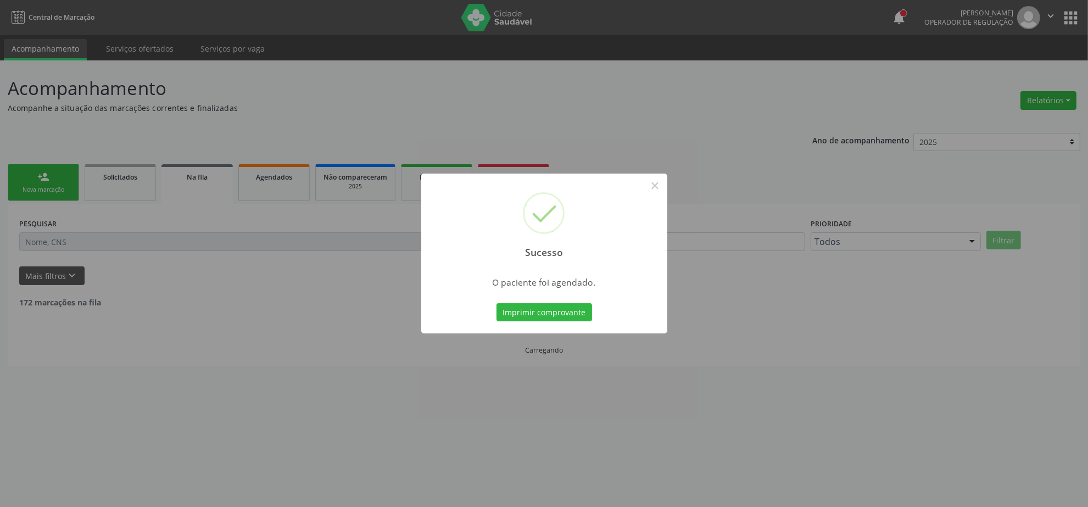
scroll to position [0, 0]
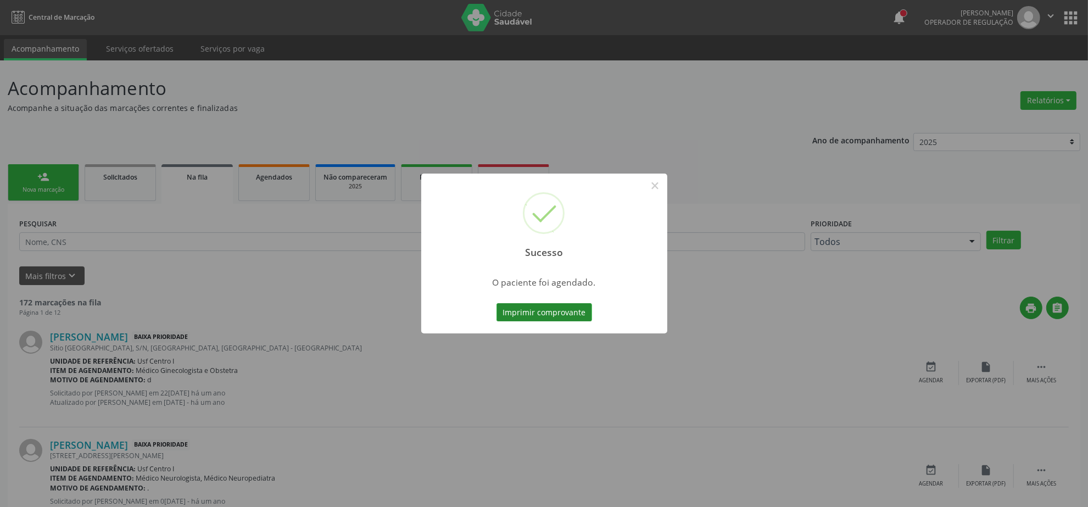
click at [526, 308] on button "Imprimir comprovante" at bounding box center [545, 312] width 96 height 19
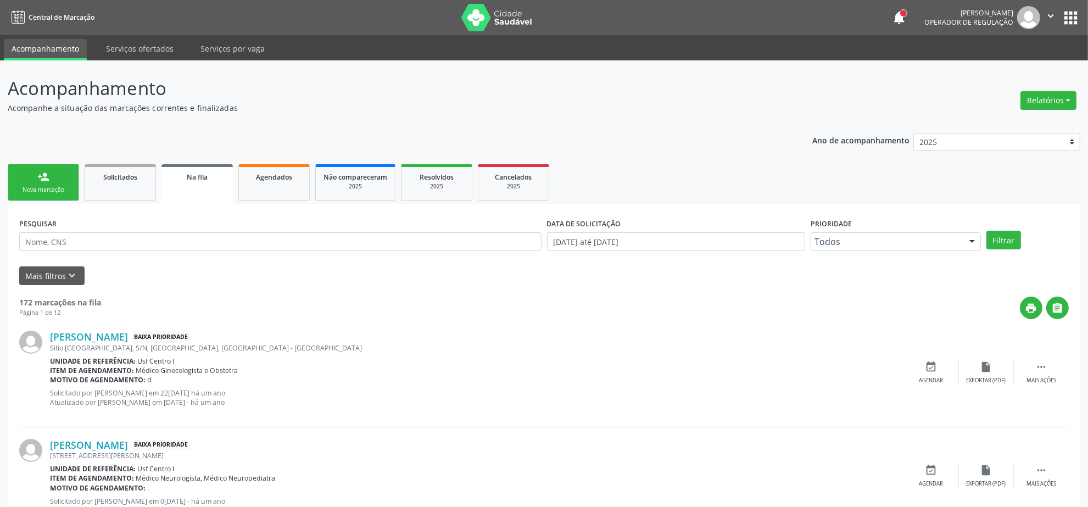
click at [29, 186] on div "Nova marcação" at bounding box center [43, 190] width 55 height 8
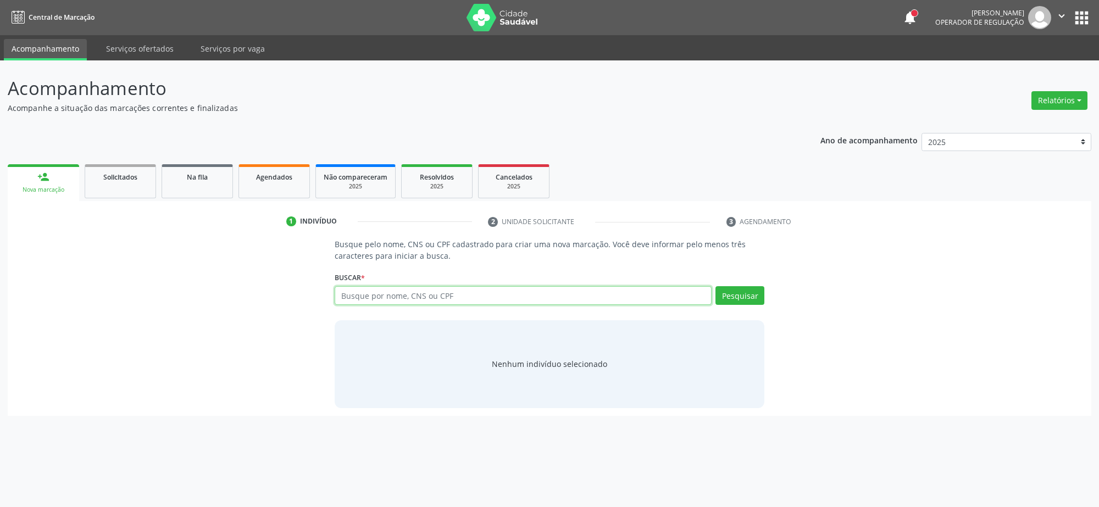
click at [355, 290] on input "text" at bounding box center [523, 295] width 377 height 19
click at [350, 292] on input "jose argemiro da s" at bounding box center [523, 295] width 377 height 19
type input "josé argemiro da s"
drag, startPoint x: 524, startPoint y: 297, endPoint x: 63, endPoint y: 292, distance: 460.4
click at [66, 293] on div "Busque pelo nome, CNS ou CPF cadastrado para criar uma nova marcação. Você deve…" at bounding box center [549, 322] width 1068 height 169
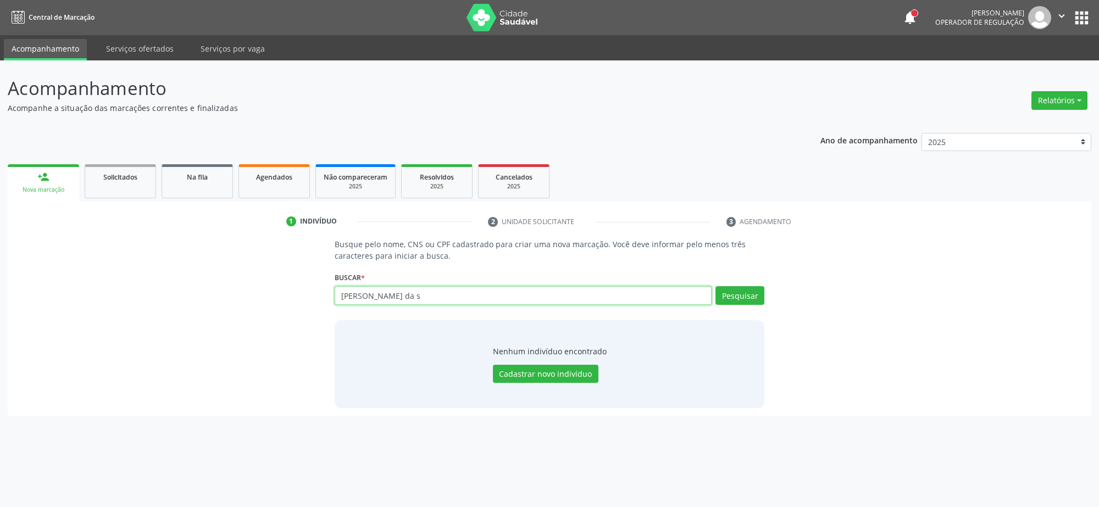
paste input "705005293989753"
type input "705005293989753"
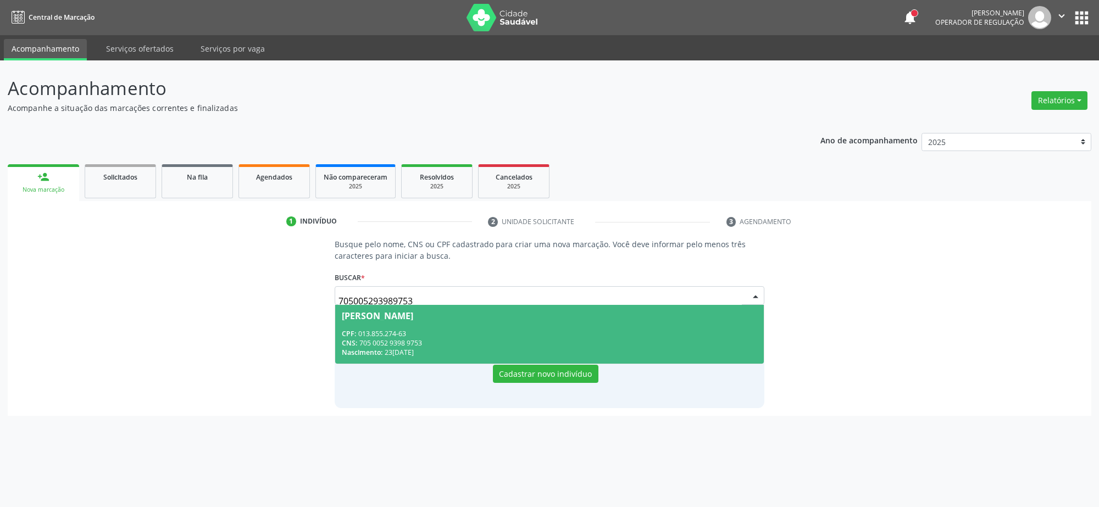
click at [463, 327] on span "Jose Argemiro da Silva CPF: 013.855.274-63 CNS: 705 0052 9398 9753 Nascimento: …" at bounding box center [549, 334] width 428 height 59
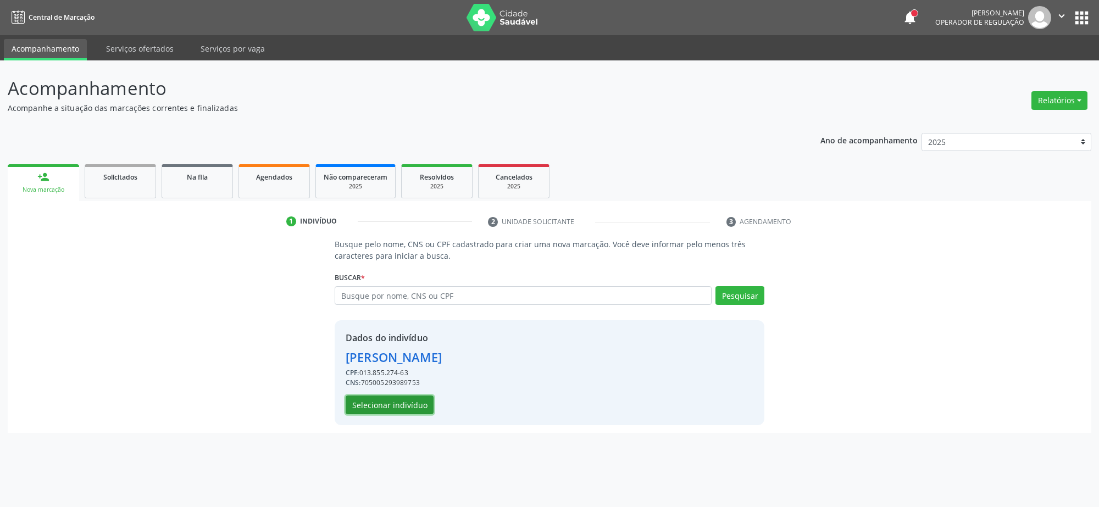
click at [374, 405] on button "Selecionar indivíduo" at bounding box center [390, 405] width 88 height 19
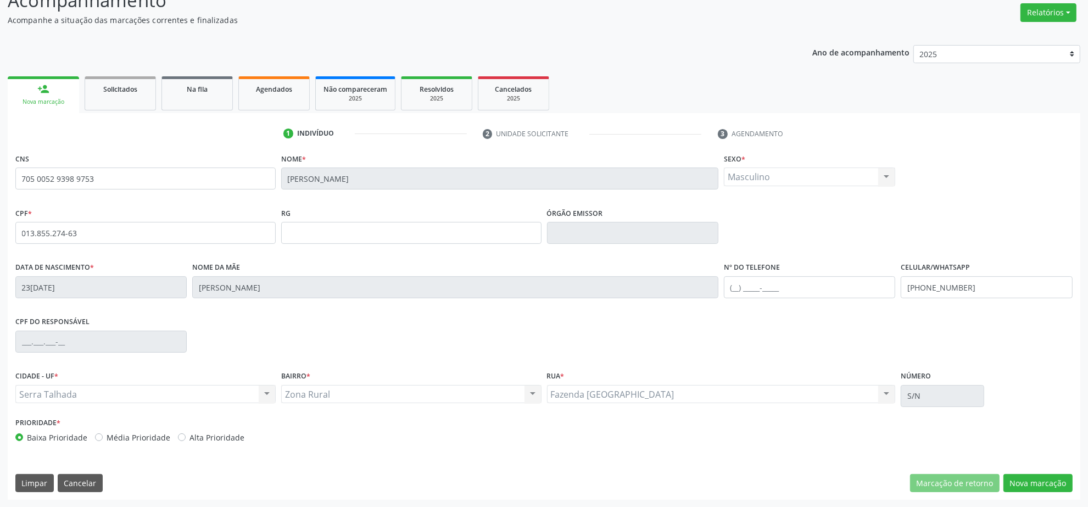
scroll to position [88, 0]
click at [1046, 487] on button "Nova marcação" at bounding box center [1038, 483] width 69 height 19
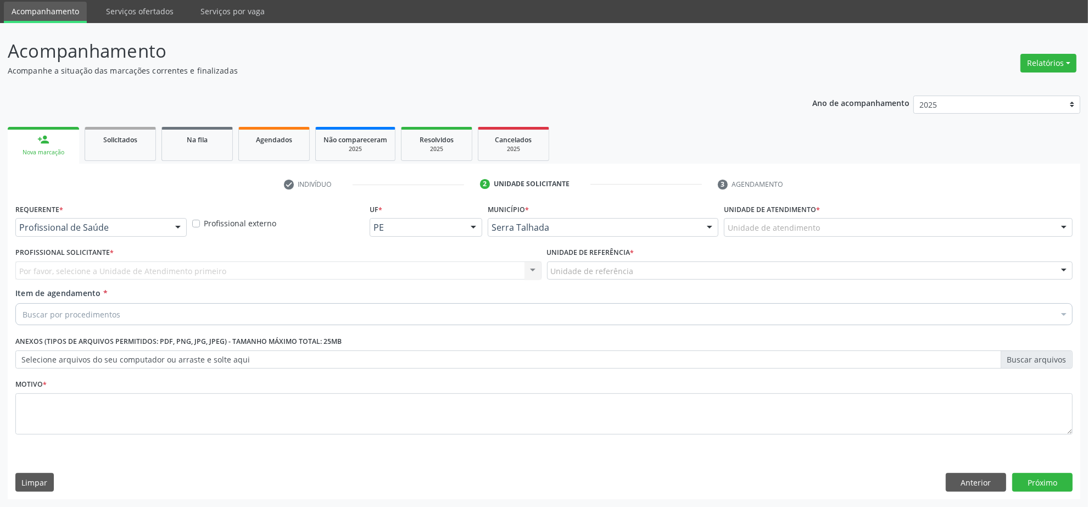
scroll to position [37, 0]
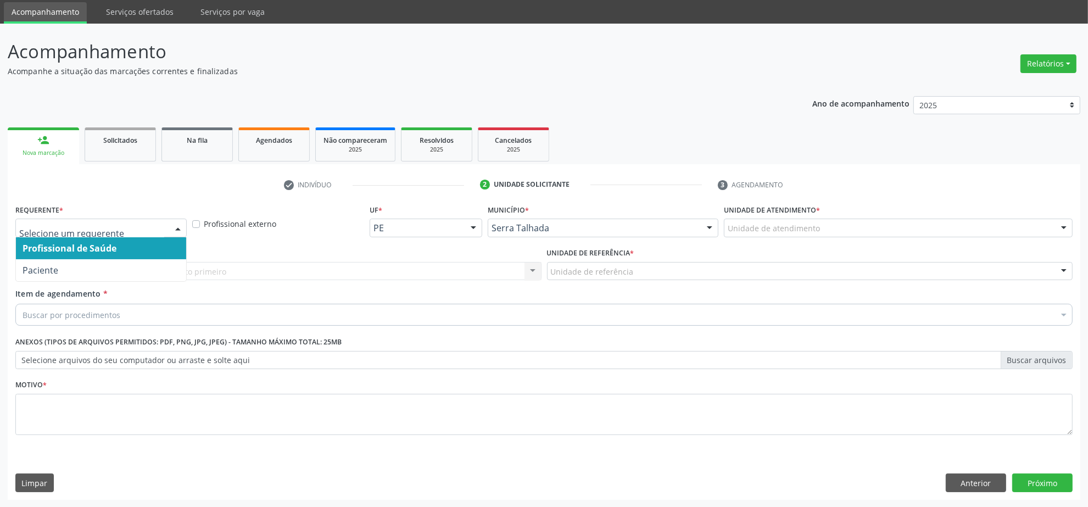
click at [97, 257] on span "Profissional de Saúde" at bounding box center [101, 248] width 170 height 22
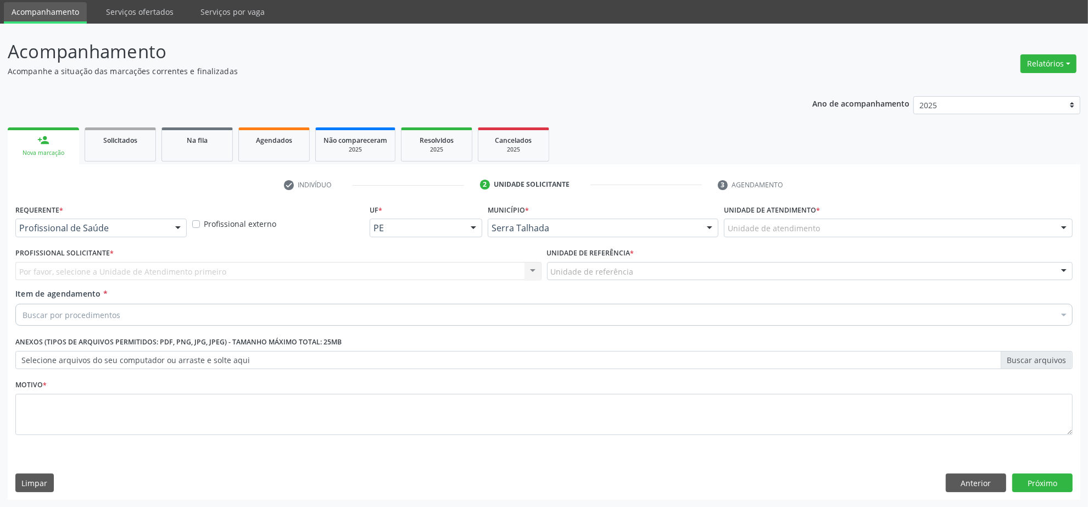
drag, startPoint x: 114, startPoint y: 228, endPoint x: 94, endPoint y: 245, distance: 26.1
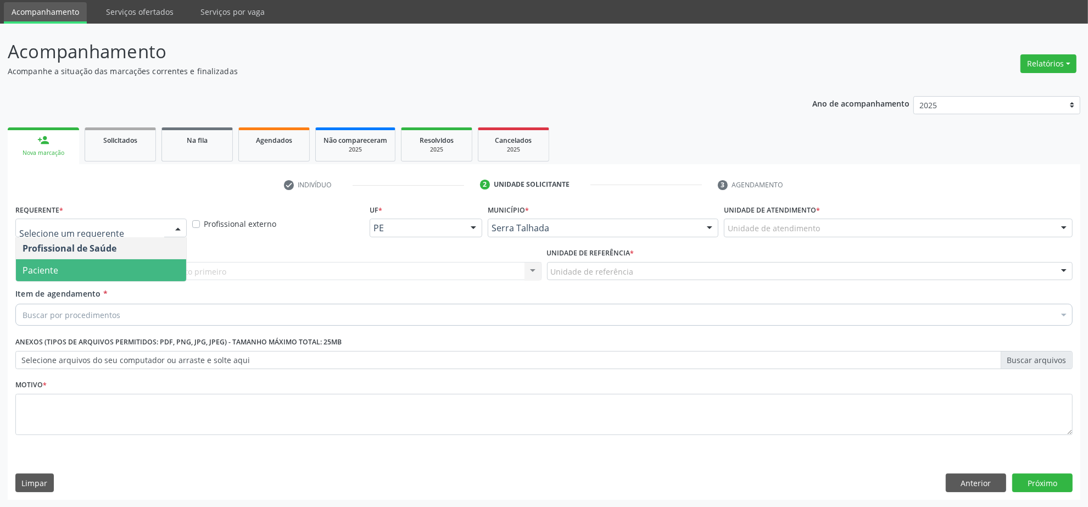
click at [79, 264] on span "Paciente" at bounding box center [101, 270] width 170 height 22
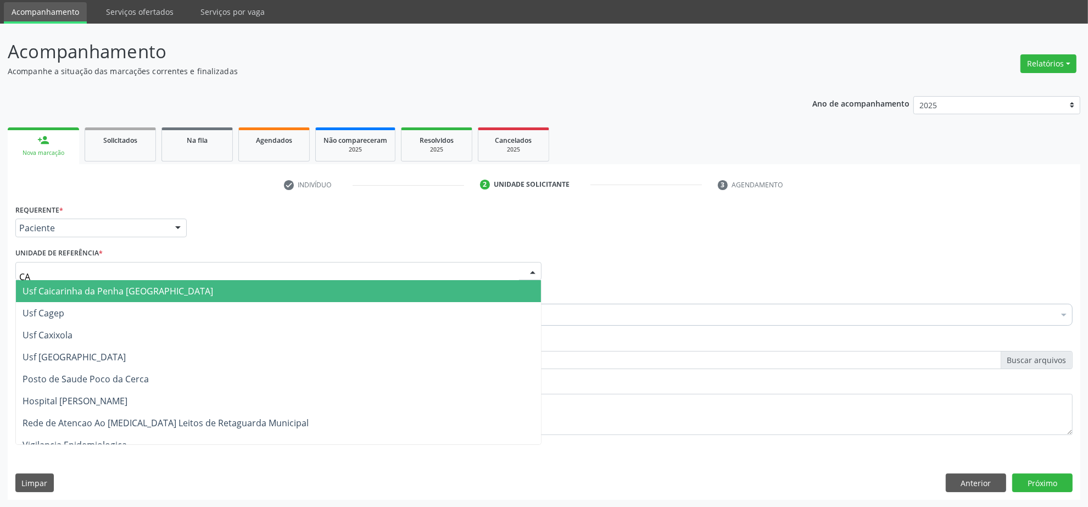
type input "CAI"
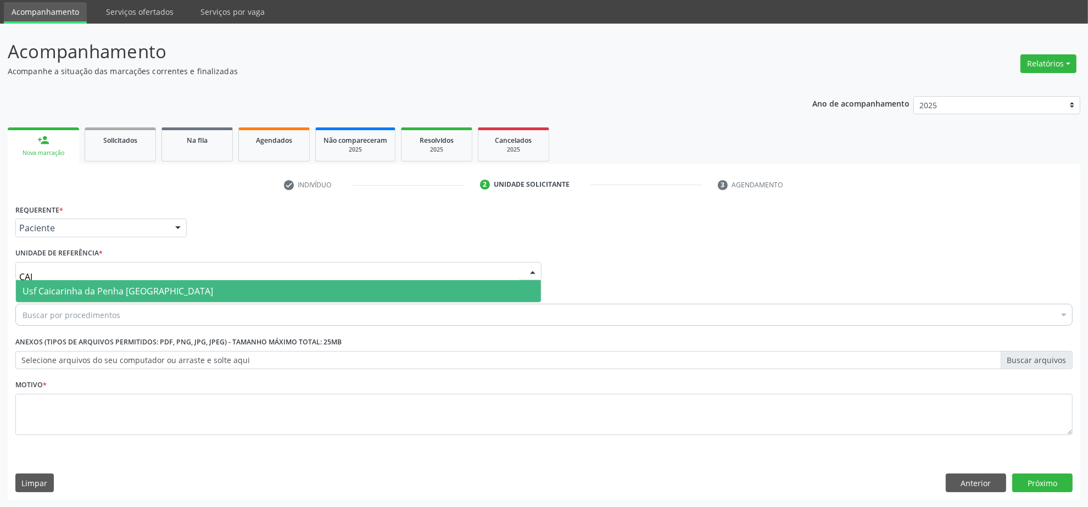
click at [74, 285] on span "Usf Caicarinha da Penha [GEOGRAPHIC_DATA]" at bounding box center [118, 291] width 191 height 12
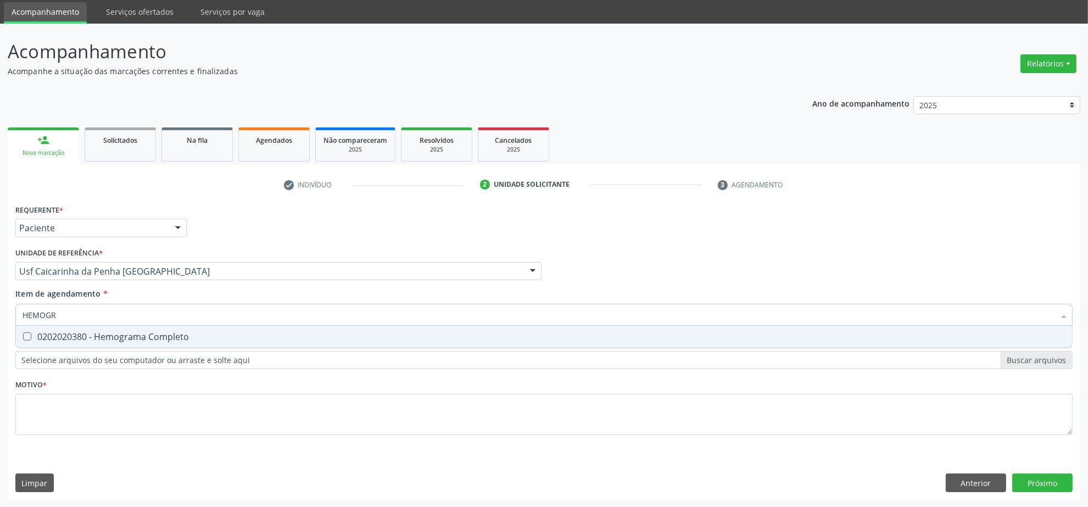
type input "HEMOGRA"
click at [85, 334] on div "0202020380 - Hemograma Completo" at bounding box center [544, 336] width 1043 height 9
checkbox Completo "true"
click at [0, 317] on html "Central de Marcação notifications Isadora Nunes Bezerra Pulça Operador de regul…" at bounding box center [544, 216] width 1088 height 507
type input "GLI"
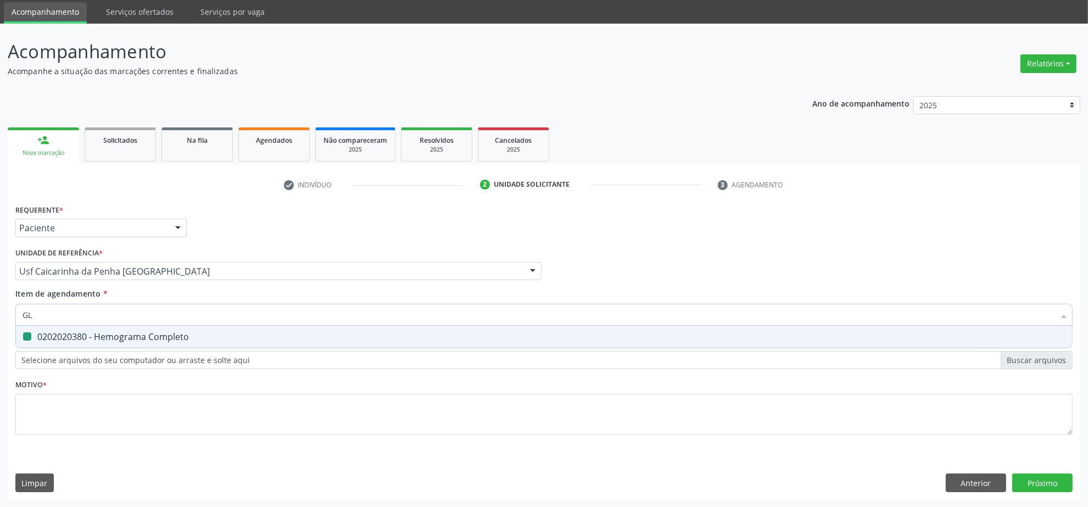
checkbox Completo "false"
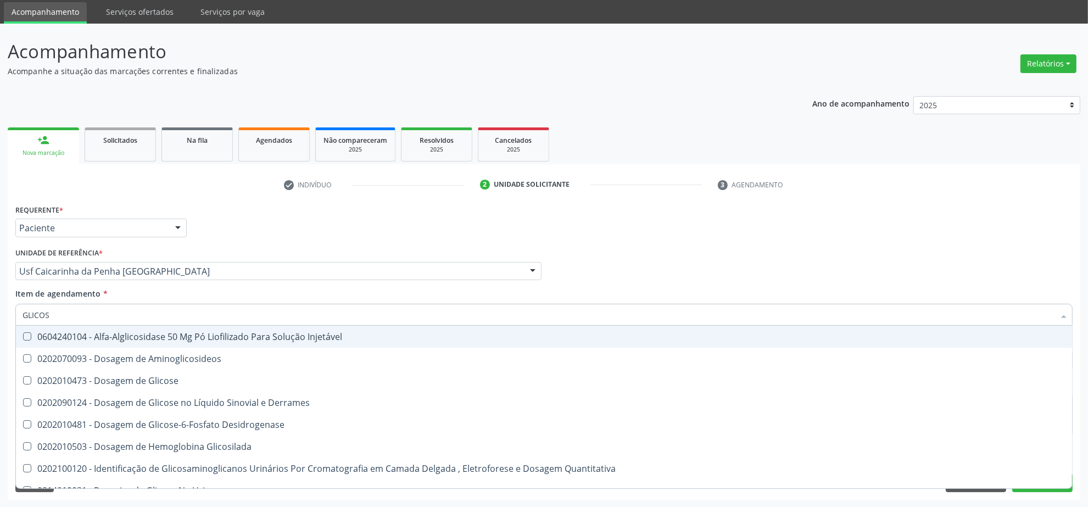
type input "GLICOSE"
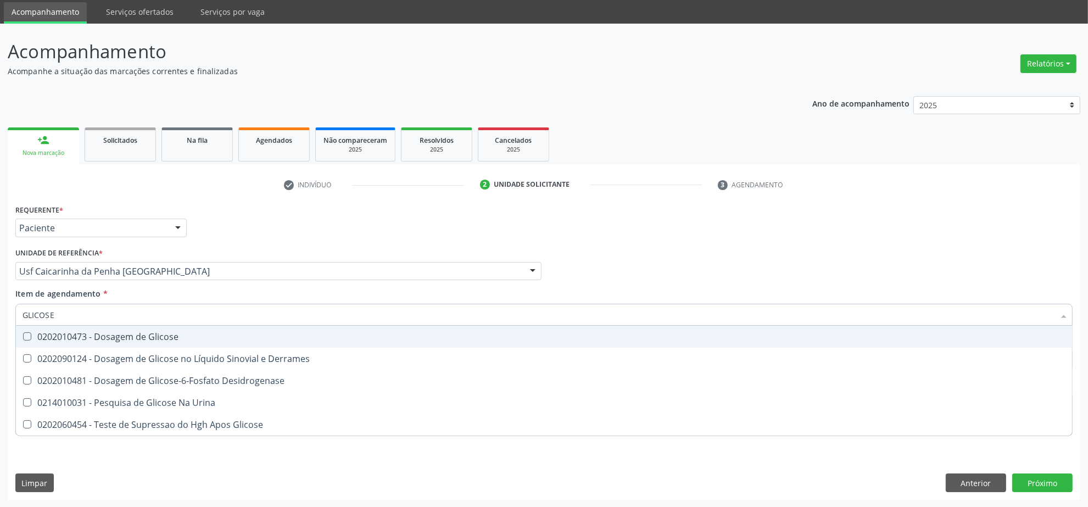
click at [126, 337] on div "0202010473 - Dosagem de Glicose" at bounding box center [544, 336] width 1043 height 9
checkbox Glicose "true"
click at [121, 319] on input "GLICOSE" at bounding box center [539, 315] width 1032 height 22
type input "UREI"
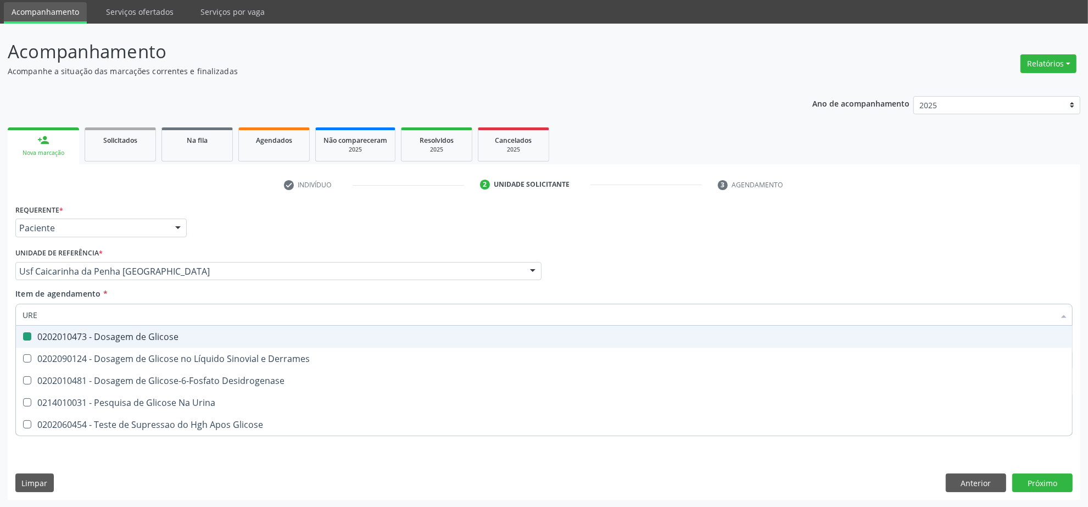
checkbox Glicose "false"
type input "UREIA"
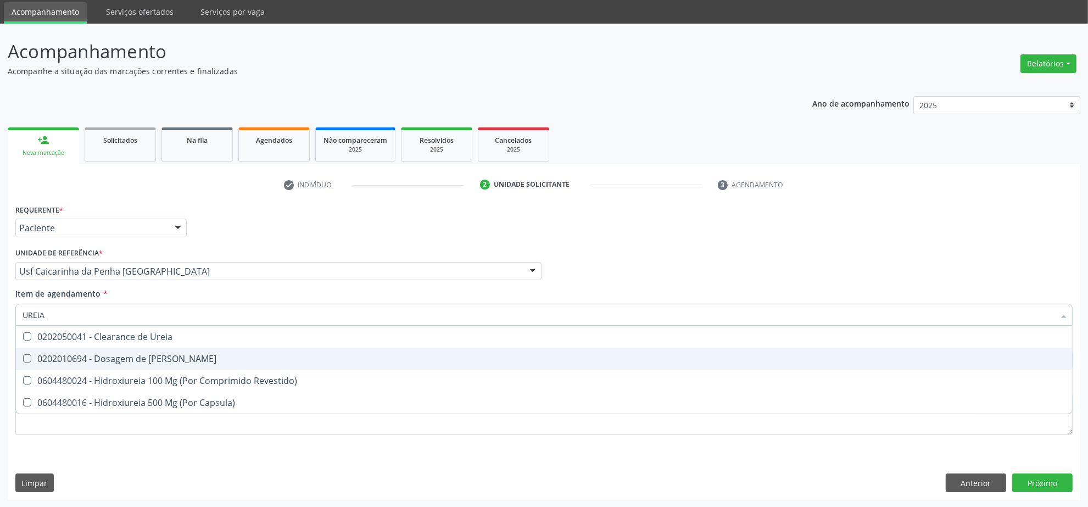
click at [126, 354] on div "0202010694 - Dosagem de [PERSON_NAME]" at bounding box center [544, 358] width 1043 height 9
checkbox Ureia "true"
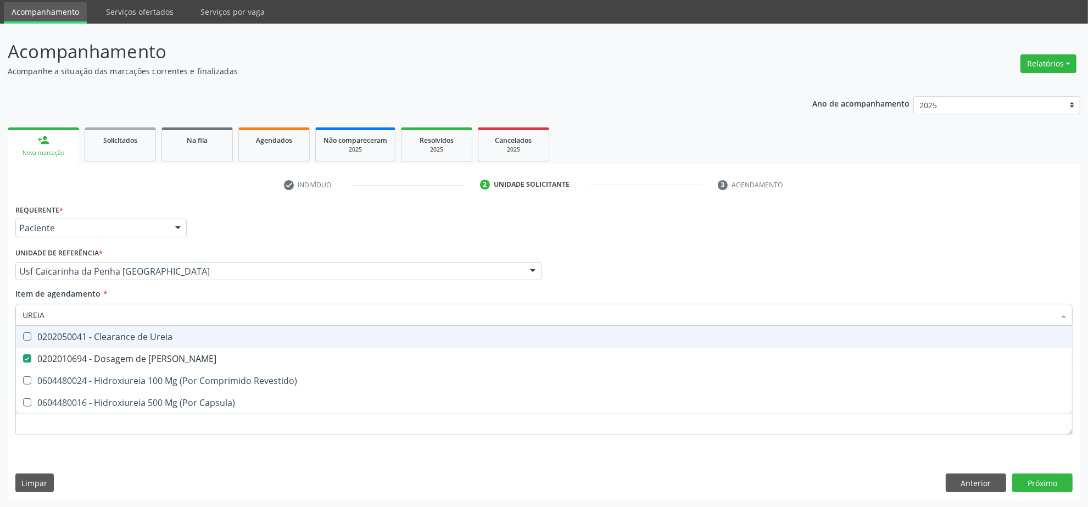
click at [129, 316] on input "UREIA" at bounding box center [539, 315] width 1032 height 22
type input "PARA"
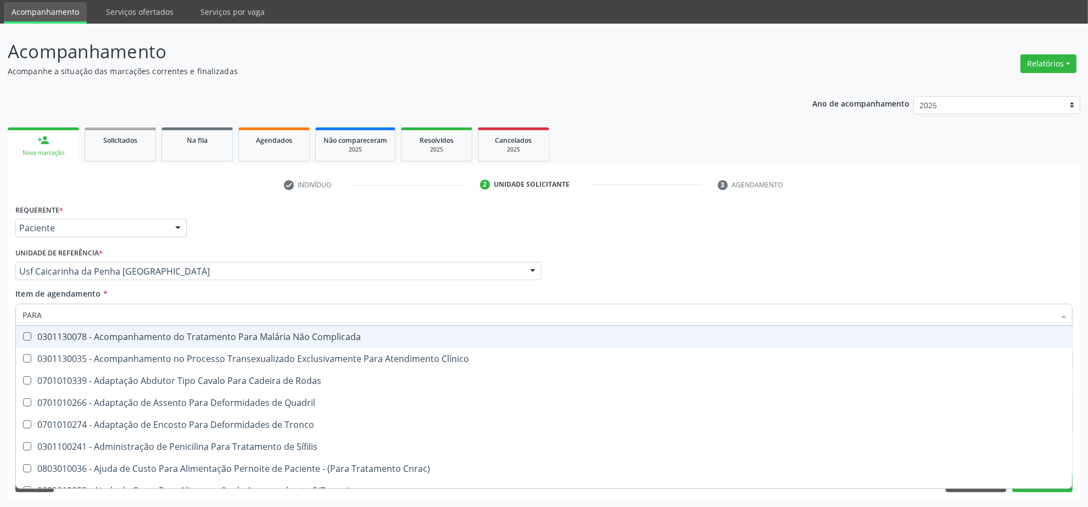
checkbox Clínico "false"
type input "PARAS"
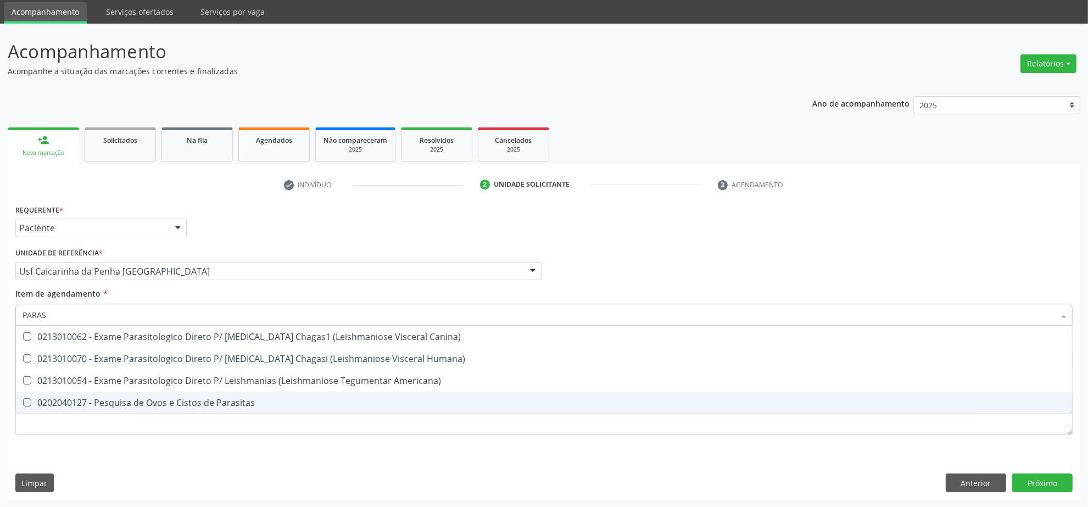
click at [130, 410] on span "0202040127 - Pesquisa de Ovos e Cistos de Parasitas" at bounding box center [544, 403] width 1056 height 22
checkbox Parasitas "true"
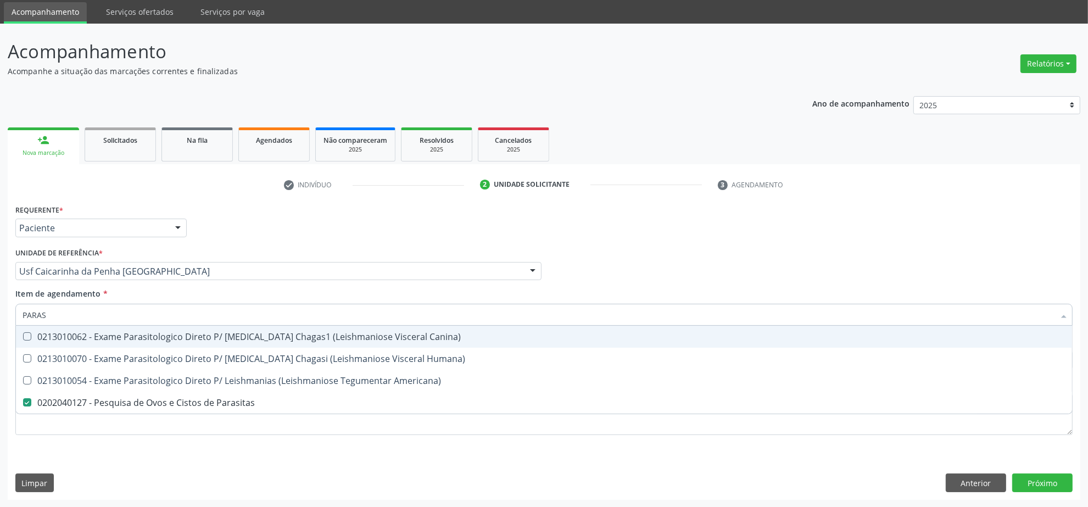
click at [140, 310] on input "PARAS" at bounding box center [539, 315] width 1032 height 22
type input "COLE"
checkbox Parasitas "false"
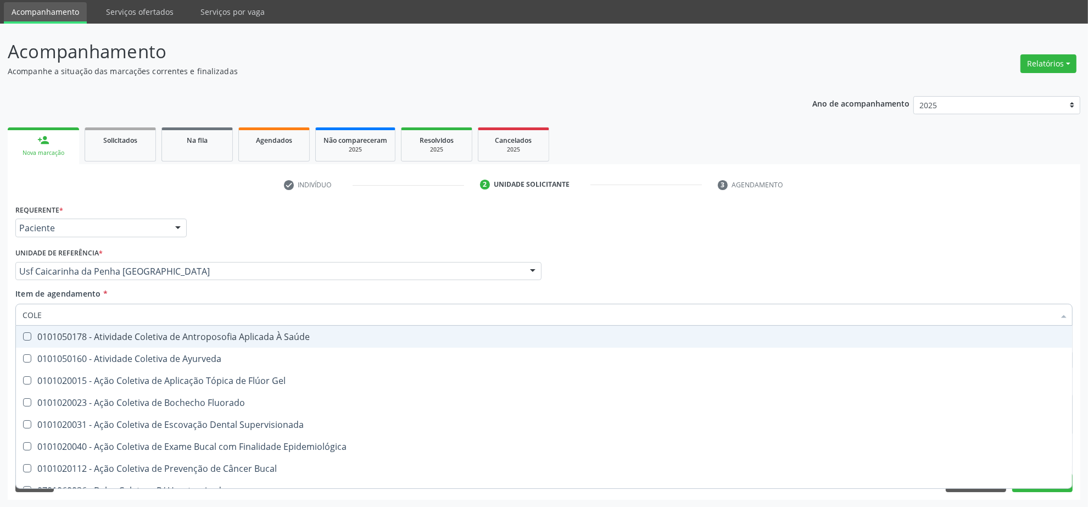
type input "COLES"
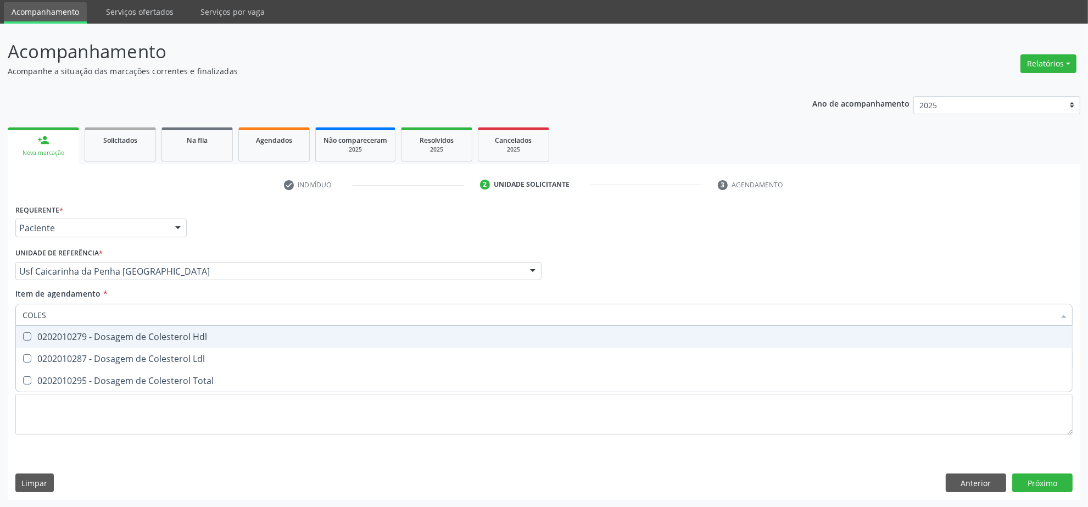
click at [135, 333] on div "0202010279 - Dosagem de Colesterol Hdl" at bounding box center [544, 336] width 1043 height 9
checkbox Hdl "true"
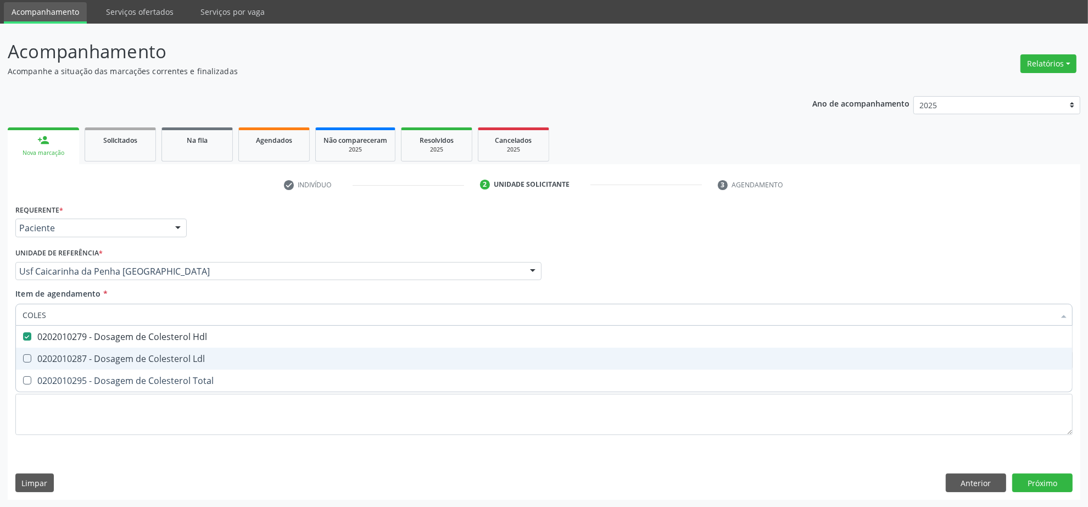
click at [133, 355] on div "0202010287 - Dosagem de Colesterol Ldl" at bounding box center [544, 358] width 1043 height 9
checkbox Ldl "true"
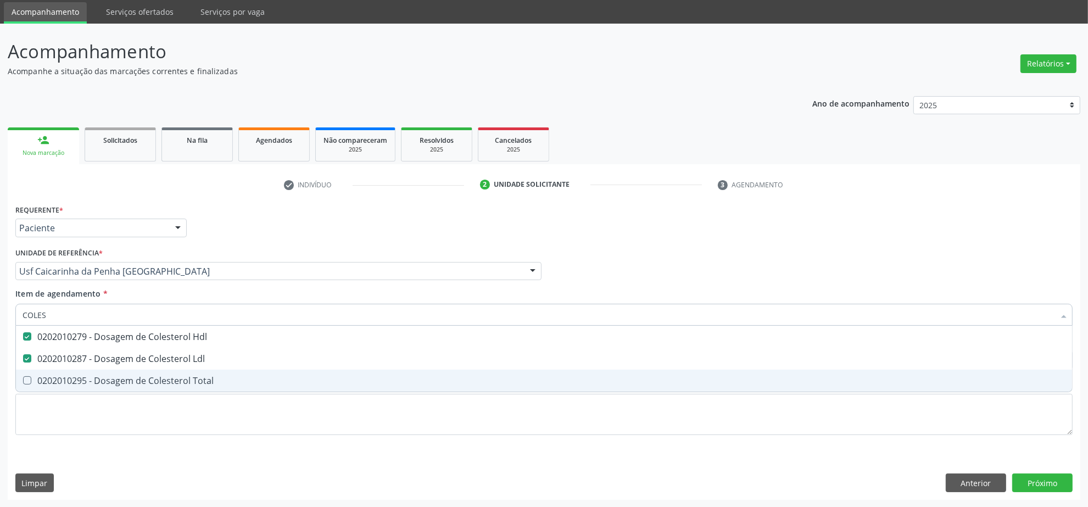
click at [133, 378] on div "0202010295 - Dosagem de Colesterol Total" at bounding box center [544, 380] width 1043 height 9
checkbox Total "true"
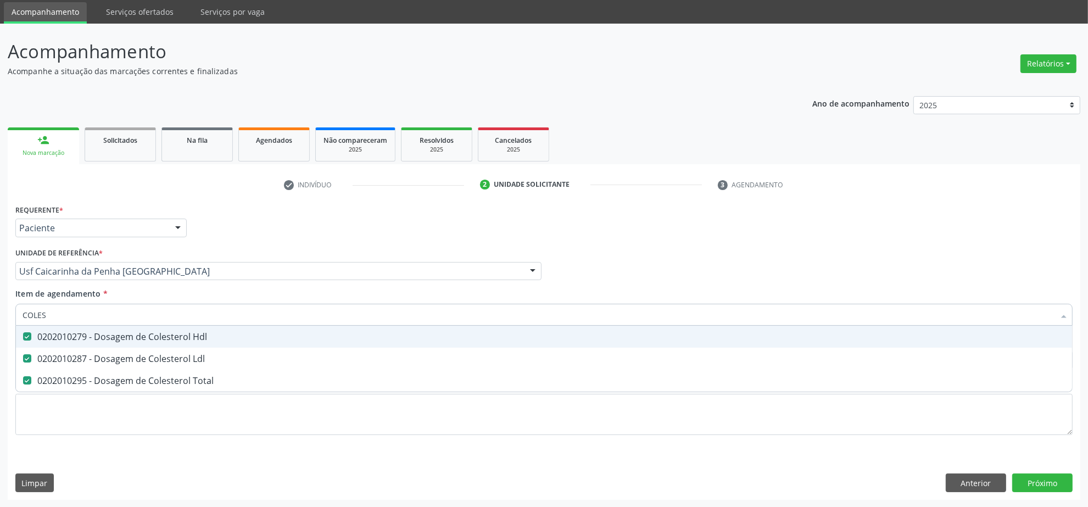
click at [127, 306] on input "COLES" at bounding box center [539, 315] width 1032 height 22
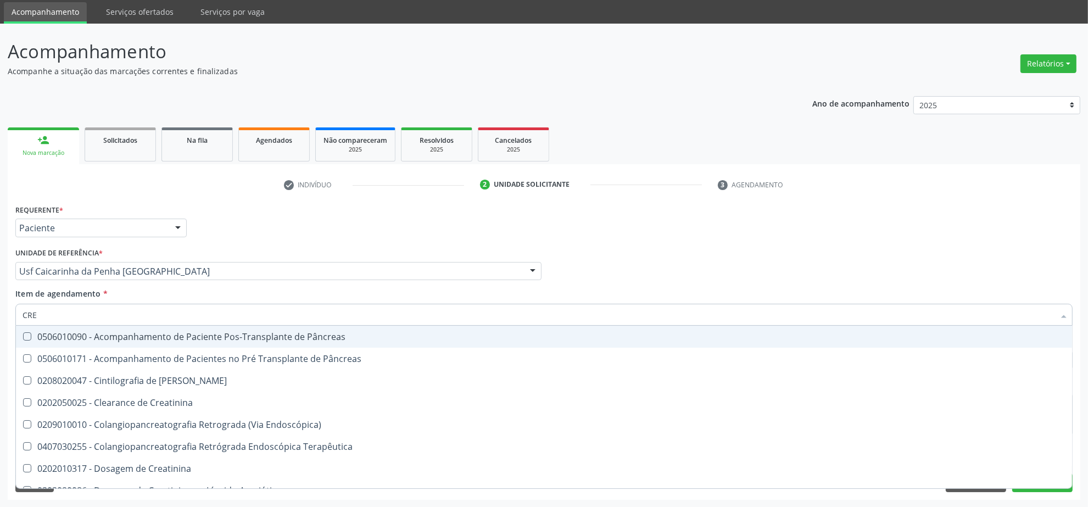
type input "CREA"
checkbox Pâncreas "false"
checkbox Pancreas "false"
type input "CREAT"
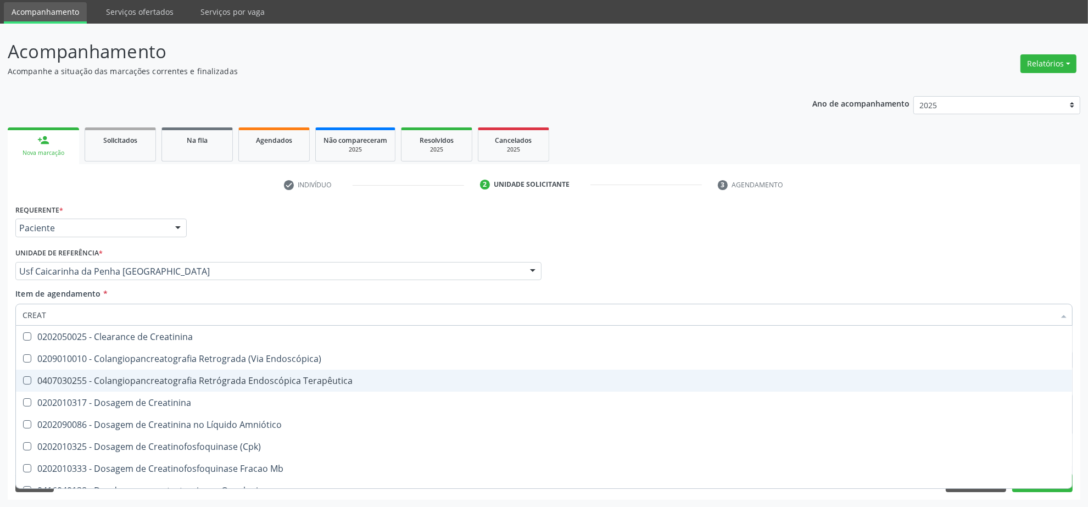
click at [101, 404] on div "0202010317 - Dosagem de Creatinina" at bounding box center [544, 402] width 1043 height 9
checkbox Creatinina "true"
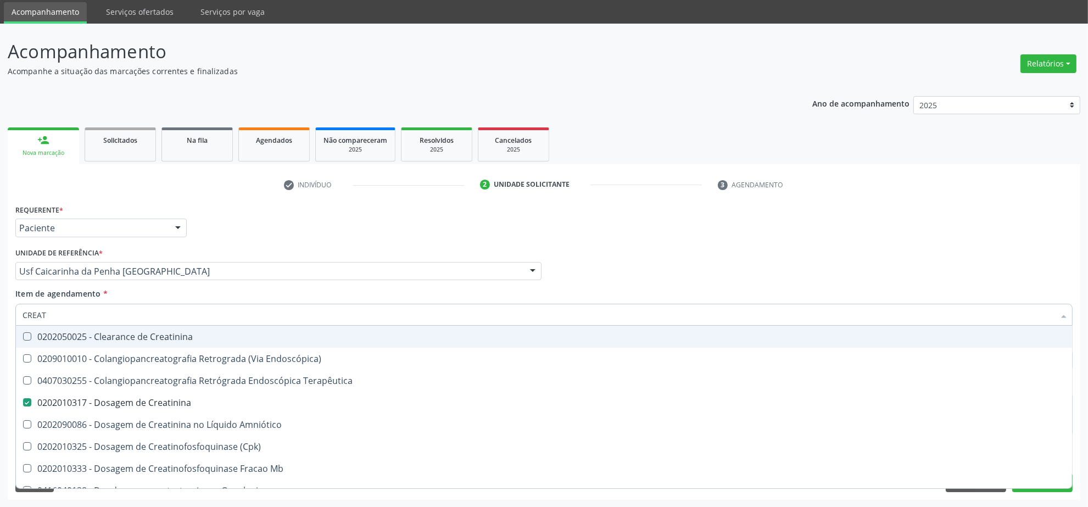
click at [99, 311] on input "CREAT" at bounding box center [539, 315] width 1032 height 22
type input "URI"
checkbox Creatinina "false"
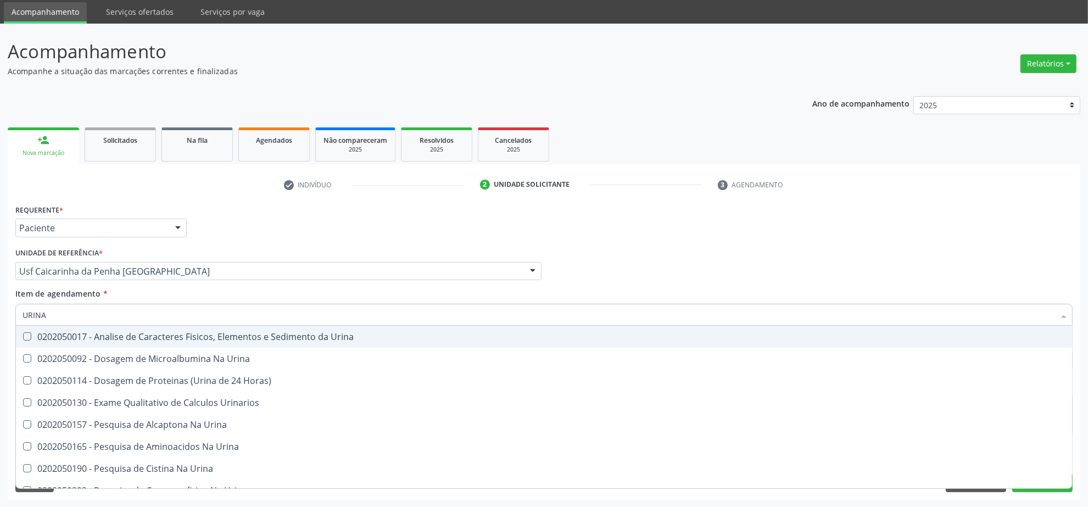
type input "URINA"
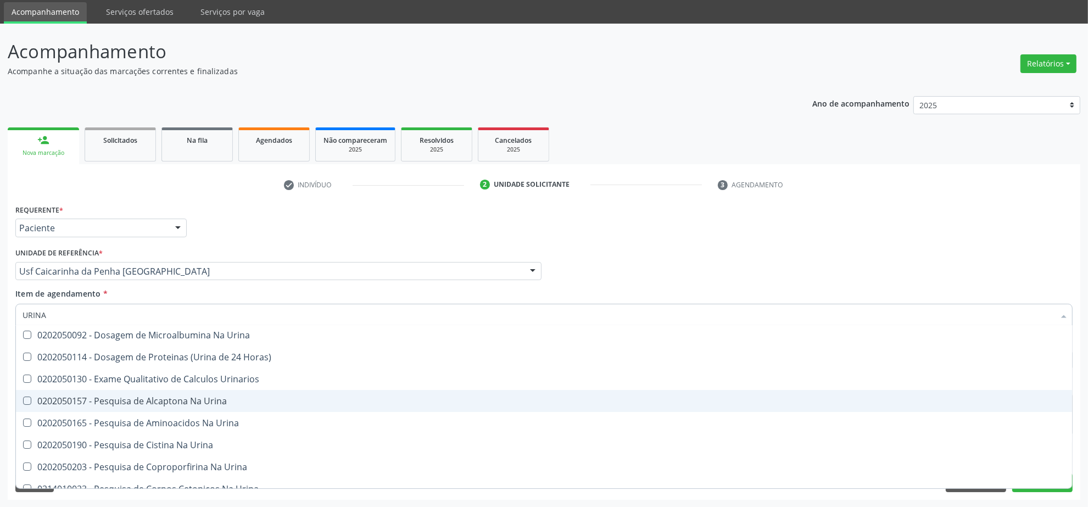
scroll to position [0, 0]
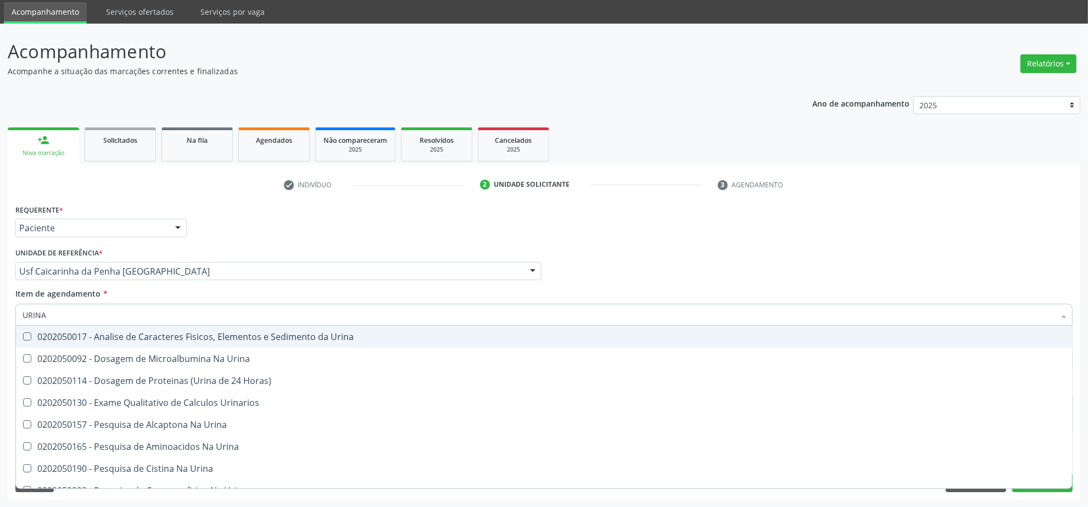
click at [154, 338] on div "0202050017 - Analise de Caracteres Fisicos, Elementos e Sedimento da Urina" at bounding box center [544, 336] width 1043 height 9
checkbox Urina "true"
click at [146, 317] on input "URINA" at bounding box center [539, 315] width 1032 height 22
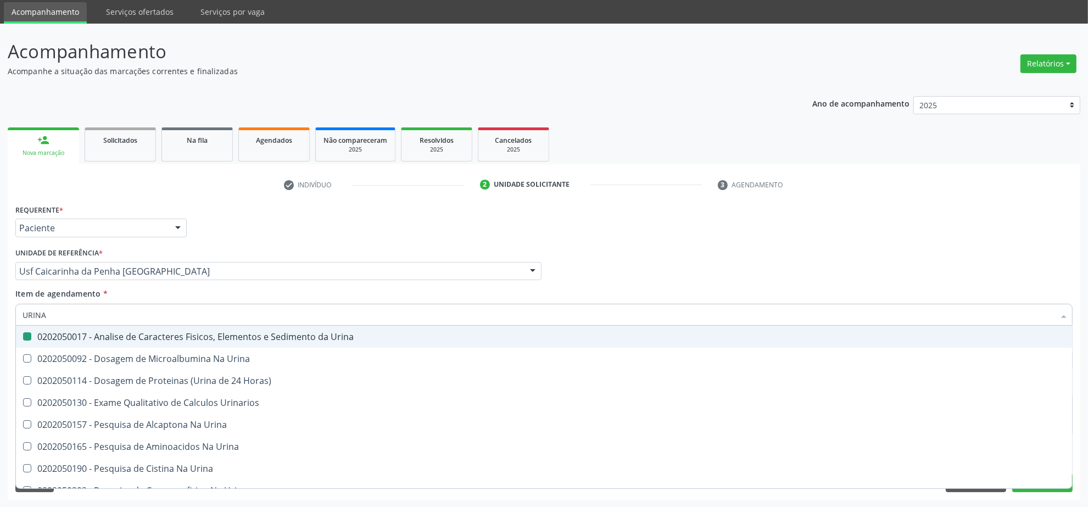
type input "T"
checkbox Urina "false"
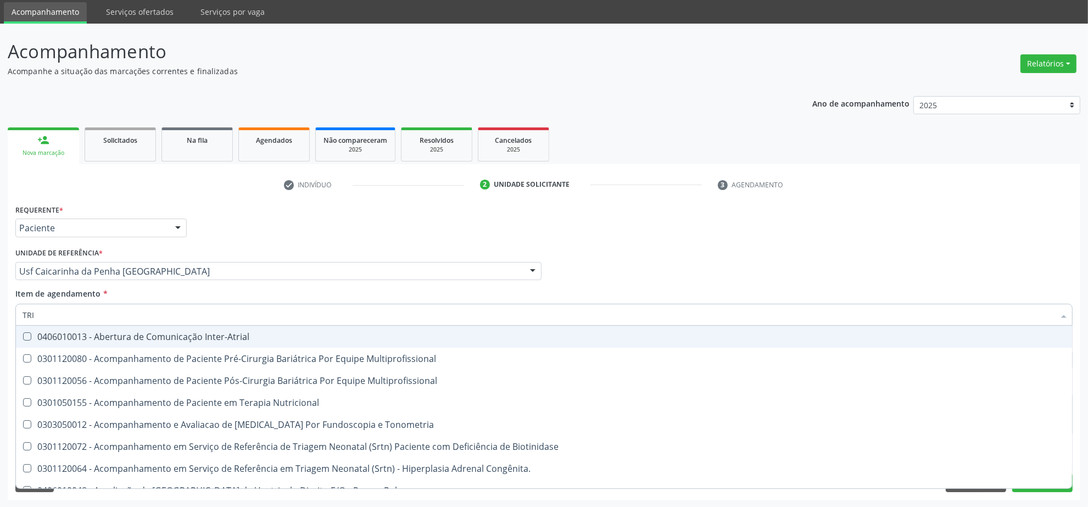
type input "TRIG"
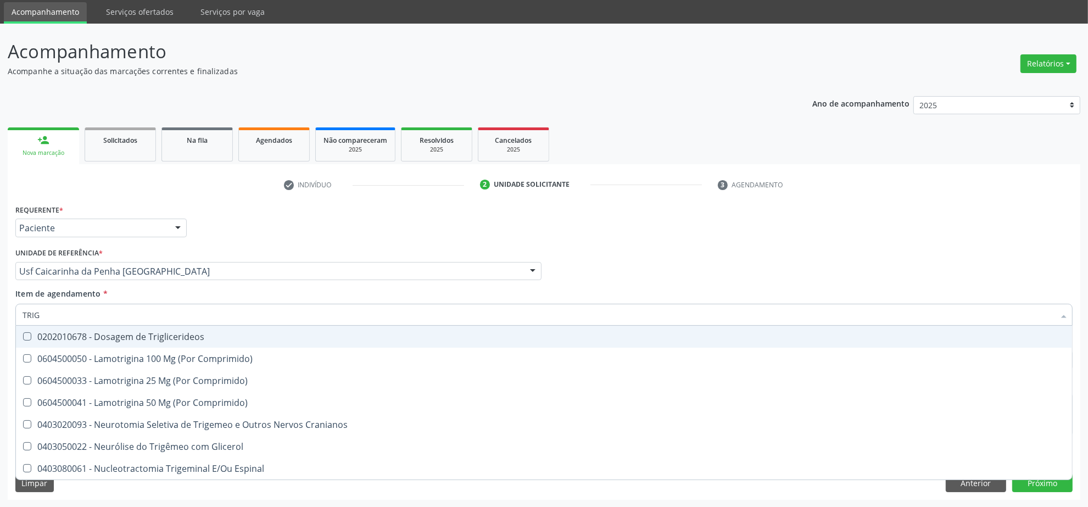
click at [142, 336] on div "0202010678 - Dosagem de Triglicerideos" at bounding box center [544, 336] width 1043 height 9
checkbox Triglicerideos "true"
click at [148, 314] on input "TRIG" at bounding box center [539, 315] width 1032 height 22
type input "HEM"
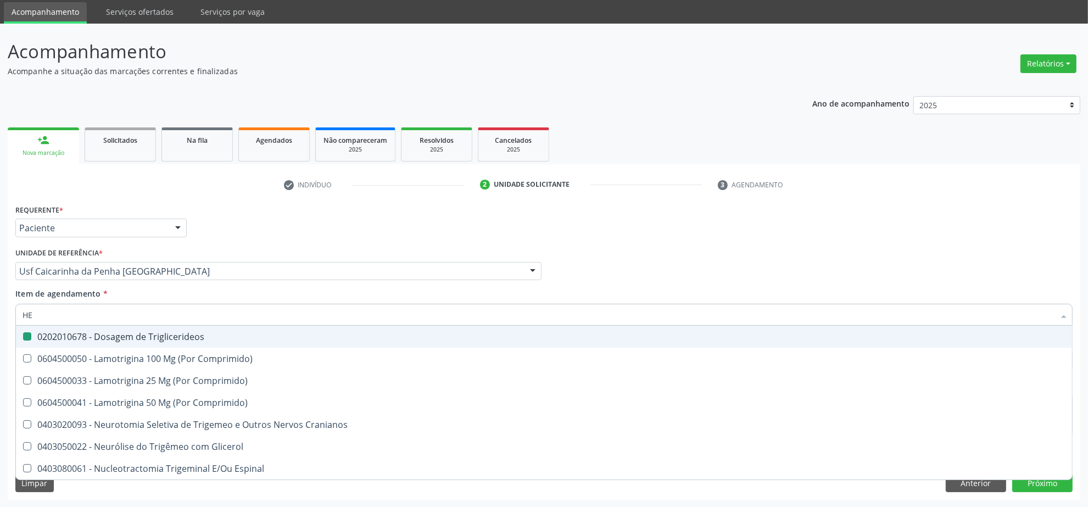
checkbox Triglicerideos "false"
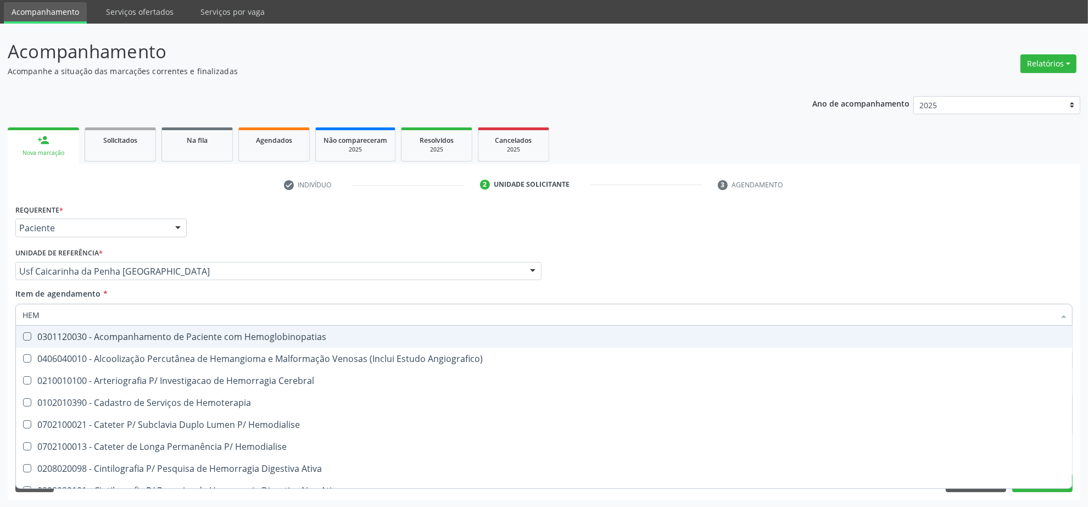
type input "HEMO"
checkbox Retro-Retal "true"
checkbox Completo "false"
type input "HEMOG"
checkbox Monopolar "true"
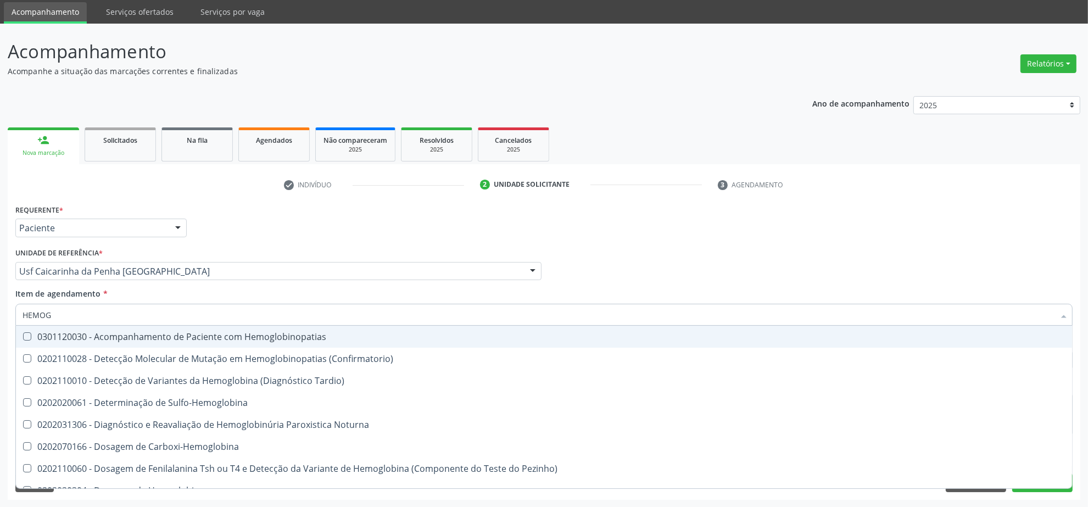
type input "HEMOGL"
checkbox Completo "false"
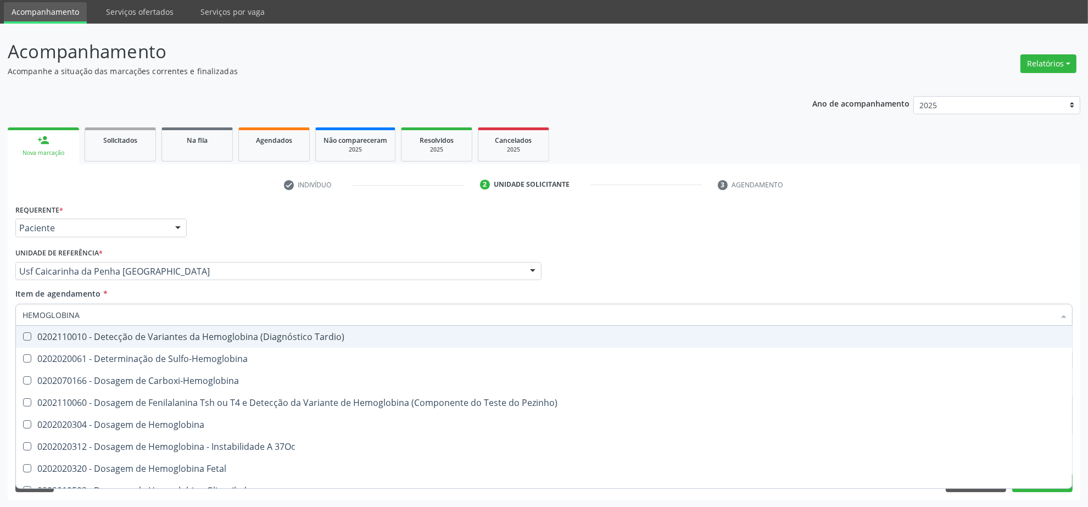
type input "HEMOGLOBINA G"
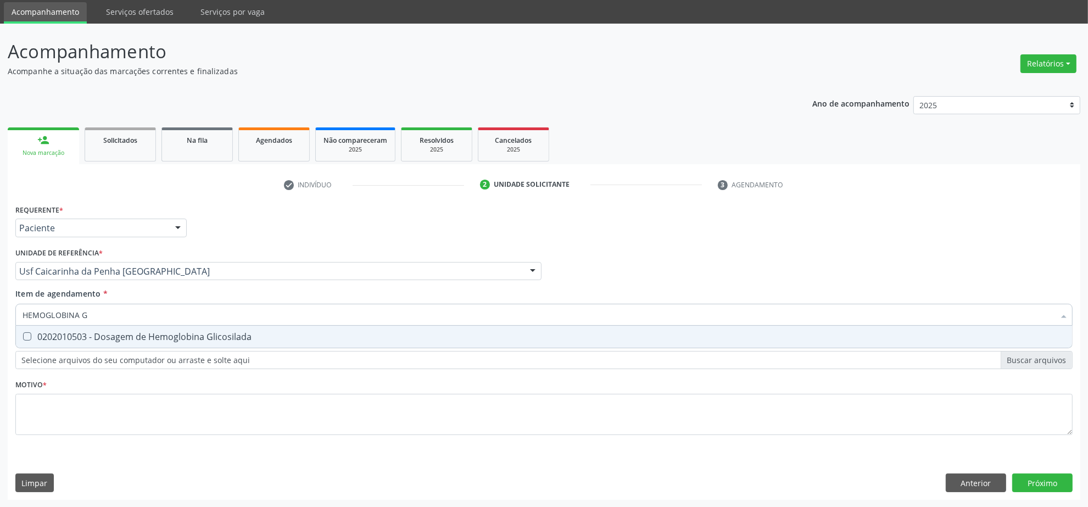
click at [141, 339] on div "0202010503 - Dosagem de Hemoglobina Glicosilada" at bounding box center [544, 336] width 1043 height 9
checkbox Glicosilada "true"
drag, startPoint x: 113, startPoint y: 316, endPoint x: 0, endPoint y: 314, distance: 113.2
click at [0, 314] on div "Acompanhamento Acompanhe a situação das marcações correntes e finalizadas Relat…" at bounding box center [544, 266] width 1088 height 484
type input "CU"
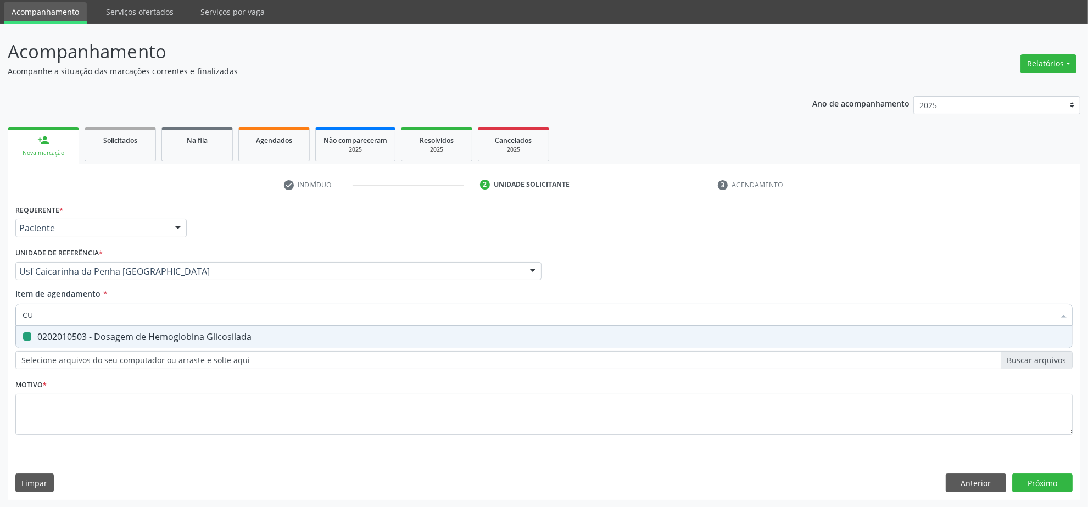
checkbox Glicosilada "false"
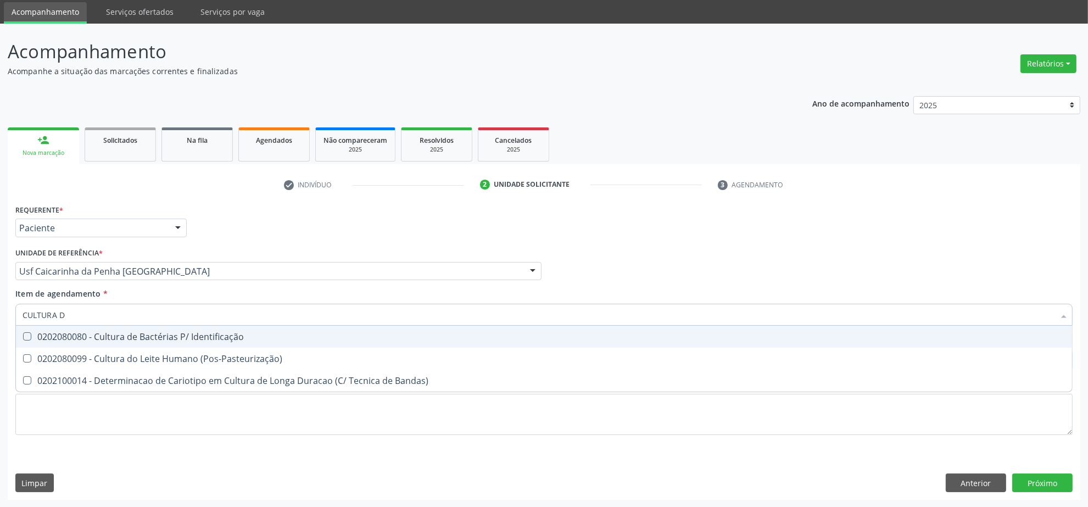
type input "CULTURA DE"
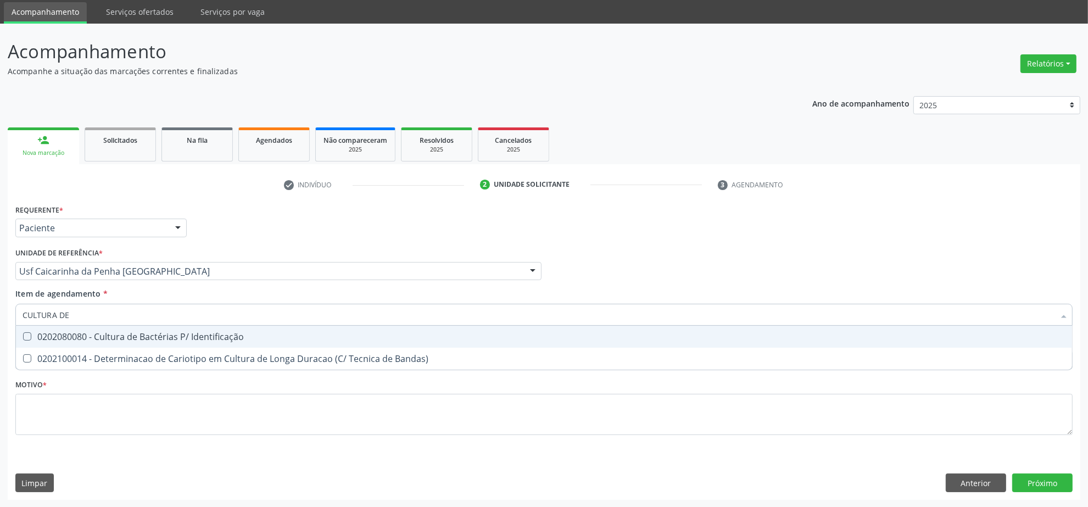
click at [261, 333] on div "0202080080 - Cultura de Bactérias P/ Identificação" at bounding box center [544, 336] width 1043 height 9
checkbox Identificação "true"
click at [235, 314] on input "CULTURA DE" at bounding box center [539, 315] width 1032 height 22
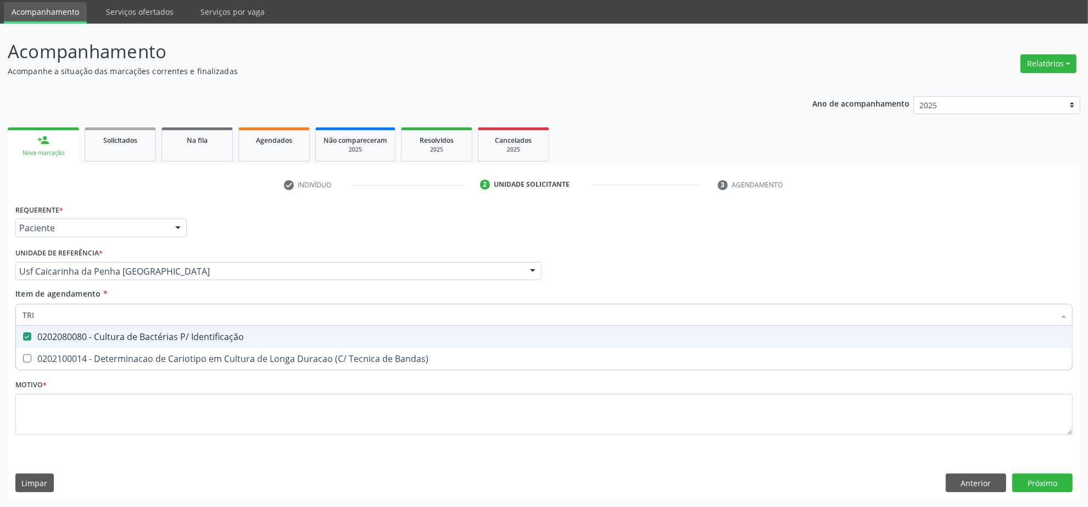
type input "TRIG"
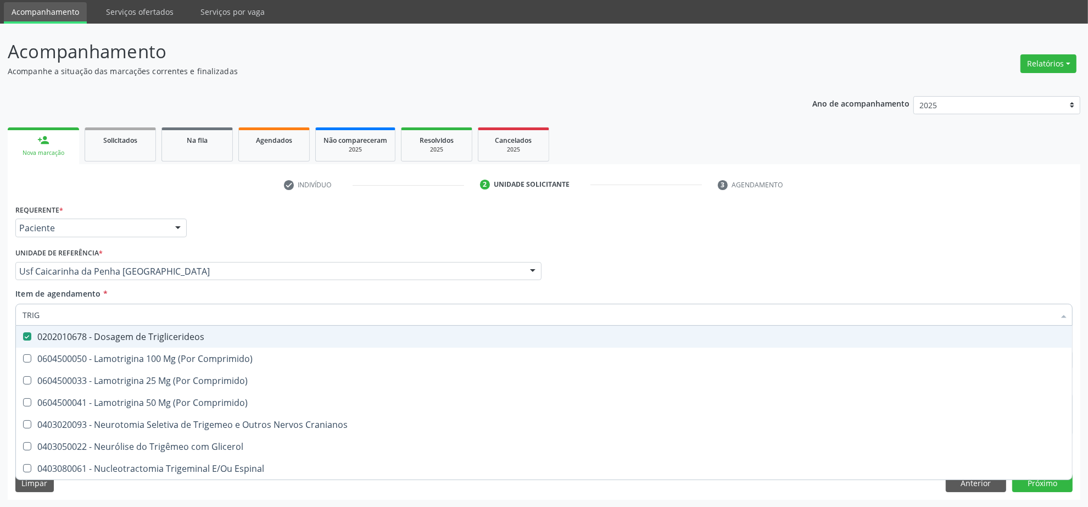
click at [215, 334] on div "0202010678 - Dosagem de Triglicerideos" at bounding box center [544, 336] width 1043 height 9
checkbox Triglicerideos "false"
drag, startPoint x: 81, startPoint y: 317, endPoint x: -137, endPoint y: 314, distance: 217.6
click at [0, 314] on html "Central de Marcação notifications Isadora Nunes Bezerra Pulça Operador de regul…" at bounding box center [544, 216] width 1088 height 507
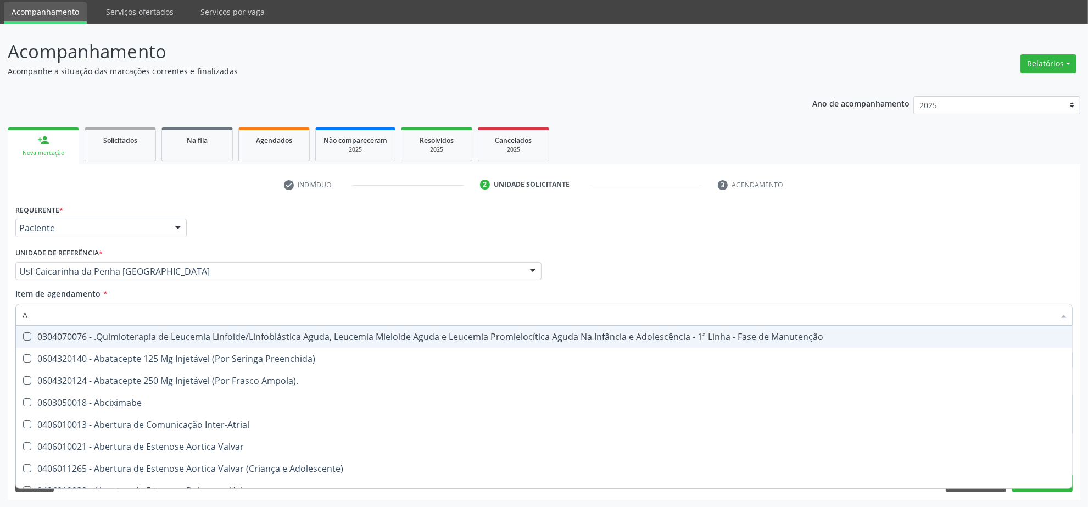
type input "AC"
checkbox Ortopédica "true"
checkbox Urina "false"
checkbox Sextante\) "true"
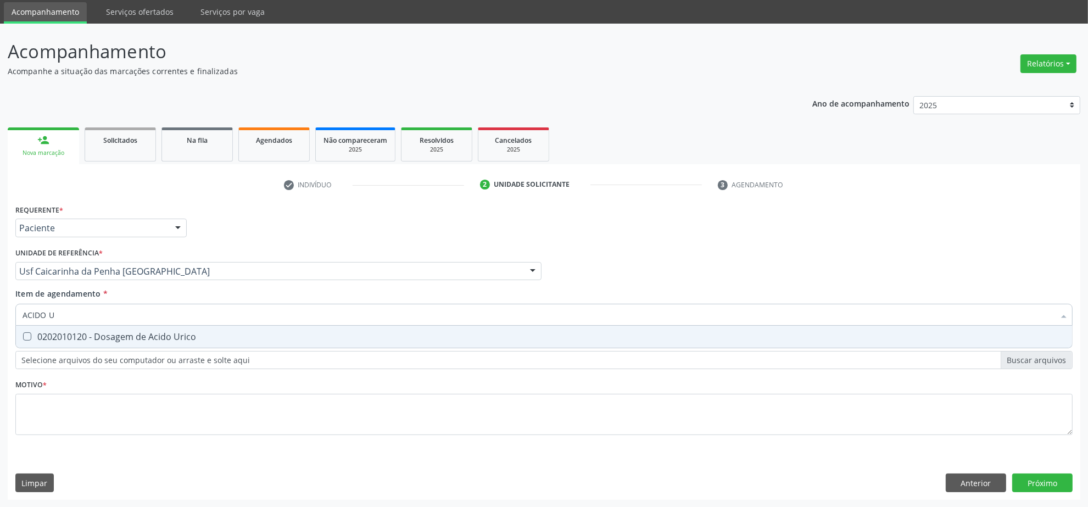
type input "ACIDO U"
click at [50, 327] on span "0202010120 - Dosagem de Acido Urico" at bounding box center [544, 337] width 1056 height 22
checkbox Urico "true"
drag, startPoint x: 67, startPoint y: 311, endPoint x: 11, endPoint y: 311, distance: 56.0
click at [11, 311] on div "Requerente * Paciente Profissional de Saúde Paciente Nenhum resultado encontrad…" at bounding box center [544, 351] width 1073 height 298
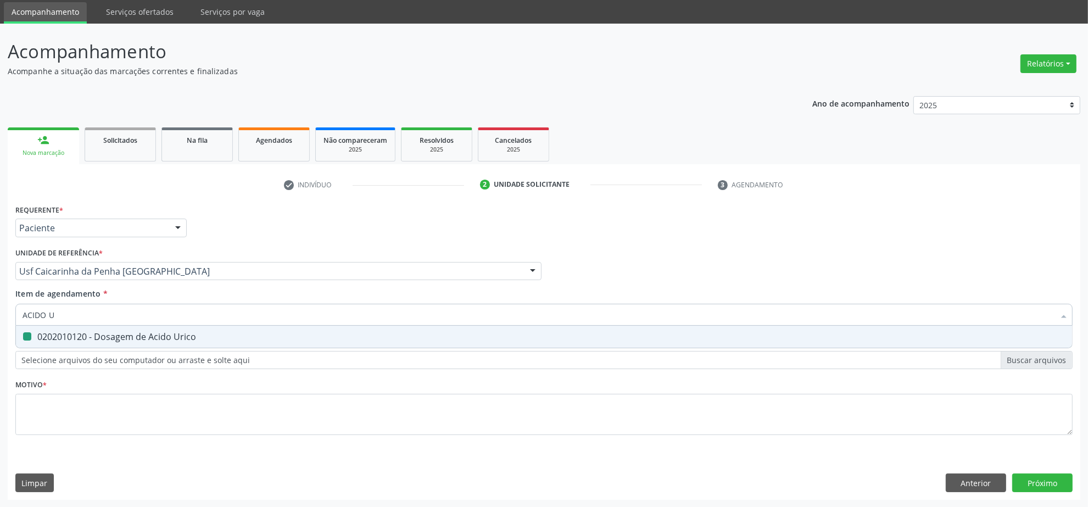
type input "R"
checkbox Urico "false"
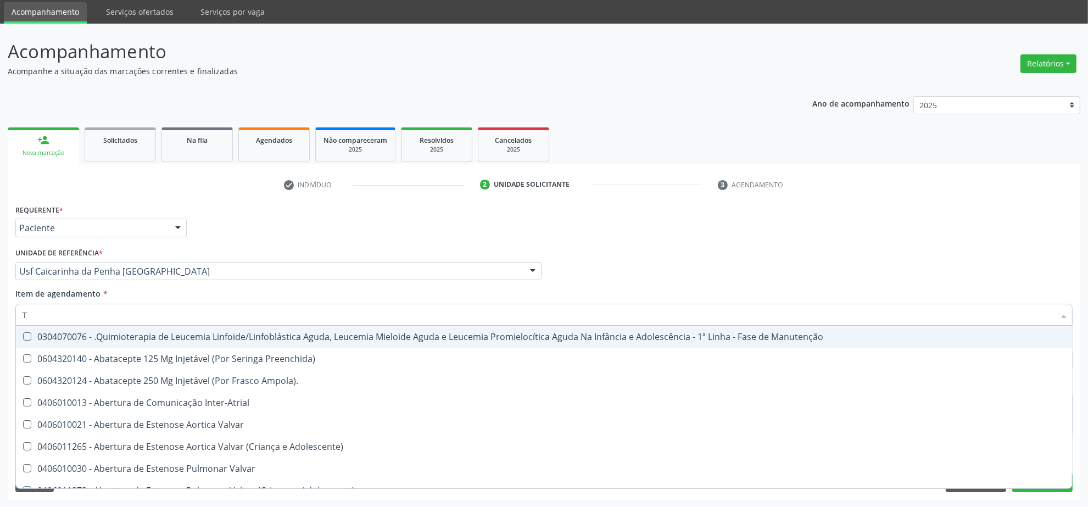
type input "TG"
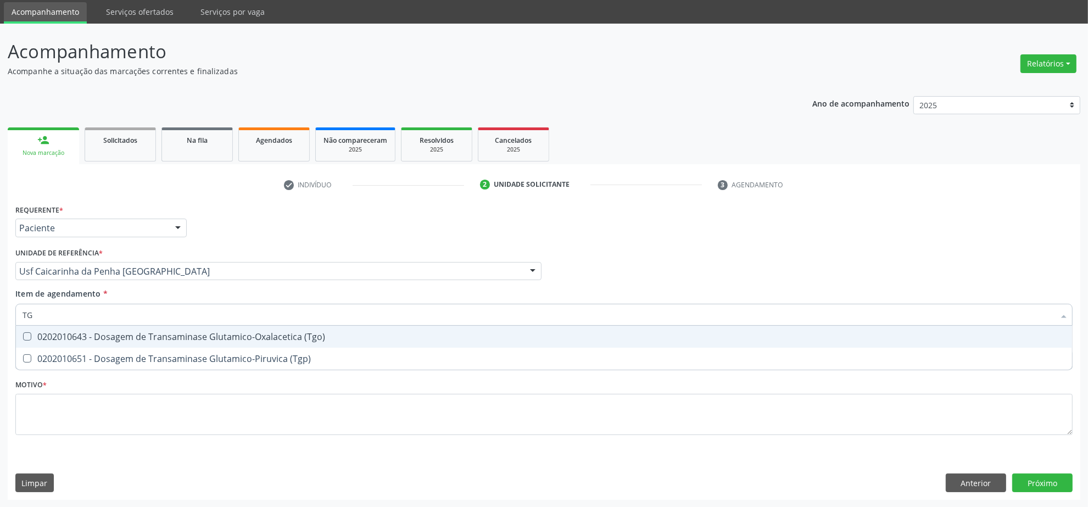
click at [132, 332] on div "0202010643 - Dosagem de Transaminase Glutamico-Oxalacetica (Tgo)" at bounding box center [544, 336] width 1043 height 9
checkbox \(Tgo\) "true"
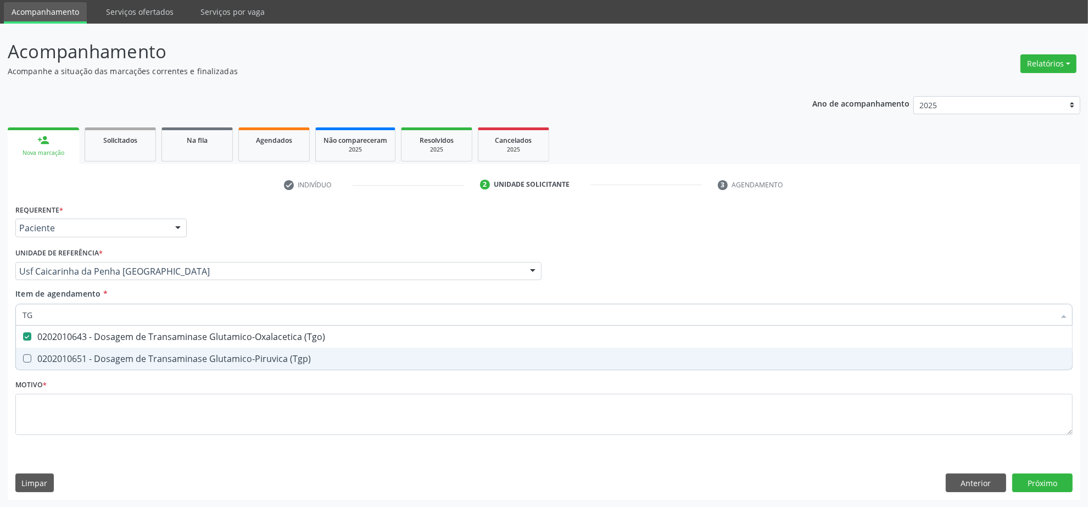
click at [101, 365] on span "0202010651 - Dosagem de Transaminase Glutamico-Piruvica (Tgp)" at bounding box center [544, 359] width 1056 height 22
checkbox \(Tgp\) "true"
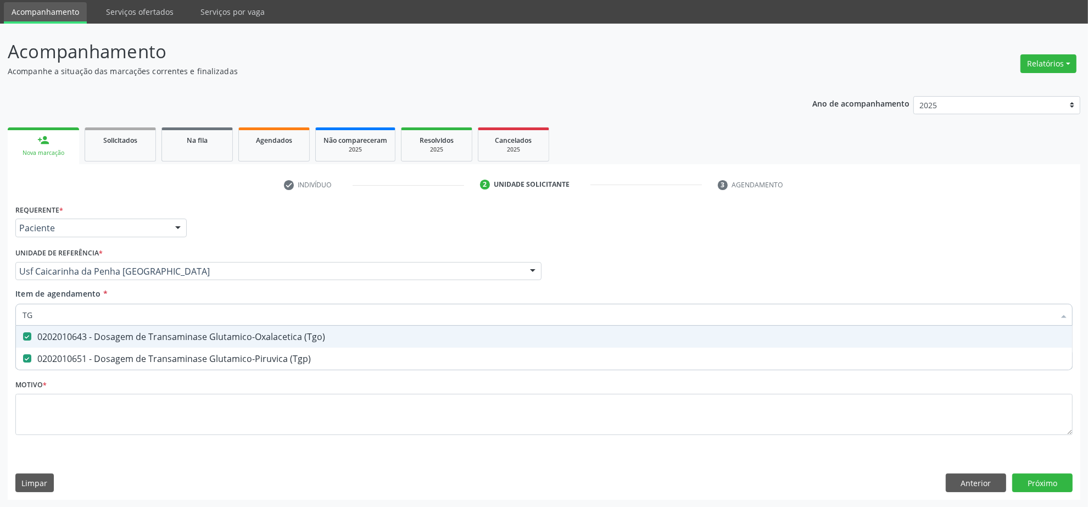
click at [104, 310] on input "TG" at bounding box center [539, 315] width 1032 height 22
type input "T"
checkbox \(Tgo\) "false"
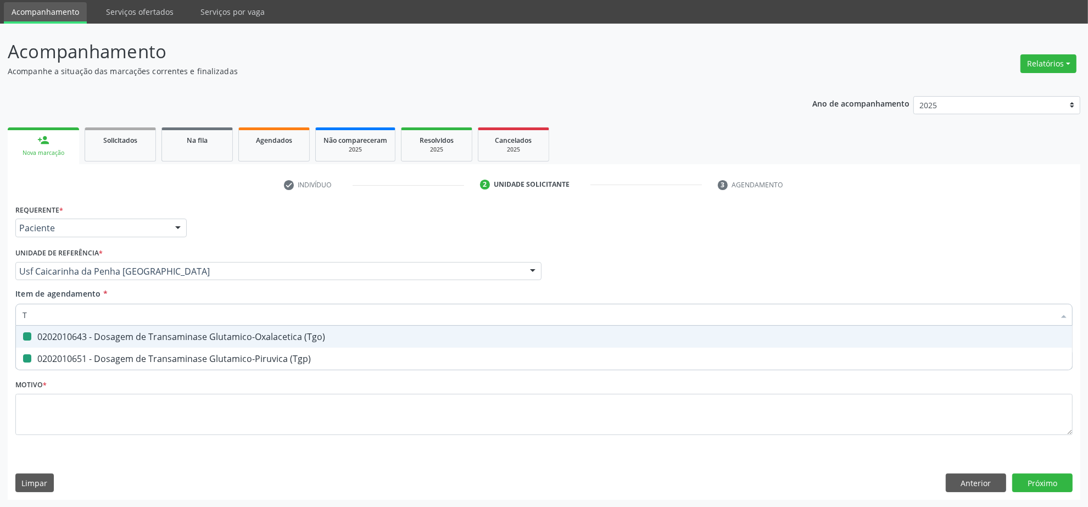
checkbox \(Tgp\) "false"
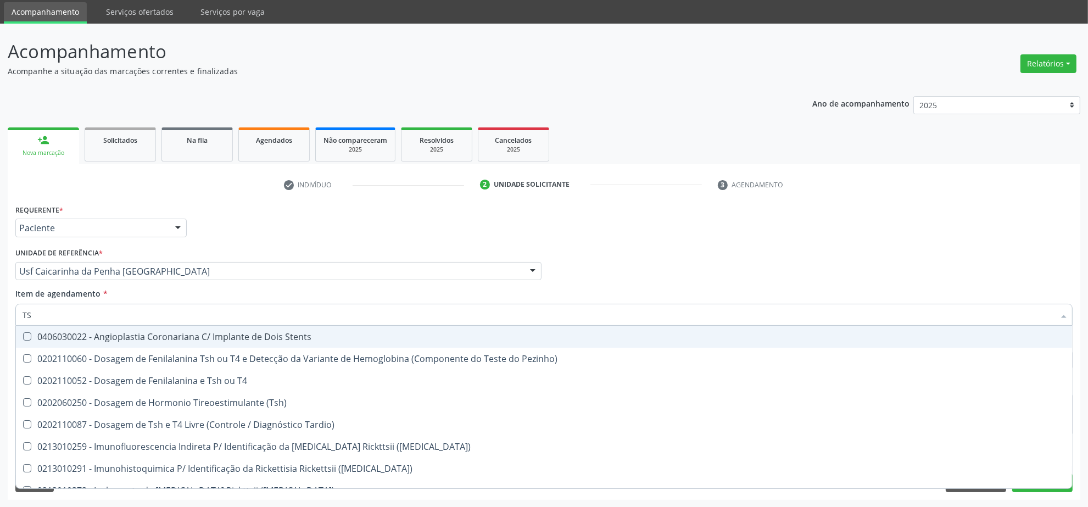
type input "TSH"
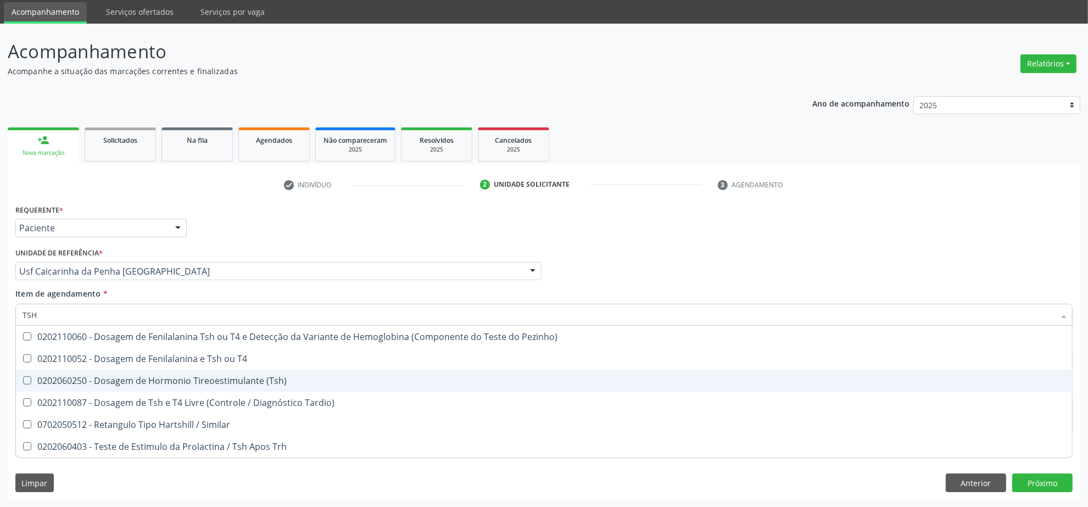
click at [92, 376] on div "0202060250 - Dosagem de Hormonio Tireoestimulante (Tsh)" at bounding box center [544, 380] width 1043 height 9
checkbox \(Tsh\) "true"
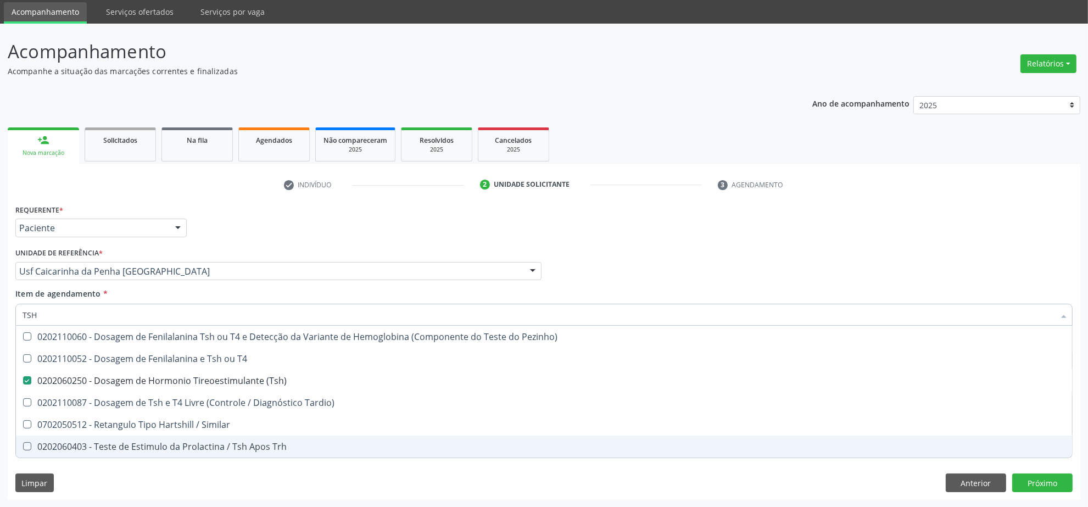
click at [257, 485] on div "Requerente * Paciente Profissional de Saúde Paciente Nenhum resultado encontrad…" at bounding box center [544, 351] width 1073 height 298
checkbox T4 "true"
checkbox Tardio\) "true"
checkbox Similar "true"
checkbox Trh "true"
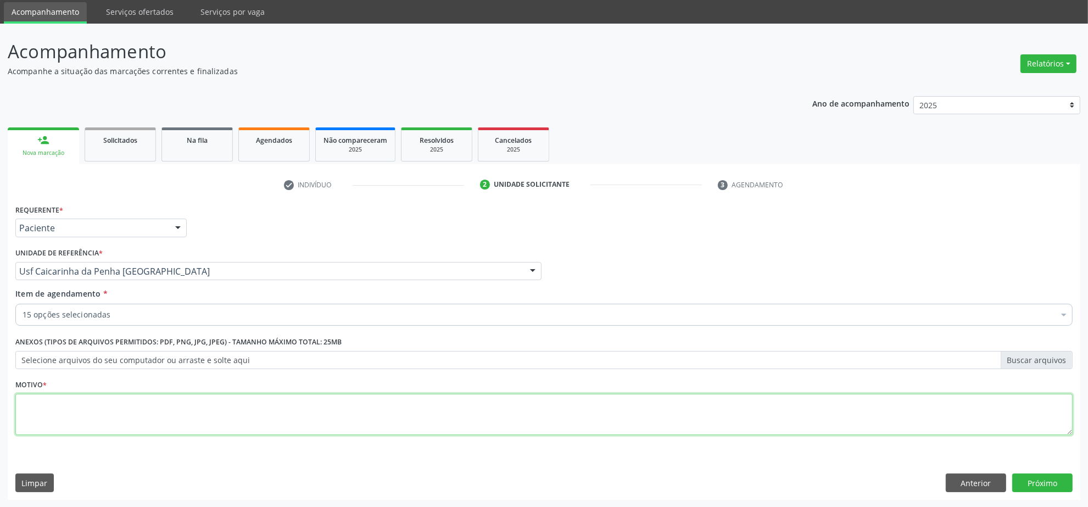
click at [180, 410] on textarea at bounding box center [543, 415] width 1057 height 42
type textarea "."
click at [1039, 491] on button "Próximo" at bounding box center [1042, 483] width 60 height 19
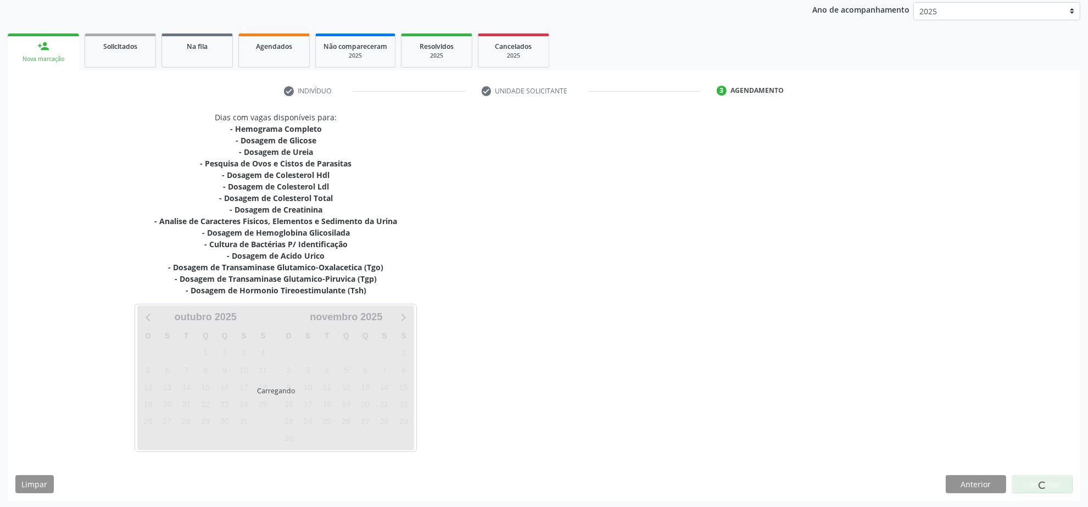
scroll to position [132, 0]
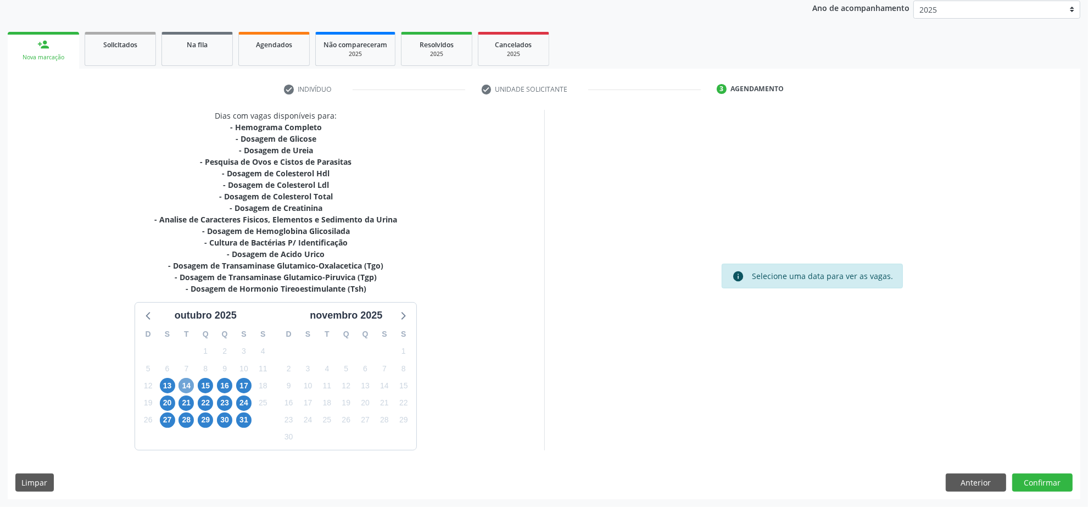
click at [188, 383] on span "14" at bounding box center [186, 385] width 15 height 15
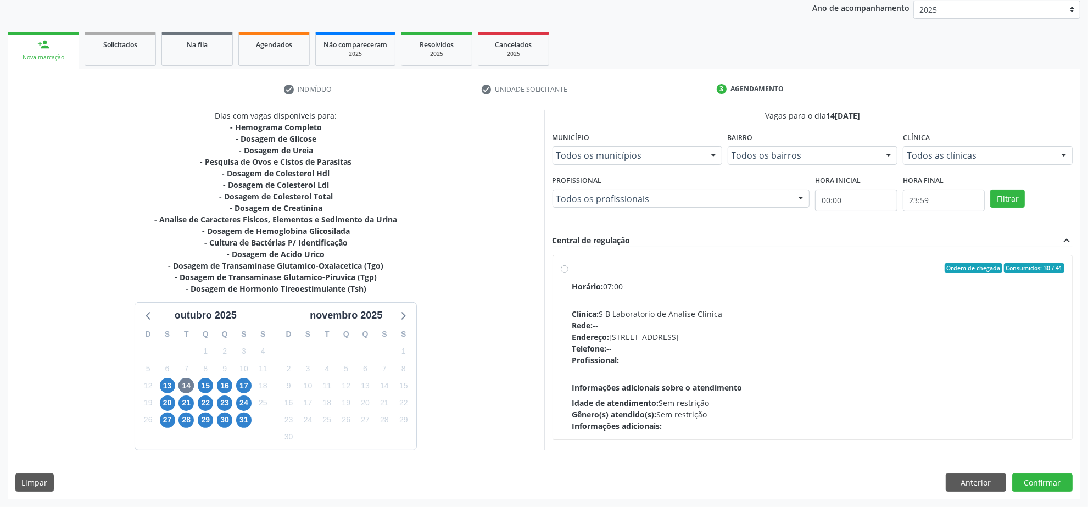
click at [809, 330] on div "Rede: --" at bounding box center [818, 326] width 493 height 12
click at [569, 273] on input "Ordem de chegada Consumidos: 30 / 41 Horário: 07:00 Clínica: S B Laboratorio de…" at bounding box center [565, 268] width 8 height 10
radio input "true"
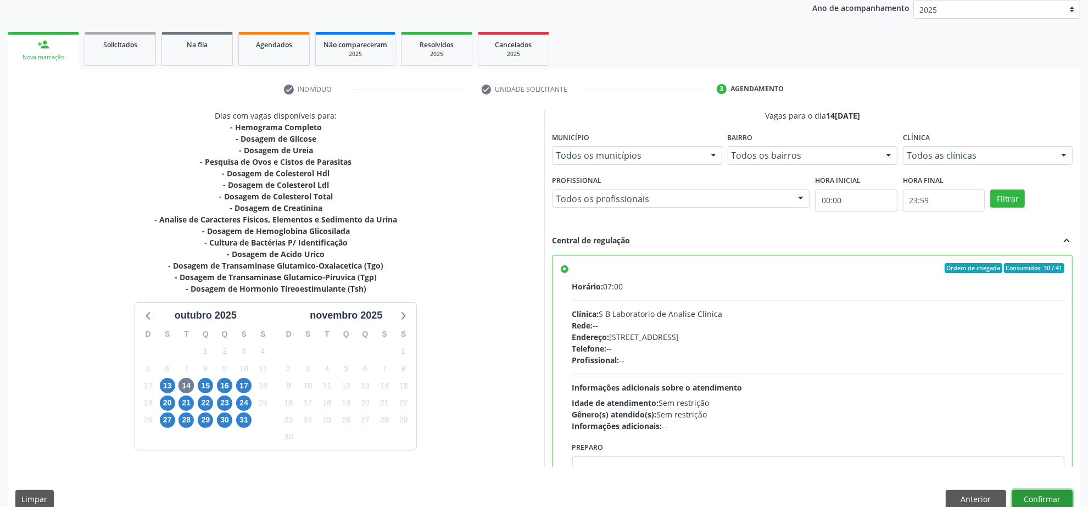
click at [1041, 497] on button "Confirmar" at bounding box center [1042, 499] width 60 height 19
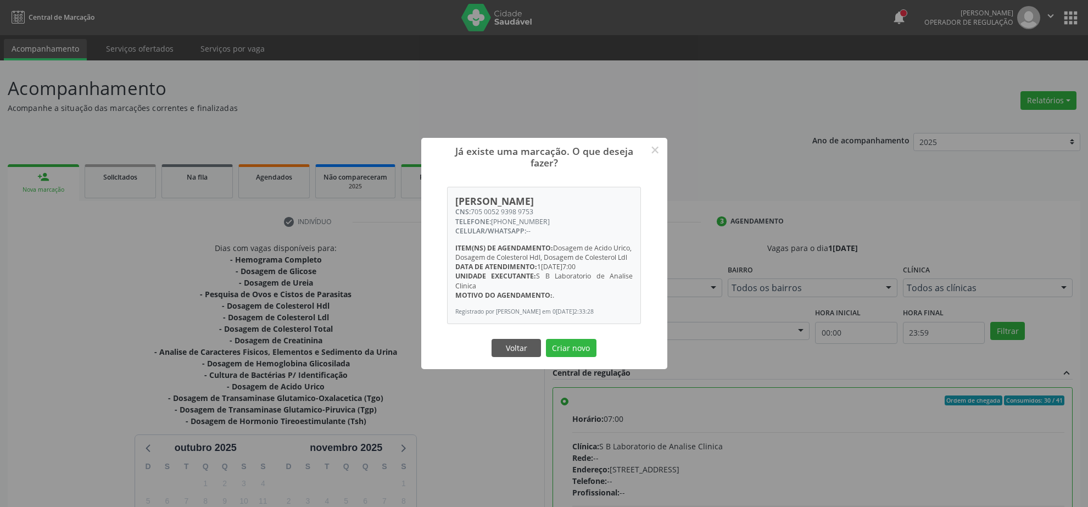
scroll to position [132, 0]
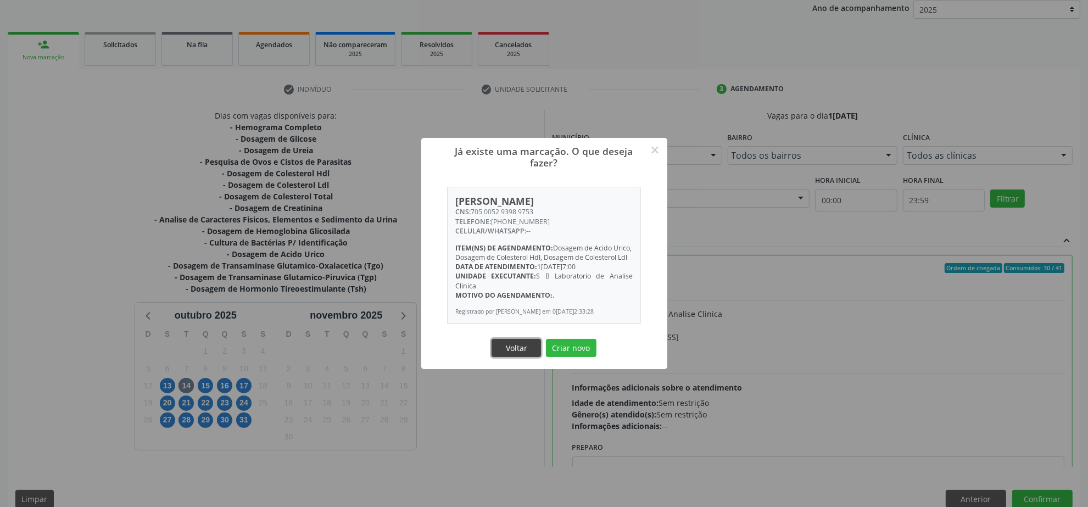
click at [524, 358] on button "Voltar" at bounding box center [516, 348] width 49 height 19
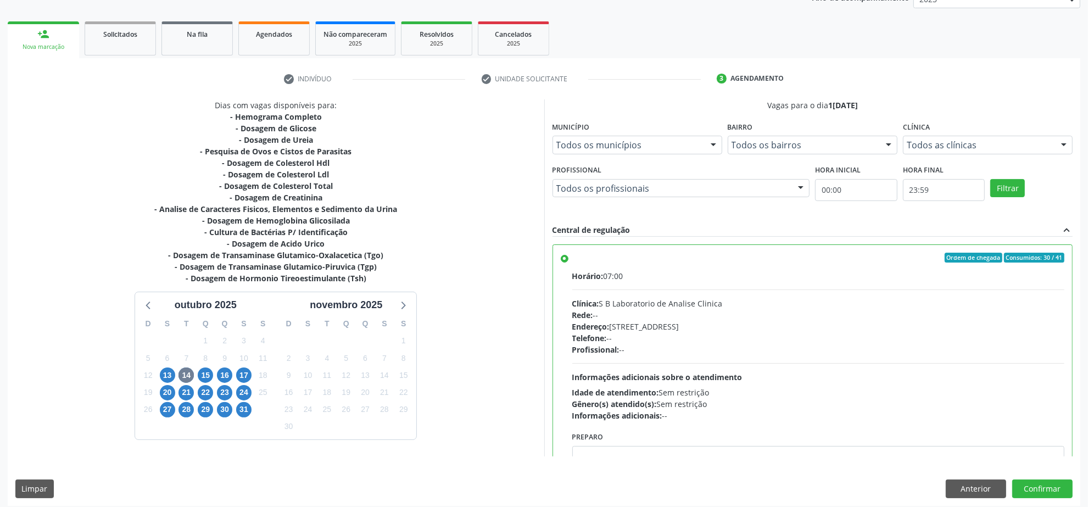
scroll to position [149, 0]
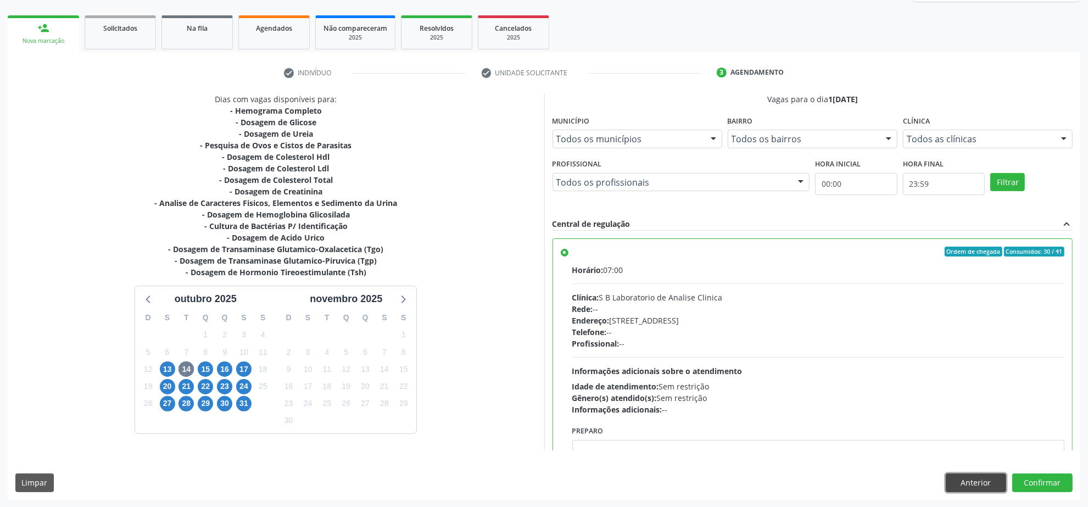
click at [965, 481] on button "Anterior" at bounding box center [976, 483] width 60 height 19
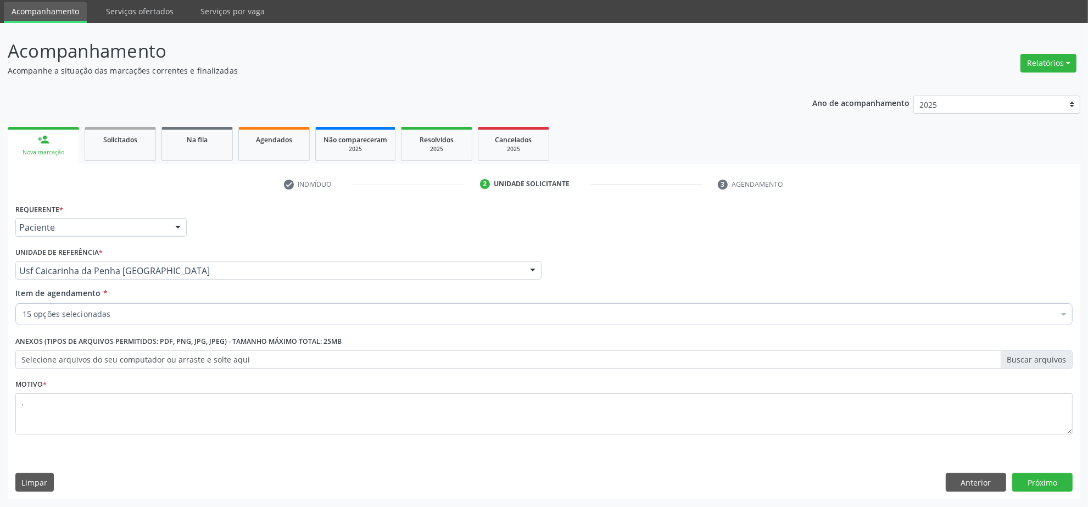
scroll to position [37, 0]
click at [965, 485] on button "Anterior" at bounding box center [976, 483] width 60 height 19
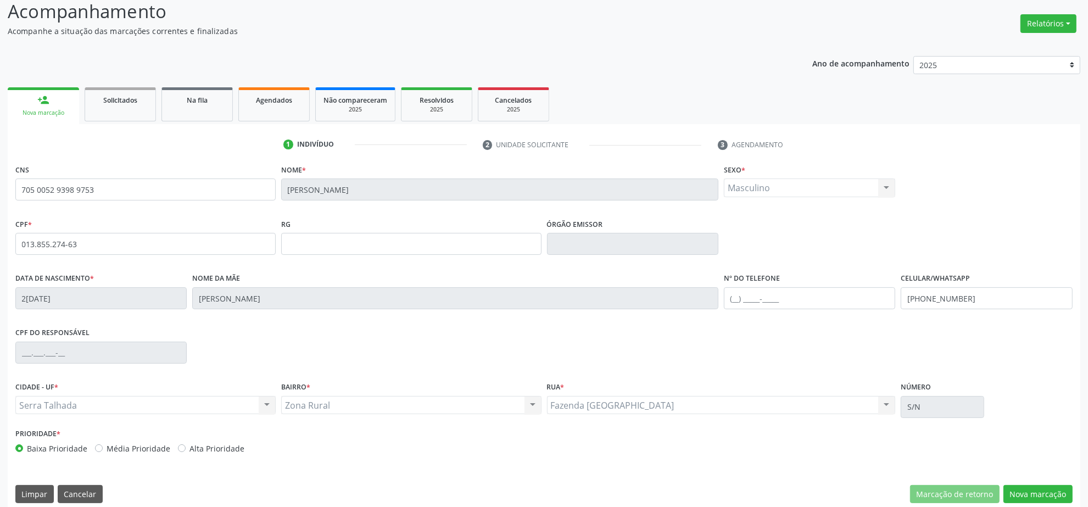
scroll to position [88, 0]
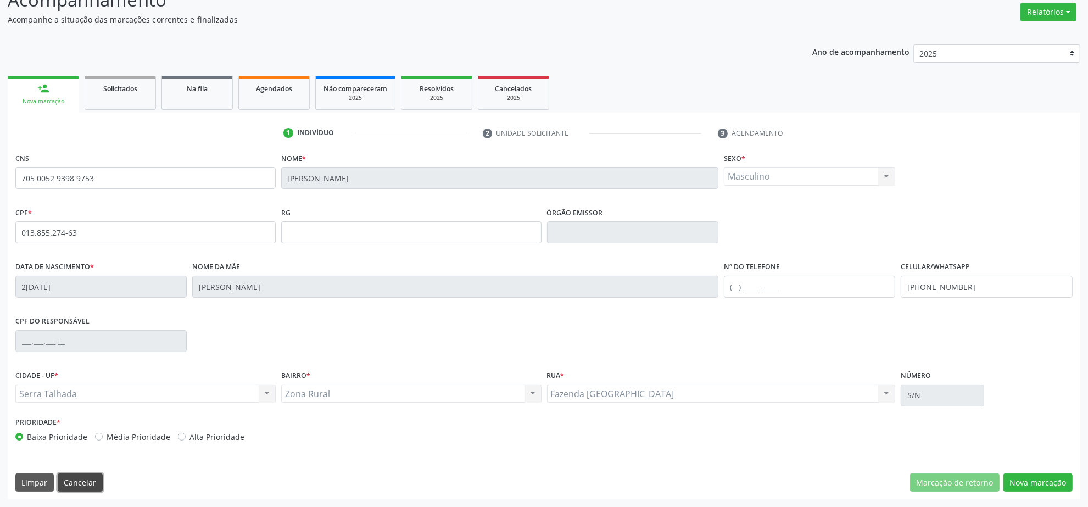
click at [93, 477] on button "Cancelar" at bounding box center [80, 483] width 45 height 19
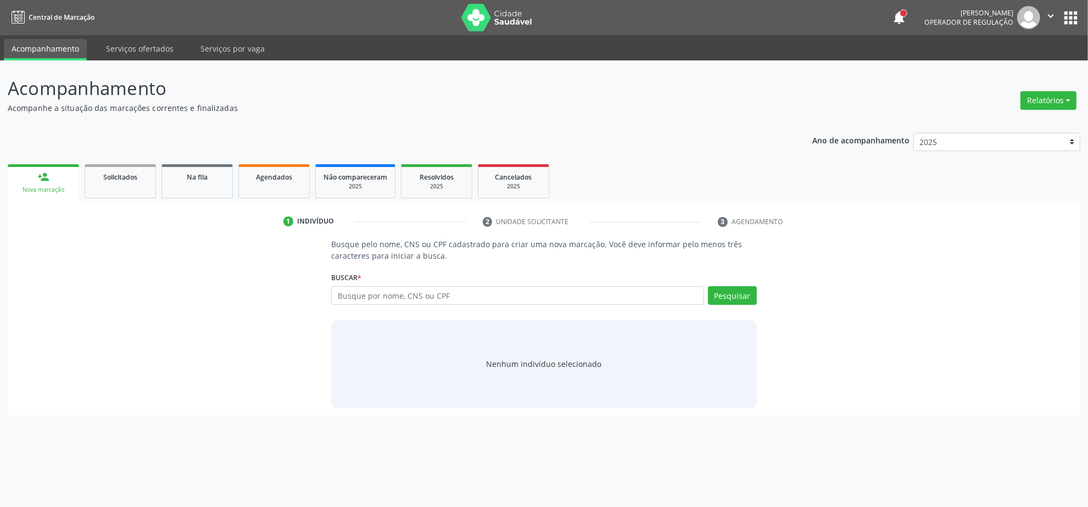
scroll to position [0, 0]
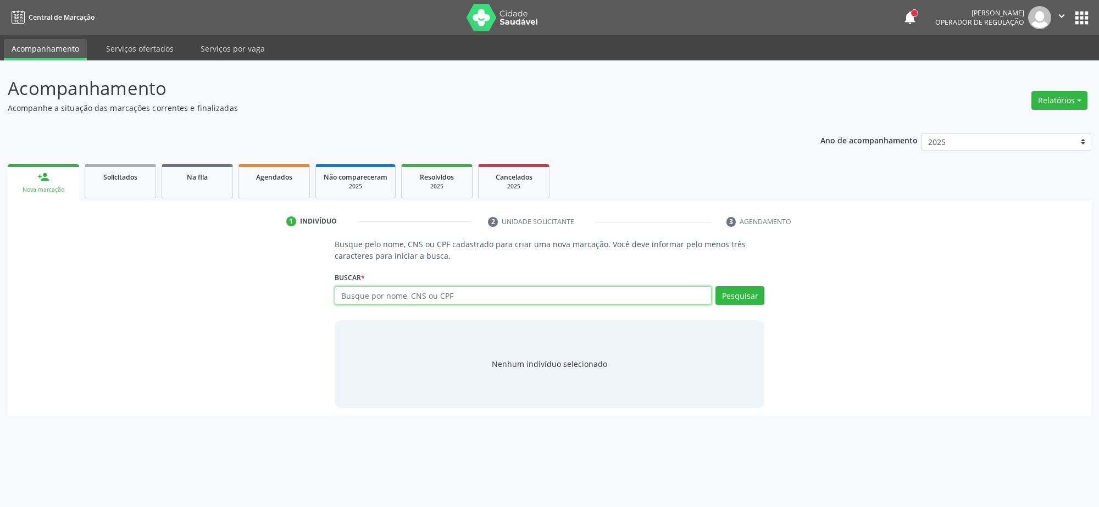
click at [413, 298] on input "text" at bounding box center [523, 295] width 377 height 19
type input "04423795442"
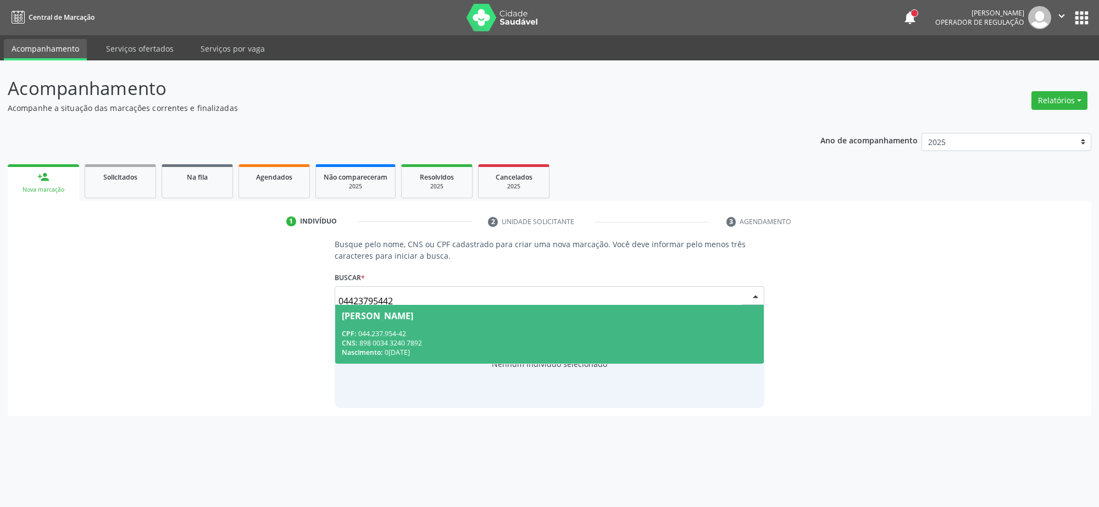
click at [386, 341] on div "CNS: 898 0034 3240 7892" at bounding box center [549, 342] width 415 height 9
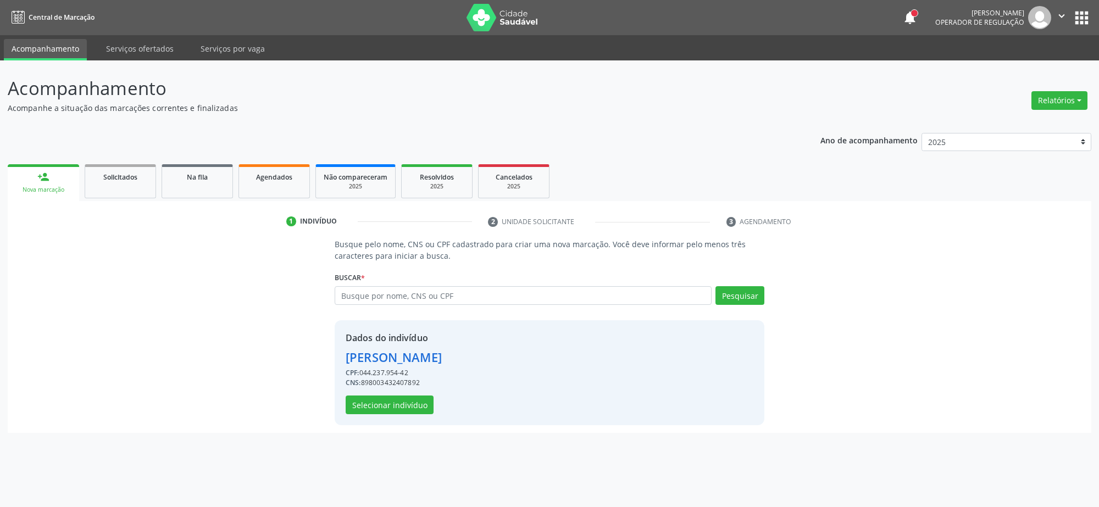
click at [399, 417] on div "Dados do indivíduo [PERSON_NAME] CPF: 044.237.954-42 CNS: 898003432407892 Selec…" at bounding box center [550, 372] width 430 height 105
click at [391, 407] on button "Selecionar indivíduo" at bounding box center [390, 405] width 88 height 19
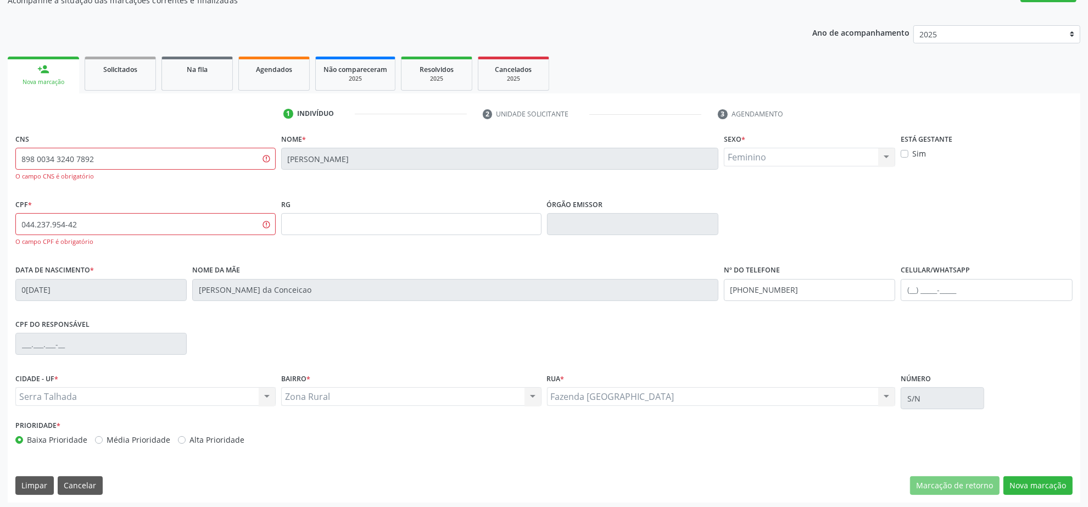
scroll to position [110, 0]
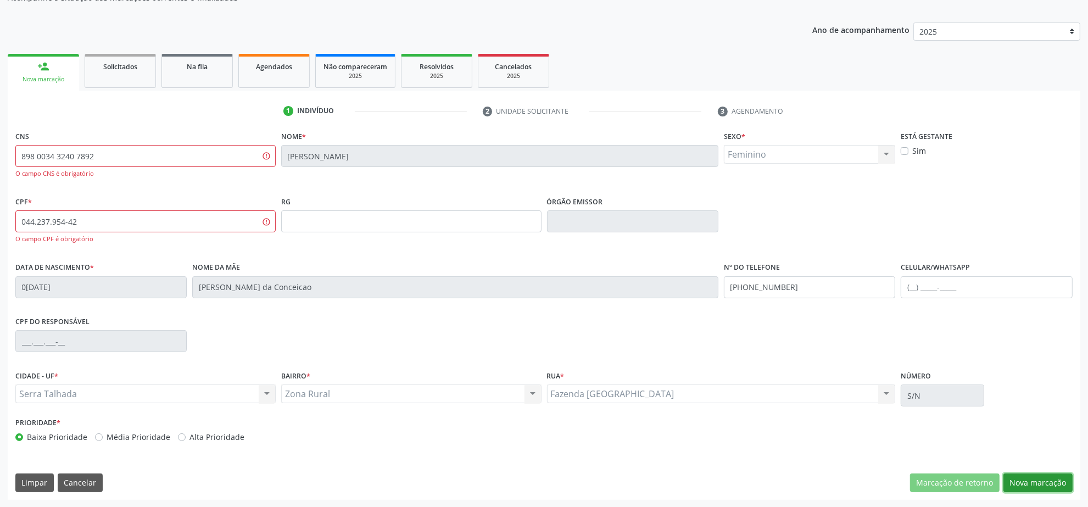
click at [1032, 478] on button "Nova marcação" at bounding box center [1038, 483] width 69 height 19
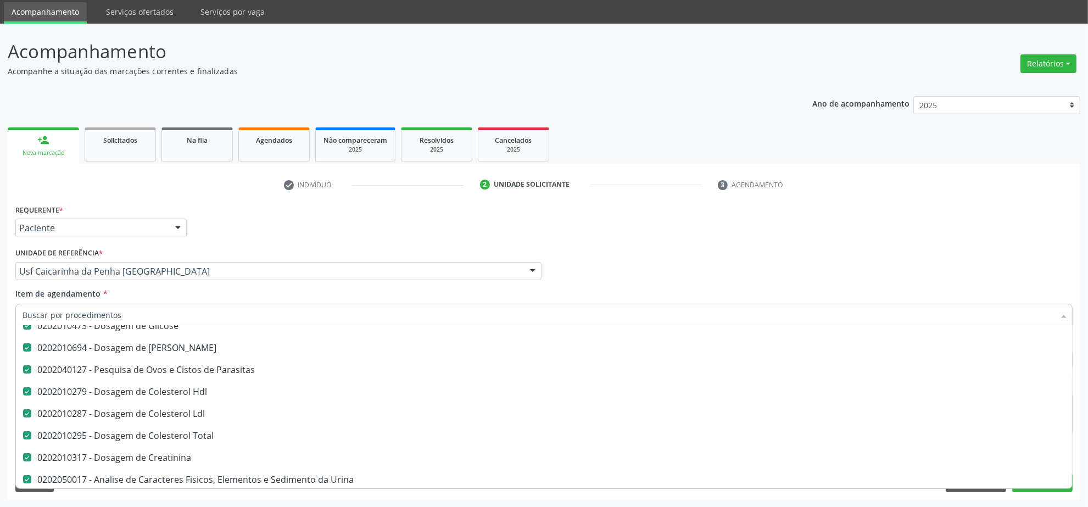
scroll to position [0, 0]
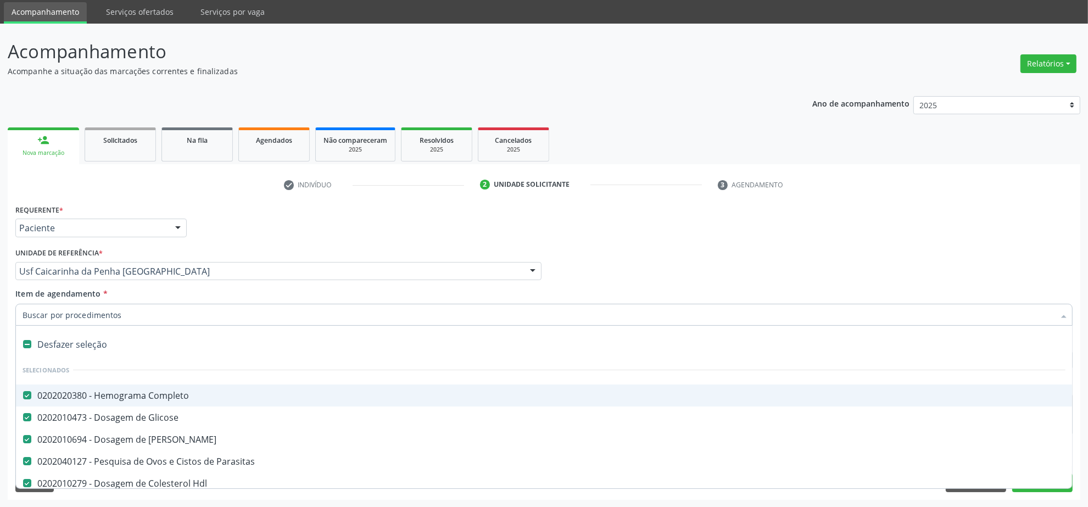
type input "T"
checkbox \(Tgo\) "false"
checkbox \(Tgp\) "false"
checkbox \(Tsh\) "false"
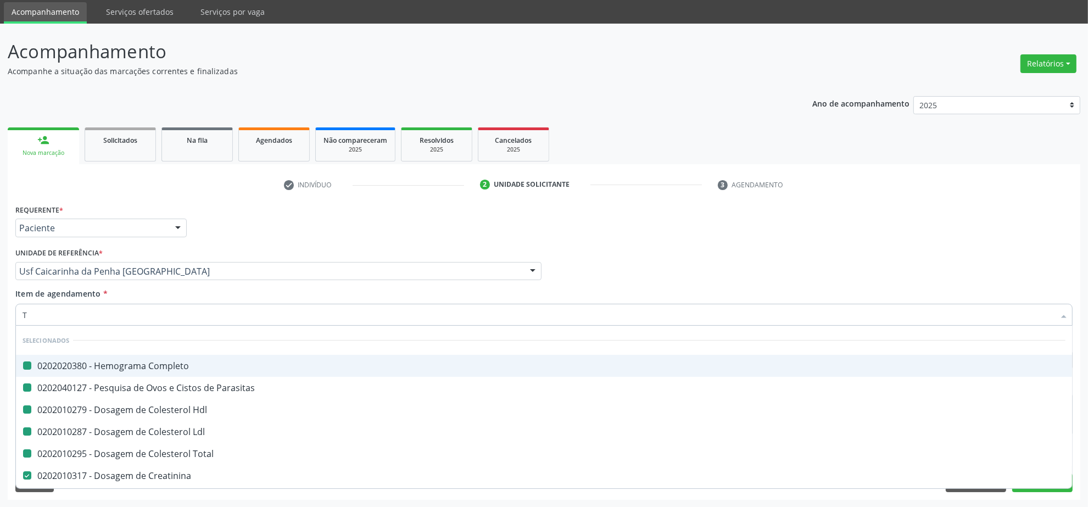
type input "T4"
checkbox Completo "false"
checkbox Parasitas "false"
checkbox Hdl "false"
checkbox Ldl "false"
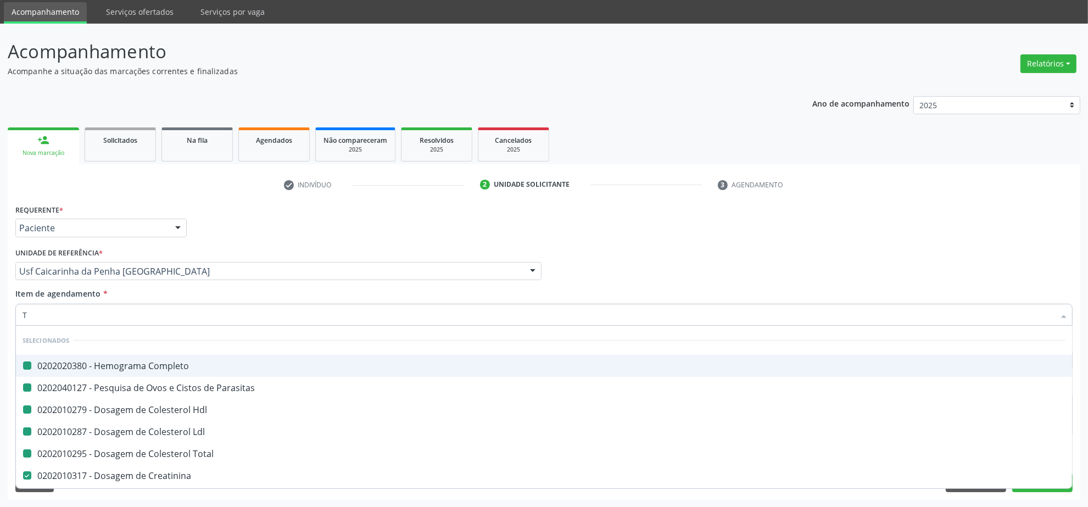
checkbox Total "false"
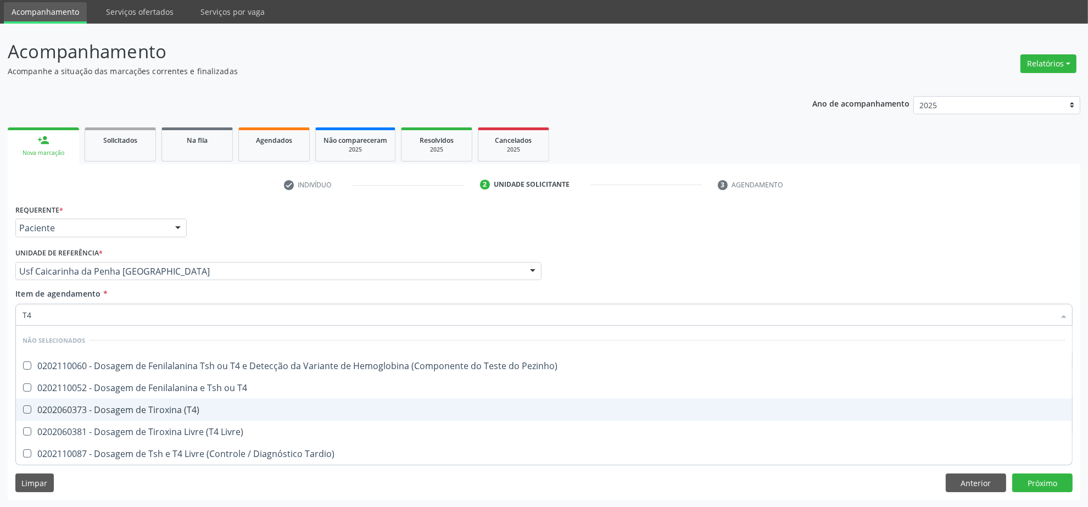
click at [152, 414] on div "0202060373 - Dosagem de Tiroxina (T4)" at bounding box center [544, 409] width 1043 height 9
checkbox \(T4\) "true"
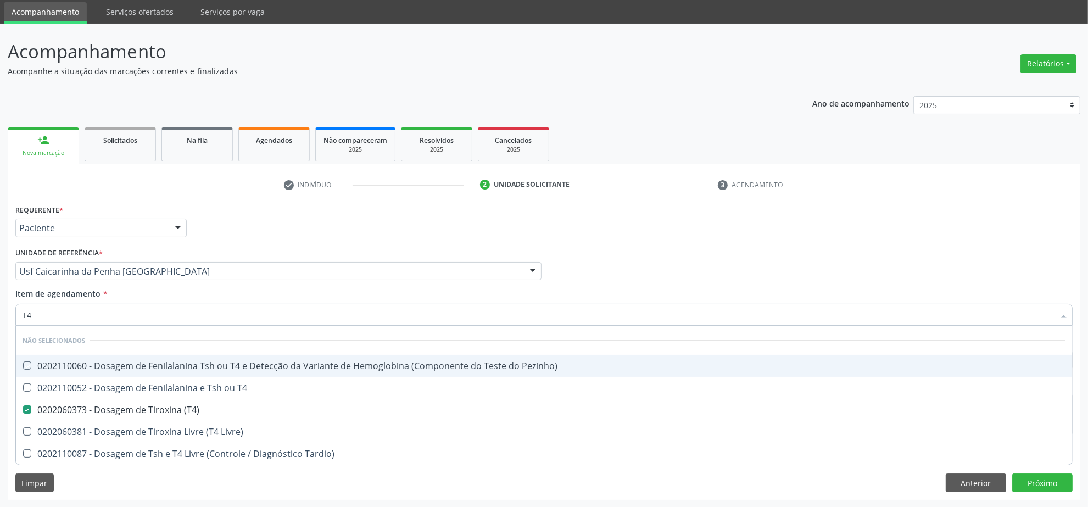
type input "T"
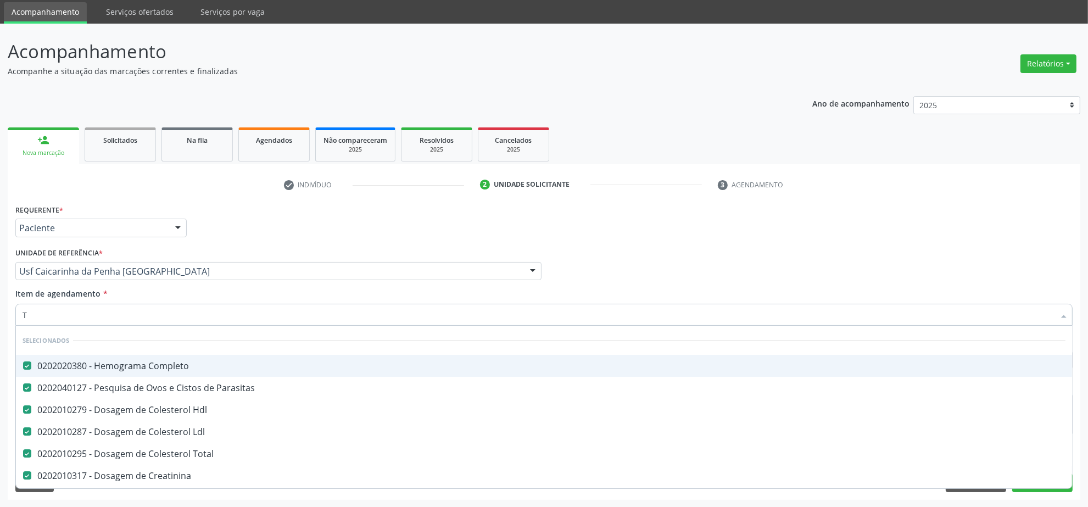
checkbox Completo "true"
checkbox Parasitas "true"
checkbox Ldl "true"
checkbox Total "true"
type input "T3"
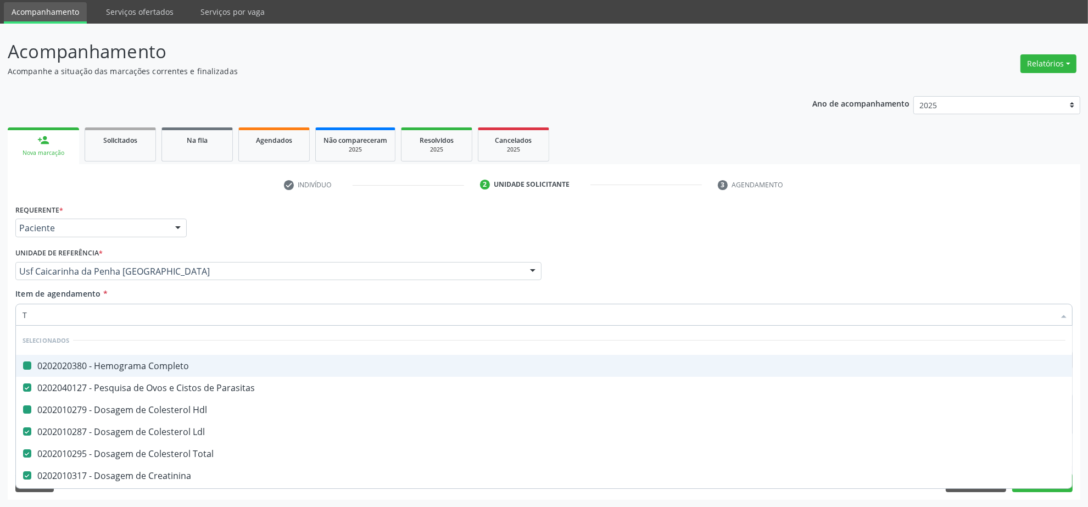
checkbox Completo "false"
checkbox Parasitas "false"
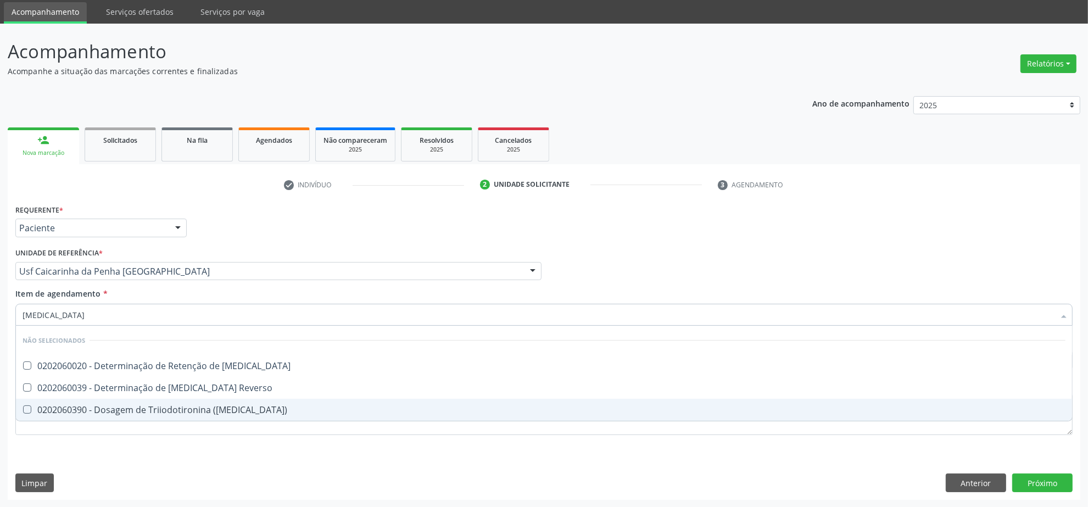
click at [137, 402] on span "0202060390 - Dosagem de Triiodotironina ([MEDICAL_DATA])" at bounding box center [544, 410] width 1056 height 22
checkbox \(T3\) "true"
click at [619, 461] on div "Requerente * Paciente Profissional de Saúde Paciente Nenhum resultado encontrad…" at bounding box center [544, 351] width 1073 height 298
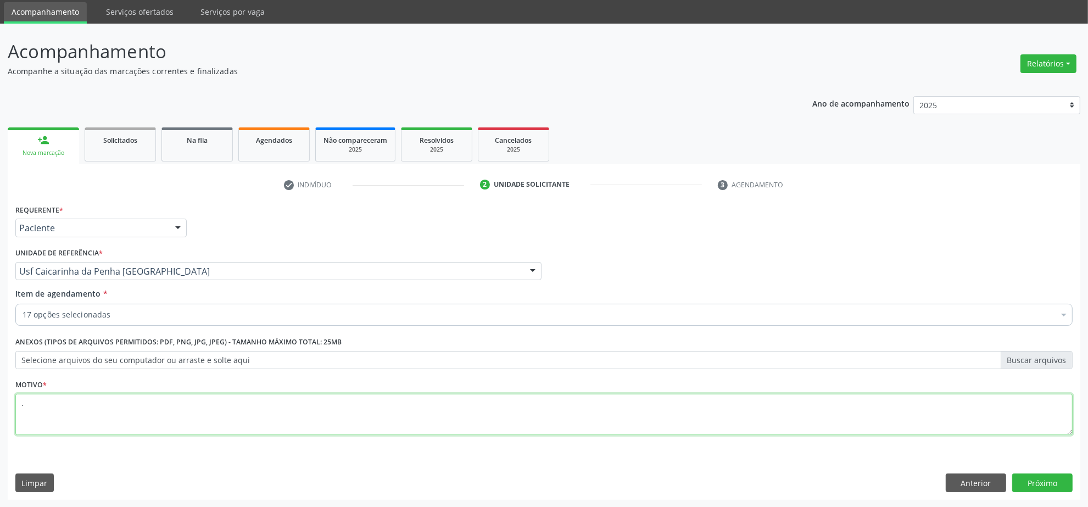
click at [214, 421] on textarea "." at bounding box center [543, 415] width 1057 height 42
click at [1036, 489] on button "Próximo" at bounding box center [1042, 483] width 60 height 19
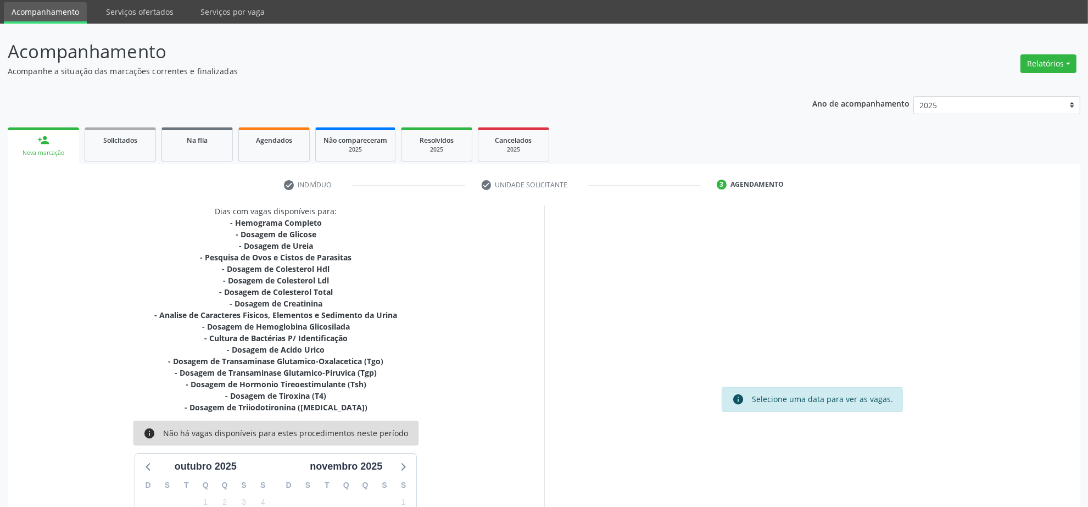
scroll to position [155, 0]
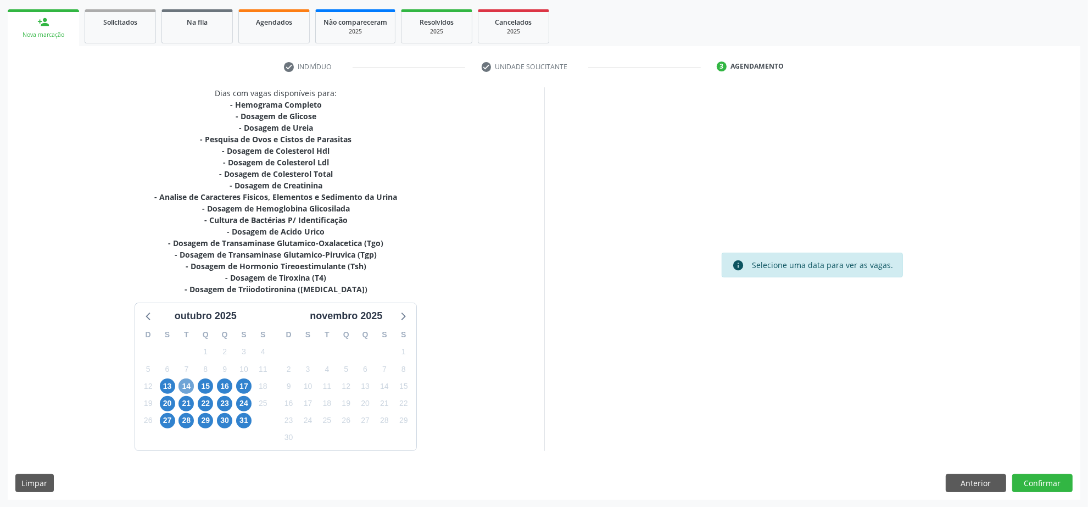
click at [191, 385] on span "14" at bounding box center [186, 385] width 15 height 15
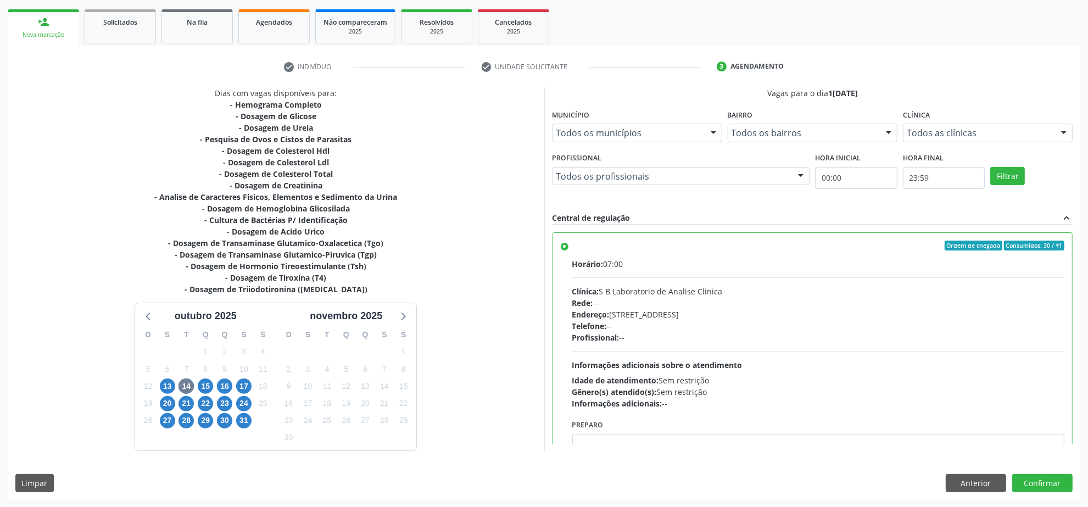
click at [886, 317] on div "Endereço: [STREET_ADDRESS]" at bounding box center [818, 315] width 493 height 12
click at [569, 250] on input "Ordem de chegada Consumidos: 30 / 41 Horário: 07:00 Clínica: S B Laboratorio de…" at bounding box center [565, 246] width 8 height 10
click at [1058, 482] on button "Confirmar" at bounding box center [1042, 483] width 60 height 19
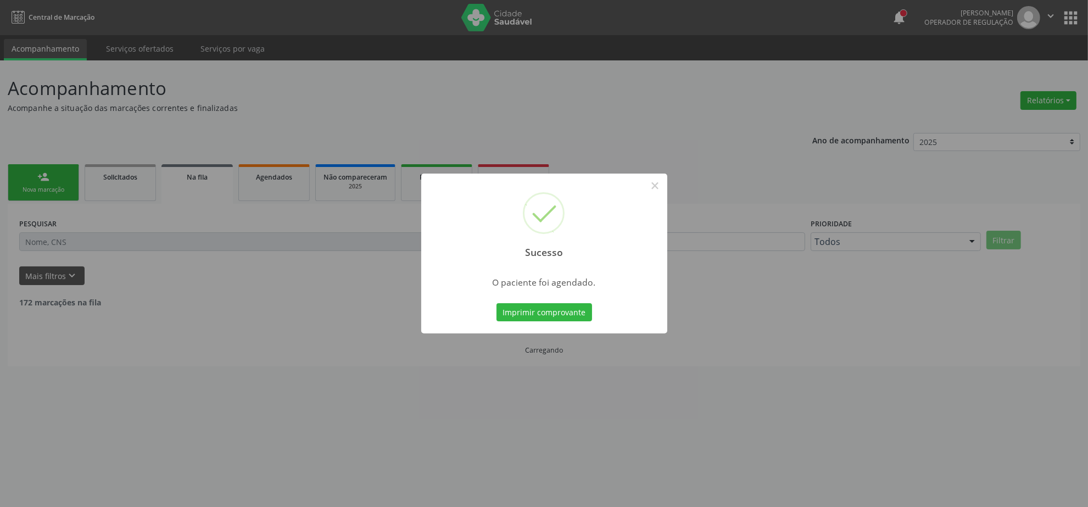
scroll to position [0, 0]
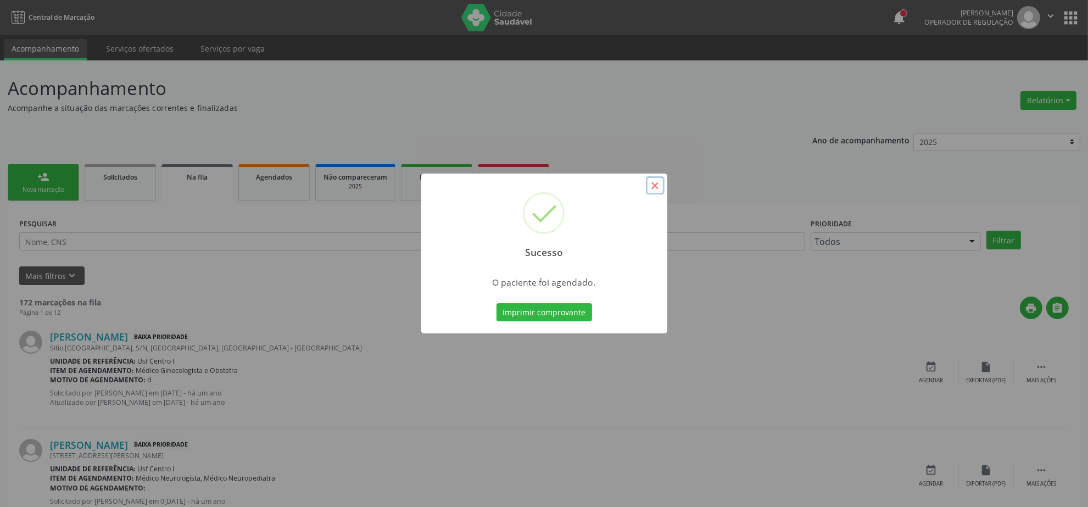
click at [653, 188] on button "×" at bounding box center [655, 185] width 19 height 19
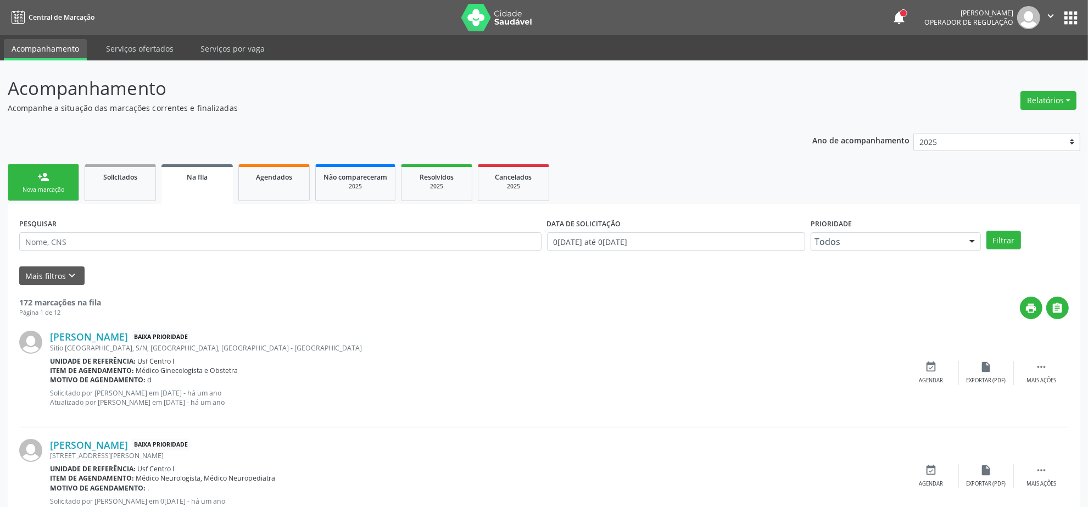
click at [35, 177] on link "person_add Nova marcação" at bounding box center [43, 182] width 71 height 37
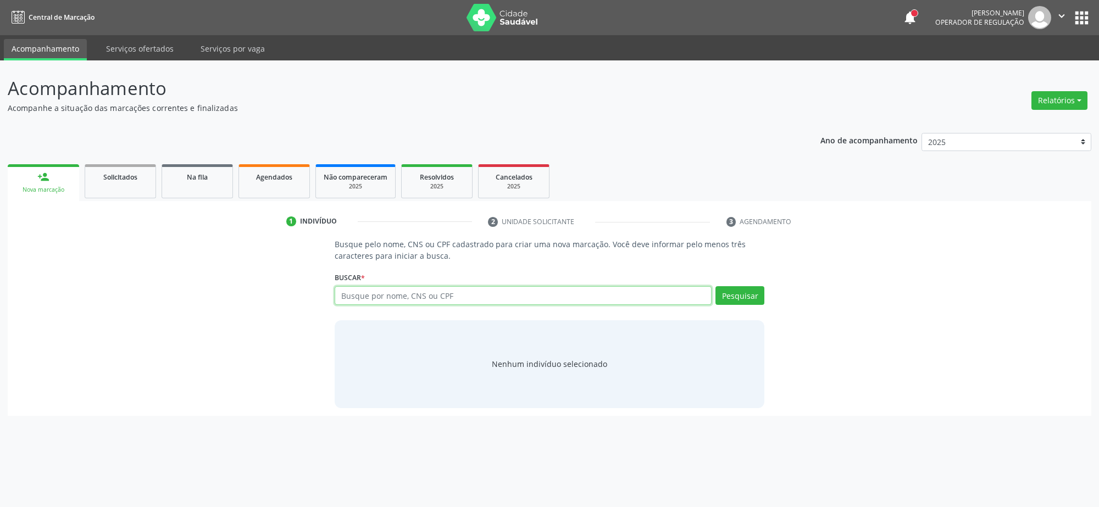
click at [386, 295] on input "text" at bounding box center [523, 295] width 377 height 19
type input "02132754497"
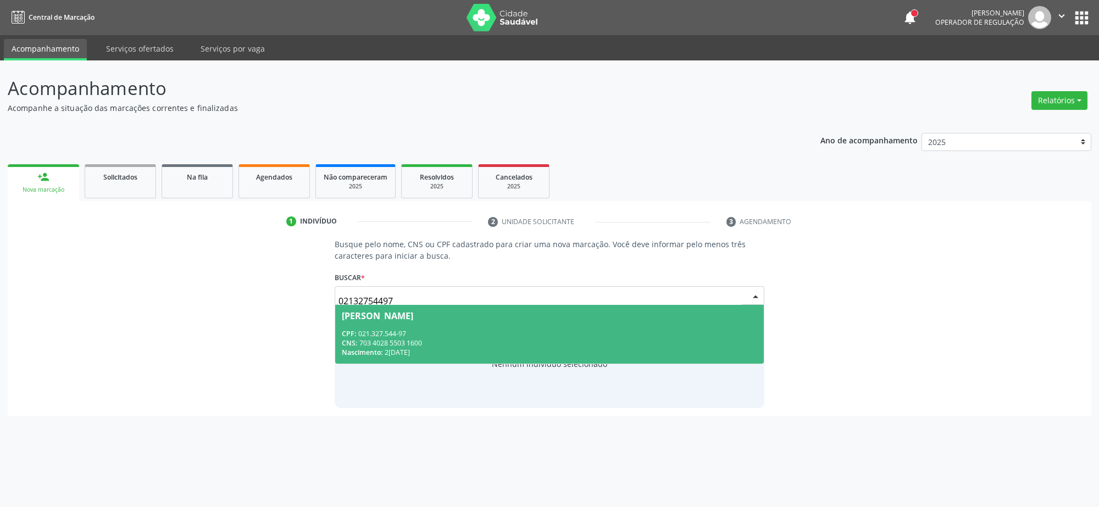
click at [465, 344] on div "CNS: 703 4028 5503 1600" at bounding box center [549, 342] width 415 height 9
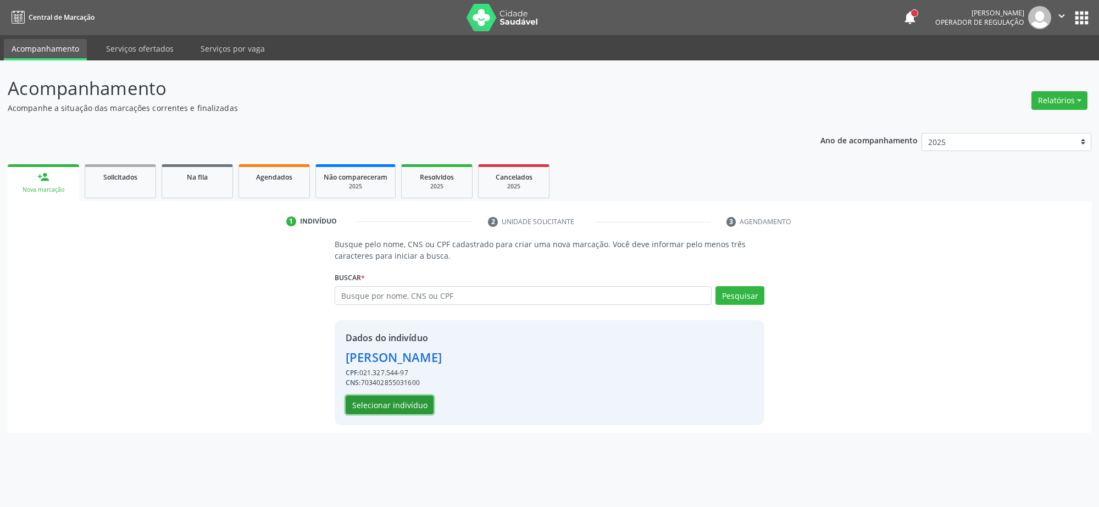
click at [392, 413] on button "Selecionar indivíduo" at bounding box center [390, 405] width 88 height 19
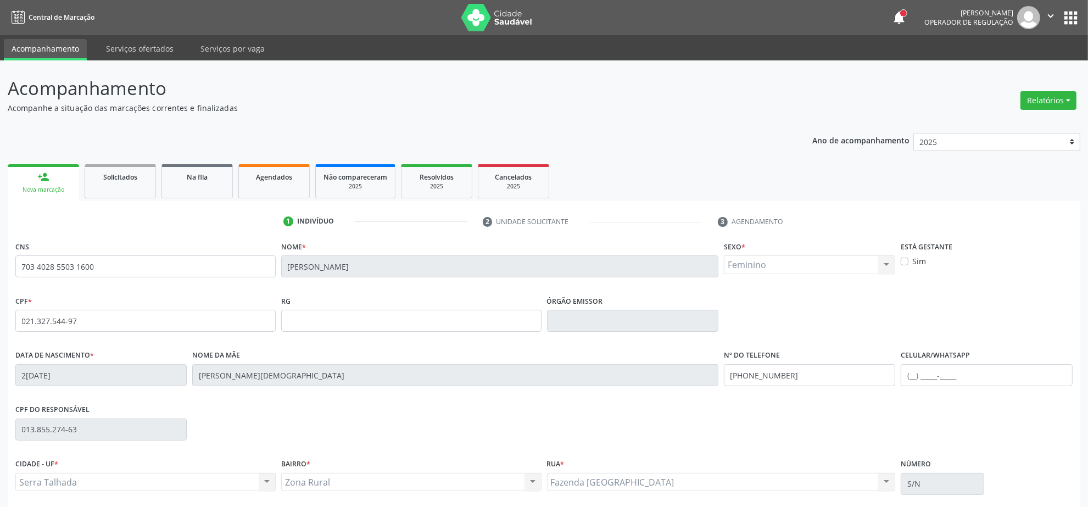
scroll to position [88, 0]
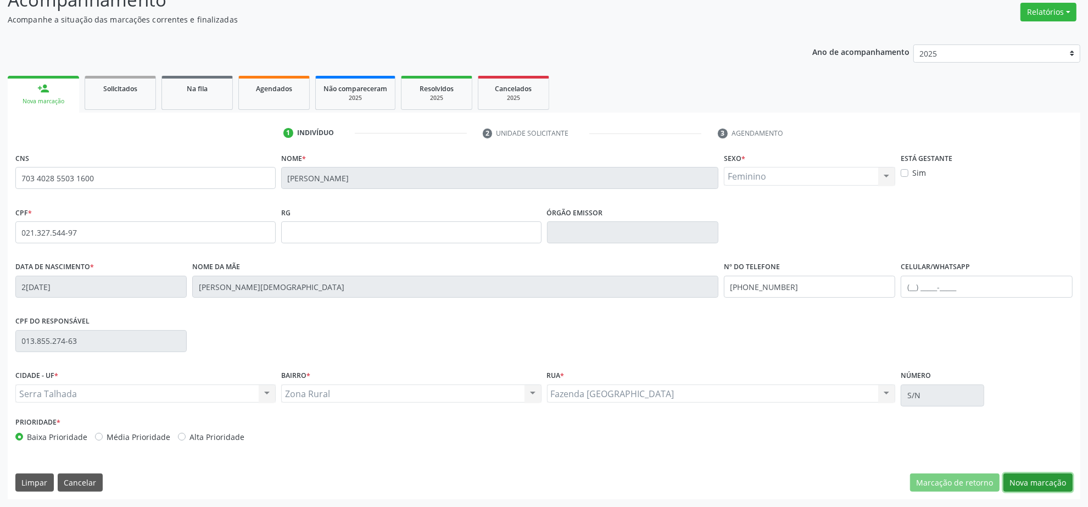
click at [1044, 476] on button "Nova marcação" at bounding box center [1038, 483] width 69 height 19
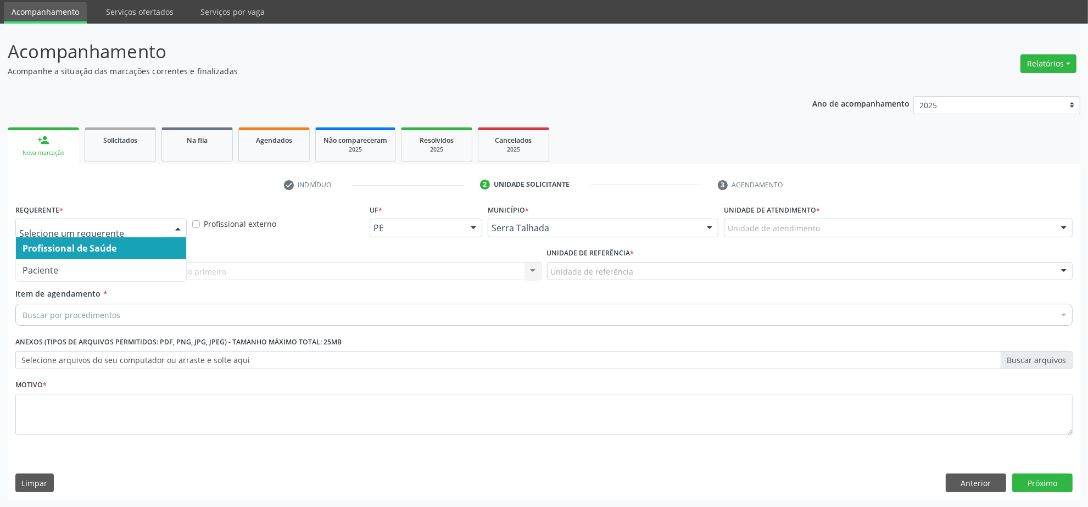
drag, startPoint x: 170, startPoint y: 233, endPoint x: 166, endPoint y: 229, distance: 5.8
click at [171, 232] on div at bounding box center [178, 228] width 16 height 19
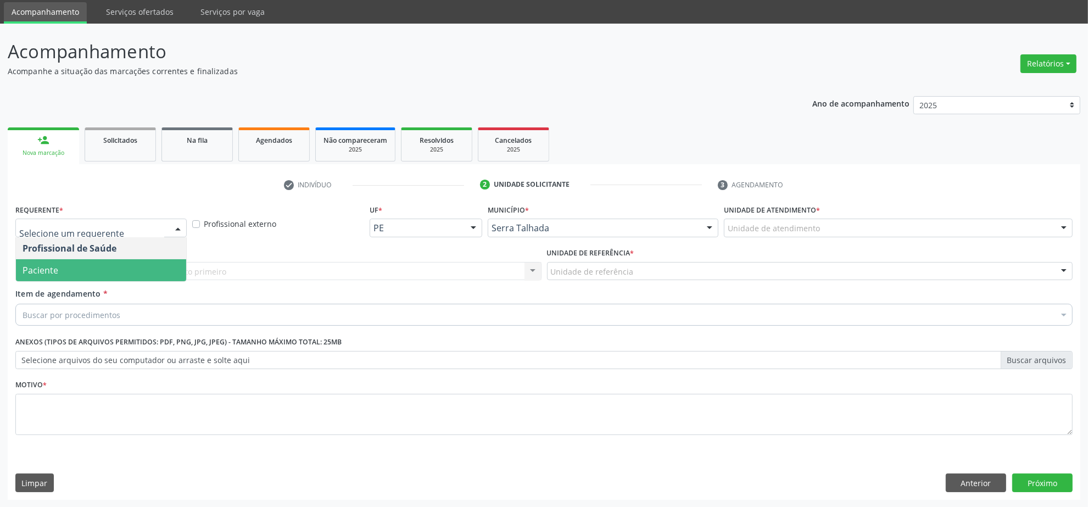
click at [127, 259] on span "Paciente" at bounding box center [101, 270] width 170 height 22
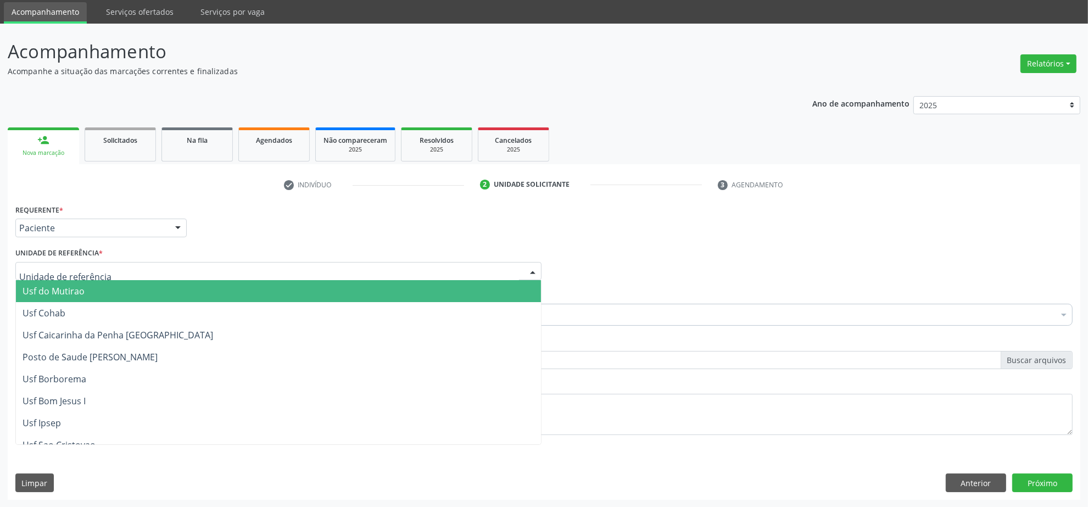
click at [114, 268] on div at bounding box center [278, 271] width 526 height 19
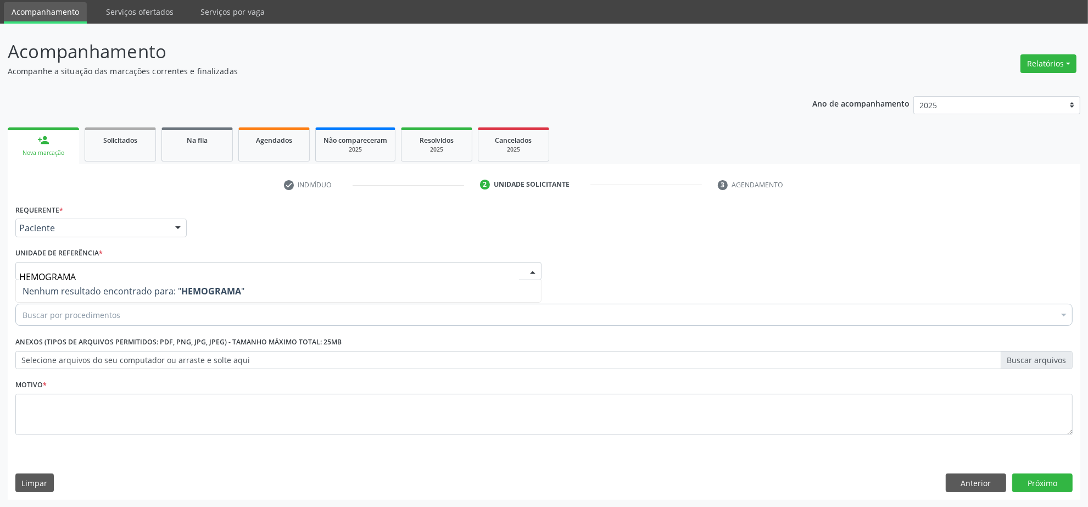
drag, startPoint x: 81, startPoint y: 275, endPoint x: -167, endPoint y: 269, distance: 247.8
click at [0, 269] on html "Central de Marcação notifications Isadora Nunes Bezerra Pulça Operador de regul…" at bounding box center [544, 216] width 1088 height 507
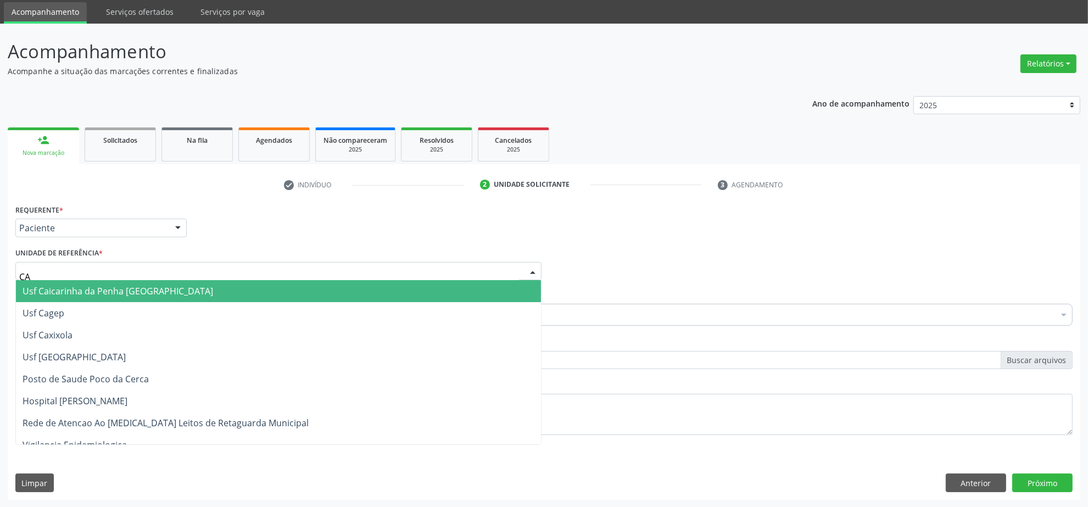
type input "CAI"
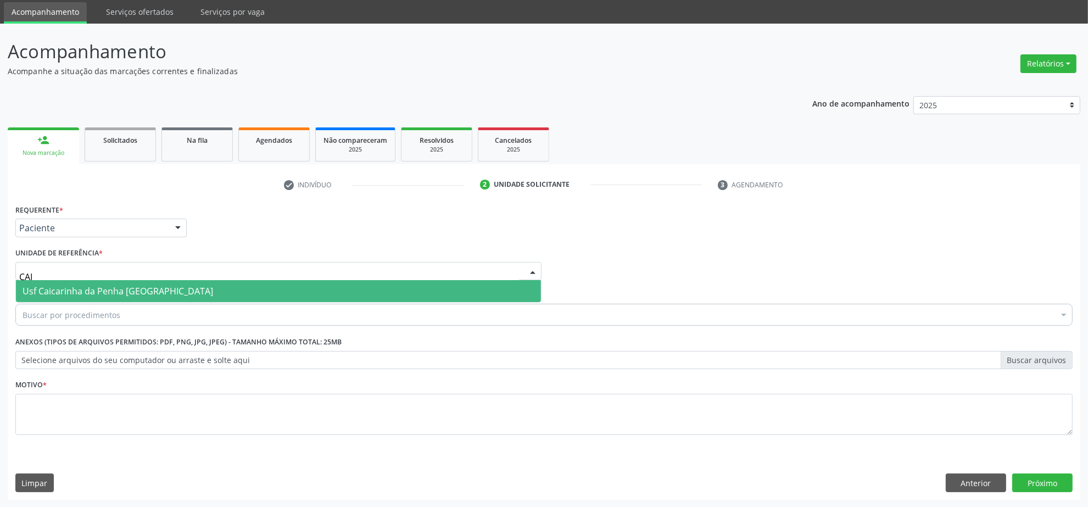
click at [99, 287] on span "Usf Caicarinha da Penha [GEOGRAPHIC_DATA]" at bounding box center [118, 291] width 191 height 12
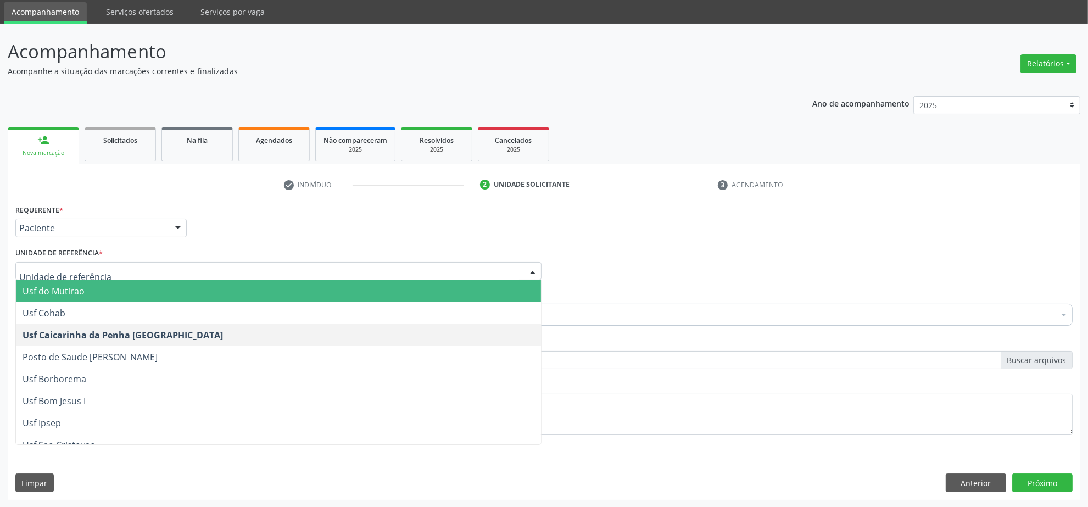
click at [638, 259] on div "Profissional Solicitante Por favor, selecione a Unidade de Atendimento primeiro…" at bounding box center [544, 266] width 1063 height 43
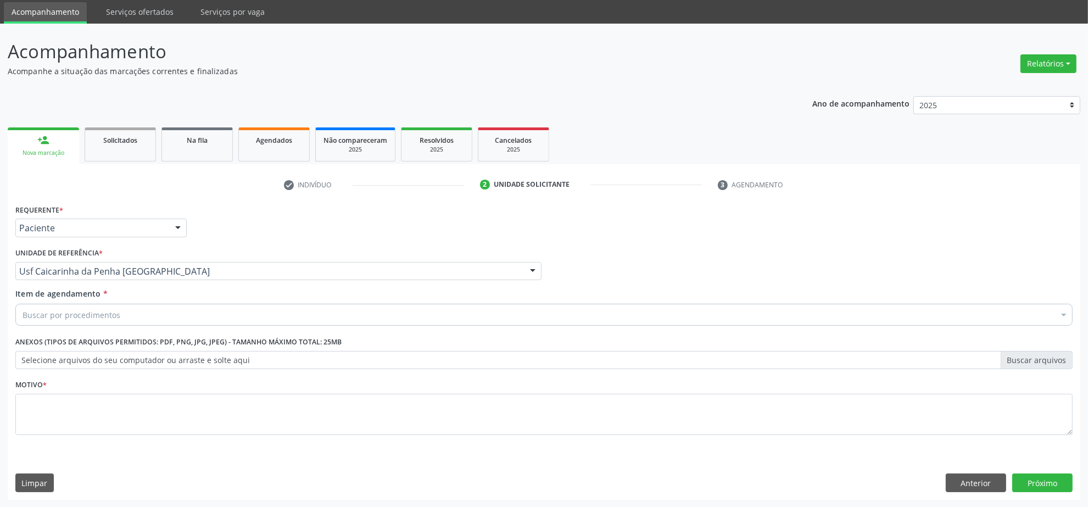
click at [231, 308] on div "Buscar por procedimentos" at bounding box center [543, 315] width 1057 height 22
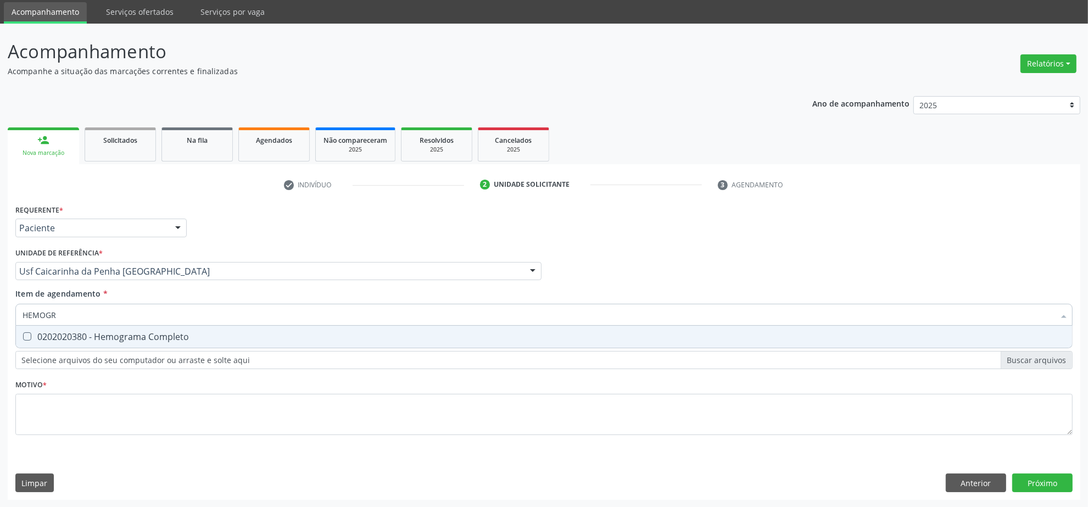
type input "HEMOGRA"
click at [110, 332] on div "0202020380 - Hemograma Completo" at bounding box center [544, 336] width 1043 height 9
checkbox Completo "true"
drag, startPoint x: 101, startPoint y: 310, endPoint x: 32, endPoint y: 297, distance: 69.9
click at [54, 309] on input "HEMOGRA" at bounding box center [539, 315] width 1032 height 22
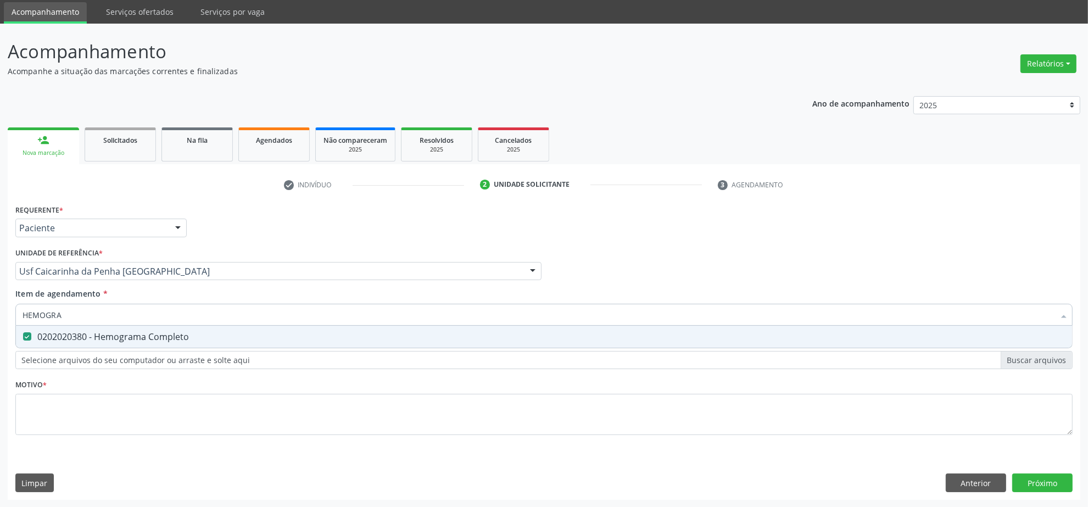
click at [87, 309] on input "HEMOGRA" at bounding box center [539, 315] width 1032 height 22
type input "GL"
checkbox Completo "false"
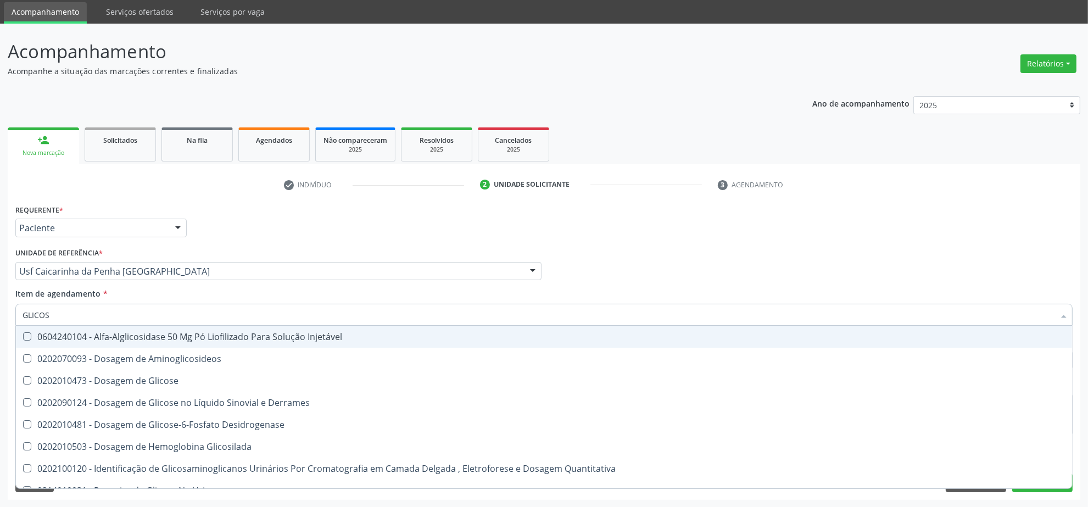
type input "GLICOSE"
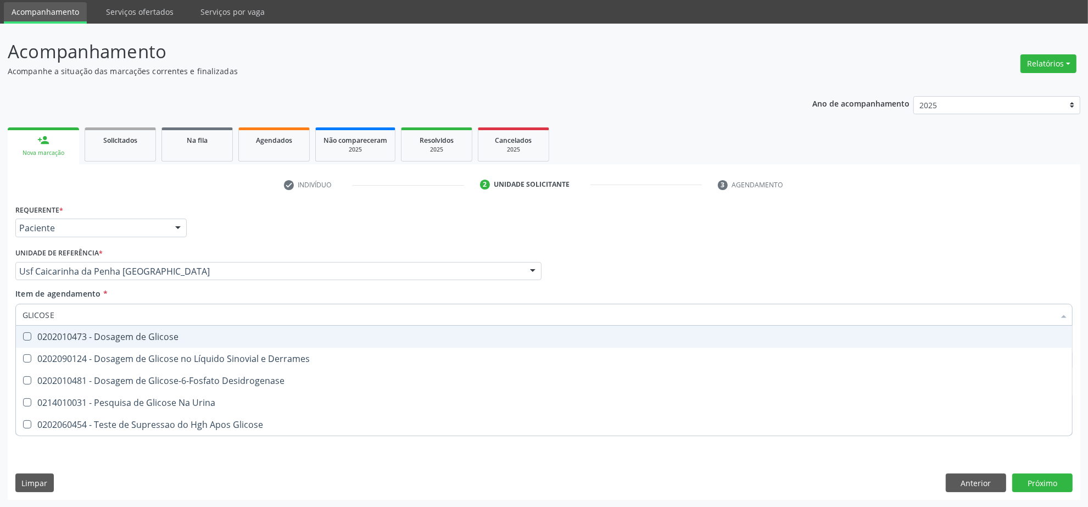
click at [92, 337] on div "0202010473 - Dosagem de Glicose" at bounding box center [544, 336] width 1043 height 9
checkbox Glicose "true"
click at [94, 313] on input "GLICOSE" at bounding box center [539, 315] width 1032 height 22
type input "UR"
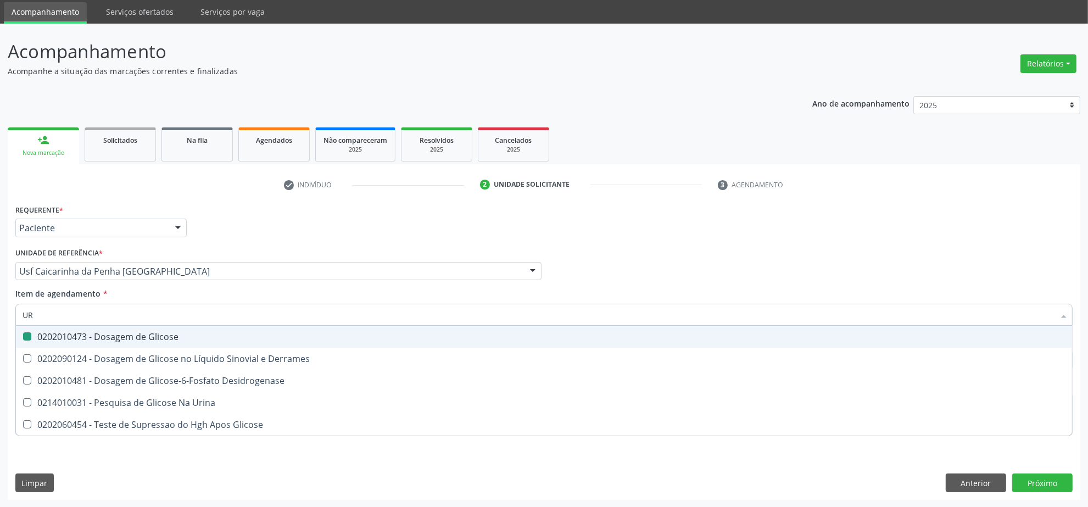
checkbox Glicose "false"
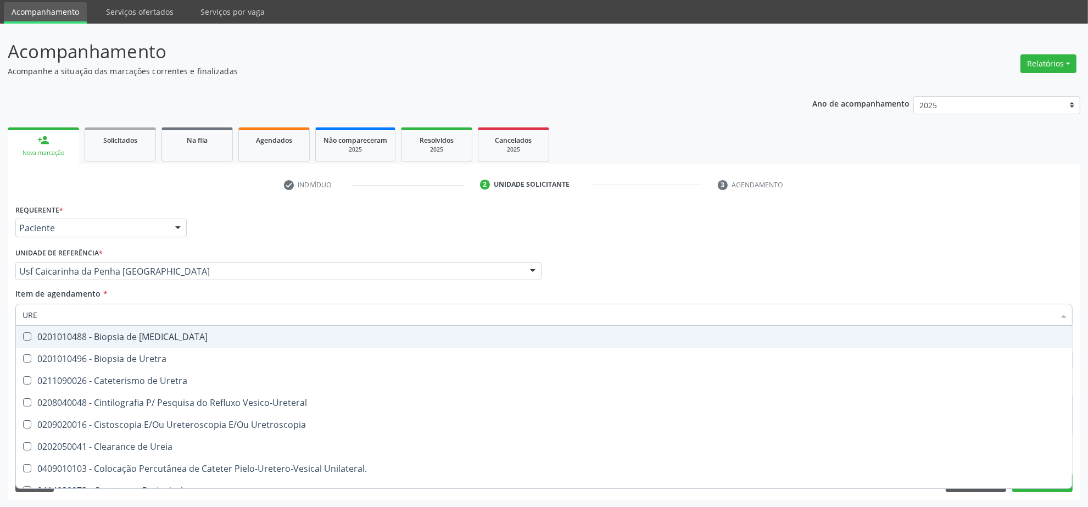
type input "UREI"
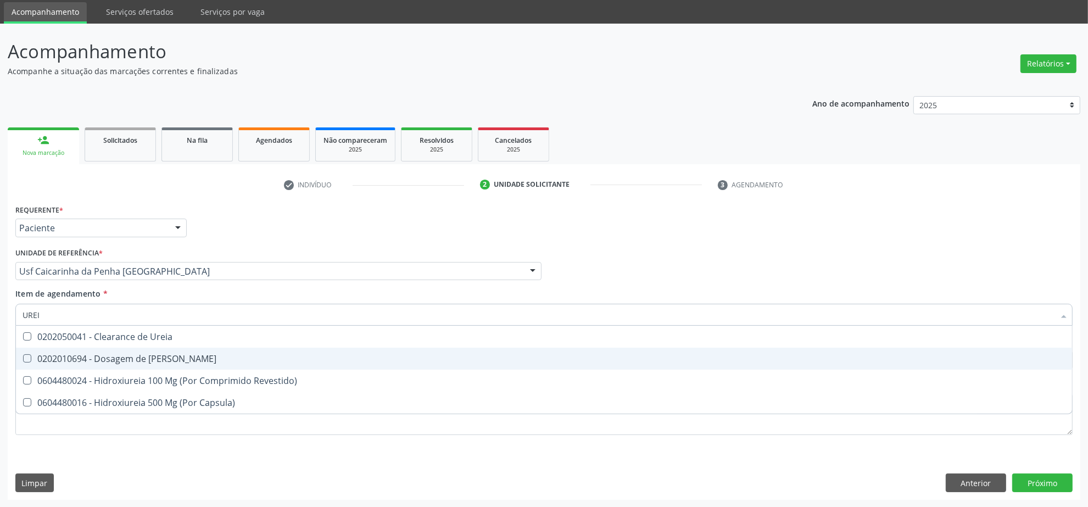
drag, startPoint x: 82, startPoint y: 358, endPoint x: 74, endPoint y: 335, distance: 24.5
click at [81, 358] on div "0202010694 - Dosagem de [PERSON_NAME]" at bounding box center [544, 358] width 1043 height 9
checkbox Ureia "true"
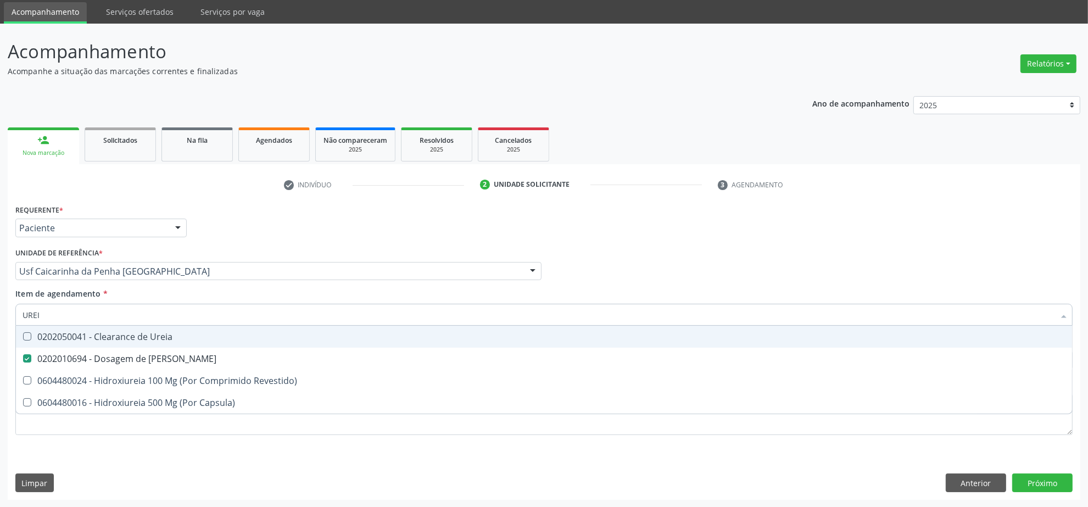
click at [10, 311] on div "Requerente * Paciente Profissional de Saúde Paciente Nenhum resultado encontrad…" at bounding box center [544, 351] width 1073 height 298
type input "PA"
checkbox Ureia "false"
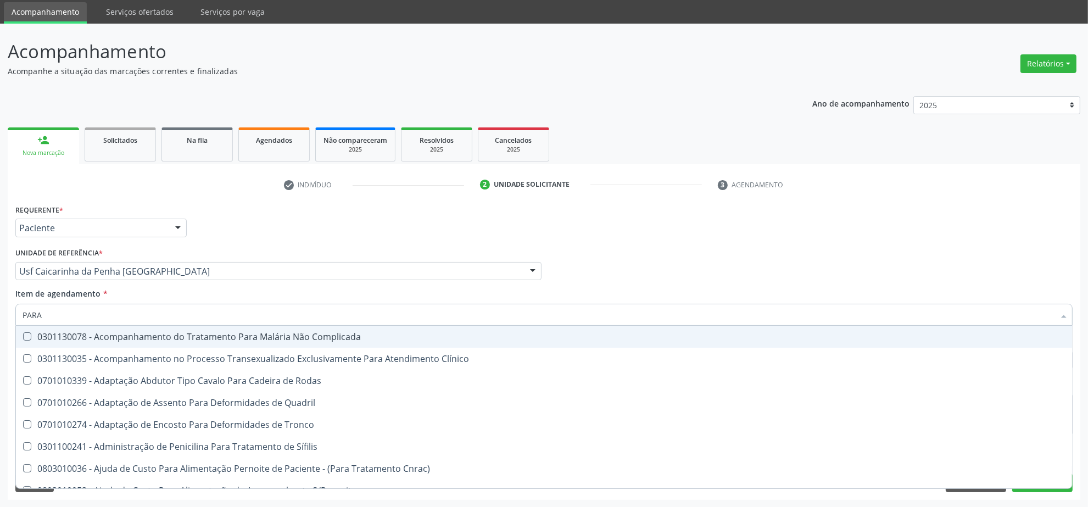
type input "PARAS"
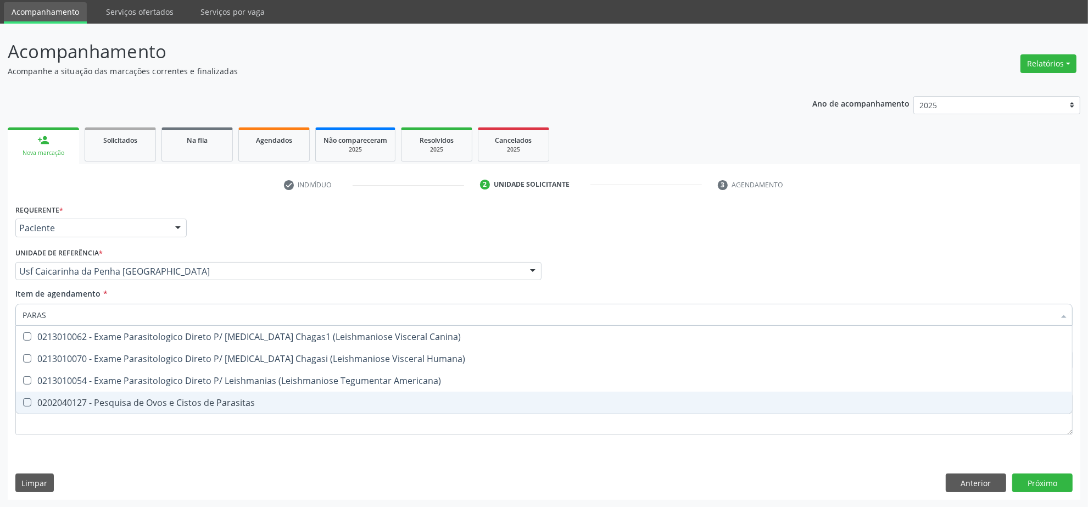
click at [88, 392] on span "0202040127 - Pesquisa de Ovos e Cistos de Parasitas" at bounding box center [544, 403] width 1056 height 22
checkbox Parasitas "true"
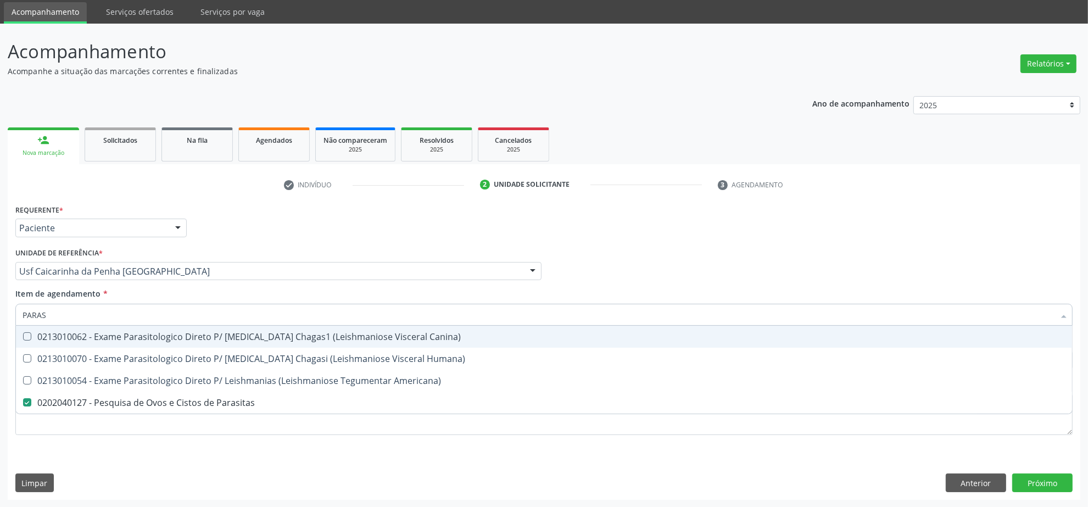
drag, startPoint x: 91, startPoint y: 309, endPoint x: -73, endPoint y: 320, distance: 163.5
click at [0, 320] on html "Central de Marcação notifications Isadora Nunes Bezerra Pulça Operador de regul…" at bounding box center [544, 216] width 1088 height 507
click at [152, 314] on input "PARAS" at bounding box center [539, 315] width 1032 height 22
type input "COLE"
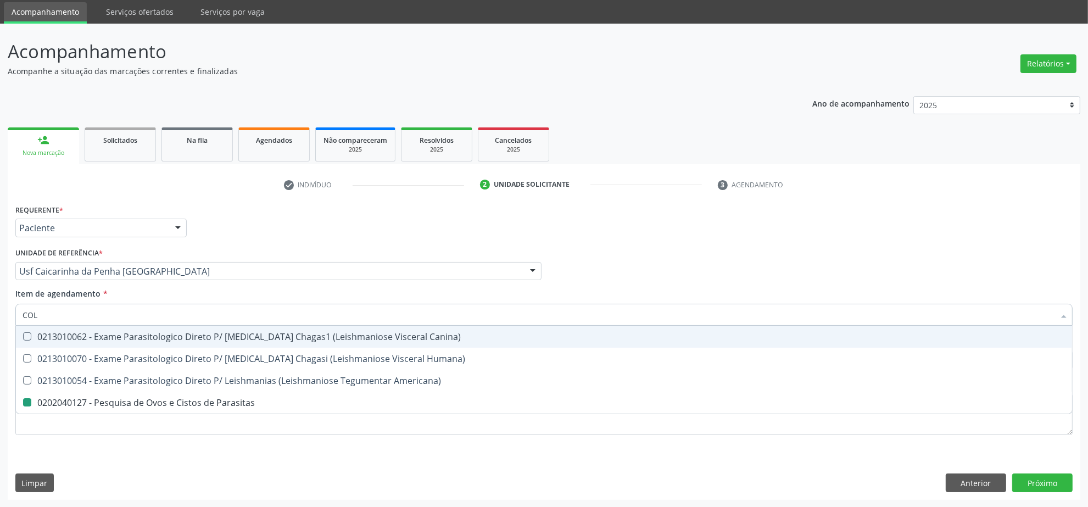
checkbox Parasitas "false"
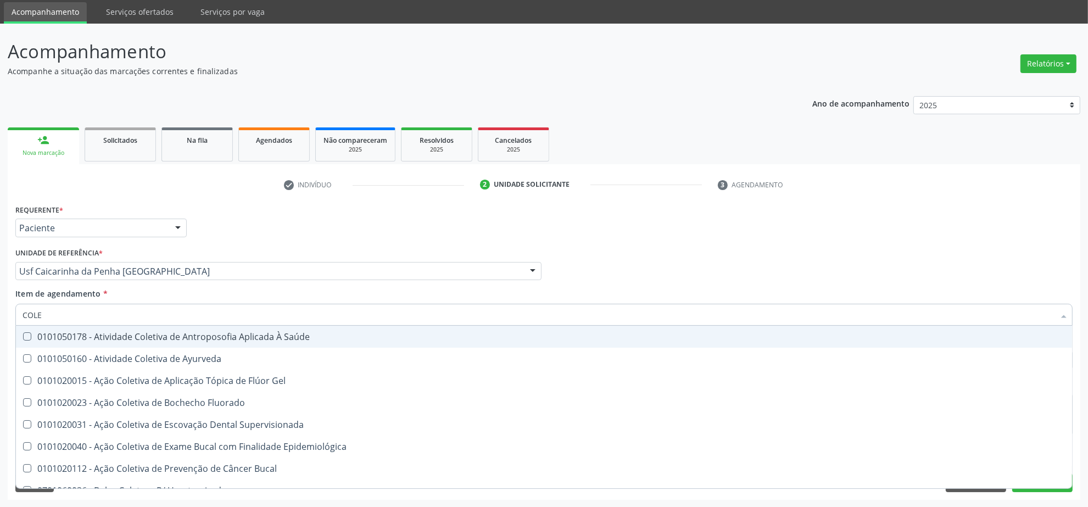
type input "COLES"
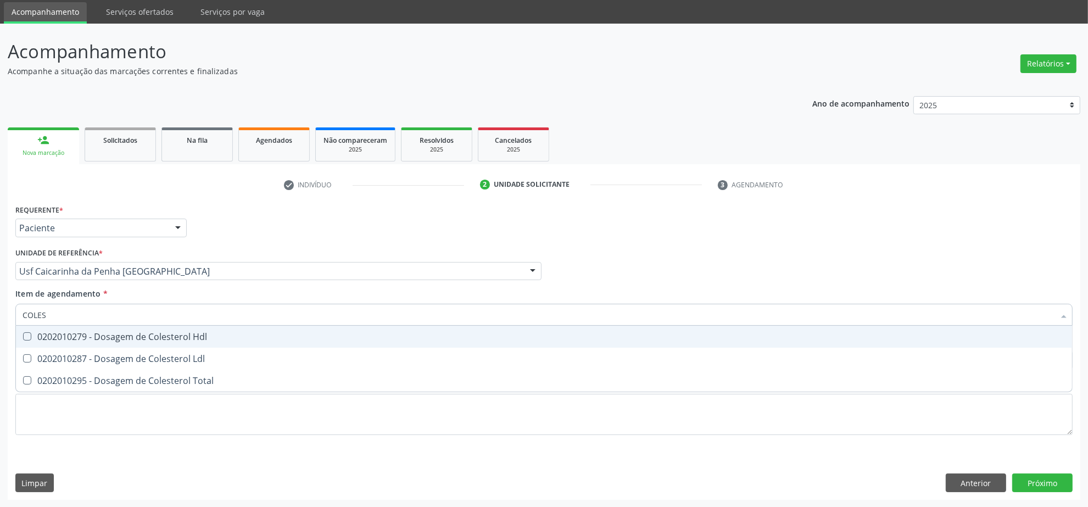
click at [181, 333] on div "0202010279 - Dosagem de Colesterol Hdl" at bounding box center [544, 336] width 1043 height 9
checkbox Hdl "true"
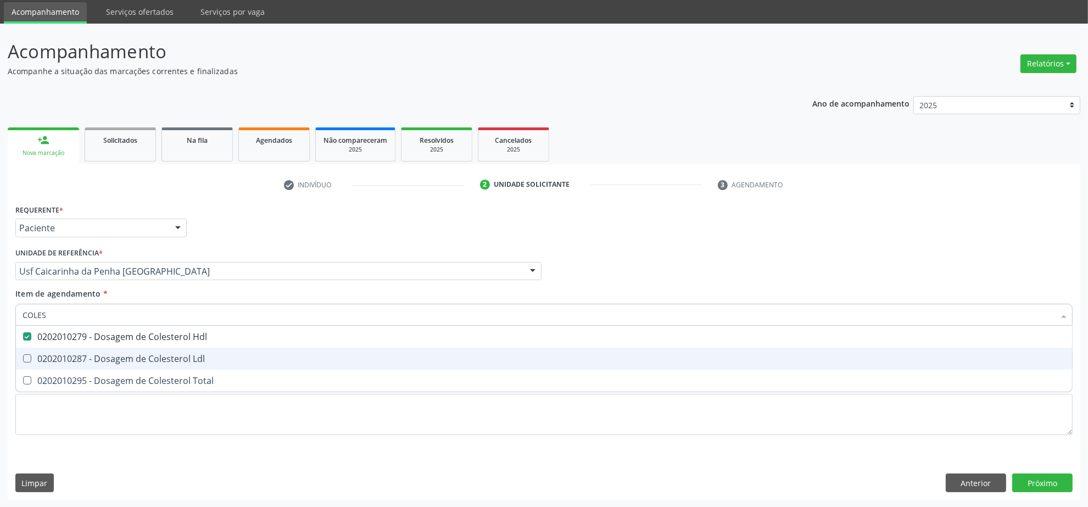
click at [163, 361] on div "0202010287 - Dosagem de Colesterol Ldl" at bounding box center [544, 358] width 1043 height 9
checkbox Ldl "true"
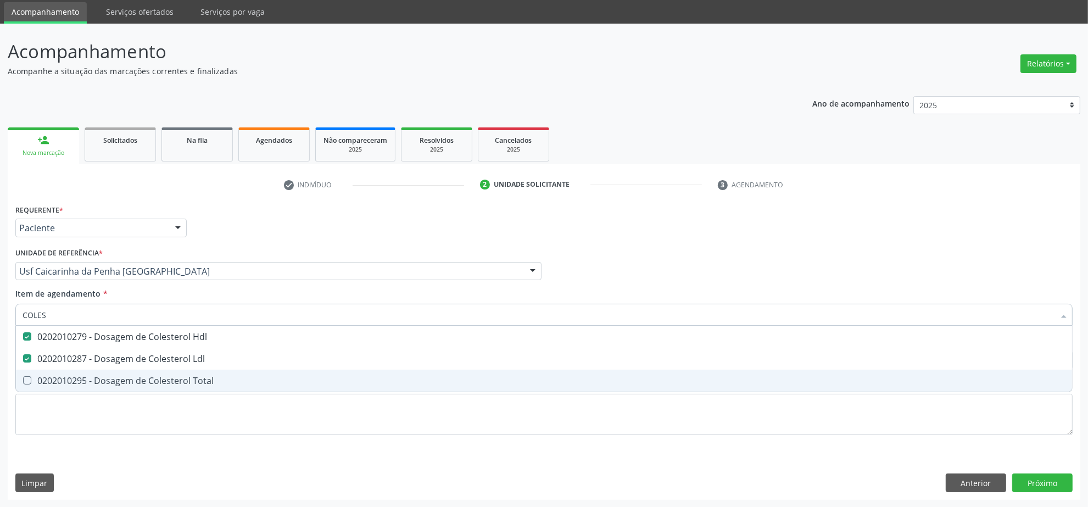
click at [163, 378] on div "0202010295 - Dosagem de Colesterol Total" at bounding box center [544, 380] width 1043 height 9
checkbox Total "true"
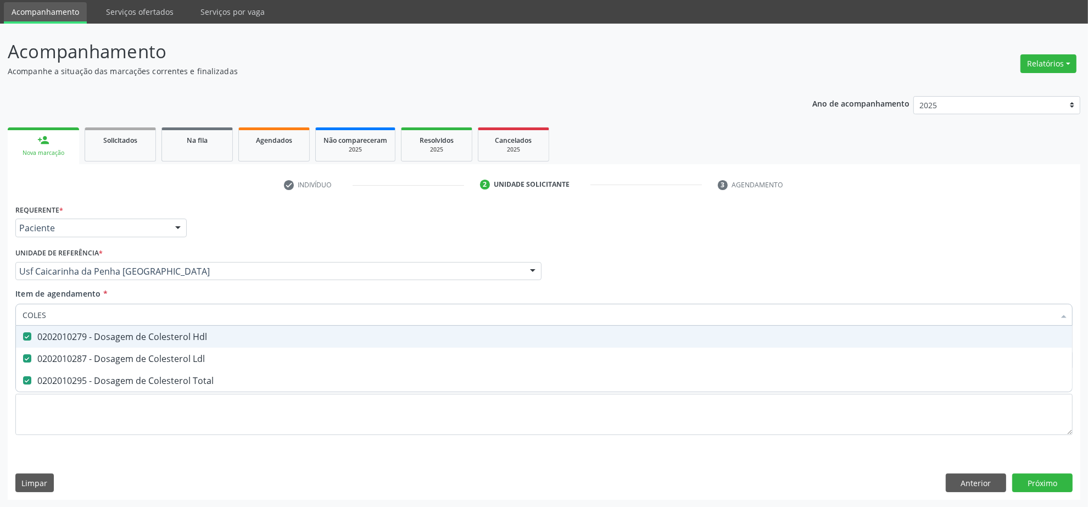
click at [168, 312] on input "COLES" at bounding box center [539, 315] width 1032 height 22
type input "C"
checkbox Hdl "false"
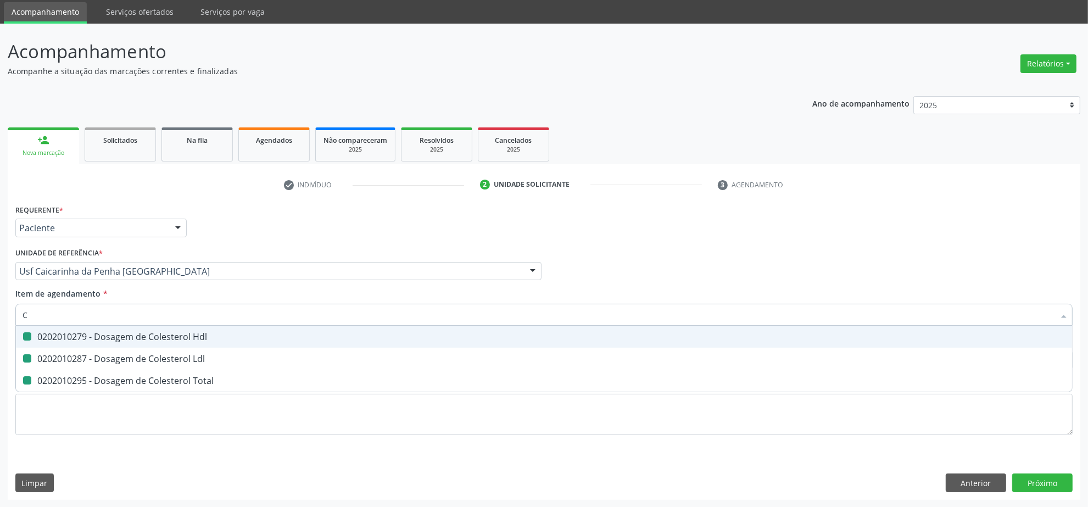
checkbox Ldl "false"
checkbox Total "false"
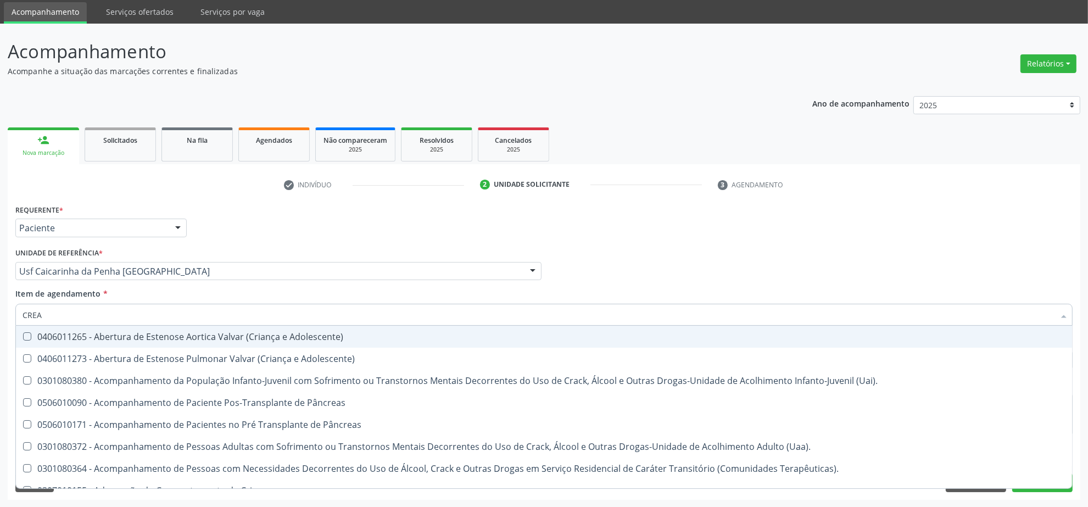
type input "CREAT"
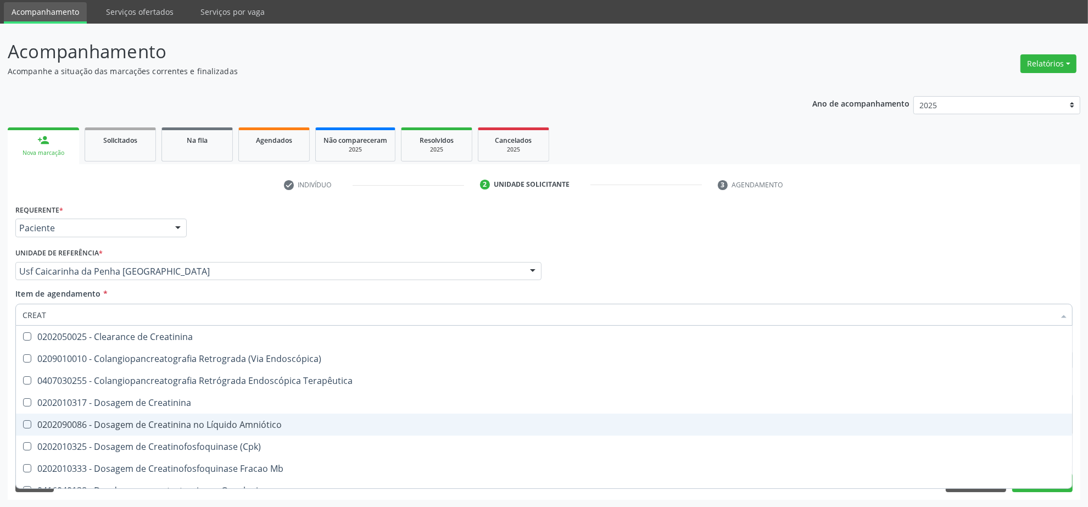
click at [146, 415] on span "0202090086 - Dosagem de Creatinina no Líquido Amniótico" at bounding box center [544, 425] width 1056 height 22
click at [139, 416] on span "0202090086 - Dosagem de Creatinina no Líquido Amniótico" at bounding box center [544, 425] width 1056 height 22
checkbox Amniótico "false"
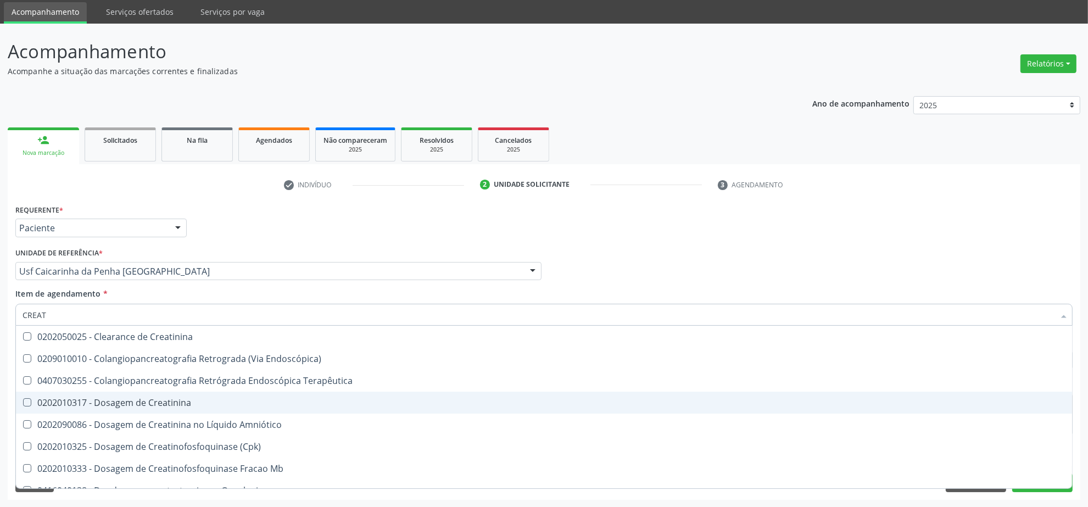
click at [138, 409] on span "0202010317 - Dosagem de Creatinina" at bounding box center [544, 403] width 1056 height 22
checkbox Creatinina "true"
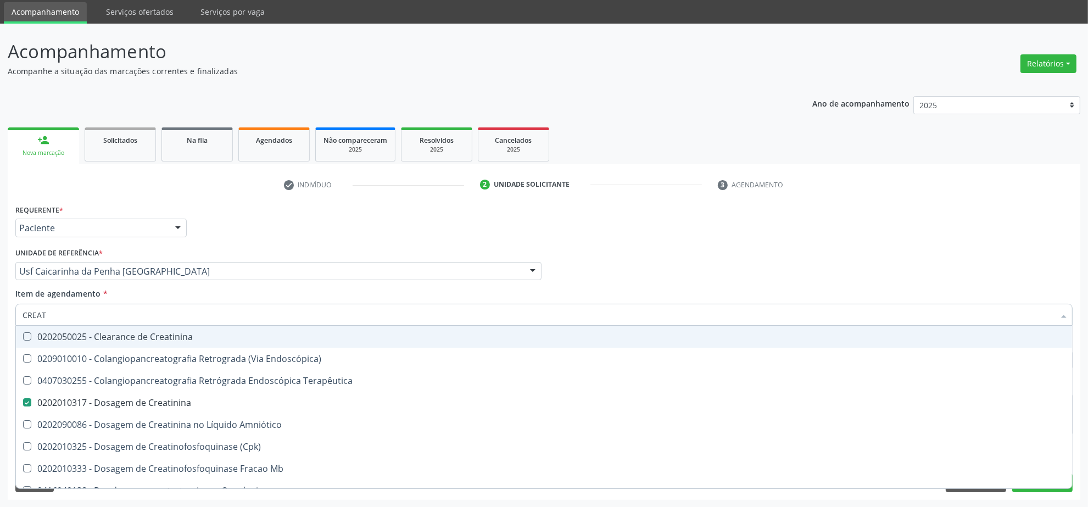
click at [135, 311] on input "CREAT" at bounding box center [539, 315] width 1032 height 22
type input "URI"
checkbox Creatinina "false"
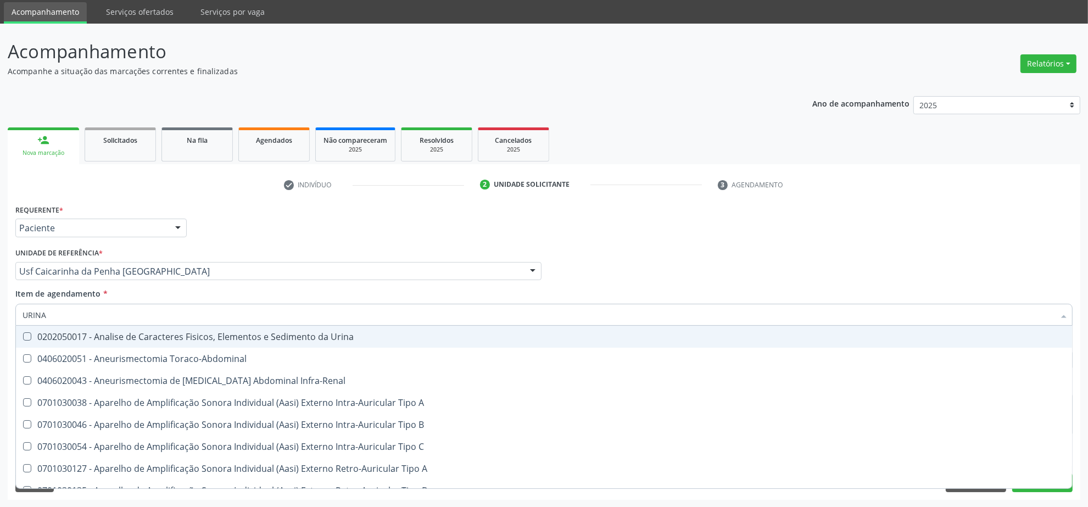
type input "URINA"
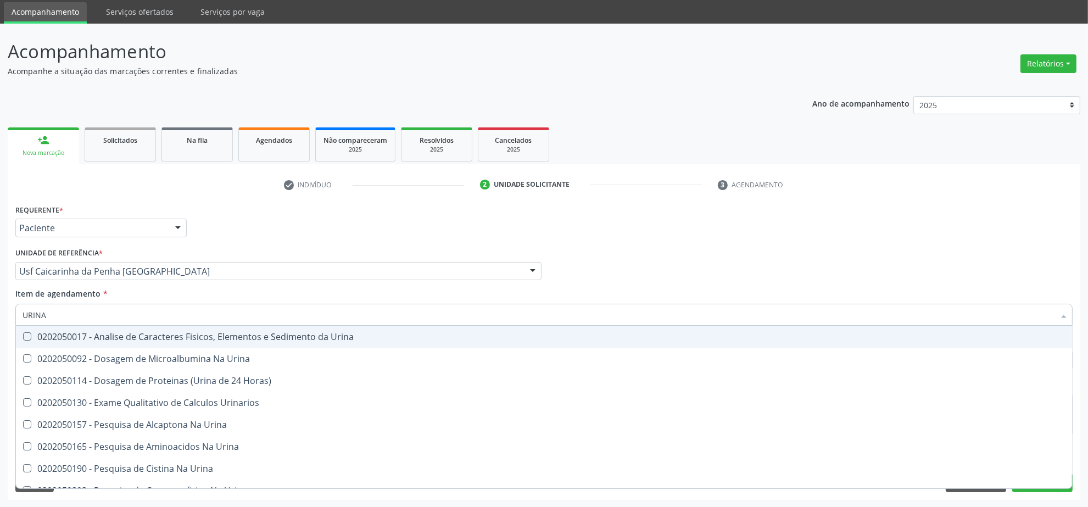
click at [169, 337] on div "0202050017 - Analise de Caracteres Fisicos, Elementos e Sedimento da Urina" at bounding box center [544, 336] width 1043 height 9
checkbox Urina "true"
click at [170, 320] on input "URINA" at bounding box center [539, 315] width 1032 height 22
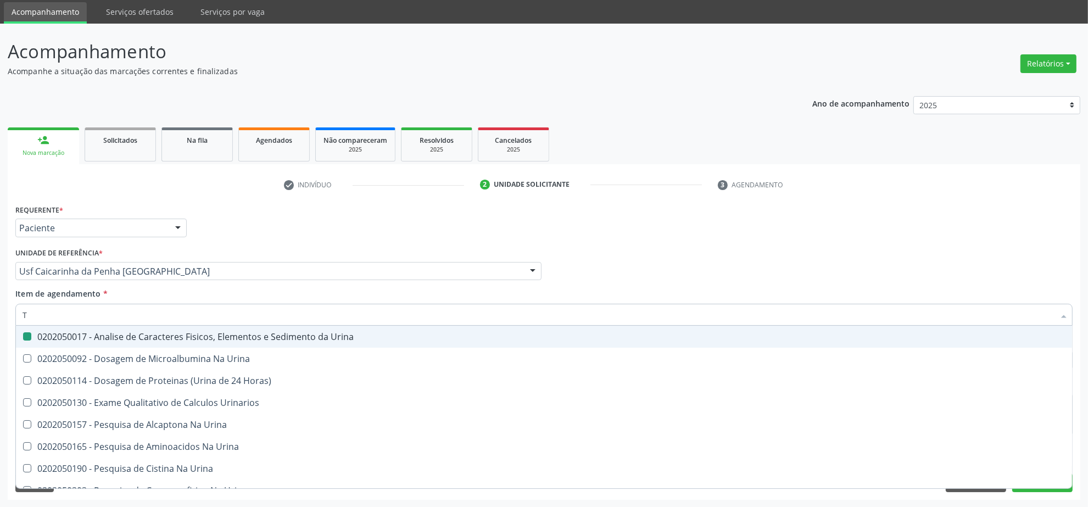
type input "TR"
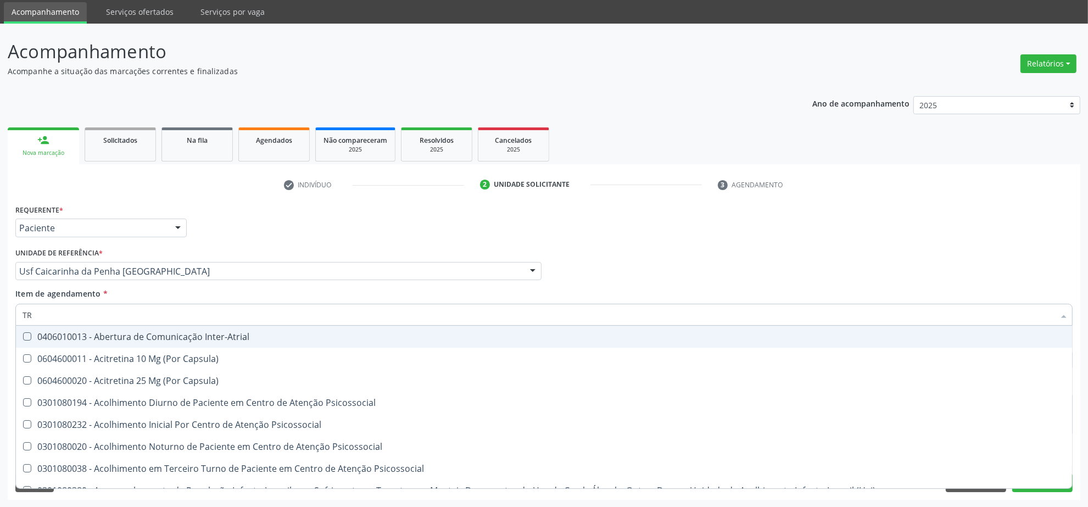
checkbox Inter-Atrial "false"
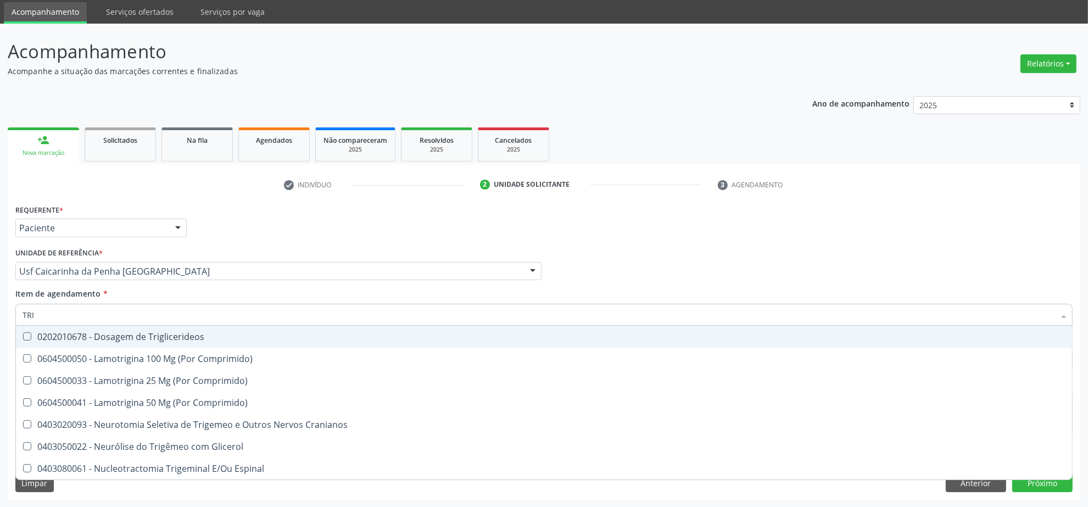
type input "TRIG"
click at [161, 329] on span "0202010678 - Dosagem de Triglicerideos" at bounding box center [544, 337] width 1056 height 22
checkbox Triglicerideos "true"
click at [159, 314] on input "TRIG" at bounding box center [539, 315] width 1032 height 22
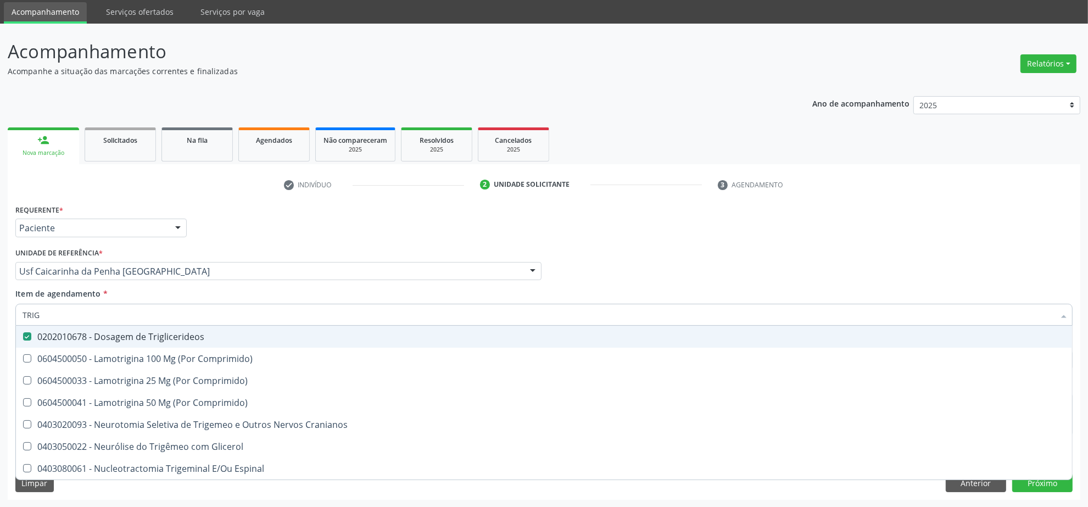
click at [159, 314] on input "TRIG" at bounding box center [539, 315] width 1032 height 22
type input "HE"
checkbox Triglicerideos "false"
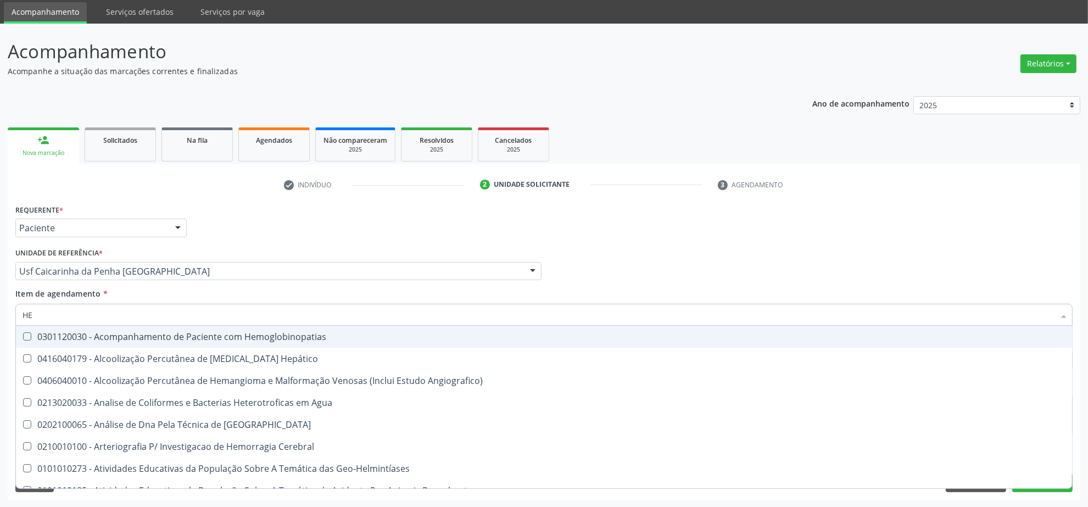
type input "HEM"
checkbox II "true"
checkbox Completo "false"
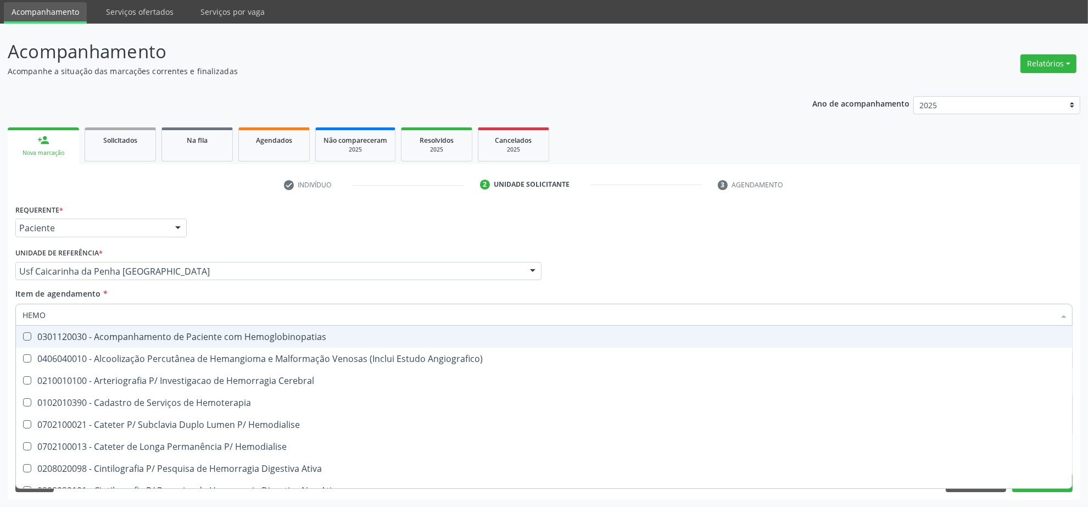
type input "HEMOG"
checkbox Monopolar "true"
type input "HEMOGLO"
checkbox S "false"
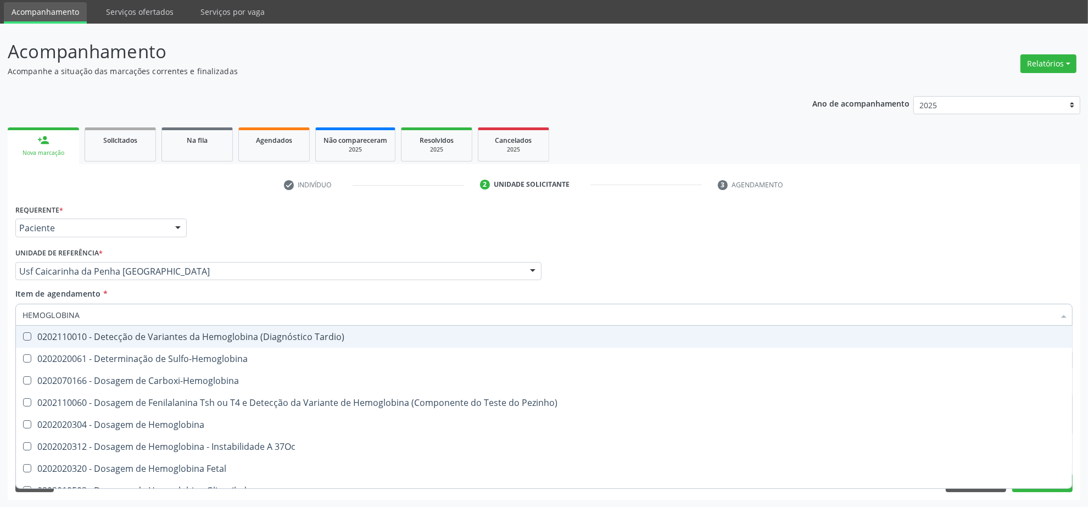
type input "HEMOGLOBINA G"
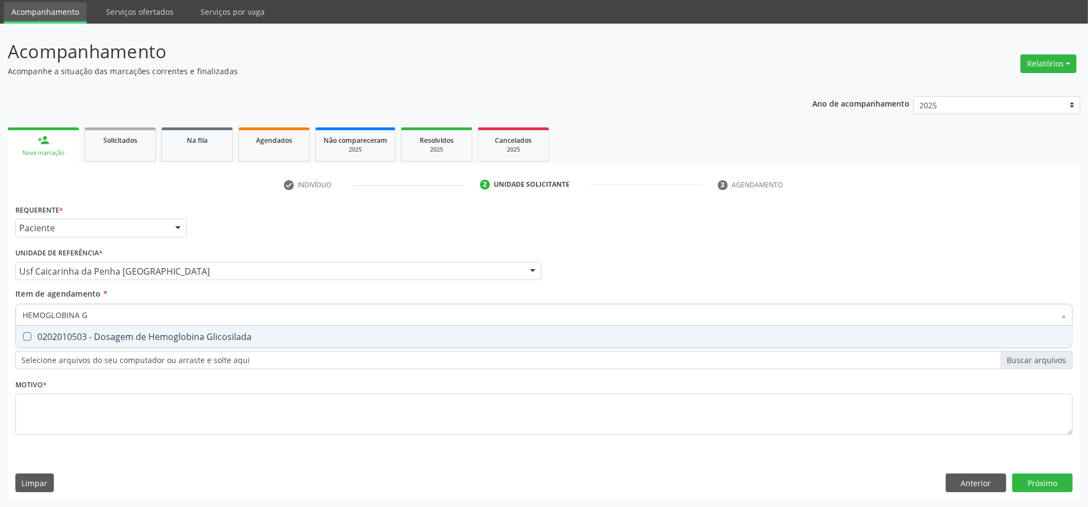
click at [190, 341] on div "0202010503 - Dosagem de Hemoglobina Glicosilada" at bounding box center [544, 336] width 1043 height 9
checkbox Glicosilada "true"
click at [168, 316] on input "HEMOGLOBINA G" at bounding box center [539, 315] width 1032 height 22
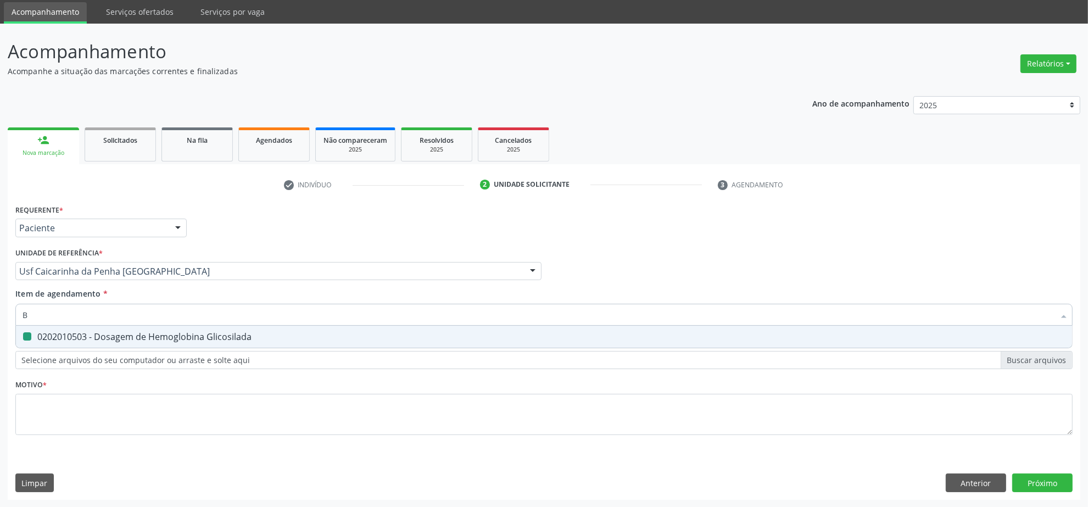
type input "BI"
checkbox Glicosilada "false"
type input "BILIRRU"
click at [149, 337] on div "0202010201 - Dosagem de Bilirrubina Total e Fracoes" at bounding box center [544, 336] width 1043 height 9
checkbox Fracoes "true"
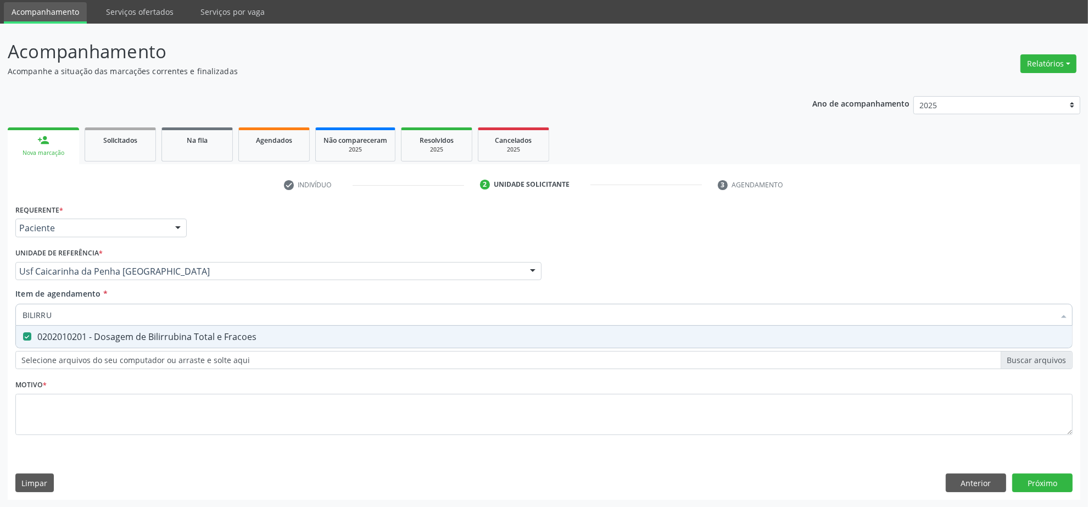
click at [25, 314] on input "BILIRRU" at bounding box center [539, 315] width 1032 height 22
click at [131, 309] on input "BILIRRU" at bounding box center [539, 315] width 1032 height 22
type input "A"
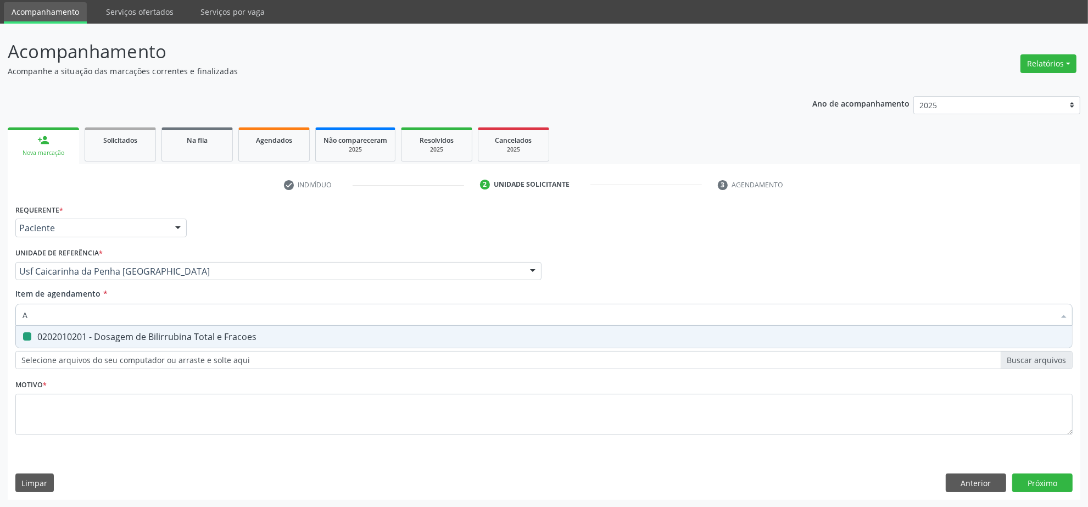
checkbox Fracoes "false"
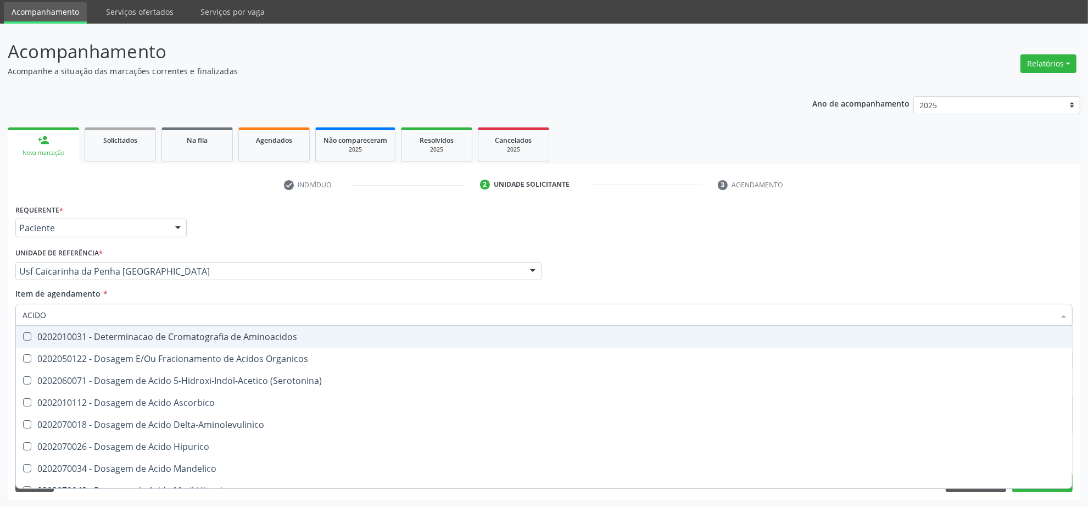
type input "ACIDO U"
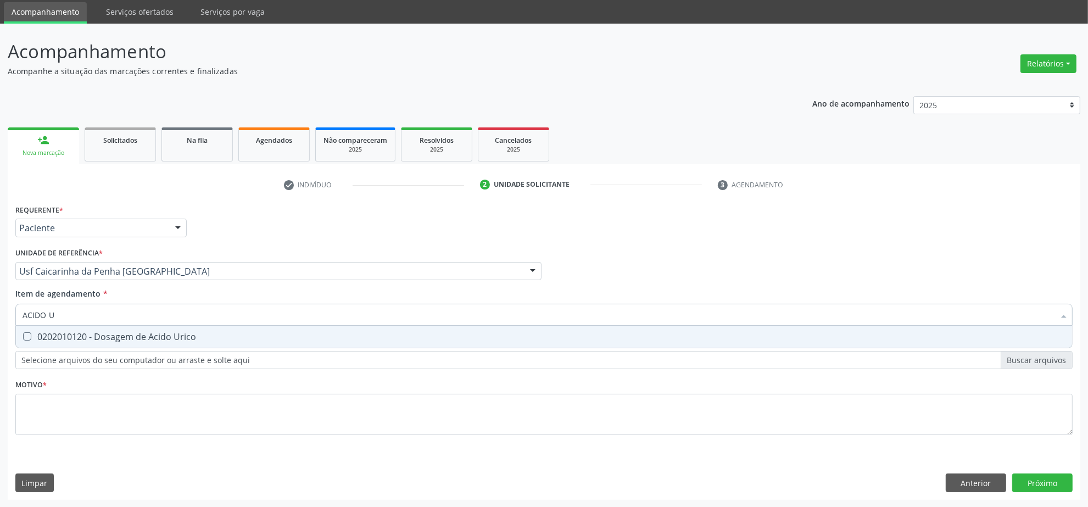
click at [129, 337] on div "0202010120 - Dosagem de Acido Urico" at bounding box center [544, 336] width 1043 height 9
checkbox Urico "true"
click at [126, 316] on input "ACIDO U" at bounding box center [539, 315] width 1032 height 22
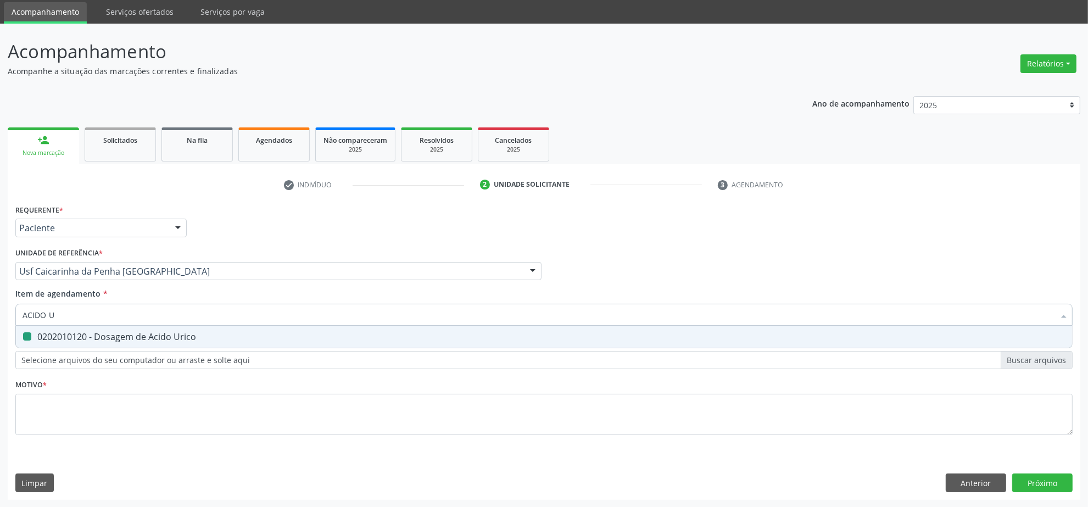
type input "T"
checkbox Urico "false"
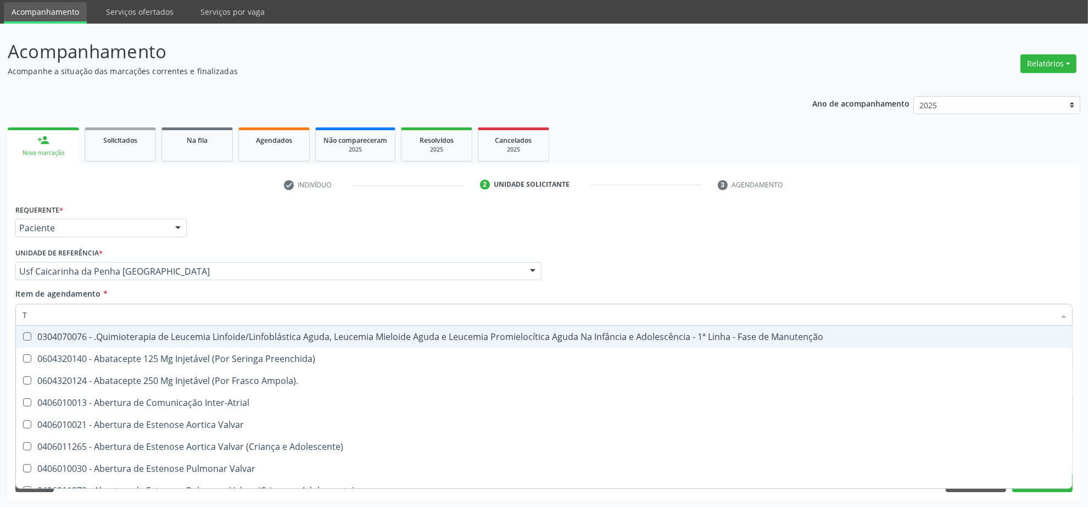
type input "T3"
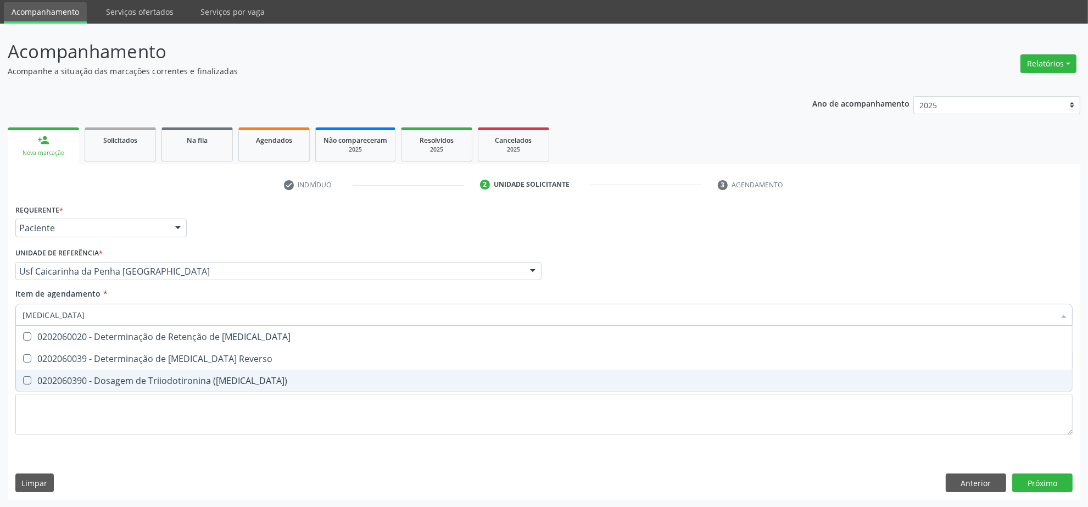
drag, startPoint x: 180, startPoint y: 388, endPoint x: 172, endPoint y: 369, distance: 20.7
click at [181, 388] on span "0202060390 - Dosagem de Triiodotironina ([MEDICAL_DATA])" at bounding box center [544, 381] width 1056 height 22
checkbox \(T3\) "true"
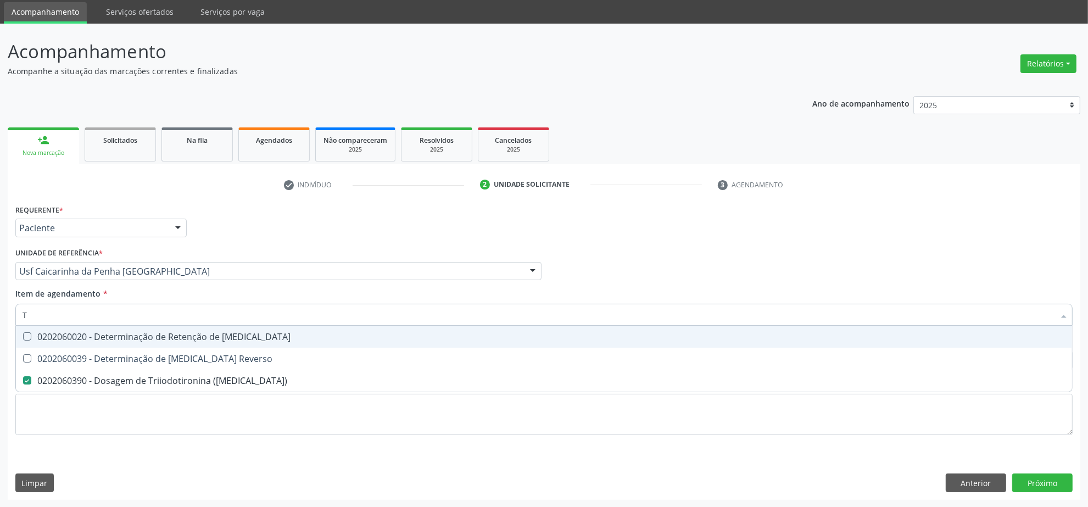
type input "T4"
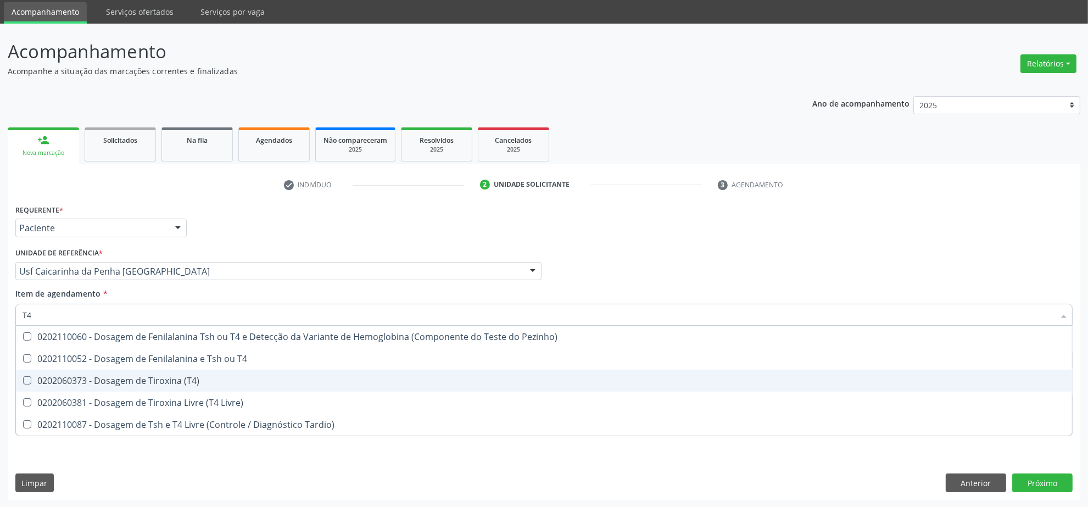
click at [252, 374] on span "0202060373 - Dosagem de Tiroxina (T4)" at bounding box center [544, 381] width 1056 height 22
checkbox \(T4\) "true"
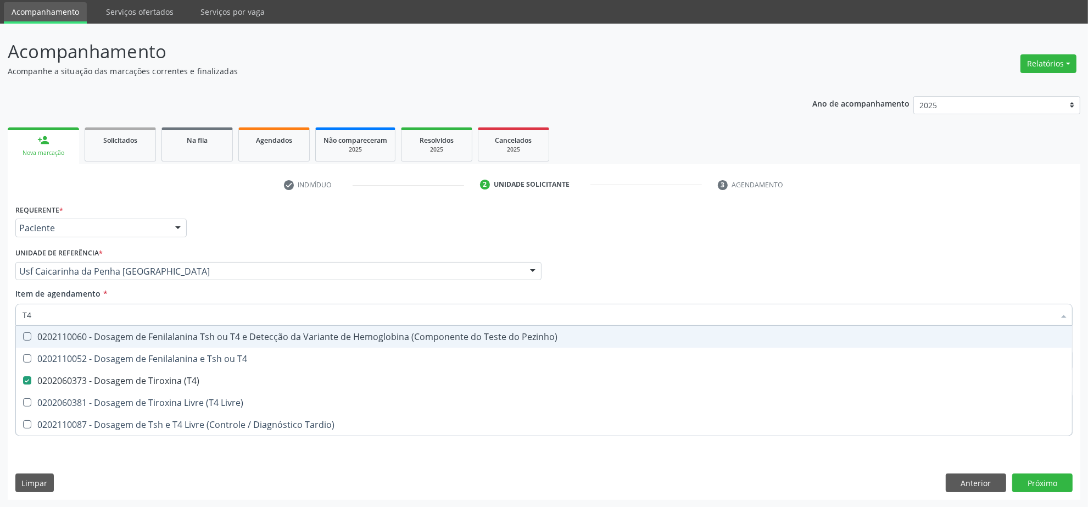
click at [238, 316] on input "T4" at bounding box center [539, 315] width 1032 height 22
type input "TG"
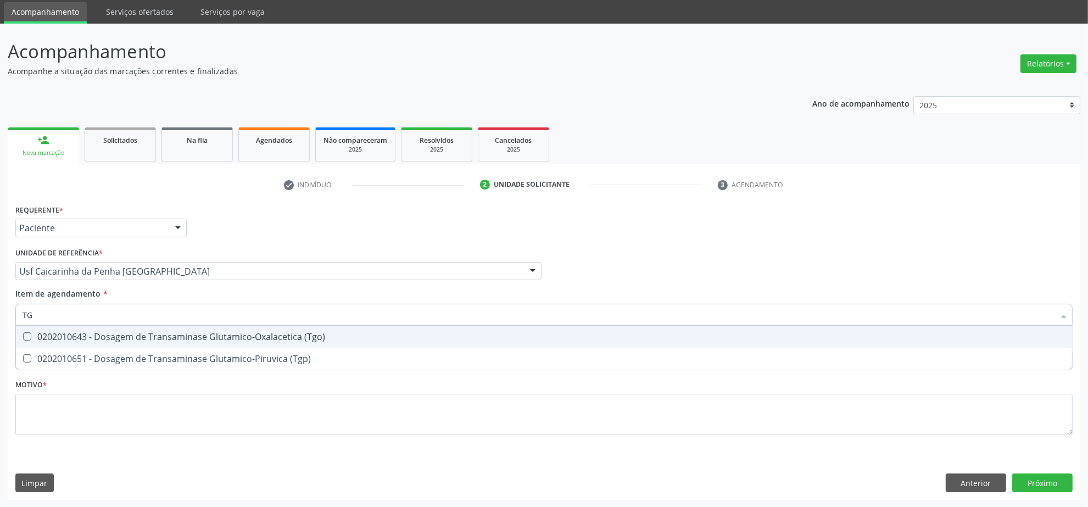
drag, startPoint x: 229, startPoint y: 338, endPoint x: 220, endPoint y: 360, distance: 23.2
click at [228, 339] on div "0202010643 - Dosagem de Transaminase Glutamico-Oxalacetica (Tgo)" at bounding box center [544, 336] width 1043 height 9
checkbox \(Tgo\) "true"
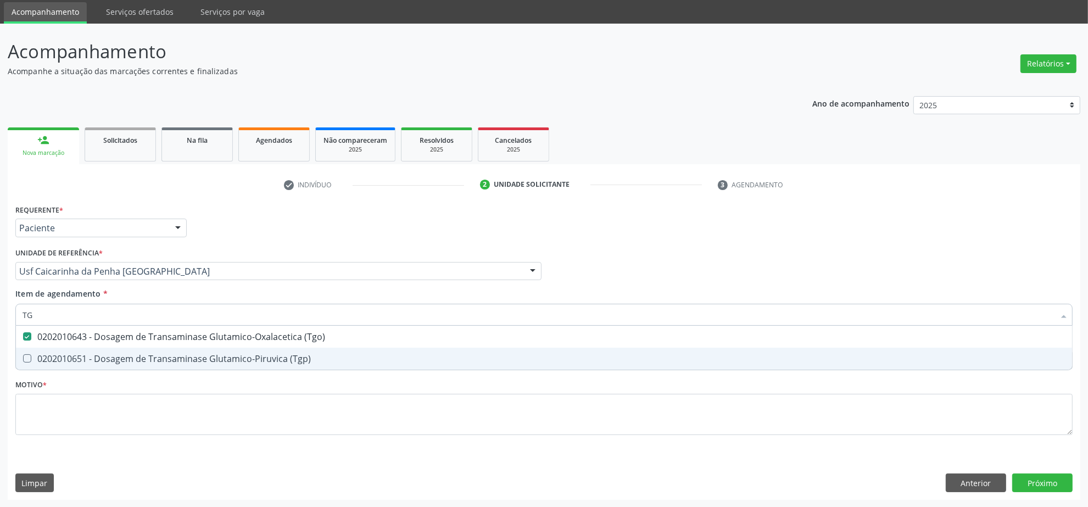
click at [220, 360] on div "0202010651 - Dosagem de Transaminase Glutamico-Piruvica (Tgp)" at bounding box center [544, 358] width 1043 height 9
checkbox \(Tgp\) "true"
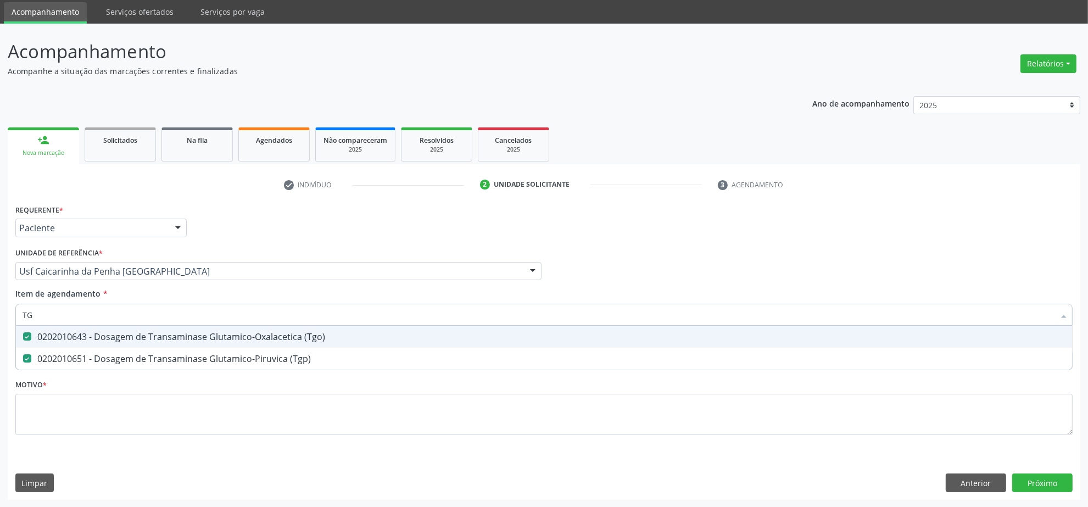
click at [232, 318] on input "TG" at bounding box center [539, 315] width 1032 height 22
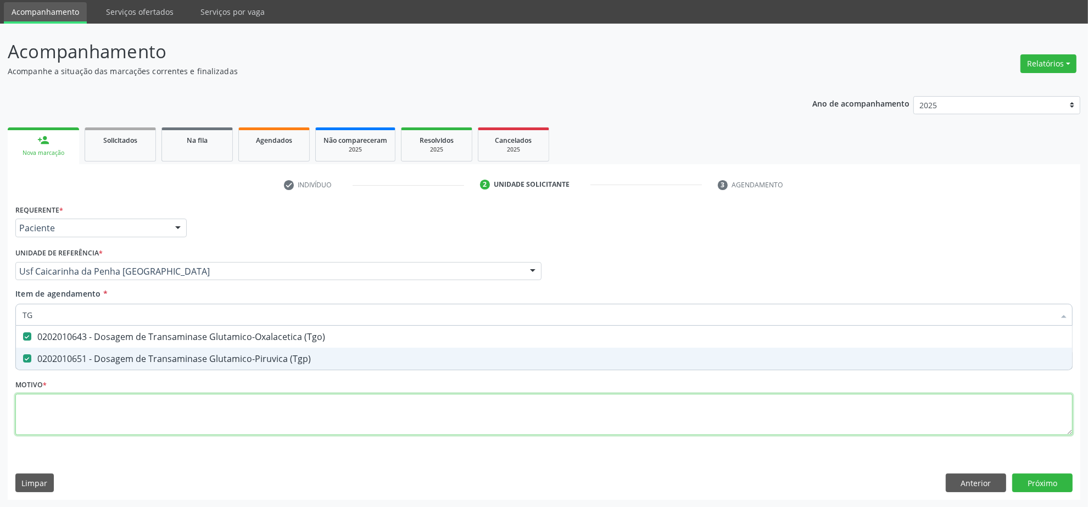
click at [221, 412] on div "Requerente * Paciente Profissional de Saúde Paciente Nenhum resultado encontrad…" at bounding box center [543, 326] width 1057 height 249
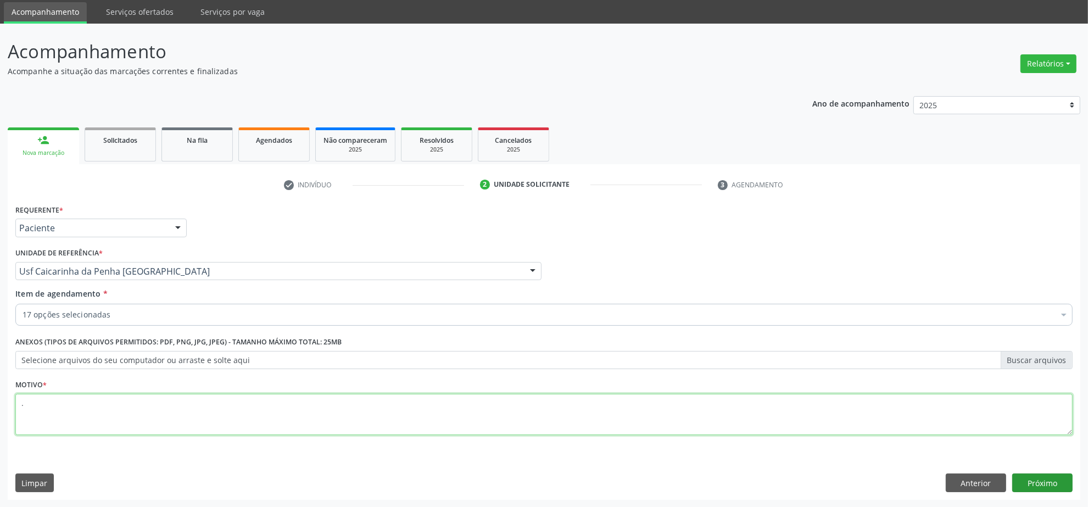
type textarea "."
click at [1055, 483] on button "Próximo" at bounding box center [1042, 483] width 60 height 19
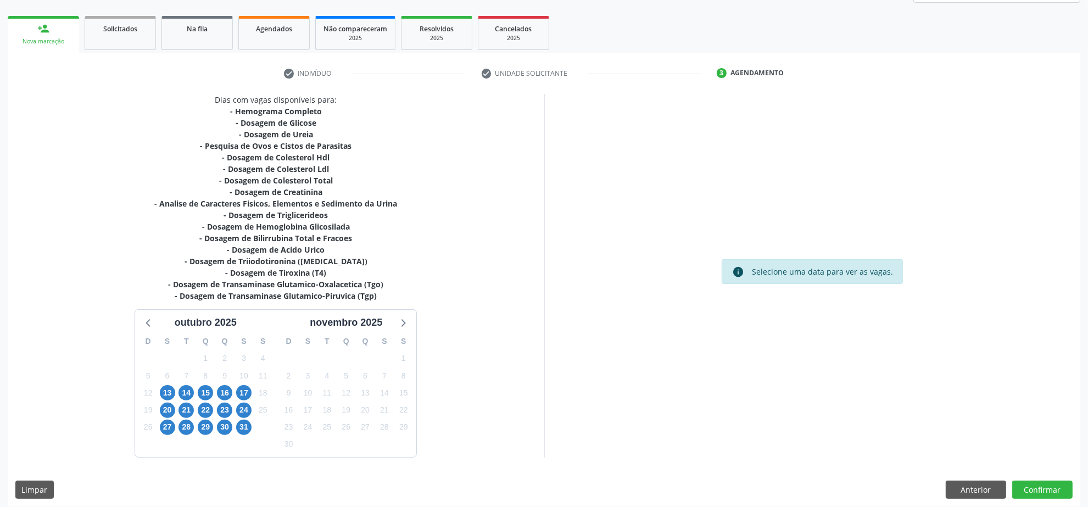
scroll to position [155, 0]
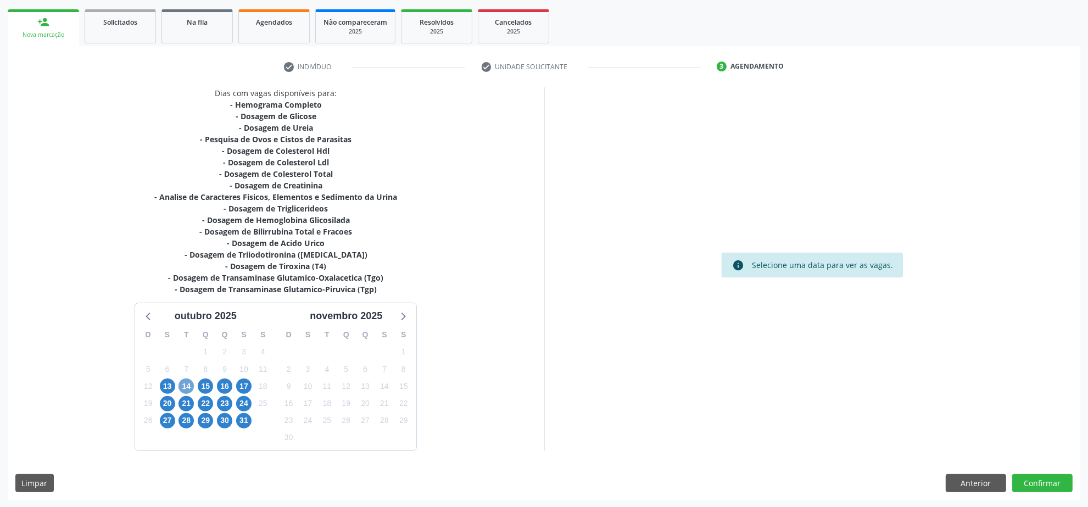
click at [188, 393] on span "14" at bounding box center [186, 385] width 15 height 15
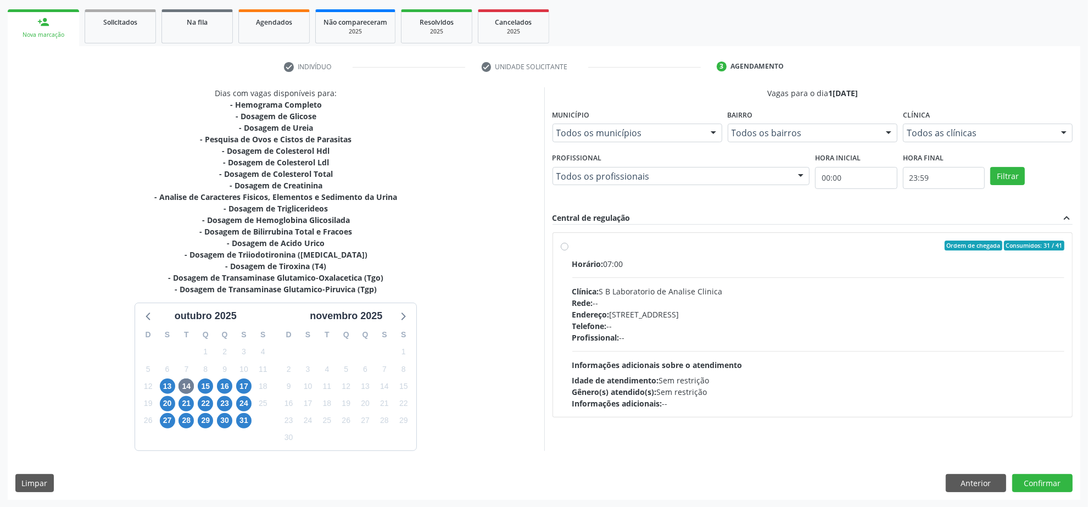
click at [684, 301] on div "Rede: --" at bounding box center [818, 303] width 493 height 12
click at [569, 250] on input "Ordem de chegada Consumidos: 31 / 41 Horário: 07:00 Clínica: S B Laboratorio de…" at bounding box center [565, 246] width 8 height 10
radio input "true"
click at [1051, 487] on button "Confirmar" at bounding box center [1042, 483] width 60 height 19
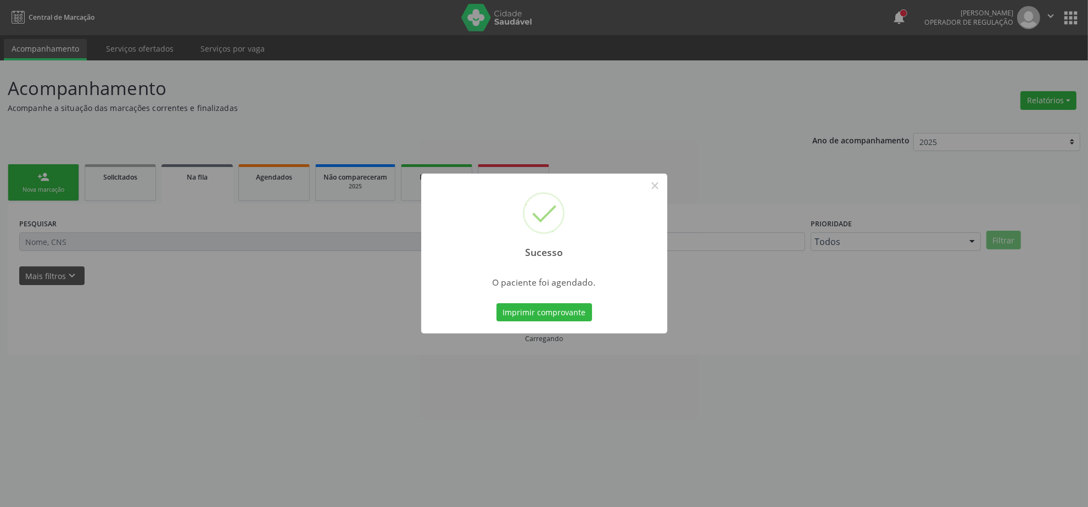
scroll to position [0, 0]
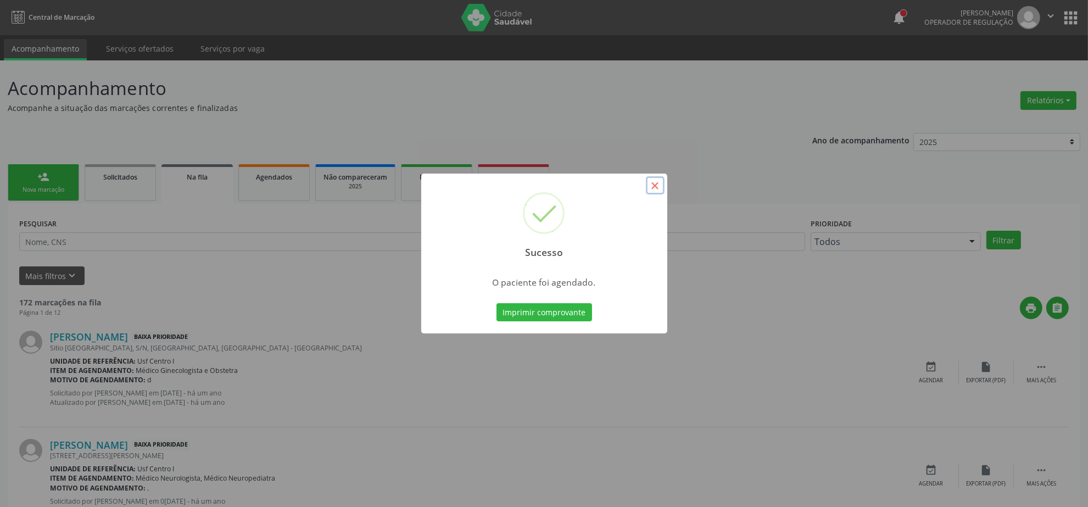
click at [658, 190] on button "×" at bounding box center [655, 185] width 19 height 19
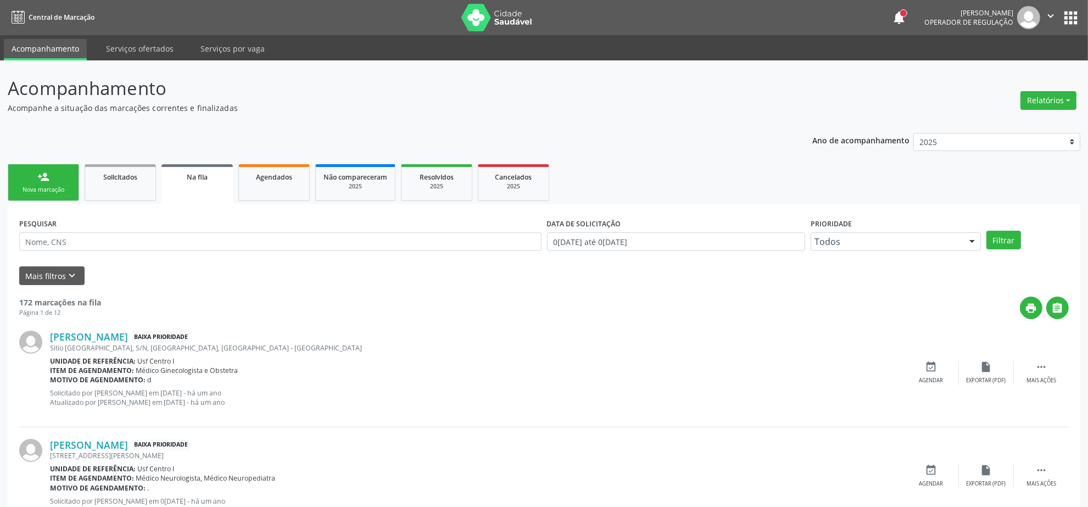
click at [55, 175] on link "person_add Nova marcação" at bounding box center [43, 182] width 71 height 37
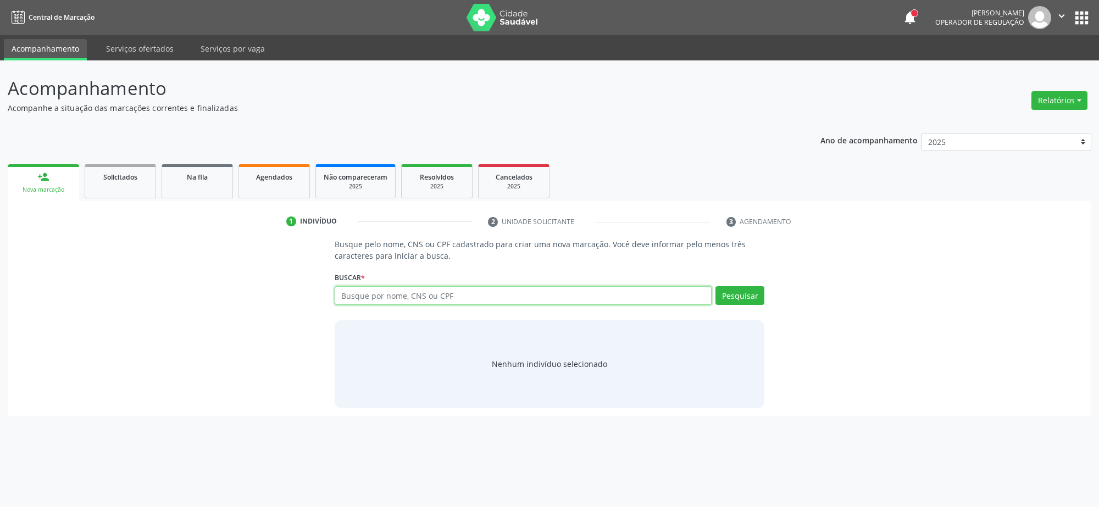
click at [437, 299] on input "text" at bounding box center [523, 295] width 377 height 19
click at [415, 295] on input "text" at bounding box center [523, 295] width 377 height 19
type input "02108451471"
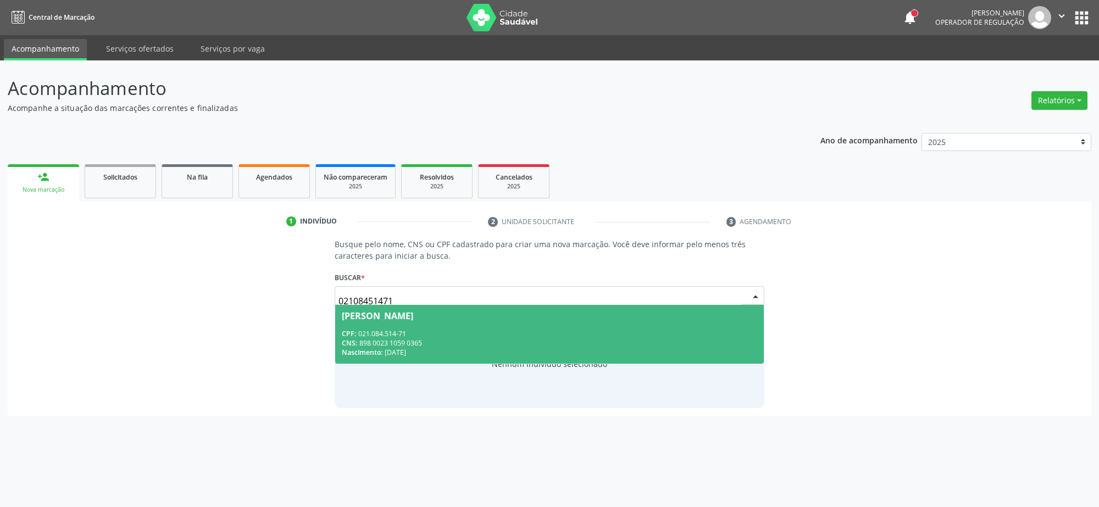
click at [403, 339] on div "CNS: 898 0023 1059 0365" at bounding box center [549, 342] width 415 height 9
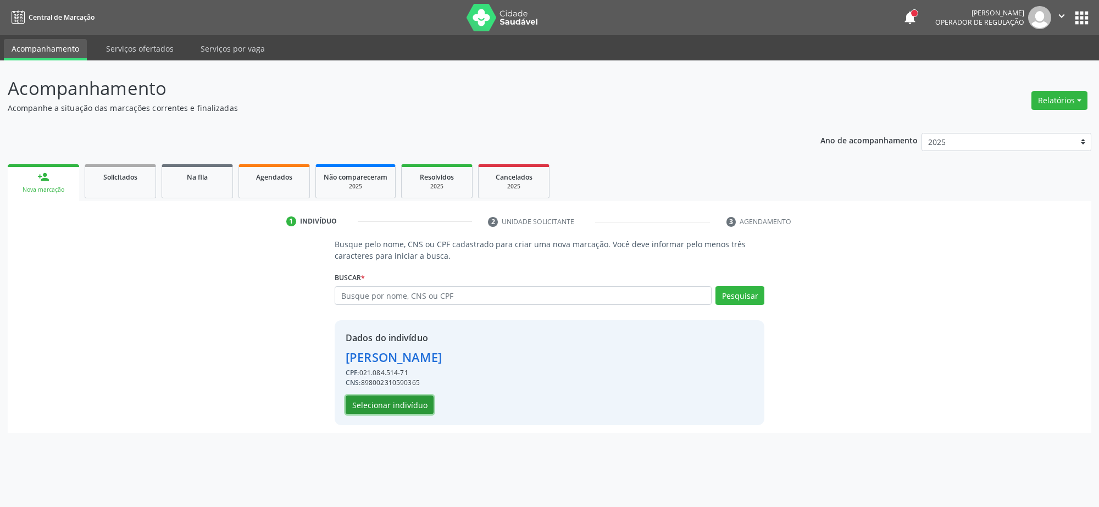
click at [367, 401] on button "Selecionar indivíduo" at bounding box center [390, 405] width 88 height 19
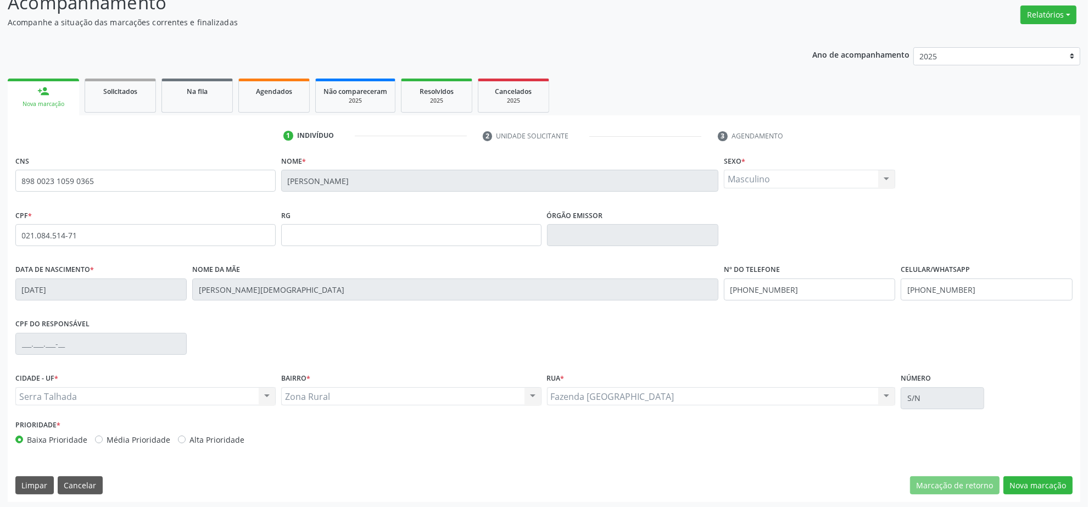
scroll to position [88, 0]
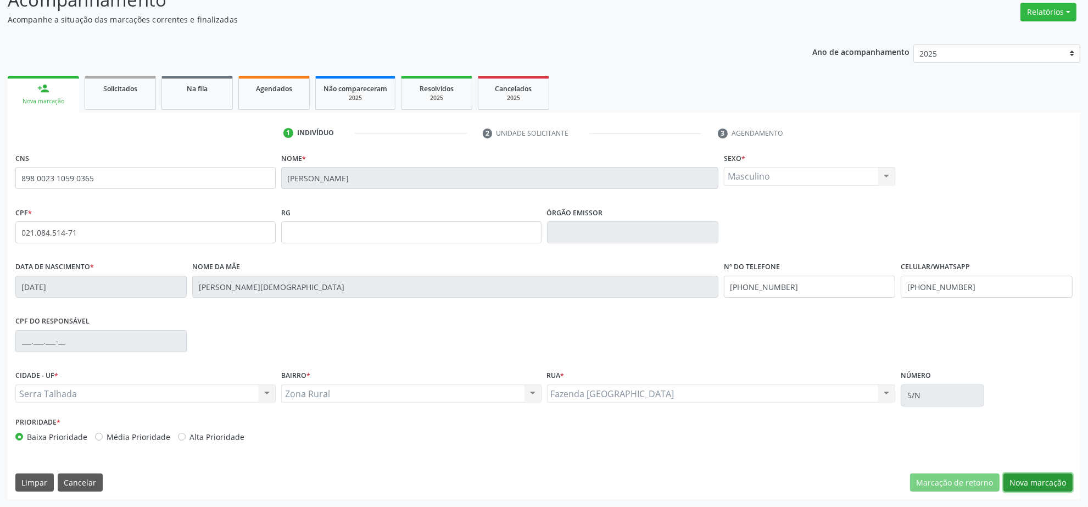
click at [1053, 478] on button "Nova marcação" at bounding box center [1038, 483] width 69 height 19
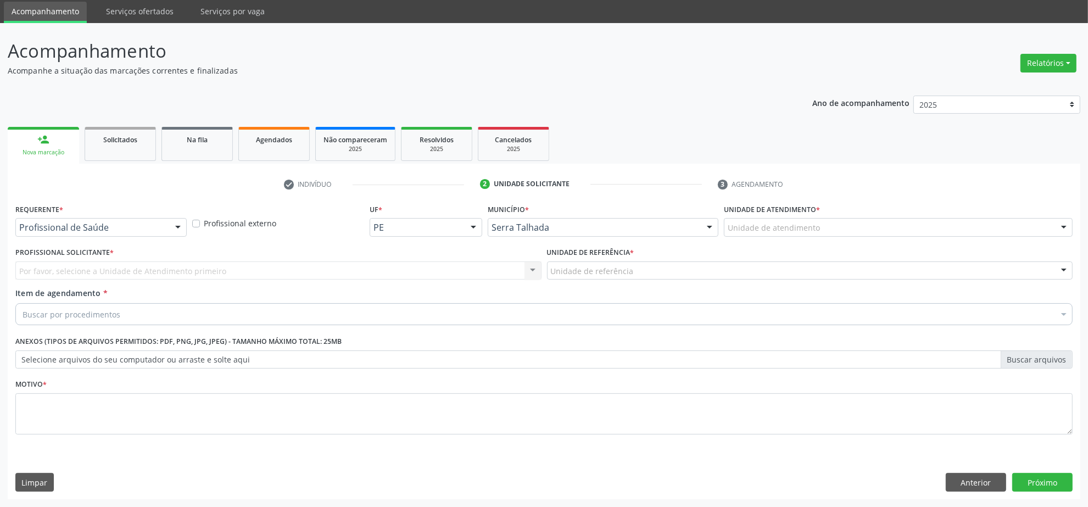
scroll to position [37, 0]
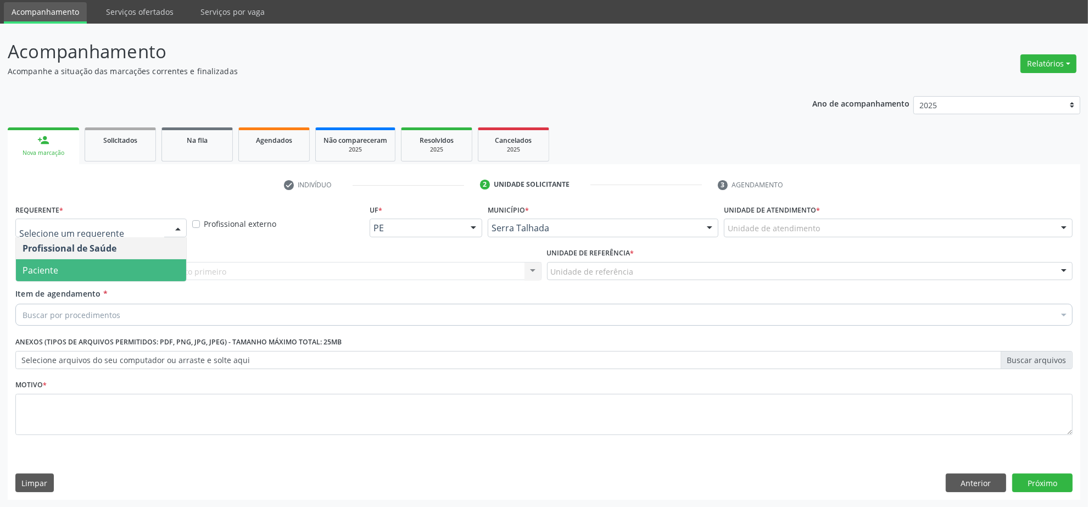
drag, startPoint x: 110, startPoint y: 272, endPoint x: 141, endPoint y: 271, distance: 30.8
click at [110, 270] on span "Paciente" at bounding box center [101, 270] width 170 height 22
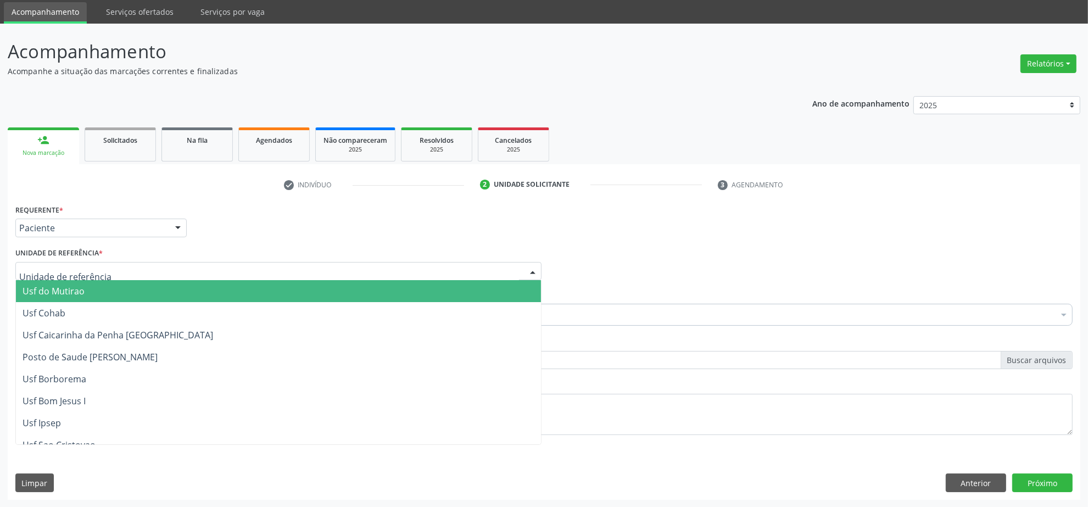
click at [175, 269] on div at bounding box center [278, 271] width 526 height 19
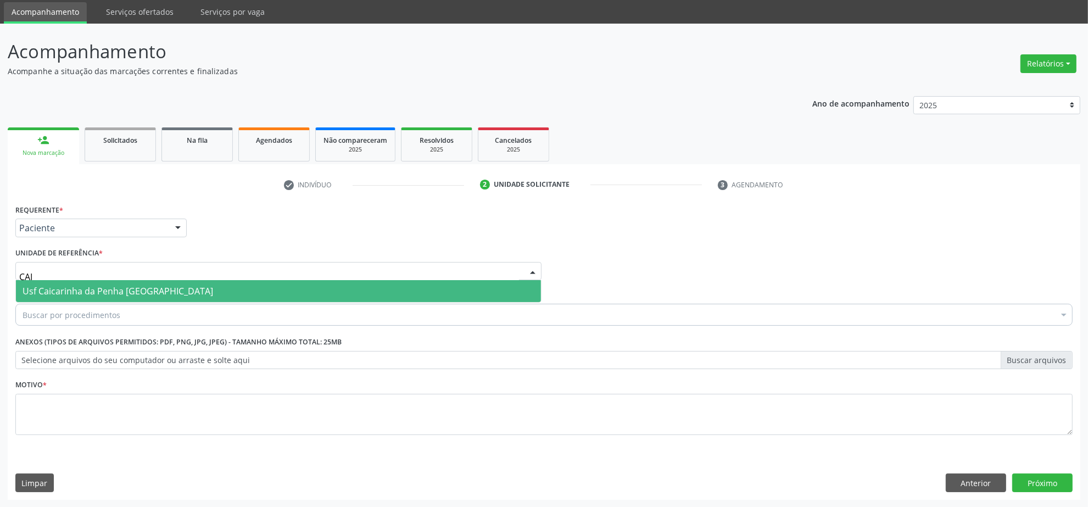
click at [116, 300] on span "Usf Caicarinha da Penha [GEOGRAPHIC_DATA]" at bounding box center [278, 291] width 525 height 22
type input "CAI"
click at [116, 300] on span "Usf Caicarinha da Penha [GEOGRAPHIC_DATA]" at bounding box center [278, 291] width 525 height 22
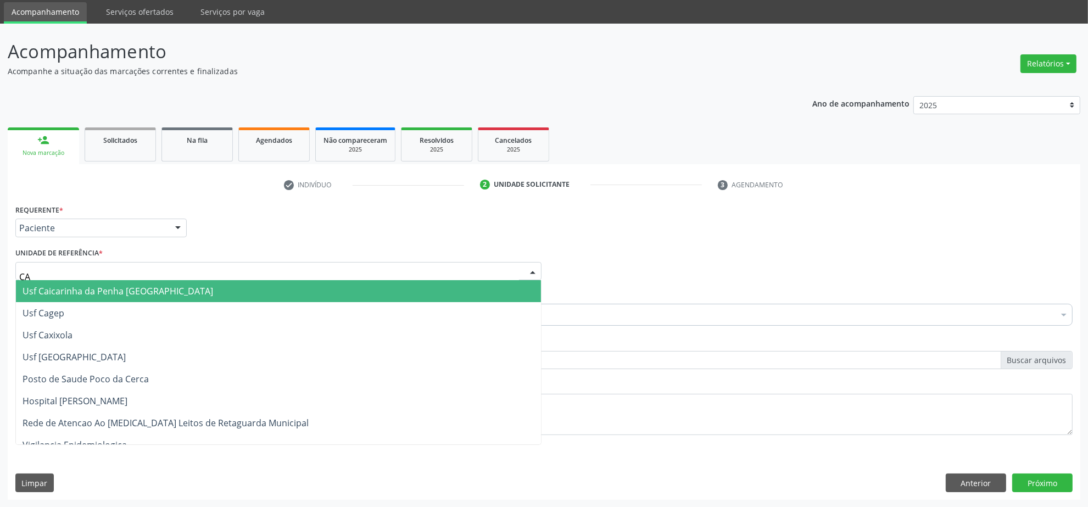
type input "CAI"
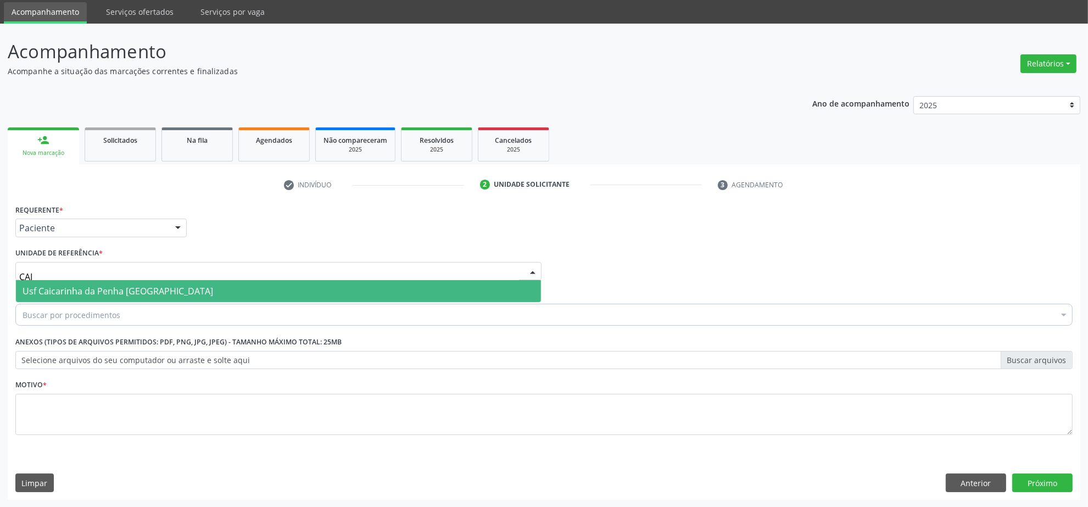
click at [90, 283] on span "Usf Caicarinha da Penha [GEOGRAPHIC_DATA]" at bounding box center [278, 291] width 525 height 22
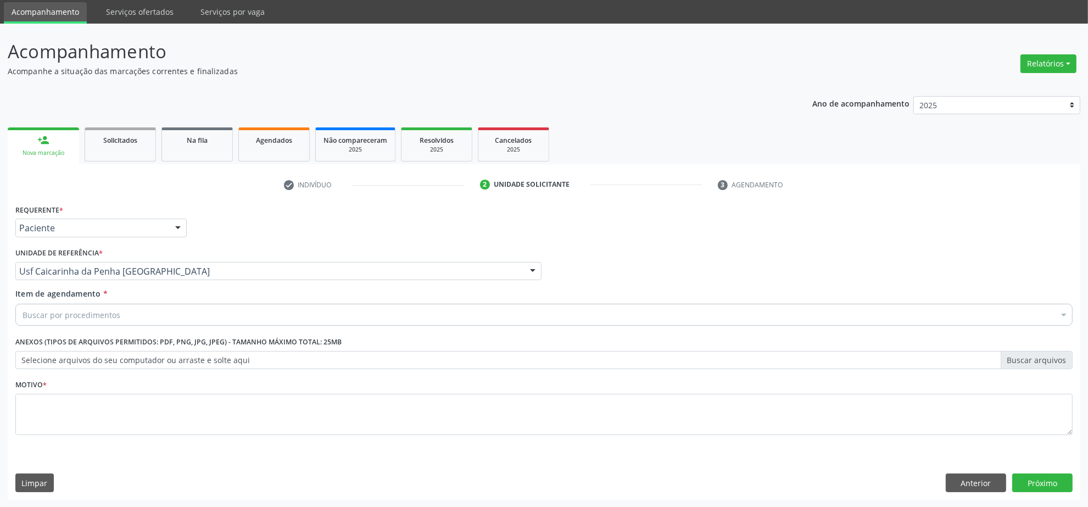
click at [94, 305] on div "Buscar por procedimentos" at bounding box center [543, 315] width 1057 height 22
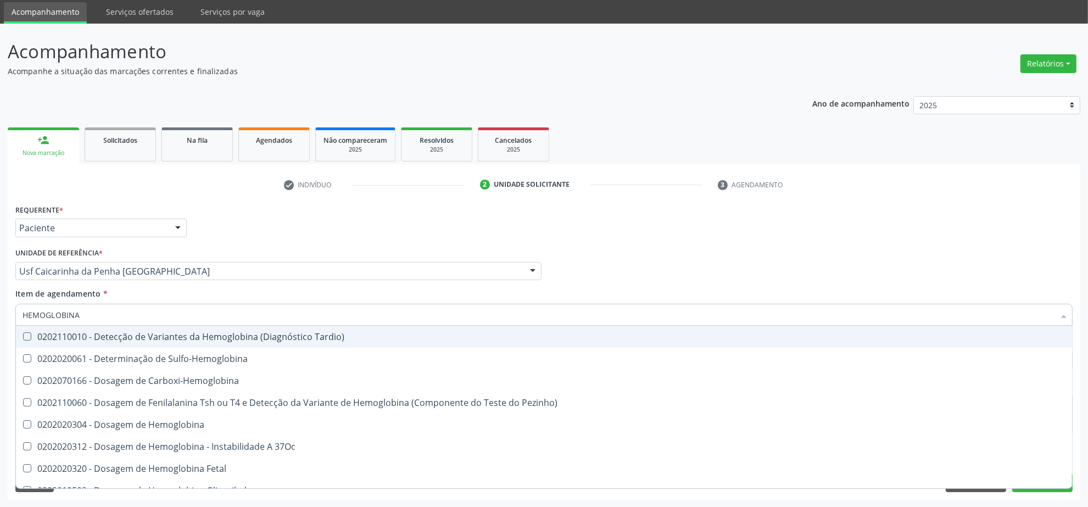
type input "HEMOGLOBINA G"
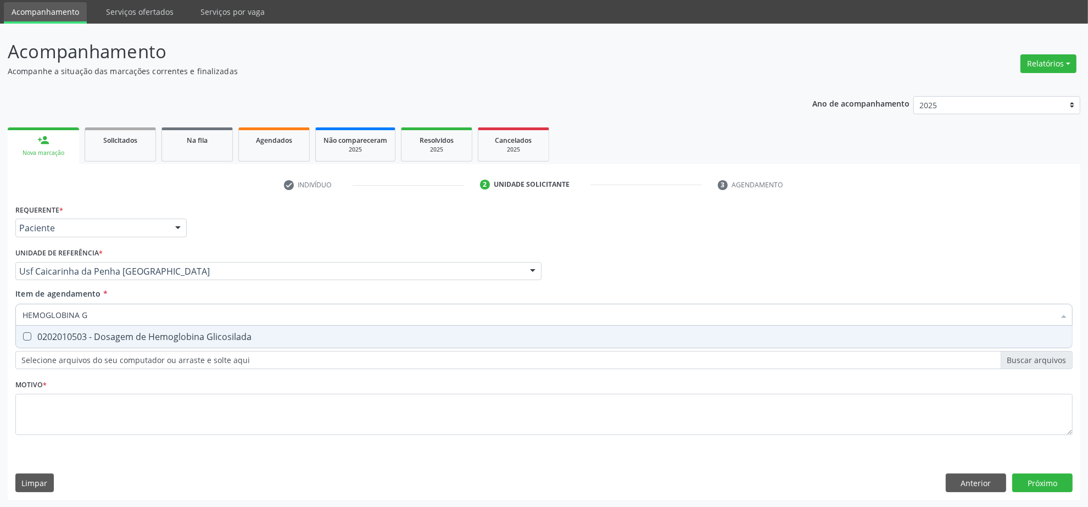
click at [99, 333] on div "0202010503 - Dosagem de Hemoglobina Glicosilada" at bounding box center [544, 336] width 1043 height 9
checkbox Glicosilada "true"
drag, startPoint x: 3, startPoint y: 311, endPoint x: -45, endPoint y: 308, distance: 47.9
click at [0, 308] on html "Central de Marcação notifications Isadora Nunes Bezerra Pulça Operador de regul…" at bounding box center [544, 216] width 1088 height 507
type input "G"
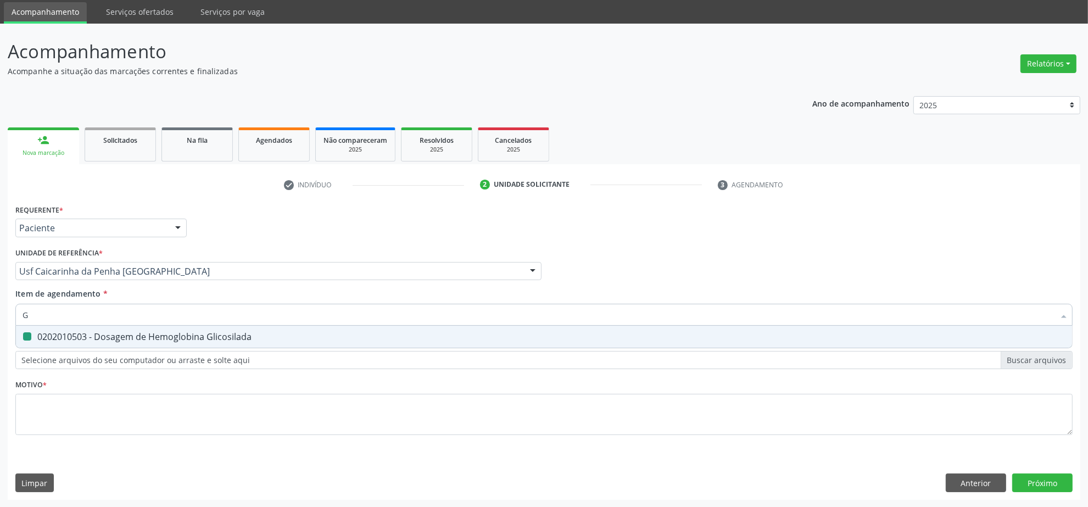
checkbox Glicosilada "false"
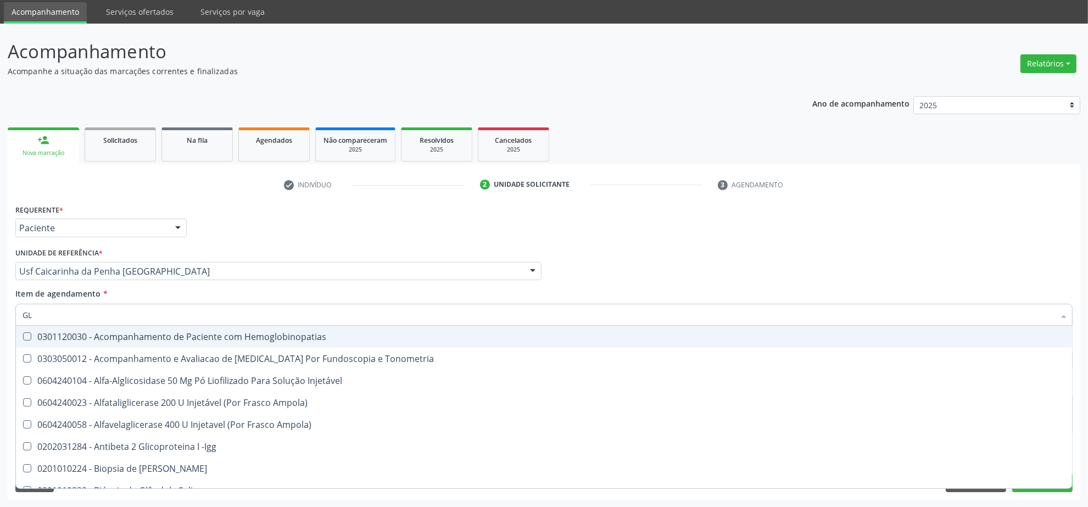
type input "GLI"
checkbox Dosagens\) "true"
type input "GLIC"
checkbox \(Confirmatorio\) "true"
checkbox Dosagens\) "false"
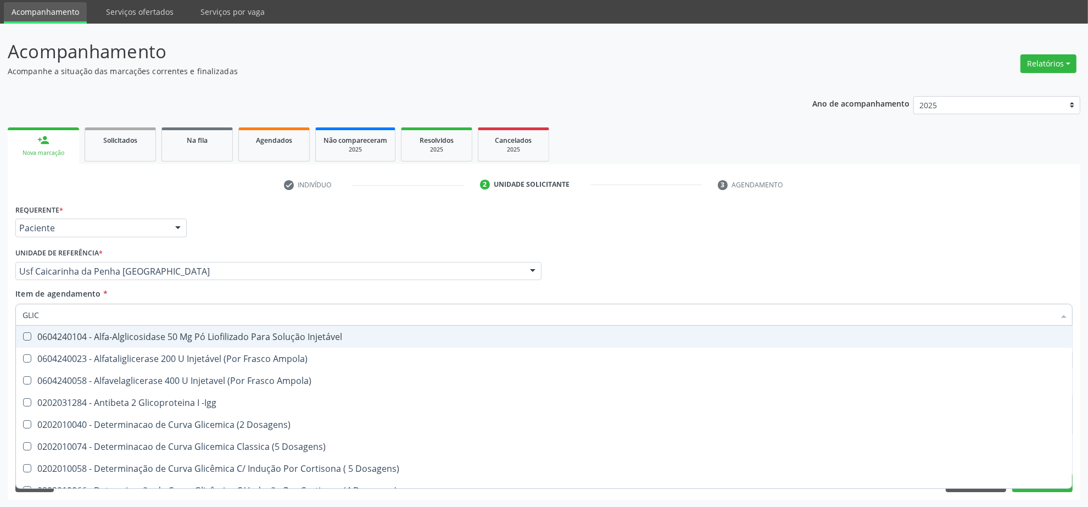
type input "GLICO"
checkbox Acida "true"
type input "GLICOS"
checkbox Dosagens\) "true"
checkbox Acida "false"
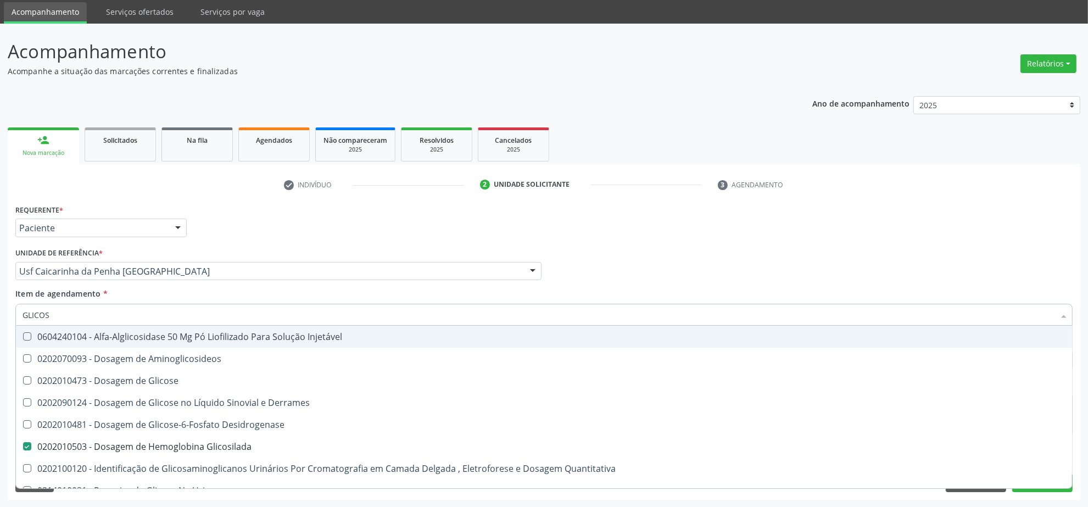
type input "GLICOSE"
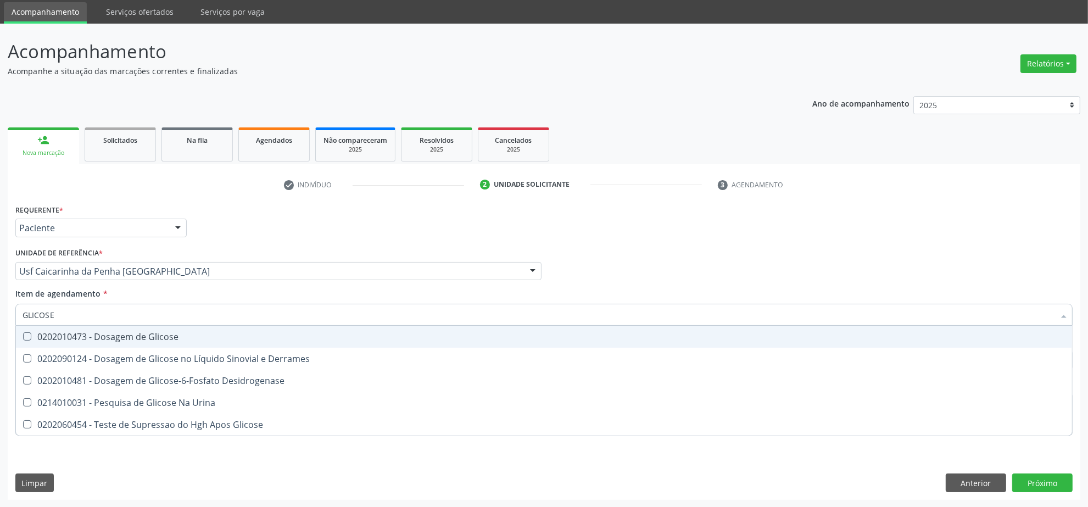
click at [54, 337] on div "0202010473 - Dosagem de Glicose" at bounding box center [544, 336] width 1043 height 9
checkbox Glicose "true"
click at [0, 308] on html "Central de Marcação notifications Isadora Nunes Bezerra Pulça Operador de regul…" at bounding box center [544, 216] width 1088 height 507
type input "URE"
checkbox Glicose "false"
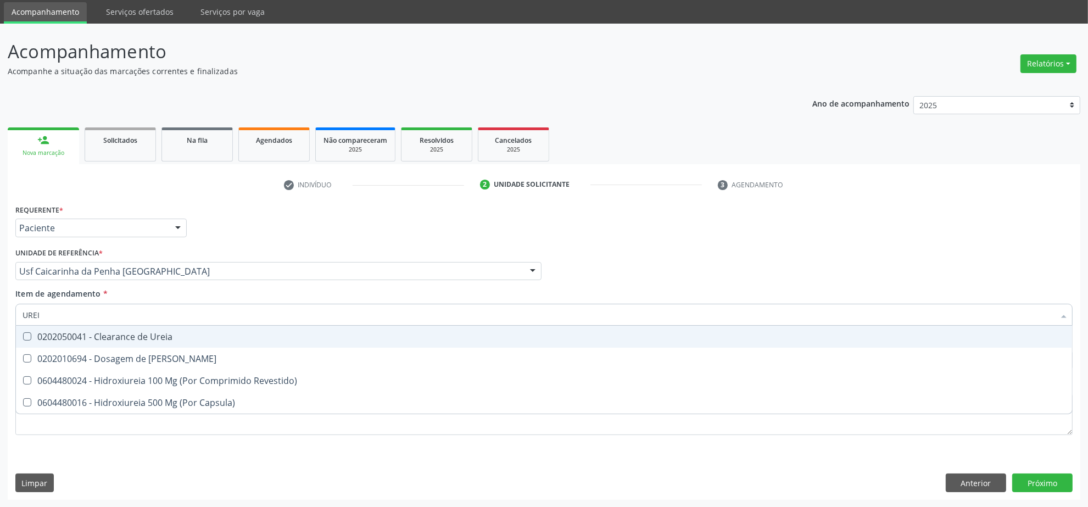
type input "UREIA"
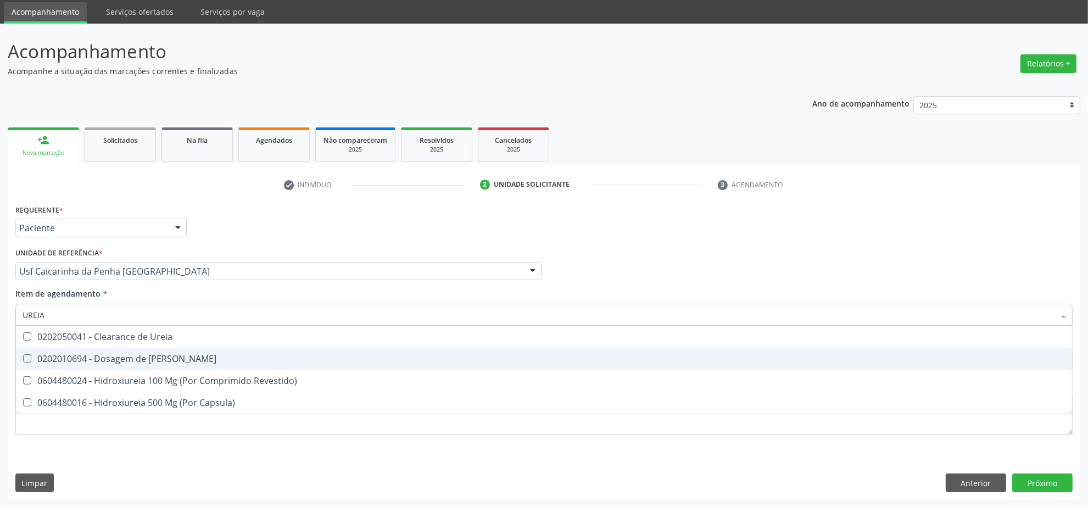
click at [75, 354] on div "0202010694 - Dosagem de [PERSON_NAME]" at bounding box center [544, 358] width 1043 height 9
checkbox Ureia "true"
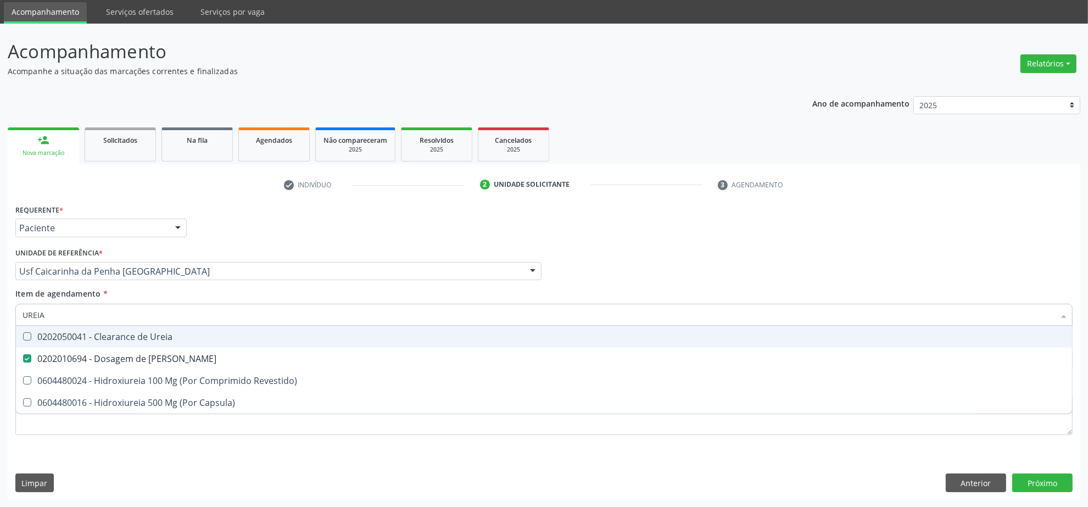
drag, startPoint x: 58, startPoint y: 314, endPoint x: 25, endPoint y: 307, distance: 33.7
click at [27, 307] on input "UREIA" at bounding box center [539, 315] width 1032 height 22
type input "U"
checkbox Ureia "false"
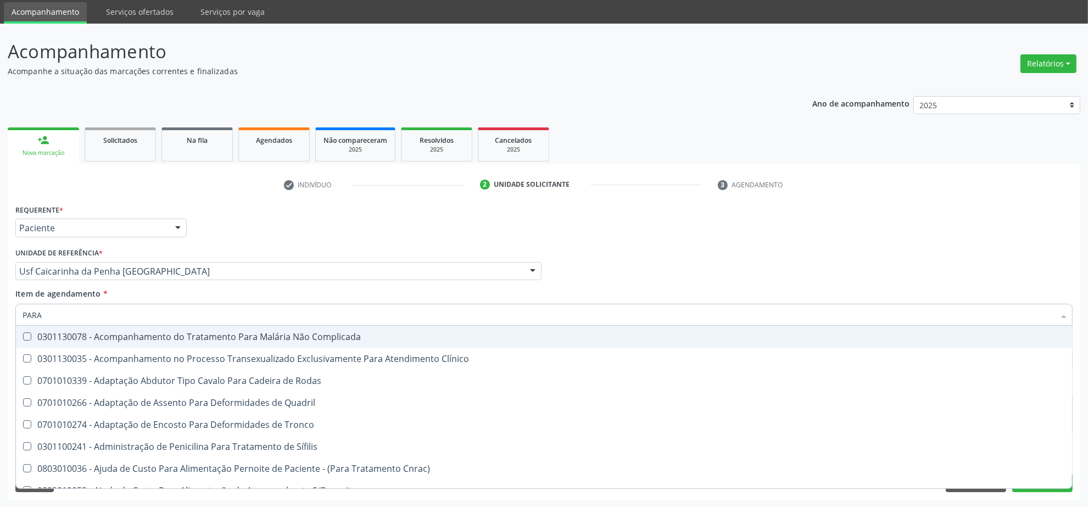
type input "PARAS"
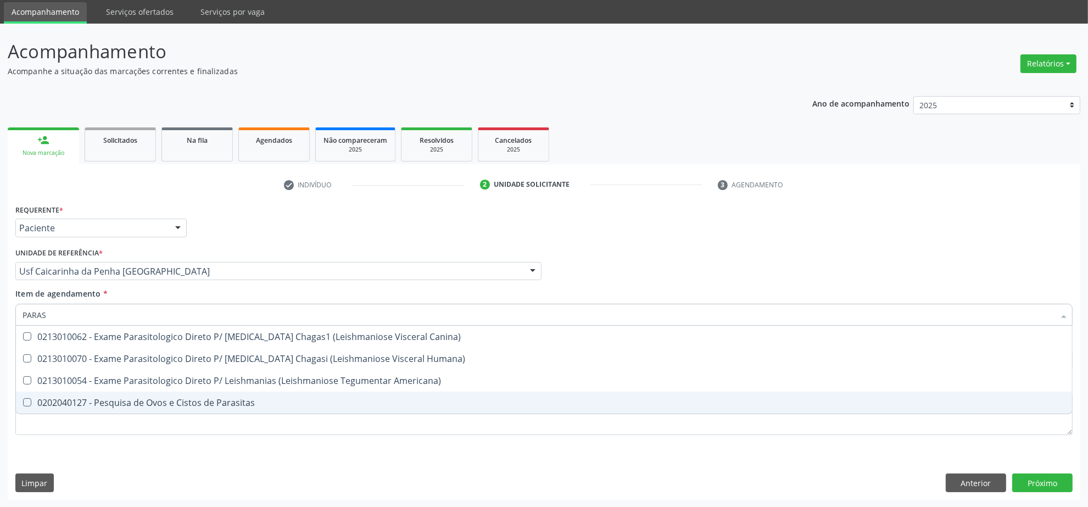
click at [69, 402] on div "0202040127 - Pesquisa de Ovos e Cistos de Parasitas" at bounding box center [544, 402] width 1043 height 9
checkbox Parasitas "true"
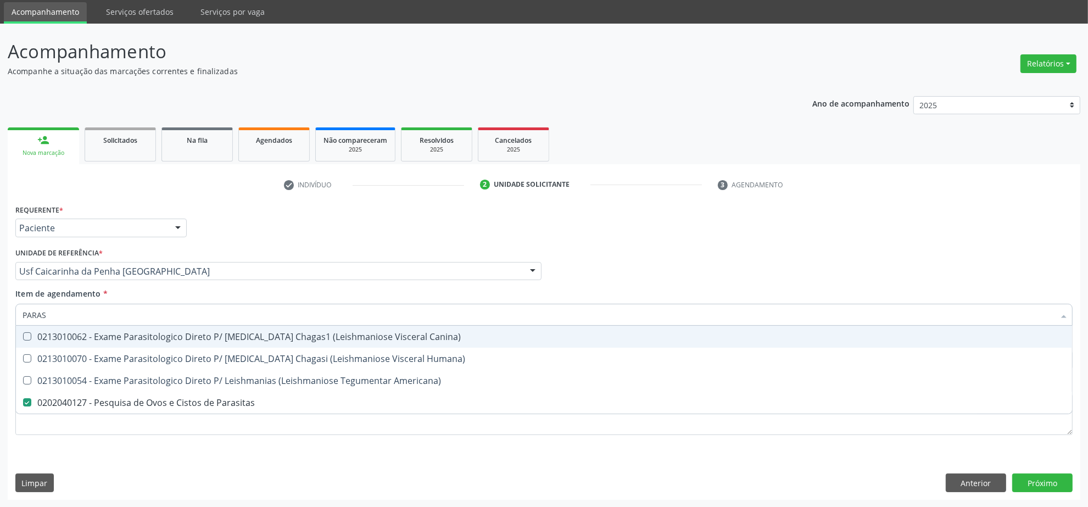
drag, startPoint x: 48, startPoint y: 309, endPoint x: -47, endPoint y: 312, distance: 94.5
click at [0, 312] on html "Central de Marcação notifications Isadora Nunes Bezerra Pulça Operador de regul…" at bounding box center [544, 216] width 1088 height 507
type input "COLE"
checkbox Parasitas "false"
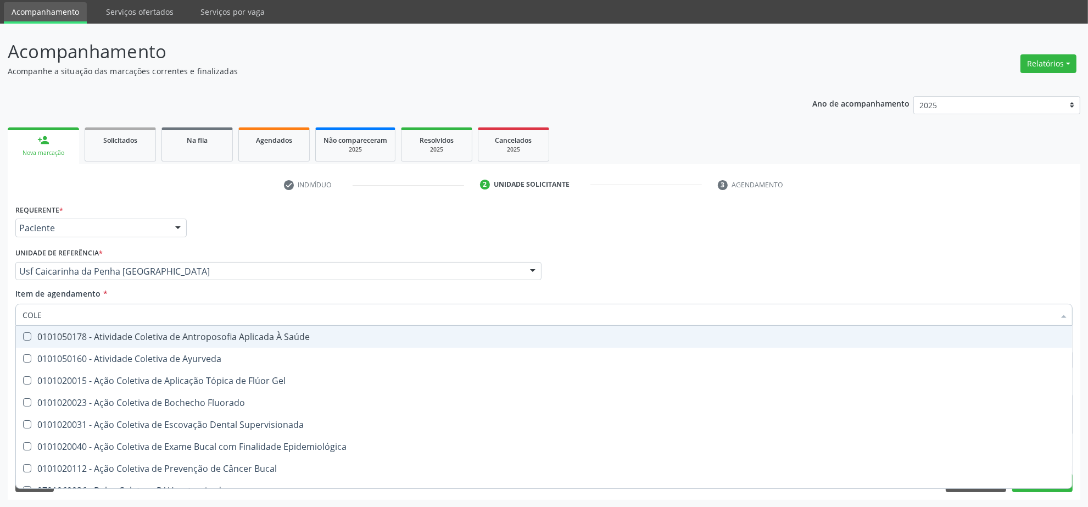
type input "COLES"
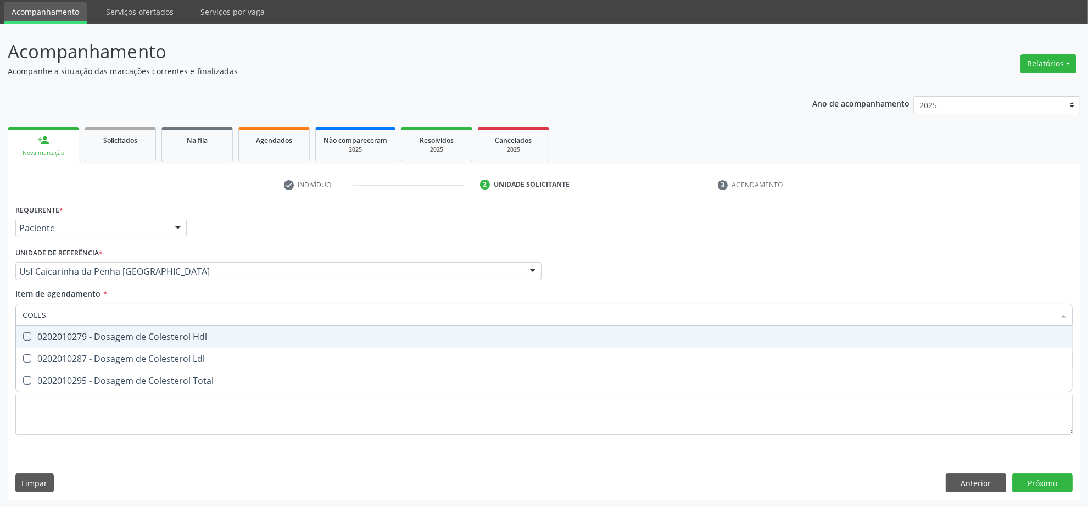
click at [39, 338] on div "0202010279 - Dosagem de Colesterol Hdl" at bounding box center [544, 336] width 1043 height 9
checkbox Hdl "true"
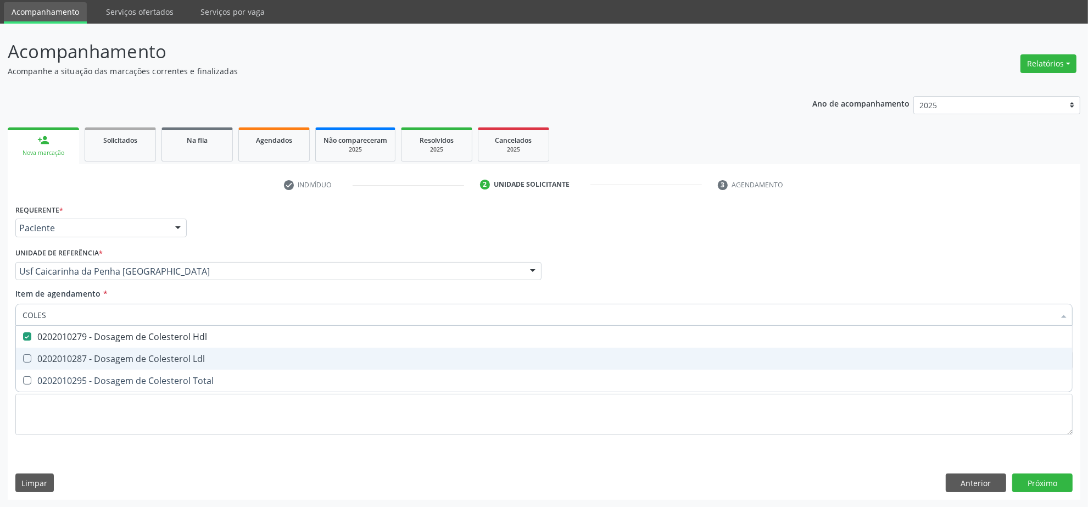
click at [39, 355] on div "0202010287 - Dosagem de Colesterol Ldl" at bounding box center [544, 358] width 1043 height 9
checkbox Ldl "true"
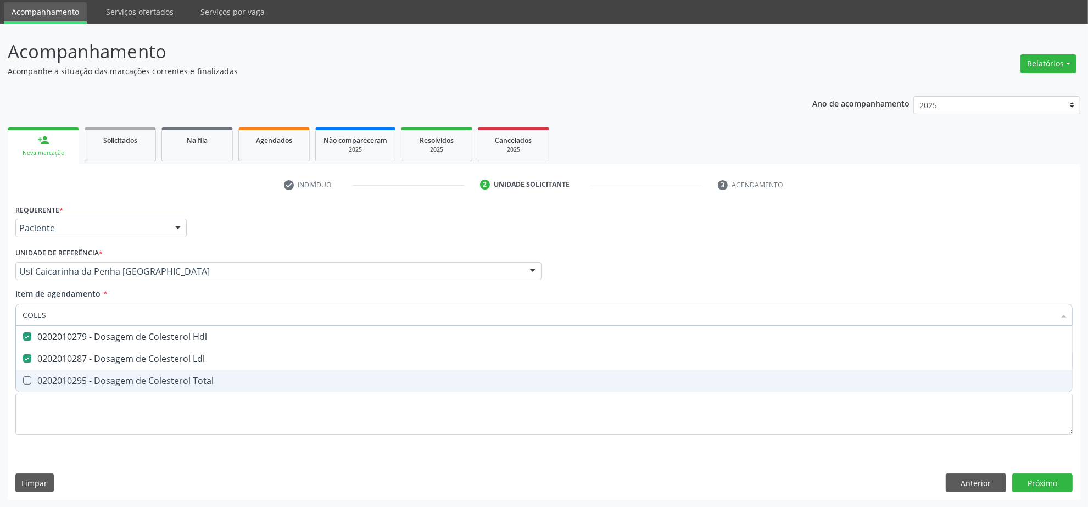
click at [38, 389] on span "0202010295 - Dosagem de Colesterol Total" at bounding box center [544, 381] width 1056 height 22
checkbox Total "true"
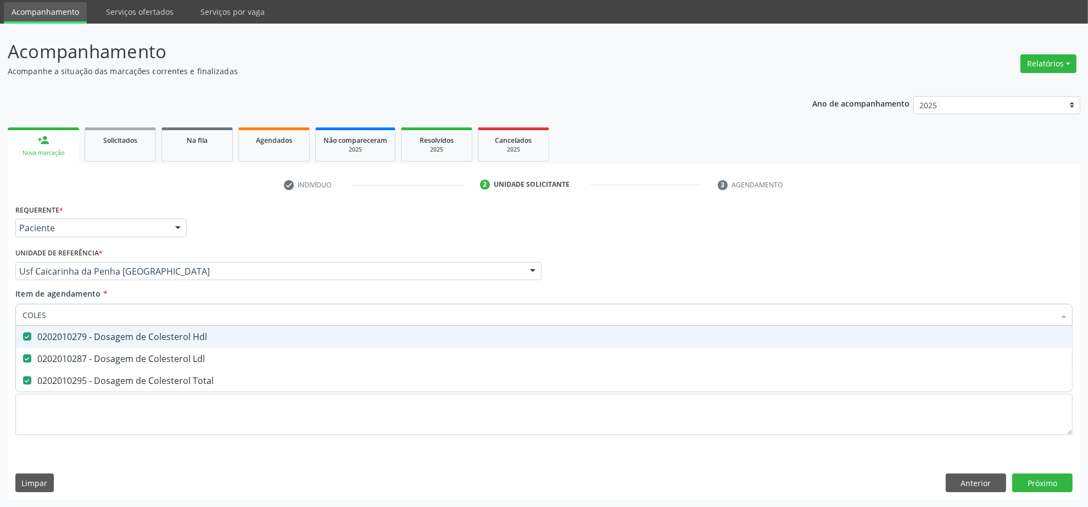
drag, startPoint x: 53, startPoint y: 311, endPoint x: 20, endPoint y: 300, distance: 34.6
click at [20, 300] on div "Item de agendamento * COLES Desfazer seleção 0202010279 - Dosagem de Colesterol…" at bounding box center [543, 305] width 1057 height 35
type input "CR"
checkbox Hdl "false"
checkbox Ldl "false"
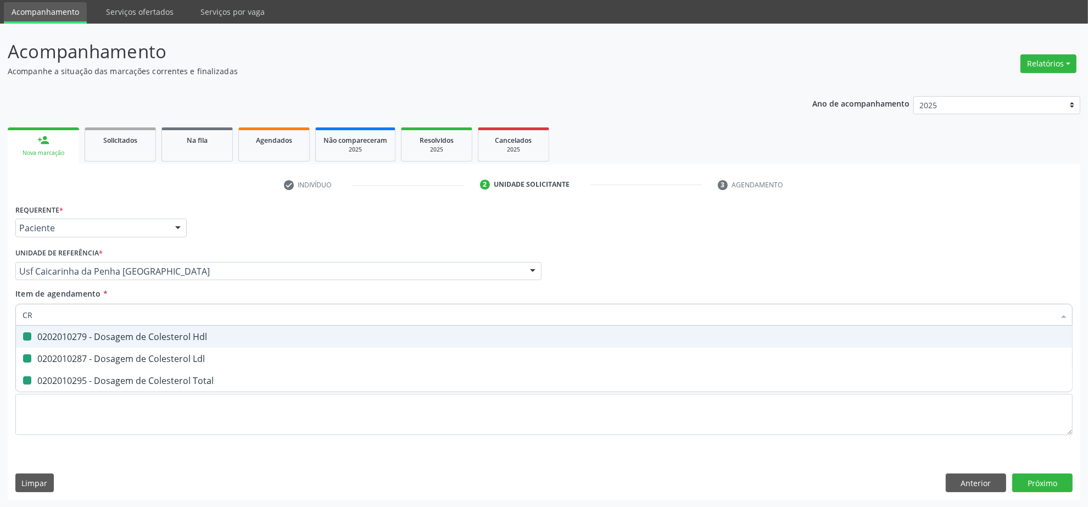
checkbox Total "false"
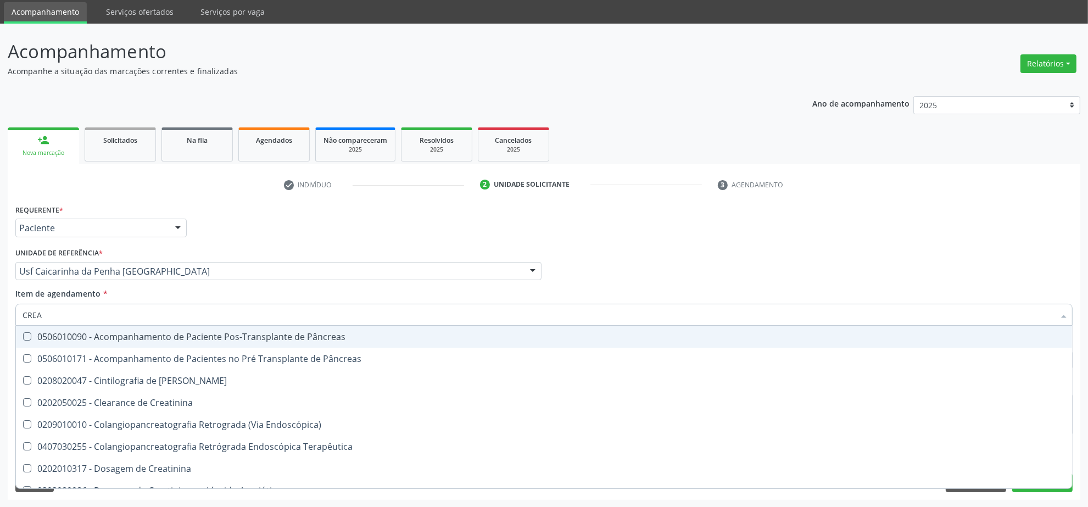
type input "CREAT"
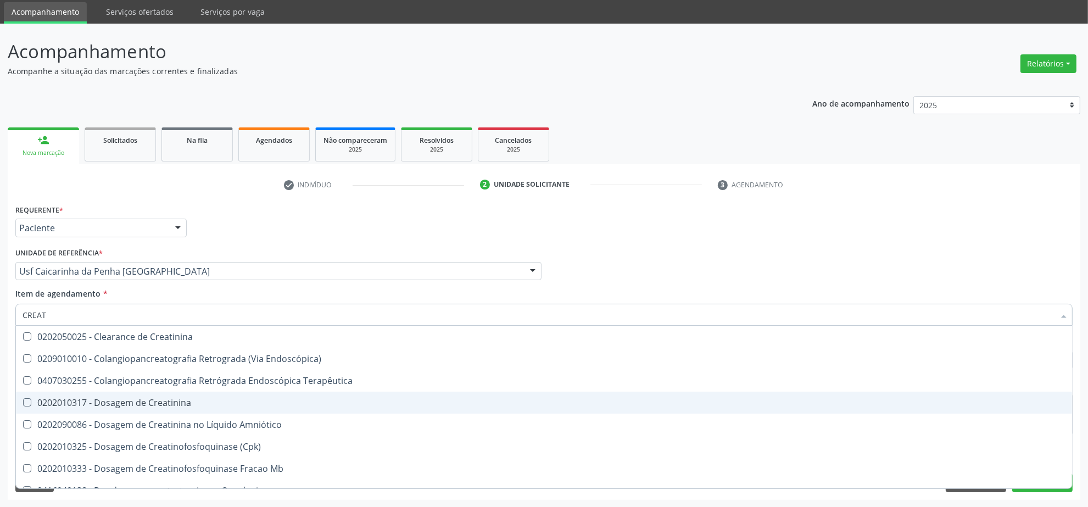
click at [91, 405] on div "0202010317 - Dosagem de Creatinina" at bounding box center [544, 402] width 1043 height 9
checkbox Creatinina "true"
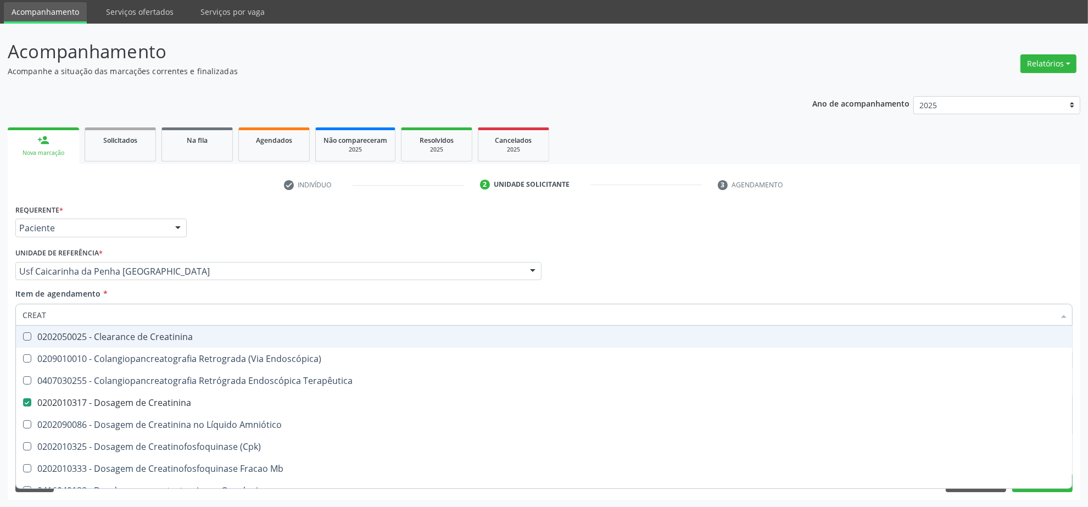
drag, startPoint x: 54, startPoint y: 311, endPoint x: 14, endPoint y: 300, distance: 41.0
click at [14, 300] on div "Item de agendamento * CREAT Desfazer seleção 0202050025 - Clearance de Creatini…" at bounding box center [544, 309] width 1063 height 42
type input "URI"
checkbox Creatinina "false"
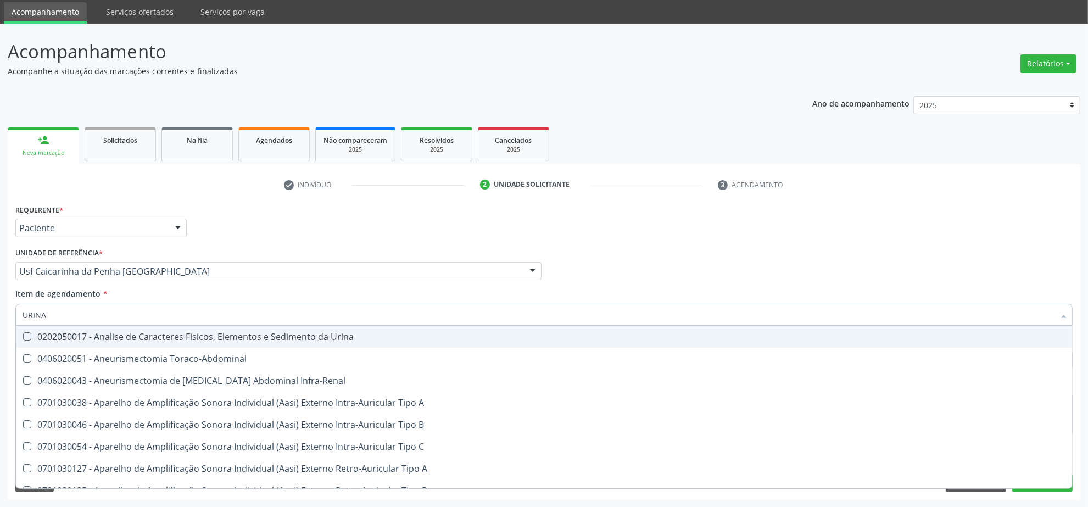
type input "URINA"
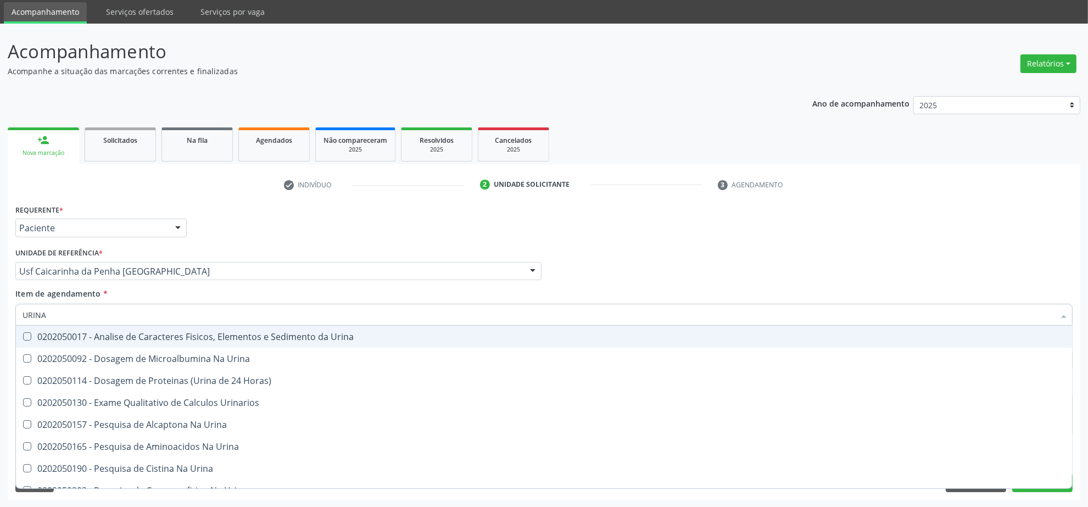
click at [44, 341] on div "0202050017 - Analise de Caracteres Fisicos, Elementos e Sedimento da Urina" at bounding box center [544, 336] width 1043 height 9
checkbox Urina "true"
drag, startPoint x: 55, startPoint y: 316, endPoint x: 19, endPoint y: 305, distance: 37.7
click at [19, 305] on div "URINA" at bounding box center [543, 315] width 1057 height 22
type input "TRIG"
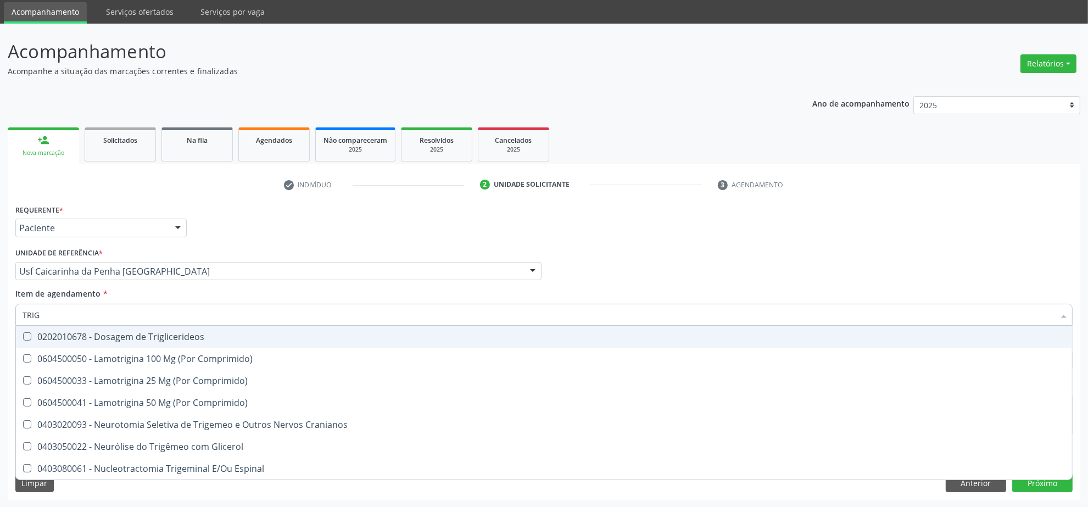
click at [75, 338] on div "0202010678 - Dosagem de Triglicerideos" at bounding box center [544, 336] width 1043 height 9
checkbox Triglicerideos "true"
drag, startPoint x: 55, startPoint y: 315, endPoint x: 18, endPoint y: 314, distance: 37.9
click at [18, 314] on div "TRIG" at bounding box center [543, 315] width 1057 height 22
type input "HEM"
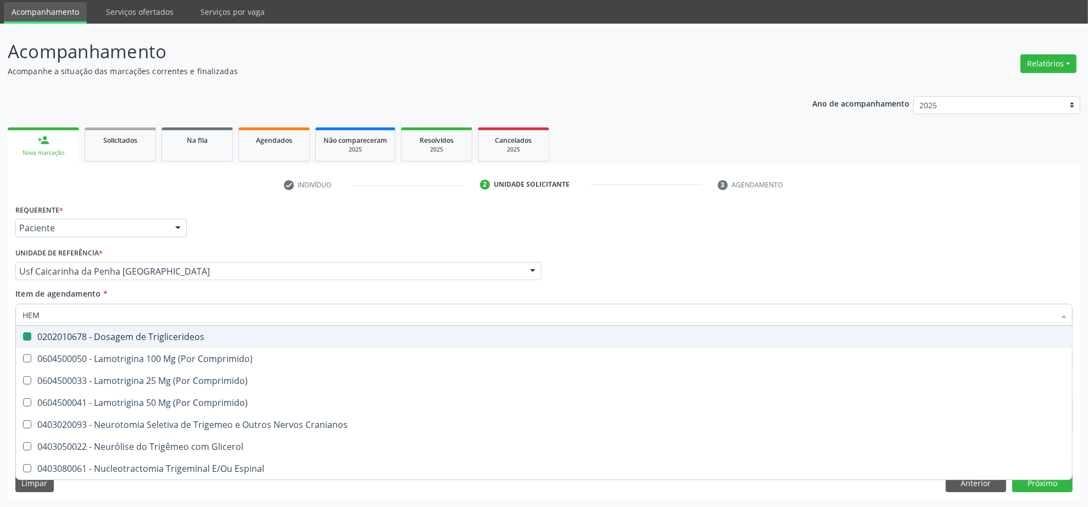
checkbox Triglicerideos "false"
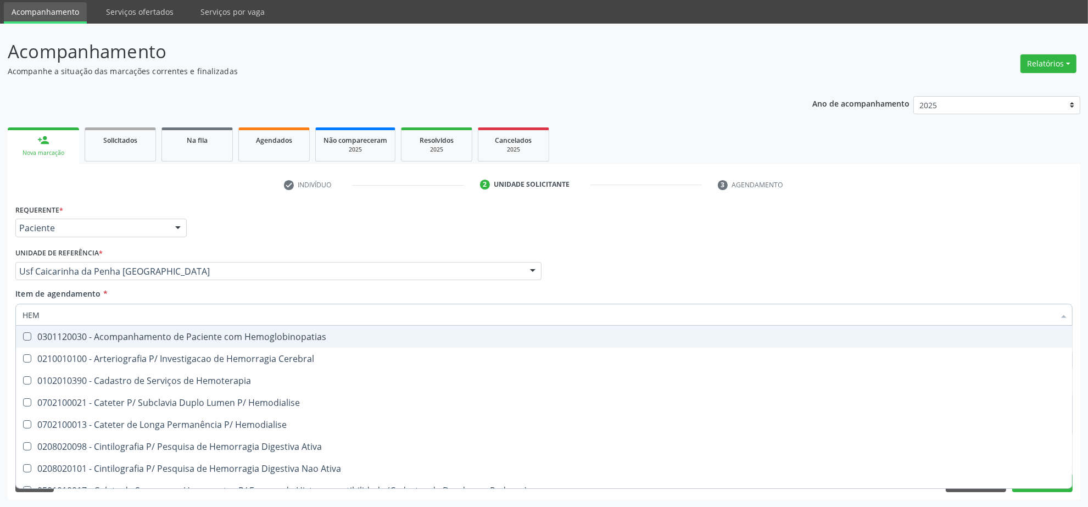
type input "HEMO"
checkbox Glicosilada "true"
checkbox Semana\) "false"
type input "HEMOG"
checkbox Tardio\) "true"
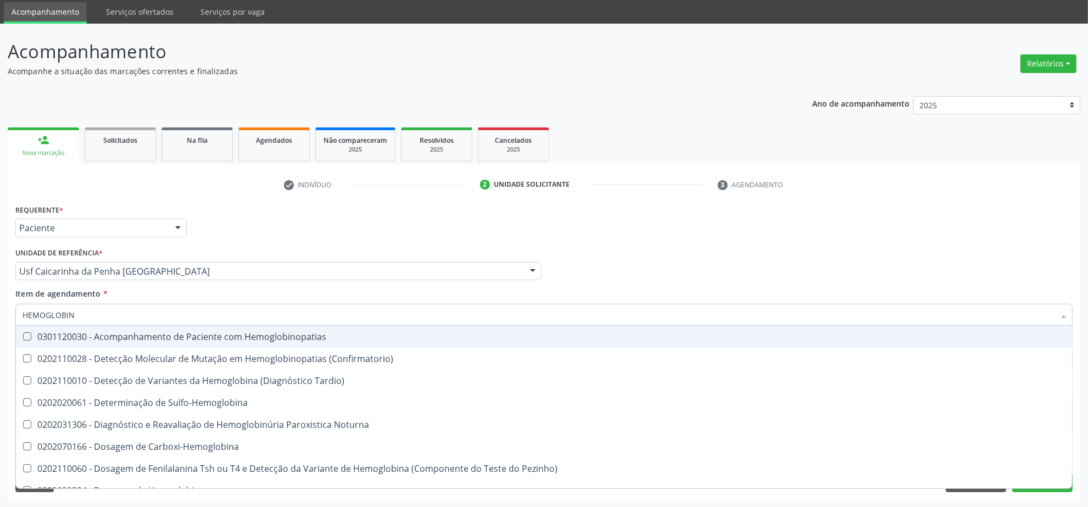
type input "HEMOGLOBINA"
checkbox Hemoglobina "true"
checkbox Glicosilada "false"
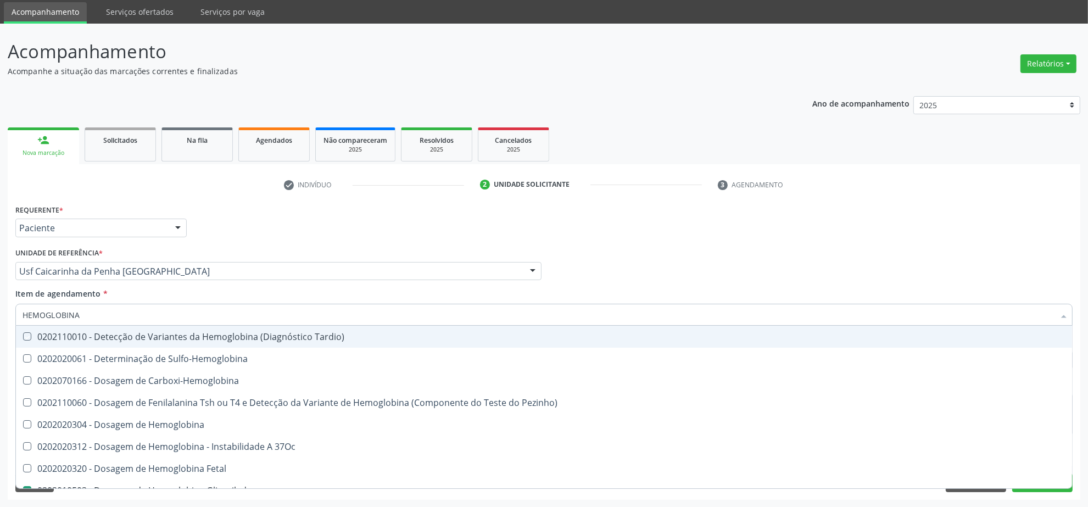
type input "HEMOGLOBINA G"
checkbox Tardio\) "true"
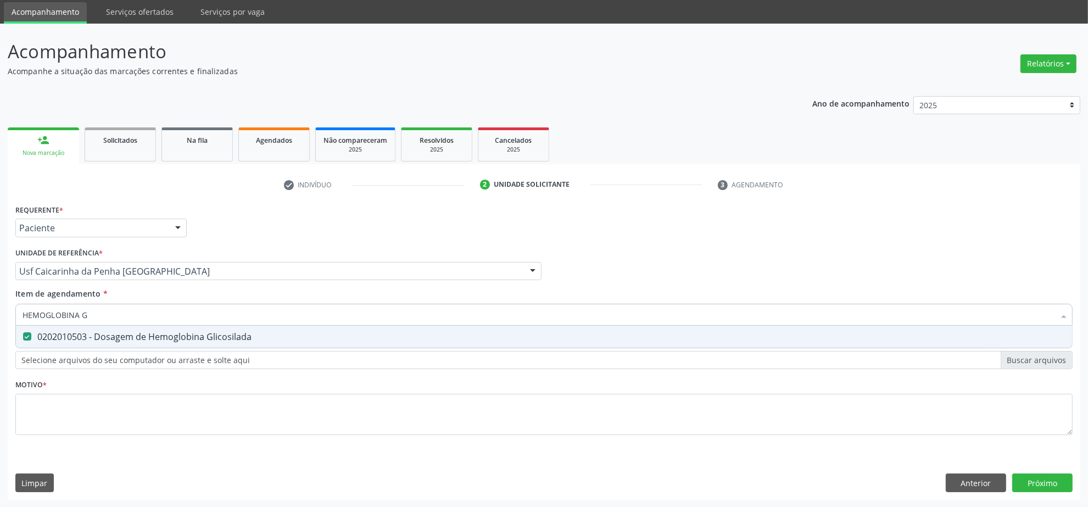
drag, startPoint x: 94, startPoint y: 311, endPoint x: -146, endPoint y: 314, distance: 239.5
click at [0, 314] on html "Central de Marcação notifications Isadora Nunes Bezerra Pulça Operador de regul…" at bounding box center [544, 216] width 1088 height 507
type input "ACI"
checkbox Glicosilada "false"
type input "ACIDO U"
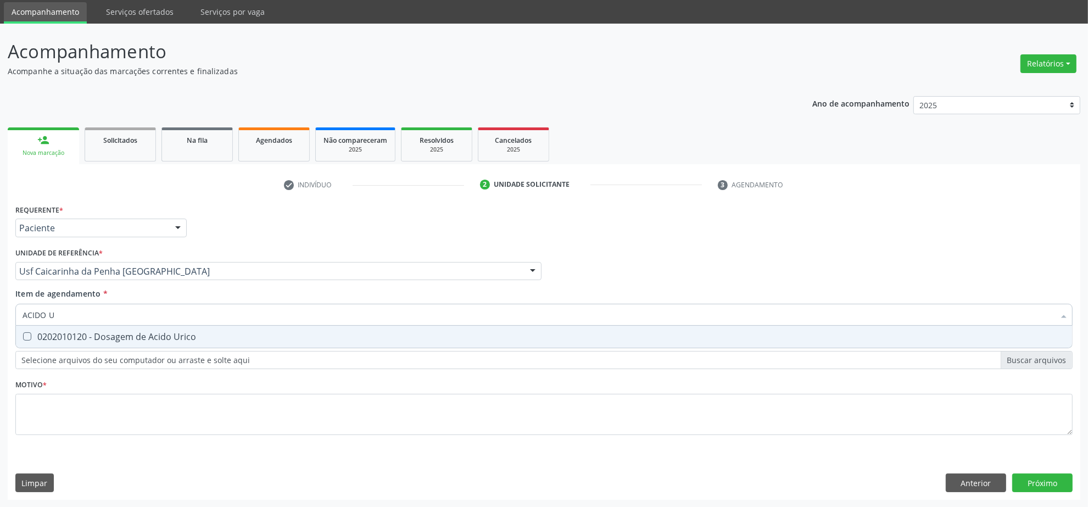
click at [86, 332] on div "0202010120 - Dosagem de Acido Urico" at bounding box center [544, 336] width 1043 height 9
checkbox Urico "true"
drag, startPoint x: 87, startPoint y: 314, endPoint x: -116, endPoint y: 311, distance: 203.3
click at [0, 311] on html "Central de Marcação notifications Isadora Nunes Bezerra Pulça Operador de regul…" at bounding box center [544, 216] width 1088 height 507
type input "TG"
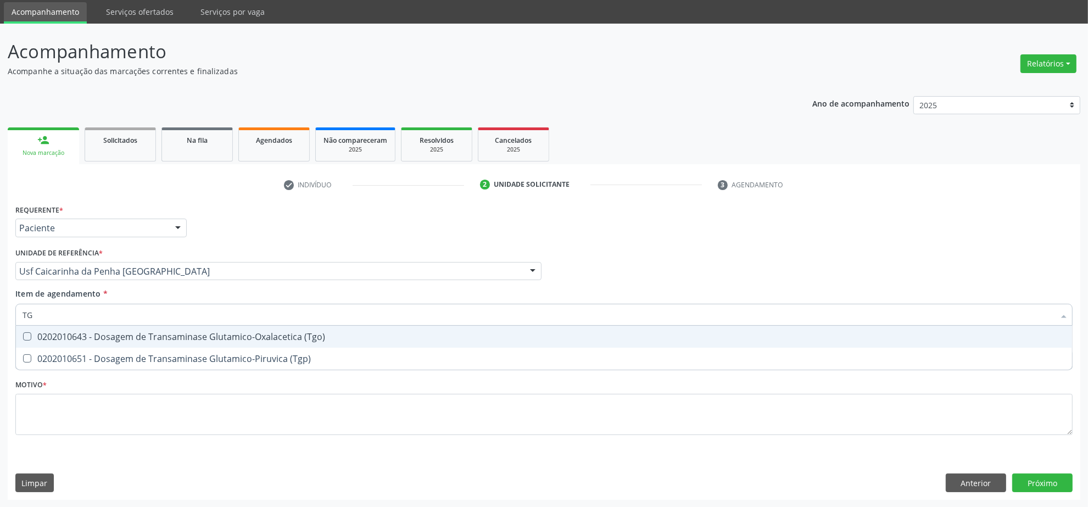
click at [69, 336] on div "0202010643 - Dosagem de Transaminase Glutamico-Oxalacetica (Tgo)" at bounding box center [544, 336] width 1043 height 9
checkbox \(Tgo\) "true"
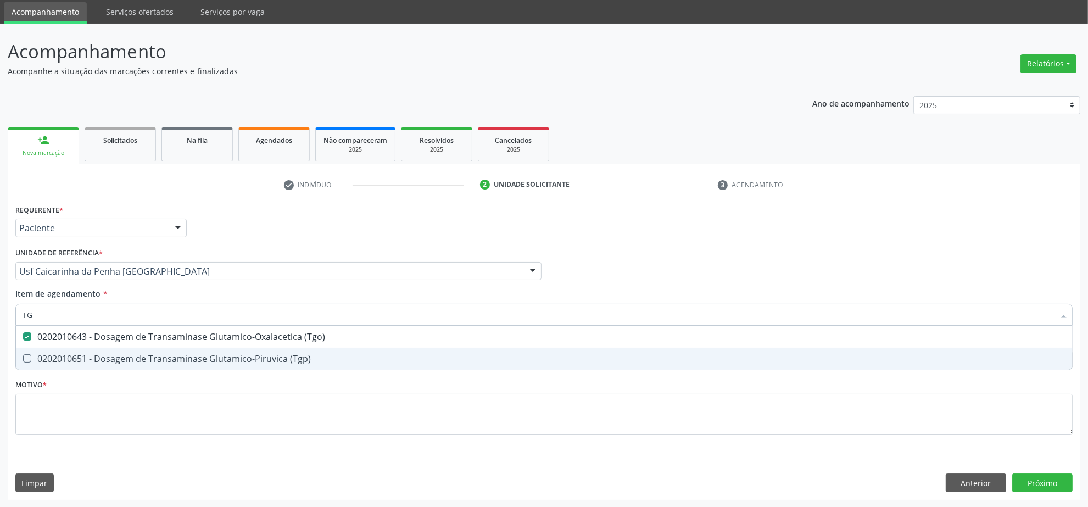
click at [51, 363] on div "0202010651 - Dosagem de Transaminase Glutamico-Piruvica (Tgp)" at bounding box center [544, 358] width 1043 height 9
checkbox \(Tgp\) "true"
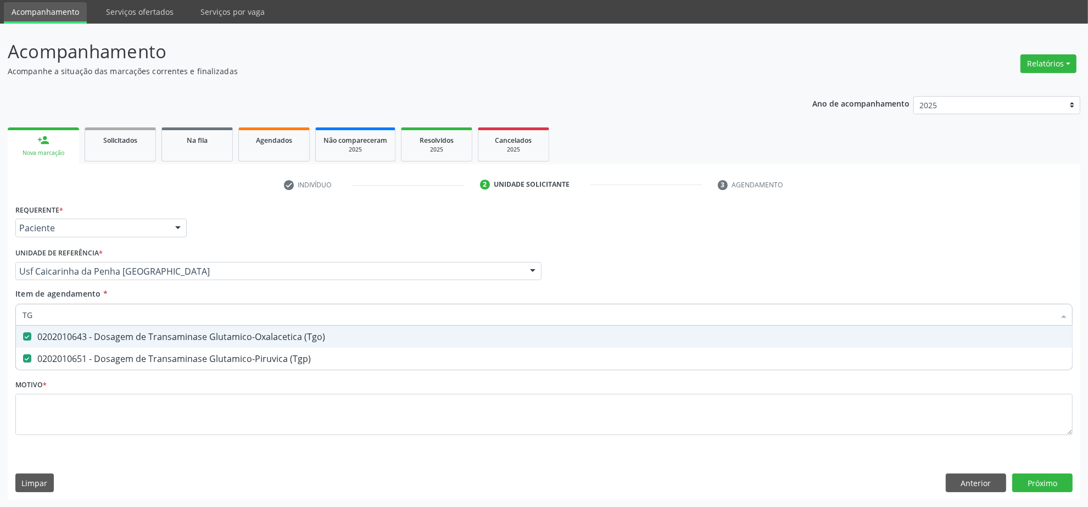
drag, startPoint x: 47, startPoint y: 320, endPoint x: -21, endPoint y: 304, distance: 70.0
click at [0, 304] on html "Central de Marcação notifications Isadora Nunes Bezerra Pulça Operador de regul…" at bounding box center [544, 216] width 1088 height 507
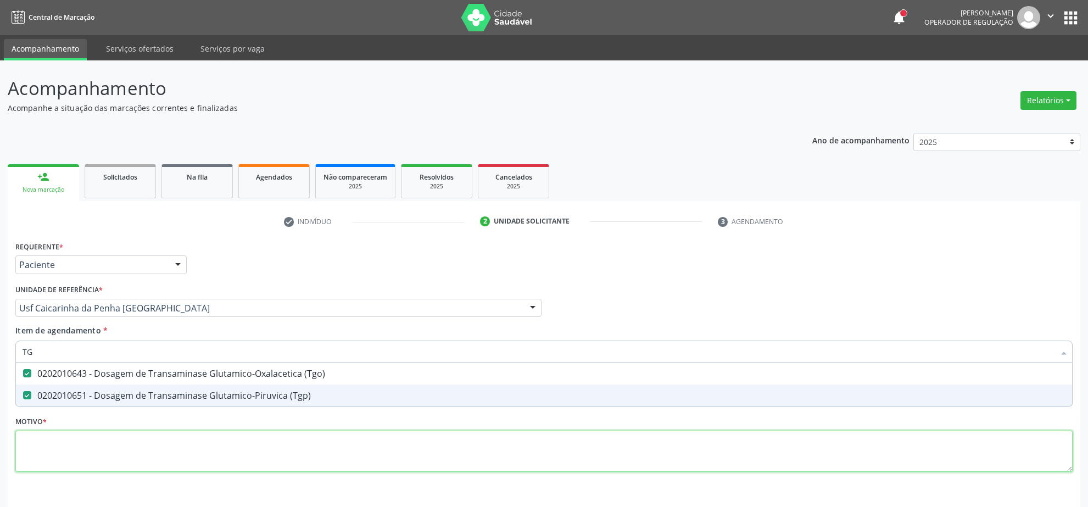
drag, startPoint x: 0, startPoint y: 0, endPoint x: 203, endPoint y: 405, distance: 453.0
click at [203, 405] on div "Requerente * Paciente Profissional de Saúde Paciente Nenhum resultado encontrad…" at bounding box center [543, 362] width 1057 height 249
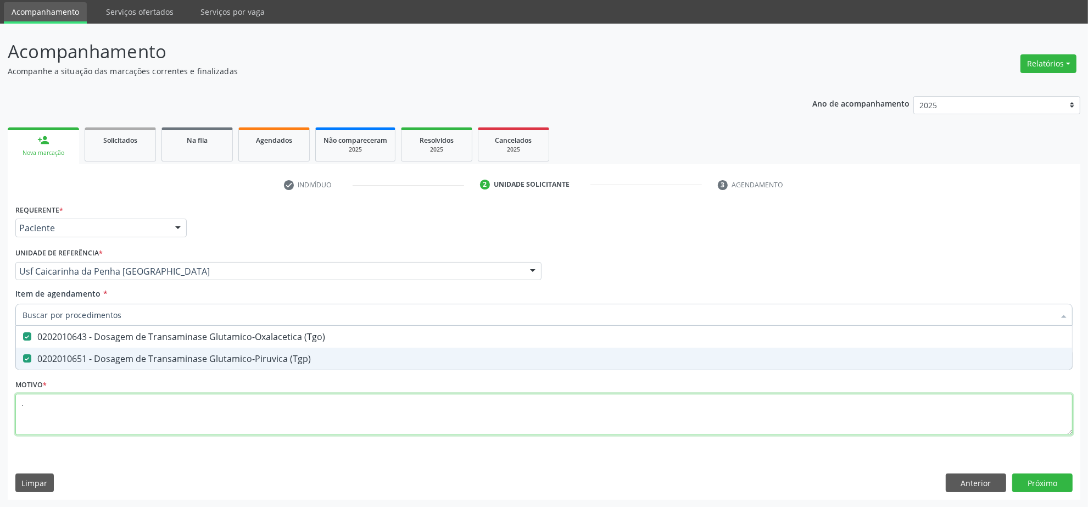
scroll to position [37, 0]
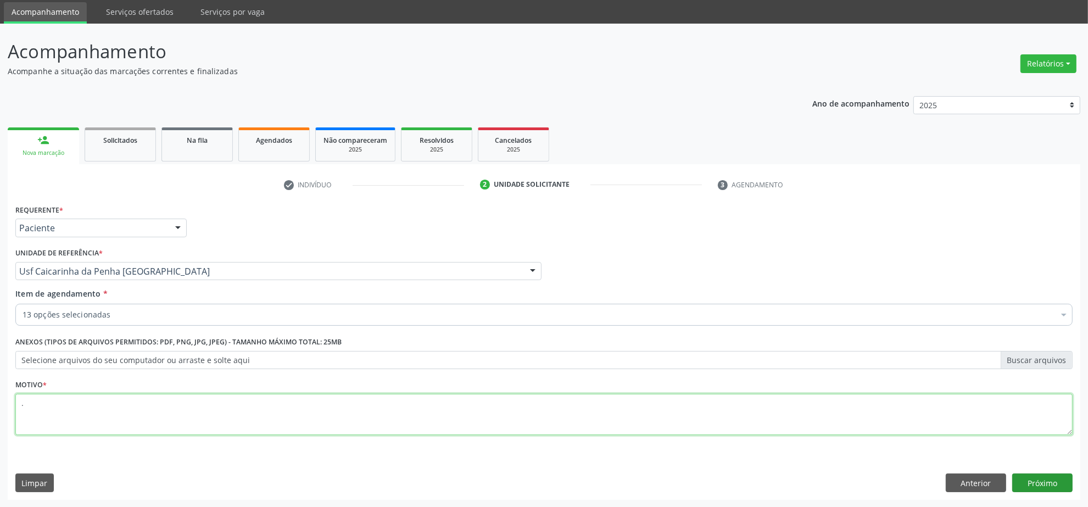
type textarea "."
click at [1051, 476] on button "Próximo" at bounding box center [1042, 483] width 60 height 19
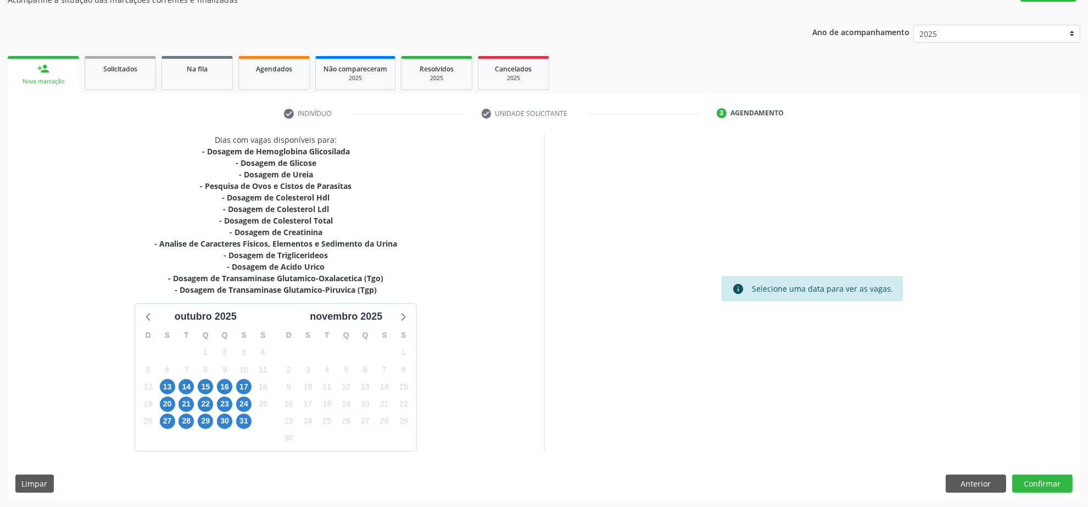
scroll to position [109, 0]
click at [184, 385] on span "14" at bounding box center [186, 385] width 15 height 15
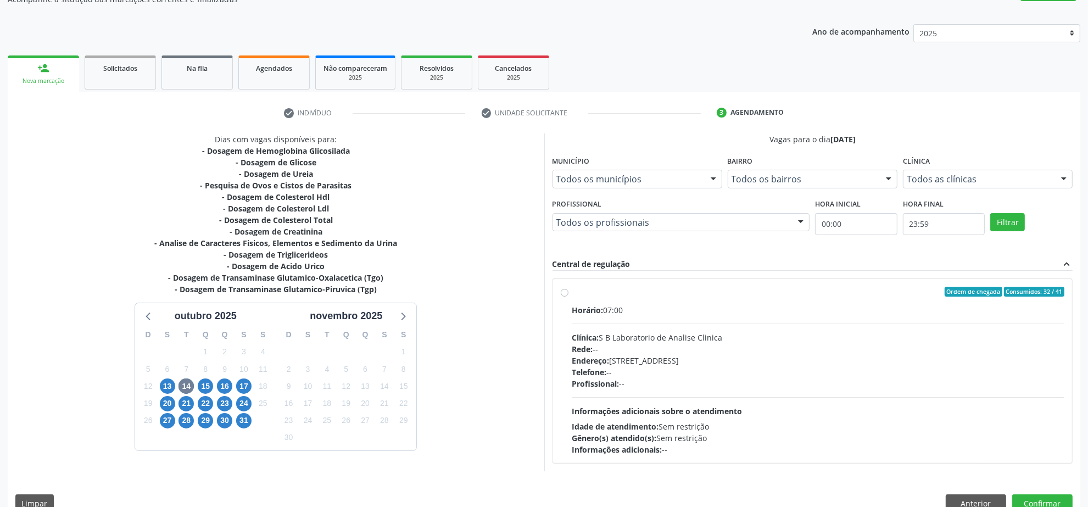
click at [783, 290] on div "Ordem de chegada Consumidos: 32 / 41" at bounding box center [818, 292] width 493 height 10
click at [569, 290] on input "Ordem de chegada Consumidos: 32 / 41 Horário: 07:00 Clínica: S B Laboratorio de…" at bounding box center [565, 292] width 8 height 10
radio input "true"
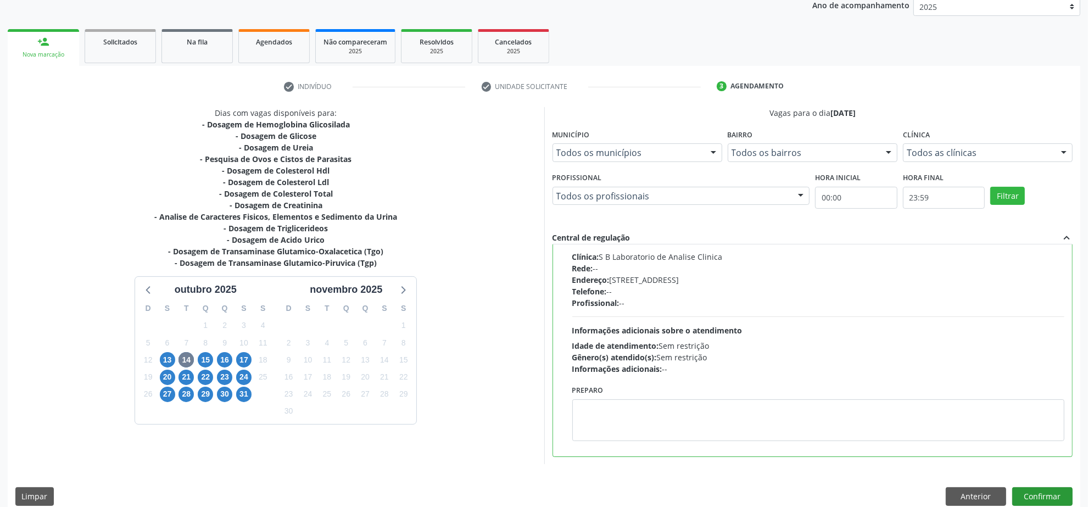
scroll to position [149, 0]
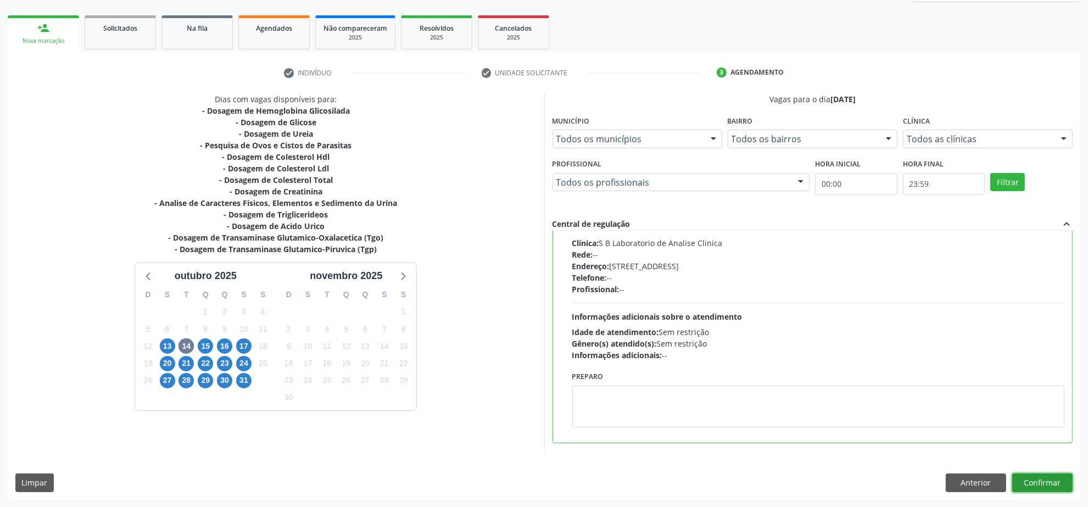
click at [1045, 477] on button "Confirmar" at bounding box center [1042, 483] width 60 height 19
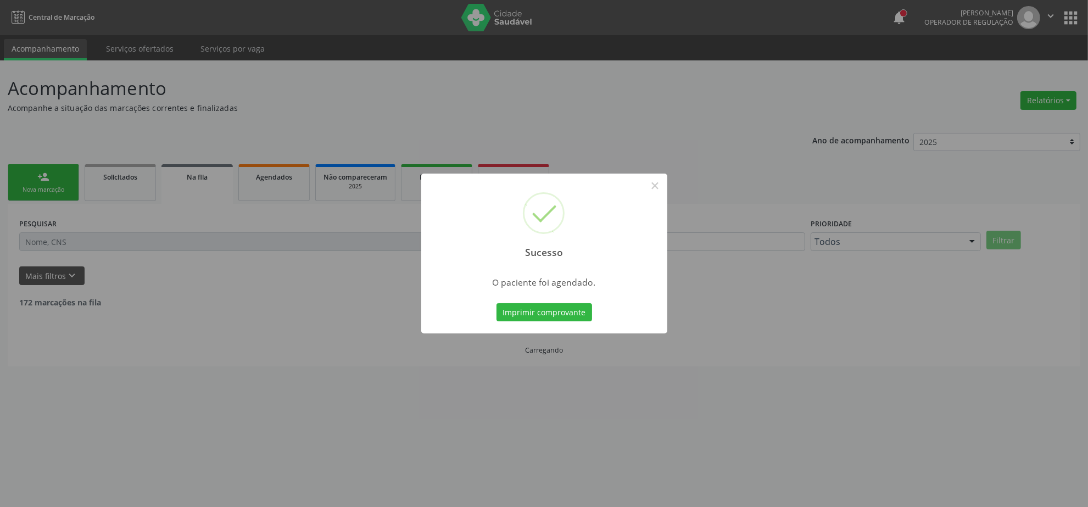
scroll to position [0, 0]
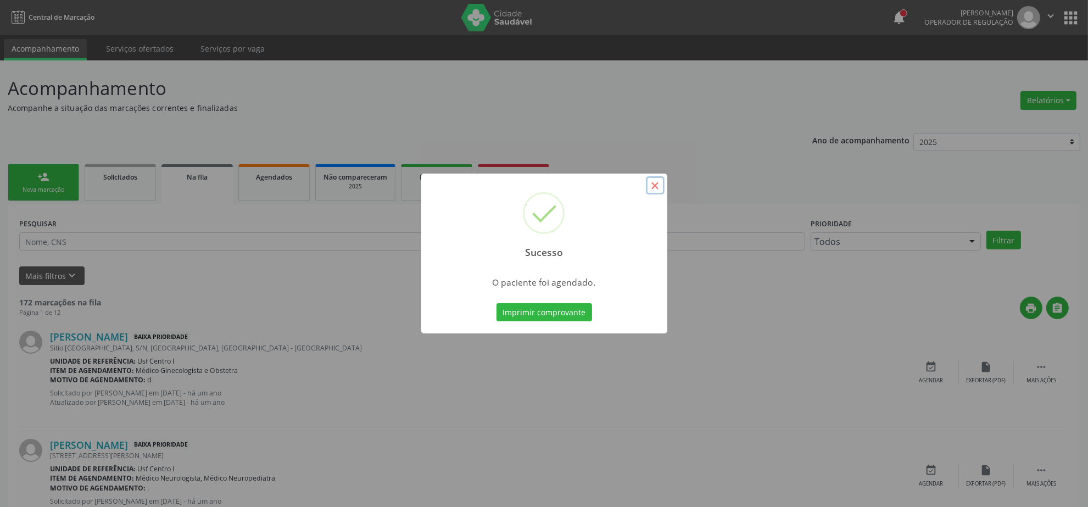
click at [658, 180] on button "×" at bounding box center [655, 185] width 19 height 19
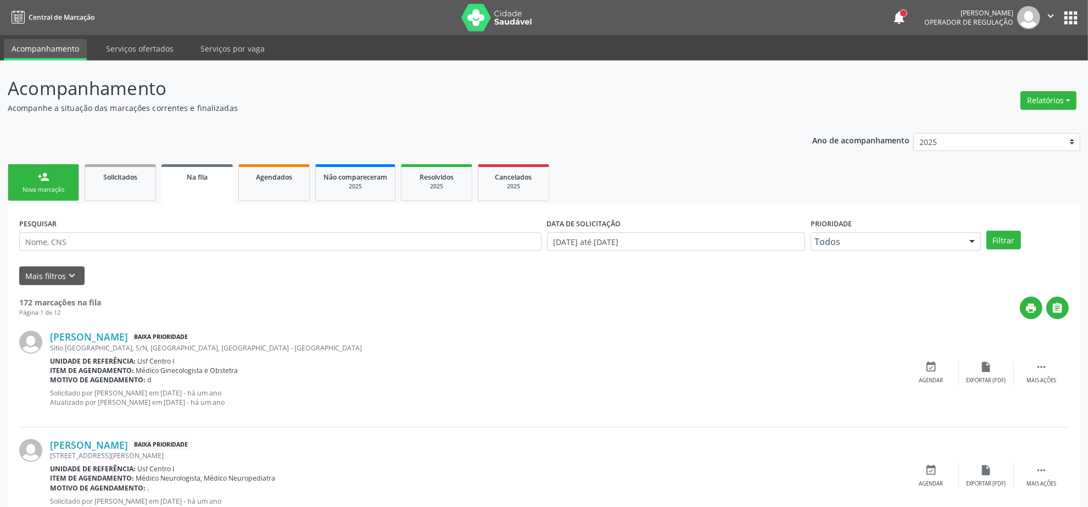
click at [42, 183] on link "person_add Nova marcação" at bounding box center [43, 182] width 71 height 37
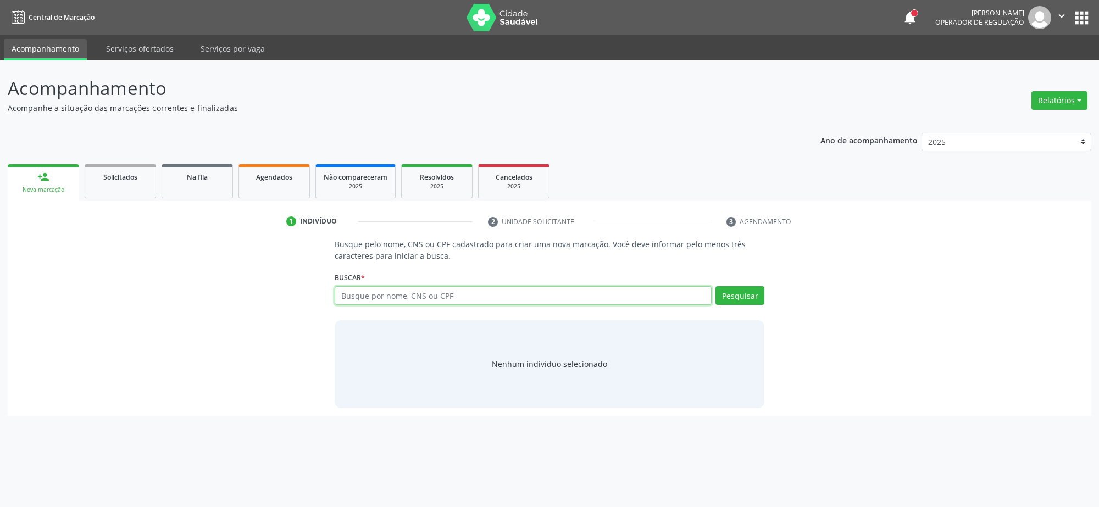
click at [363, 304] on input "text" at bounding box center [523, 295] width 377 height 19
type input "I"
type input "12653286416"
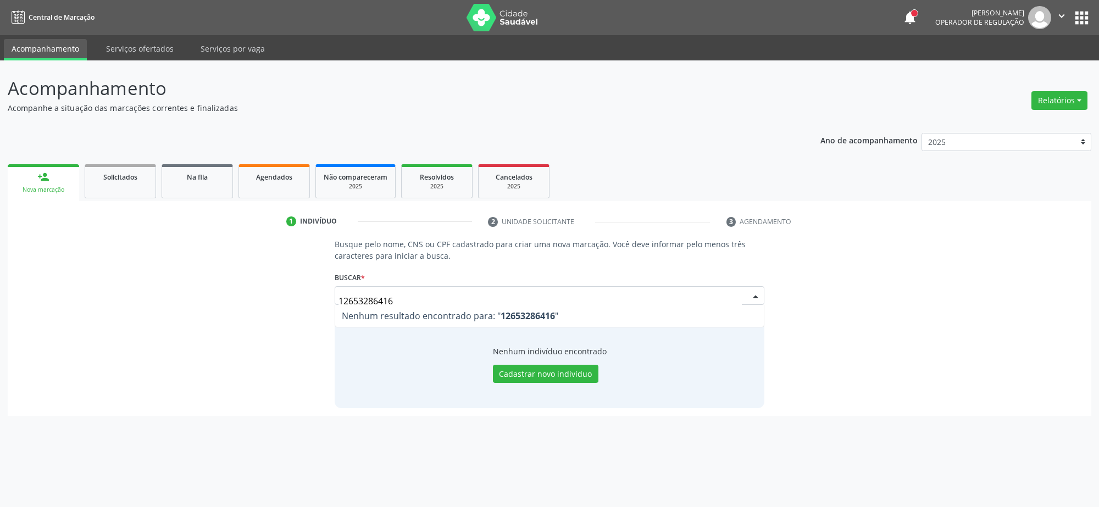
drag, startPoint x: 391, startPoint y: 292, endPoint x: 205, endPoint y: 298, distance: 186.3
click at [207, 298] on div "Busque pelo nome, CNS ou CPF cadastrado para criar uma nova marcação. Você deve…" at bounding box center [549, 322] width 1068 height 169
type input "IARA [PERSON_NAME]"
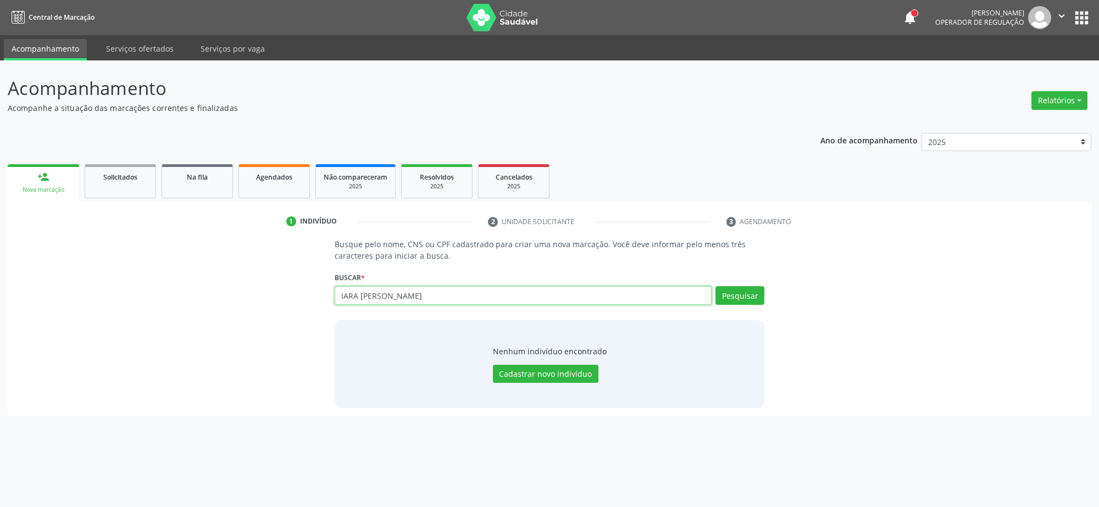
drag, startPoint x: 407, startPoint y: 291, endPoint x: 165, endPoint y: 298, distance: 241.8
click at [165, 298] on div "Busque pelo nome, CNS ou CPF cadastrado para criar uma nova marcação. Você deve…" at bounding box center [549, 322] width 1068 height 169
paste input "704109606170450"
type input "704109606170450"
drag, startPoint x: 415, startPoint y: 303, endPoint x: 237, endPoint y: 298, distance: 177.5
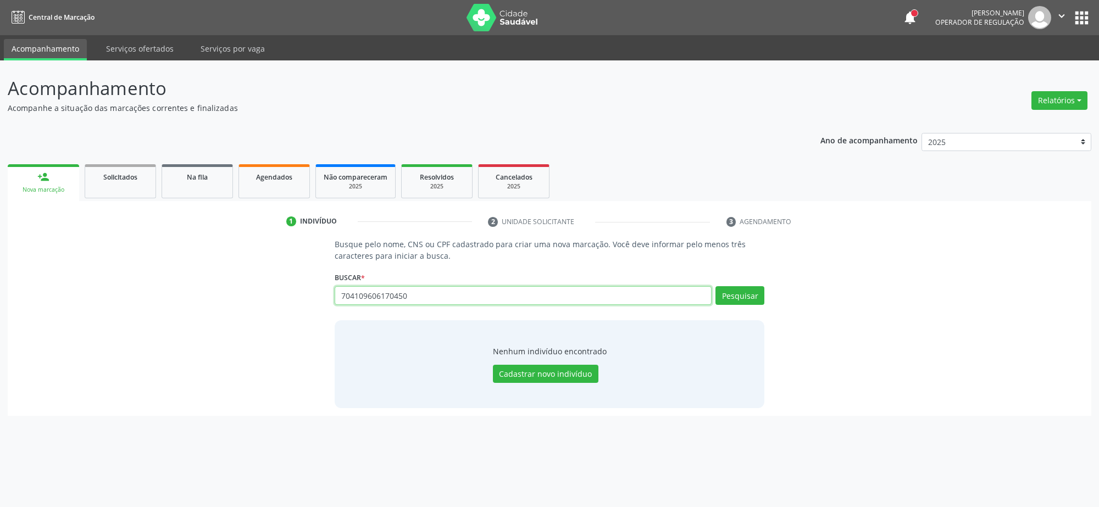
click at [243, 298] on div "Busque pelo nome, CNS ou CPF cadastrado para criar uma nova marcação. Você deve…" at bounding box center [549, 322] width 1068 height 169
paste input "126.532.864-16"
type input "126.532.864-16"
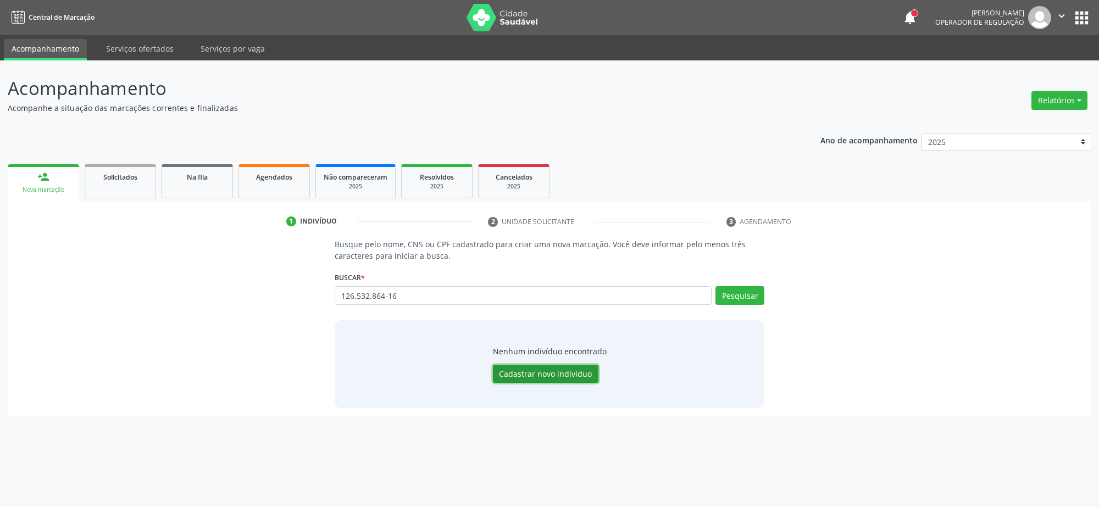
click at [537, 380] on button "Cadastrar novo indivíduo" at bounding box center [545, 374] width 105 height 19
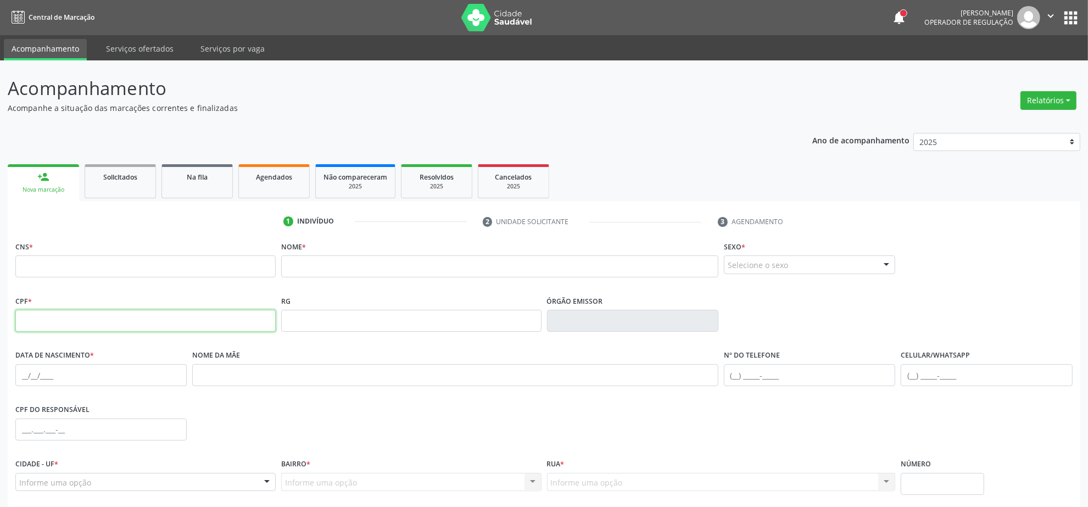
click at [47, 329] on input "text" at bounding box center [145, 321] width 260 height 22
paste input "126.532.864-16"
type input "126.532.864-16"
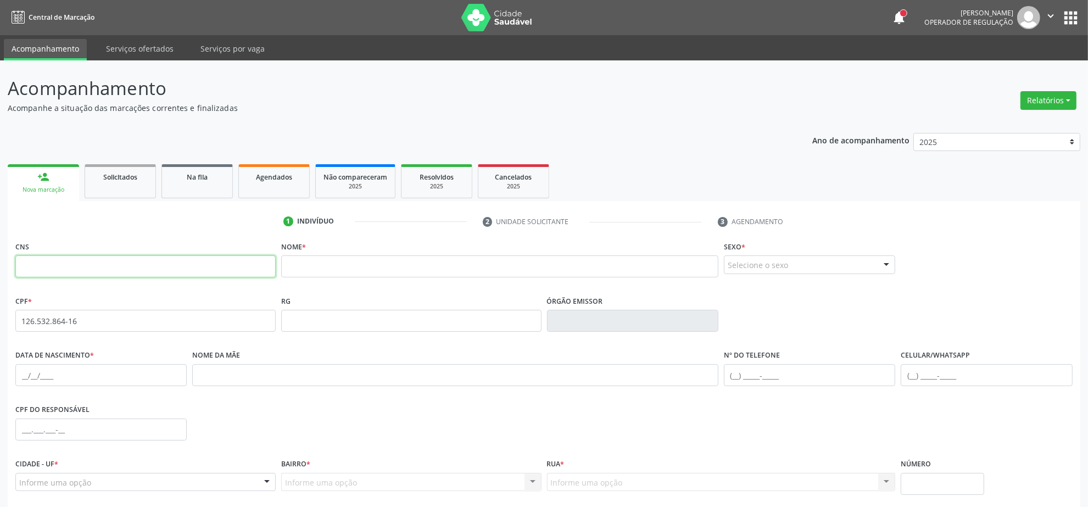
click at [147, 272] on input "text" at bounding box center [145, 266] width 260 height 22
paste input "704 1096 0617 0450"
type input "704 1096 0617 0450"
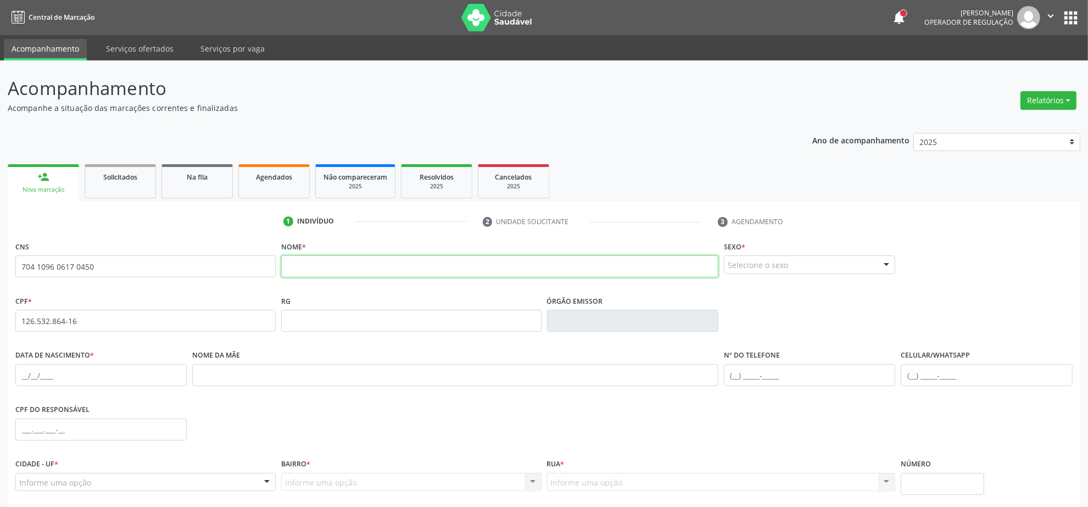
click at [372, 265] on input "text" at bounding box center [499, 266] width 437 height 22
paste input "[PERSON_NAME]"
type input "[PERSON_NAME]"
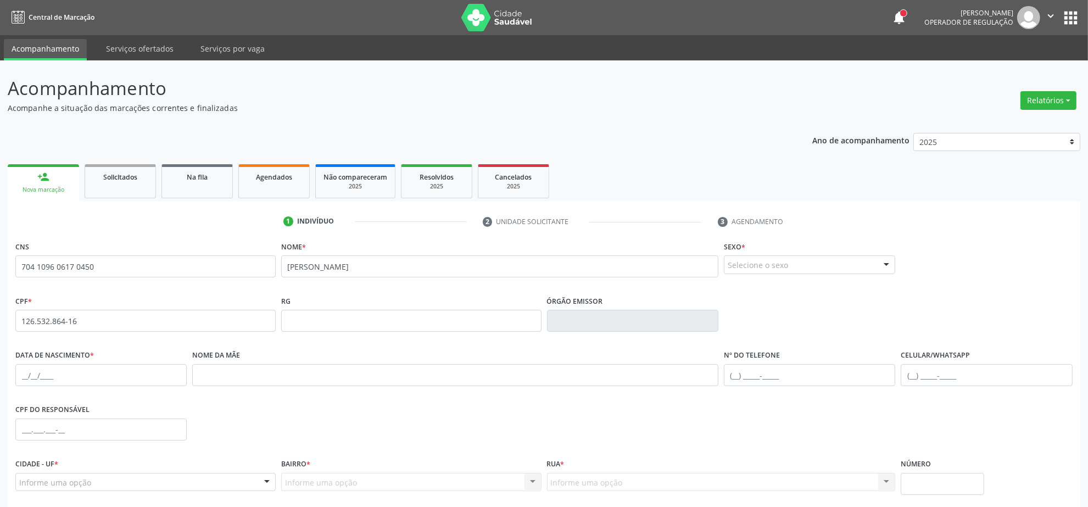
click at [747, 257] on div "Selecione o sexo" at bounding box center [809, 264] width 171 height 19
click at [751, 303] on span "Feminino" at bounding box center [750, 307] width 38 height 12
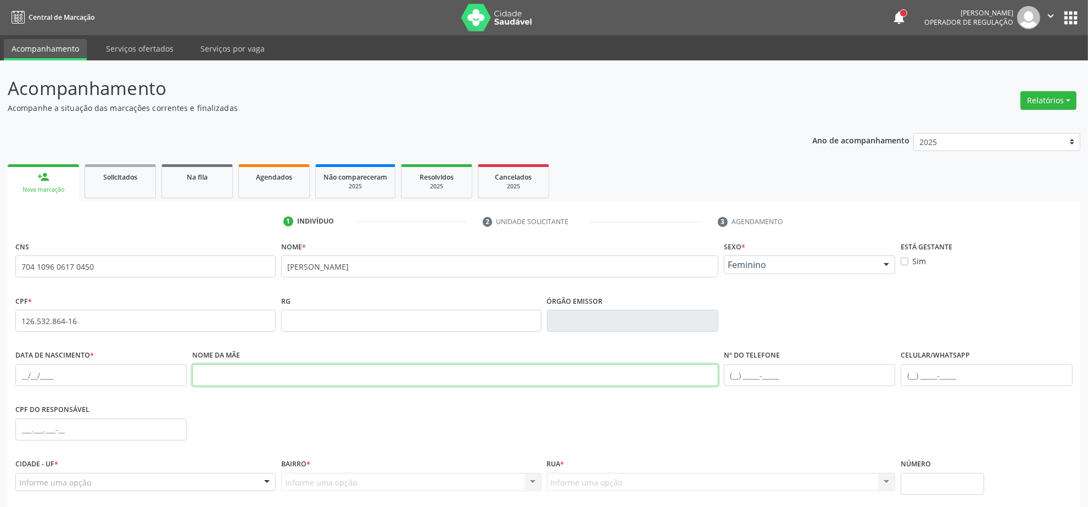
click at [292, 371] on input "text" at bounding box center [455, 375] width 526 height 22
paste input "[PERSON_NAME]"
type input "[PERSON_NAME]"
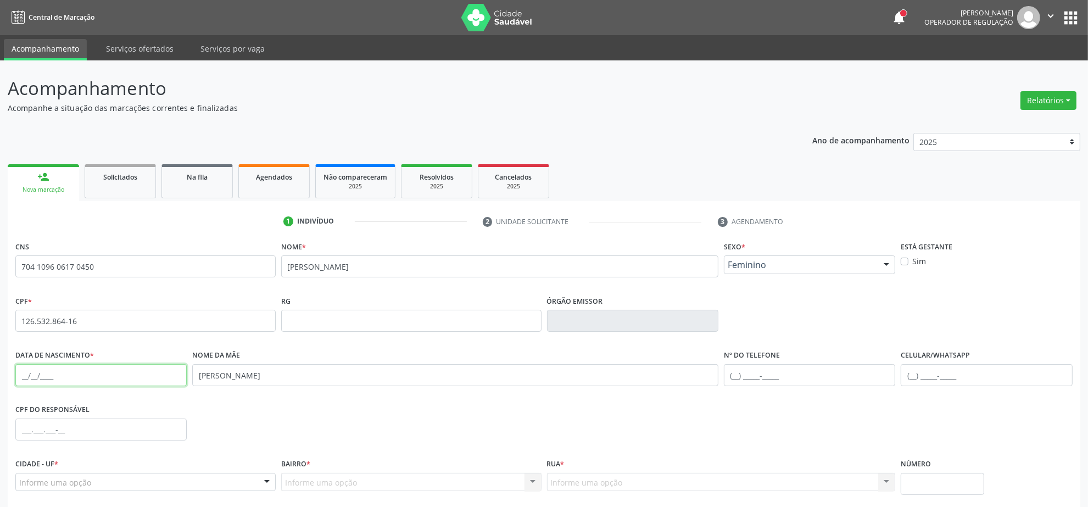
click at [25, 377] on input "text" at bounding box center [100, 375] width 171 height 22
type input "1[DATE]"
click at [381, 439] on div "CPF do responsável" at bounding box center [544, 429] width 1063 height 54
click at [222, 486] on div "Informe uma opção" at bounding box center [145, 482] width 260 height 19
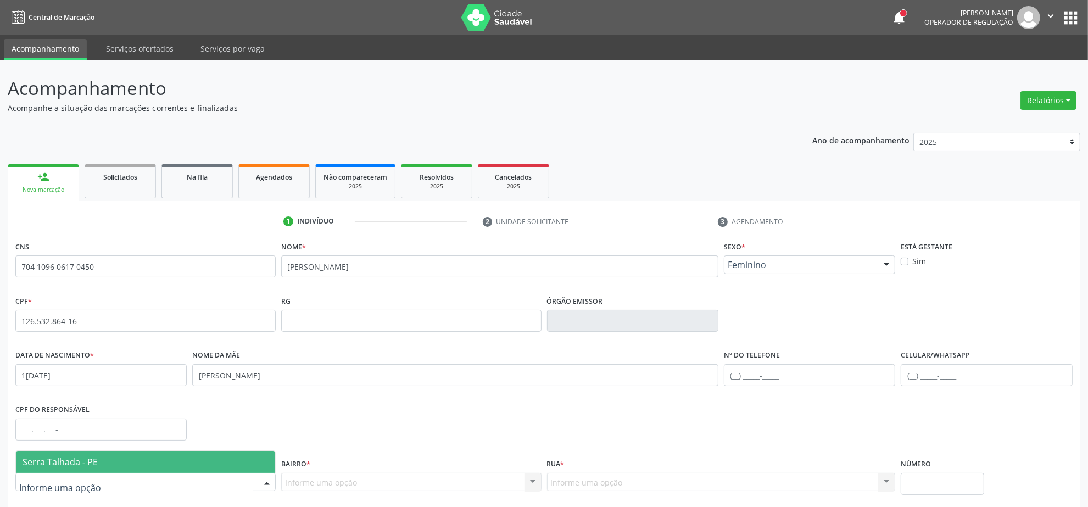
click at [195, 458] on span "Serra Talhada - PE" at bounding box center [145, 462] width 259 height 22
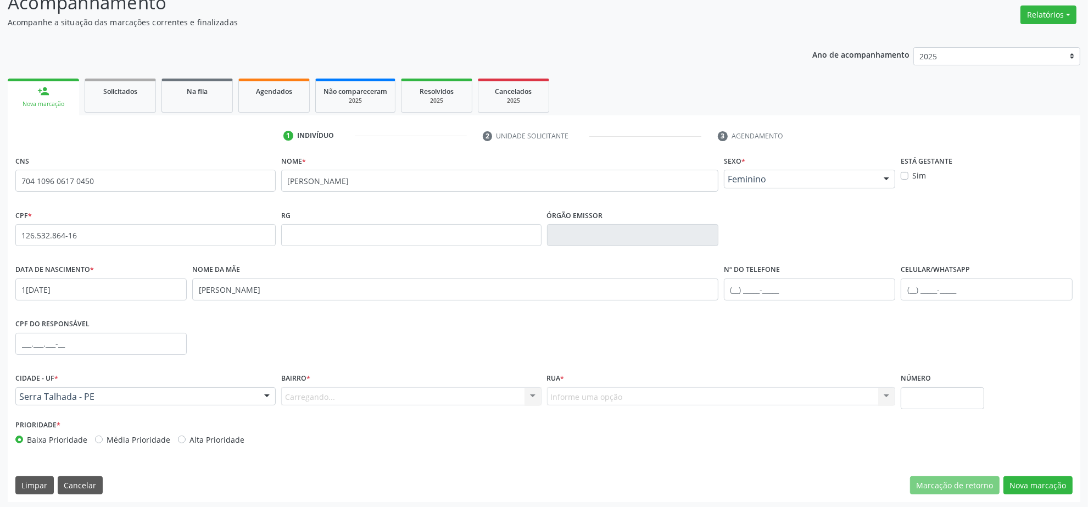
scroll to position [88, 0]
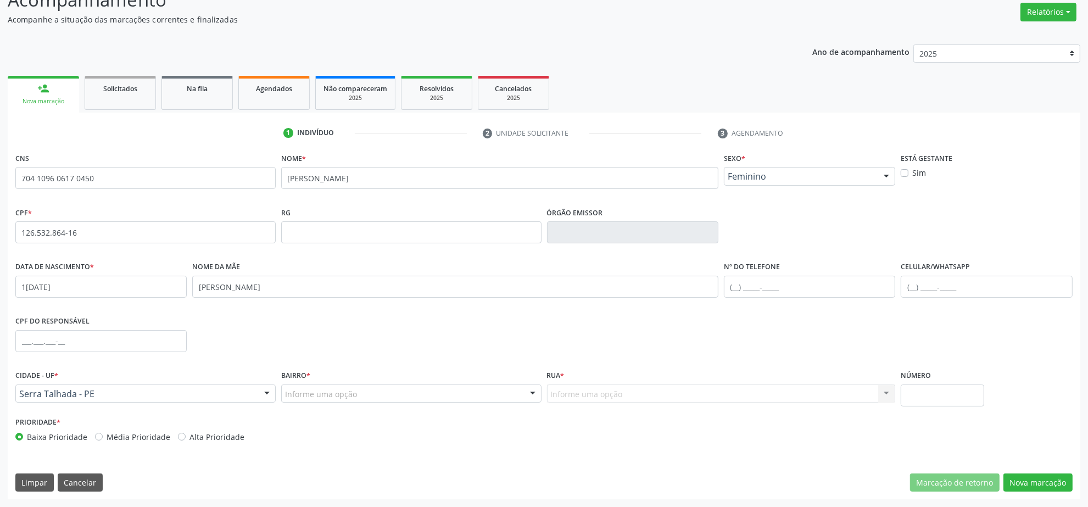
click at [426, 394] on div "Informe uma opção" at bounding box center [411, 394] width 260 height 19
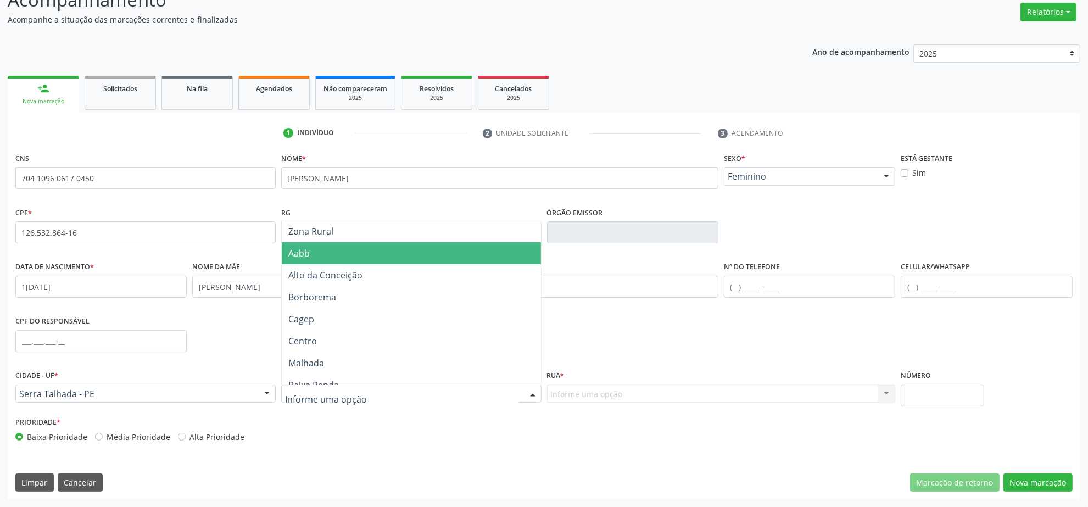
click at [381, 243] on span "Aabb" at bounding box center [411, 253] width 259 height 22
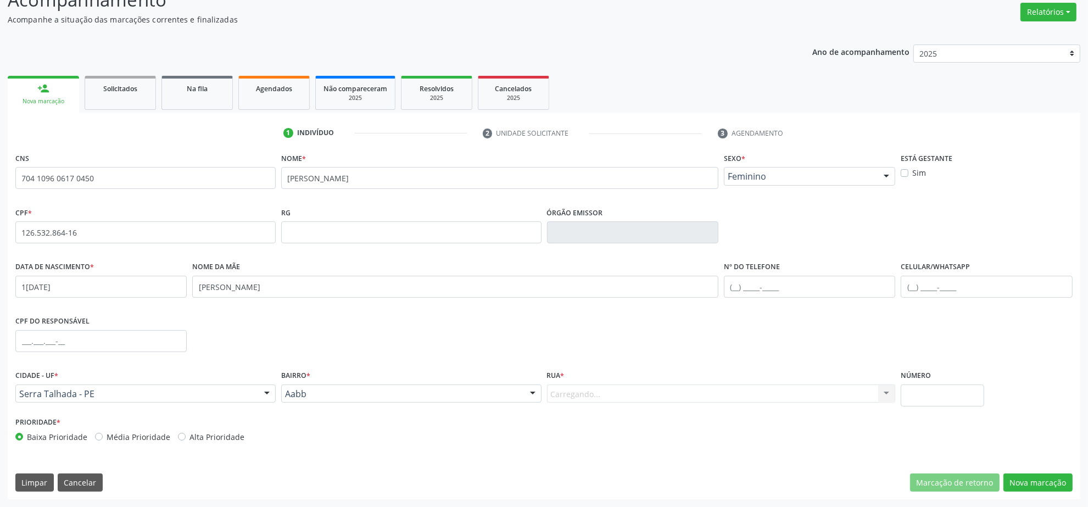
click at [369, 402] on div "Aabb" at bounding box center [411, 394] width 260 height 19
click at [363, 394] on input "text" at bounding box center [402, 399] width 234 height 22
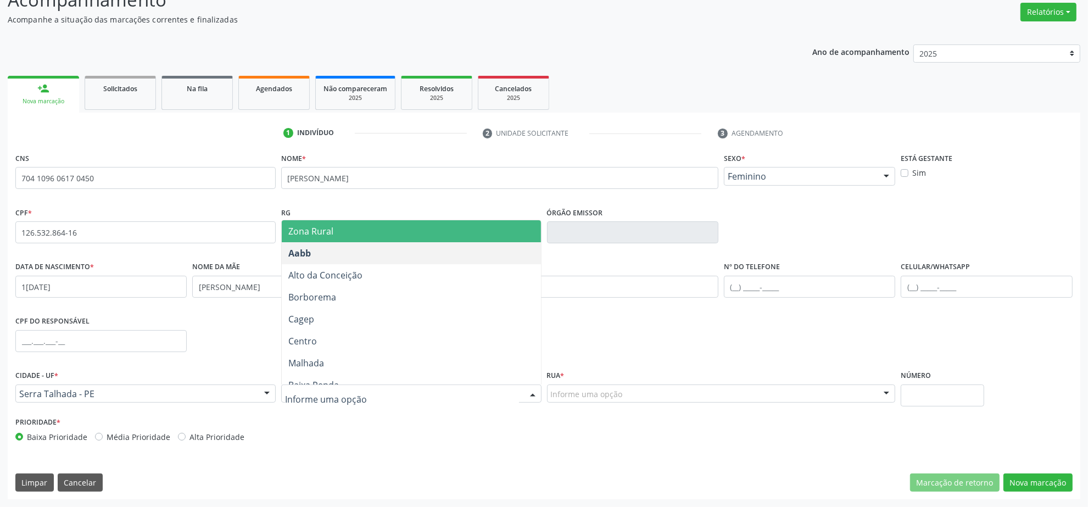
click at [377, 230] on span "Zona Rural" at bounding box center [411, 231] width 259 height 22
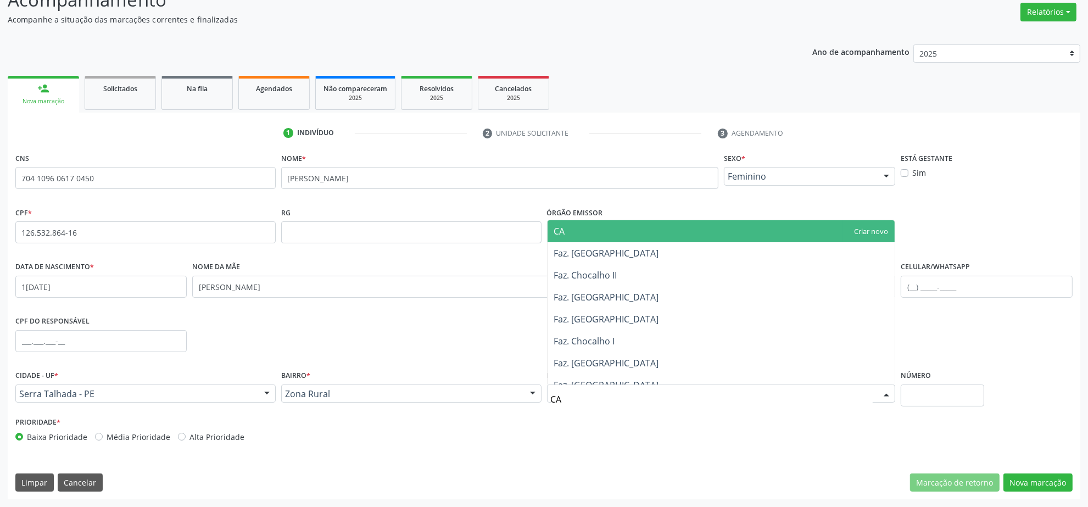
type input "CAI"
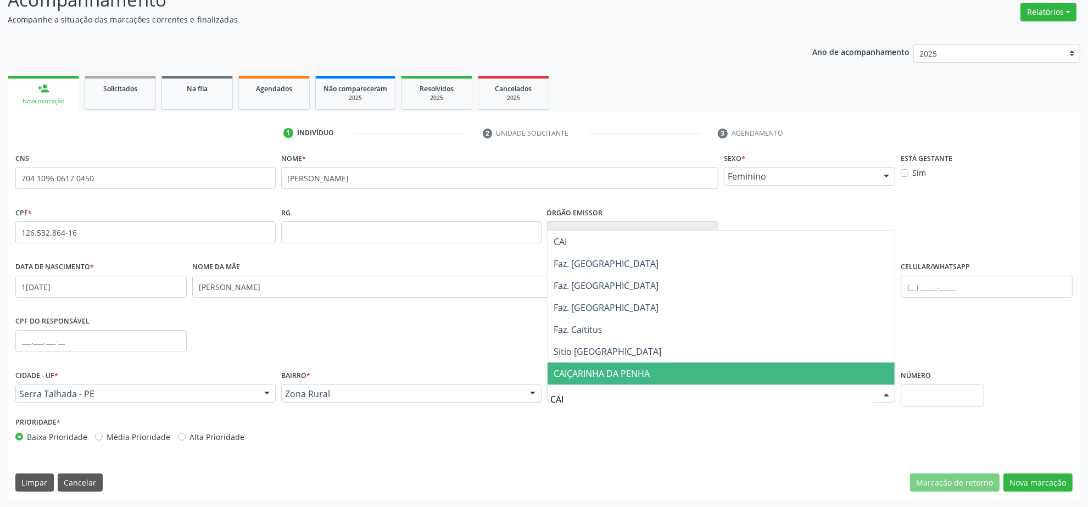
click at [604, 372] on span "CAIÇARINHA DA PENHA" at bounding box center [602, 374] width 96 height 12
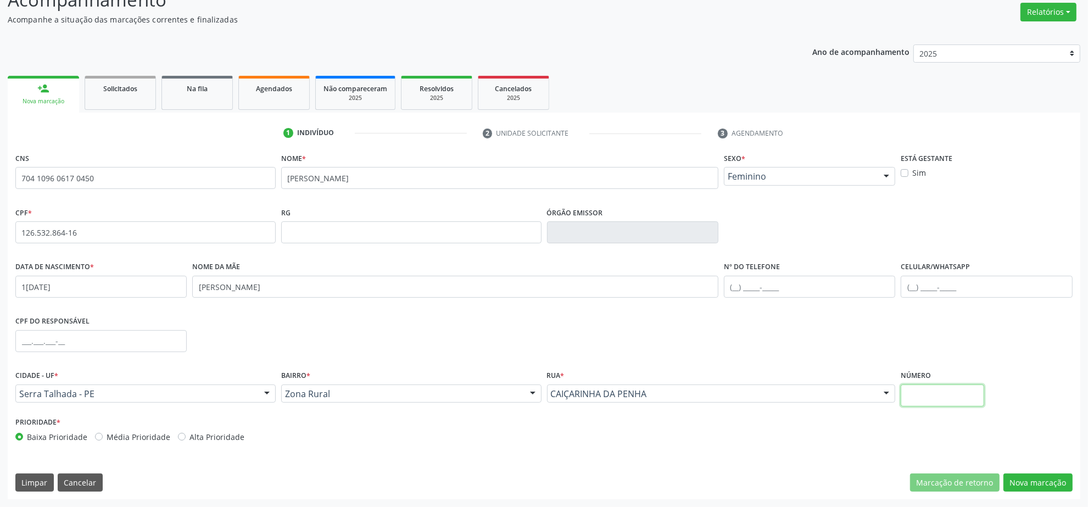
click at [949, 399] on input "text" at bounding box center [942, 396] width 83 height 22
type input "SN"
click at [1028, 477] on button "Nova marcação" at bounding box center [1038, 483] width 69 height 19
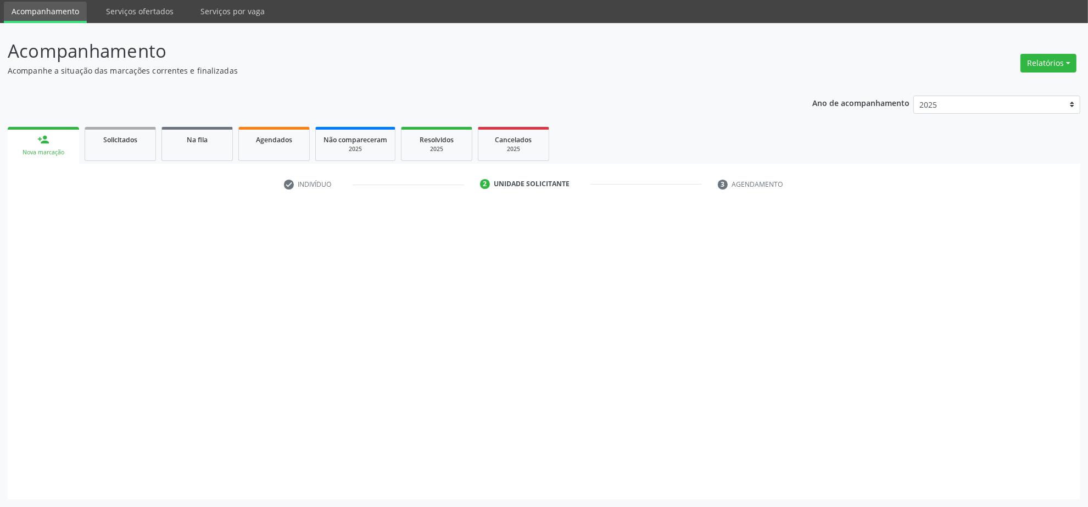
scroll to position [37, 0]
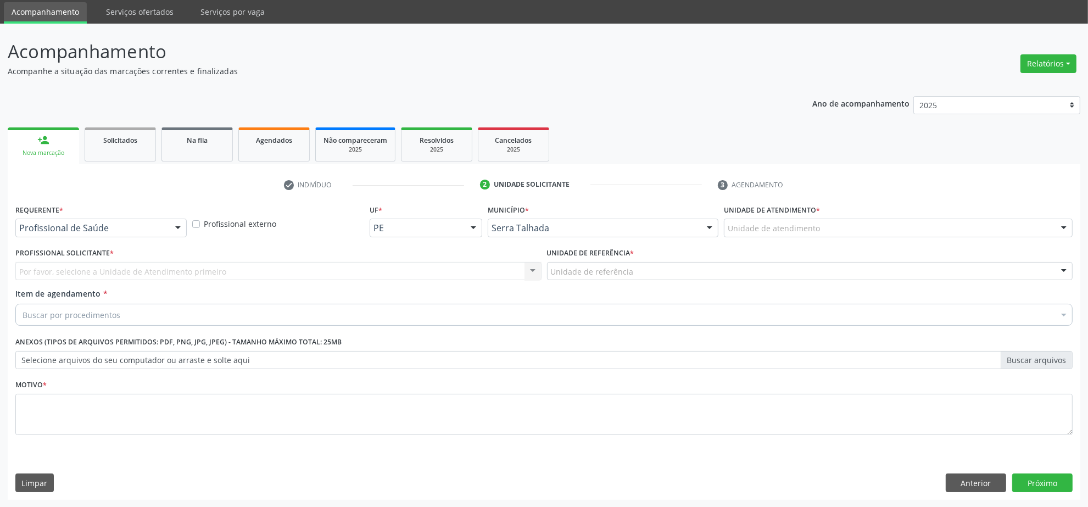
click at [119, 235] on div "Profissional de Saúde" at bounding box center [100, 228] width 171 height 19
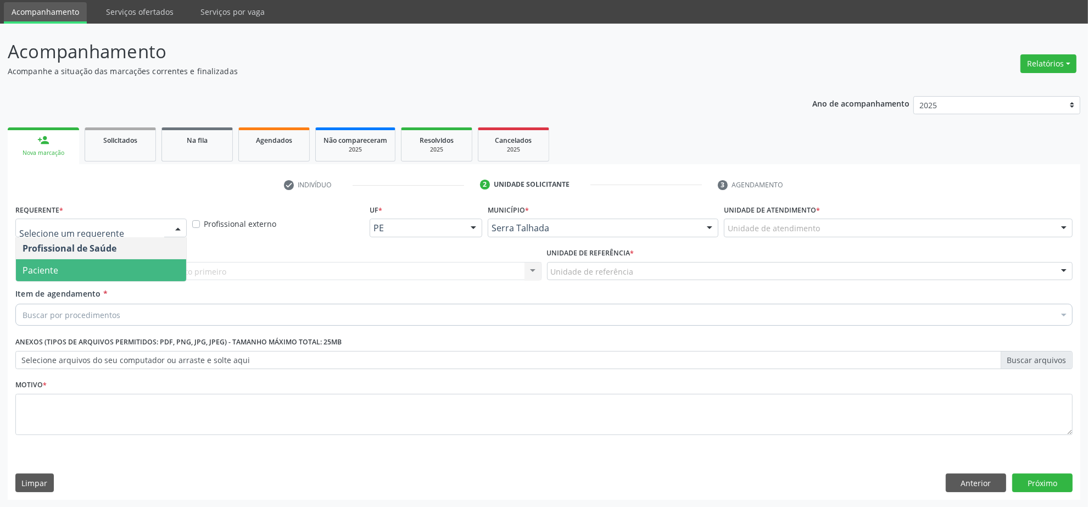
click at [116, 264] on span "Paciente" at bounding box center [101, 270] width 170 height 22
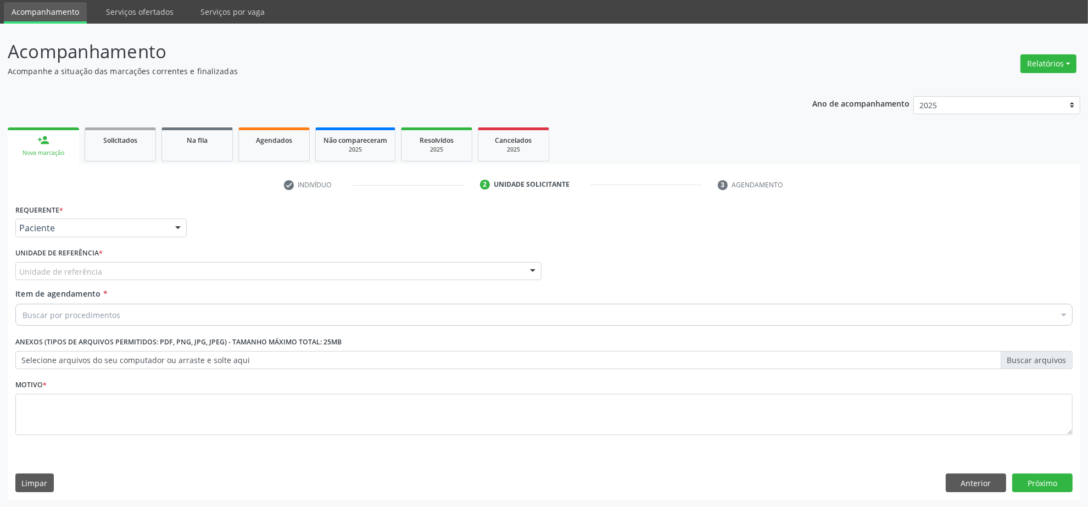
click at [113, 264] on div "Unidade de referência" at bounding box center [278, 271] width 526 height 19
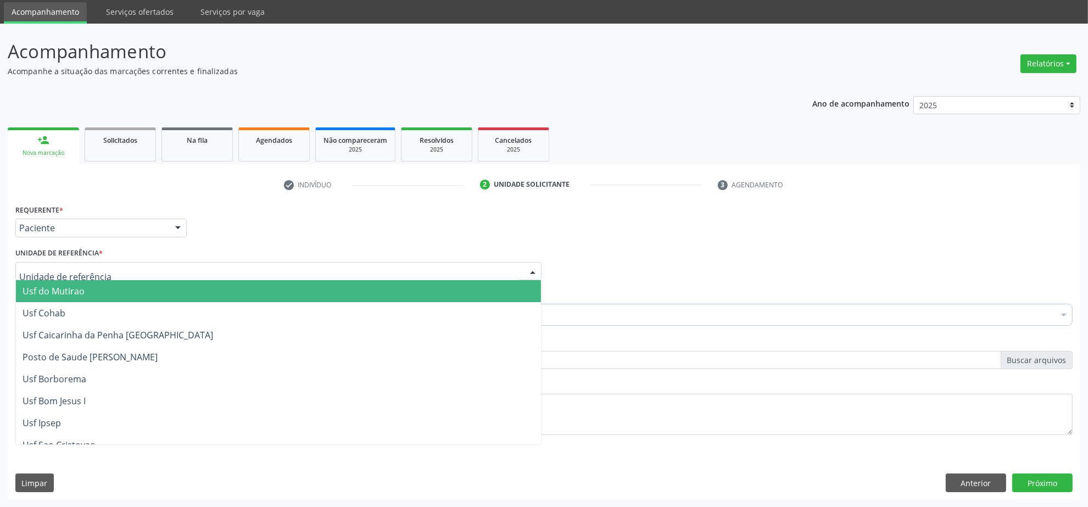
click at [90, 275] on input "text" at bounding box center [269, 277] width 500 height 22
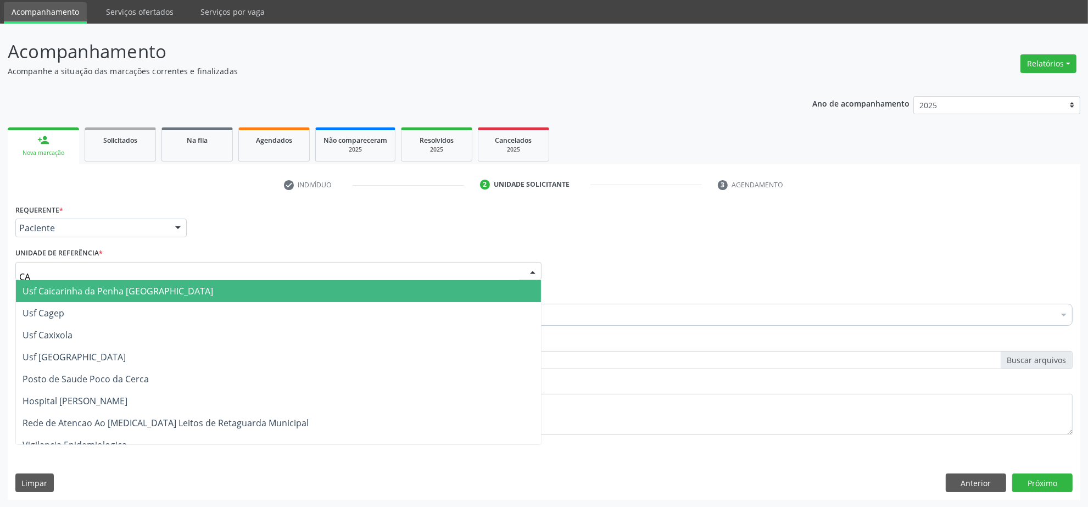
type input "CAI"
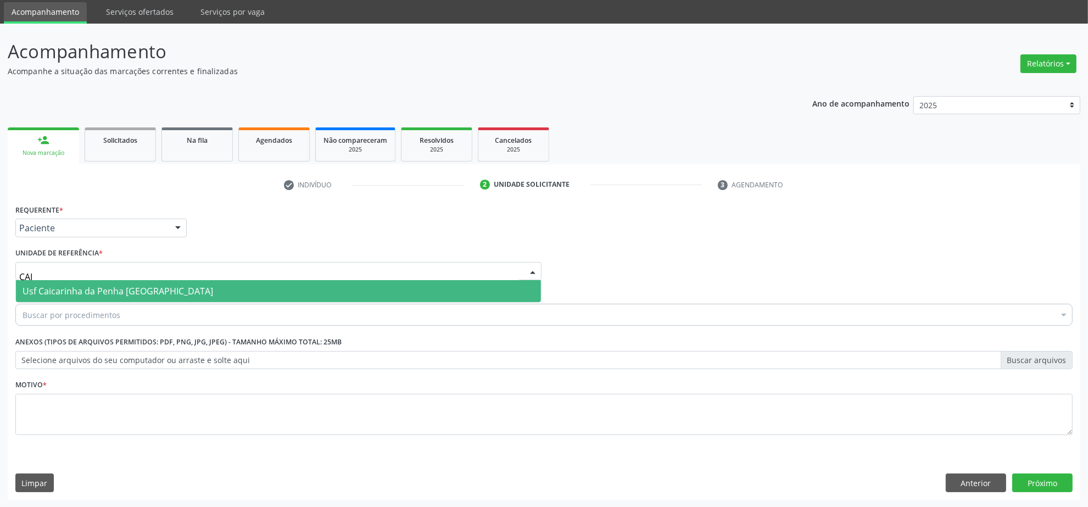
click at [89, 294] on span "Usf Caicarinha da Penha [GEOGRAPHIC_DATA]" at bounding box center [118, 291] width 191 height 12
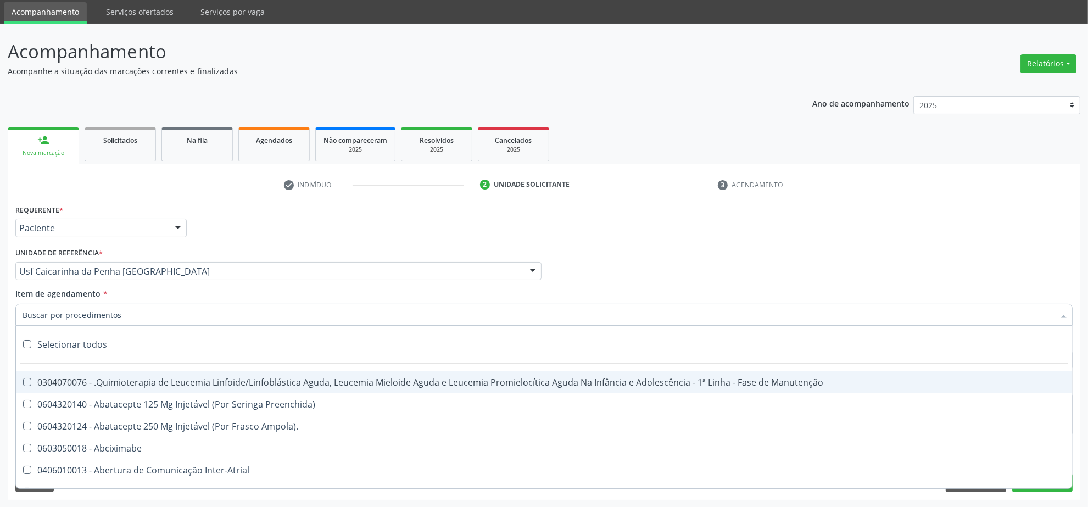
click at [94, 314] on input "Item de agendamento *" at bounding box center [539, 315] width 1032 height 22
drag, startPoint x: 914, startPoint y: 243, endPoint x: 1023, endPoint y: 491, distance: 270.3
click at [914, 243] on div "Requerente * Paciente Profissional de Saúde Paciente Nenhum resultado encontrad…" at bounding box center [544, 223] width 1063 height 43
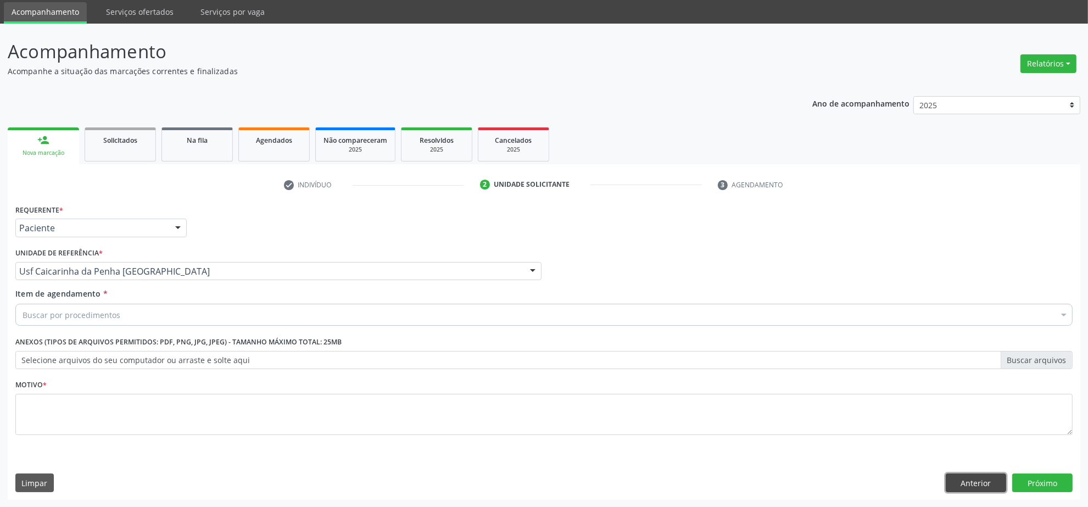
click at [968, 478] on button "Anterior" at bounding box center [976, 483] width 60 height 19
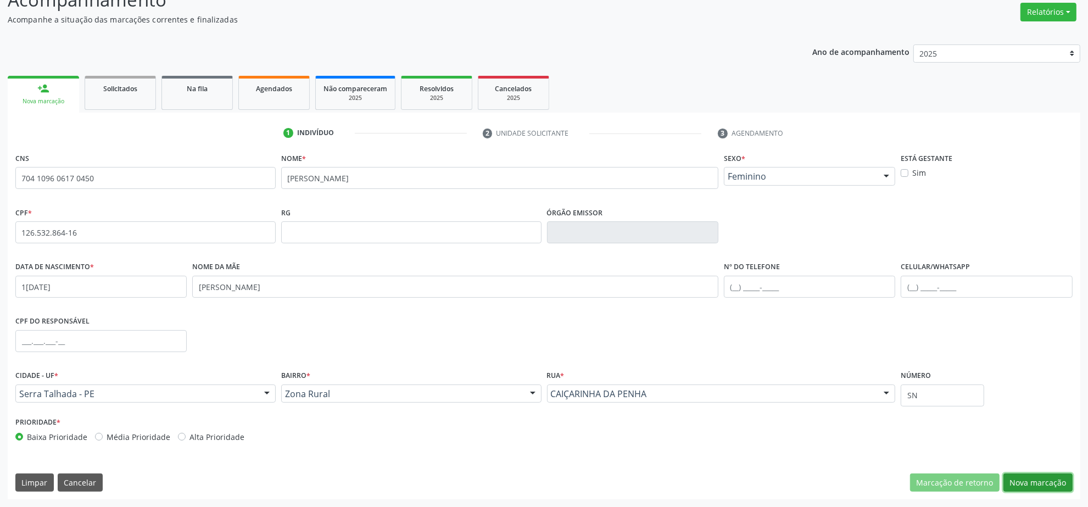
click at [1053, 478] on button "Nova marcação" at bounding box center [1038, 483] width 69 height 19
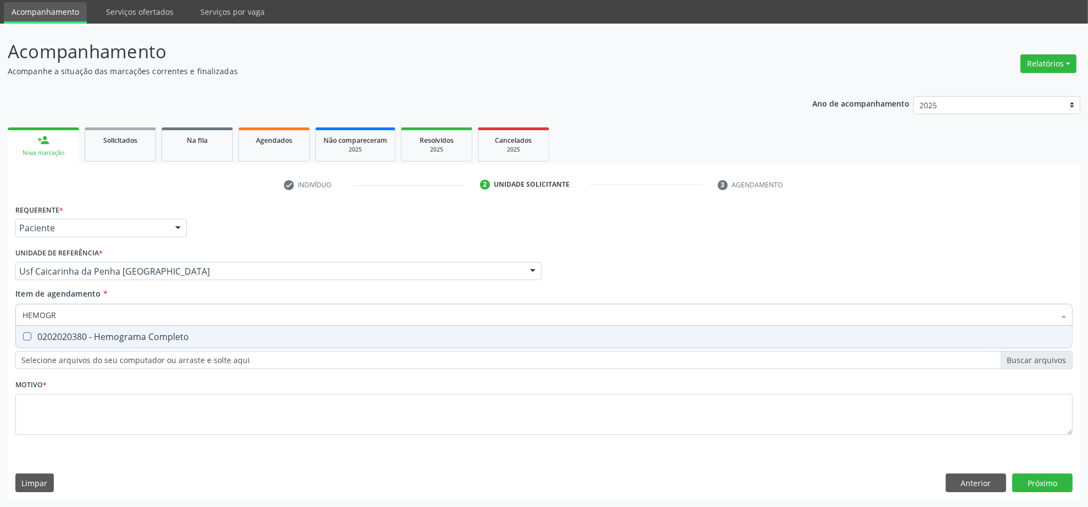
type input "HEMOGRA"
click at [86, 328] on span "0202020380 - Hemograma Completo" at bounding box center [544, 337] width 1056 height 22
checkbox Completo "true"
click at [0, 315] on html "Central de Marcação notifications [PERSON_NAME] Operador de regulação  Configu…" at bounding box center [544, 216] width 1088 height 507
type input "G"
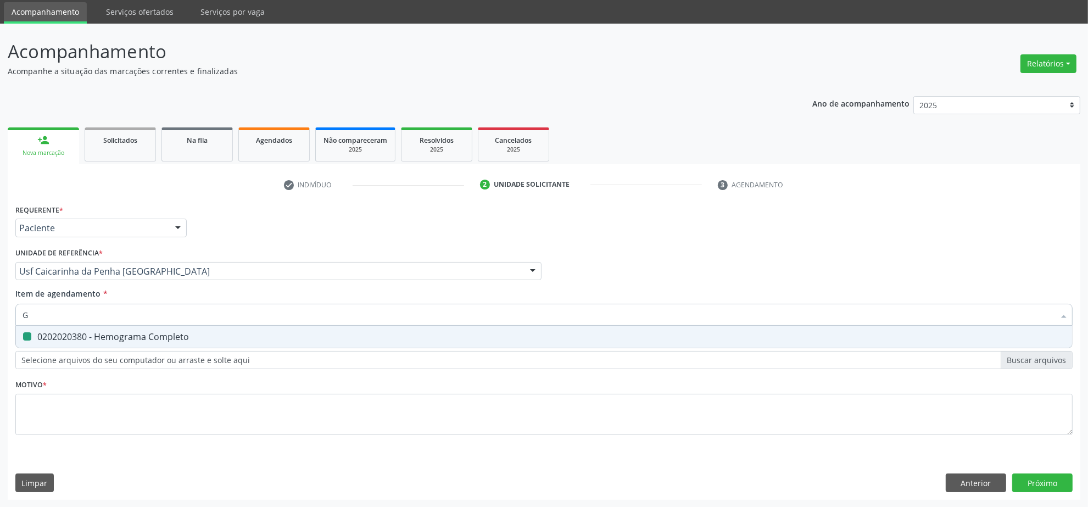
checkbox Completo "false"
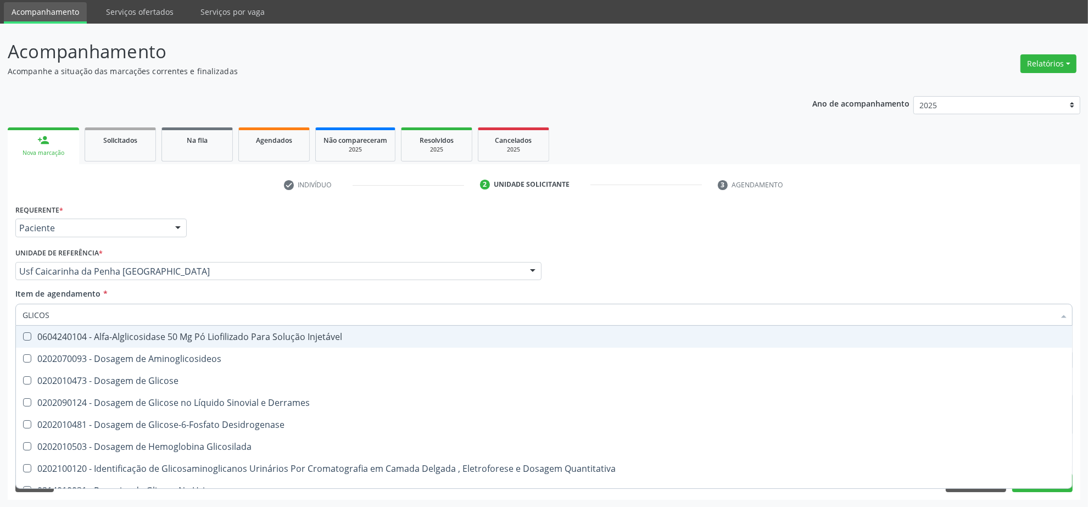
type input "GLICOSE"
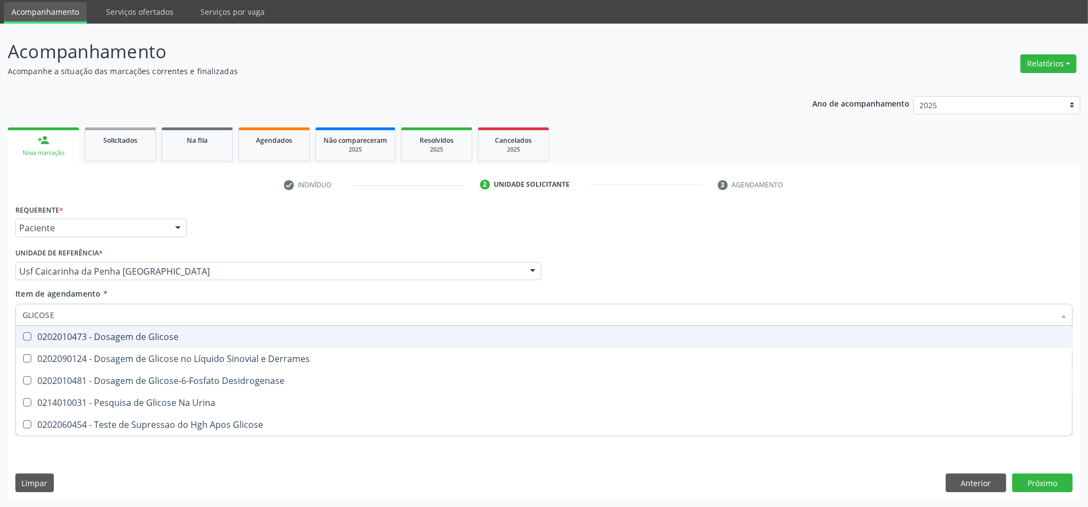
click at [58, 332] on div "0202010473 - Dosagem de Glicose" at bounding box center [544, 336] width 1043 height 9
checkbox Glicose "true"
drag, startPoint x: 71, startPoint y: 314, endPoint x: 13, endPoint y: 299, distance: 60.6
click at [13, 299] on div "Item de agendamento * GLICOSE Desfazer seleção 0202010473 - Dosagem de Glicose …" at bounding box center [544, 309] width 1063 height 42
type input "COLE"
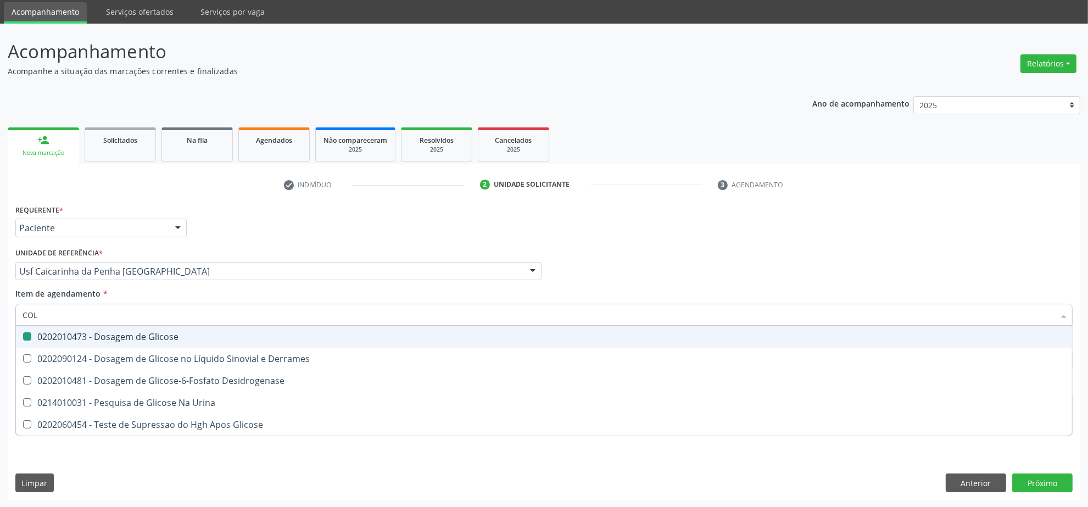
checkbox Glicose "false"
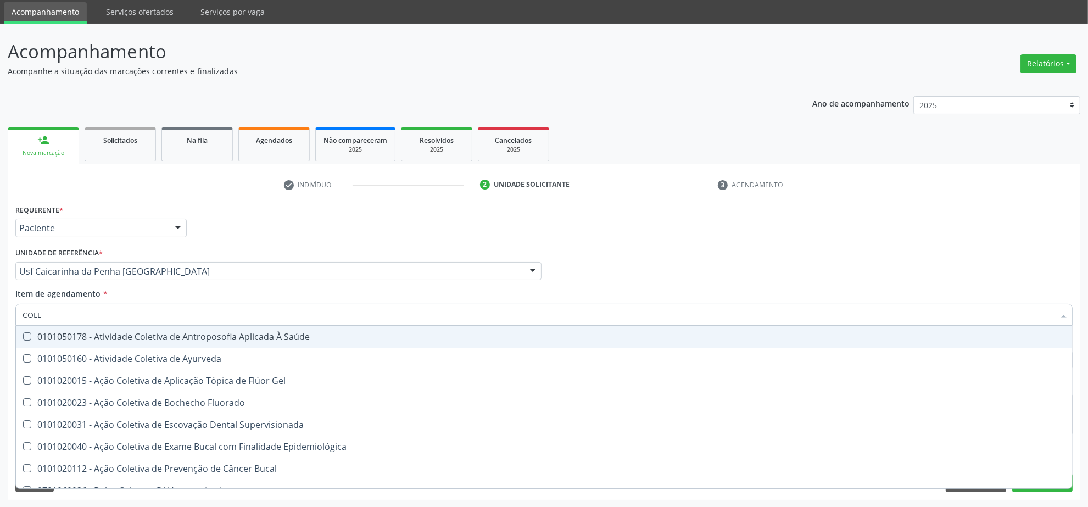
type input "COLES"
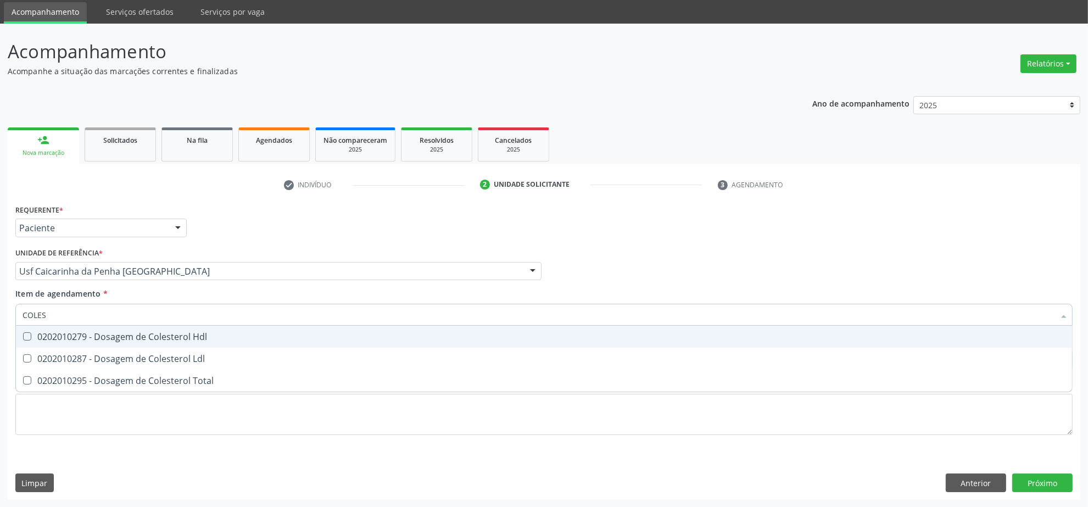
drag, startPoint x: 44, startPoint y: 336, endPoint x: 42, endPoint y: 366, distance: 30.3
click at [44, 336] on div "0202010279 - Dosagem de Colesterol Hdl" at bounding box center [544, 336] width 1043 height 9
checkbox Hdl "true"
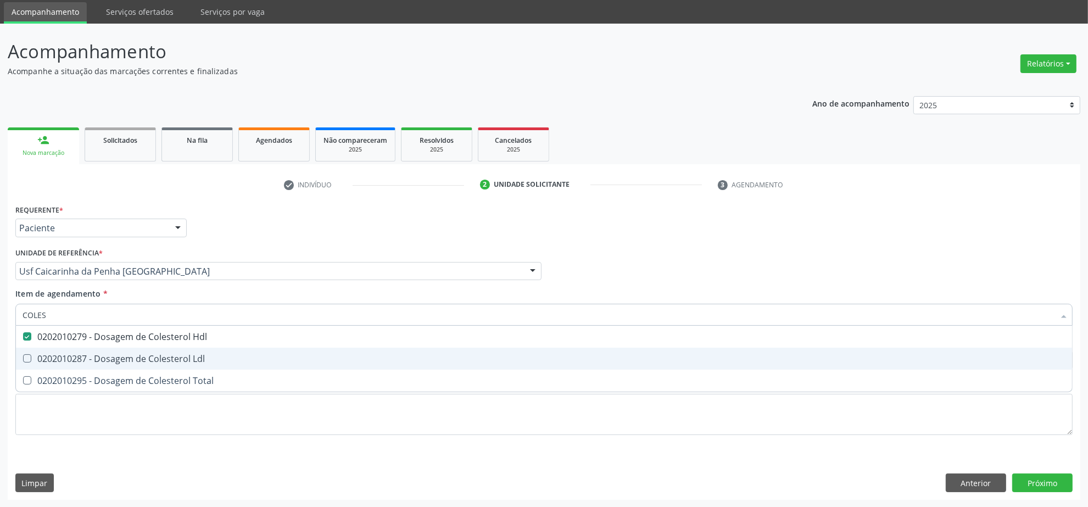
click at [40, 355] on div "0202010287 - Dosagem de Colesterol Ldl" at bounding box center [544, 358] width 1043 height 9
checkbox Ldl "true"
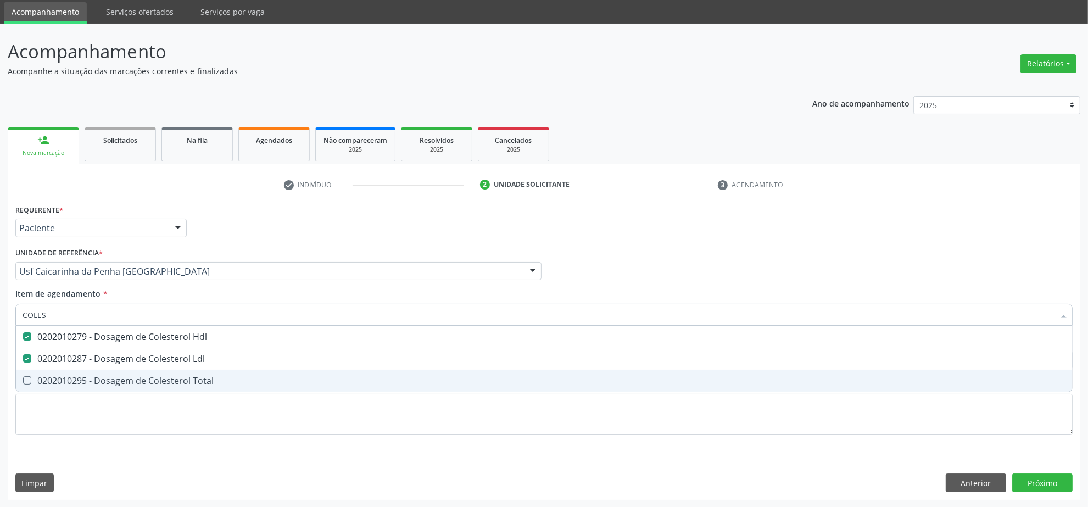
drag, startPoint x: 44, startPoint y: 378, endPoint x: 43, endPoint y: 371, distance: 7.2
click at [43, 376] on div "0202010295 - Dosagem de Colesterol Total" at bounding box center [544, 380] width 1043 height 9
checkbox Total "true"
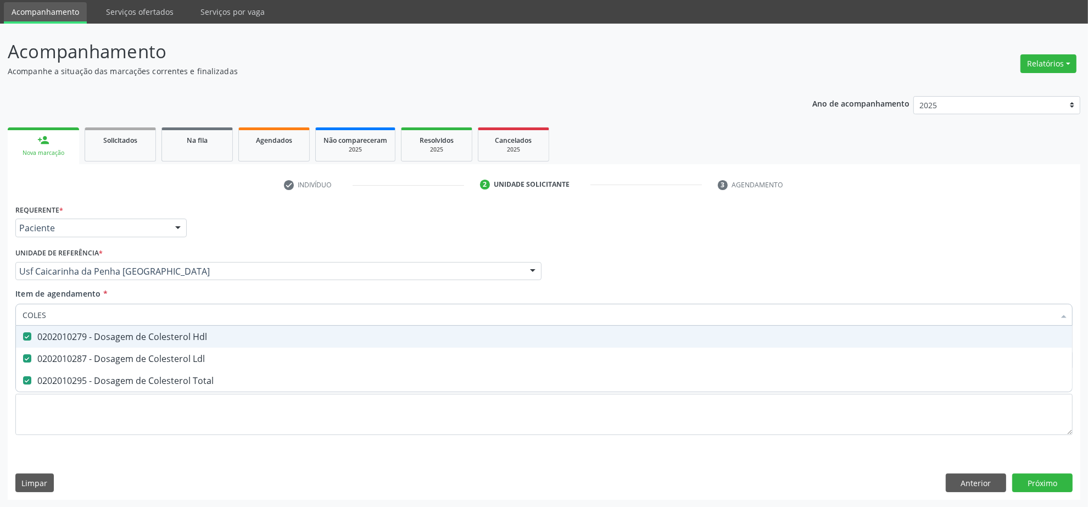
drag, startPoint x: 56, startPoint y: 315, endPoint x: 21, endPoint y: 304, distance: 36.8
click at [21, 304] on div "COLES" at bounding box center [543, 315] width 1057 height 22
type input "TRI"
checkbox Hdl "false"
checkbox Ldl "false"
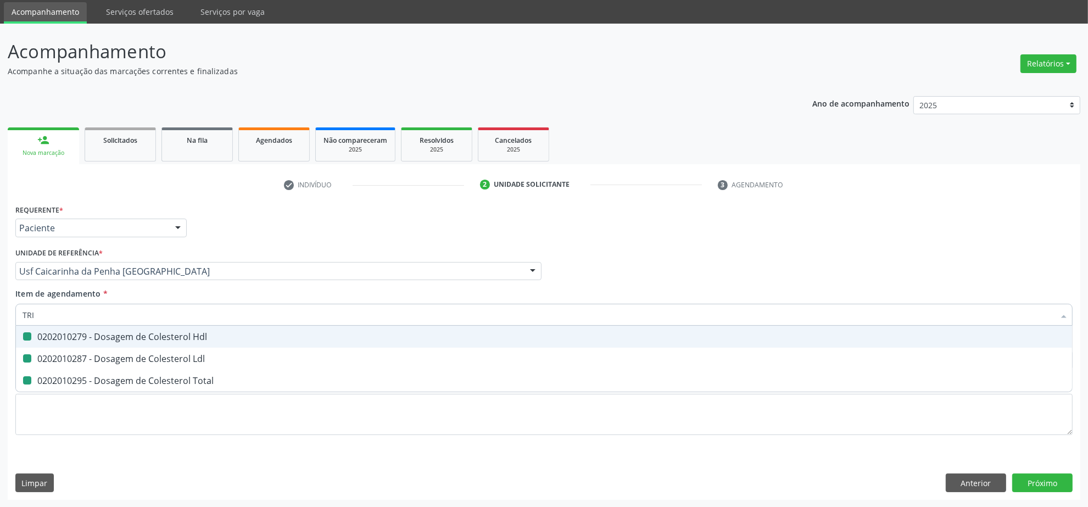
checkbox Total "false"
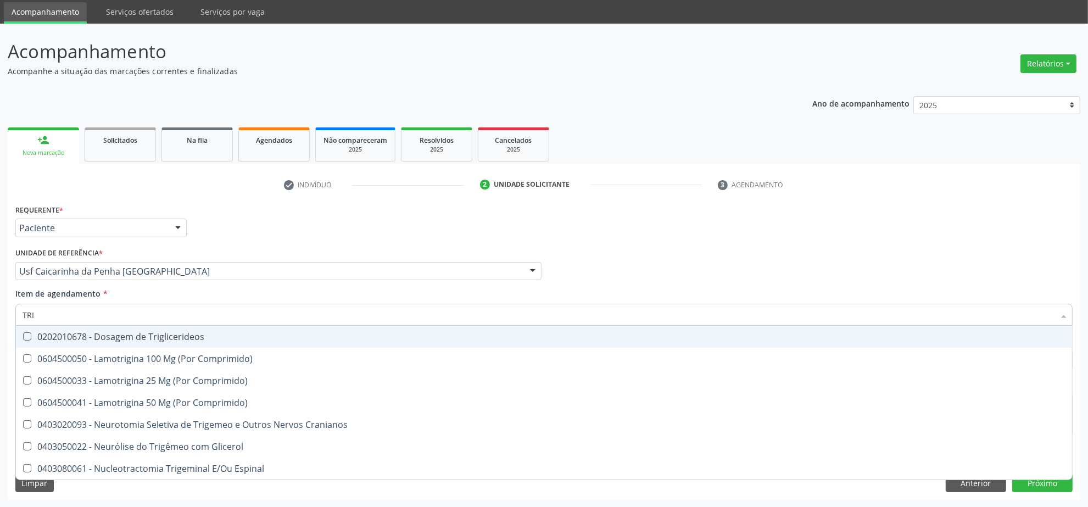
type input "TRIG"
click at [36, 336] on div "0202010678 - Dosagem de Triglicerideos" at bounding box center [544, 336] width 1043 height 9
checkbox Triglicerideos "true"
drag, startPoint x: 43, startPoint y: 317, endPoint x: 16, endPoint y: 303, distance: 30.0
click at [16, 303] on div "Item de agendamento * TRIG Desfazer seleção 0202010678 - Dosagem de Triglicerid…" at bounding box center [543, 305] width 1057 height 35
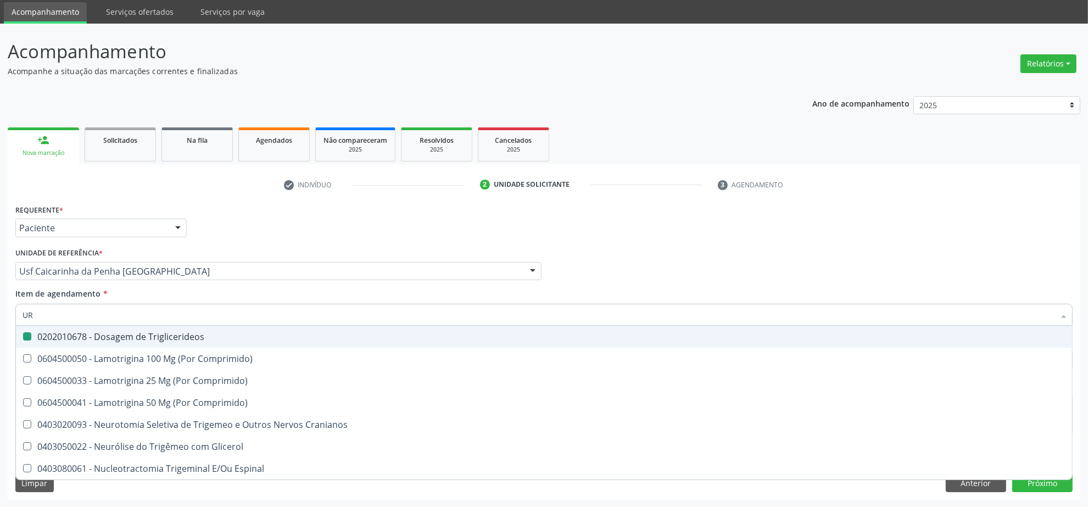
type input "URE"
checkbox Triglicerideos "false"
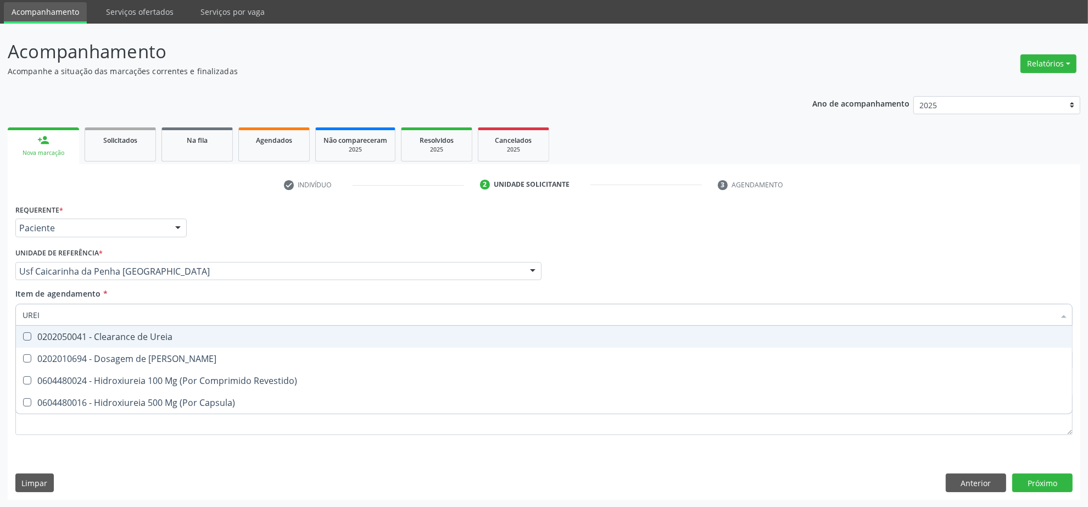
type input "UREIA"
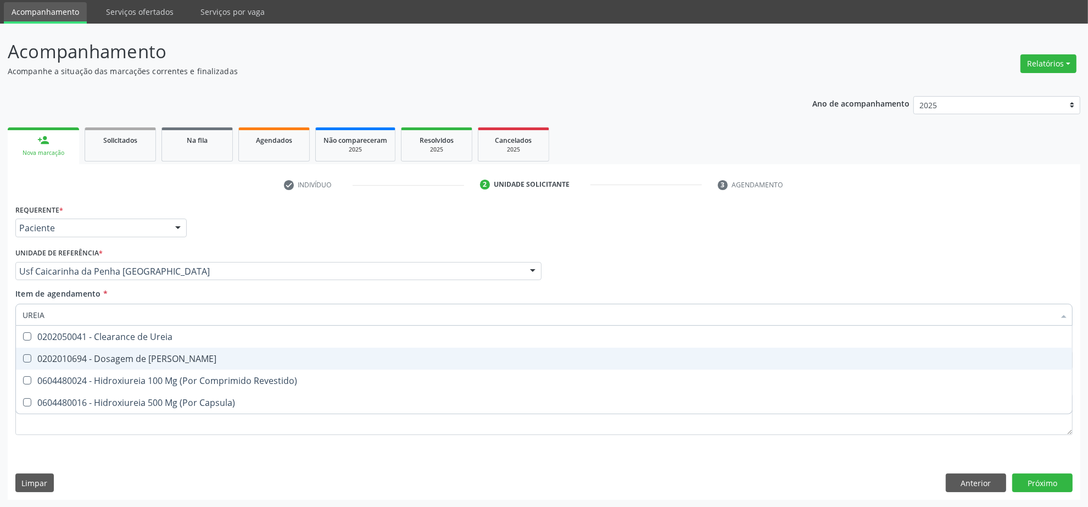
click at [69, 359] on div "0202010694 - Dosagem de [PERSON_NAME]" at bounding box center [544, 358] width 1043 height 9
checkbox Ureia "true"
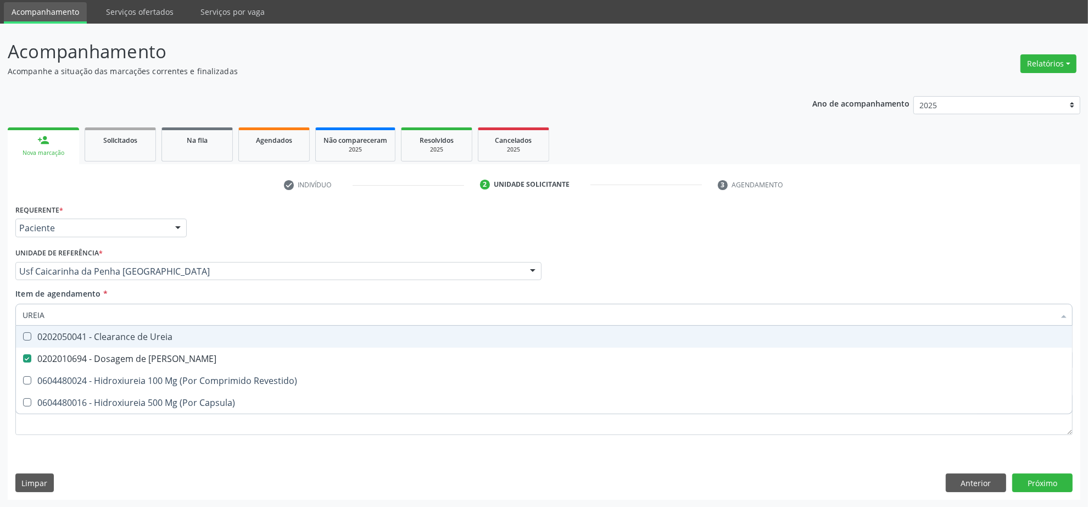
drag, startPoint x: 46, startPoint y: 317, endPoint x: 0, endPoint y: 305, distance: 47.2
click at [1, 305] on div "Acompanhamento Acompanhe a situação das marcações correntes e finalizadas Relat…" at bounding box center [544, 266] width 1088 height 484
type input "C"
checkbox Ureia "false"
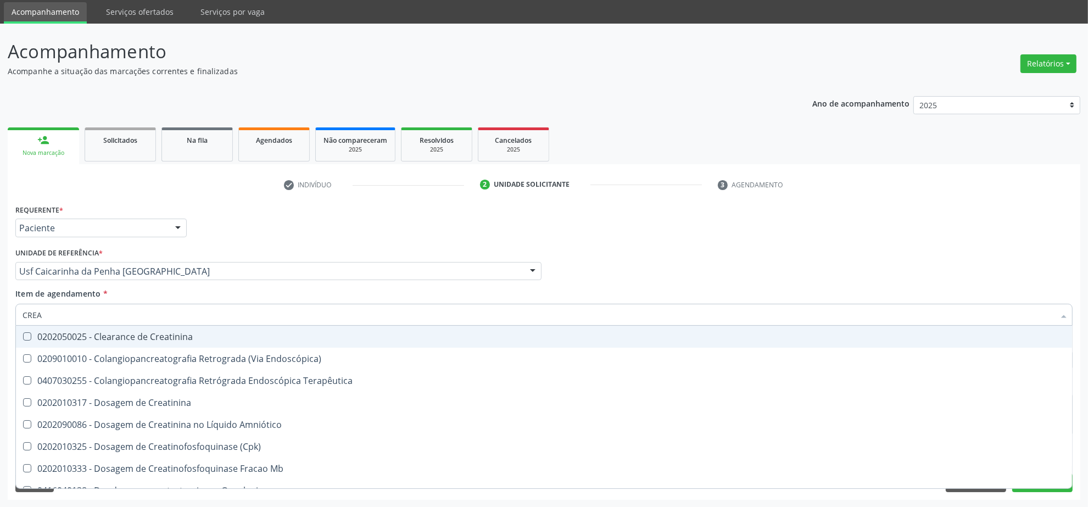
type input "CREAT"
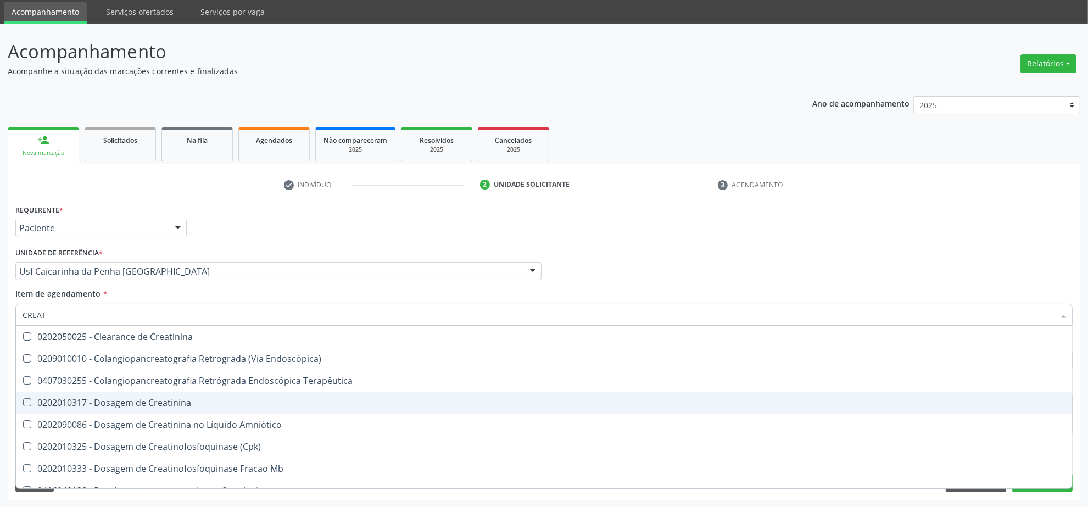
click at [77, 404] on div "0202010317 - Dosagem de Creatinina" at bounding box center [544, 402] width 1043 height 9
checkbox Creatinina "true"
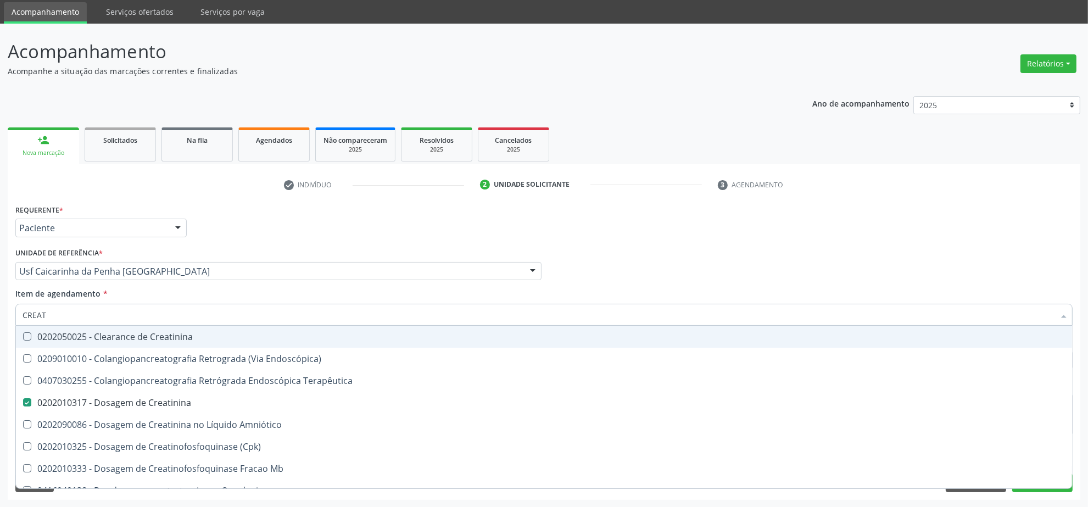
drag, startPoint x: 54, startPoint y: 310, endPoint x: -23, endPoint y: 298, distance: 77.9
click at [0, 298] on html "Central de Marcação notifications [PERSON_NAME] Operador de regulação  Configu…" at bounding box center [544, 216] width 1088 height 507
type input "U"
checkbox Creatinina "false"
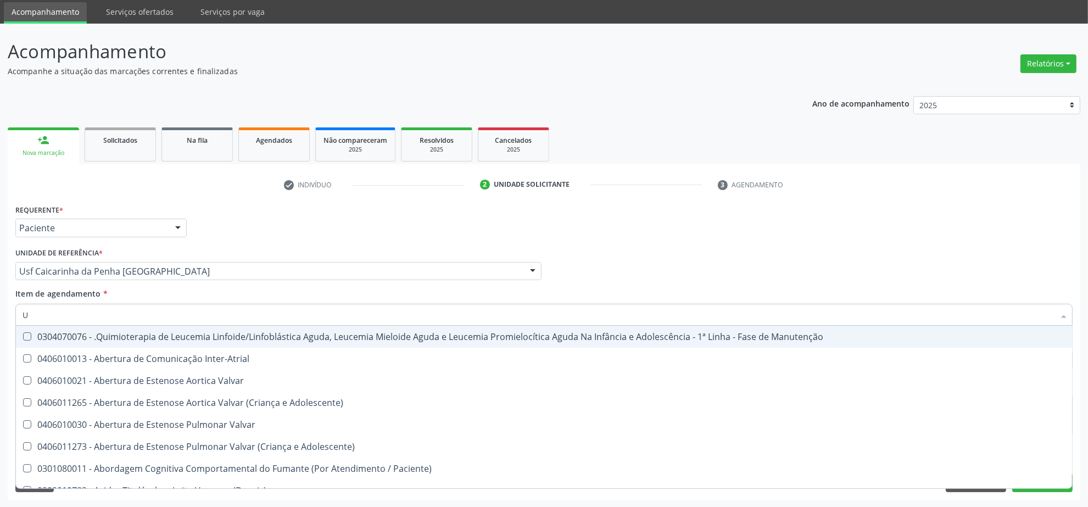
type input "UR"
checkbox Nível "true"
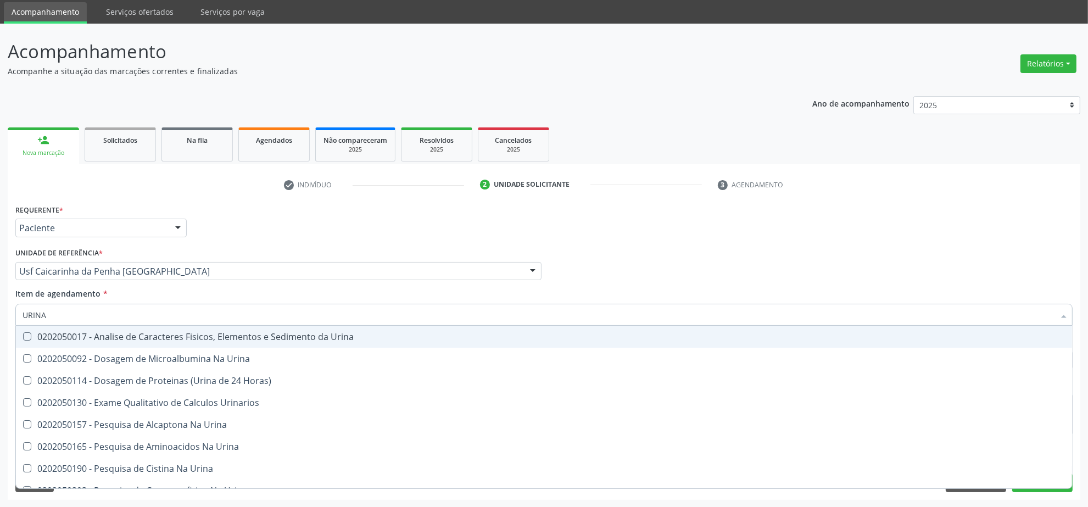
type input "URINA"
drag, startPoint x: 95, startPoint y: 330, endPoint x: 92, endPoint y: 317, distance: 13.6
click at [94, 332] on div "0202050017 - Analise de Caracteres Fisicos, Elementos e Sedimento da Urina" at bounding box center [544, 336] width 1043 height 9
checkbox Urina "true"
drag, startPoint x: 48, startPoint y: 314, endPoint x: -68, endPoint y: 308, distance: 116.1
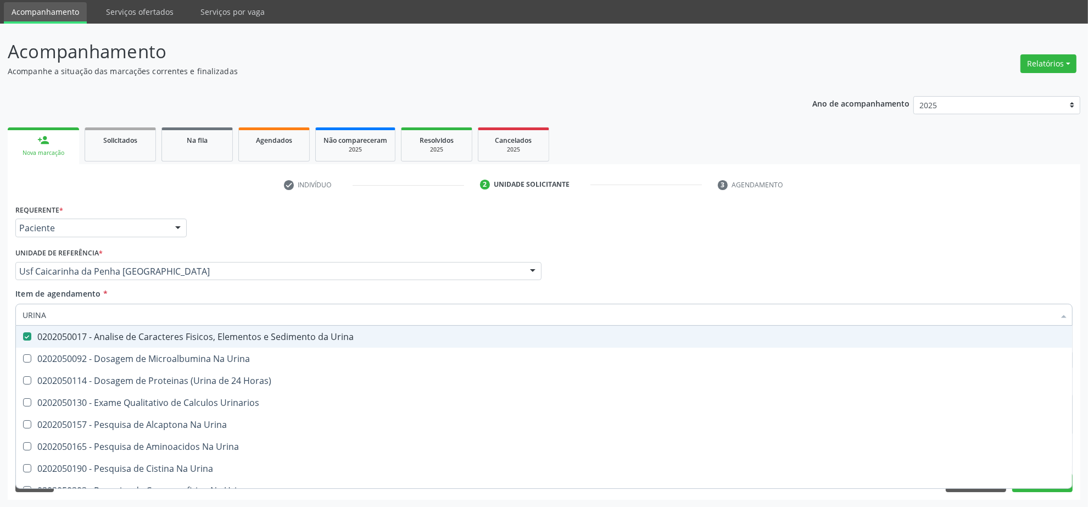
click at [0, 308] on html "Central de Marcação notifications [PERSON_NAME] Operador de regulação  Configu…" at bounding box center [544, 216] width 1088 height 507
type input "CU"
checkbox Urina "false"
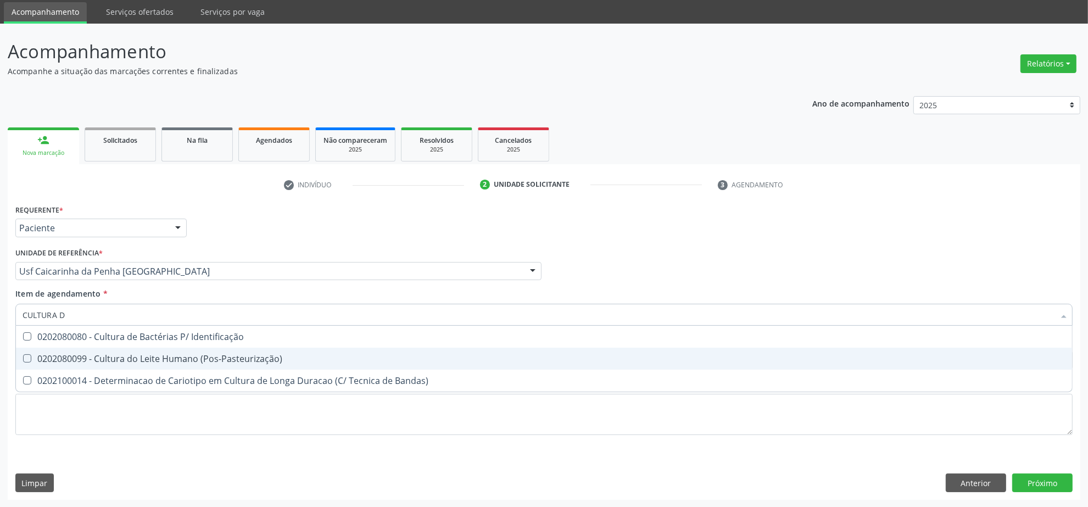
type input "CULTURA DE"
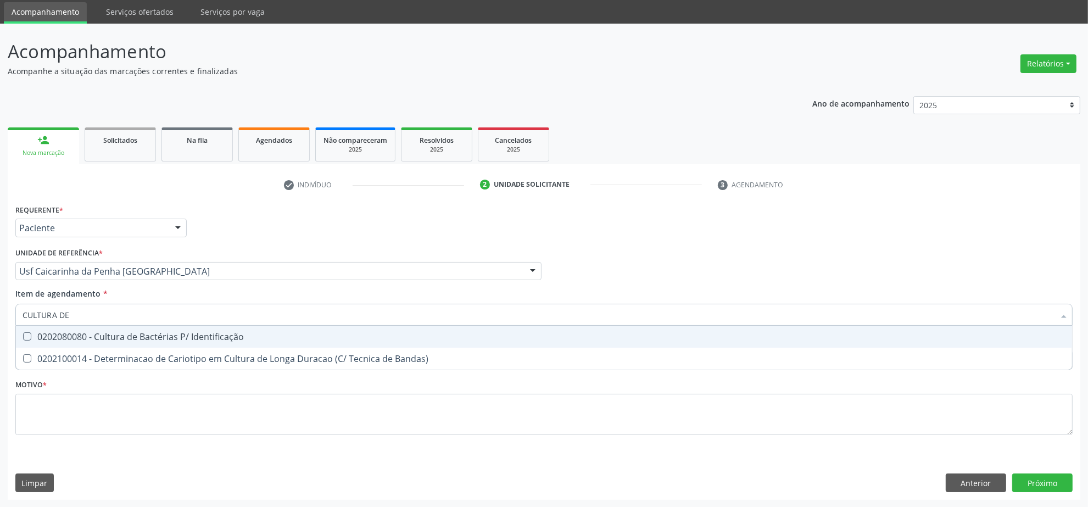
click at [97, 337] on div "0202080080 - Cultura de Bactérias P/ Identificação" at bounding box center [544, 336] width 1043 height 9
checkbox Identificação "true"
drag, startPoint x: 95, startPoint y: 320, endPoint x: 12, endPoint y: 305, distance: 84.8
click at [12, 305] on div "Requerente * Paciente Profissional de Saúde Paciente Nenhum resultado encontrad…" at bounding box center [544, 351] width 1073 height 298
type input "A"
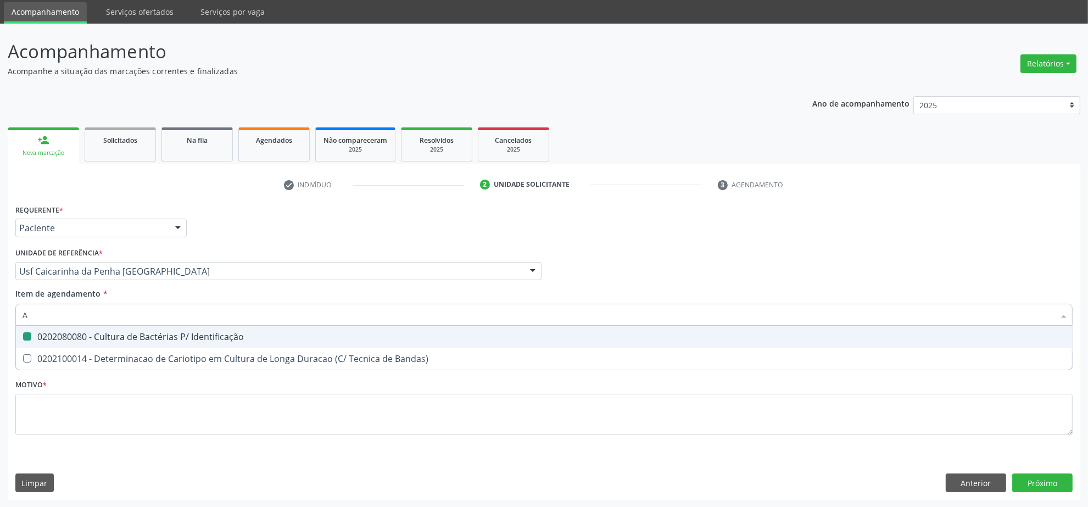
checkbox Identificação "false"
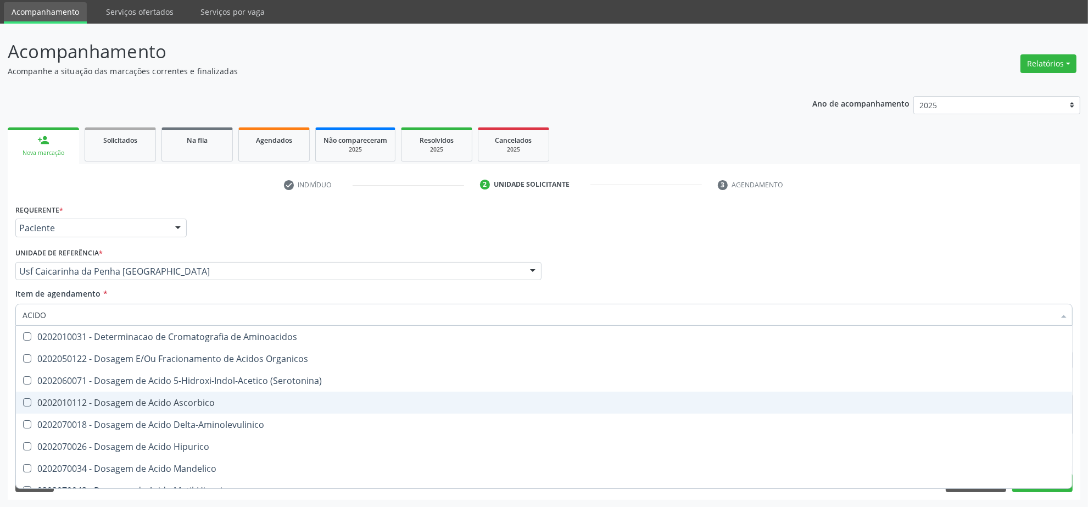
type input "ACIDO U"
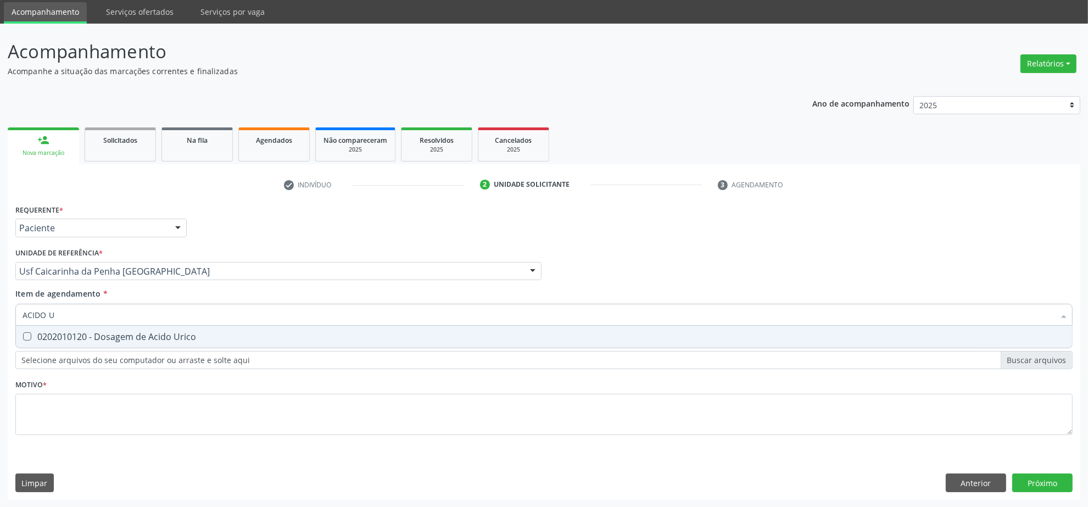
drag, startPoint x: 192, startPoint y: 341, endPoint x: 184, endPoint y: 328, distance: 15.1
click at [191, 339] on div "0202010120 - Dosagem de Acido Urico" at bounding box center [544, 336] width 1043 height 9
checkbox Urico "true"
click at [180, 322] on input "ACIDO U" at bounding box center [539, 315] width 1032 height 22
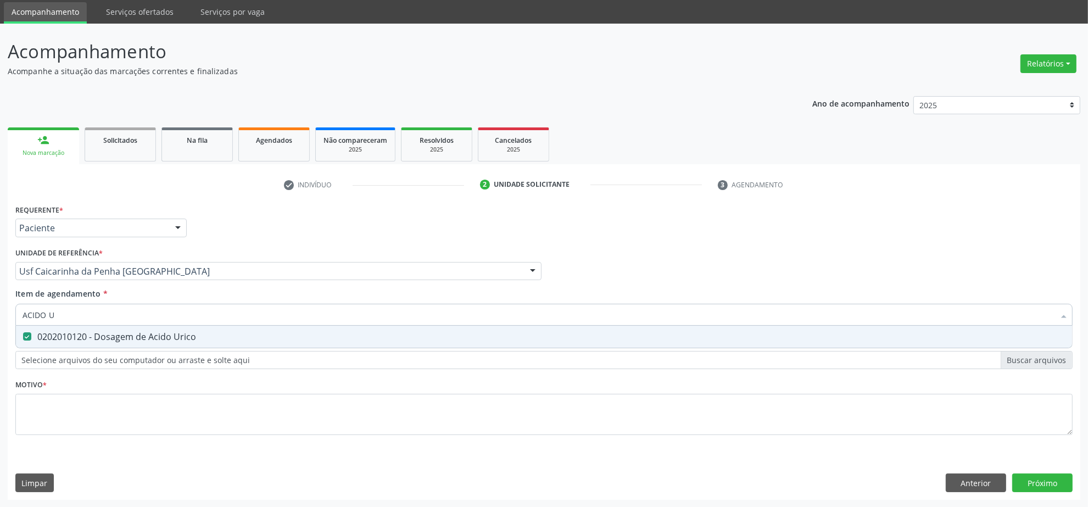
click at [180, 322] on input "ACIDO U" at bounding box center [539, 315] width 1032 height 22
type input "T"
checkbox Urico "false"
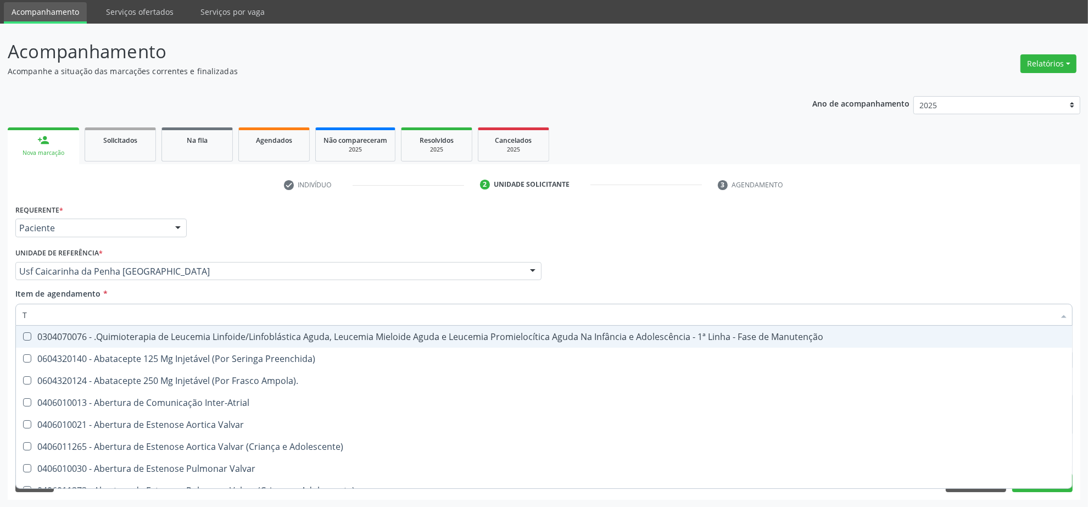
type input "TO"
checkbox Transeptal "true"
checkbox Urina "false"
checkbox Transplantado "true"
checkbox Videolaparoscópica "true"
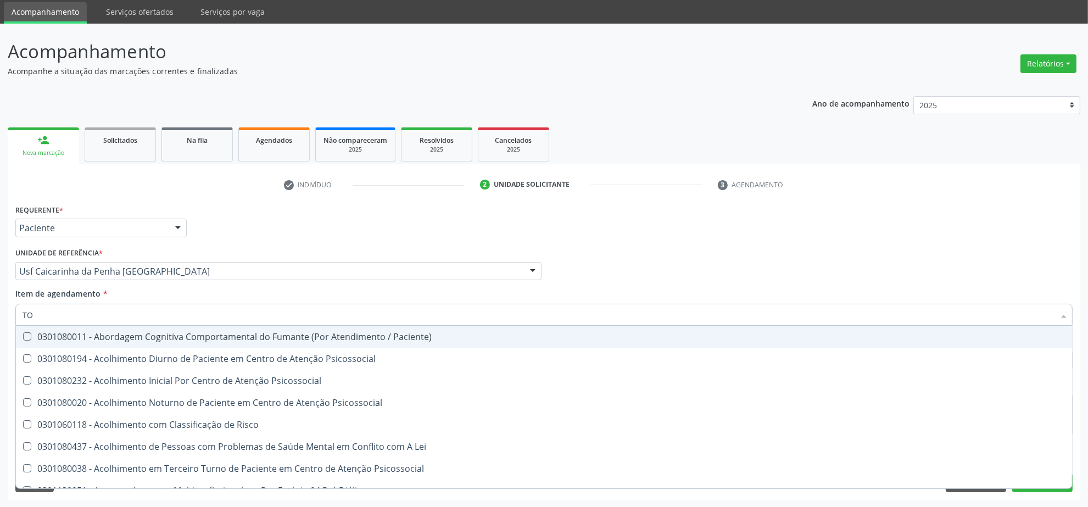
type input "TOX"
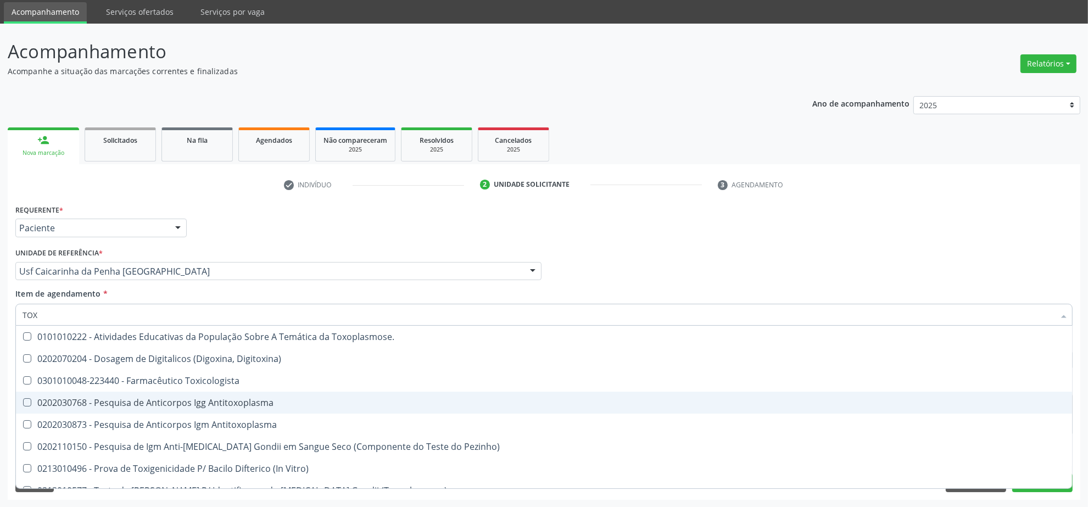
click at [120, 401] on div "0202030768 - Pesquisa de Anticorpos Igg Antitoxoplasma" at bounding box center [544, 402] width 1043 height 9
checkbox Antitoxoplasma "true"
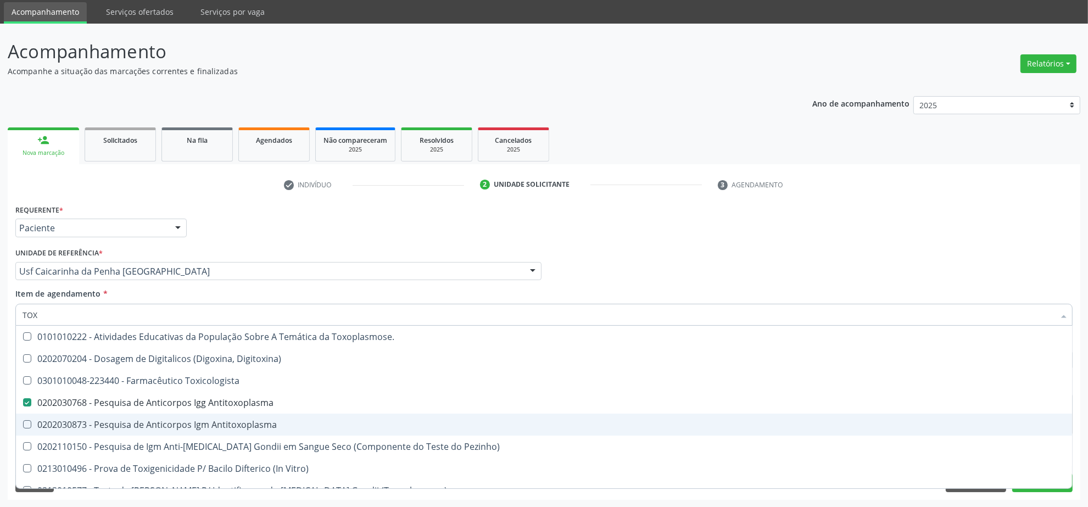
click at [100, 424] on div "0202030873 - Pesquisa de Anticorpos Igm Antitoxoplasma" at bounding box center [544, 424] width 1043 height 9
checkbox Antitoxoplasma "true"
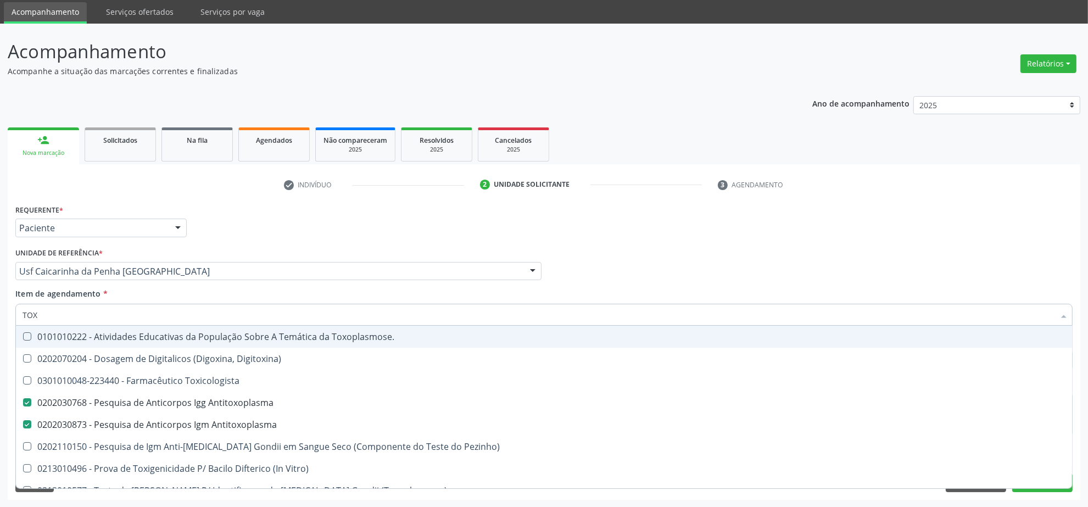
click at [0, 314] on html "Central de Marcação notifications [PERSON_NAME] Operador de regulação  Configu…" at bounding box center [544, 216] width 1088 height 507
type input "C"
checkbox Antitoxoplasma "false"
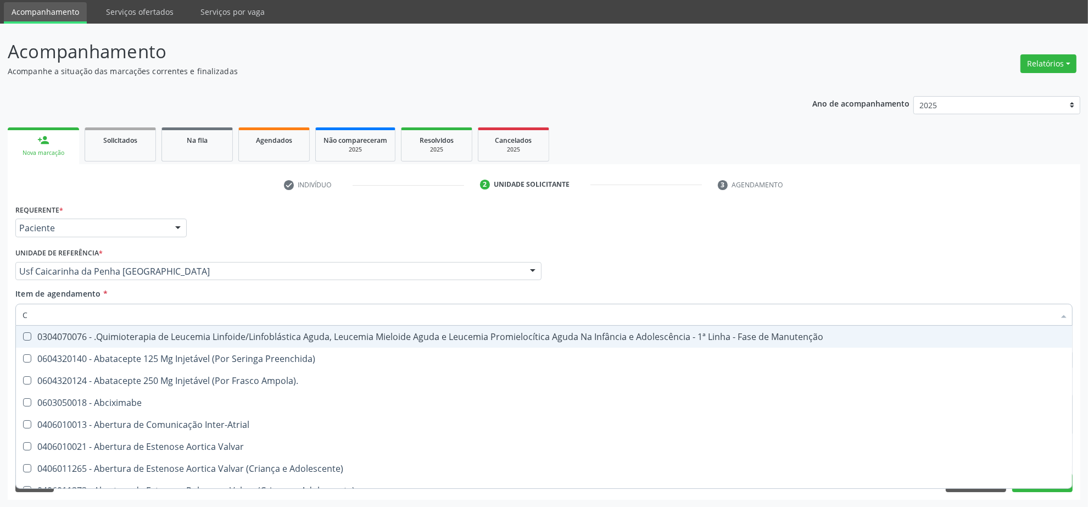
type input "CI"
checkbox Urina "false"
checkbox Cgbp "true"
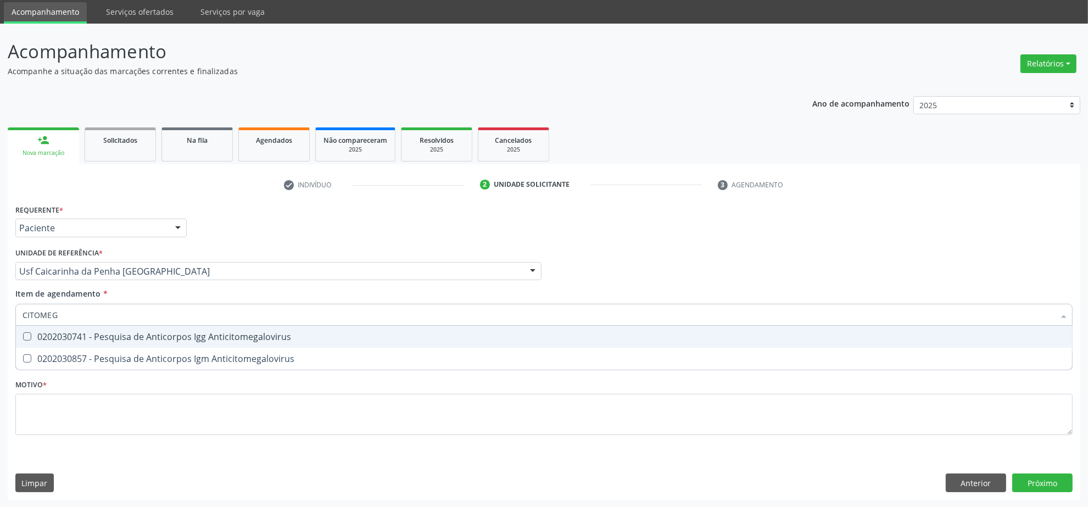
type input "CITOMEGA"
click at [59, 336] on div "0202030741 - Pesquisa de Anticorpos Igg Anticitomegalovirus" at bounding box center [544, 336] width 1043 height 9
checkbox Anticitomegalovirus "true"
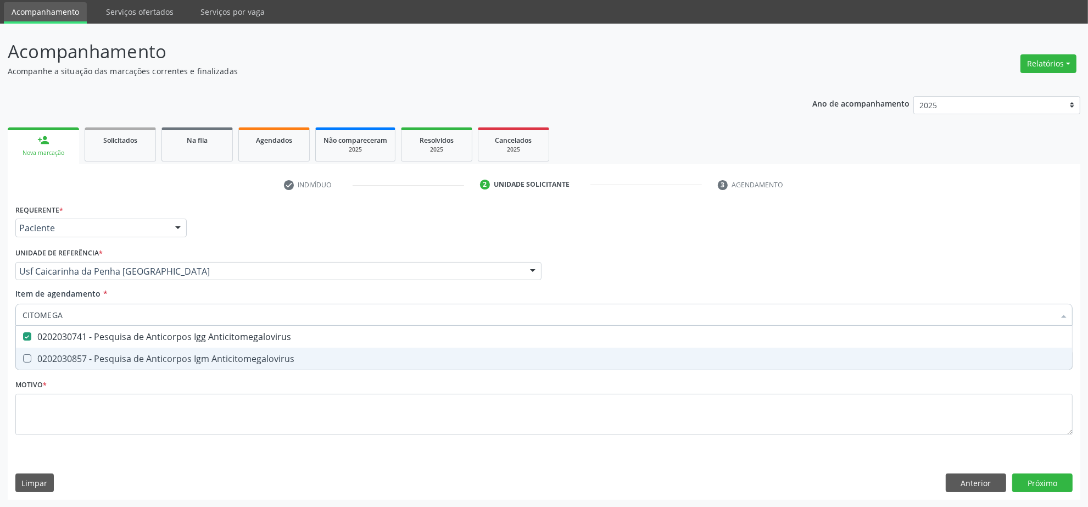
click at [58, 349] on span "0202030857 - Pesquisa de Anticorpos Igm Anticitomegalovirus" at bounding box center [544, 359] width 1056 height 22
checkbox Anticitomegalovirus "true"
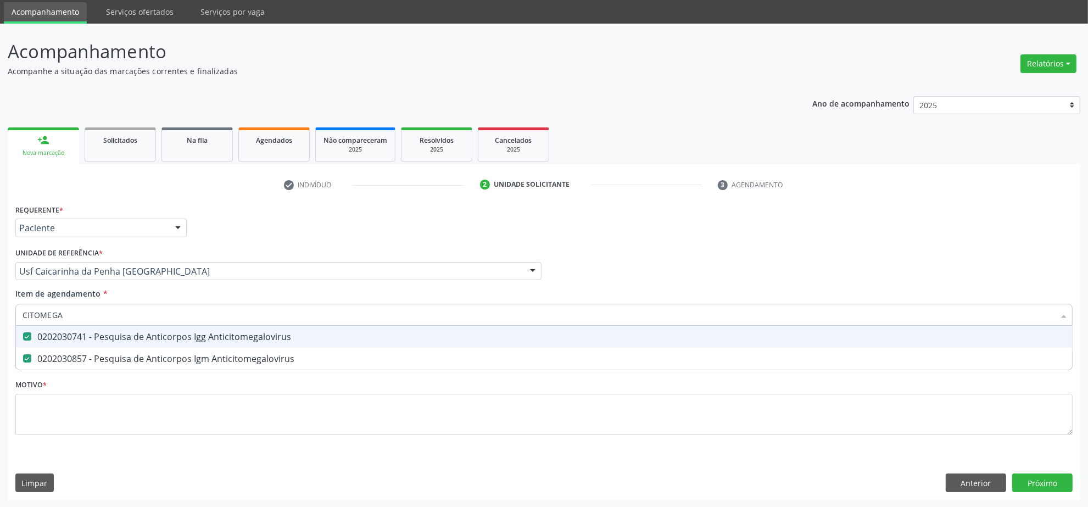
drag, startPoint x: 94, startPoint y: 319, endPoint x: -30, endPoint y: 299, distance: 125.1
click at [0, 299] on html "Central de Marcação notifications [PERSON_NAME] Operador de regulação  Configu…" at bounding box center [544, 216] width 1088 height 507
type input "ELTRO"
checkbox Anticitomegalovirus "false"
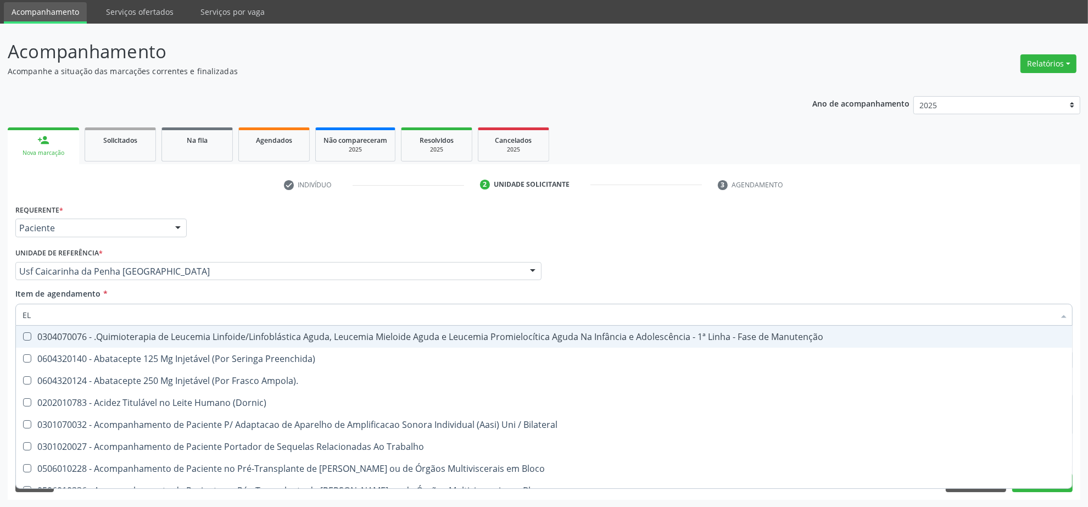
type input "ELE"
checkbox Manutenção "true"
checkbox Urina "false"
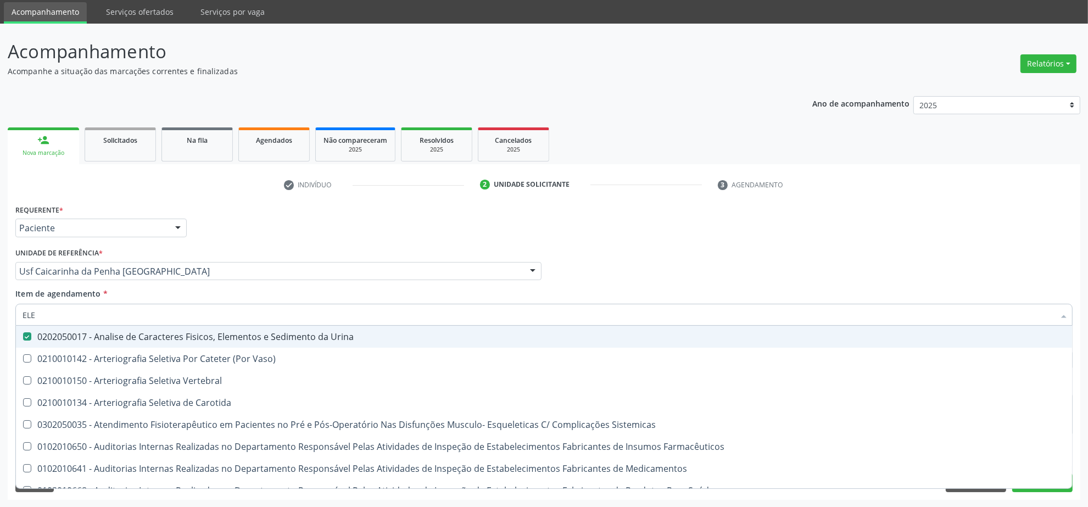
type input "ELET"
checkbox Urina "false"
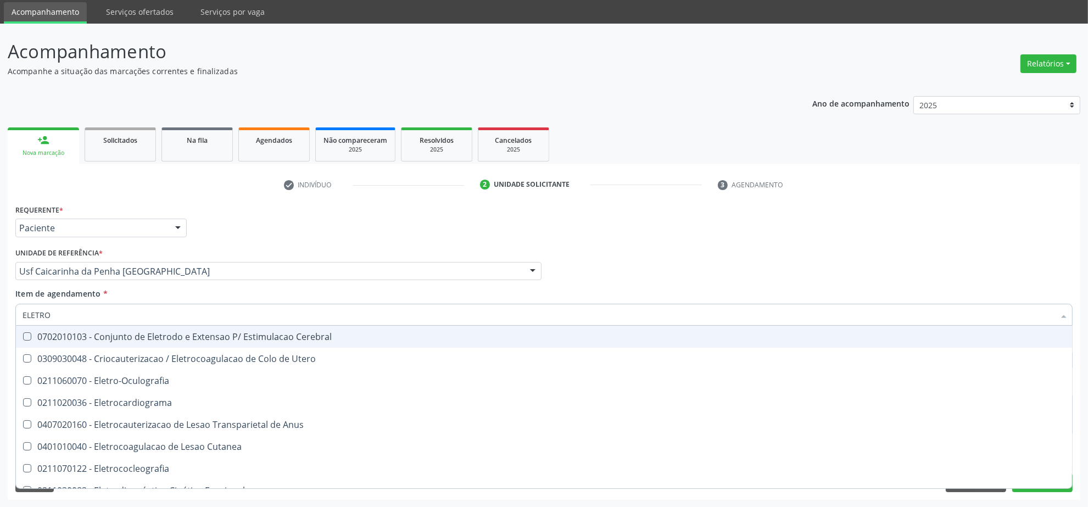
type input "ELETROF"
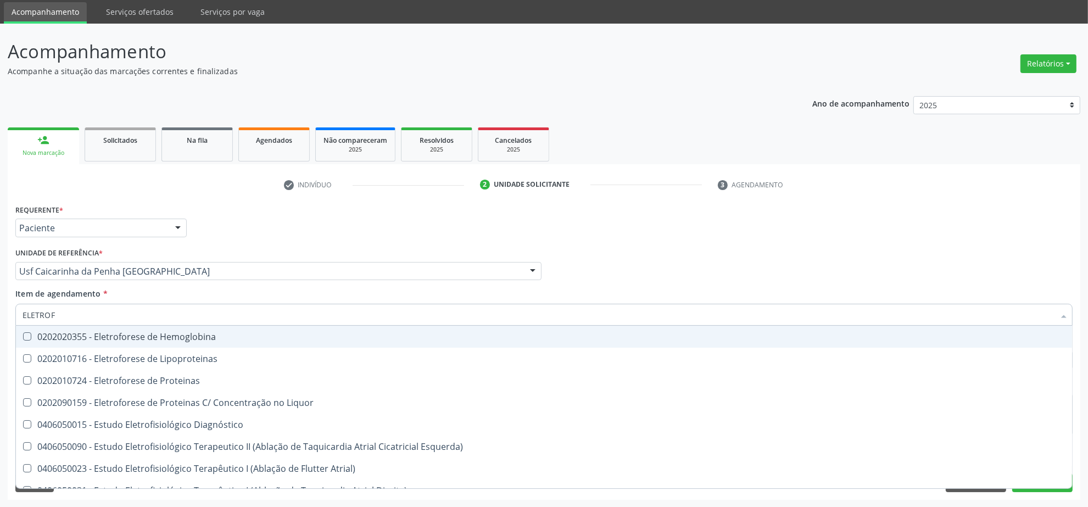
click at [125, 337] on div "0202020355 - Eletroforese de Hemoglobina" at bounding box center [544, 336] width 1043 height 9
checkbox Hemoglobina "true"
drag, startPoint x: 686, startPoint y: 247, endPoint x: 292, endPoint y: 388, distance: 418.2
click at [686, 248] on div "Profissional Solicitante Por favor, selecione a Unidade de Atendimento primeiro…" at bounding box center [544, 266] width 1063 height 43
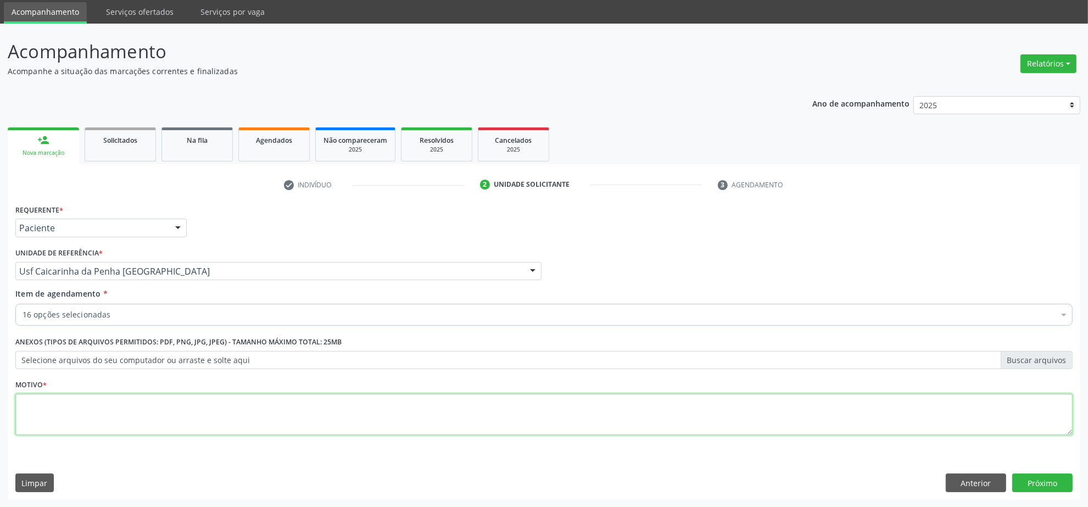
click at [58, 421] on textarea at bounding box center [543, 415] width 1057 height 42
type textarea "."
click at [989, 485] on button "Anterior" at bounding box center [976, 483] width 60 height 19
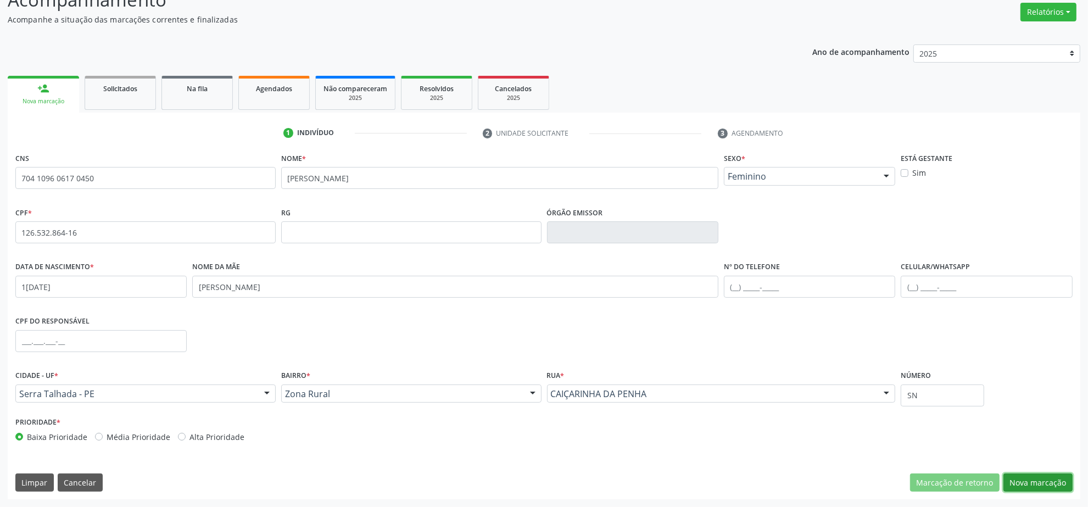
click at [1044, 480] on button "Nova marcação" at bounding box center [1038, 483] width 69 height 19
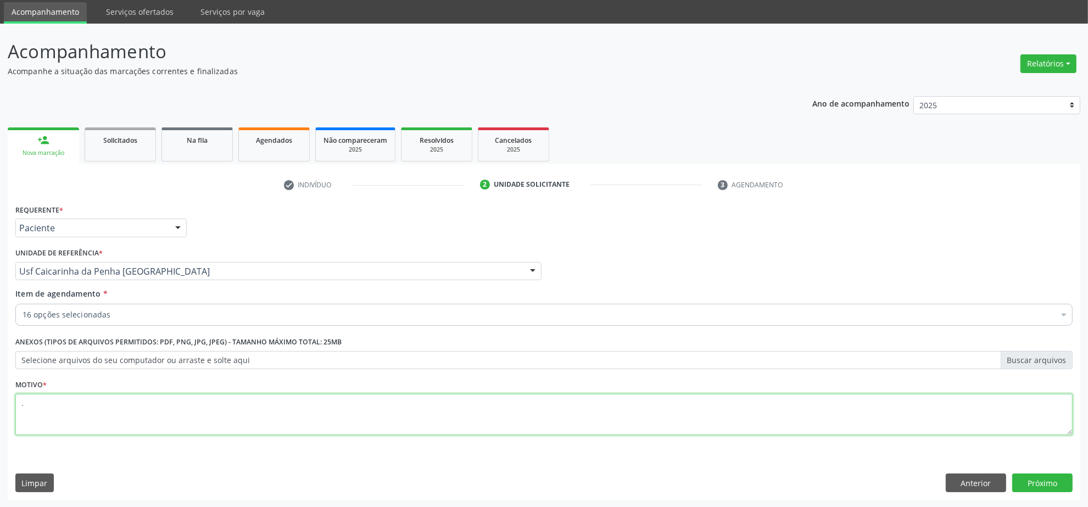
click at [235, 417] on textarea "." at bounding box center [543, 415] width 1057 height 42
click at [1051, 486] on button "Próximo" at bounding box center [1042, 483] width 60 height 19
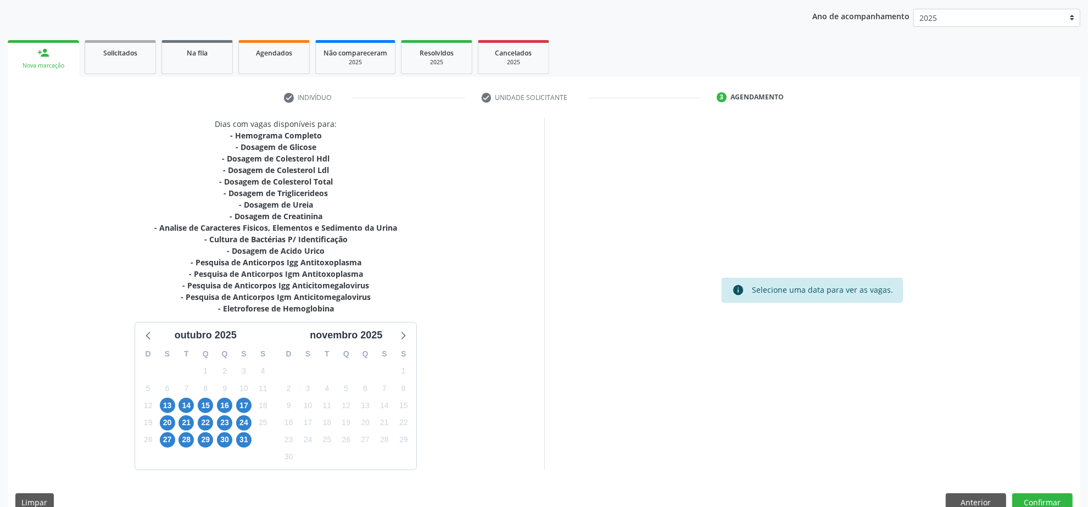
scroll to position [144, 0]
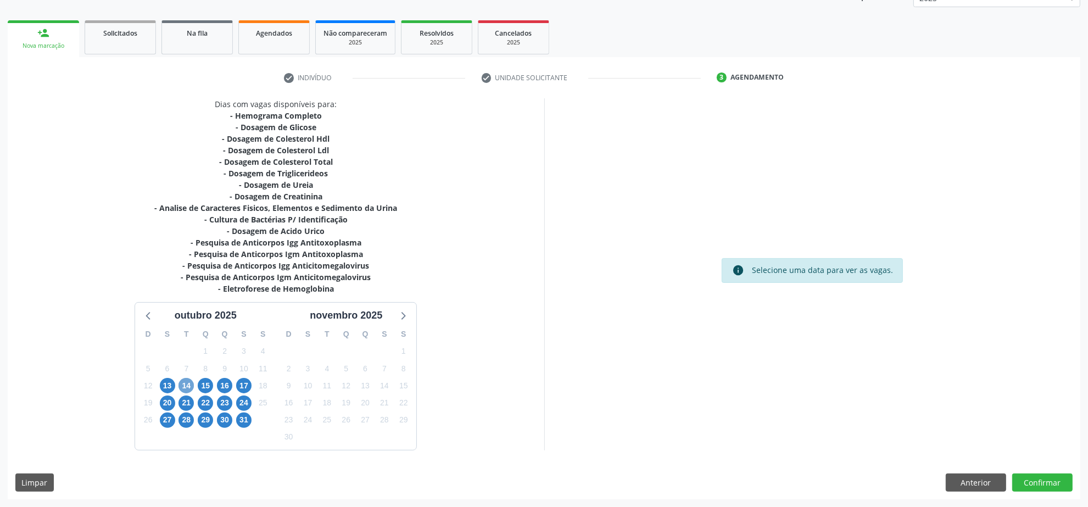
click at [188, 385] on span "14" at bounding box center [186, 385] width 15 height 15
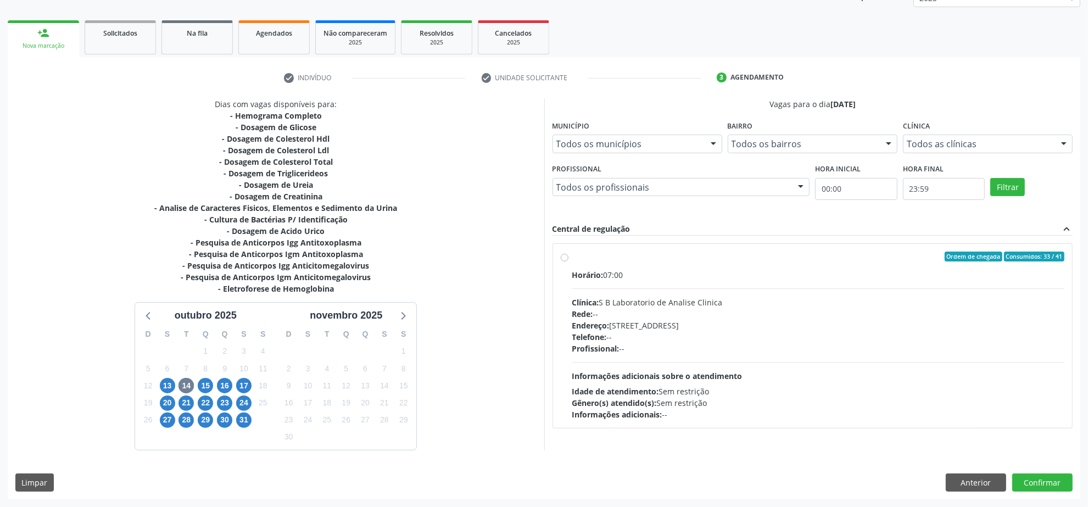
click at [759, 324] on div "Endereço: [STREET_ADDRESS]" at bounding box center [818, 326] width 493 height 12
click at [569, 261] on input "Ordem de chegada Consumidos: 33 / 41 Horário: 07:00 Clínica: S B Laboratorio de…" at bounding box center [565, 257] width 8 height 10
radio input "true"
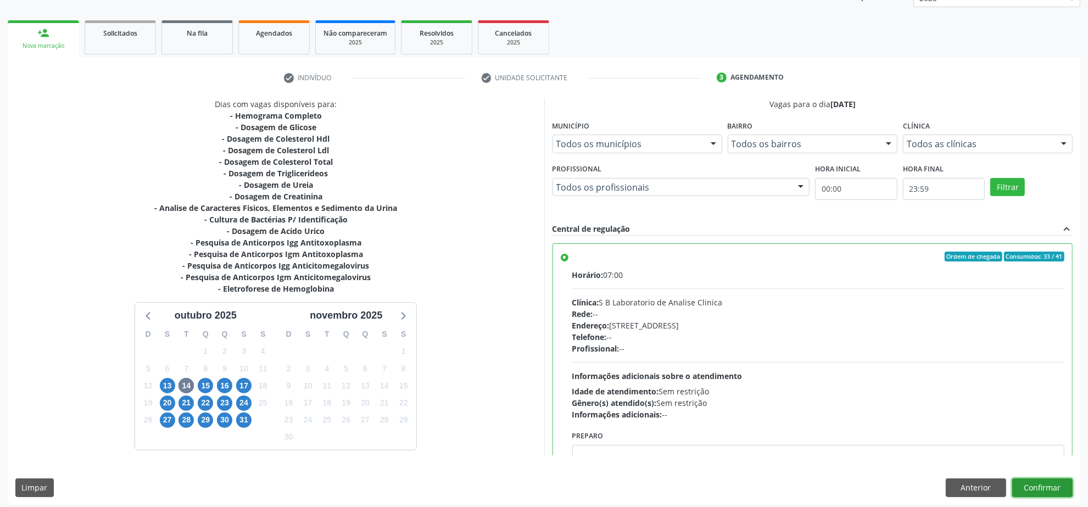
click at [1028, 487] on button "Confirmar" at bounding box center [1042, 487] width 60 height 19
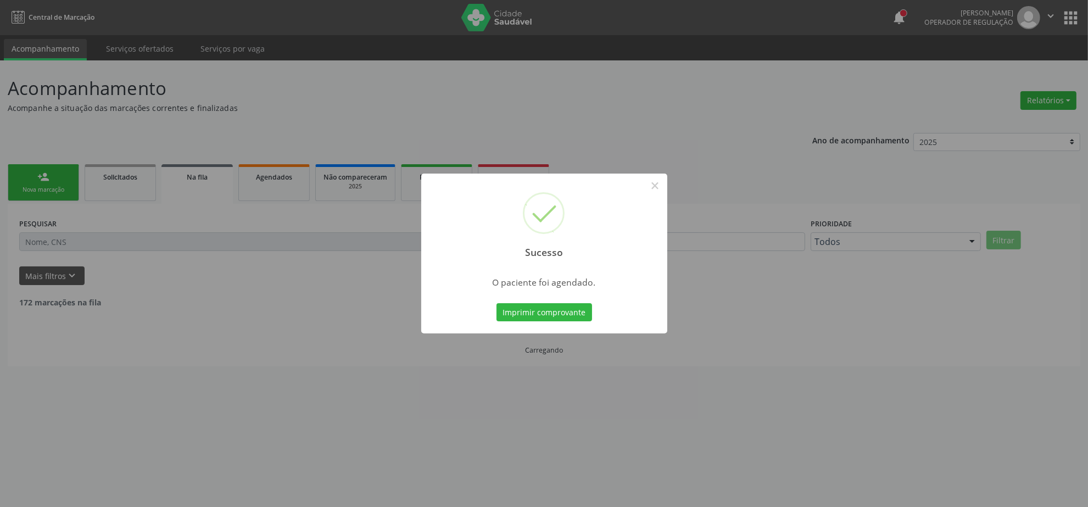
scroll to position [0, 0]
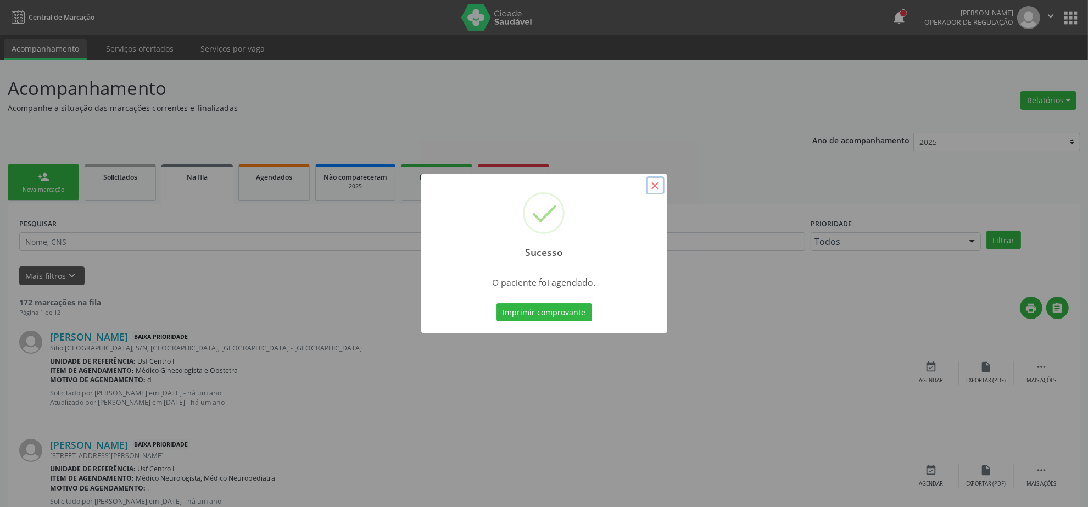
click at [655, 185] on button "×" at bounding box center [655, 185] width 19 height 19
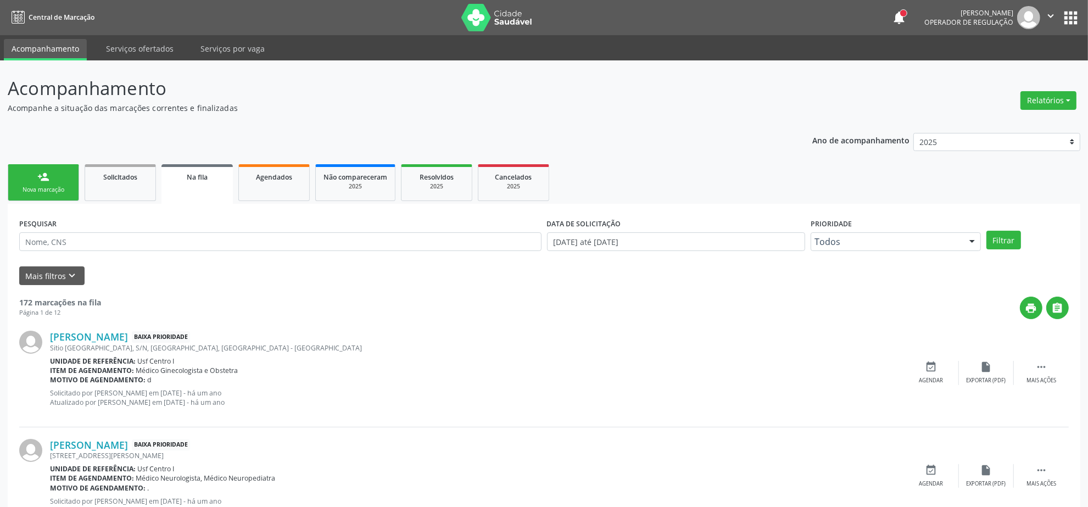
click at [28, 162] on ul "person_add Nova marcação Solicitados Na fila Agendados Não compareceram 2025 Re…" at bounding box center [544, 183] width 1073 height 42
click at [34, 177] on link "person_add Nova marcação" at bounding box center [43, 182] width 71 height 37
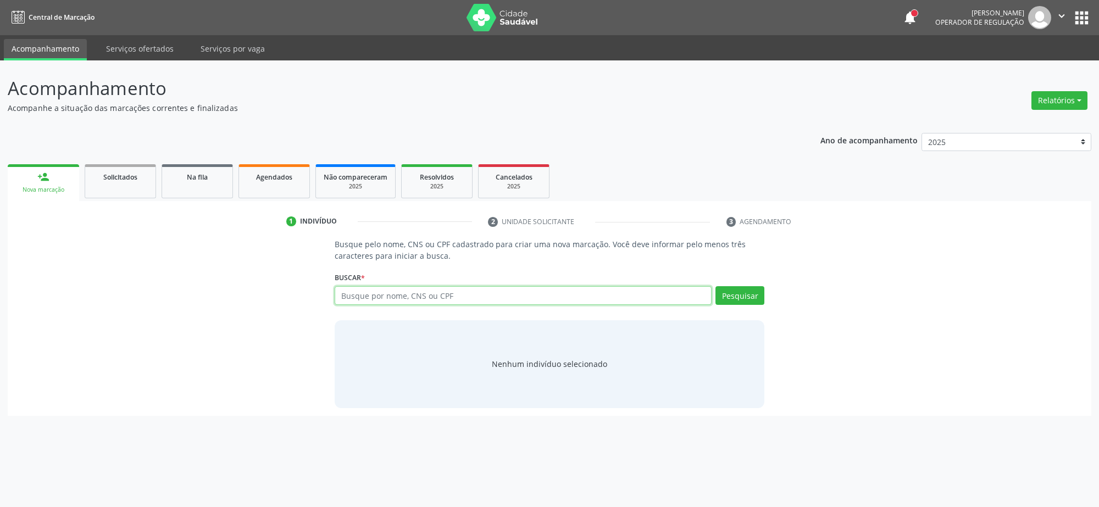
click at [361, 300] on input "text" at bounding box center [523, 295] width 377 height 19
click at [389, 292] on input "[PERSON_NAME] DE L" at bounding box center [523, 295] width 377 height 19
type input "[PERSON_NAME] DE L"
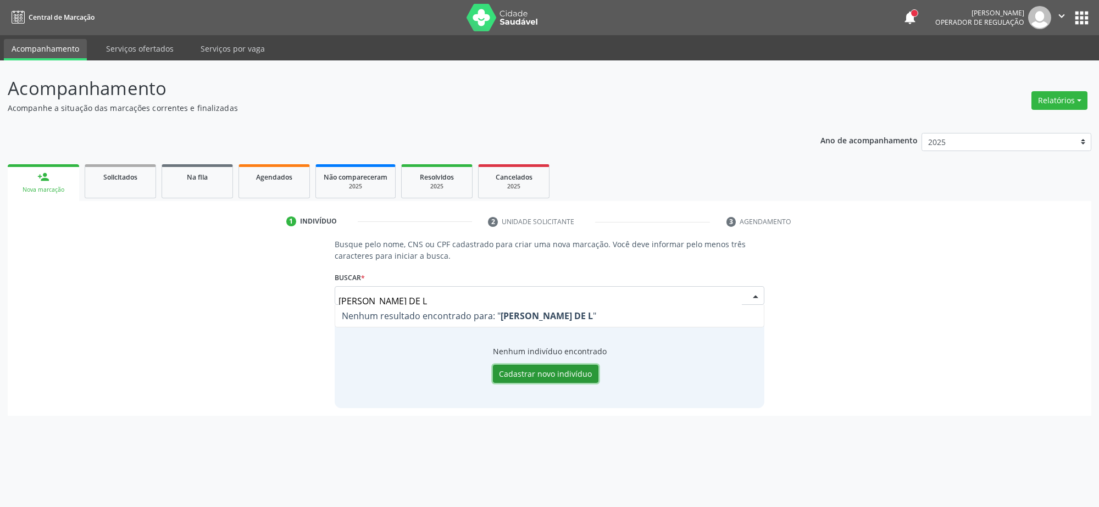
click at [543, 370] on button "Cadastrar novo indivíduo" at bounding box center [545, 374] width 105 height 19
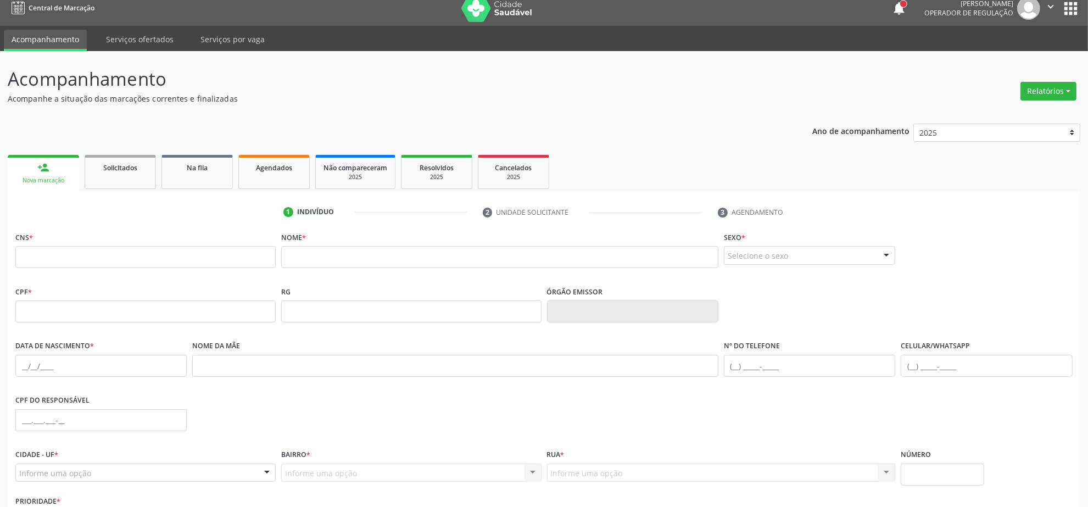
scroll to position [88, 0]
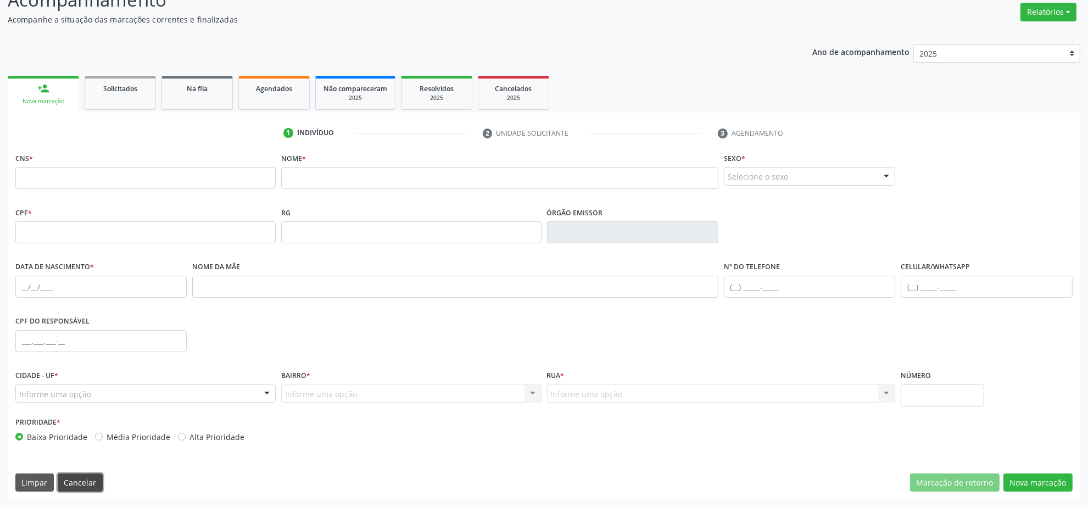
click at [91, 479] on button "Cancelar" at bounding box center [80, 483] width 45 height 19
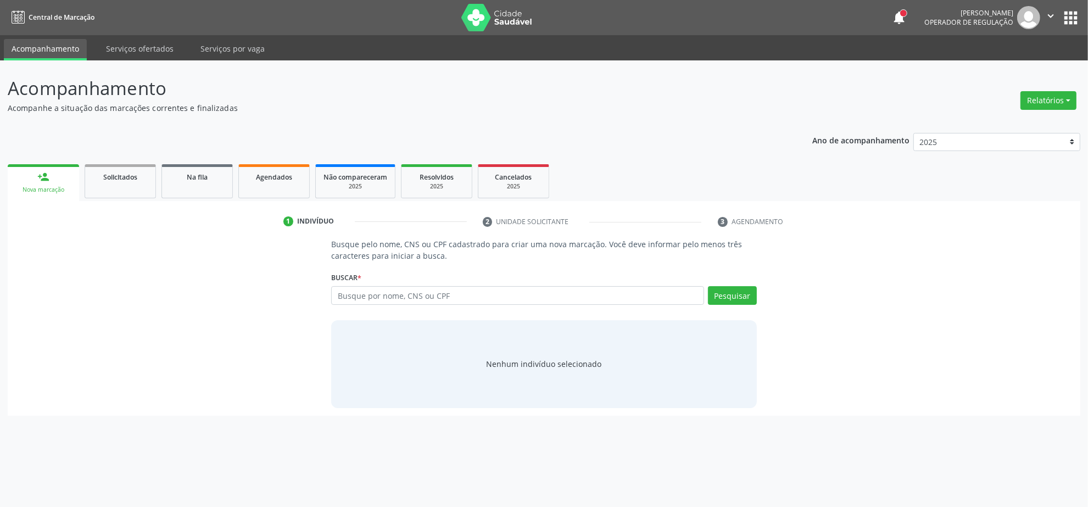
scroll to position [0, 0]
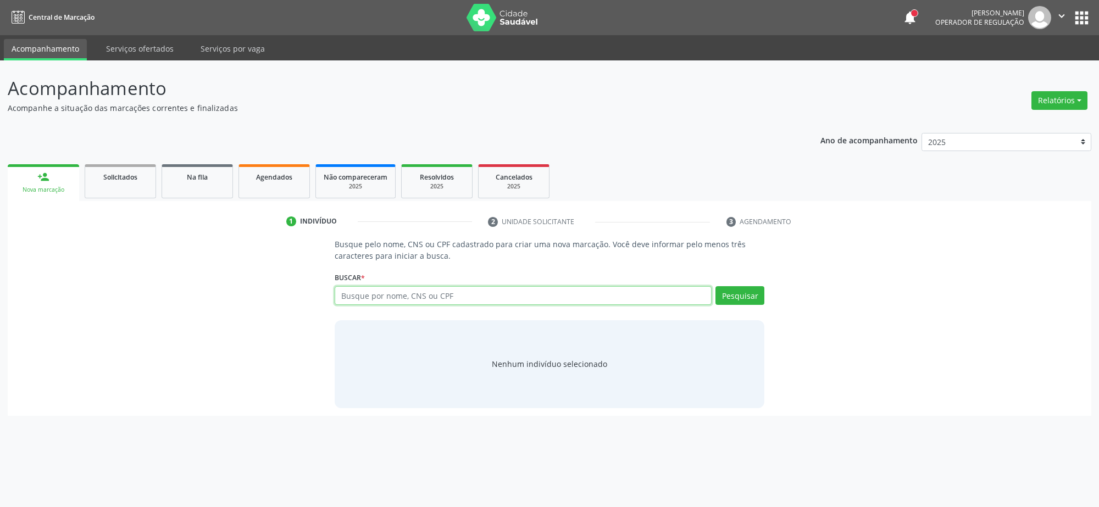
click at [358, 293] on input "text" at bounding box center [523, 295] width 377 height 19
paste input "709106236938730"
type input "709106236938730"
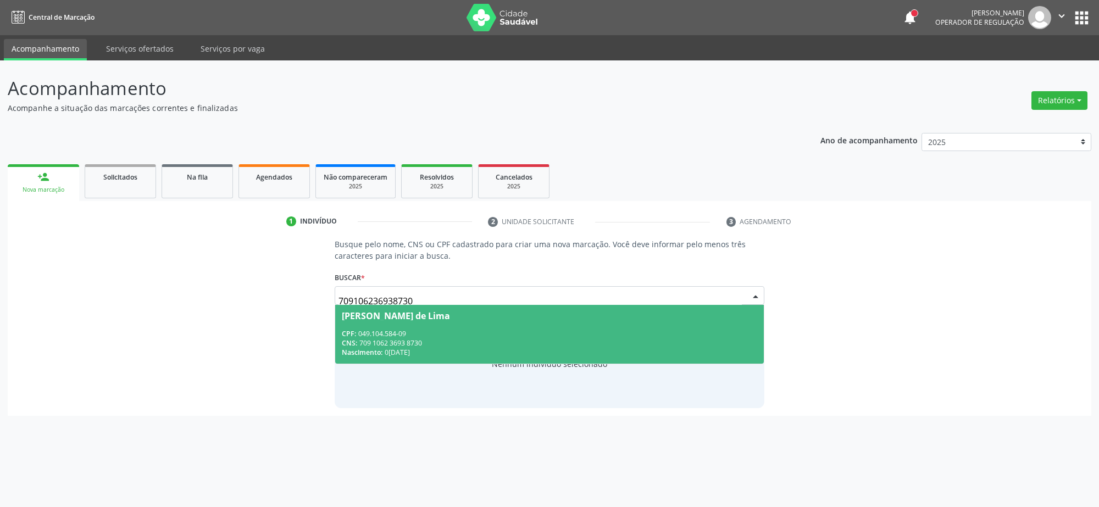
click at [427, 326] on span "[PERSON_NAME] de Lima CPF: 049.104.584-09 CNS: 709 1062 3693 8730 Nascimento: […" at bounding box center [549, 334] width 428 height 59
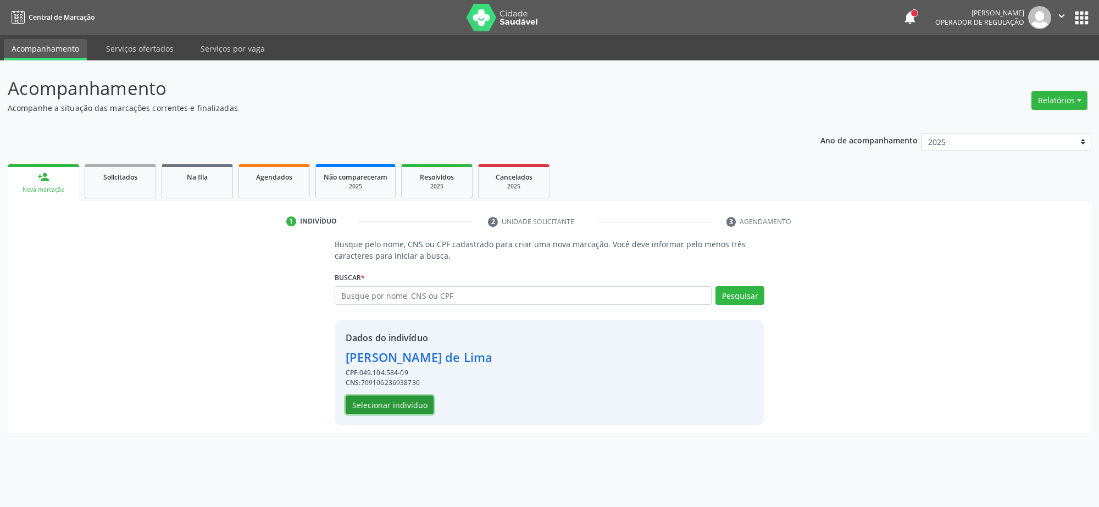
click at [391, 404] on button "Selecionar indivíduo" at bounding box center [390, 405] width 88 height 19
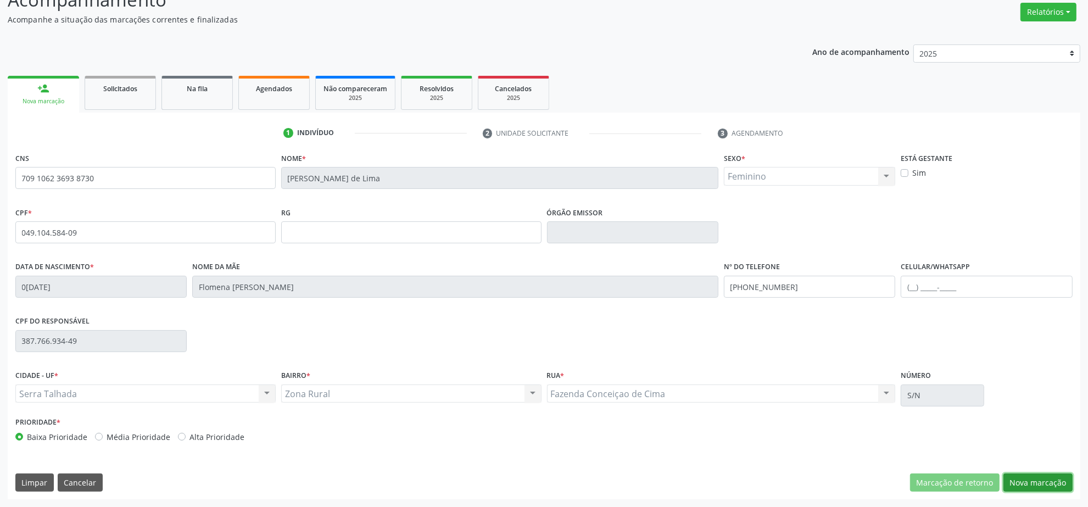
click at [1029, 475] on button "Nova marcação" at bounding box center [1038, 483] width 69 height 19
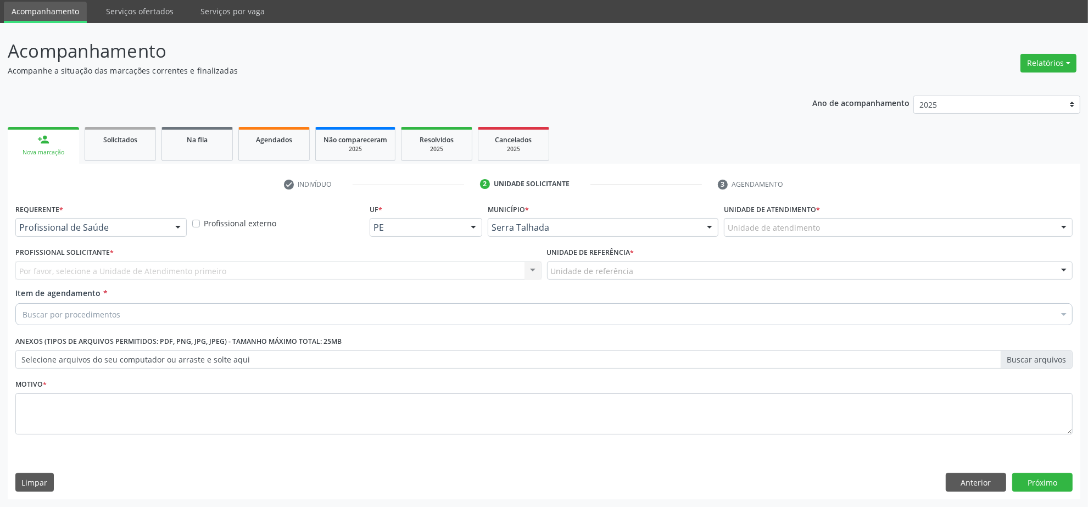
scroll to position [37, 0]
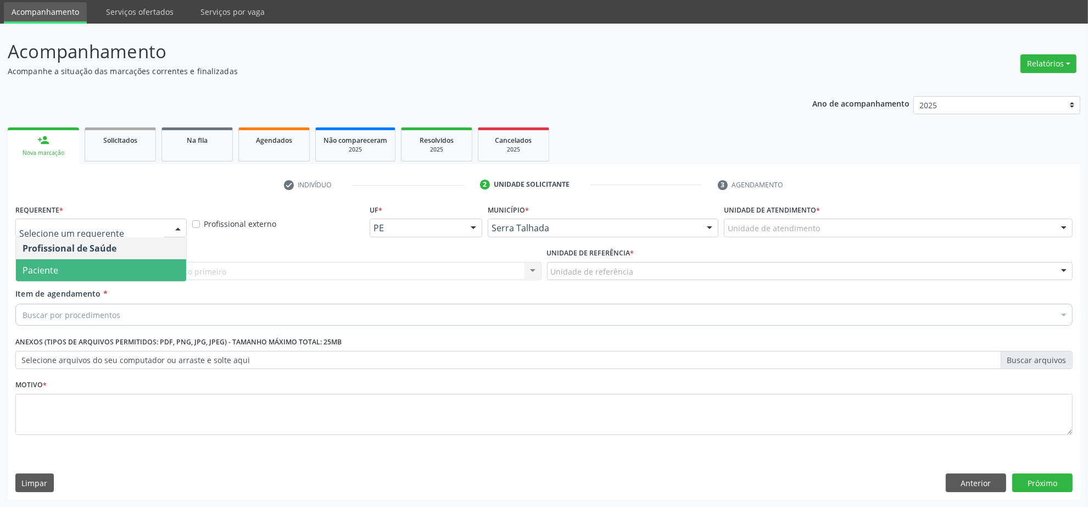
click at [100, 263] on span "Paciente" at bounding box center [101, 270] width 170 height 22
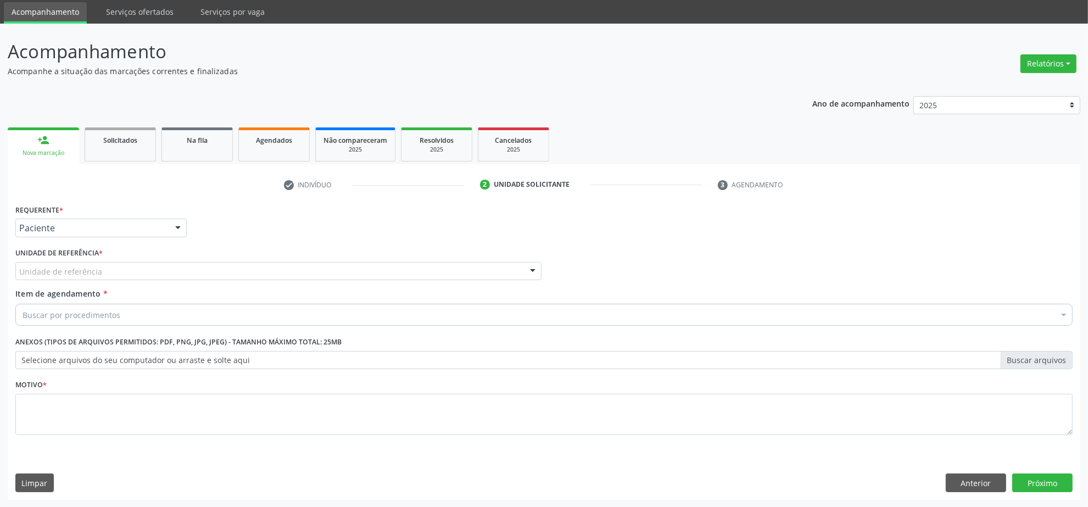
click at [99, 264] on div "Unidade de referência" at bounding box center [278, 271] width 526 height 19
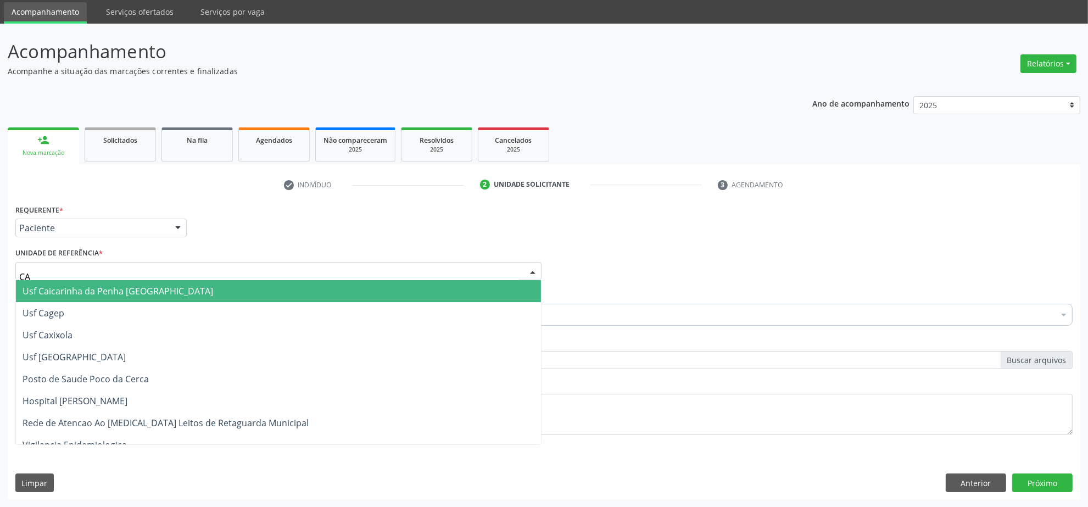
type input "CAI"
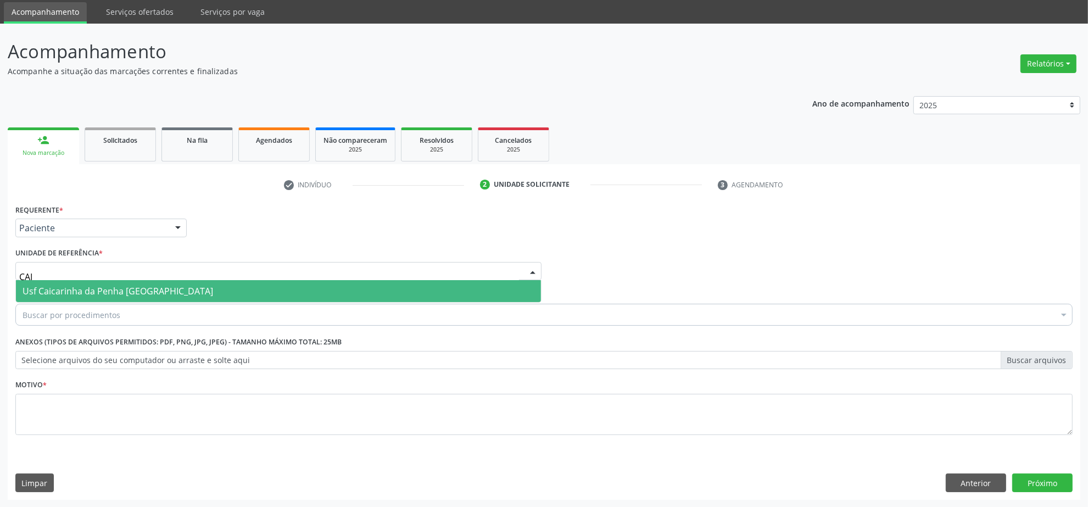
click at [70, 289] on span "Usf Caicarinha da Penha [GEOGRAPHIC_DATA]" at bounding box center [118, 291] width 191 height 12
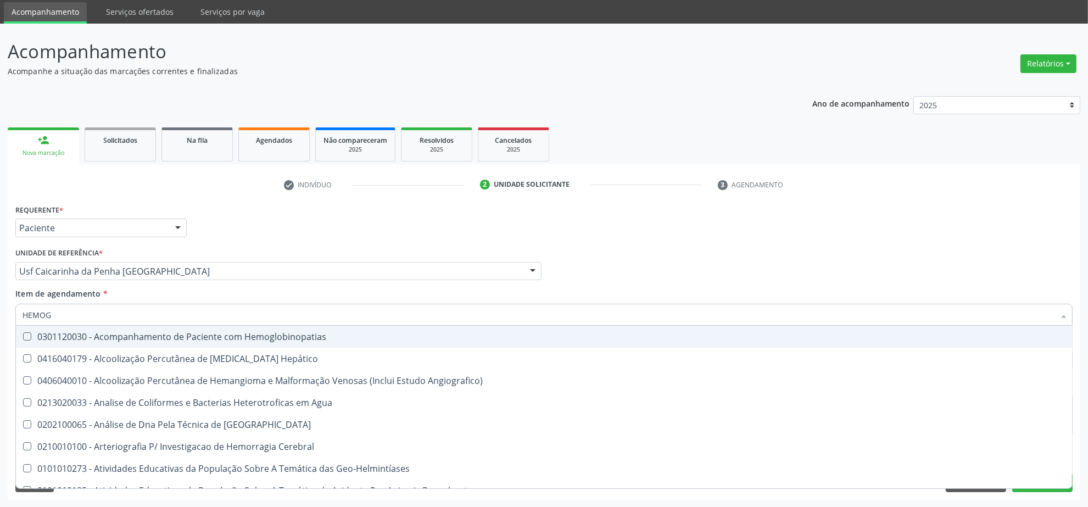
type input "HEMOGR"
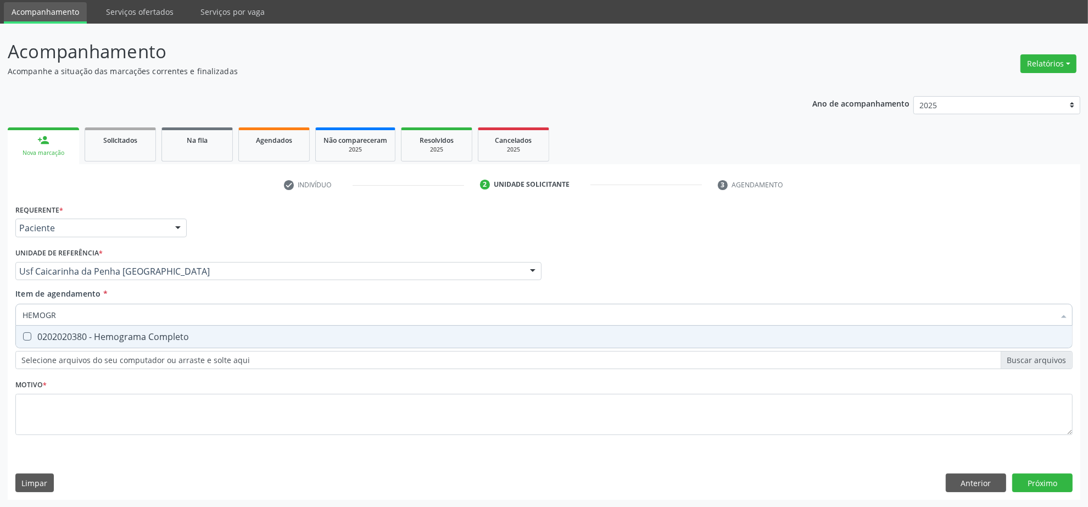
drag, startPoint x: 131, startPoint y: 338, endPoint x: 107, endPoint y: 316, distance: 32.3
click at [130, 339] on div "0202020380 - Hemograma Completo" at bounding box center [544, 336] width 1043 height 9
checkbox Completo "true"
drag, startPoint x: 66, startPoint y: 308, endPoint x: -116, endPoint y: 303, distance: 182.5
click at [0, 303] on html "Central de Marcação notifications [PERSON_NAME] Operador de regulação  Configu…" at bounding box center [544, 216] width 1088 height 507
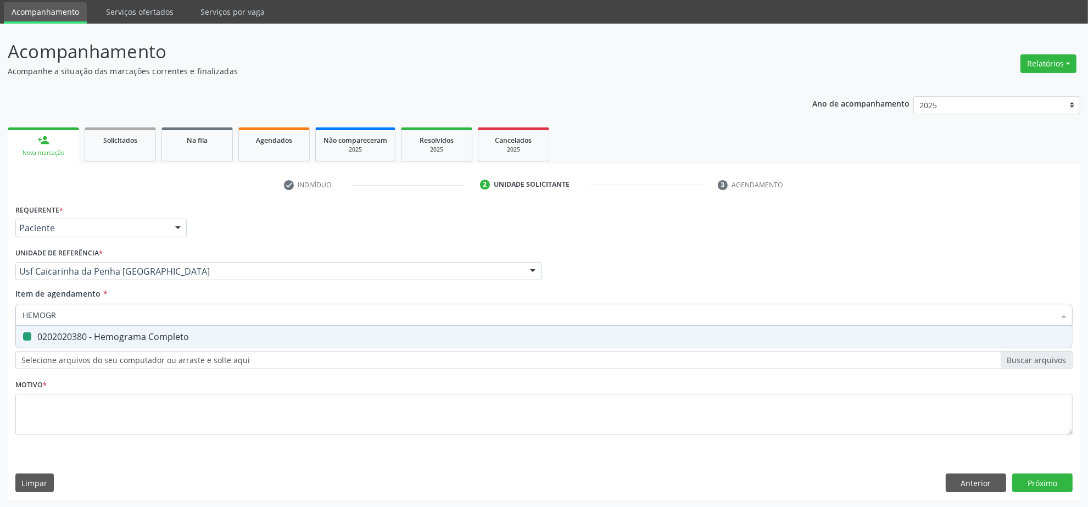
type input "G"
checkbox Completo "false"
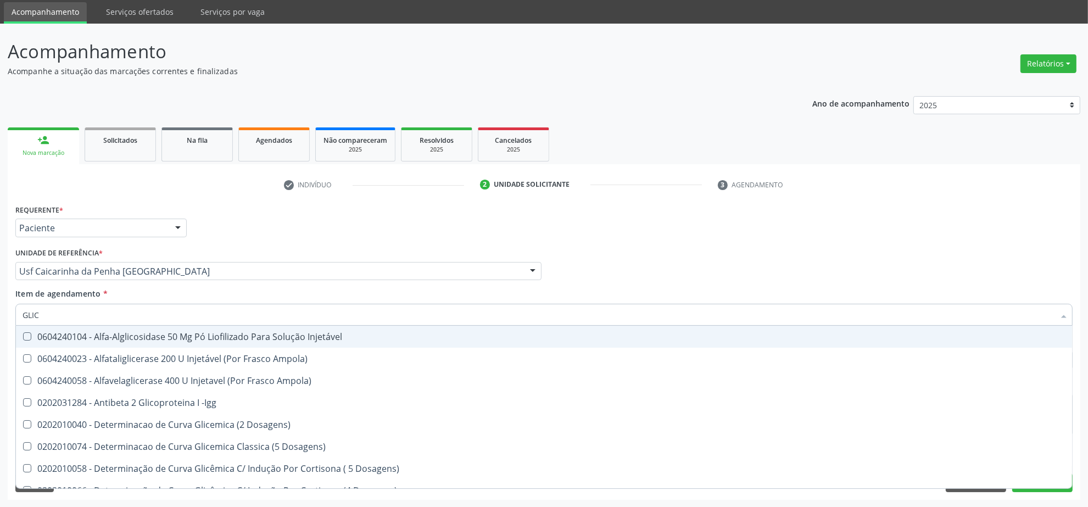
type input "GLICO"
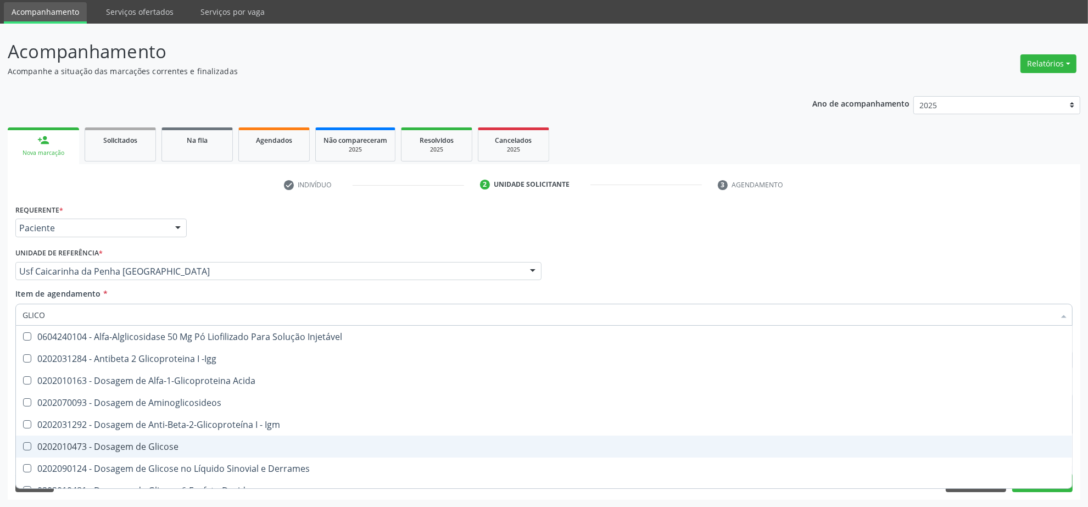
drag, startPoint x: 104, startPoint y: 441, endPoint x: 65, endPoint y: 358, distance: 91.4
click at [103, 442] on div "0202010473 - Dosagem de Glicose" at bounding box center [544, 446] width 1043 height 9
checkbox Glicose "true"
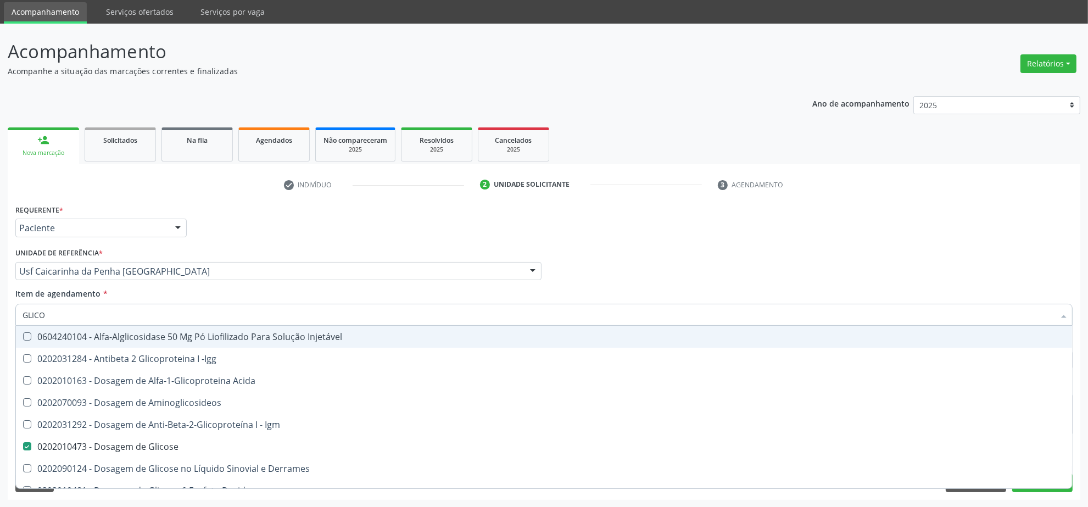
drag, startPoint x: 45, startPoint y: 315, endPoint x: -43, endPoint y: 309, distance: 88.1
click at [0, 309] on html "Central de Marcação notifications [PERSON_NAME] Operador de regulação  Configu…" at bounding box center [544, 216] width 1088 height 507
type input "HE"
checkbox Glicose "false"
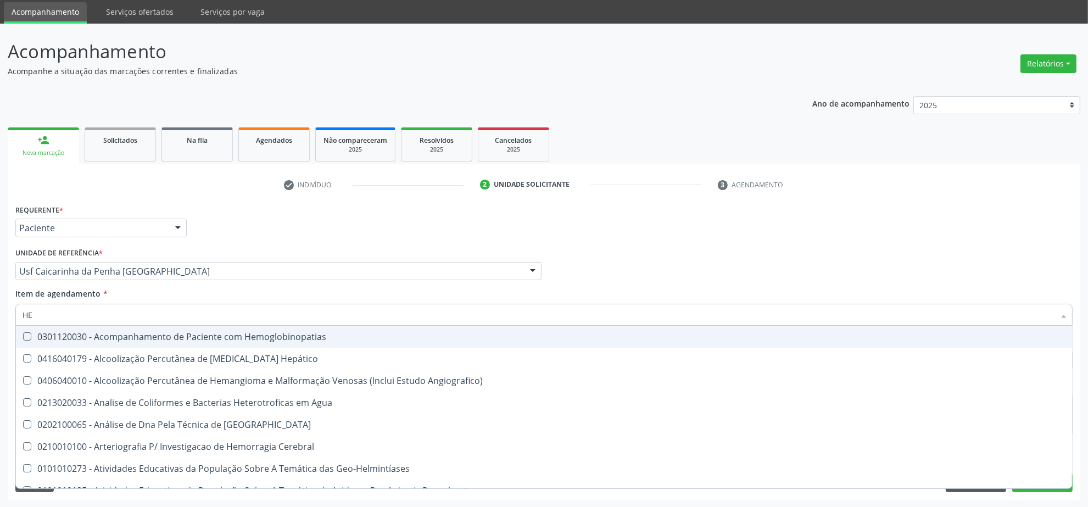
type input "HEM"
checkbox II "true"
checkbox Completo "false"
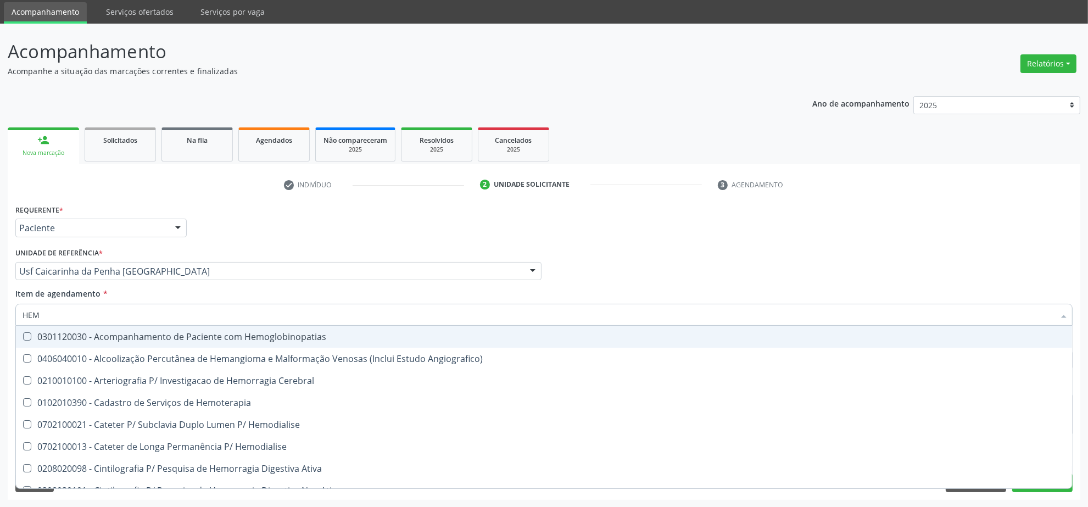
type input "HEMO"
checkbox Retro-Retal "true"
checkbox Completo "false"
type input "HEMOG"
checkbox Carboxi-Hemoglobina "true"
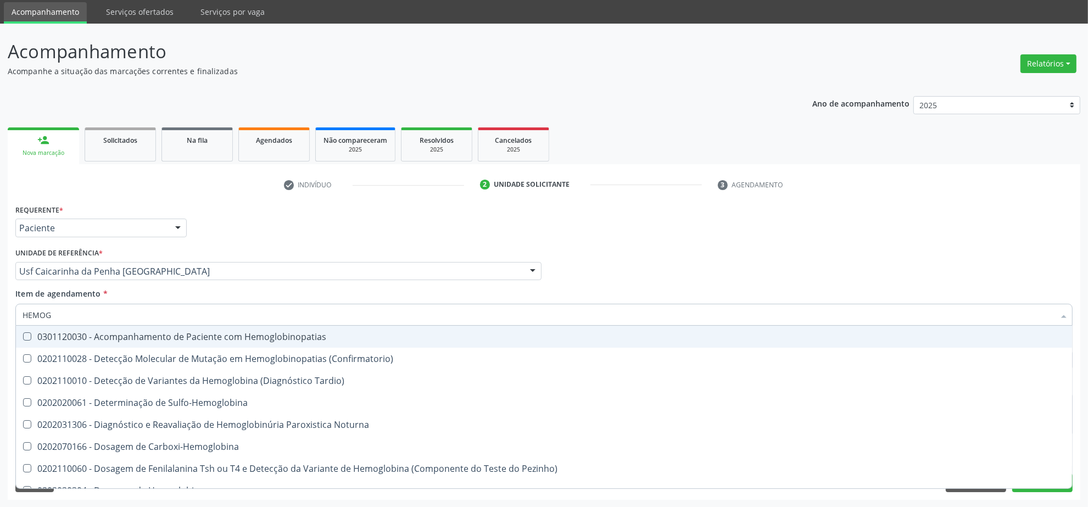
type input "HEMOGL"
checkbox Completo "false"
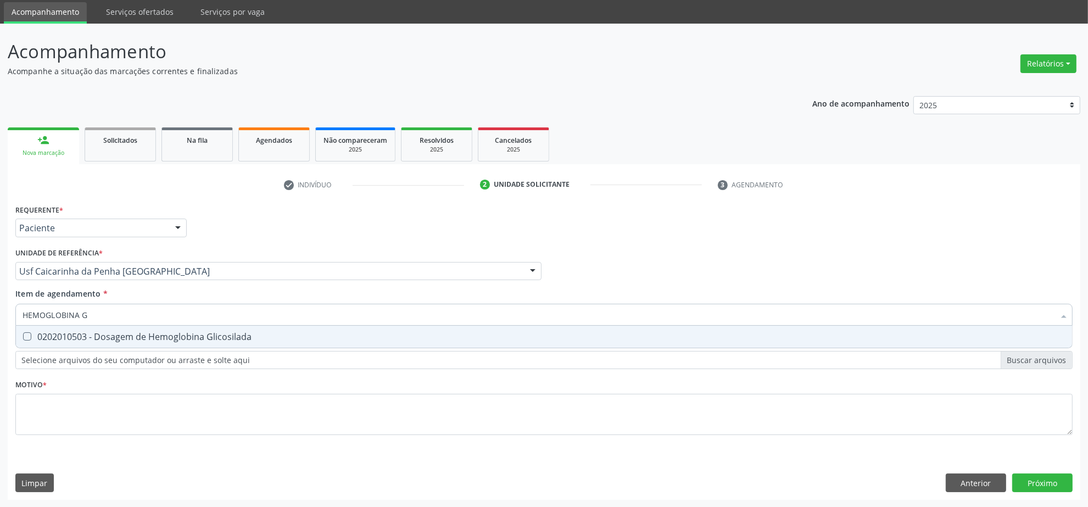
type input "HEMOGLOBINA G"
click at [56, 344] on span "0202010503 - Dosagem de Hemoglobina Glicosilada" at bounding box center [544, 337] width 1056 height 22
checkbox Glicosilada "true"
drag, startPoint x: 102, startPoint y: 315, endPoint x: -57, endPoint y: 312, distance: 159.3
click at [0, 312] on html "Central de Marcação notifications [PERSON_NAME] Operador de regulação  Configu…" at bounding box center [544, 216] width 1088 height 507
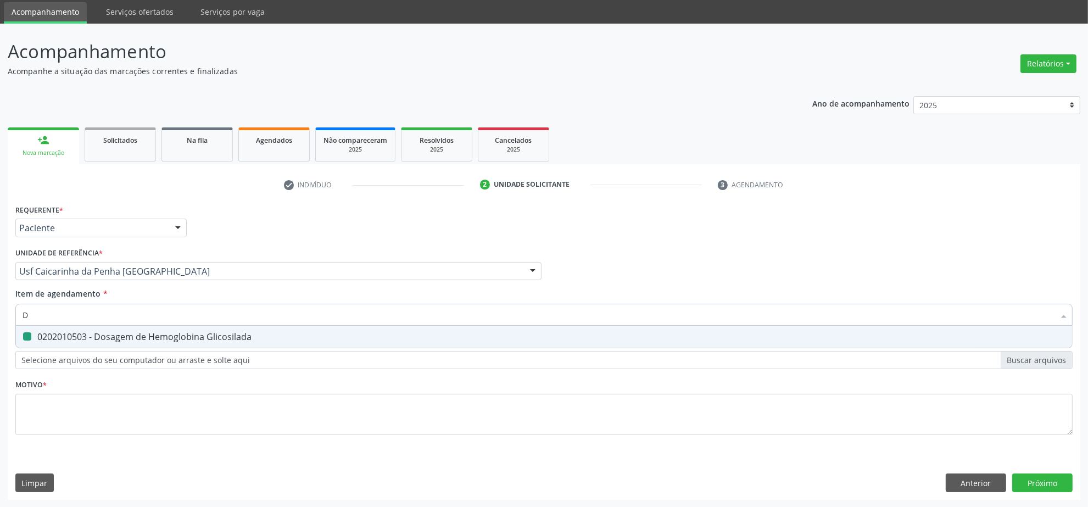
type input "DE"
checkbox Glicosilada "false"
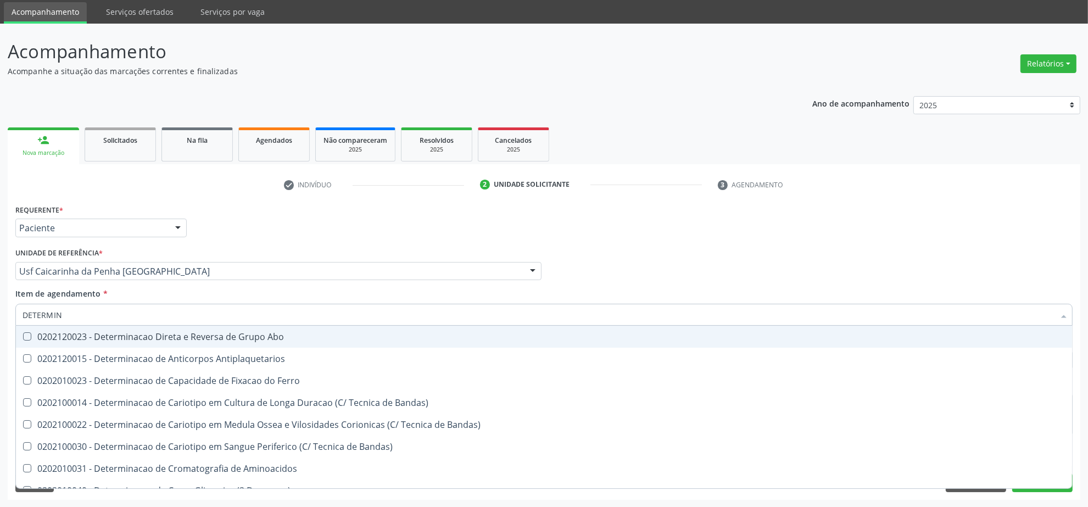
type input "DETERMINA"
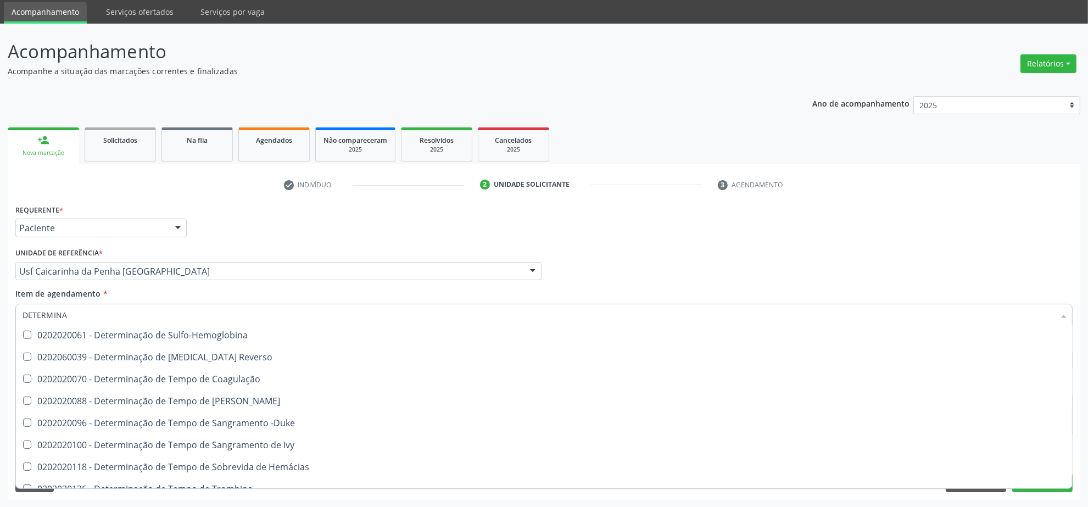
scroll to position [618, 0]
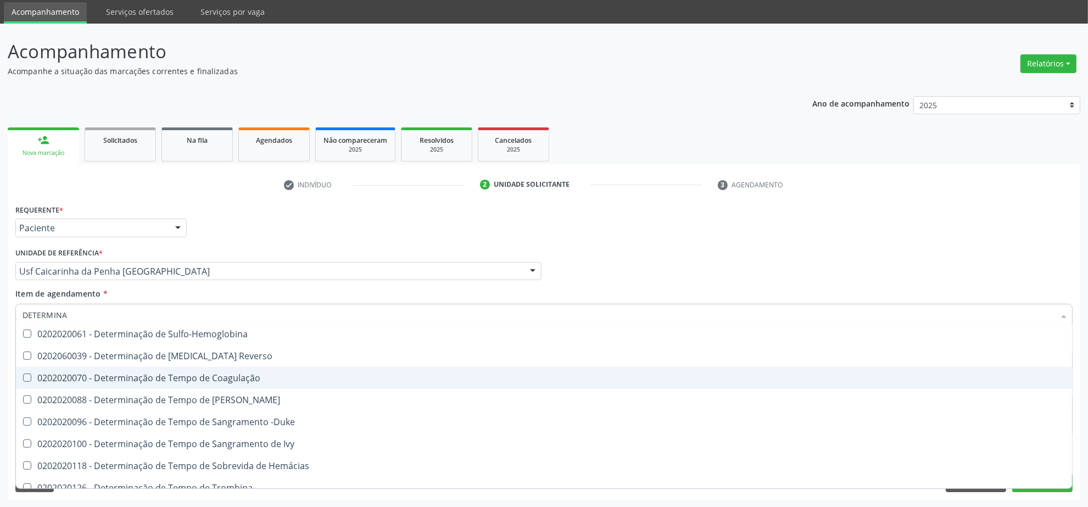
click at [182, 377] on div "0202020070 - Determinação de Tempo de Coagulação" at bounding box center [544, 378] width 1043 height 9
checkbox Coagulação "true"
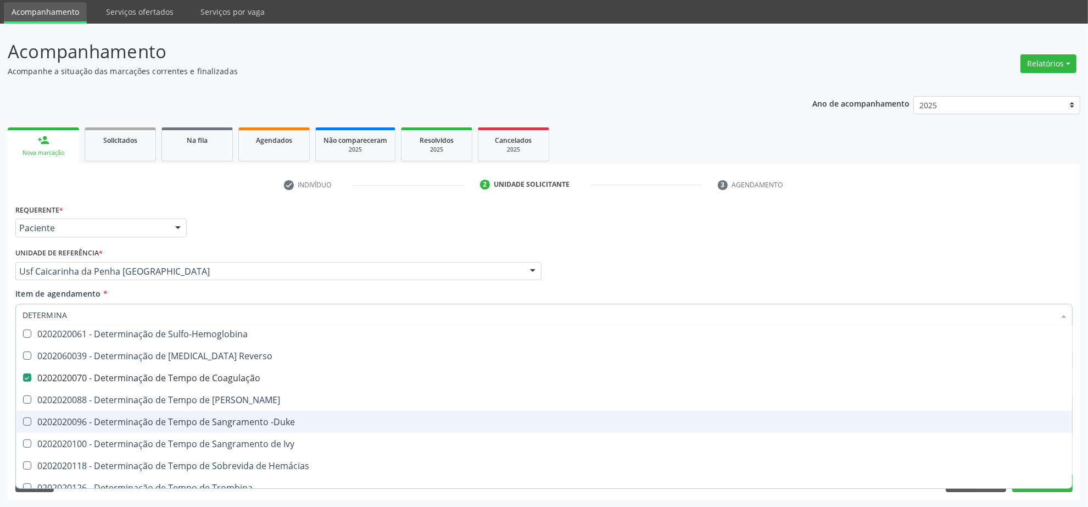
click at [185, 424] on div "0202020096 - Determinação de Tempo de Sangramento -Duke" at bounding box center [544, 421] width 1043 height 9
checkbox -Duke "true"
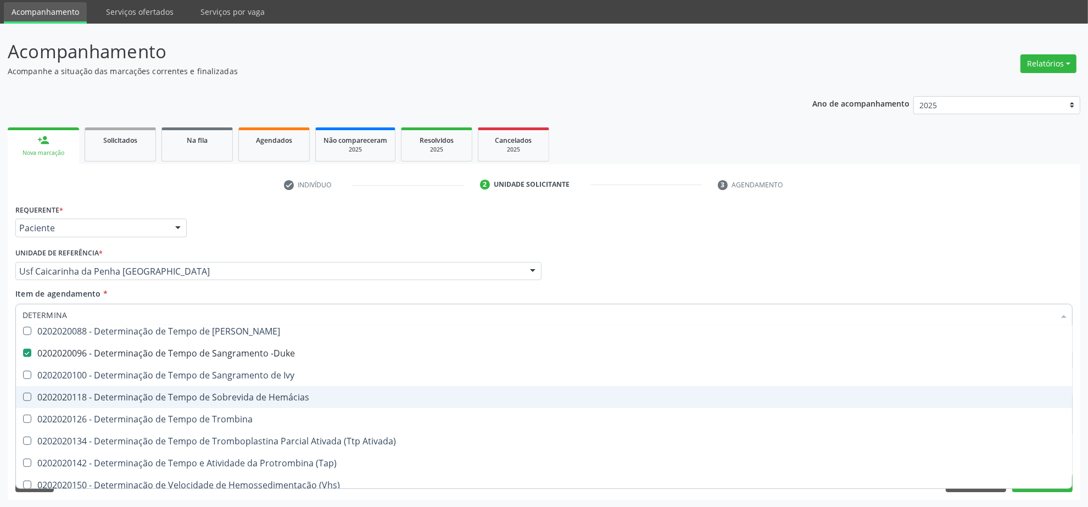
scroll to position [755, 0]
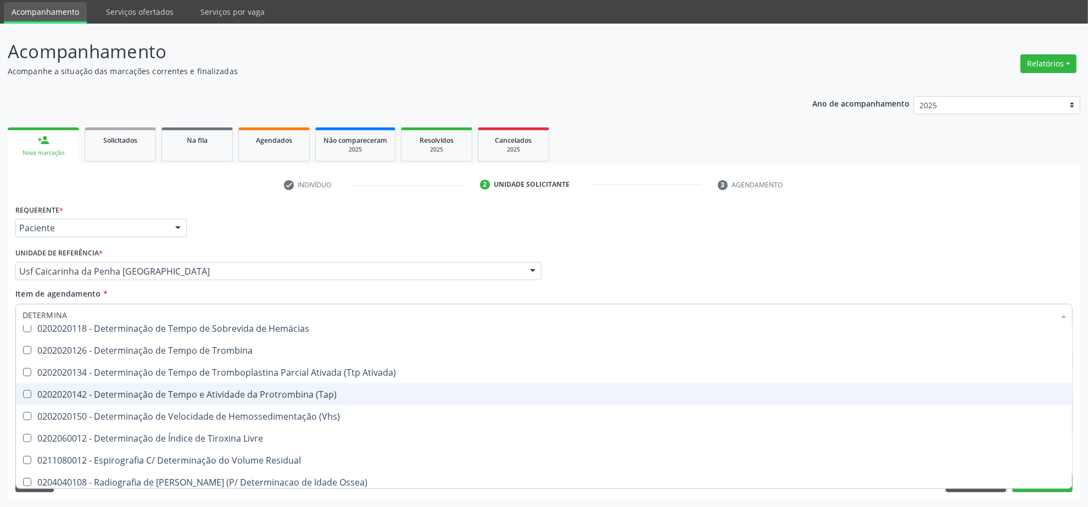
click at [229, 399] on div "0202020142 - Determinação de Tempo e Atividade da Protrombina (Tap)" at bounding box center [544, 394] width 1043 height 9
checkbox \(Tap\) "true"
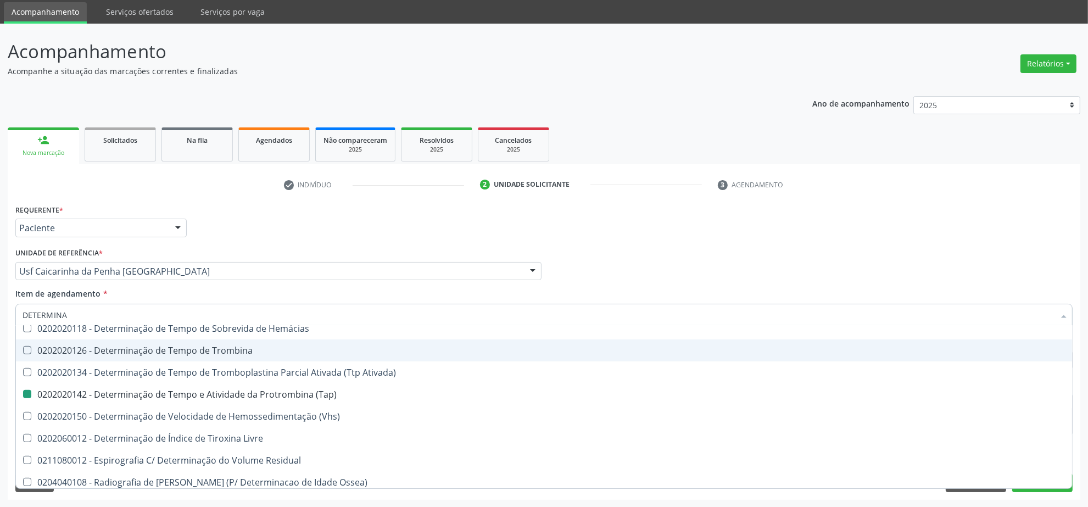
click at [760, 257] on div "Profissional Solicitante Por favor, selecione a Unidade de Atendimento primeiro…" at bounding box center [544, 266] width 1063 height 43
checkbox Antiplaquetarios "true"
checkbox Ferro "true"
checkbox Bandas\) "true"
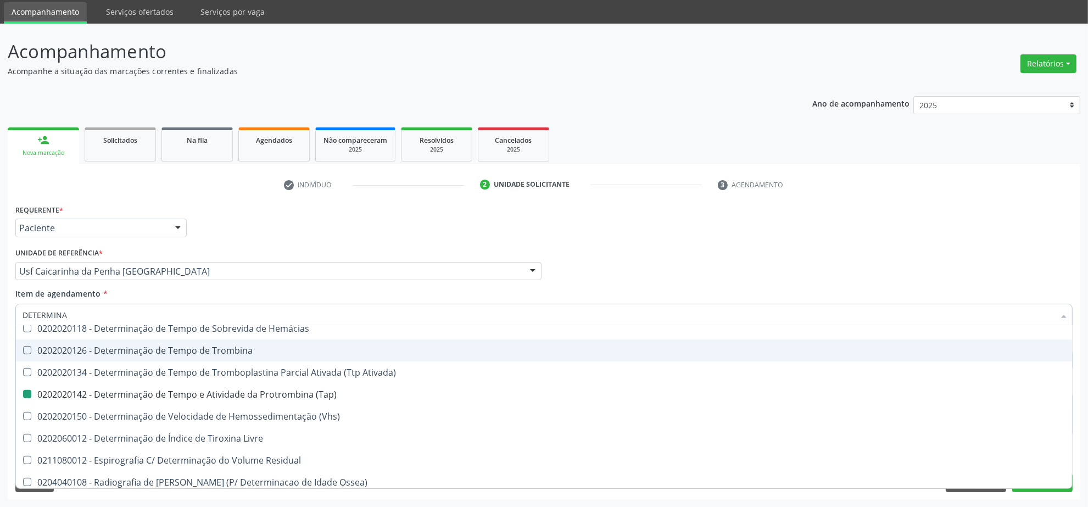
checkbox Bandas\) "true"
checkbox Aminoacidos "true"
checkbox Coagulação "false"
checkbox -Duke "false"
checkbox \(Tap\) "false"
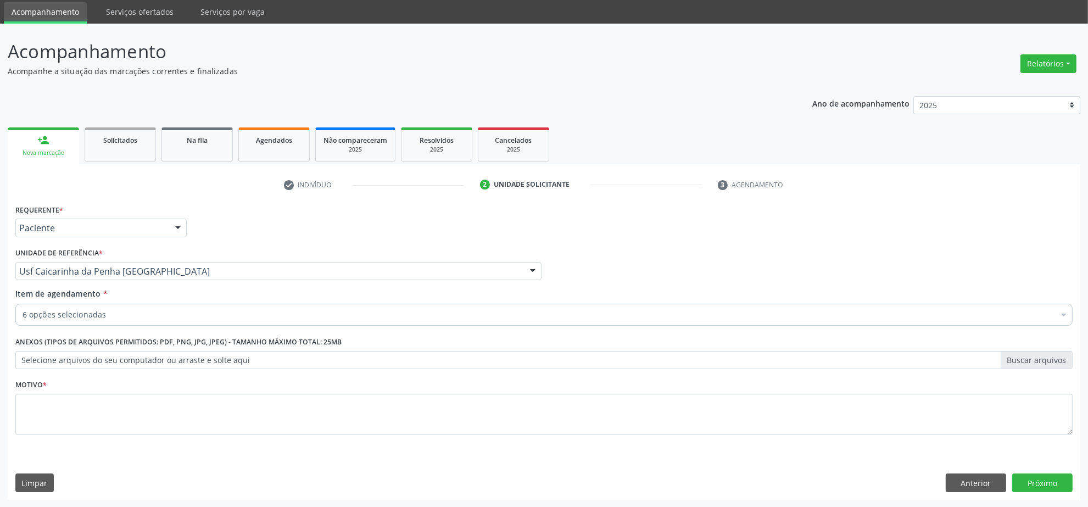
scroll to position [0, 0]
click at [227, 423] on textarea at bounding box center [543, 415] width 1057 height 42
type textarea "."
click at [1069, 474] on button "Próximo" at bounding box center [1042, 483] width 60 height 19
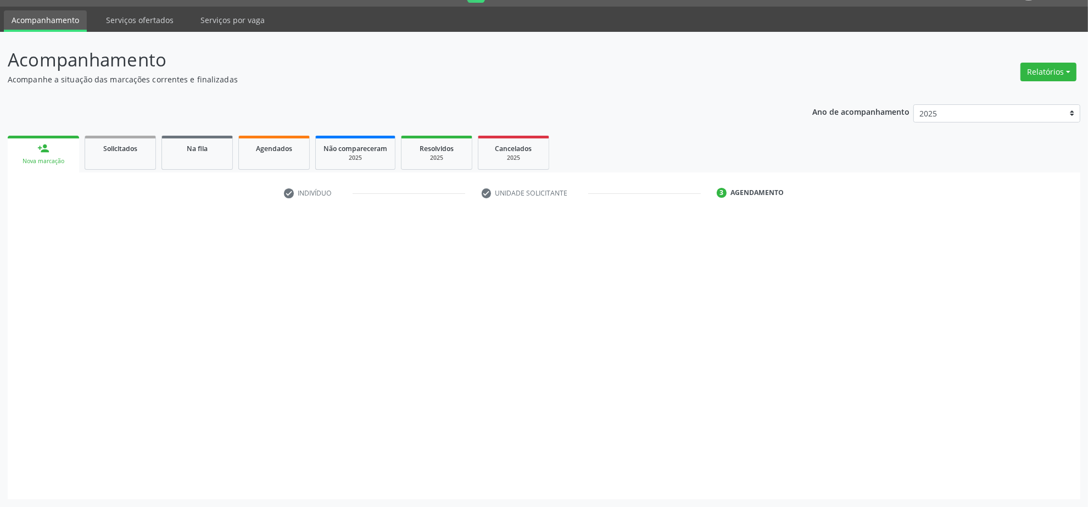
scroll to position [29, 0]
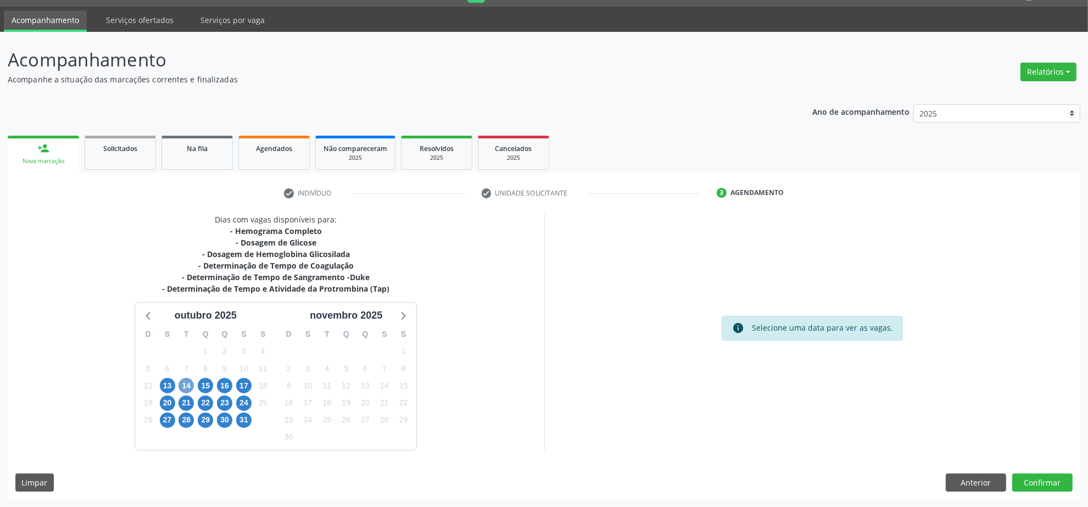
click at [185, 385] on span "14" at bounding box center [186, 385] width 15 height 15
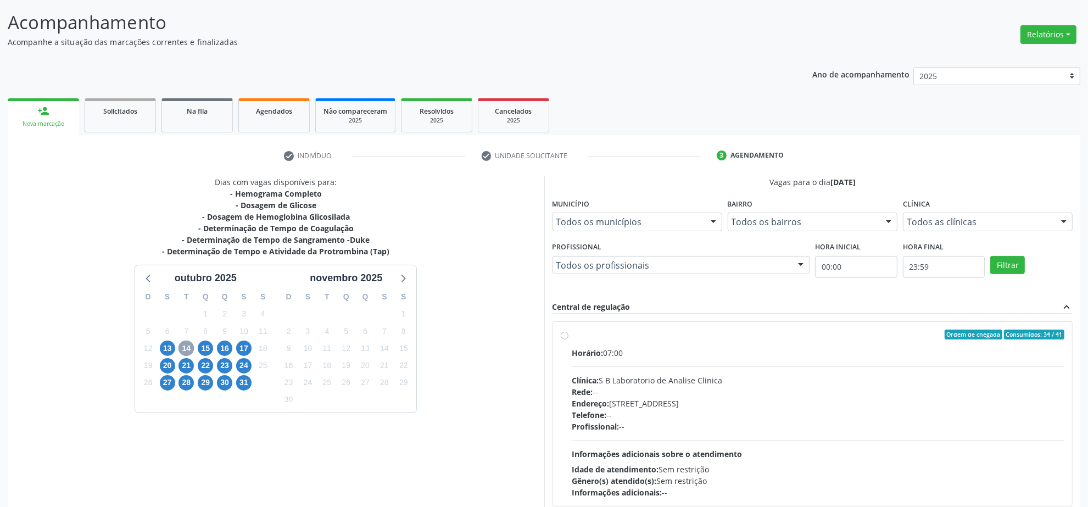
scroll to position [97, 0]
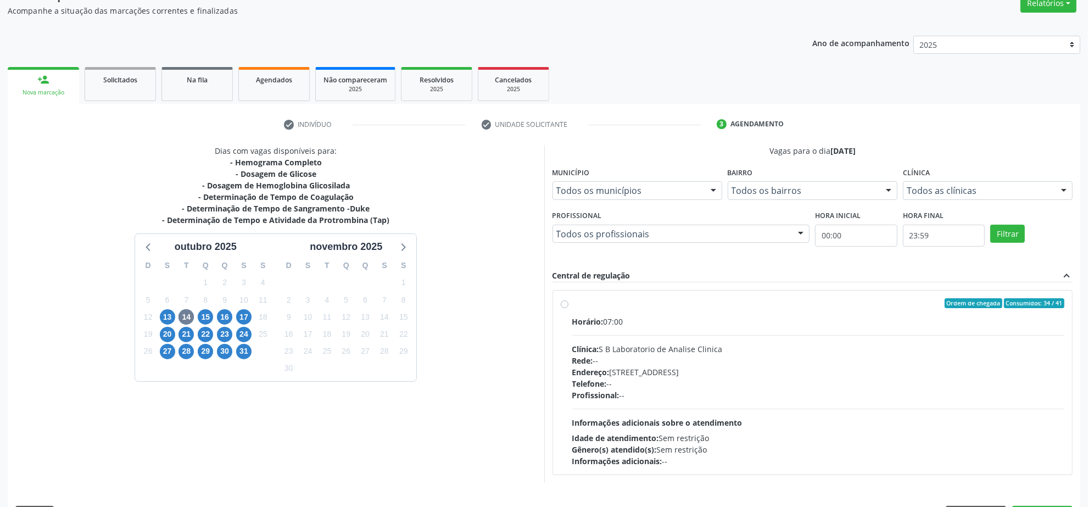
click at [632, 341] on div "Horário: 07:00 Clínica: S B Laboratorio de Analise Clinica Rede: -- Endereço: […" at bounding box center [818, 391] width 493 height 151
click at [569, 308] on input "Ordem de chegada Consumidos: 34 / 41 Horário: 07:00 Clínica: S B Laboratorio de…" at bounding box center [565, 303] width 8 height 10
radio input "true"
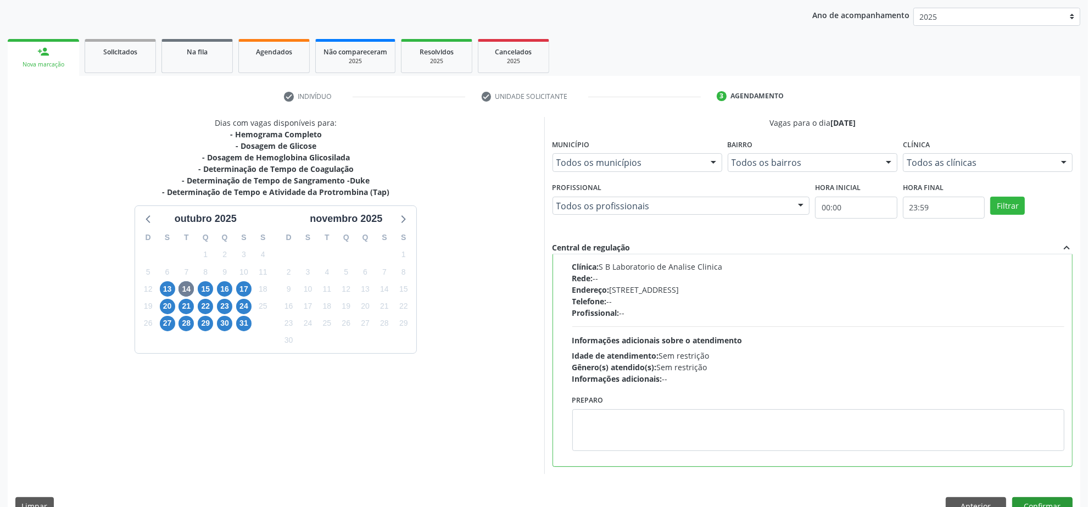
scroll to position [149, 0]
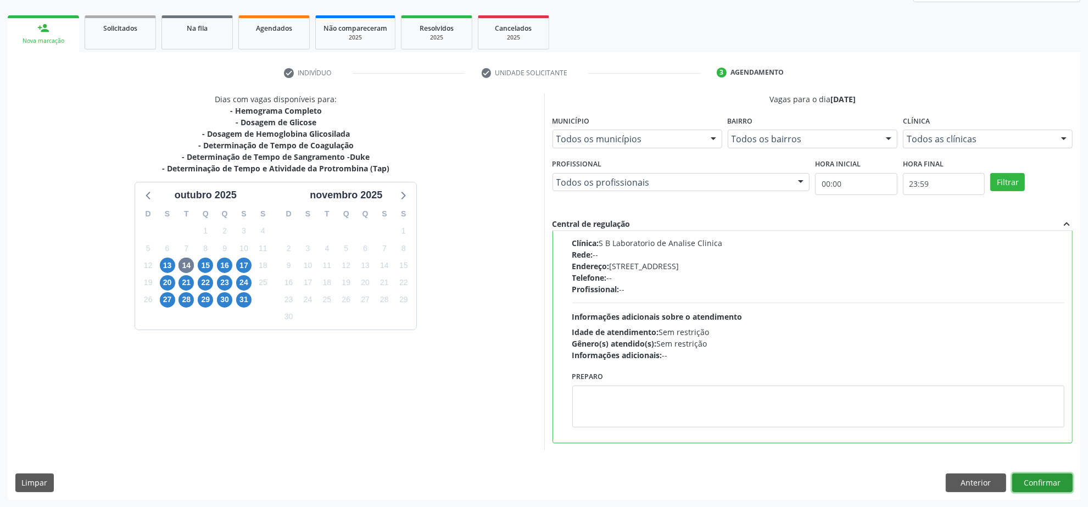
click at [1050, 484] on button "Confirmar" at bounding box center [1042, 483] width 60 height 19
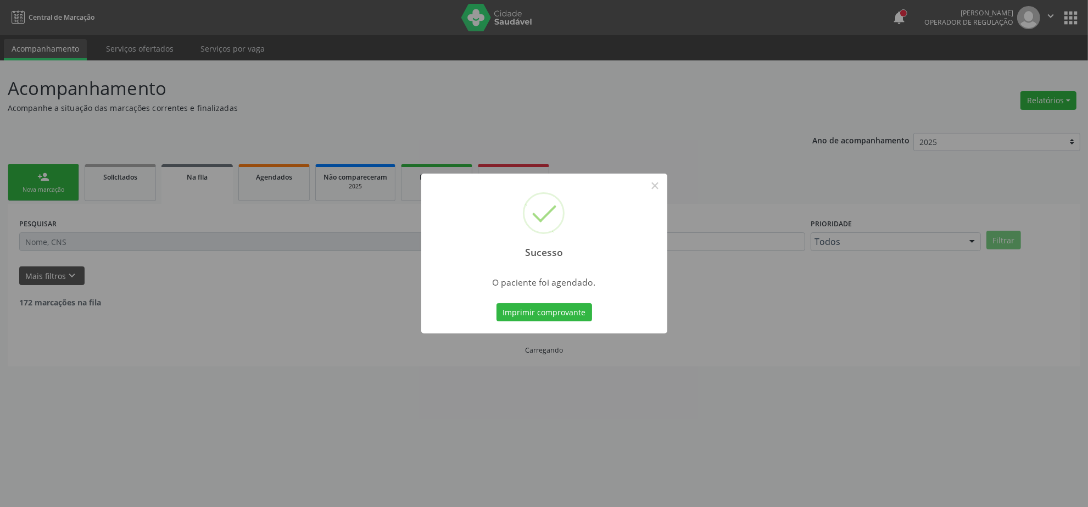
scroll to position [0, 0]
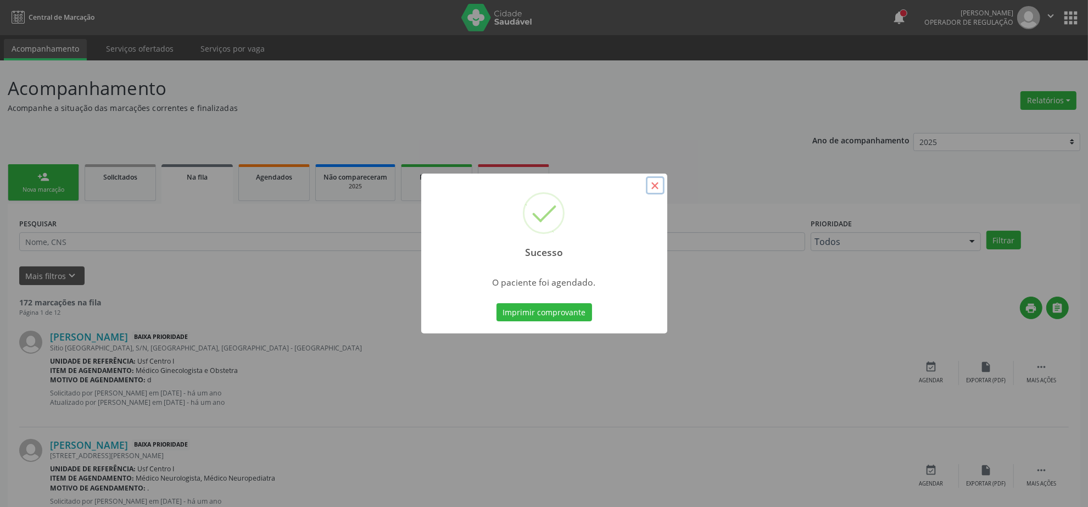
click at [658, 188] on button "×" at bounding box center [655, 185] width 19 height 19
